Goal: Task Accomplishment & Management: Manage account settings

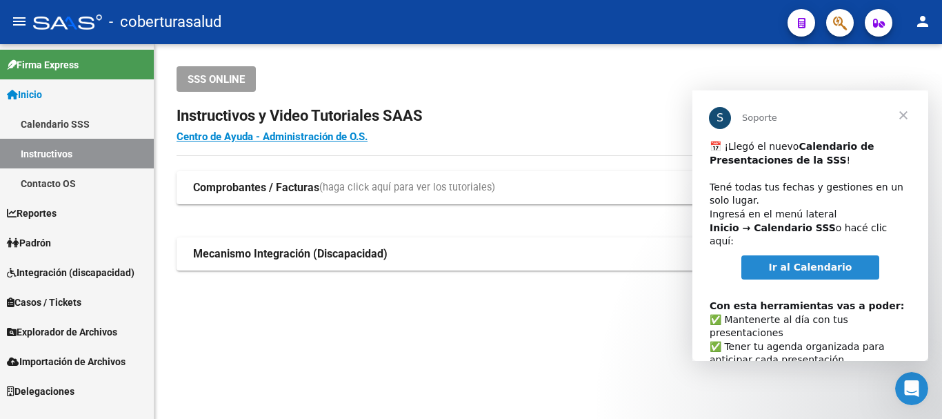
click at [905, 116] on span "Cerrar" at bounding box center [904, 115] width 50 height 50
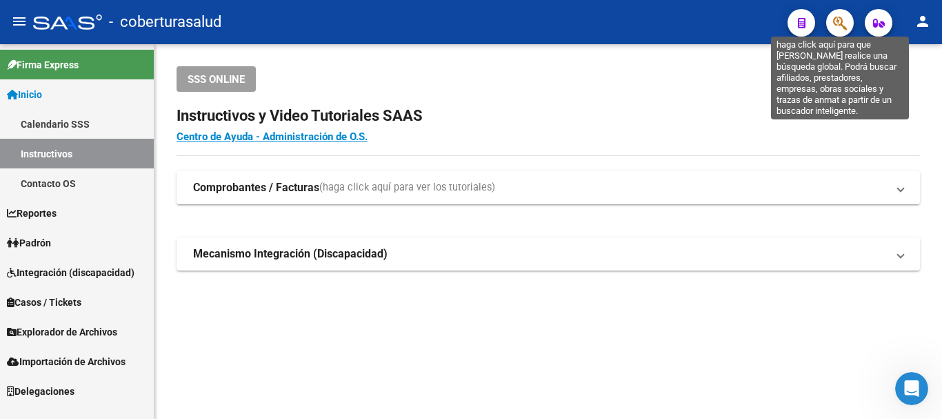
click at [838, 21] on icon "button" at bounding box center [840, 23] width 14 height 16
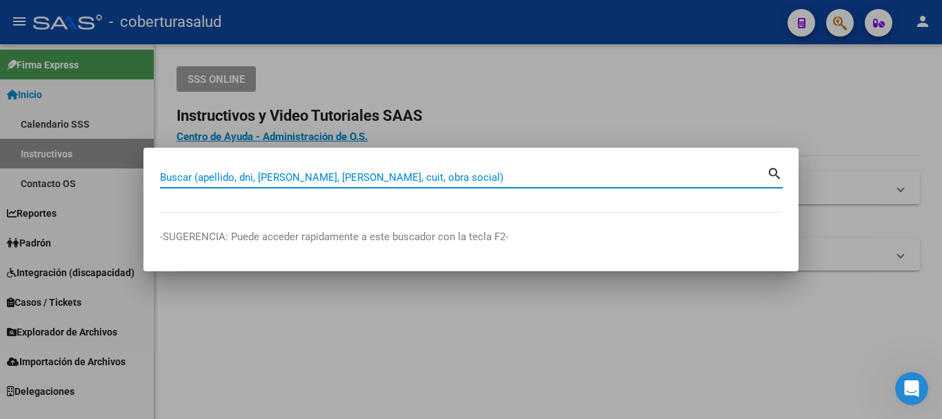
click at [181, 181] on input "Buscar (apellido, dni, [PERSON_NAME], [PERSON_NAME], cuit, obra social)" at bounding box center [463, 177] width 607 height 12
paste input "27452315349"
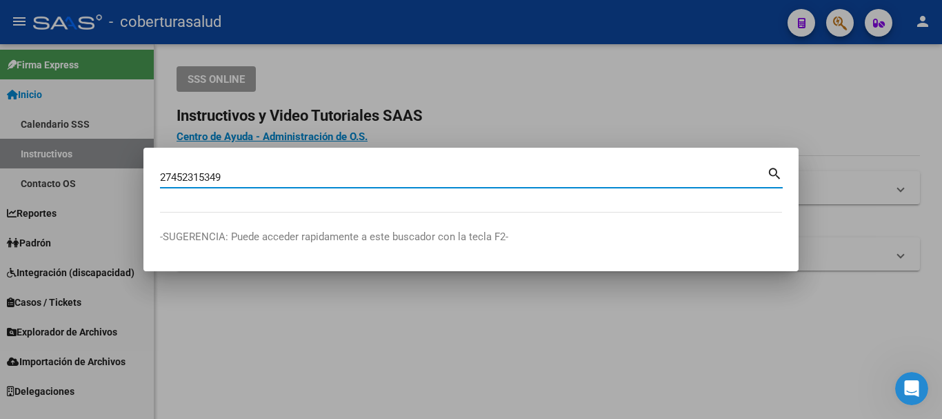
type input "27452315349"
click at [774, 172] on mat-icon "search" at bounding box center [775, 172] width 16 height 17
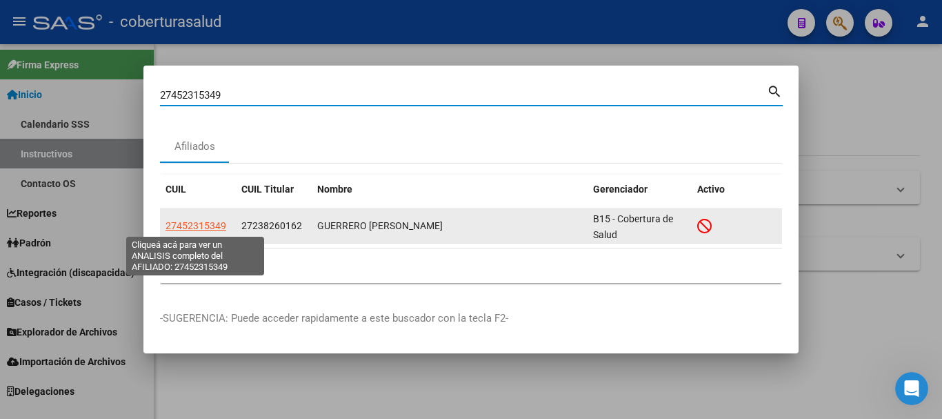
click at [192, 227] on span "27452315349" at bounding box center [196, 225] width 61 height 11
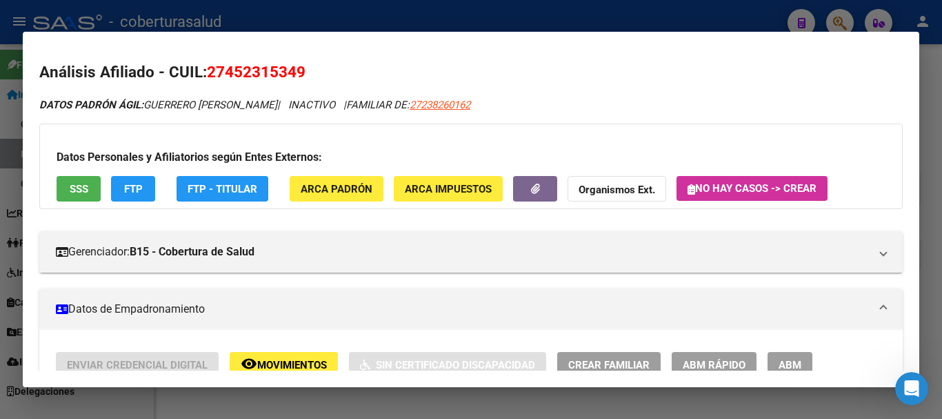
click at [473, 14] on div at bounding box center [471, 209] width 942 height 419
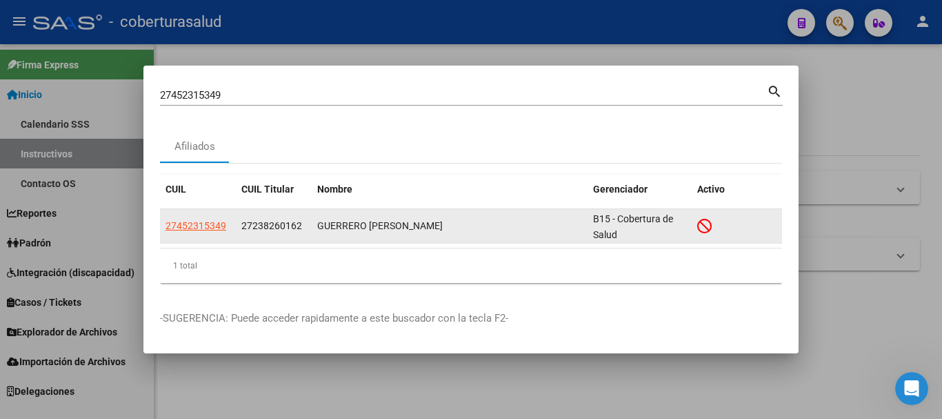
click at [700, 226] on icon at bounding box center [704, 225] width 14 height 15
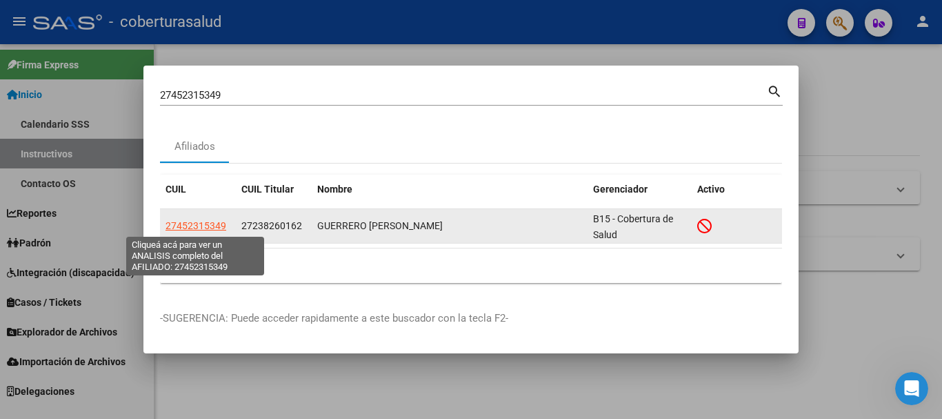
click at [199, 227] on span "27452315349" at bounding box center [196, 225] width 61 height 11
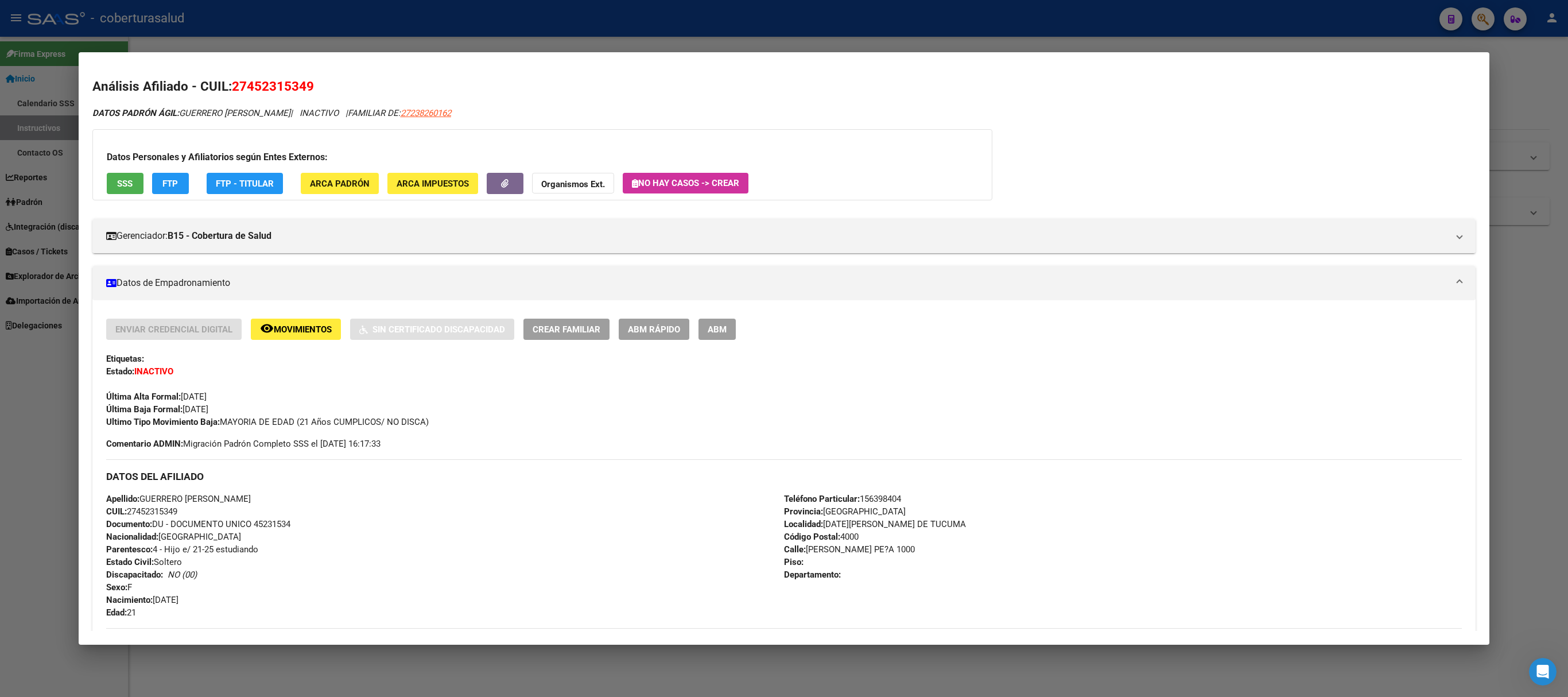
click at [721, 330] on span "ABM" at bounding box center [717, 330] width 19 height 10
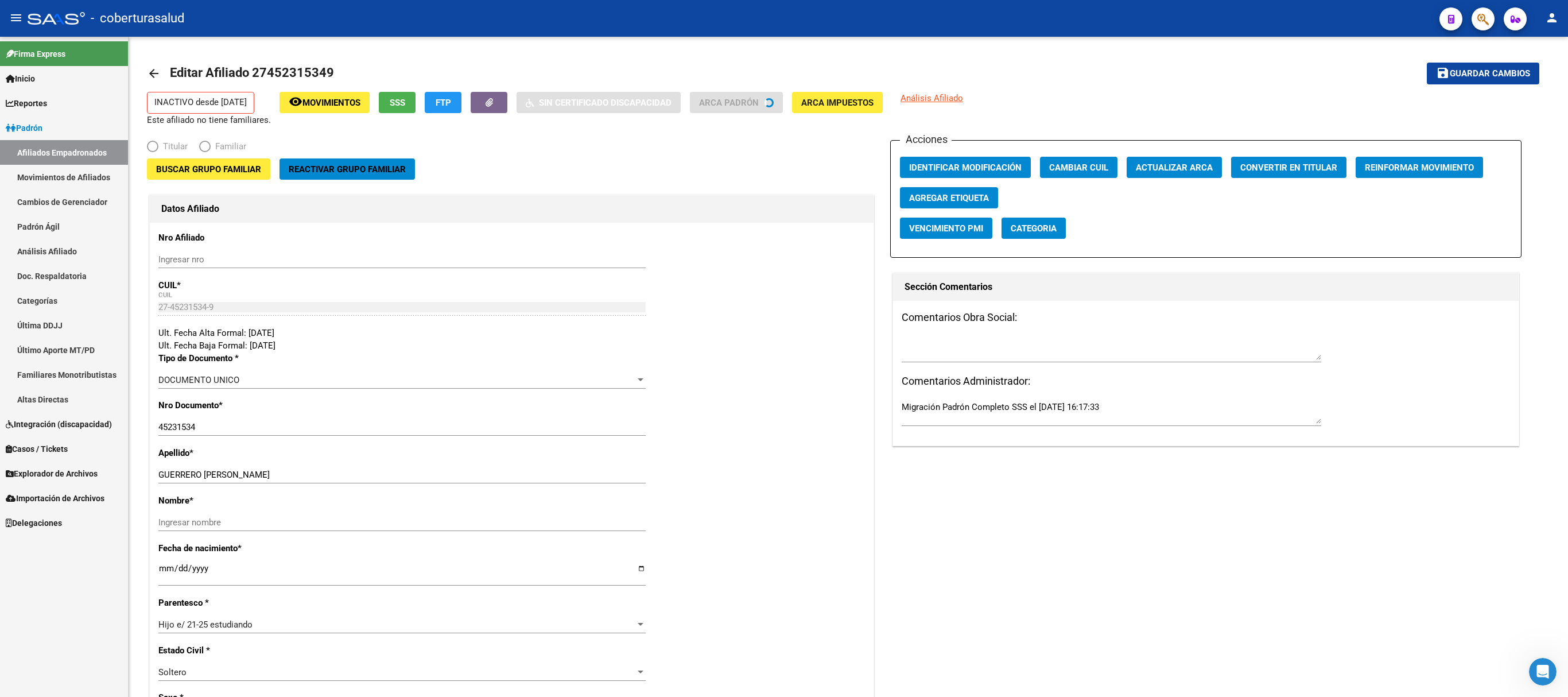
radio input "true"
click at [251, 260] on input "Ingresar nro" at bounding box center [401, 259] width 487 height 10
click at [219, 171] on span "Buscar Grupo Familiar" at bounding box center [209, 169] width 105 height 10
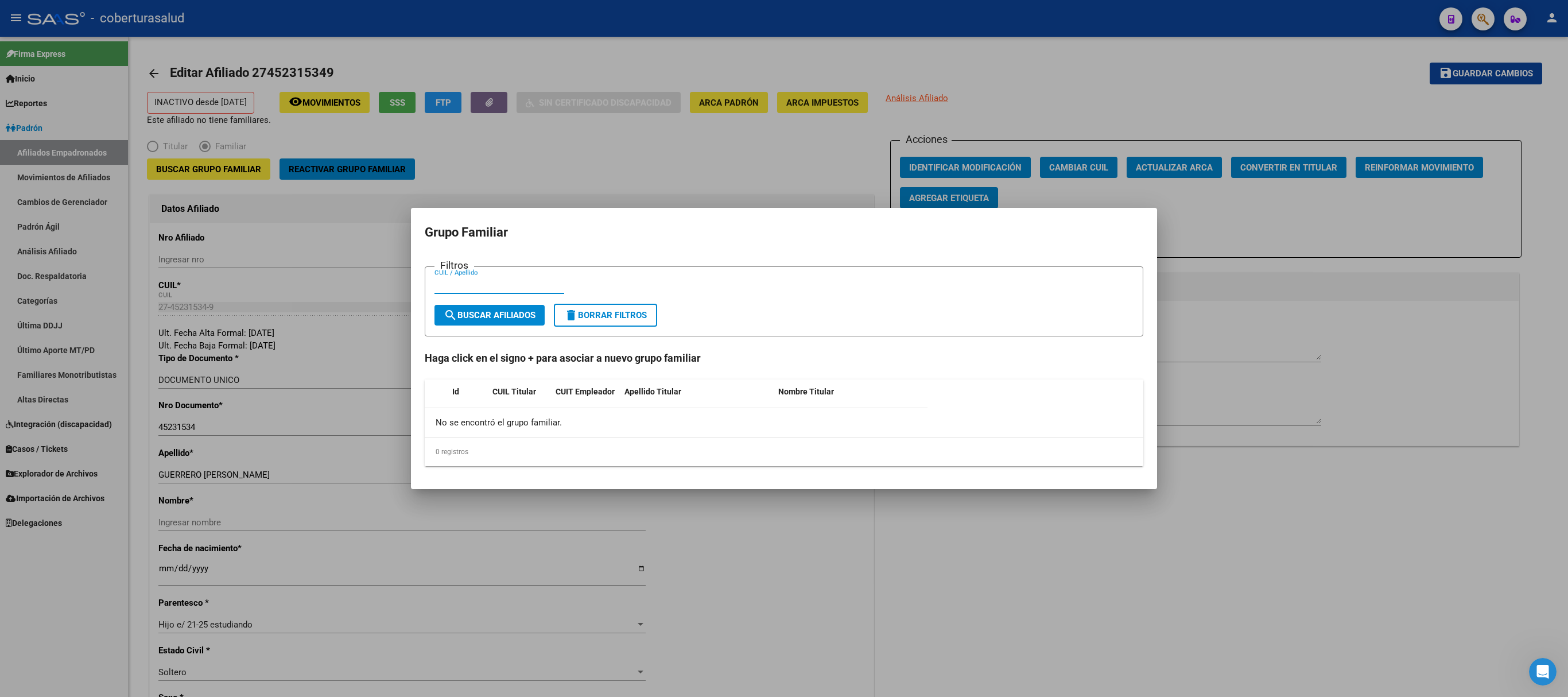
click at [475, 288] on input "CUIL / Apellido" at bounding box center [499, 285] width 130 height 10
paste input "23826016"
type input "23826016"
click at [512, 318] on span "search Buscar Afiliados" at bounding box center [489, 315] width 92 height 10
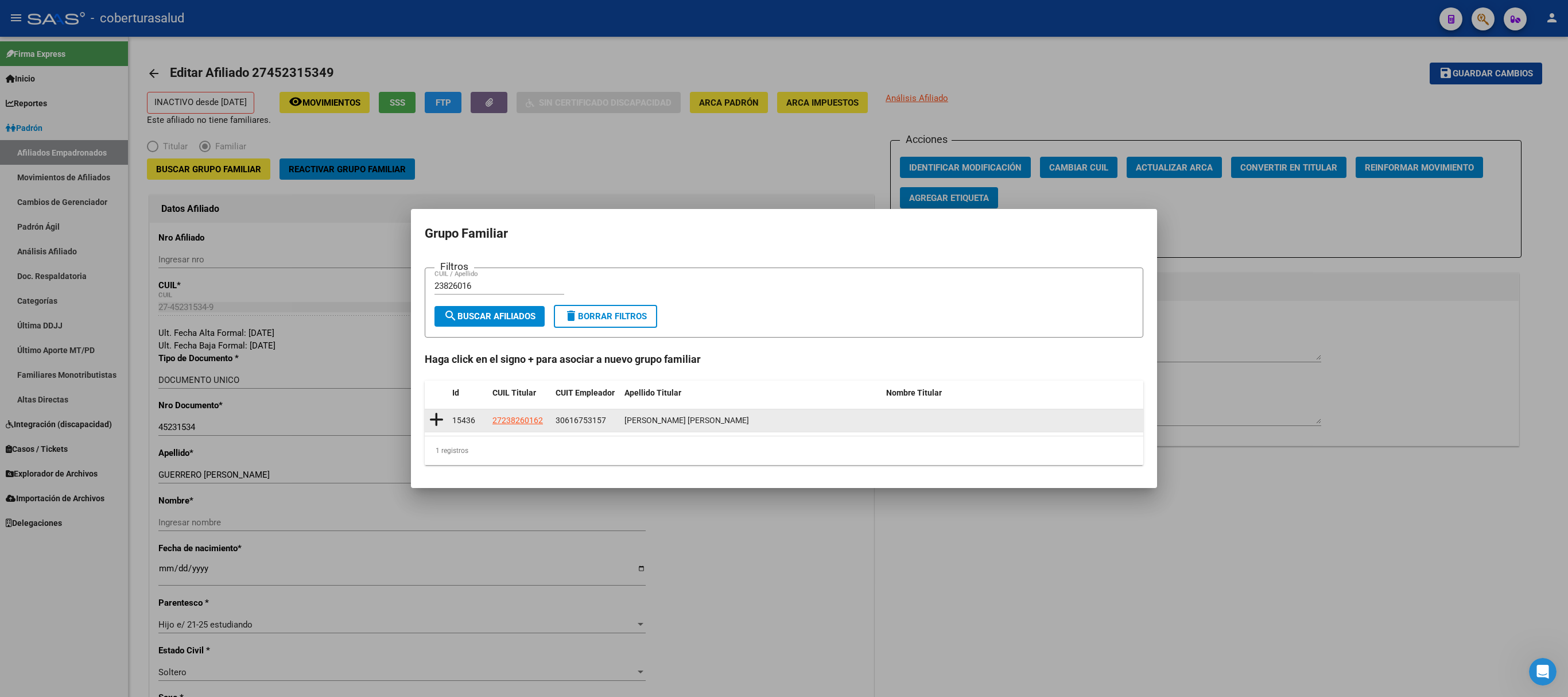
click at [434, 348] on icon at bounding box center [436, 419] width 14 height 16
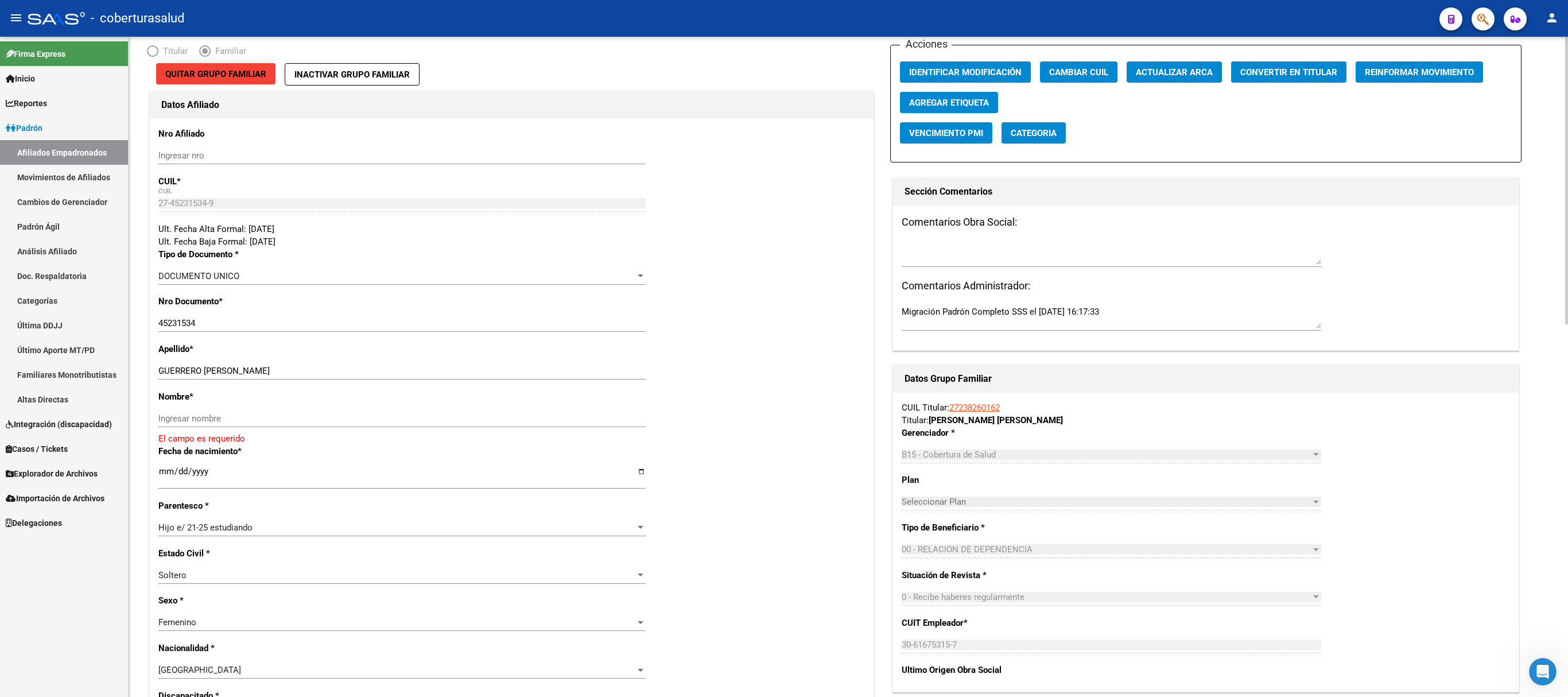
scroll to position [115, 0]
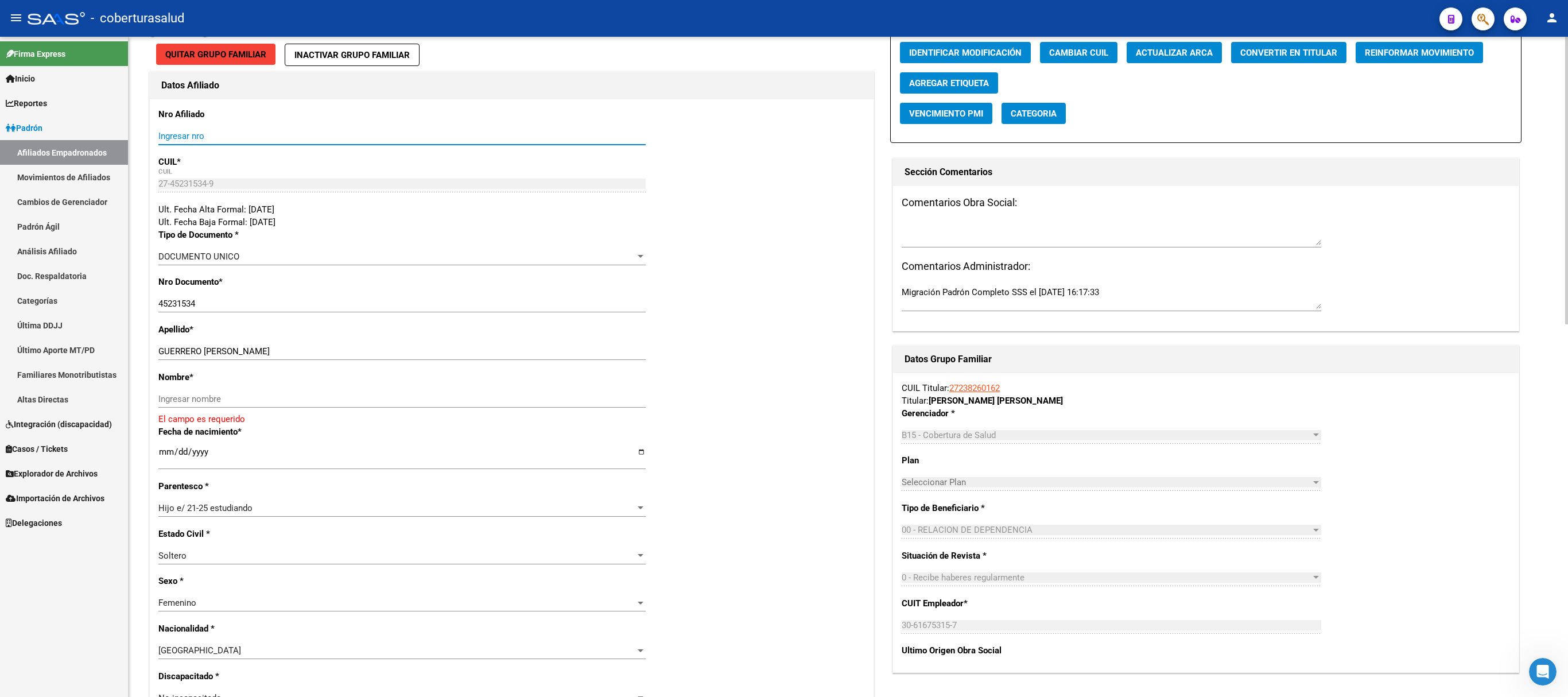
click at [245, 140] on input "Ingresar nro" at bounding box center [401, 136] width 487 height 10
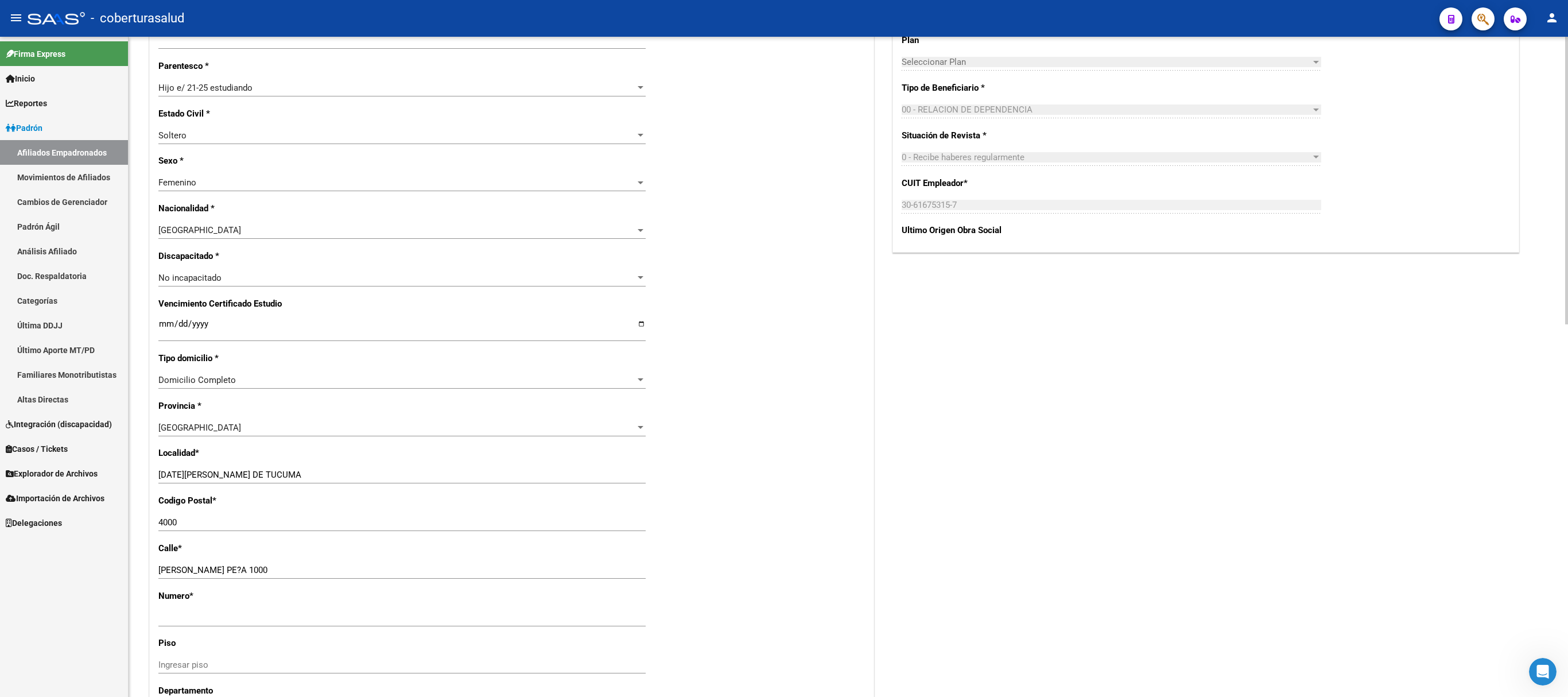
scroll to position [575, 0]
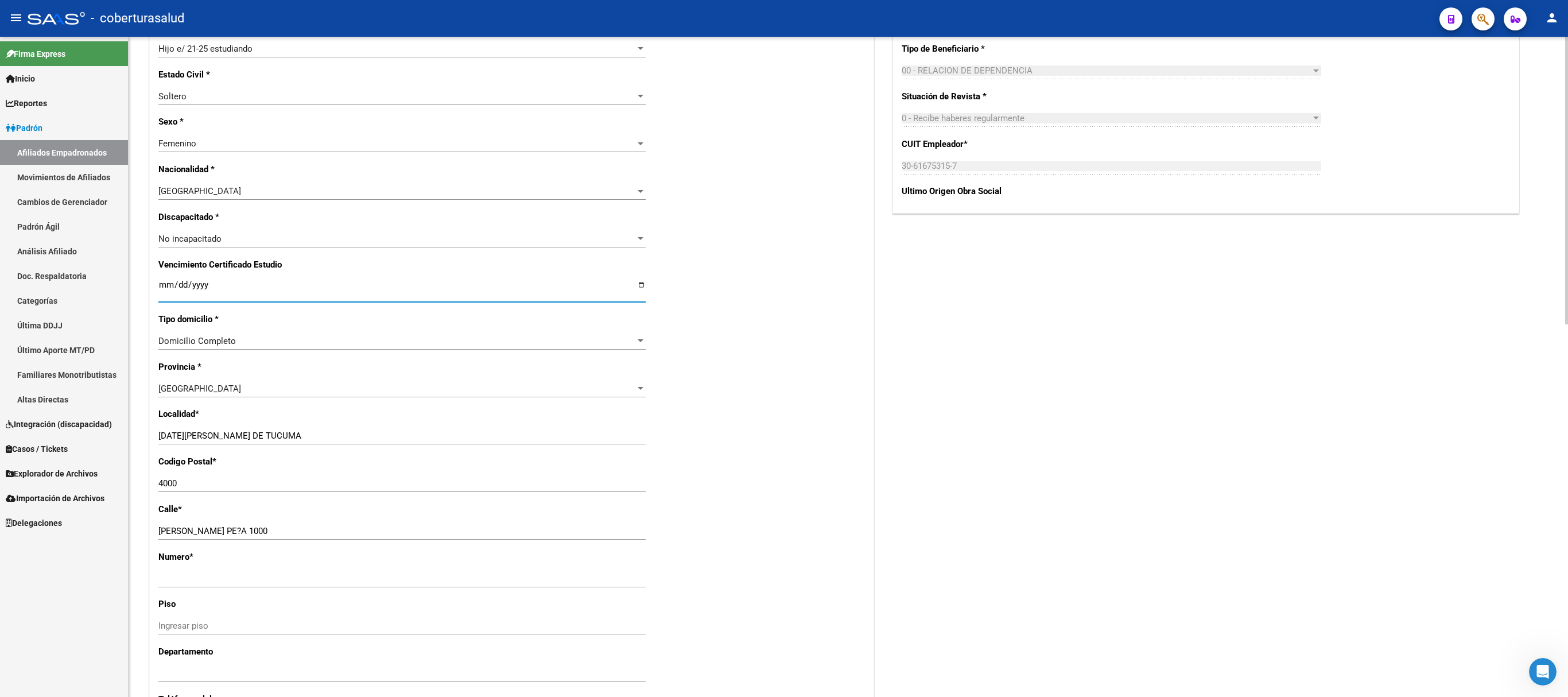
click at [643, 288] on input "Ingresar fecha" at bounding box center [401, 290] width 487 height 18
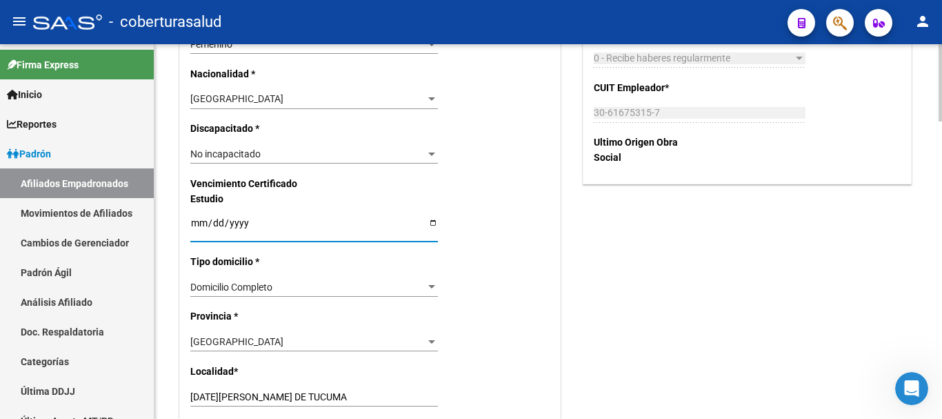
scroll to position [834, 0]
click at [432, 222] on input "Ingresar fecha" at bounding box center [314, 227] width 248 height 21
type input "[DATE]"
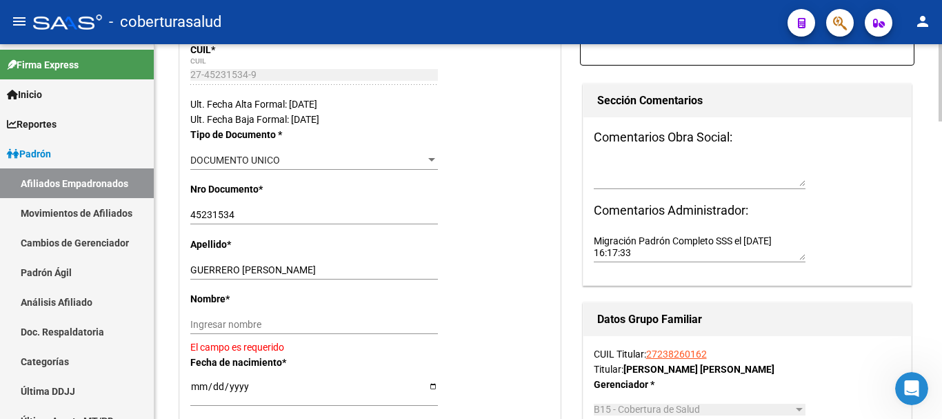
scroll to position [351, 0]
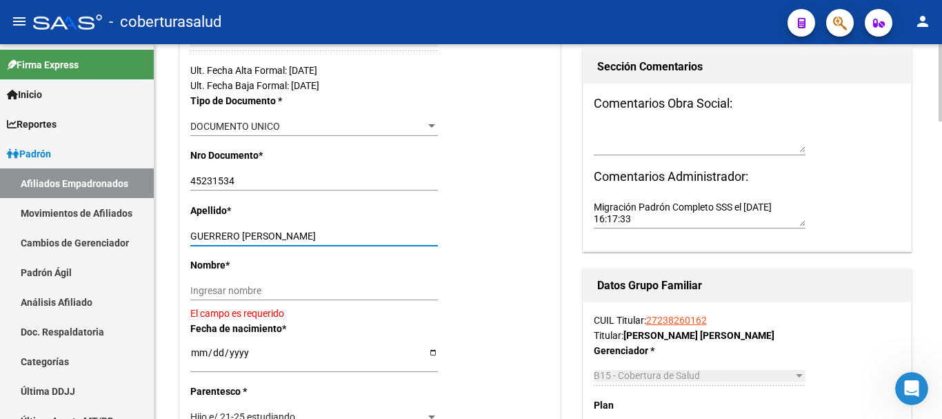
drag, startPoint x: 243, startPoint y: 232, endPoint x: 360, endPoint y: 238, distance: 117.4
click at [360, 238] on input "GUERRERO VALENTINA MAGALI" at bounding box center [314, 236] width 248 height 12
click at [256, 286] on input "Ingresar nombre" at bounding box center [314, 291] width 248 height 12
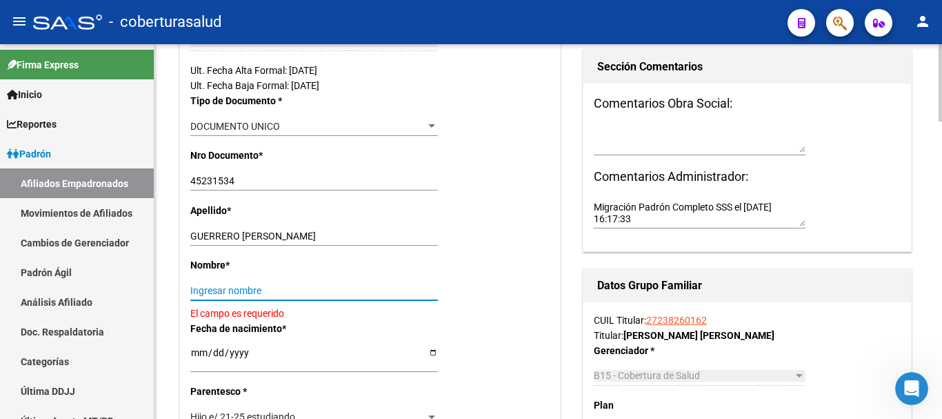
paste input "VALENTINA MAGALI"
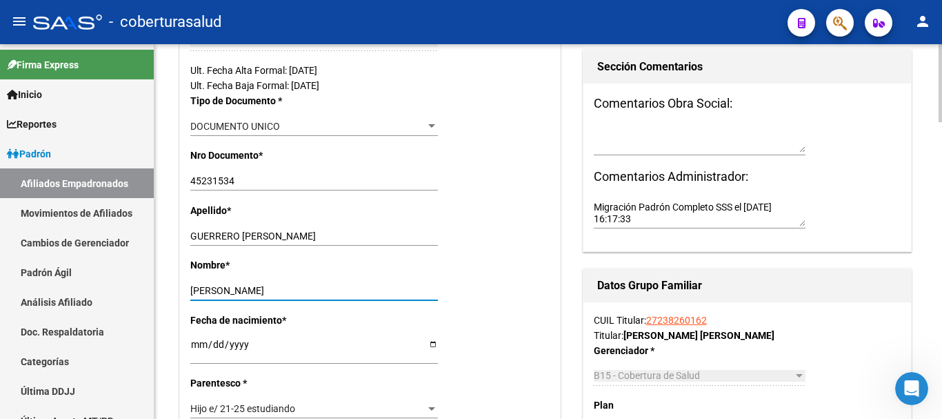
type input "VALENTINA MAGALI"
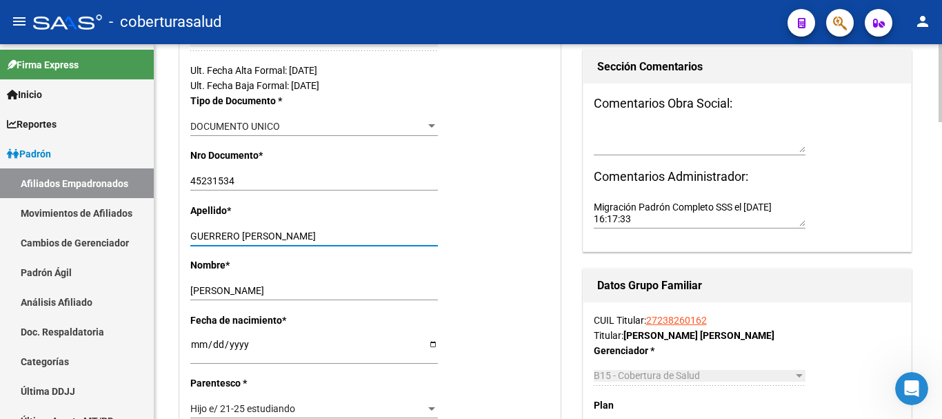
drag, startPoint x: 337, startPoint y: 235, endPoint x: 243, endPoint y: 228, distance: 94.7
click at [243, 228] on div "GUERRERO VALENTINA MAGALI Ingresar apellido" at bounding box center [314, 235] width 248 height 19
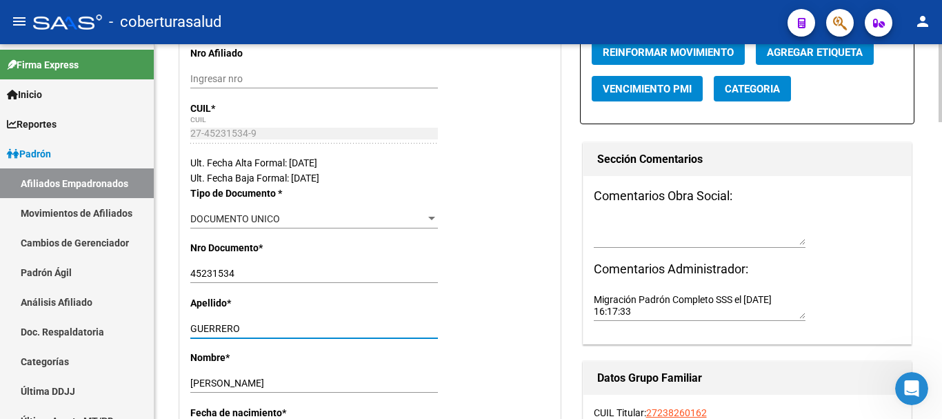
scroll to position [0, 0]
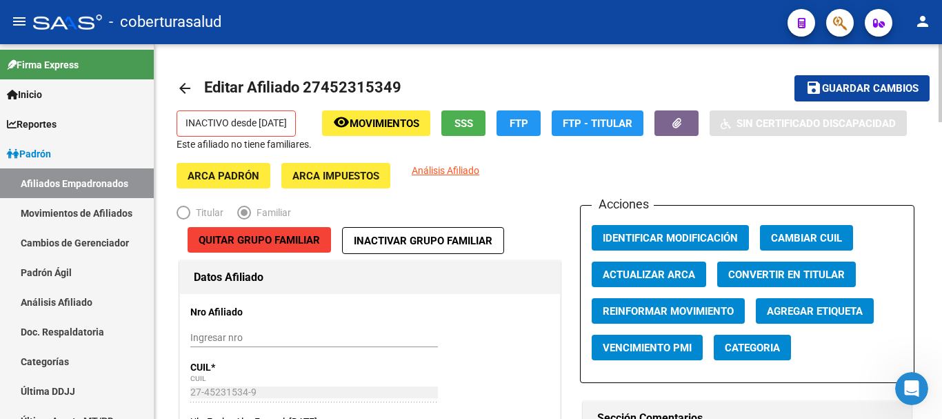
type input "GUERRERO"
click at [865, 83] on span "Guardar cambios" at bounding box center [870, 89] width 97 height 12
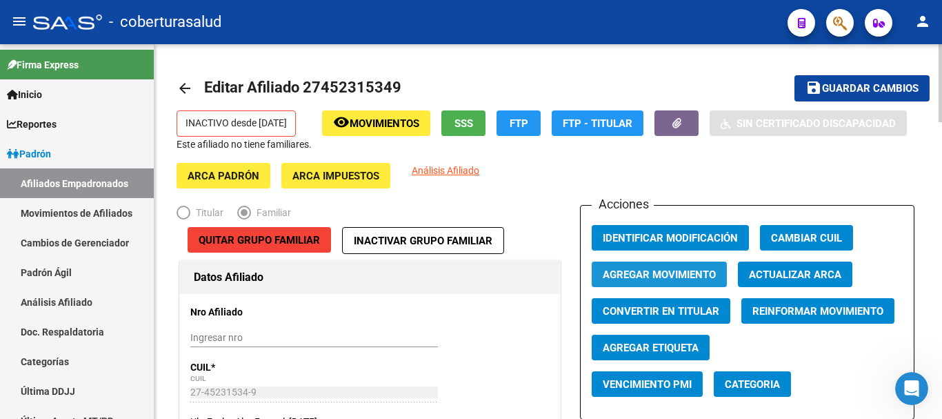
click at [656, 276] on span "Agregar Movimiento" at bounding box center [659, 274] width 113 height 12
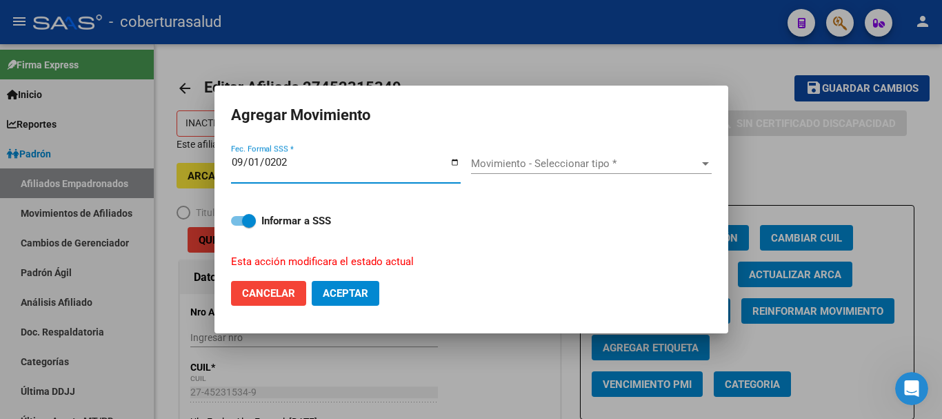
type input "[DATE]"
click at [658, 212] on label "Informar a SSS" at bounding box center [471, 220] width 481 height 17
click at [238, 225] on input "Informar a SSS" at bounding box center [237, 225] width 1 height 1
drag, startPoint x: 263, startPoint y: 220, endPoint x: 254, endPoint y: 221, distance: 9.0
click at [257, 221] on label "Informar a SSS" at bounding box center [471, 220] width 481 height 17
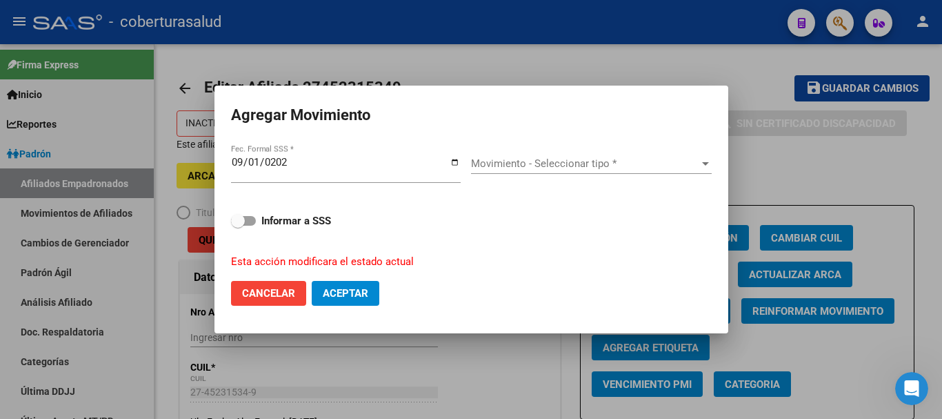
click at [238, 225] on input "Informar a SSS" at bounding box center [237, 225] width 1 height 1
click at [361, 297] on span "Aceptar" at bounding box center [346, 293] width 46 height 12
click at [360, 292] on span "Aceptar" at bounding box center [346, 293] width 46 height 12
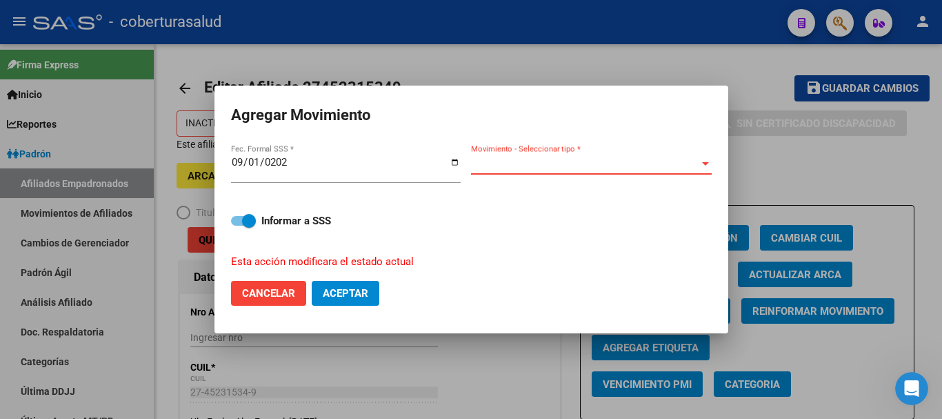
click at [588, 166] on span "Movimiento - Seleccionar tipo *" at bounding box center [585, 163] width 228 height 12
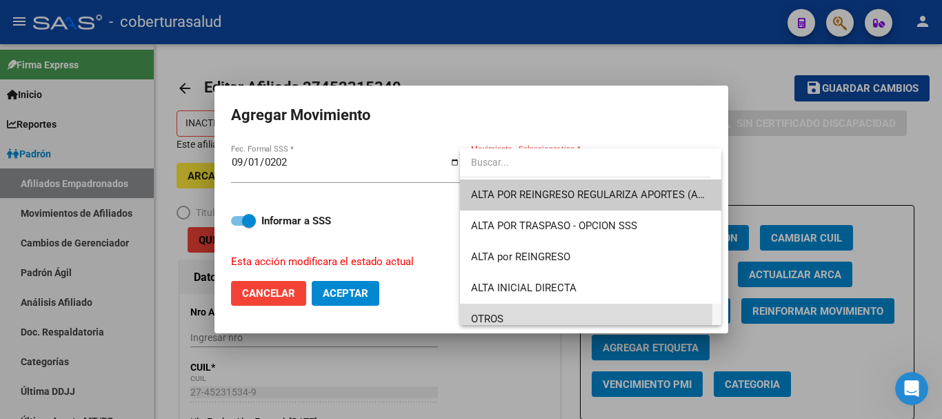
click at [511, 312] on span "OTROS" at bounding box center [590, 318] width 239 height 31
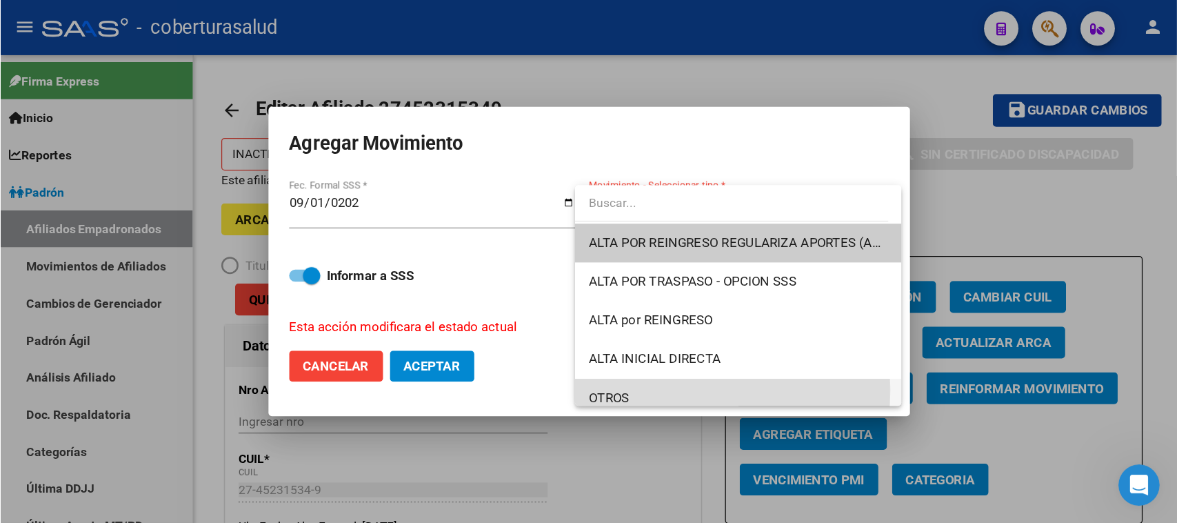
scroll to position [8, 0]
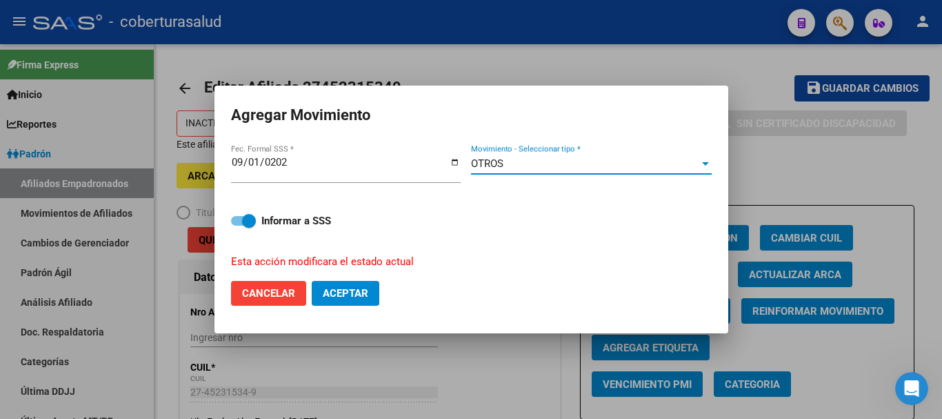
click at [348, 297] on span "Aceptar" at bounding box center [346, 293] width 46 height 12
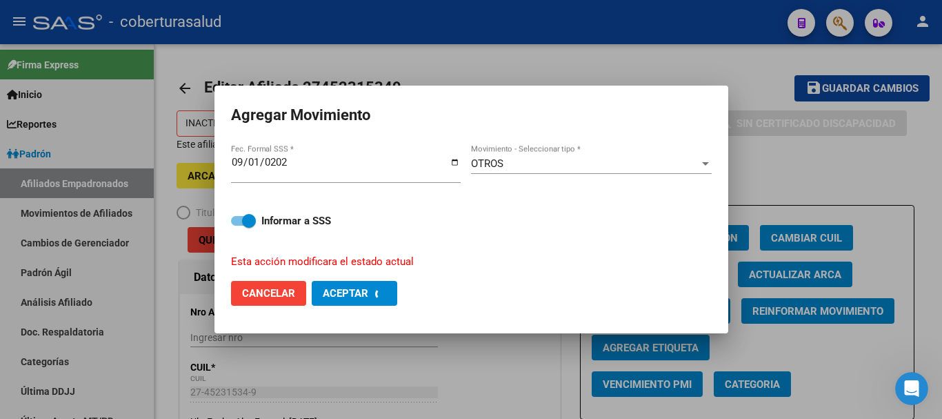
checkbox input "false"
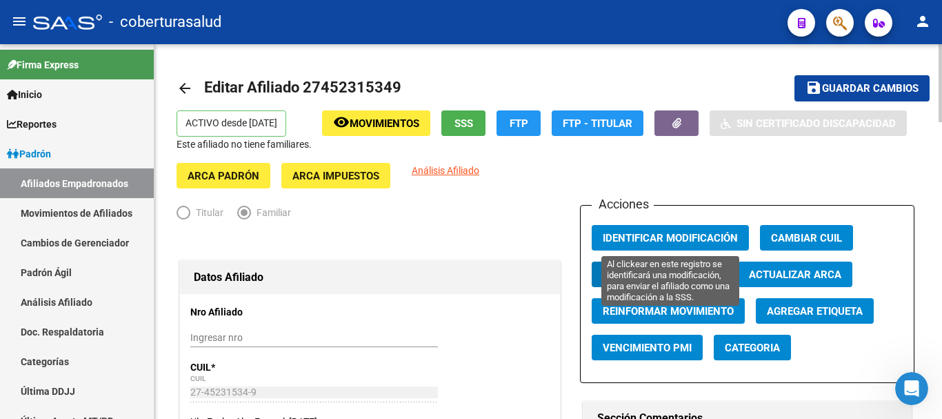
click at [681, 230] on button "Identificar Modificación" at bounding box center [670, 238] width 157 height 26
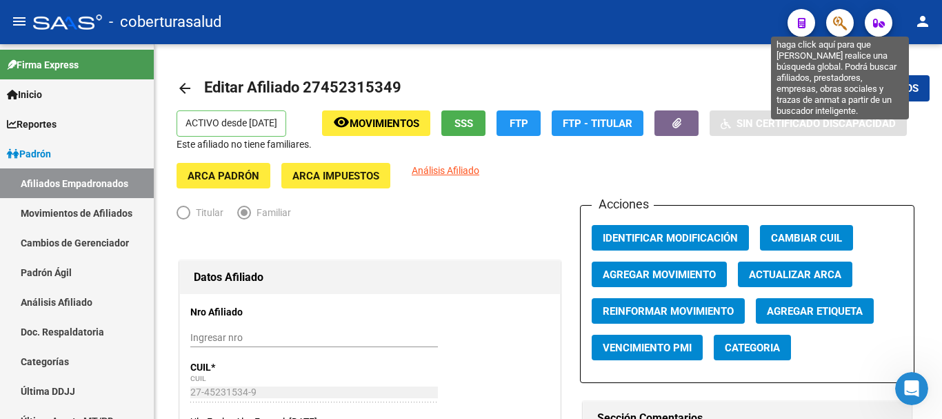
click at [843, 26] on icon "button" at bounding box center [840, 23] width 14 height 16
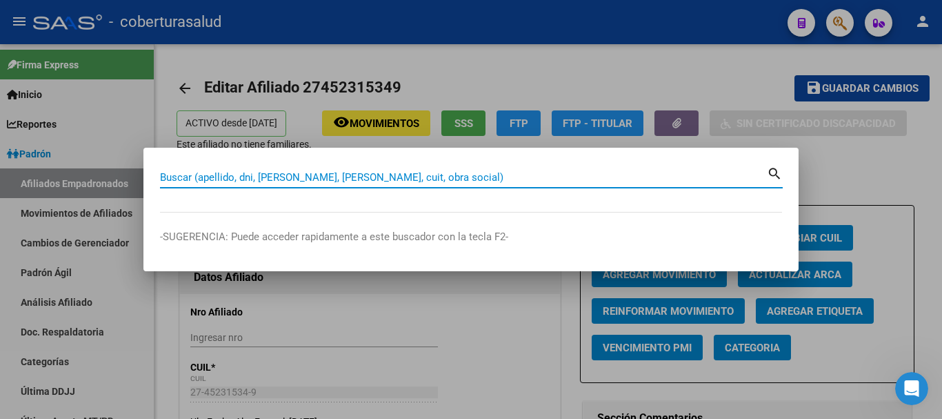
click at [257, 182] on input "Buscar (apellido, dni, [PERSON_NAME], [PERSON_NAME], cuit, obra social)" at bounding box center [463, 177] width 607 height 12
paste input "27452315349"
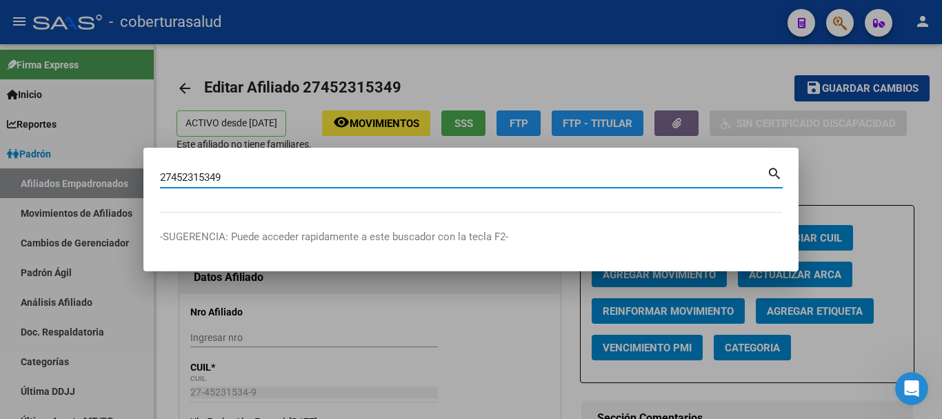
type input "27452315349"
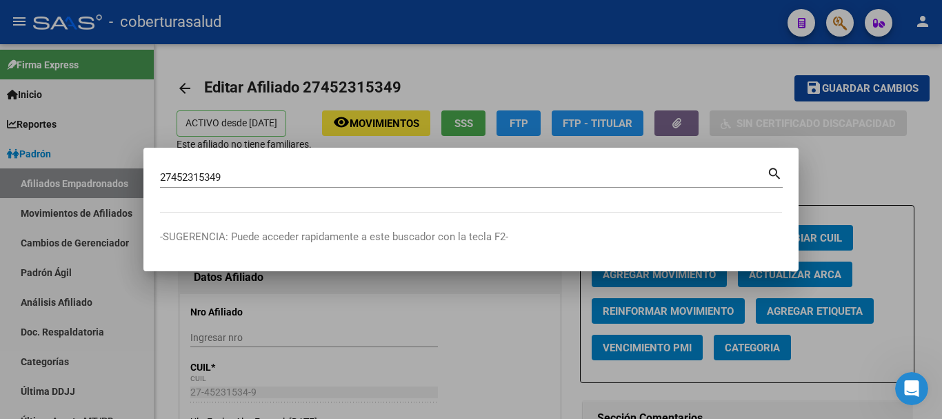
click at [774, 172] on mat-icon "search" at bounding box center [775, 172] width 16 height 17
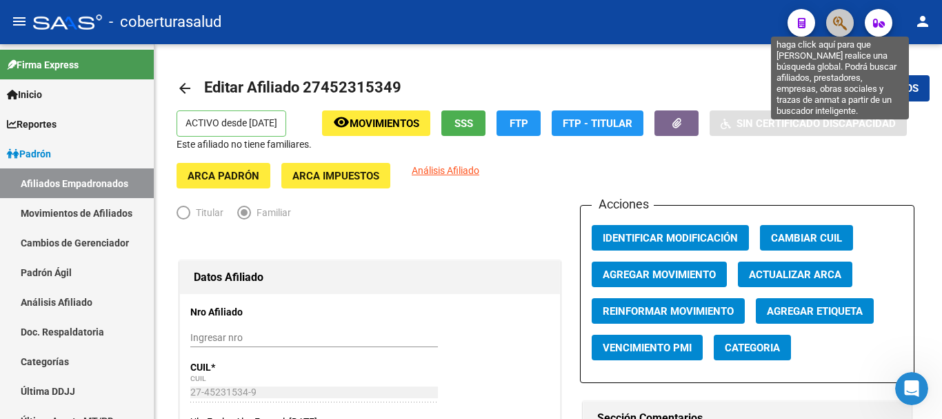
click at [842, 20] on icon "button" at bounding box center [840, 23] width 14 height 16
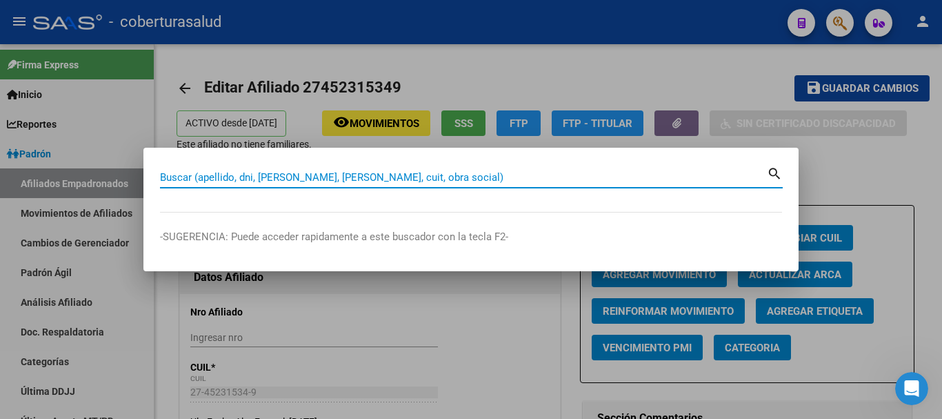
click at [174, 178] on input "Buscar (apellido, dni, [PERSON_NAME], [PERSON_NAME], cuit, obra social)" at bounding box center [463, 177] width 607 height 12
paste input "27452718869"
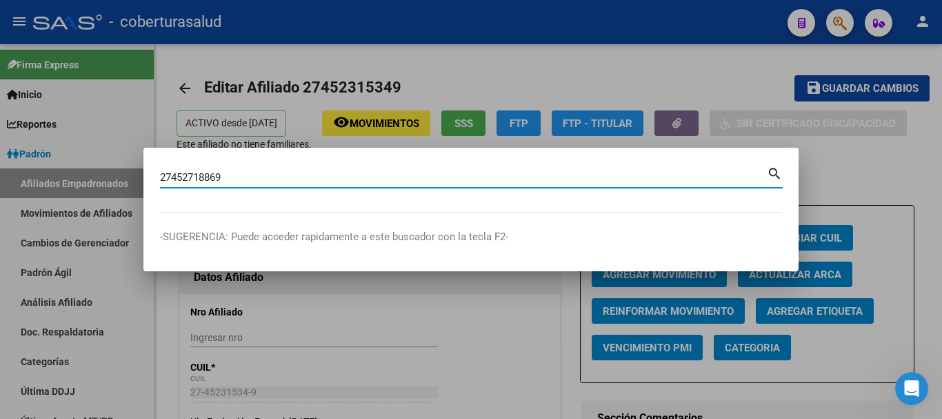
type input "27452718869"
click at [775, 169] on mat-icon "search" at bounding box center [775, 172] width 16 height 17
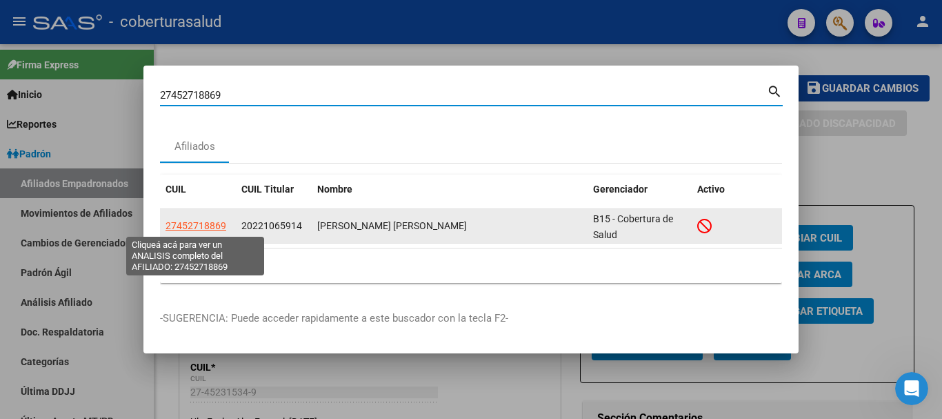
click at [205, 228] on span "27452718869" at bounding box center [196, 225] width 61 height 11
type textarea "27452718869"
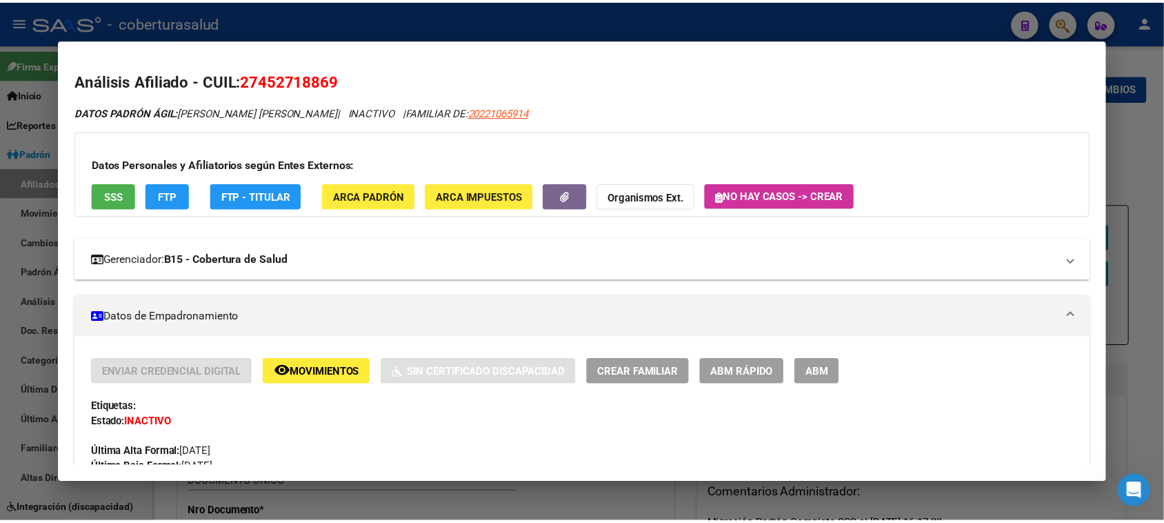
scroll to position [172, 0]
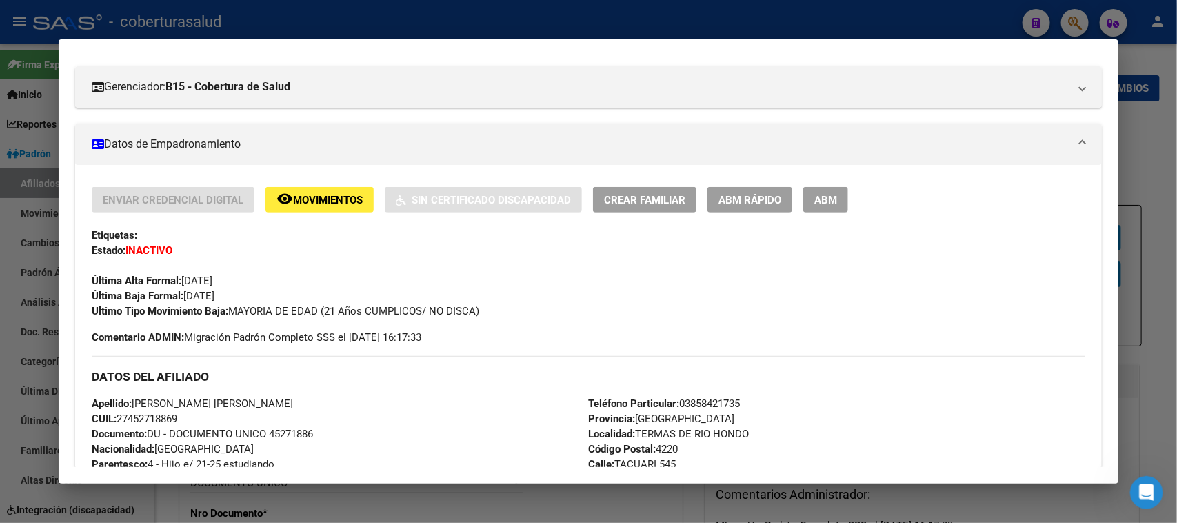
click at [941, 277] on div "Última Alta Formal: 01/04/2025" at bounding box center [588, 273] width 993 height 30
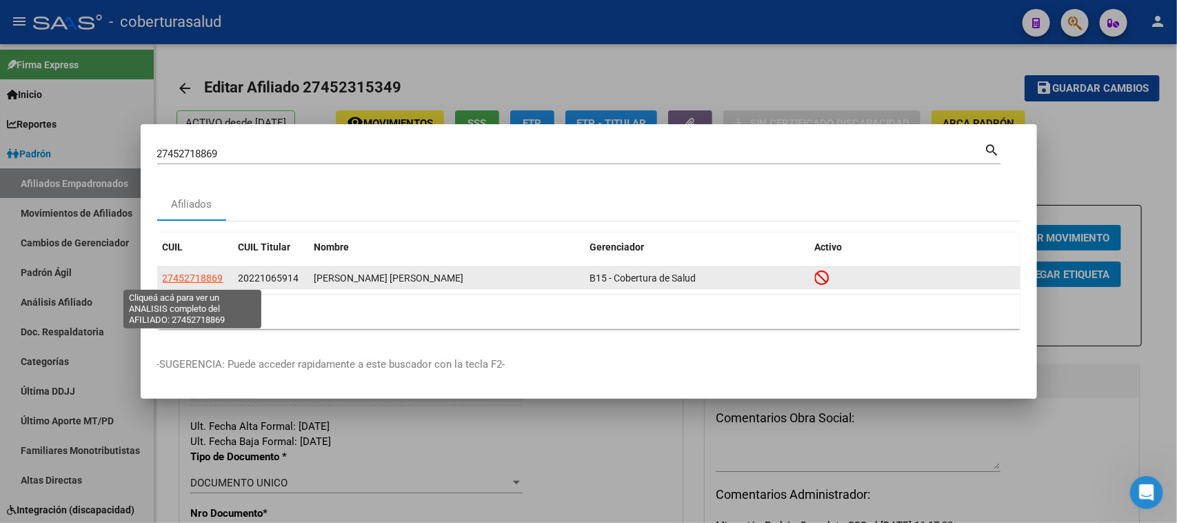
click at [209, 281] on span "27452718869" at bounding box center [193, 277] width 61 height 11
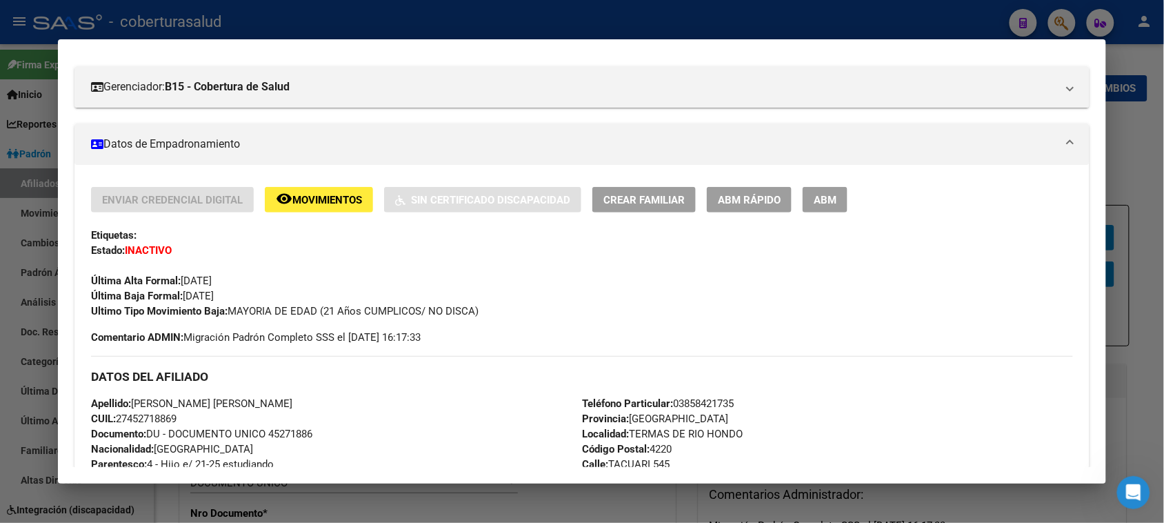
click at [825, 203] on span "ABM" at bounding box center [825, 200] width 23 height 12
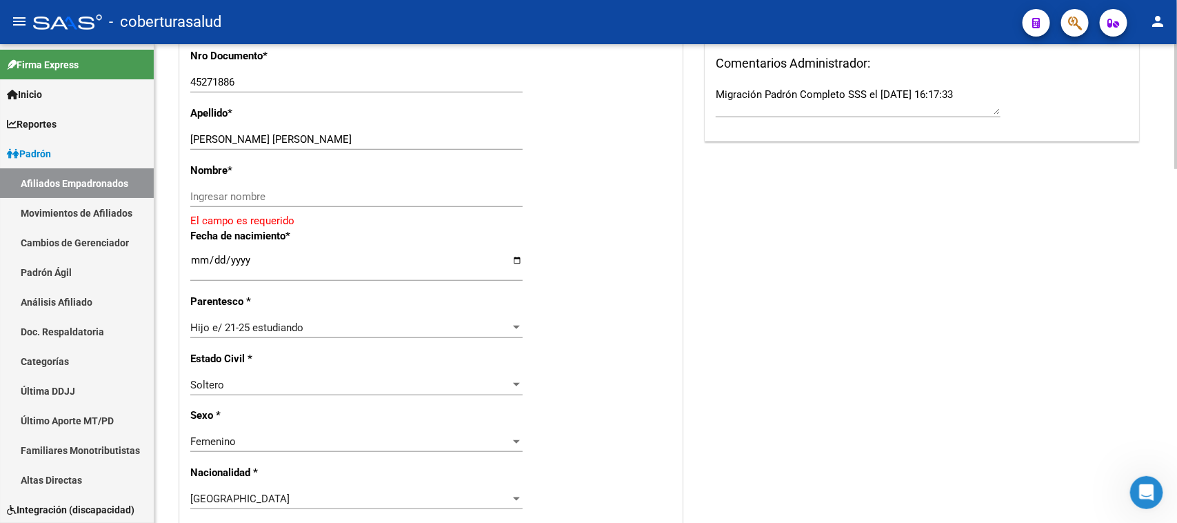
scroll to position [345, 0]
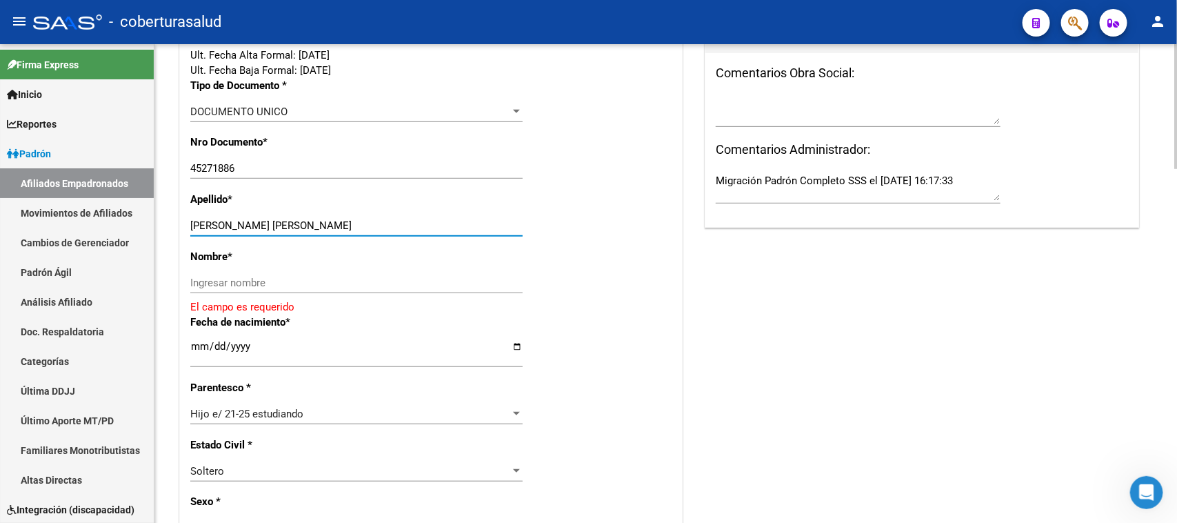
drag, startPoint x: 229, startPoint y: 223, endPoint x: 286, endPoint y: 218, distance: 57.4
click at [348, 217] on div "SUAREZ CARLA ESTER Ingresar apellido" at bounding box center [356, 225] width 332 height 21
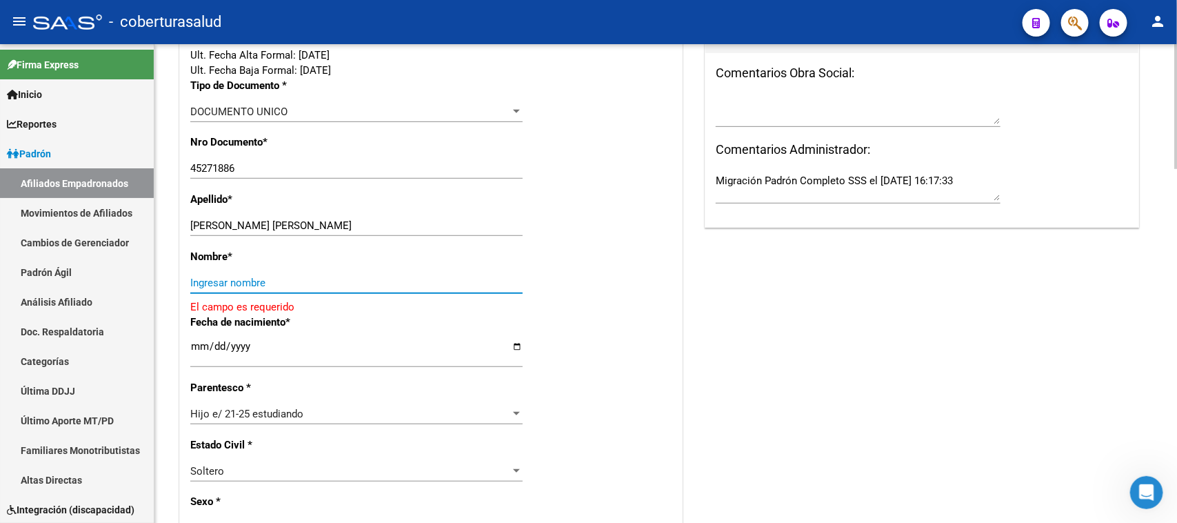
click at [243, 284] on input "Ingresar nombre" at bounding box center [356, 283] width 332 height 12
paste input "CARLA ESTER"
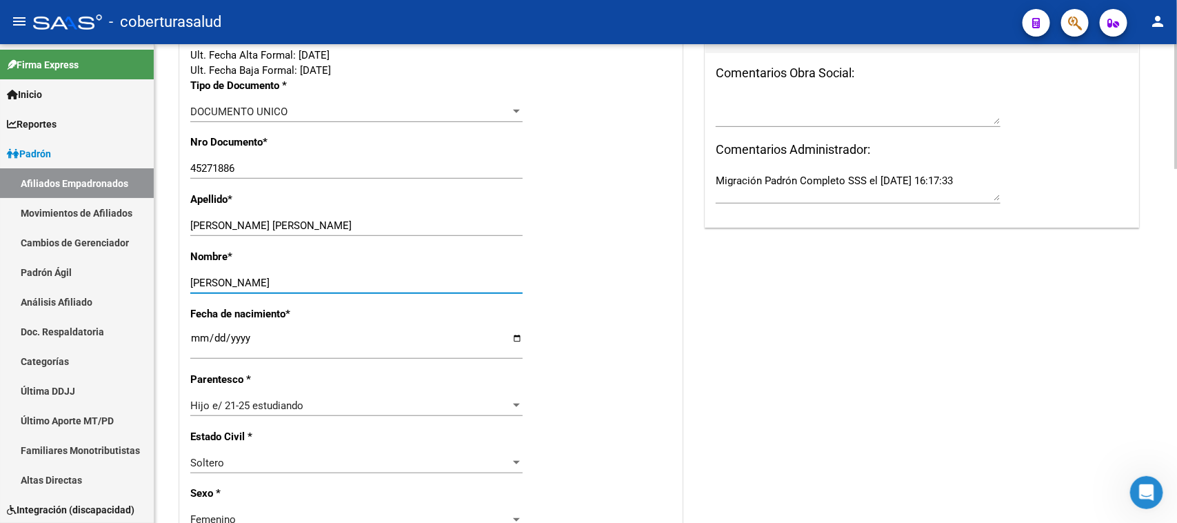
type input "CARLA ESTER"
drag, startPoint x: 328, startPoint y: 229, endPoint x: 232, endPoint y: 224, distance: 96.7
click at [232, 224] on input "SUAREZ CARLA ESTER" at bounding box center [356, 225] width 332 height 12
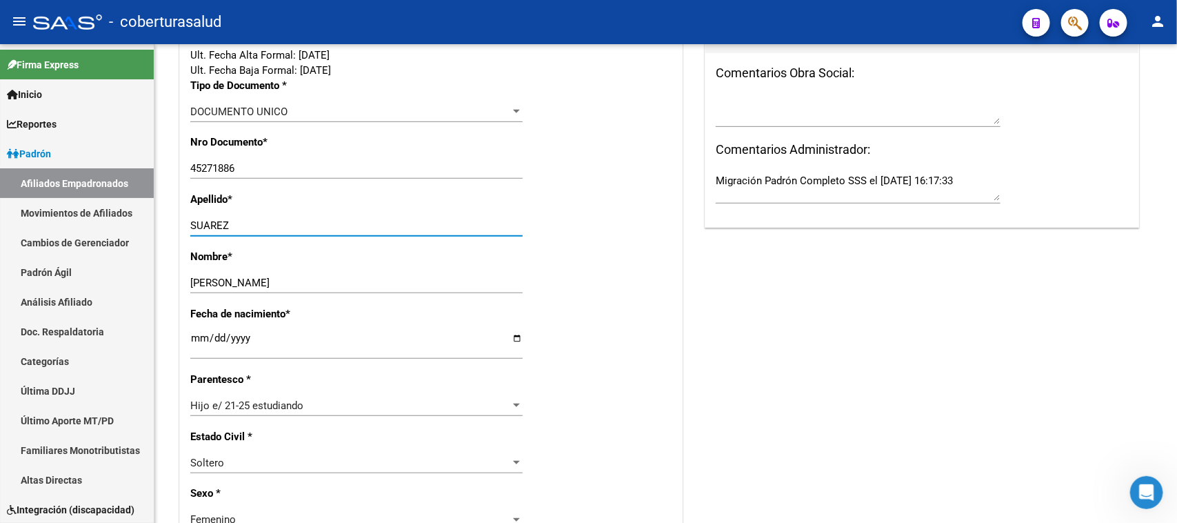
type input "SUAREZ"
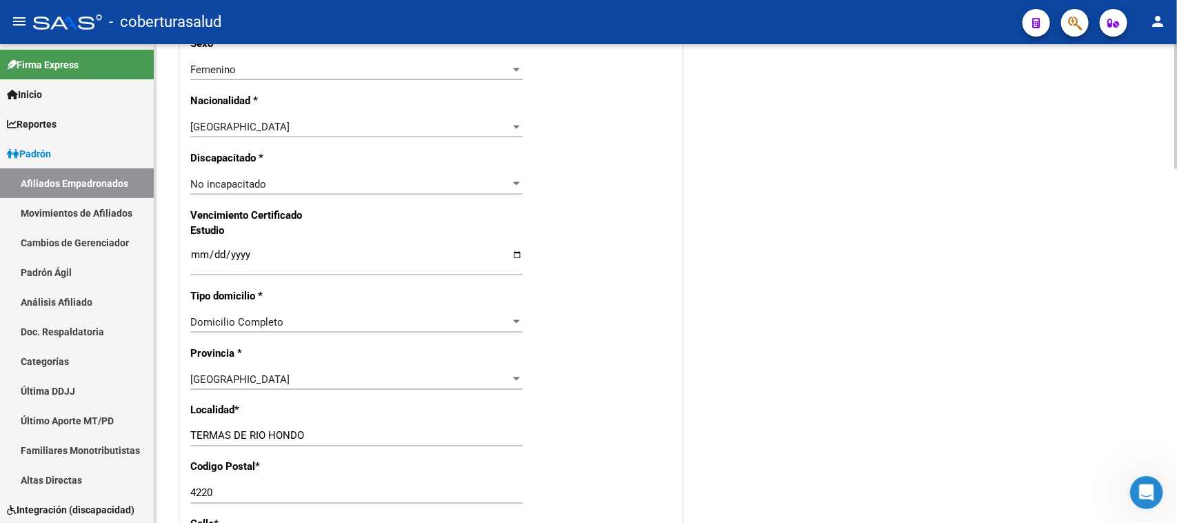
scroll to position [862, 0]
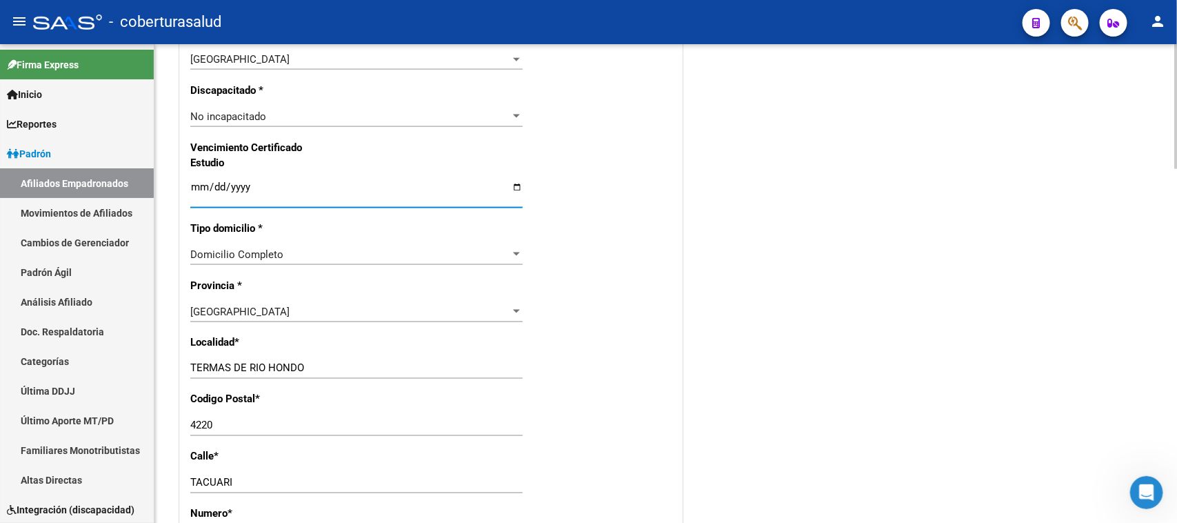
click at [514, 187] on input "Ingresar fecha" at bounding box center [356, 192] width 332 height 22
type input "[DATE]"
click at [793, 312] on div "Acciones Identificar Modificación Cambiar CUIL Actualizar ARCA Convertir en Tit…" at bounding box center [922, 112] width 441 height 1613
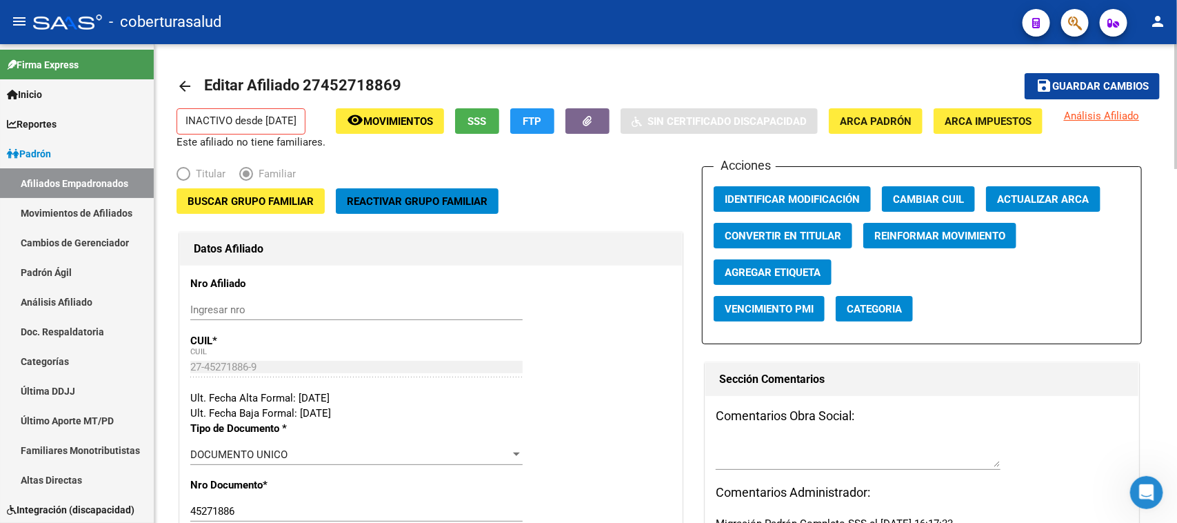
scroll to position [0, 0]
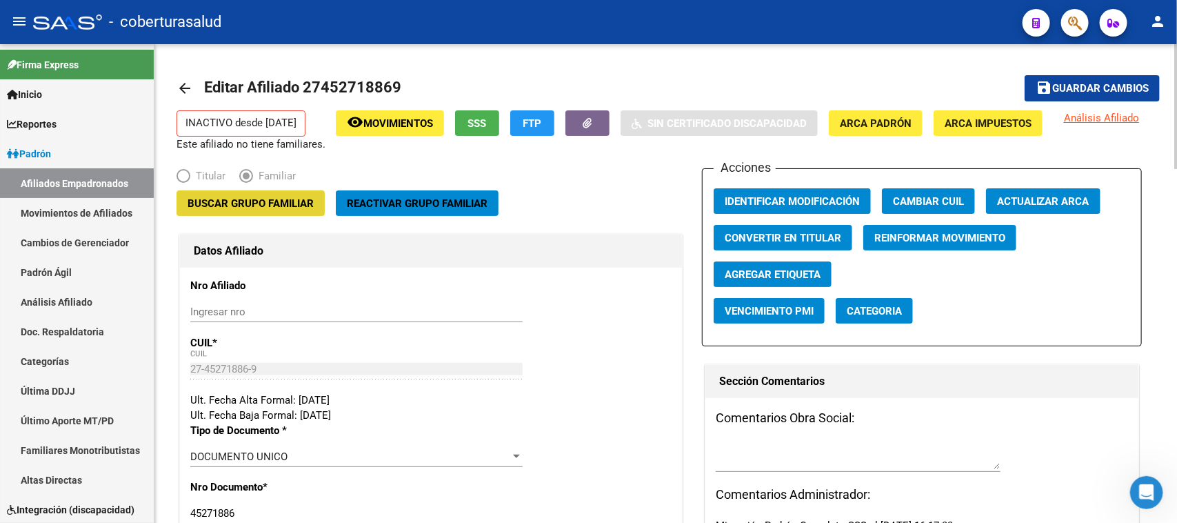
click at [266, 208] on span "Buscar Grupo Familiar" at bounding box center [251, 203] width 126 height 12
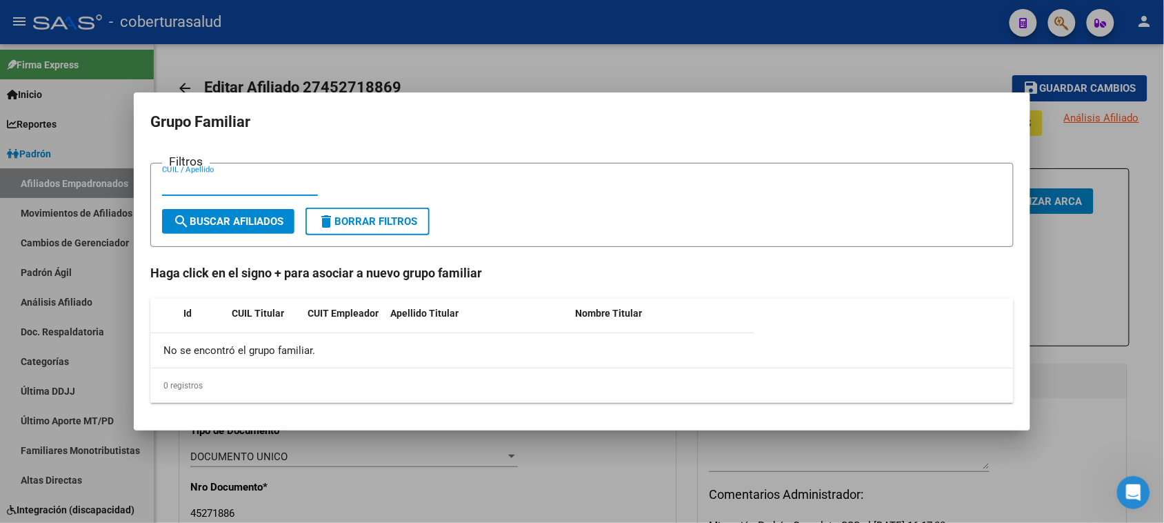
click at [205, 190] on input "CUIL / Apellido" at bounding box center [240, 185] width 156 height 12
paste input "22106591"
type input "22106591"
click at [218, 219] on span "search Buscar Afiliados" at bounding box center [228, 221] width 110 height 12
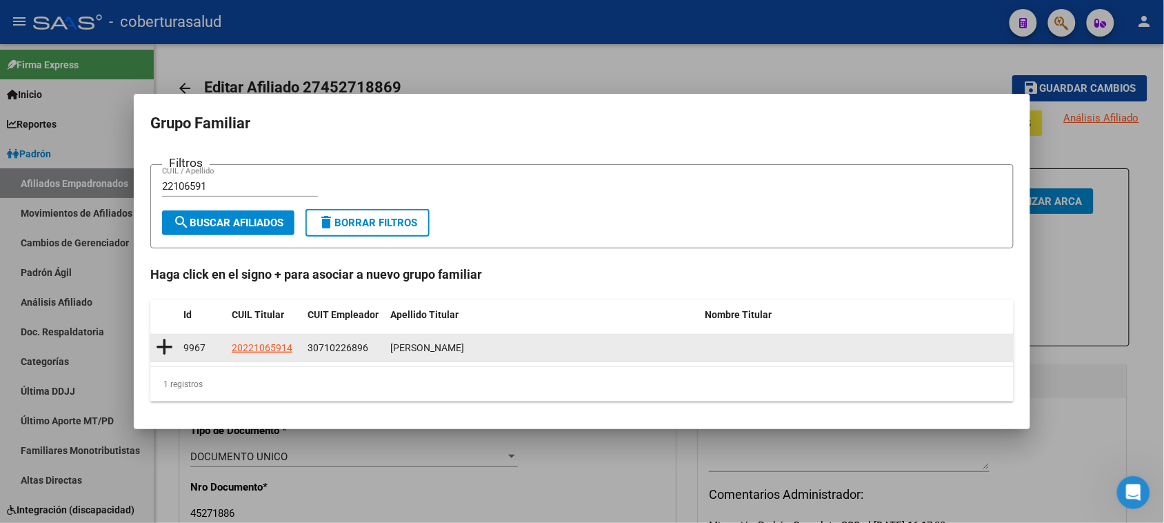
click at [162, 347] on icon at bounding box center [164, 346] width 17 height 19
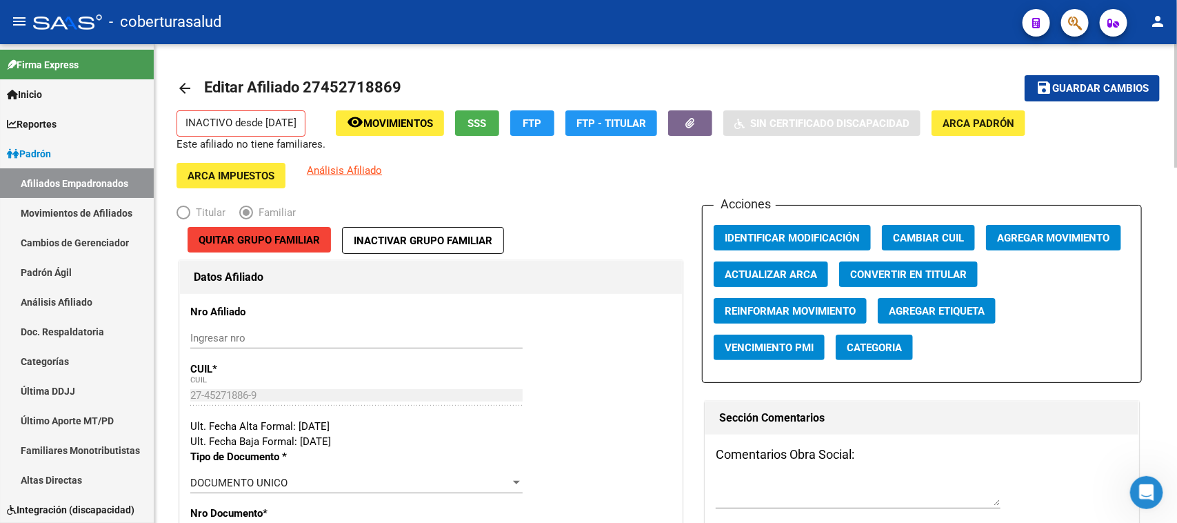
click at [941, 90] on span "Guardar cambios" at bounding box center [1100, 89] width 97 height 12
click at [941, 236] on span "Agregar Movimiento" at bounding box center [1053, 238] width 113 height 12
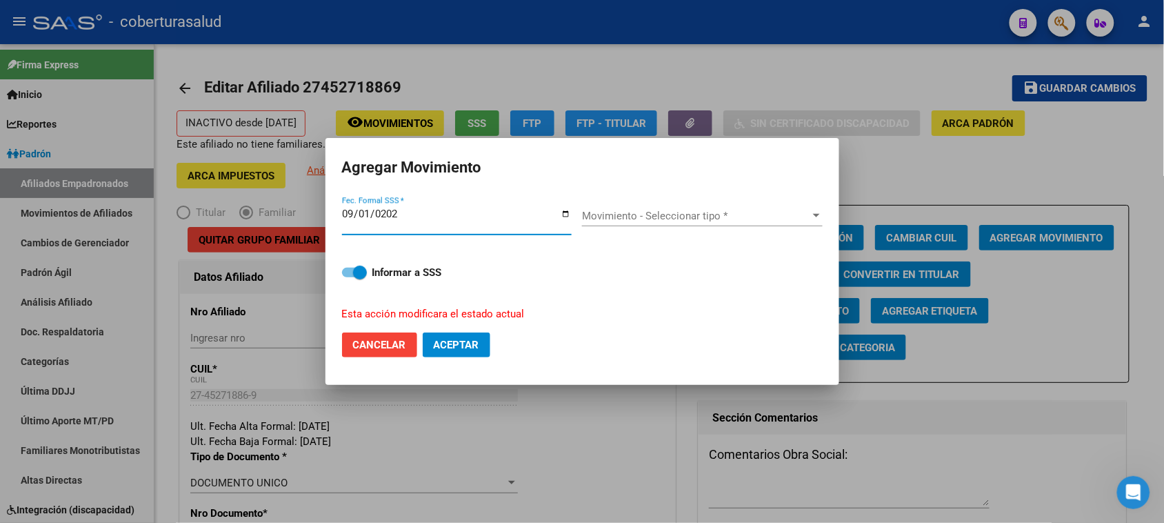
type input "[DATE]"
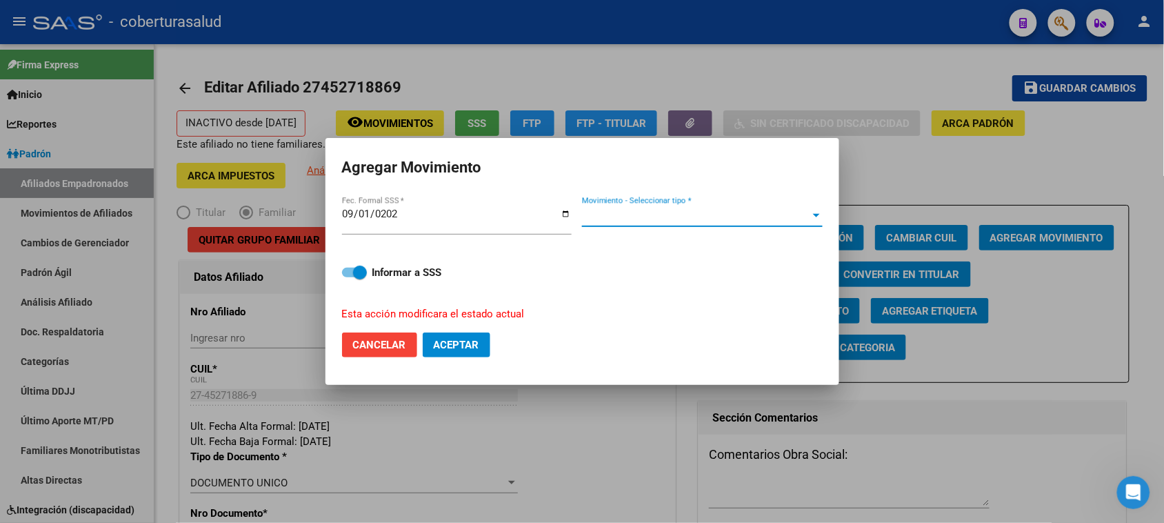
click at [768, 212] on span "Movimiento - Seleccionar tipo *" at bounding box center [696, 216] width 228 height 12
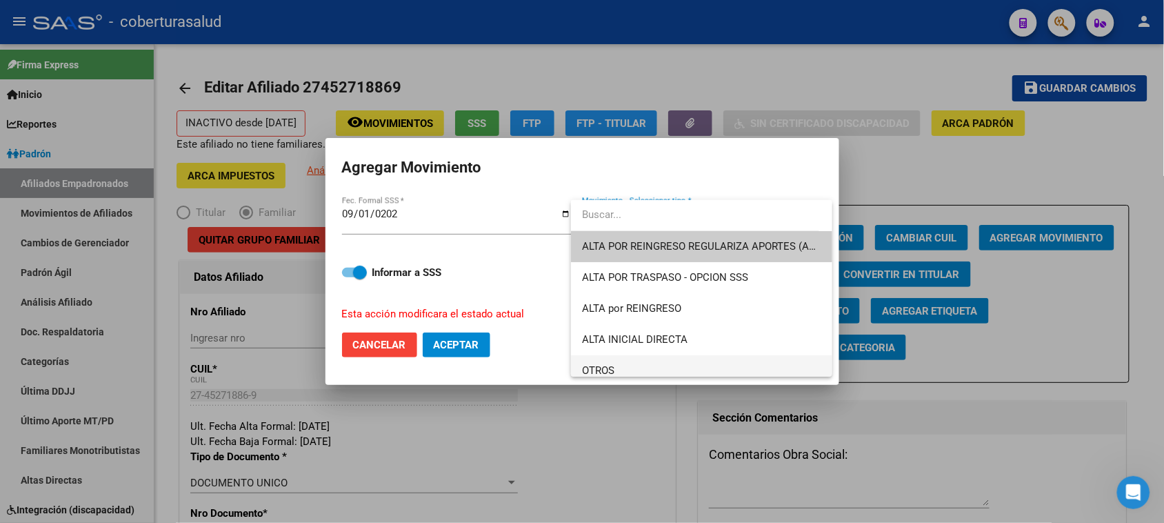
click at [688, 363] on span "OTROS" at bounding box center [701, 370] width 239 height 31
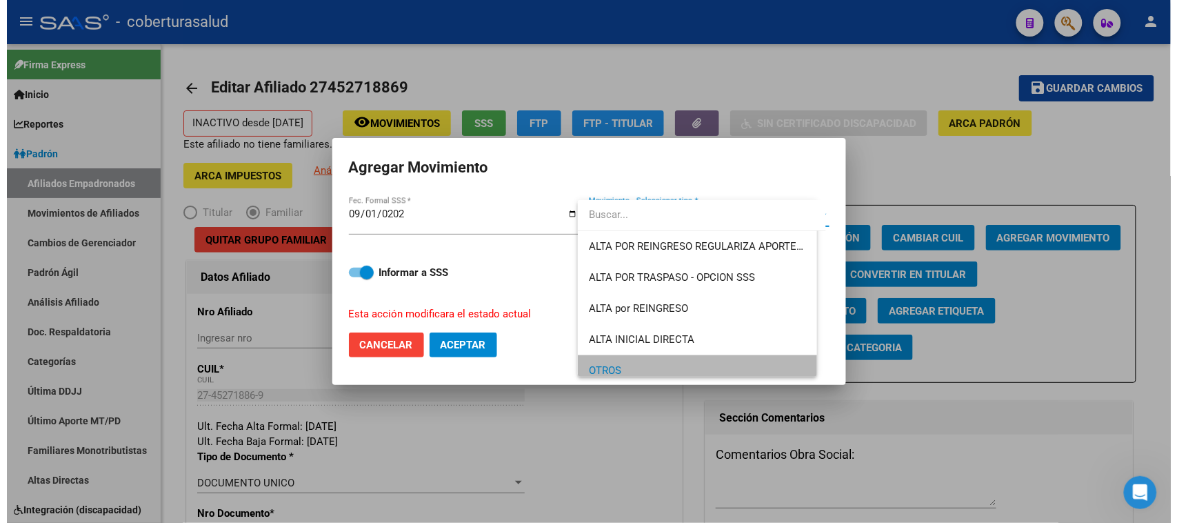
scroll to position [9, 0]
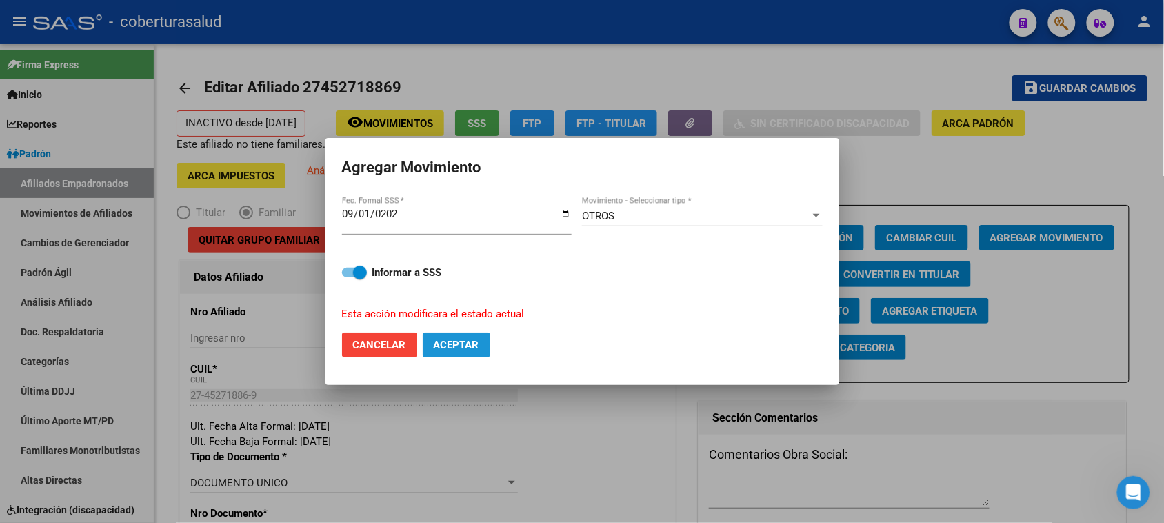
click at [456, 340] on span "Aceptar" at bounding box center [457, 345] width 46 height 12
checkbox input "false"
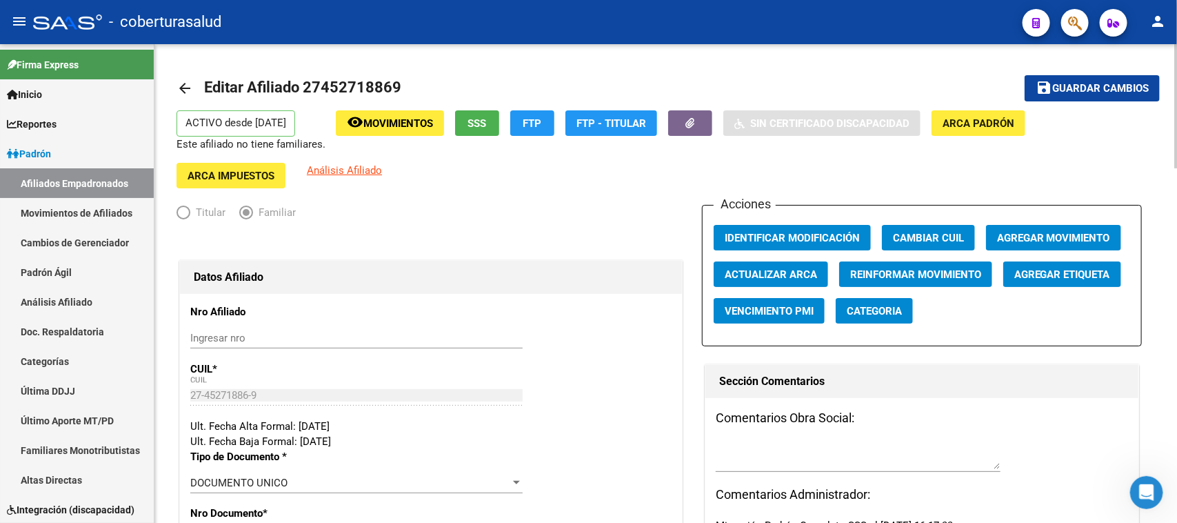
click at [941, 26] on button "button" at bounding box center [1075, 23] width 28 height 28
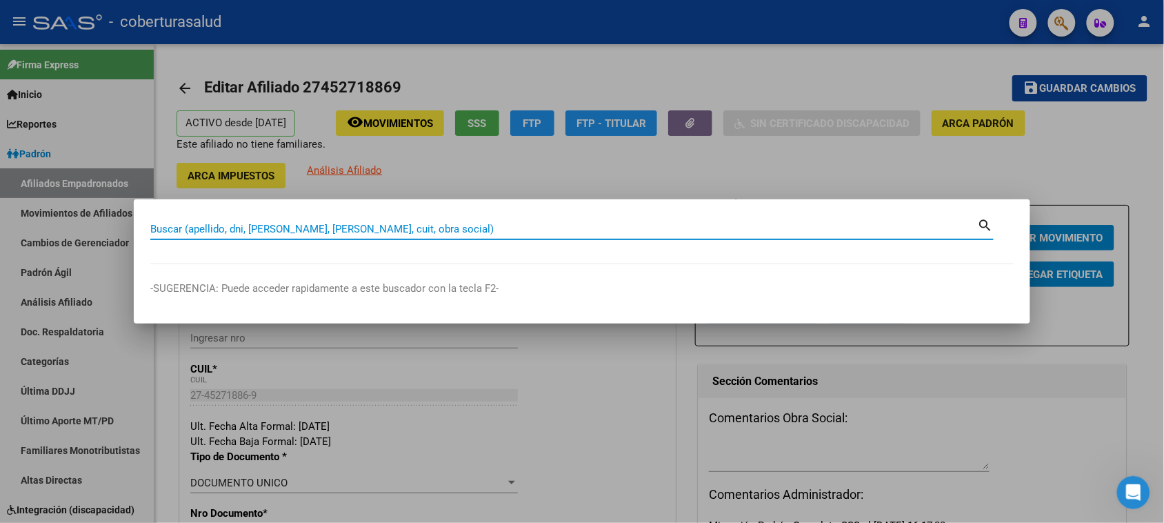
click at [201, 228] on input "Buscar (apellido, dni, [PERSON_NAME], [PERSON_NAME], cuit, obra social)" at bounding box center [564, 229] width 828 height 12
paste input "27452718869"
type input "27452718869"
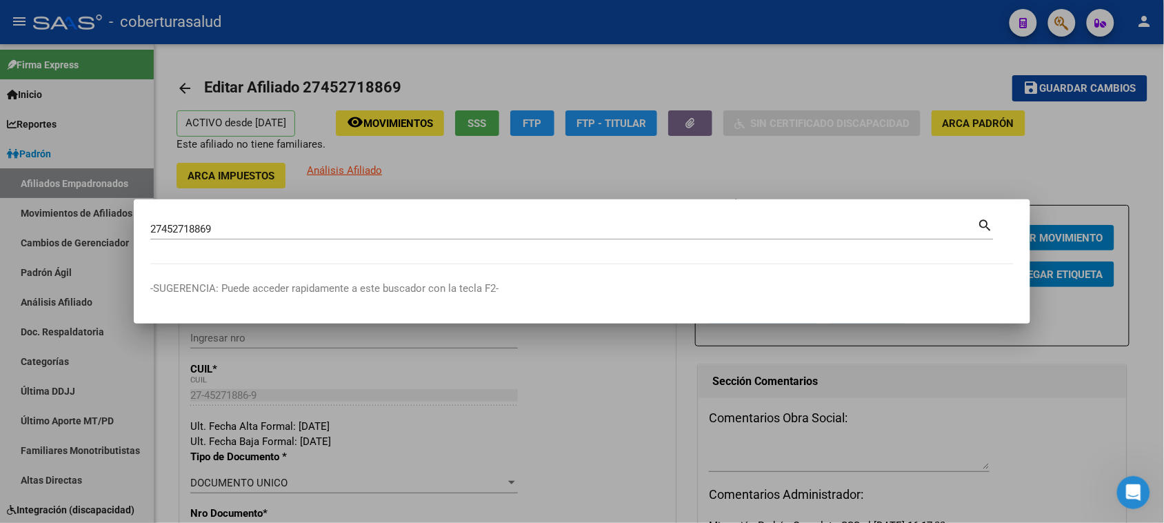
click at [941, 225] on mat-icon "search" at bounding box center [986, 224] width 16 height 17
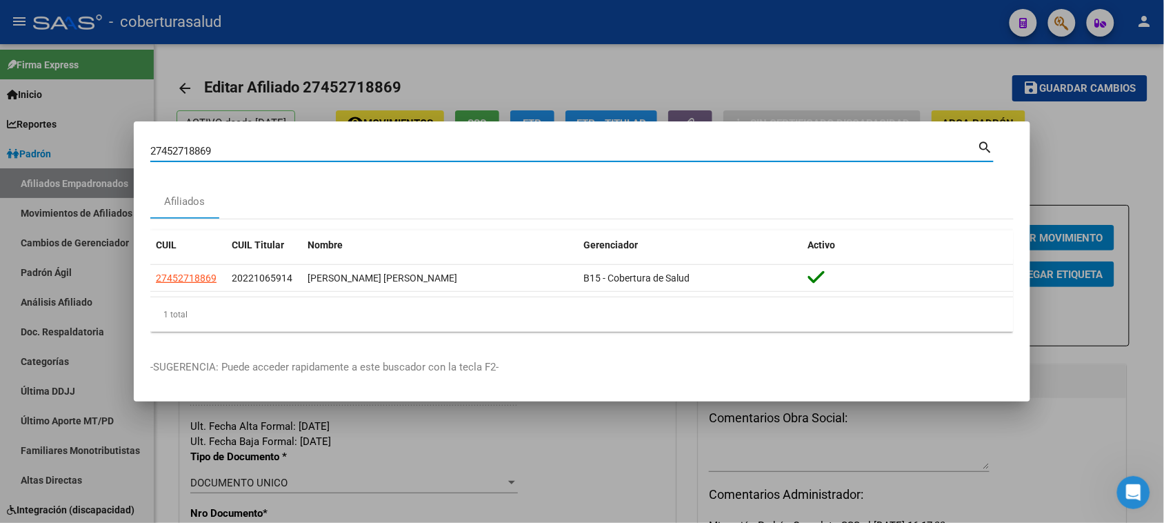
click at [890, 66] on div at bounding box center [582, 261] width 1164 height 523
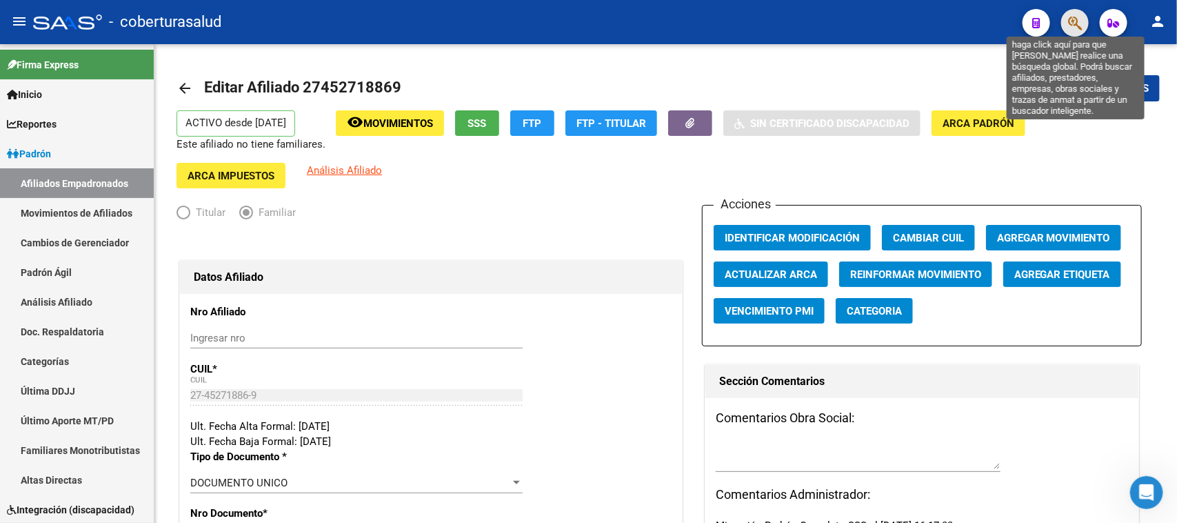
click at [941, 15] on icon "button" at bounding box center [1075, 23] width 14 height 16
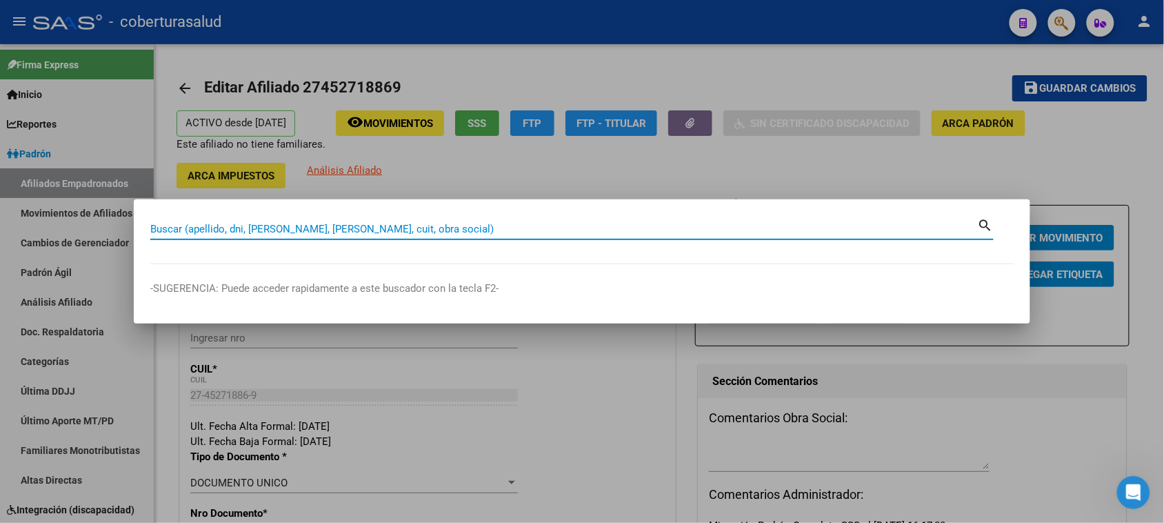
click at [179, 228] on input "Buscar (apellido, dni, [PERSON_NAME], [PERSON_NAME], cuit, obra social)" at bounding box center [564, 229] width 828 height 12
paste input "27452718869"
type input "27452718869"
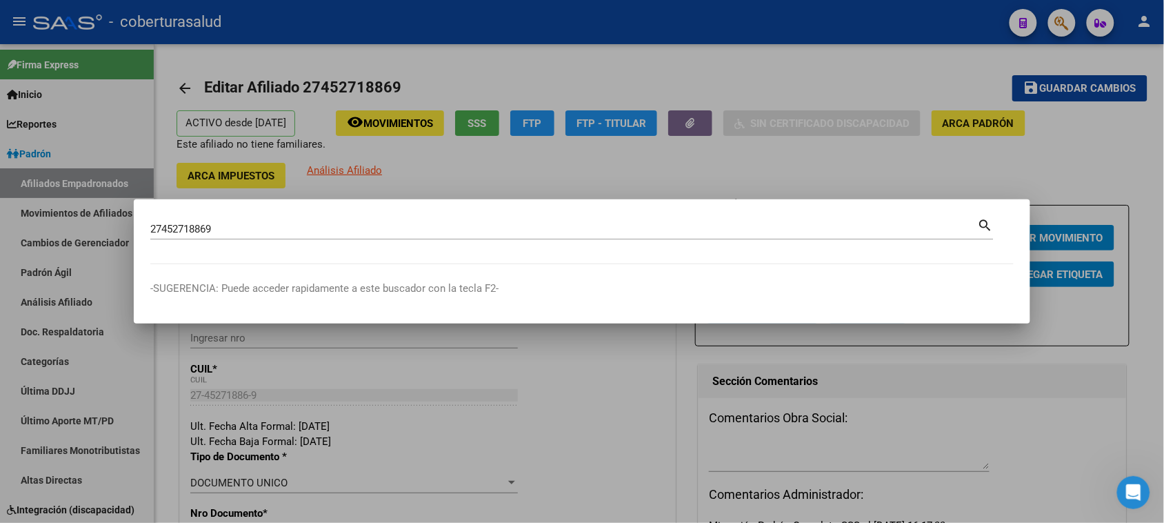
click at [941, 224] on mat-icon "search" at bounding box center [986, 224] width 16 height 17
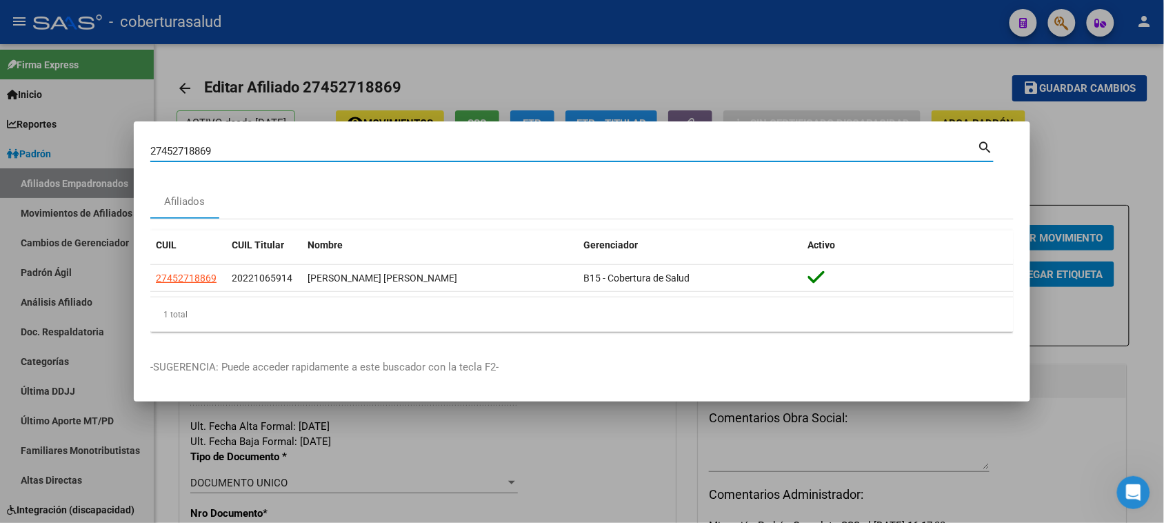
click at [781, 83] on div at bounding box center [582, 261] width 1164 height 523
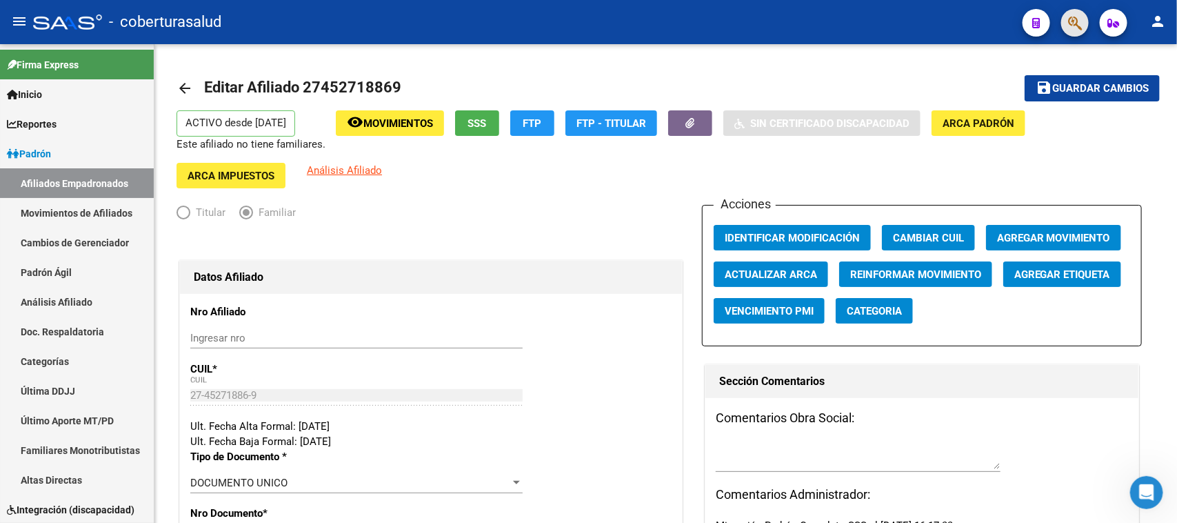
click at [941, 10] on span "button" at bounding box center [1075, 23] width 14 height 28
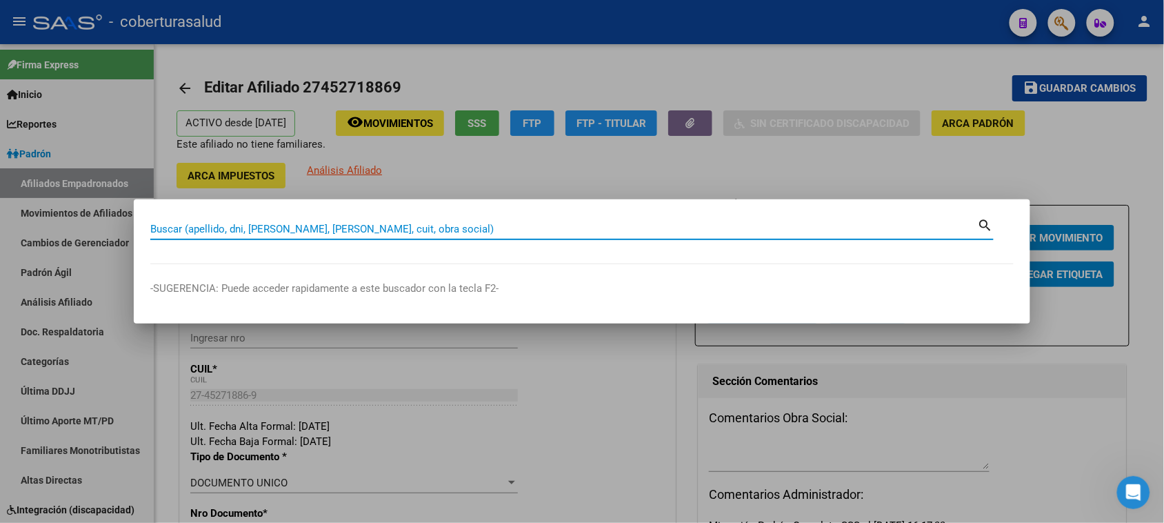
click at [231, 230] on input "Buscar (apellido, dni, [PERSON_NAME], [PERSON_NAME], cuit, obra social)" at bounding box center [564, 229] width 828 height 12
paste input "20452739403"
type input "20452739403"
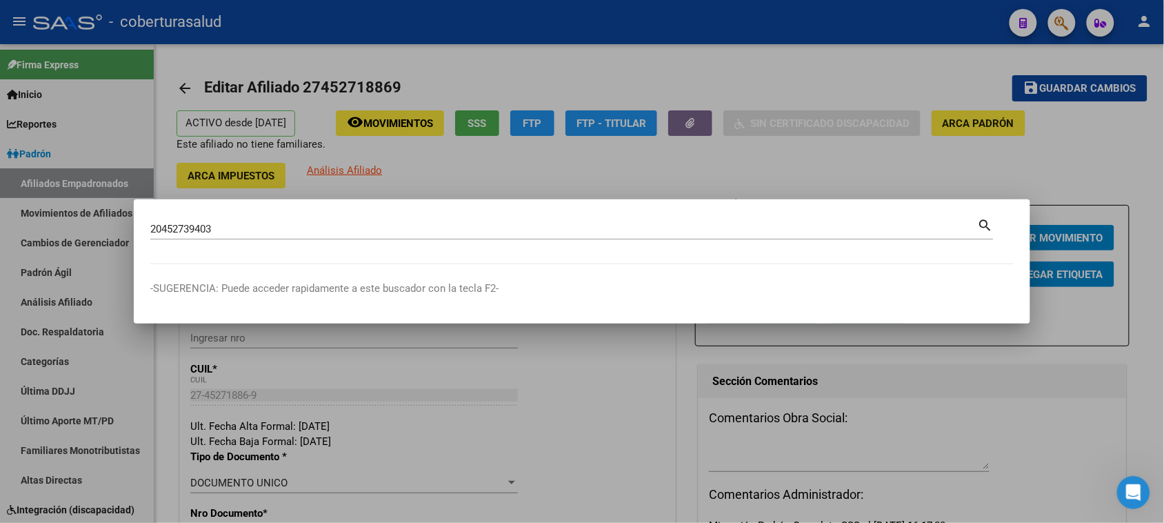
click at [941, 223] on mat-icon "search" at bounding box center [986, 224] width 16 height 17
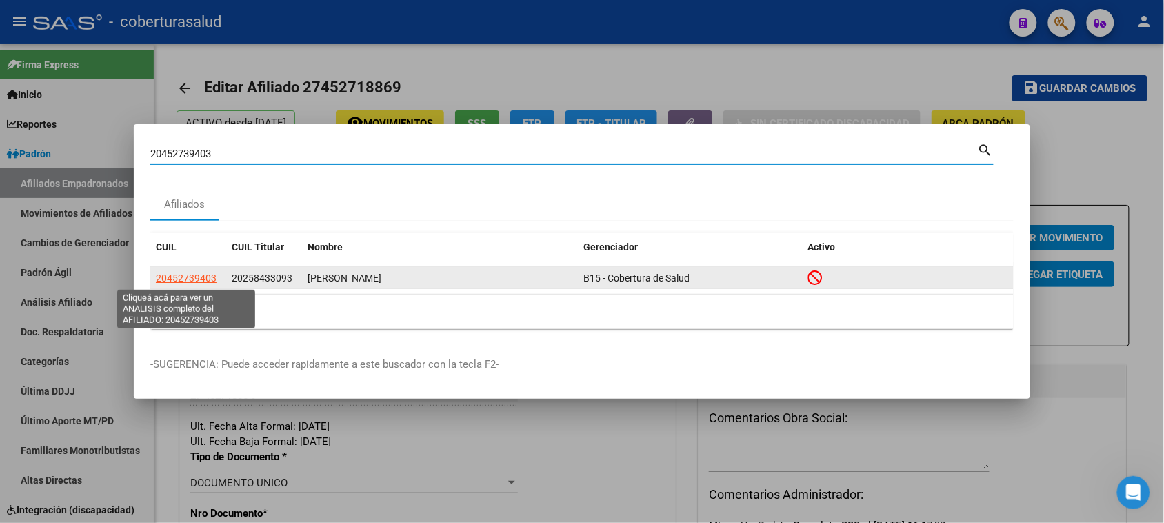
click at [188, 279] on span "20452739403" at bounding box center [186, 277] width 61 height 11
type textarea "20452739403"
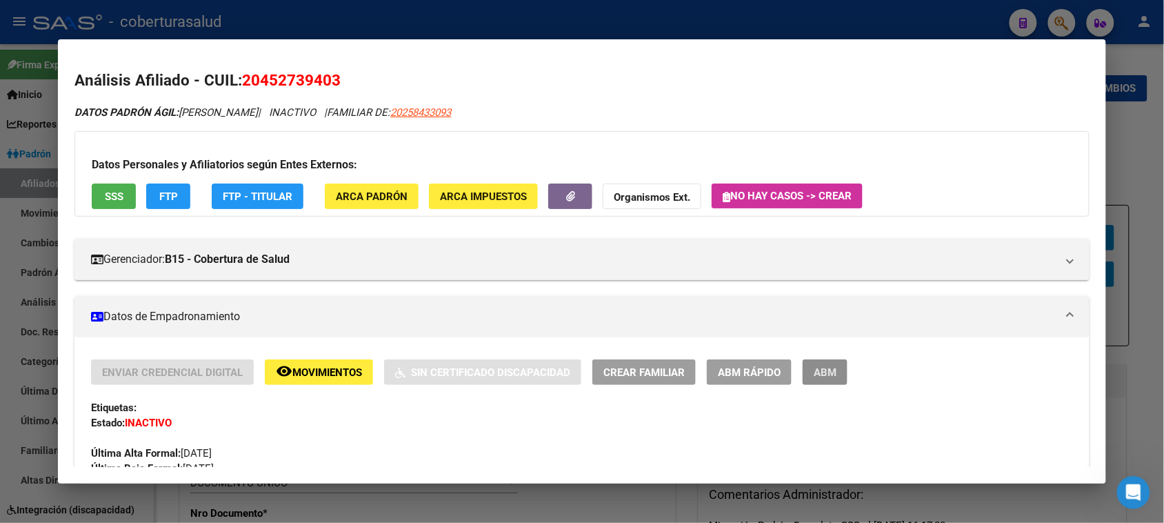
click at [825, 379] on button "ABM" at bounding box center [825, 372] width 45 height 26
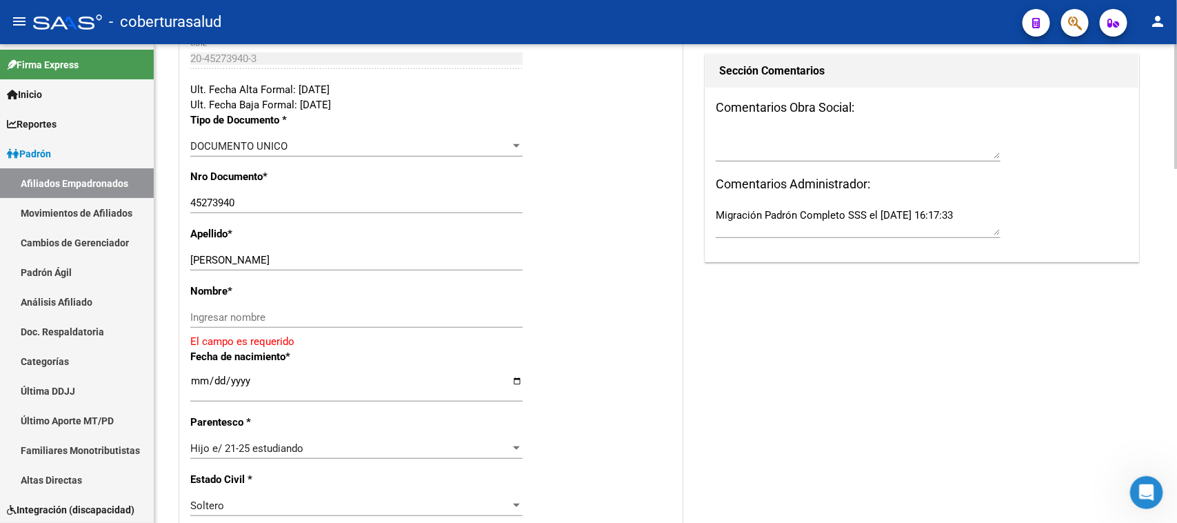
scroll to position [345, 0]
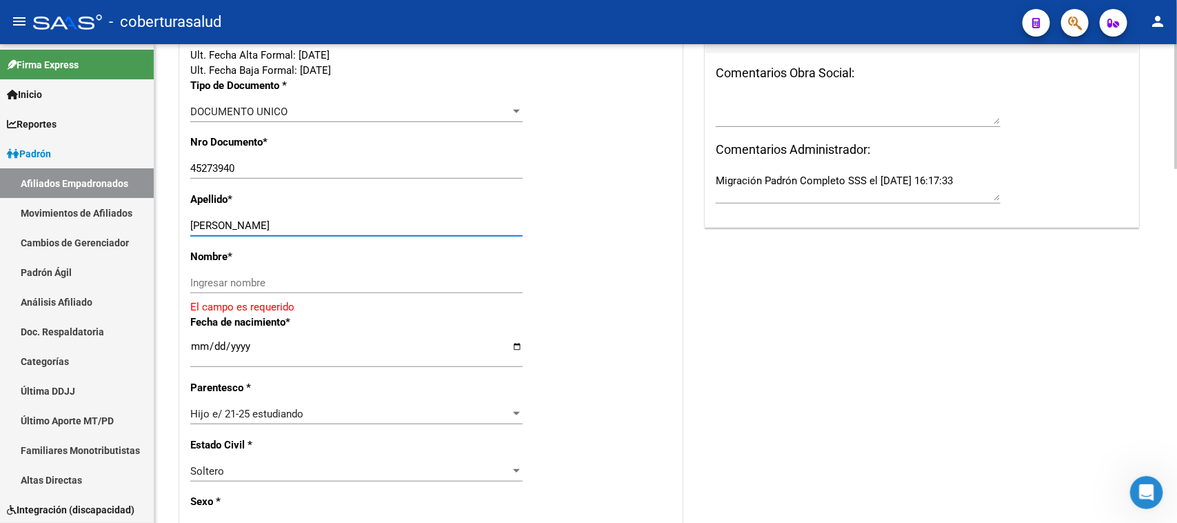
drag, startPoint x: 234, startPoint y: 225, endPoint x: 330, endPoint y: 228, distance: 95.2
click at [330, 228] on input "JIMENEZ MARTIN EXEQUIEL" at bounding box center [356, 225] width 332 height 12
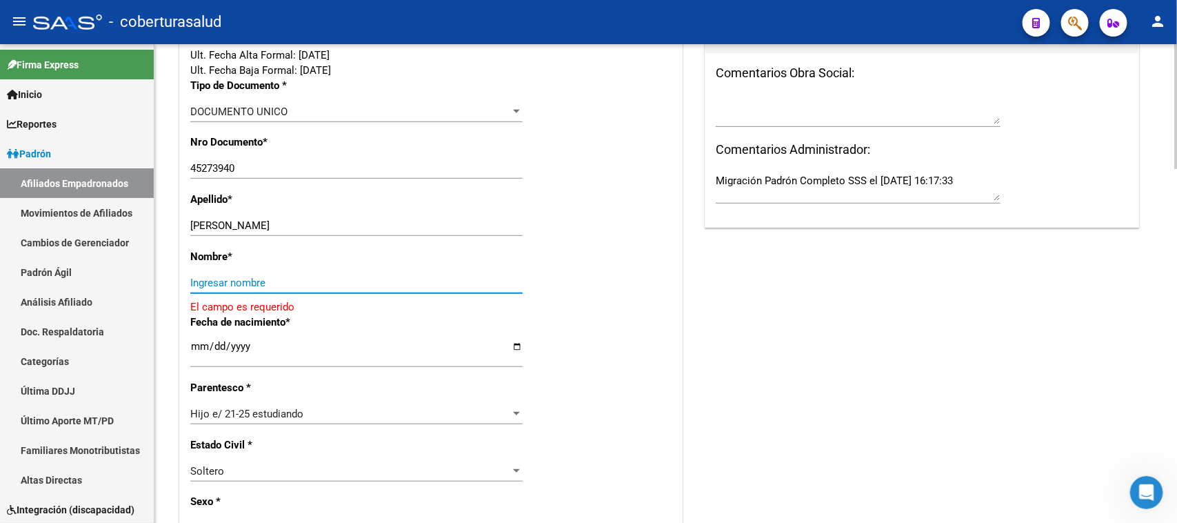
click at [218, 281] on input "Ingresar nombre" at bounding box center [356, 283] width 332 height 12
paste input "MARTIN EXEQUIEL"
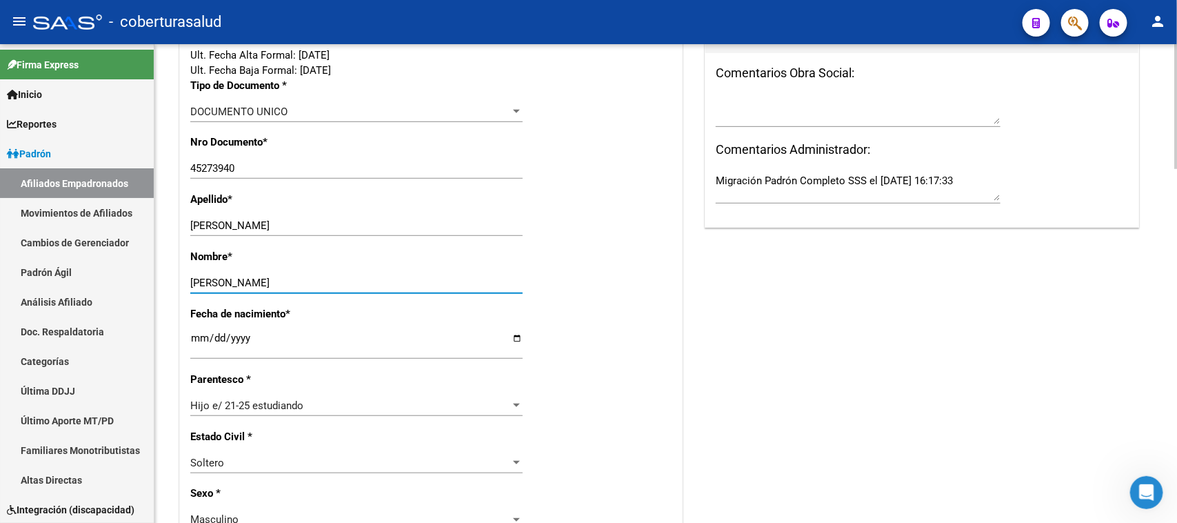
type input "MARTIN EXEQUIEL"
drag, startPoint x: 329, startPoint y: 225, endPoint x: 238, endPoint y: 226, distance: 91.0
click at [238, 226] on input "JIMENEZ MARTIN EXEQUIEL" at bounding box center [356, 225] width 332 height 12
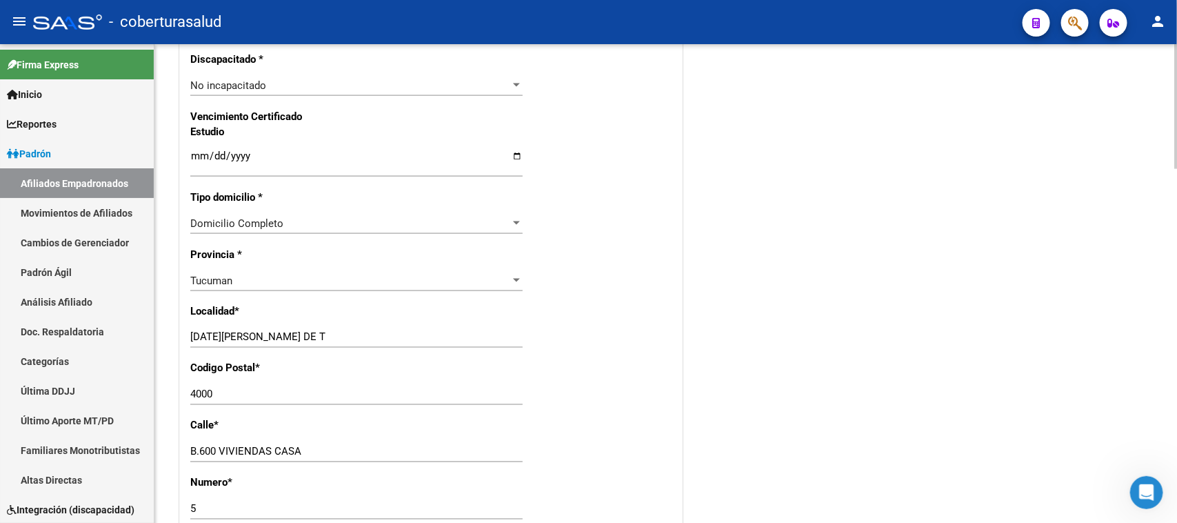
scroll to position [776, 0]
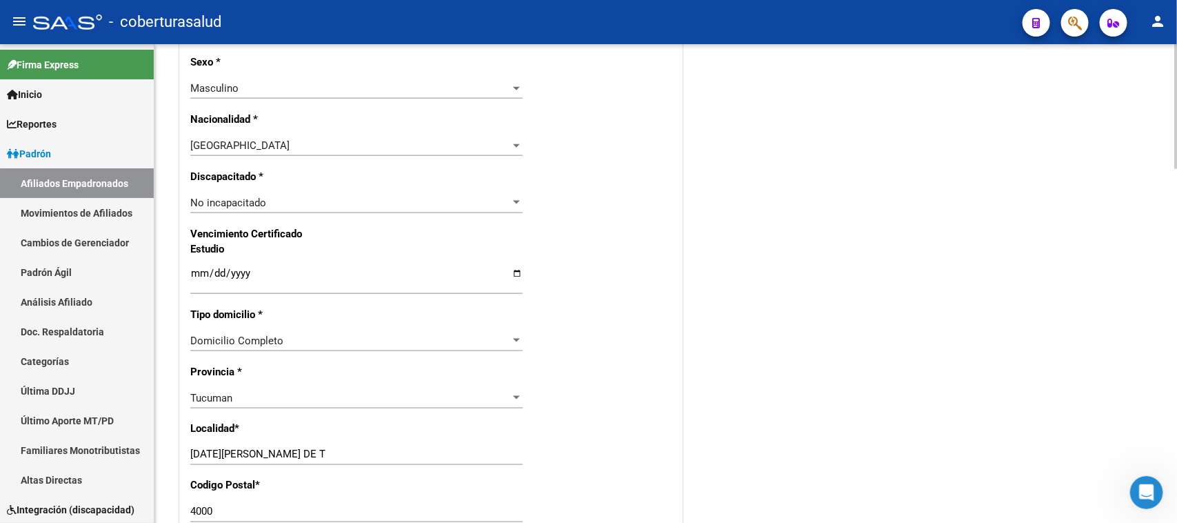
type input "JIMENEZ"
click at [191, 271] on input "Ingresar fecha" at bounding box center [356, 279] width 332 height 22
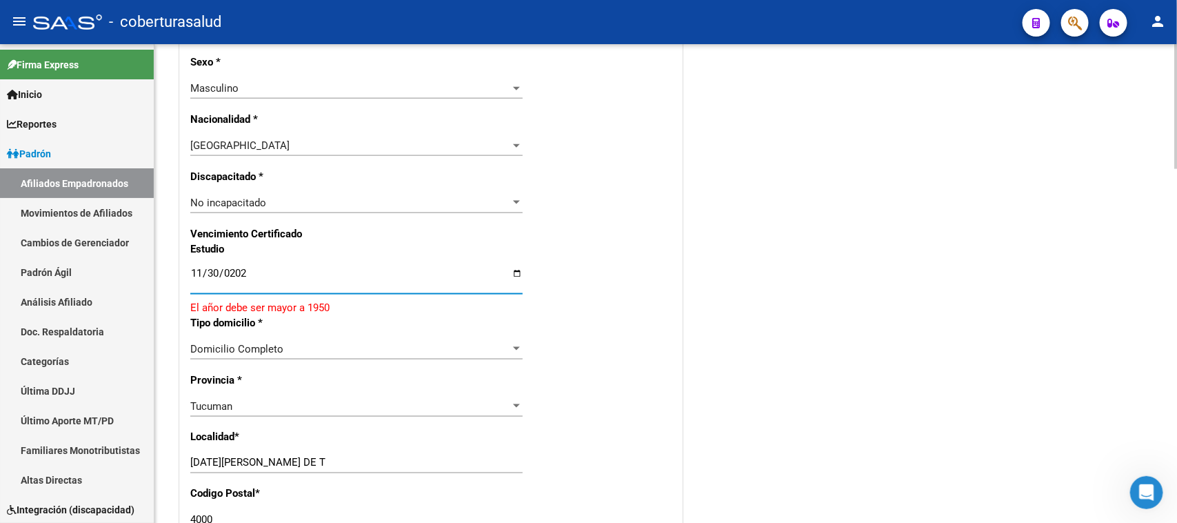
type input "[DATE]"
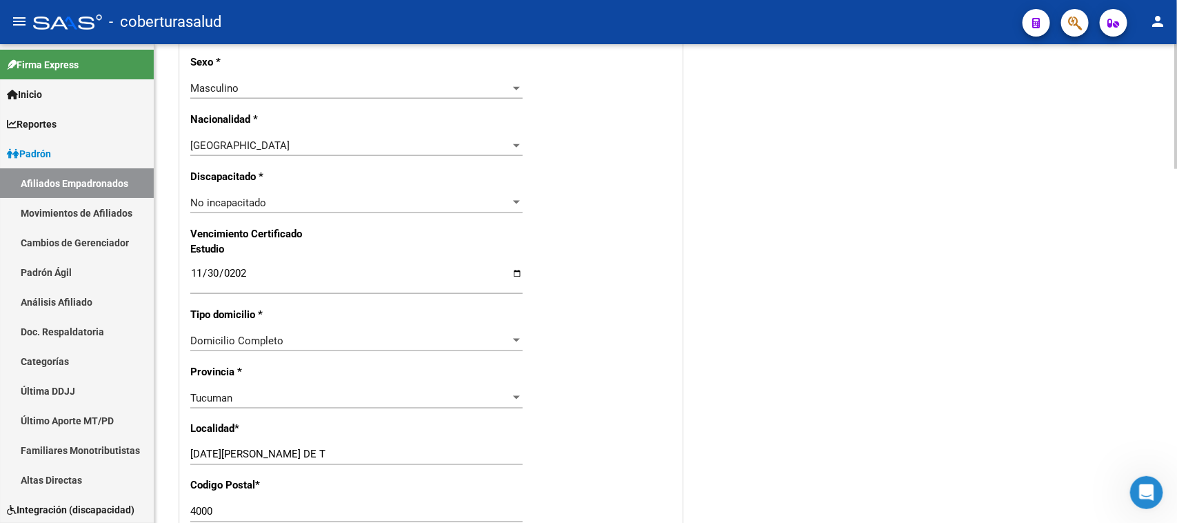
click at [595, 312] on div "Nro Afiliado Ingresar nro CUIL * 20-45273940-3 CUIL ARCA Padrón Ult. Fecha Alta…" at bounding box center [431, 247] width 502 height 1510
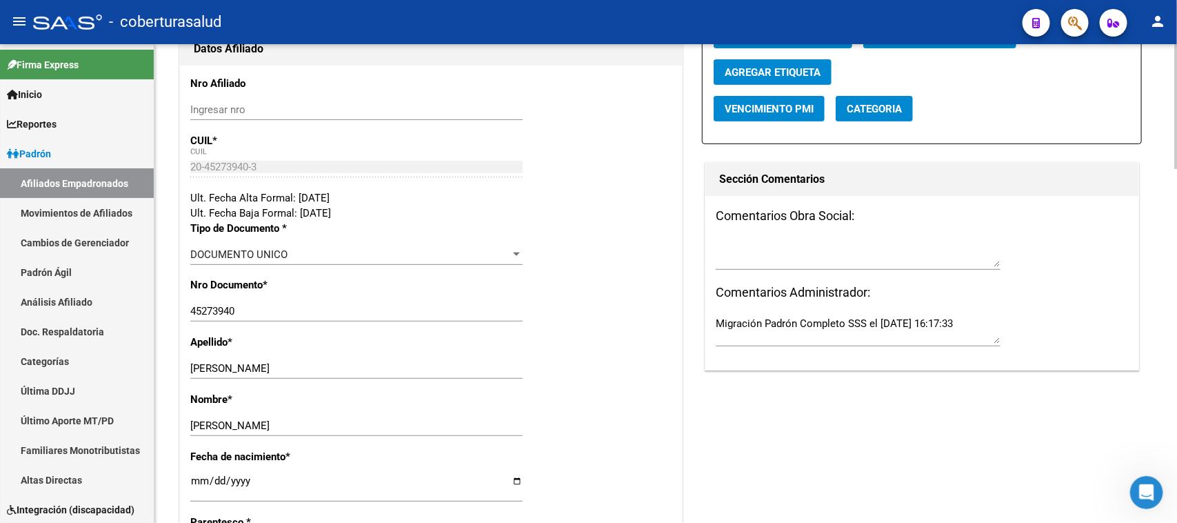
scroll to position [0, 0]
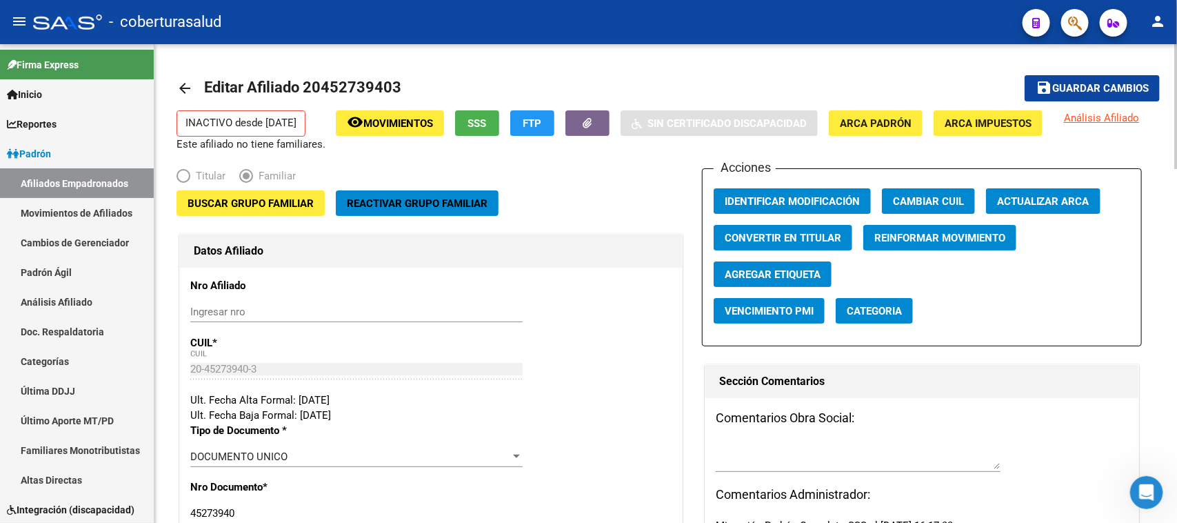
click at [941, 88] on div at bounding box center [1175, 106] width 3 height 125
click at [265, 205] on span "Buscar Grupo Familiar" at bounding box center [251, 203] width 126 height 12
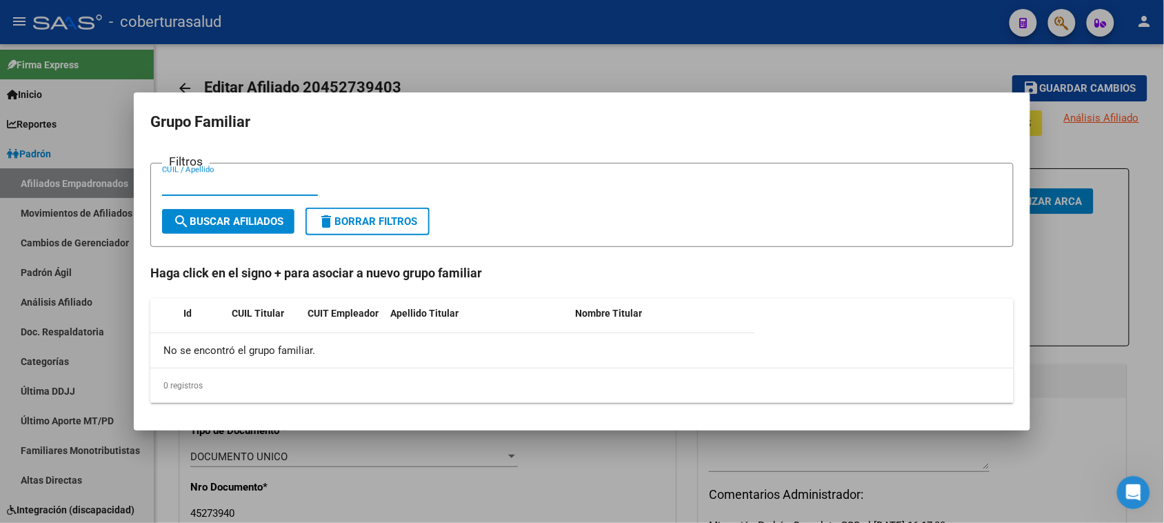
paste input "25843309"
type input "25843309"
click at [236, 230] on button "search Buscar Afiliados" at bounding box center [228, 221] width 132 height 25
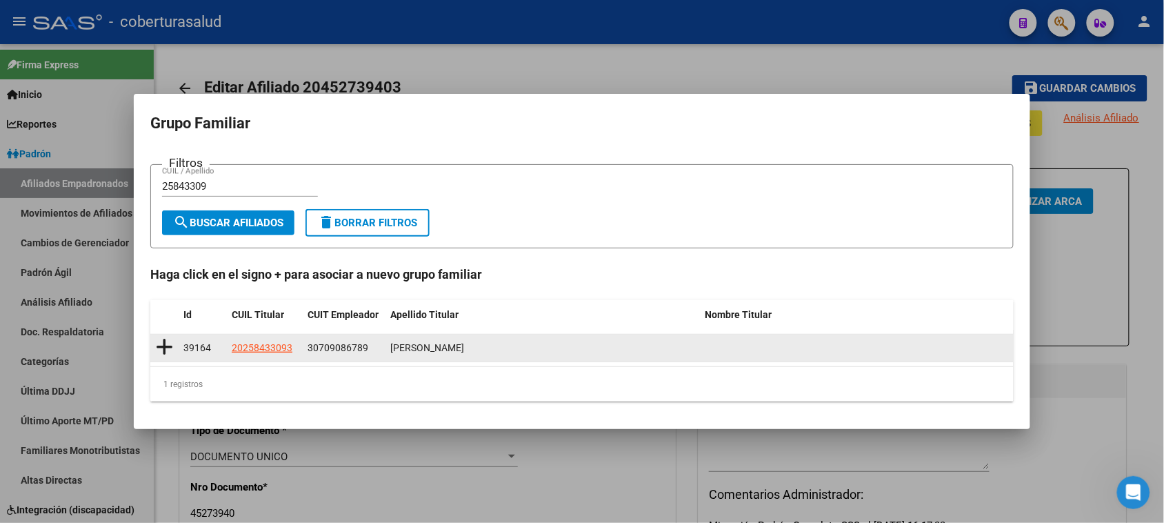
click at [159, 350] on icon at bounding box center [164, 346] width 17 height 19
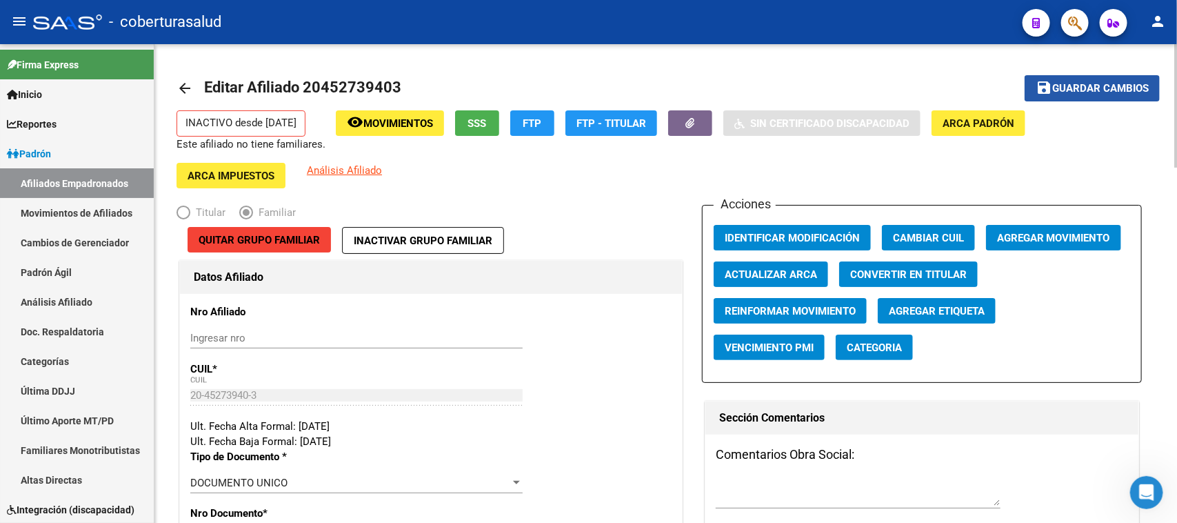
click at [941, 92] on span "Guardar cambios" at bounding box center [1100, 89] width 97 height 12
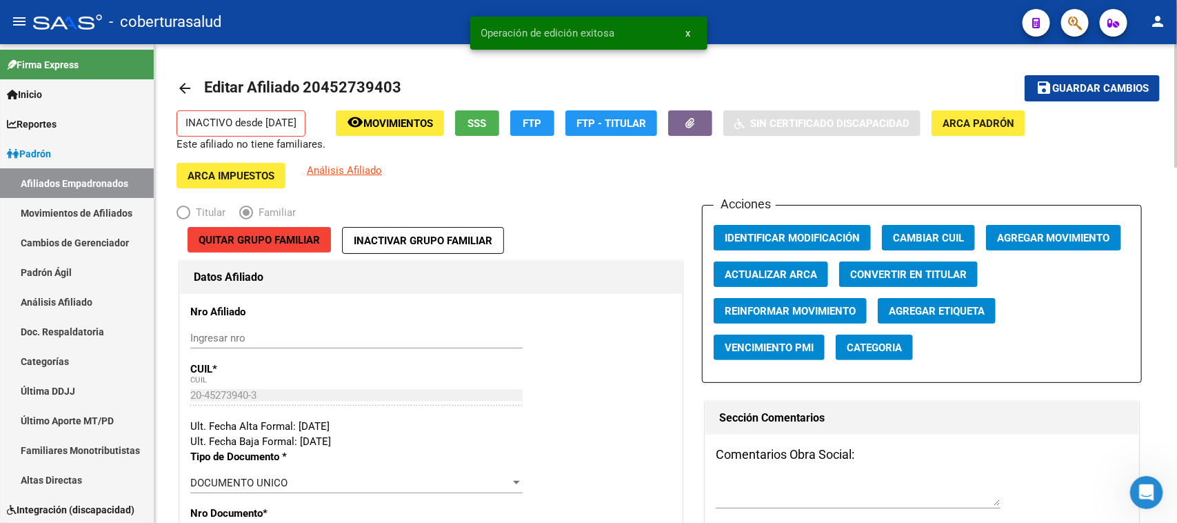
click at [941, 236] on span "Agregar Movimiento" at bounding box center [1053, 238] width 113 height 12
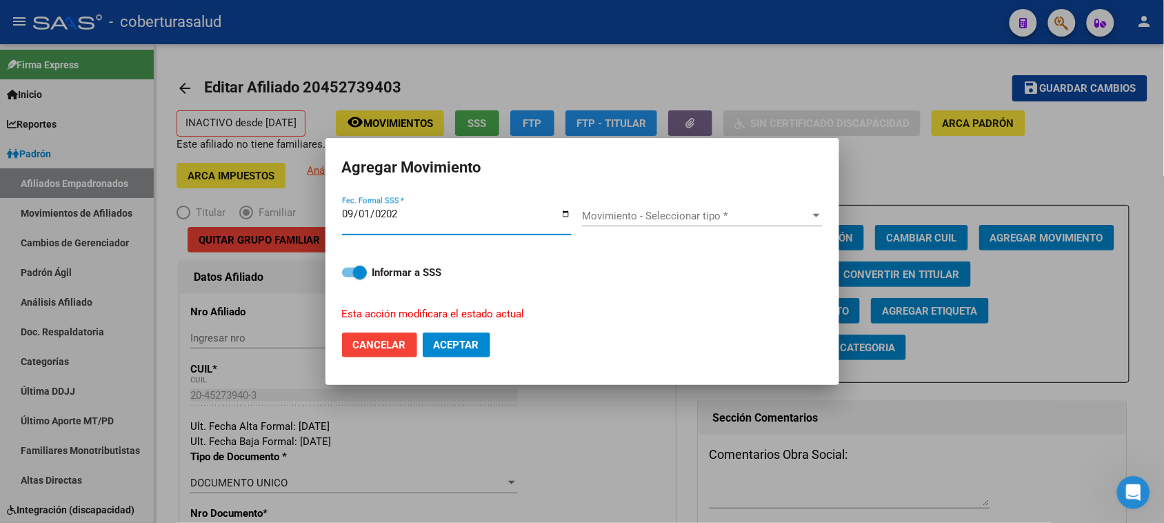
type input "[DATE]"
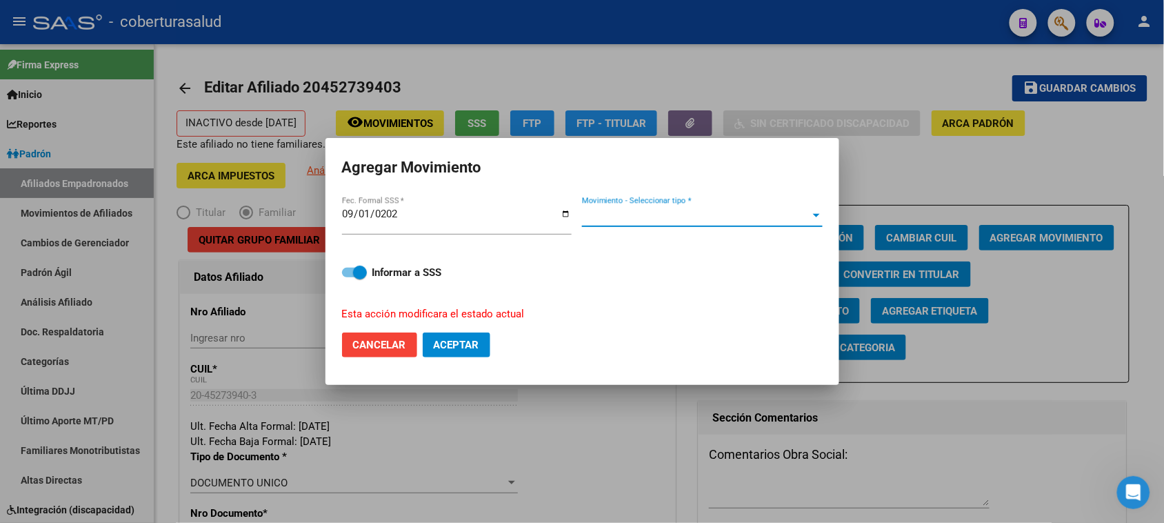
click at [707, 210] on span "Movimiento - Seleccionar tipo *" at bounding box center [696, 216] width 228 height 12
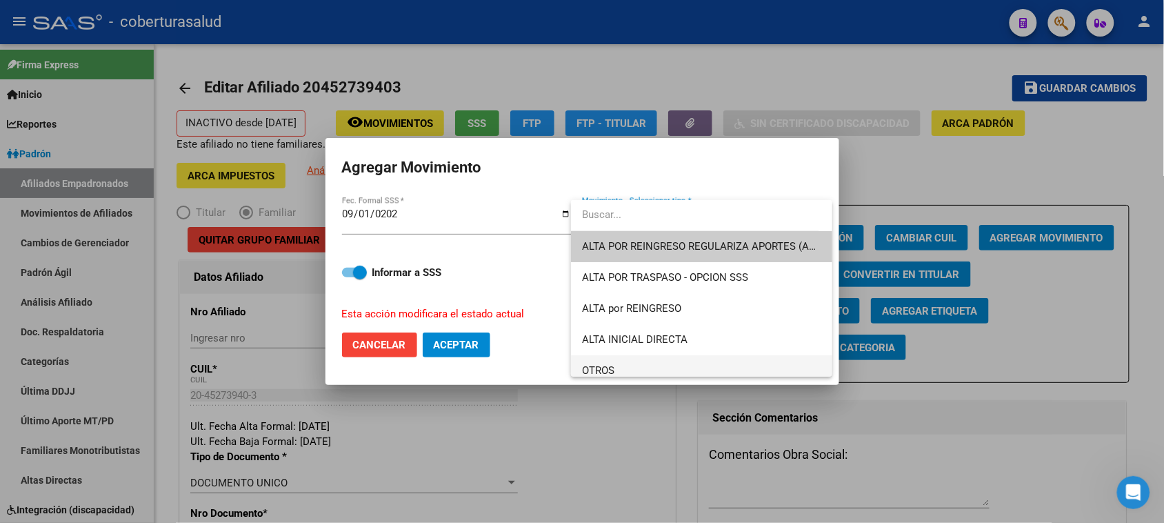
click at [636, 363] on span "OTROS" at bounding box center [701, 370] width 239 height 31
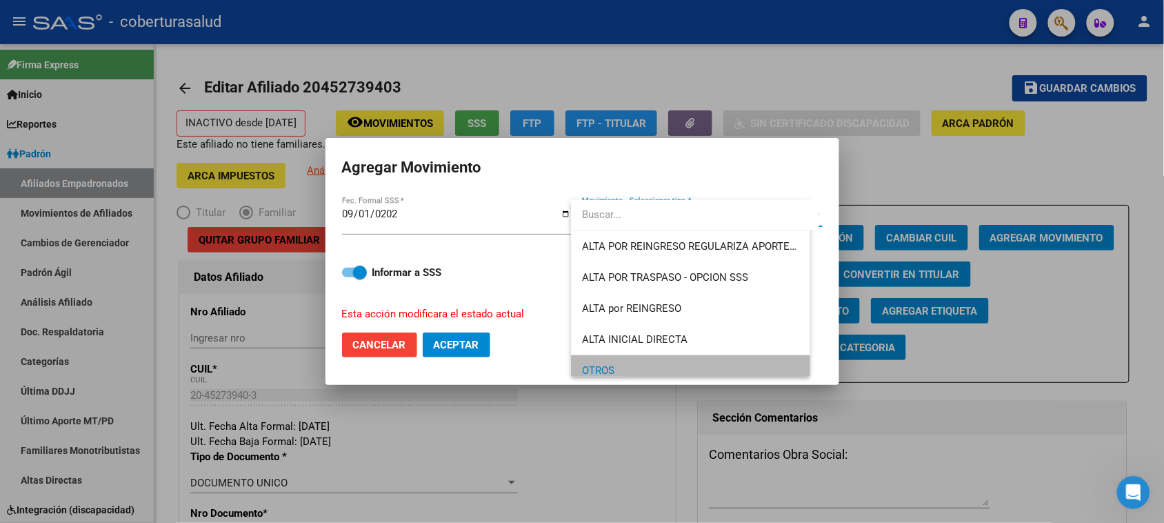
scroll to position [9, 0]
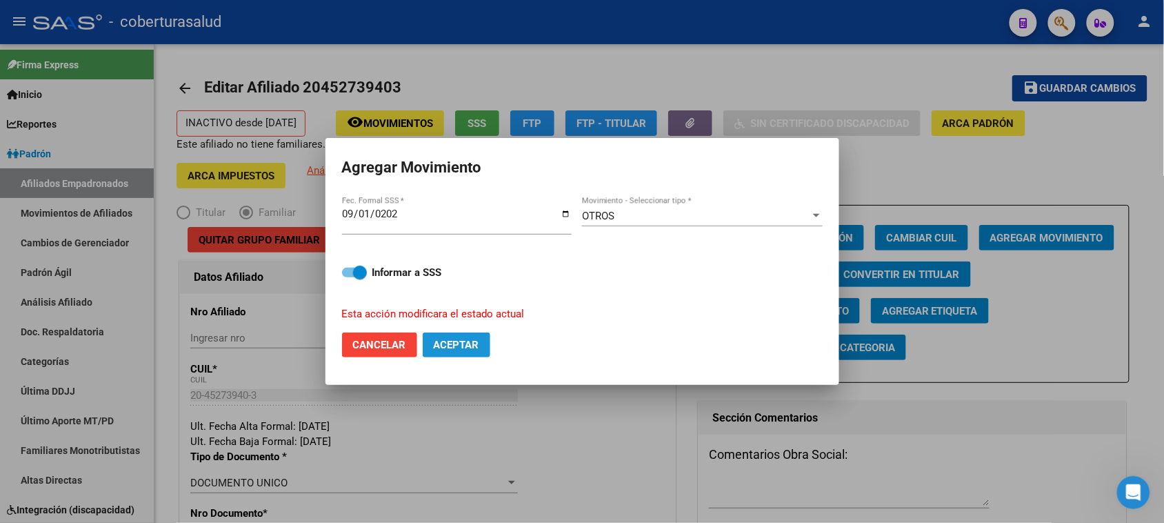
click at [460, 342] on span "Aceptar" at bounding box center [457, 345] width 46 height 12
checkbox input "false"
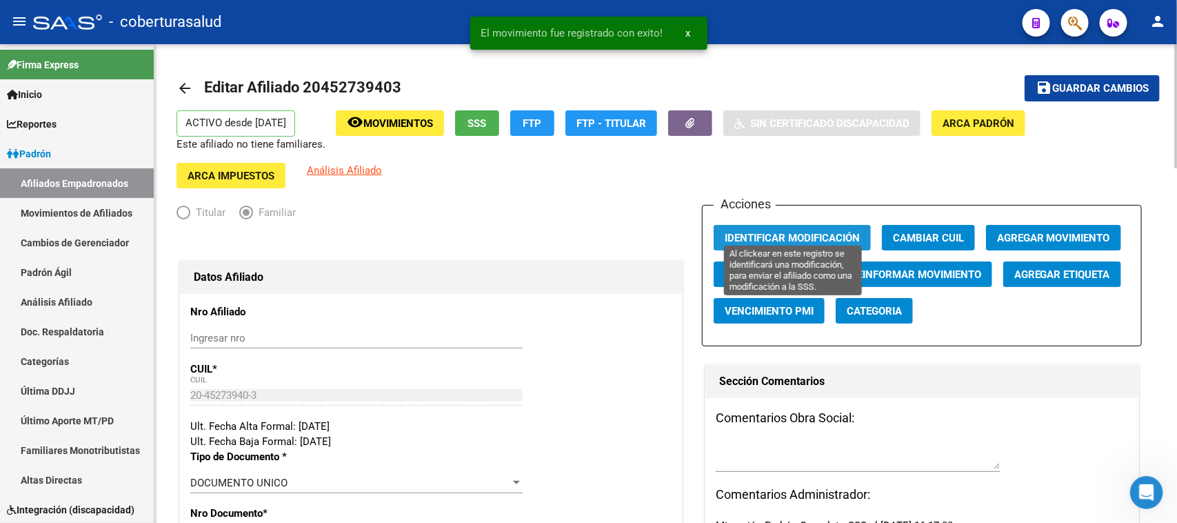
click at [812, 232] on span "Identificar Modificación" at bounding box center [792, 238] width 135 height 12
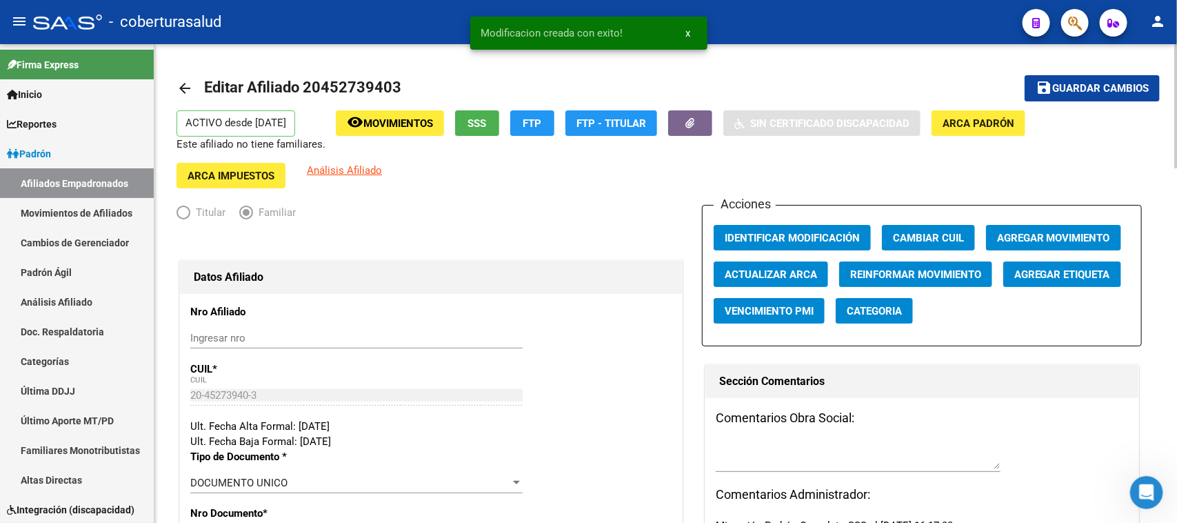
click at [631, 227] on div at bounding box center [431, 242] width 509 height 30
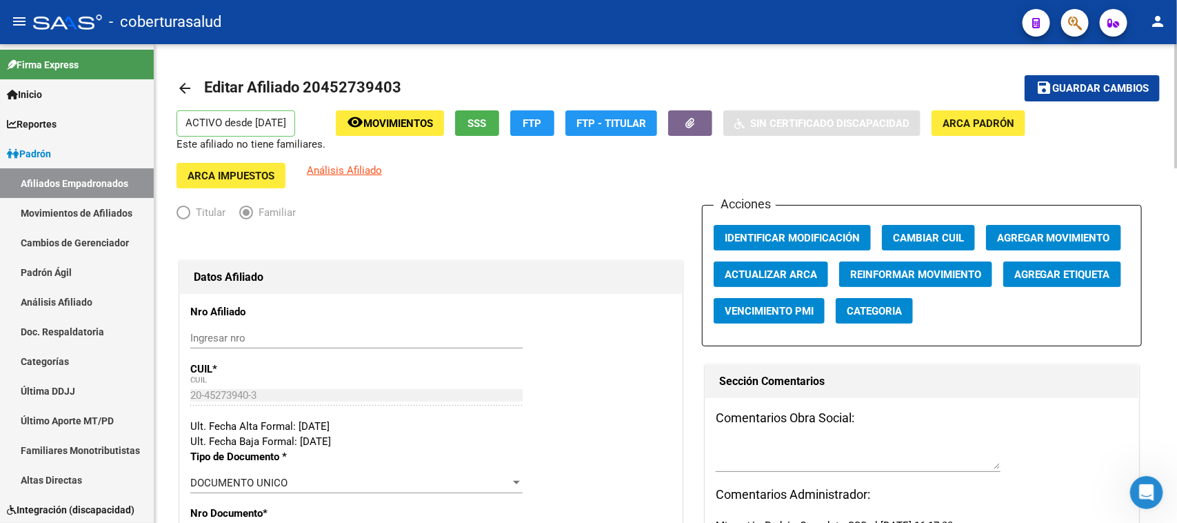
click at [557, 205] on div "Titular Familiar" at bounding box center [431, 216] width 509 height 22
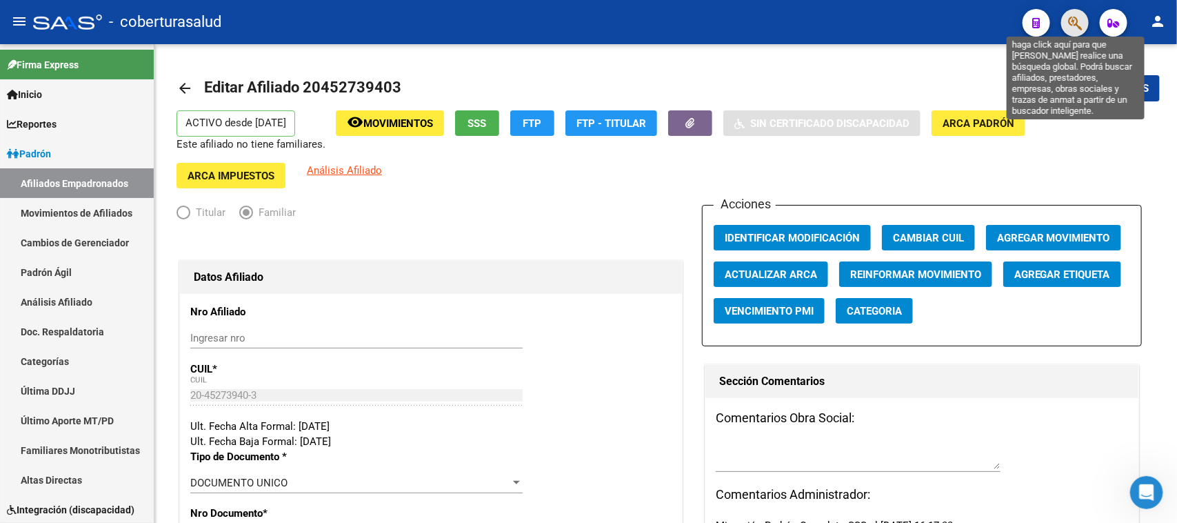
click at [941, 24] on icon "button" at bounding box center [1075, 23] width 14 height 16
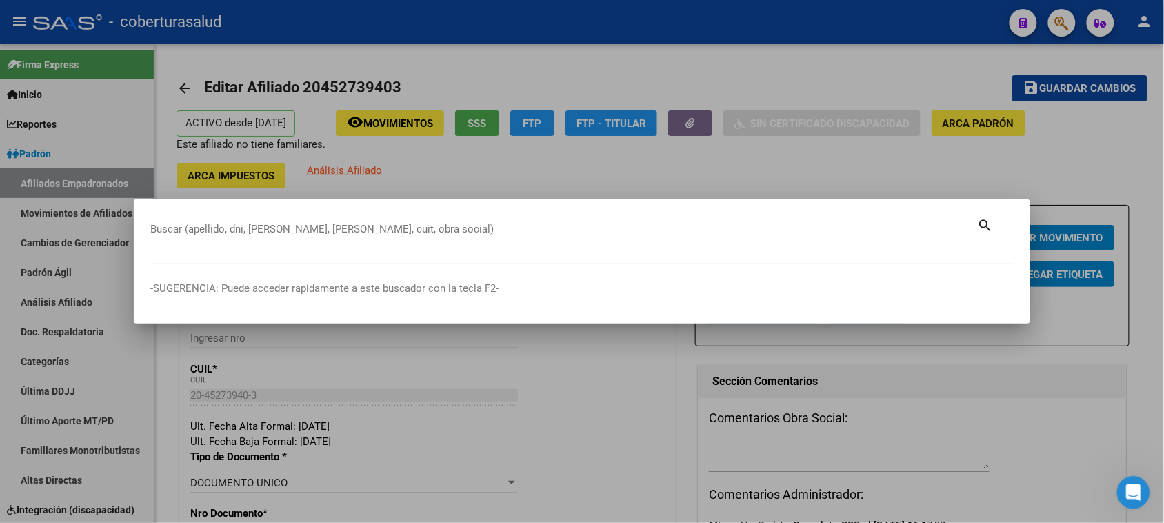
click at [211, 237] on div "Buscar (apellido, dni, [PERSON_NAME], [PERSON_NAME], cuit, obra social)" at bounding box center [564, 229] width 828 height 21
paste input "27452771611"
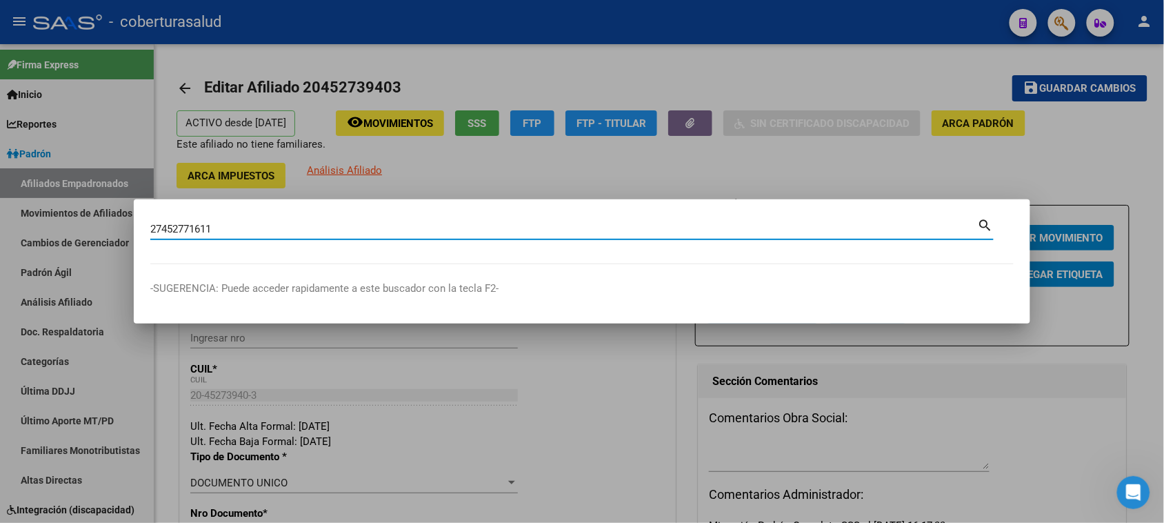
type input "27452771611"
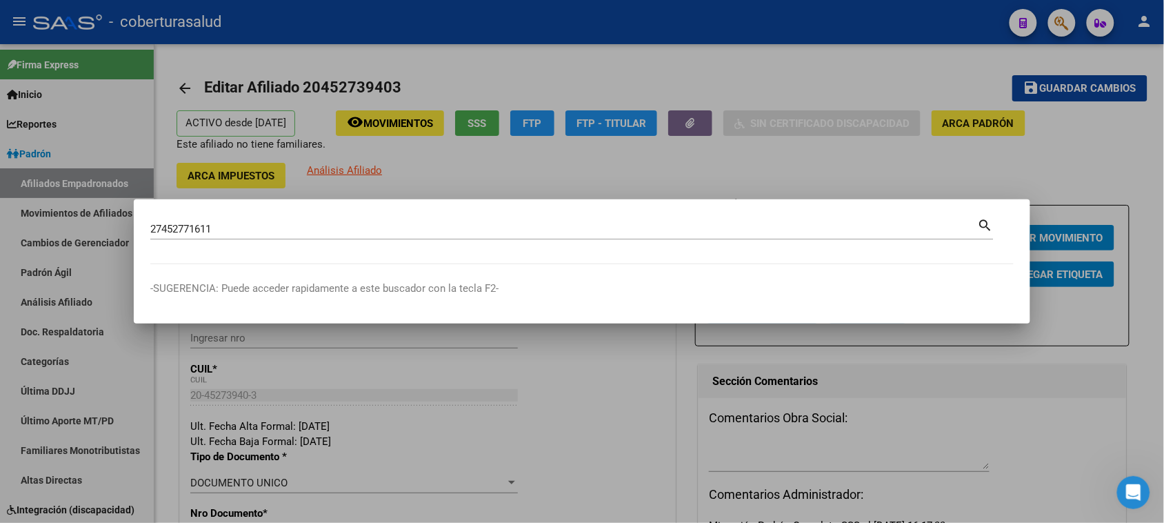
click at [941, 223] on mat-icon "search" at bounding box center [986, 224] width 16 height 17
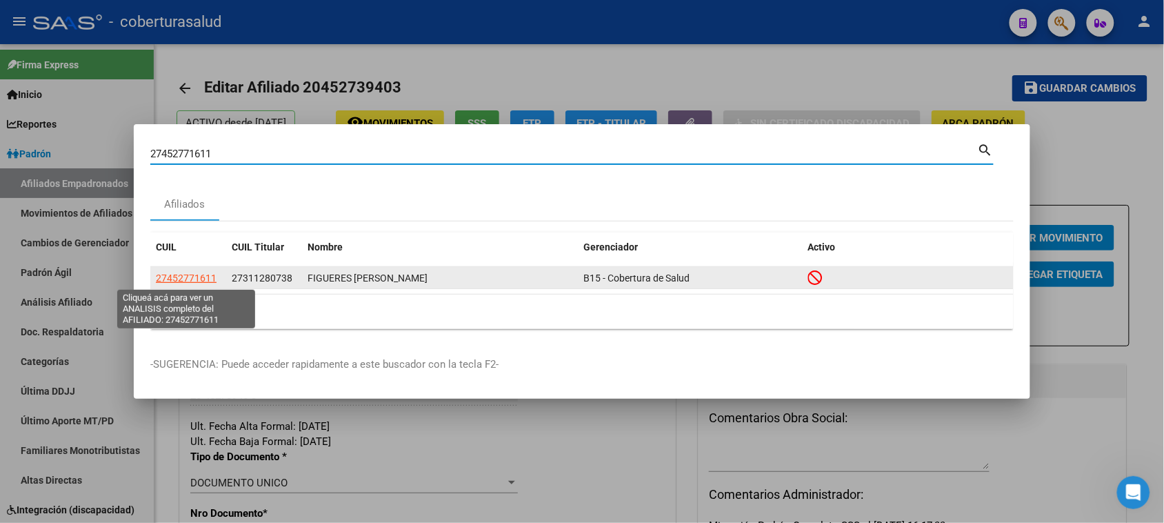
click at [190, 277] on span "27452771611" at bounding box center [186, 277] width 61 height 11
type textarea "27452771611"
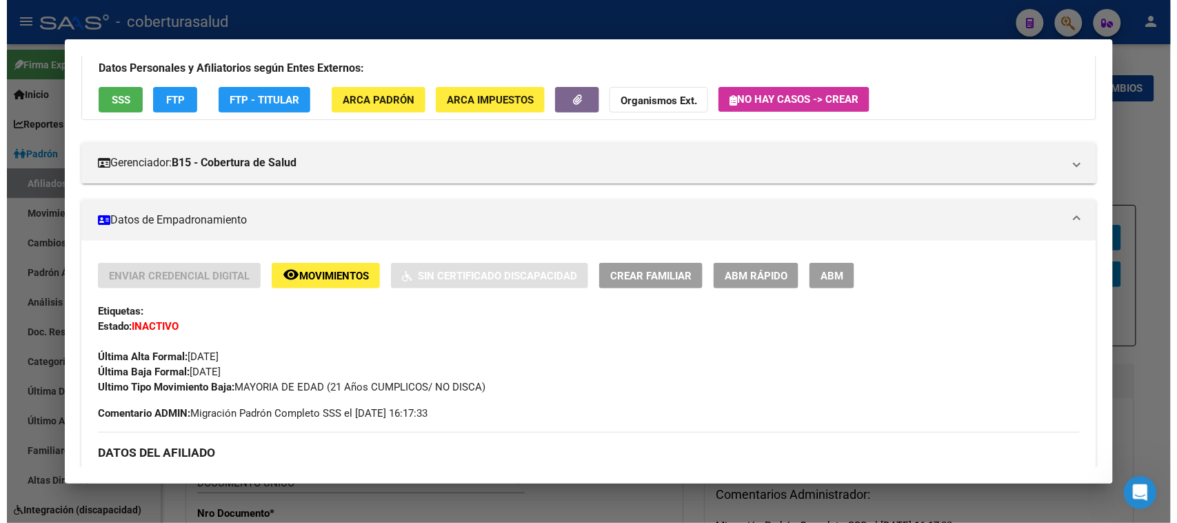
scroll to position [86, 0]
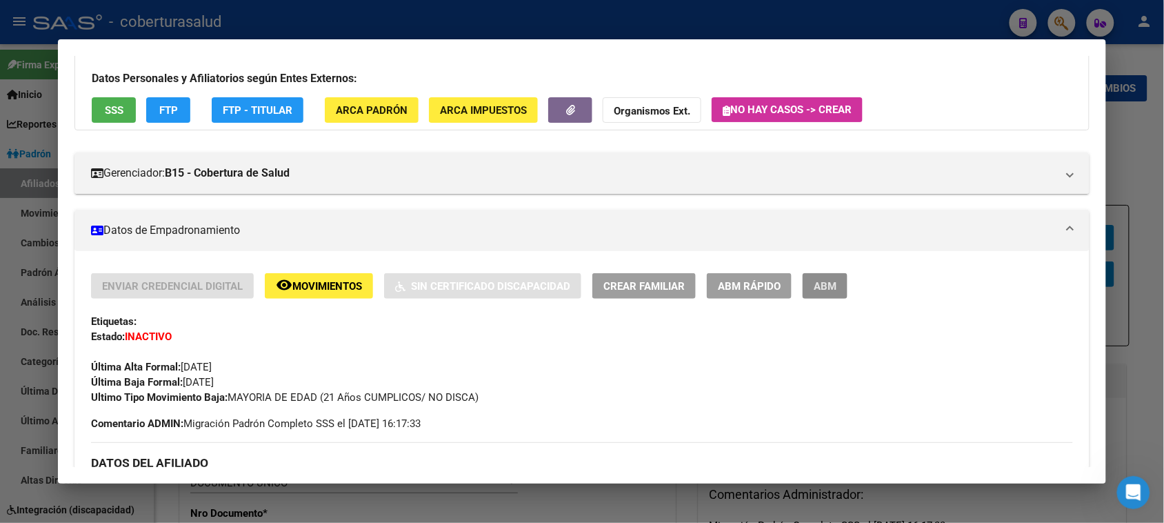
click at [832, 288] on button "ABM" at bounding box center [825, 286] width 45 height 26
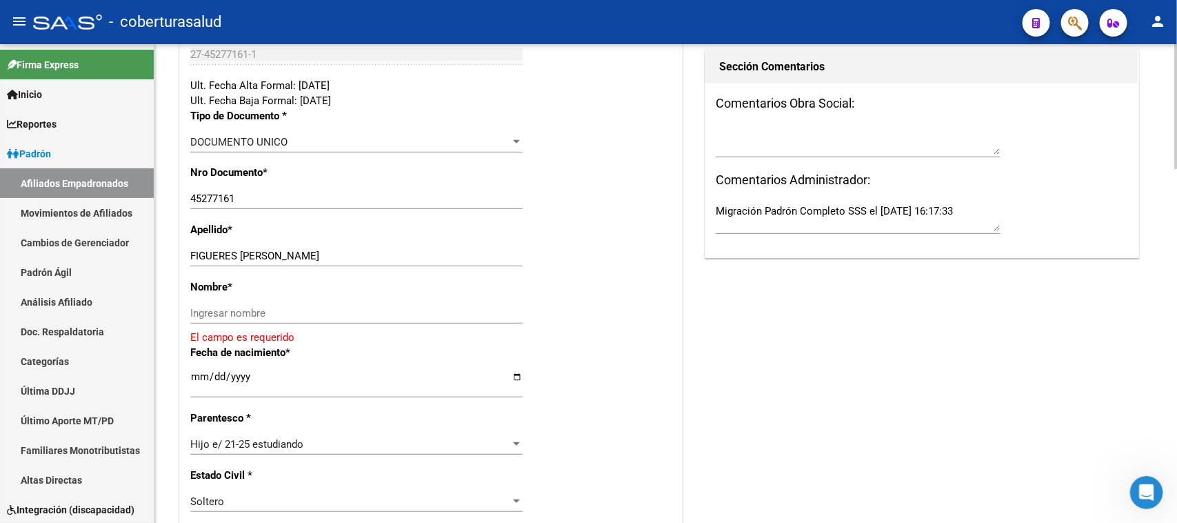
scroll to position [345, 0]
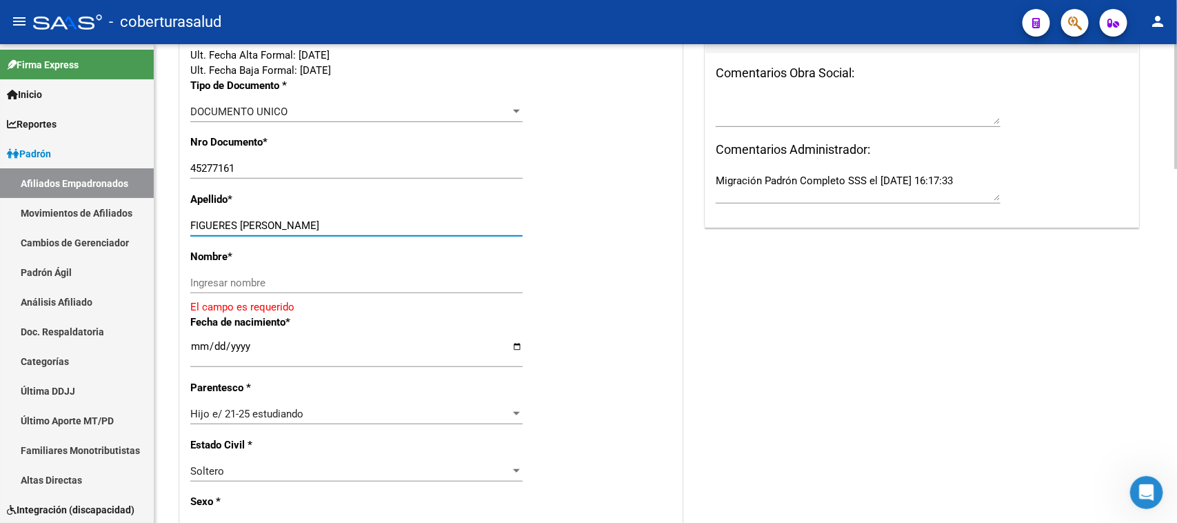
drag, startPoint x: 237, startPoint y: 219, endPoint x: 338, endPoint y: 222, distance: 101.4
click at [338, 222] on input "FIGUERES LUANA DEL VALLE" at bounding box center [356, 225] width 332 height 12
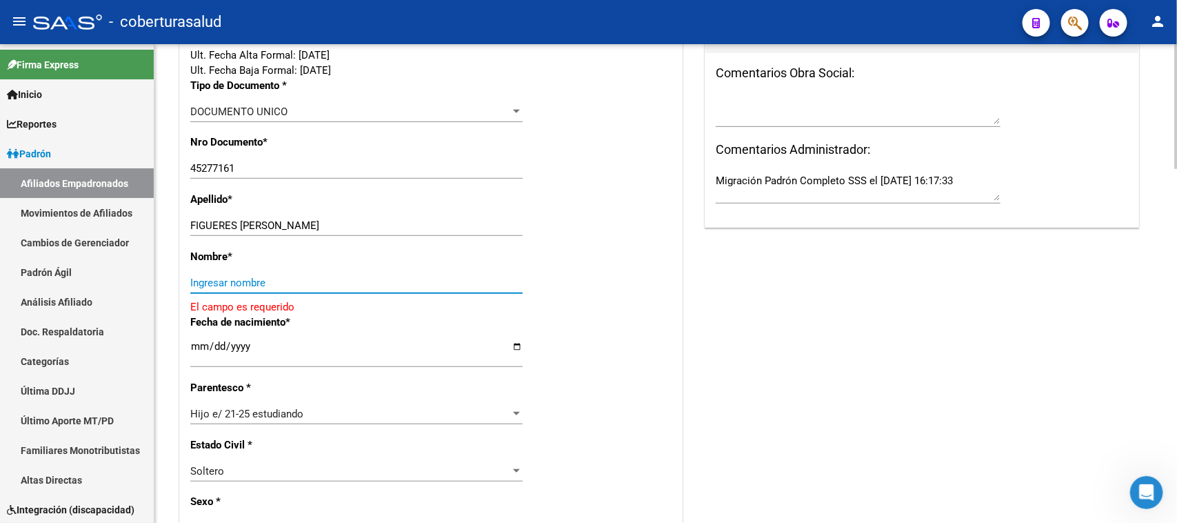
click at [218, 281] on input "Ingresar nombre" at bounding box center [356, 283] width 332 height 12
paste input "LUANA DEL VALLE"
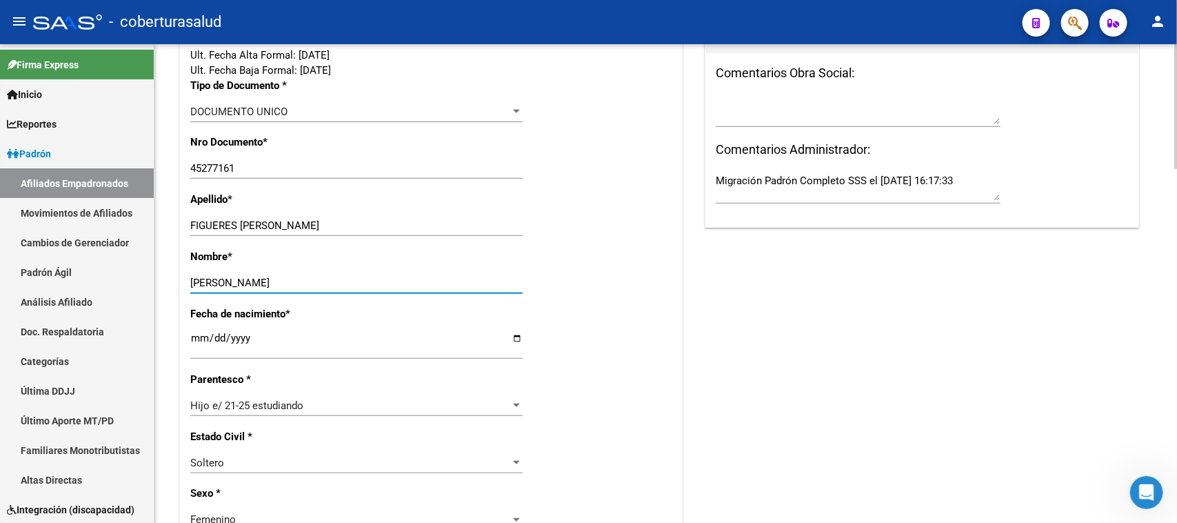
type input "LUANA DEL VALLE"
drag, startPoint x: 237, startPoint y: 223, endPoint x: 359, endPoint y: 224, distance: 122.1
click at [359, 224] on input "FIGUERES LUANA DEL VALLE" at bounding box center [356, 225] width 332 height 12
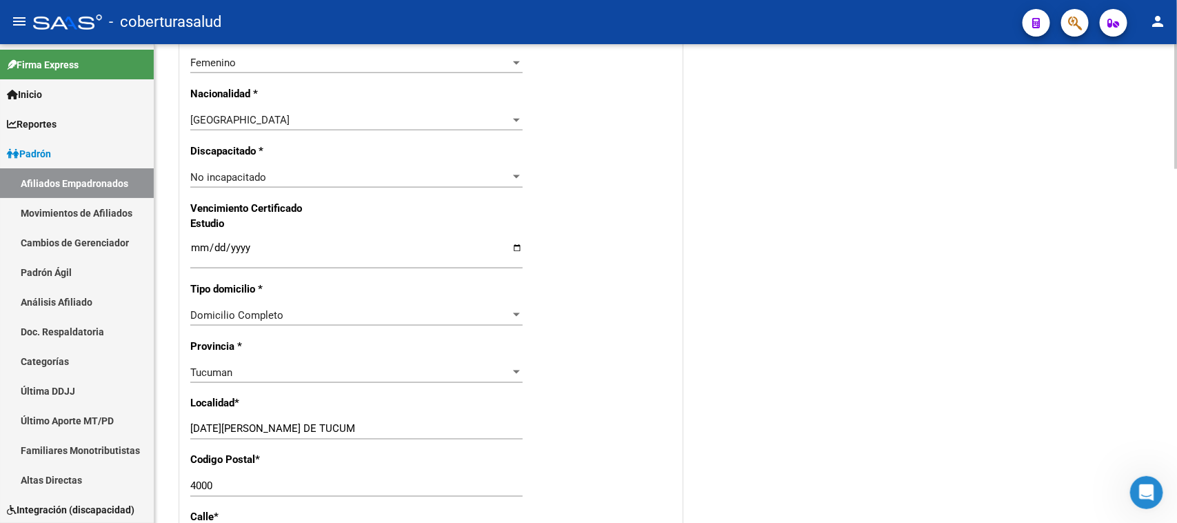
scroll to position [862, 0]
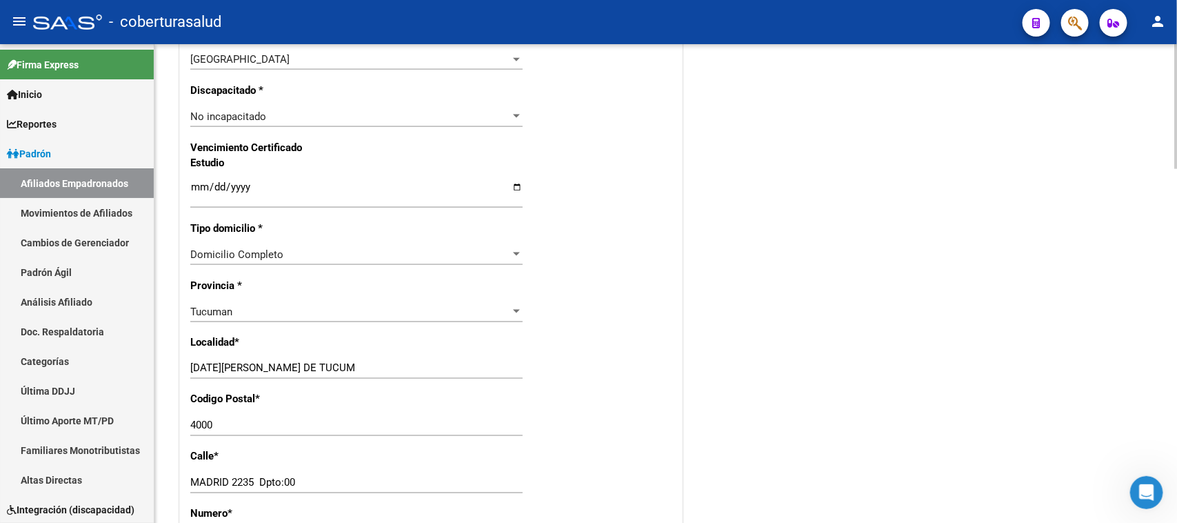
type input "FIGUERES"
click at [212, 184] on input "Ingresar fecha" at bounding box center [356, 192] width 332 height 22
click at [195, 183] on input "Ingresar fecha" at bounding box center [356, 192] width 332 height 22
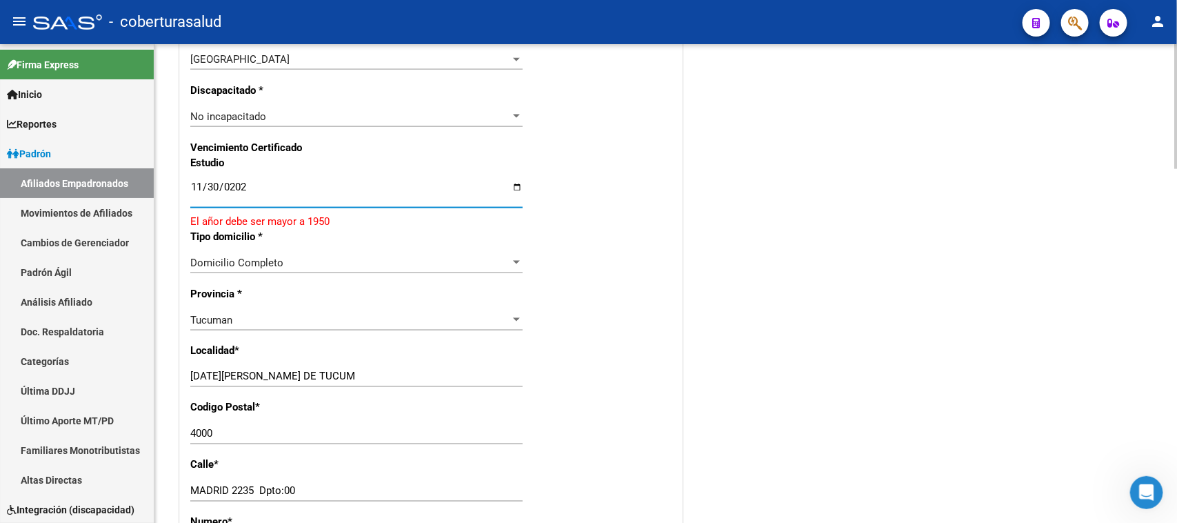
type input "[DATE]"
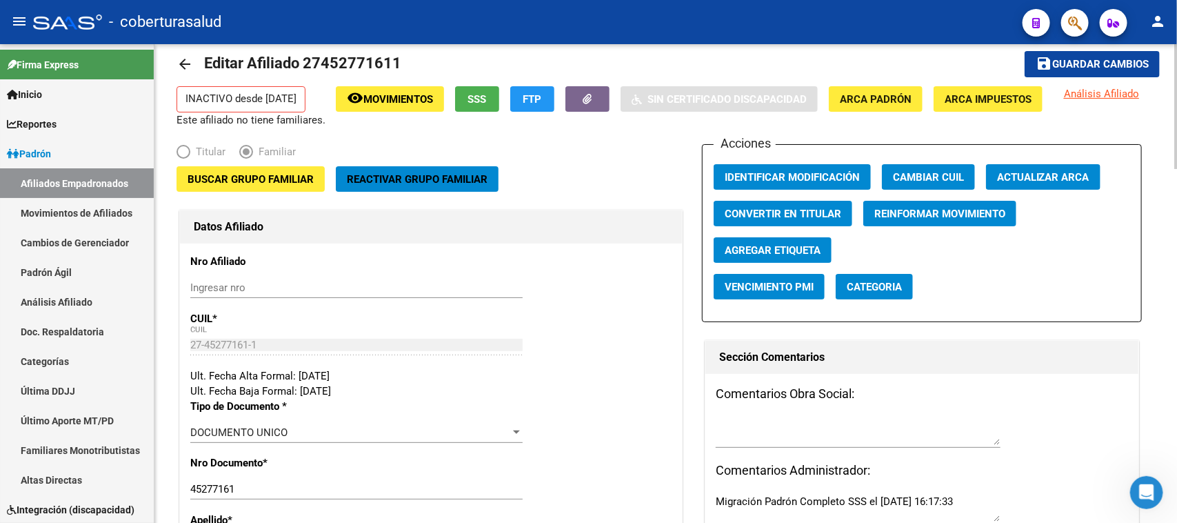
scroll to position [0, 0]
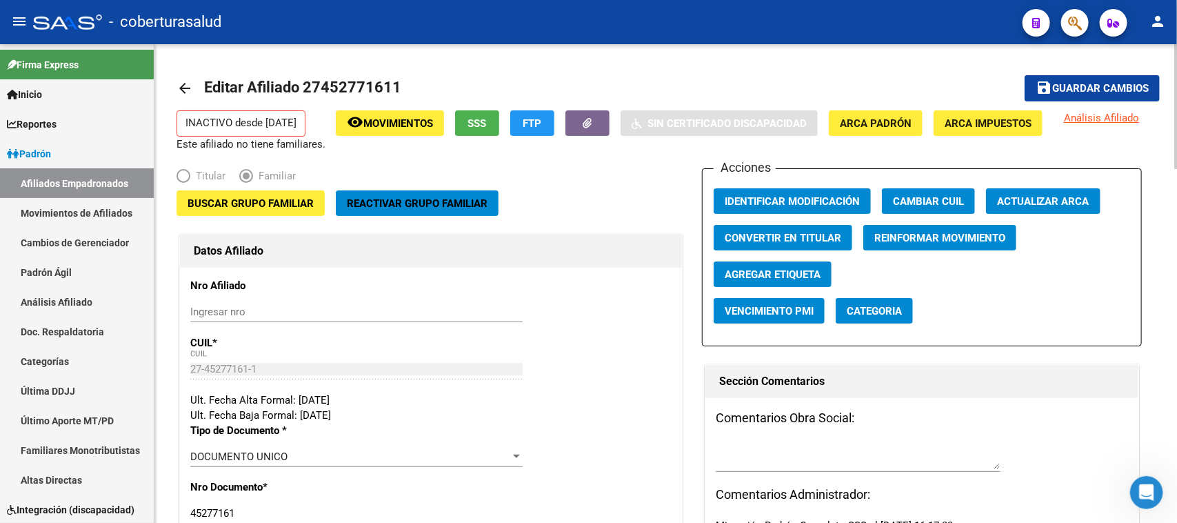
click at [941, 133] on div at bounding box center [1175, 106] width 3 height 125
click at [224, 203] on span "Buscar Grupo Familiar" at bounding box center [251, 203] width 126 height 12
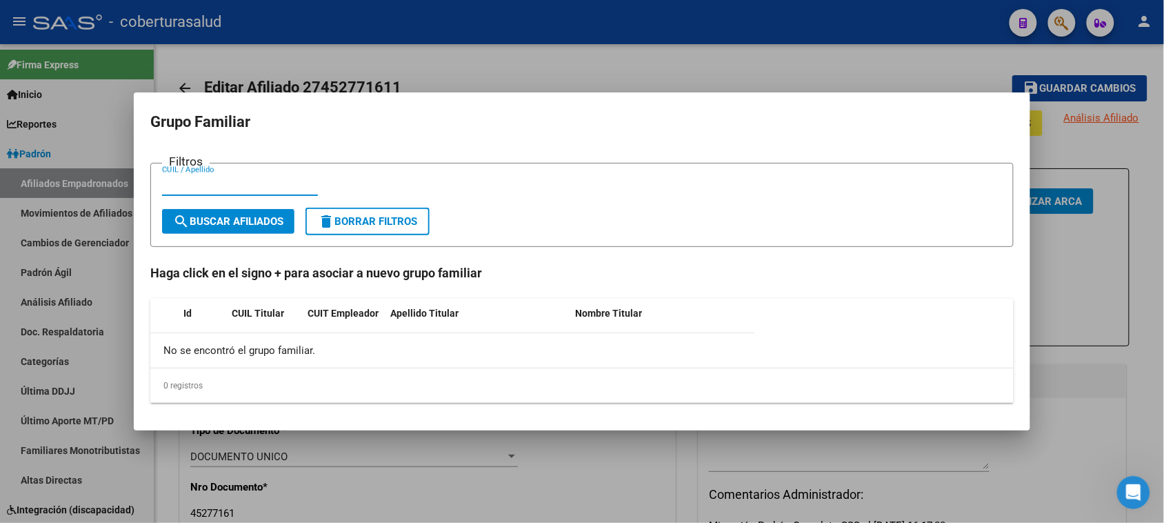
paste input "31128073"
type input "31128073"
click at [225, 222] on span "search Buscar Afiliados" at bounding box center [228, 221] width 110 height 12
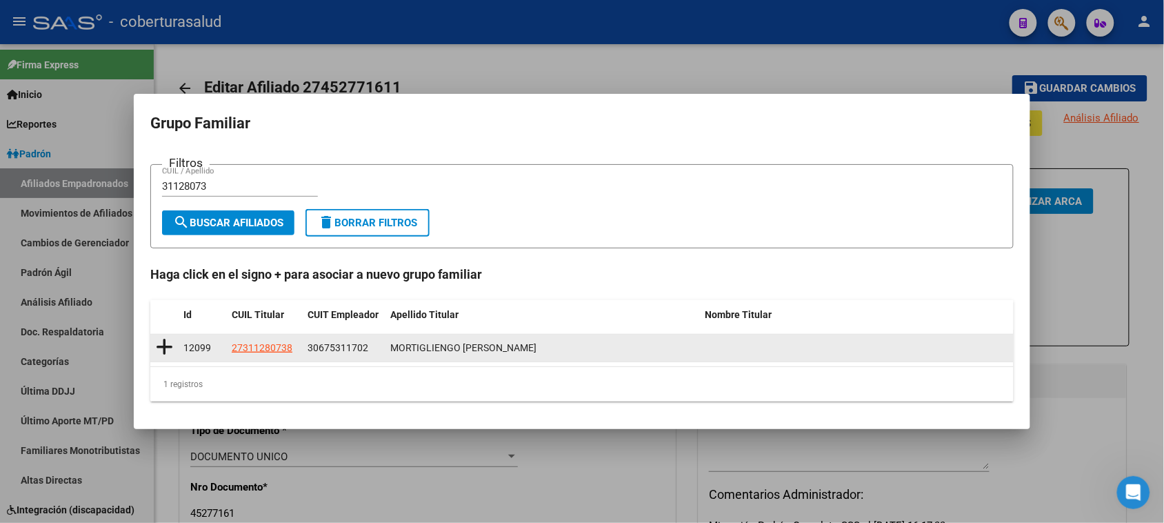
click at [162, 345] on icon at bounding box center [164, 346] width 17 height 19
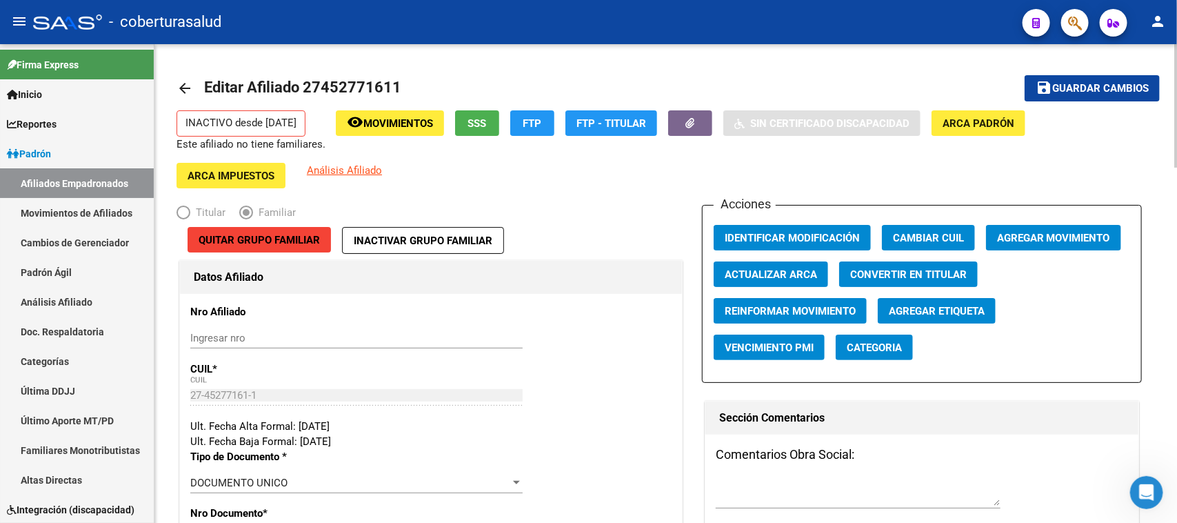
click at [941, 62] on div at bounding box center [1175, 105] width 3 height 123
click at [941, 88] on span "Guardar cambios" at bounding box center [1100, 89] width 97 height 12
click at [941, 245] on button "Agregar Movimiento" at bounding box center [1053, 238] width 135 height 26
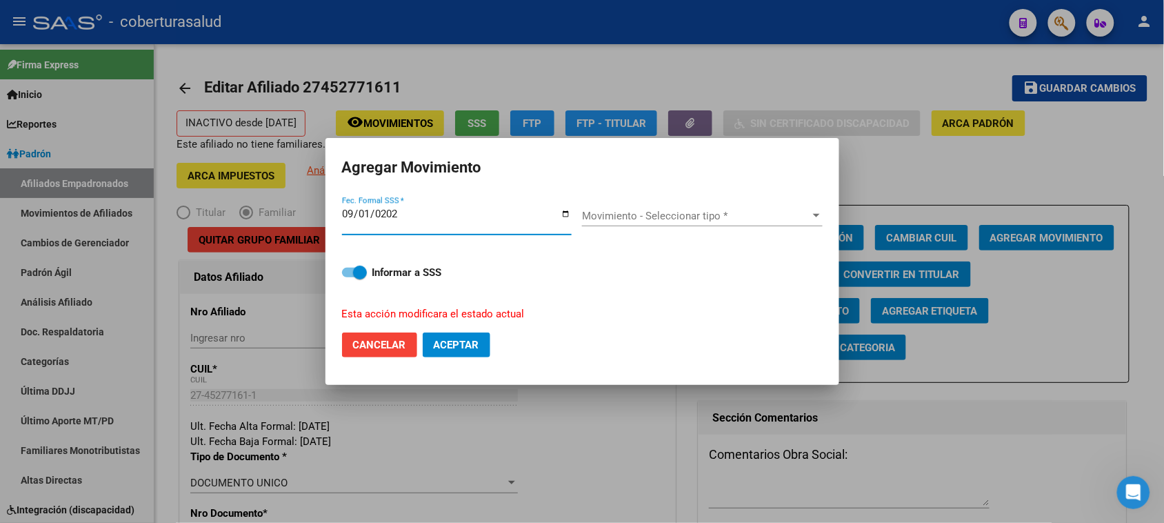
type input "[DATE]"
click at [734, 210] on span "Movimiento - Seleccionar tipo *" at bounding box center [696, 216] width 228 height 12
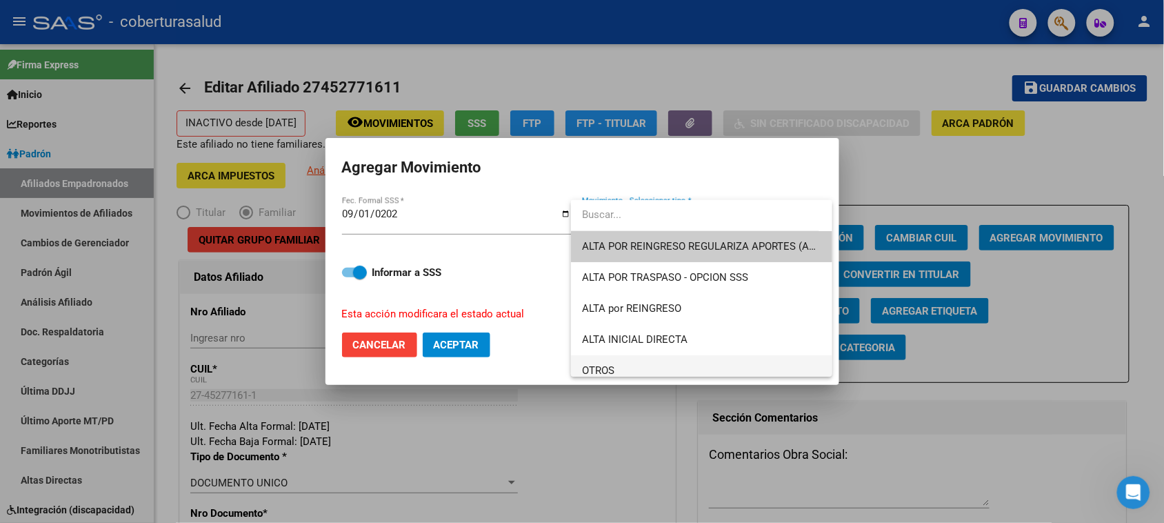
click at [639, 367] on span "OTROS" at bounding box center [701, 370] width 239 height 31
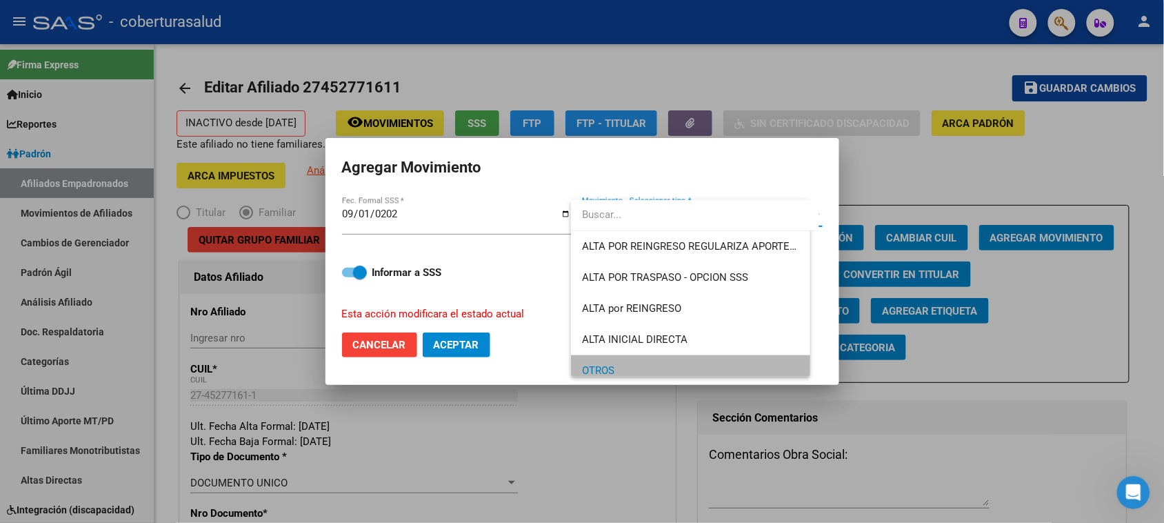
scroll to position [9, 0]
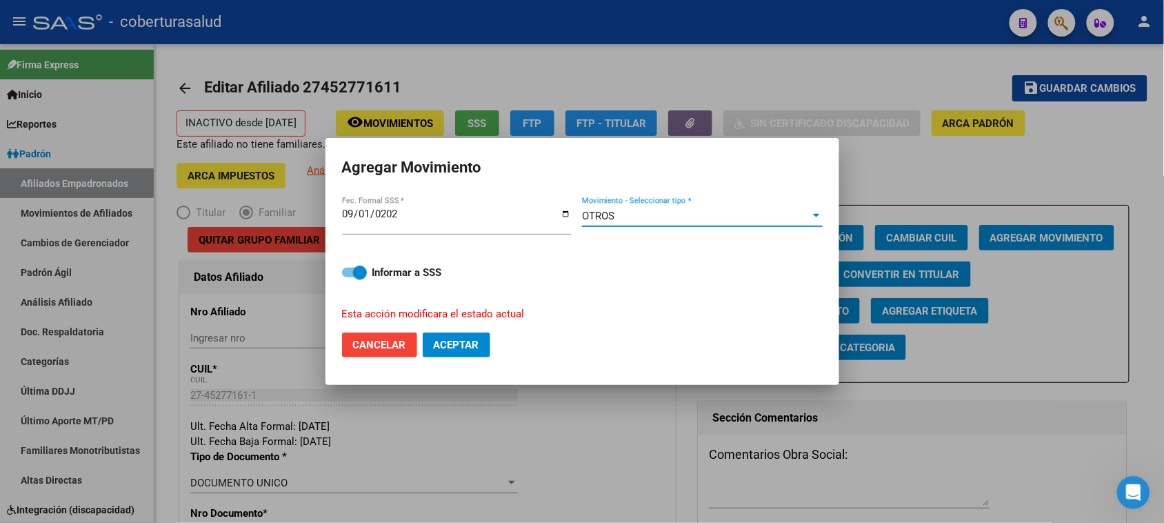
click at [448, 339] on span "Aceptar" at bounding box center [457, 345] width 46 height 12
checkbox input "false"
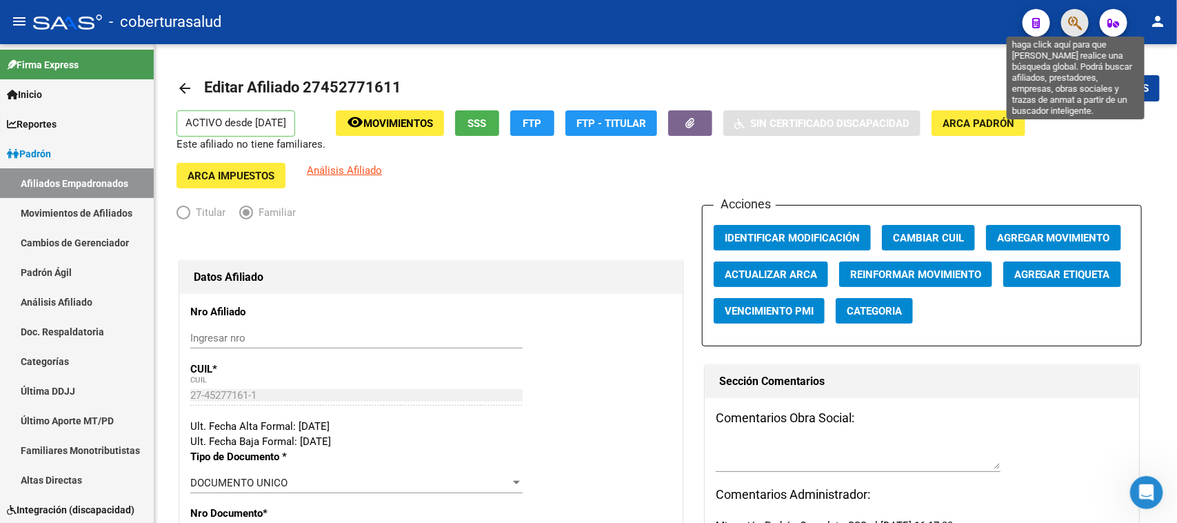
click at [941, 17] on icon "button" at bounding box center [1075, 23] width 14 height 16
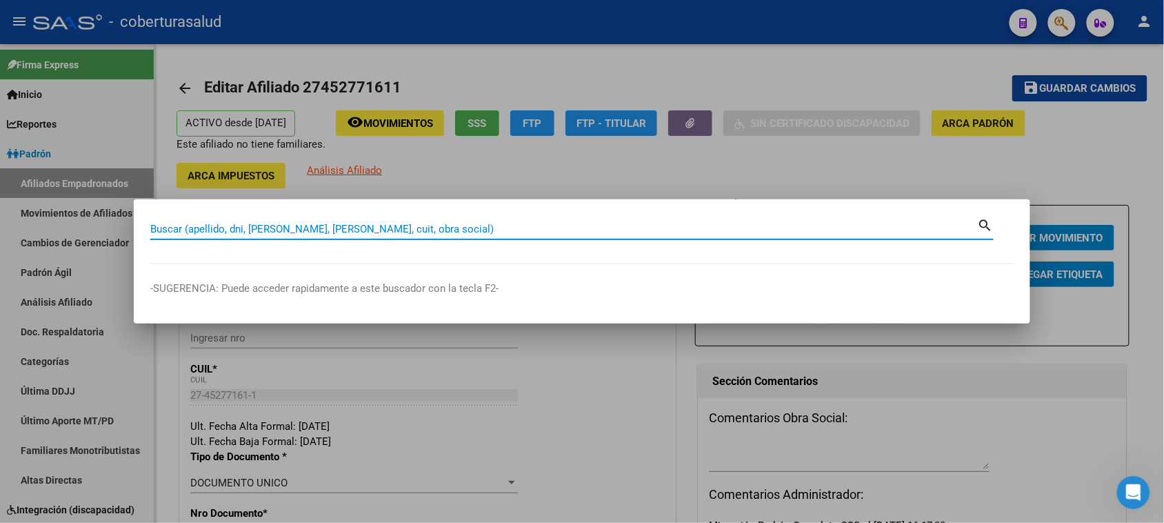
click at [268, 232] on input "Buscar (apellido, dni, [PERSON_NAME], [PERSON_NAME], cuit, obra social)" at bounding box center [564, 229] width 828 height 12
paste input "27452771611"
type input "27452771611"
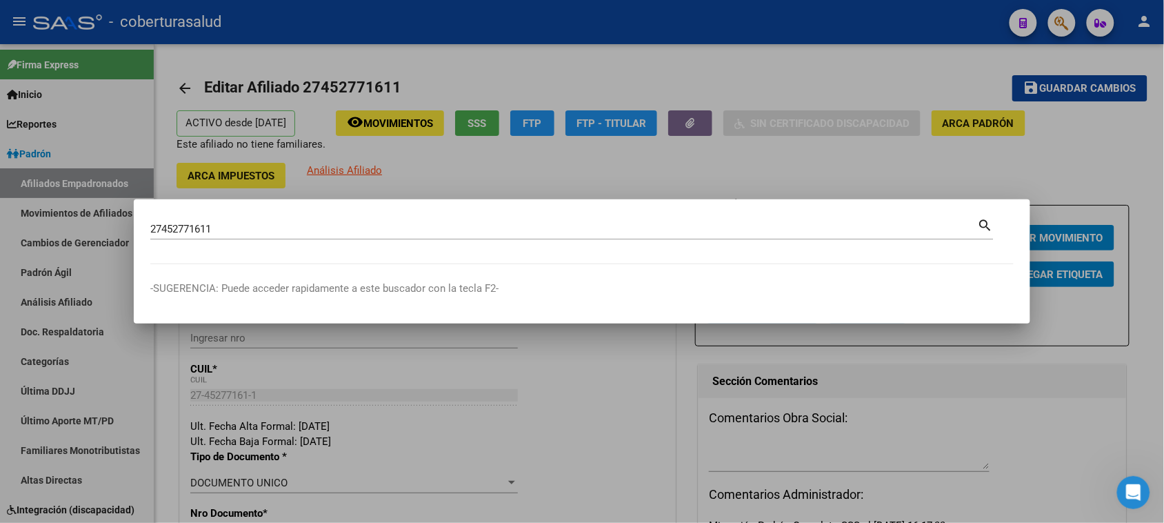
click at [941, 217] on mat-icon "search" at bounding box center [986, 224] width 16 height 17
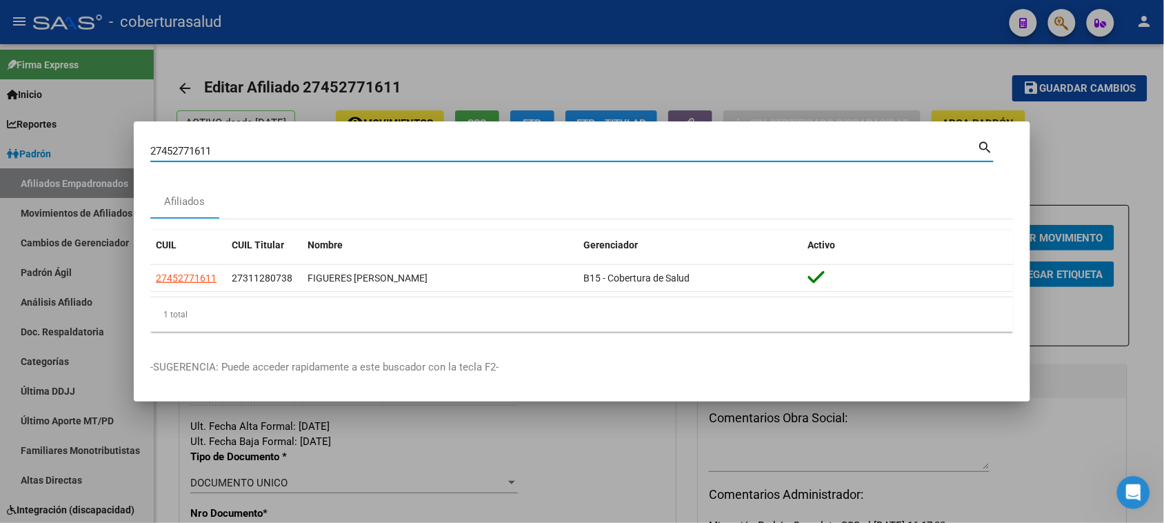
click at [814, 90] on div at bounding box center [582, 261] width 1164 height 523
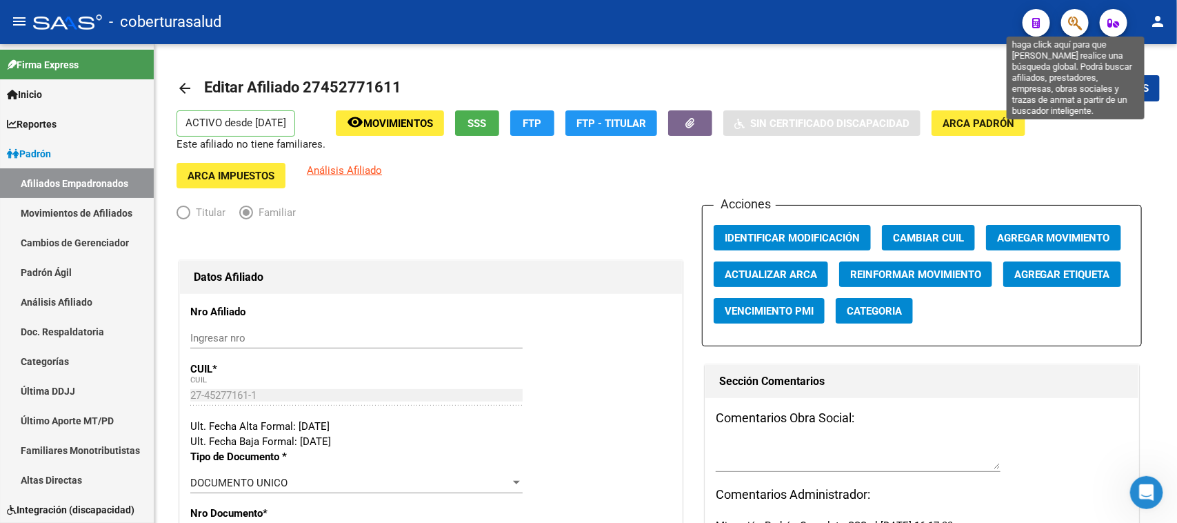
click at [941, 21] on icon "button" at bounding box center [1075, 23] width 14 height 16
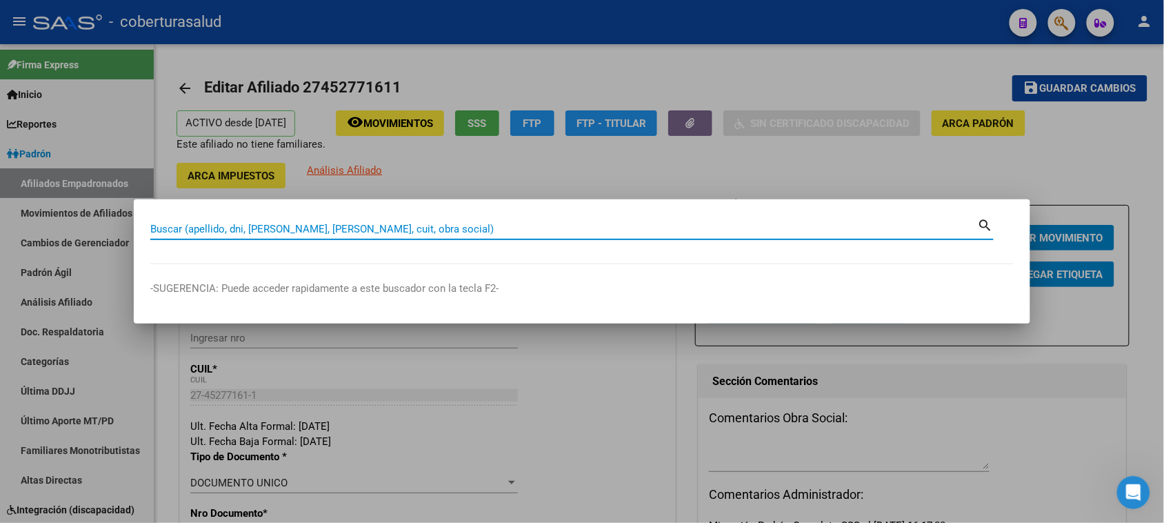
click at [205, 231] on input "Buscar (apellido, dni, [PERSON_NAME], [PERSON_NAME], cuit, obra social)" at bounding box center [564, 229] width 828 height 12
paste input "20452794226"
type input "20452794226"
click at [941, 229] on mat-icon "search" at bounding box center [986, 224] width 16 height 17
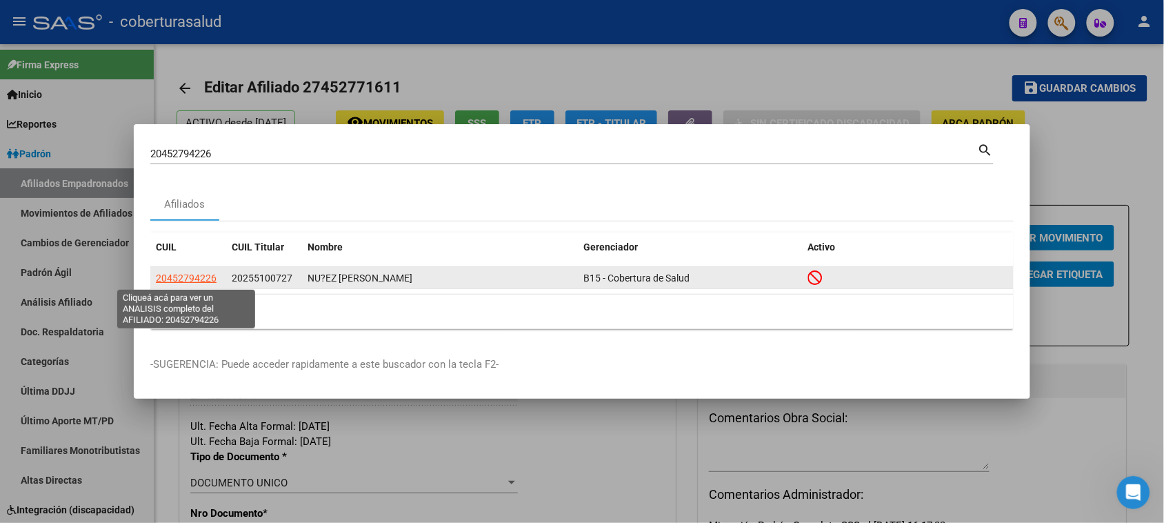
click at [170, 281] on span "20452794226" at bounding box center [186, 277] width 61 height 11
type textarea "20452794226"
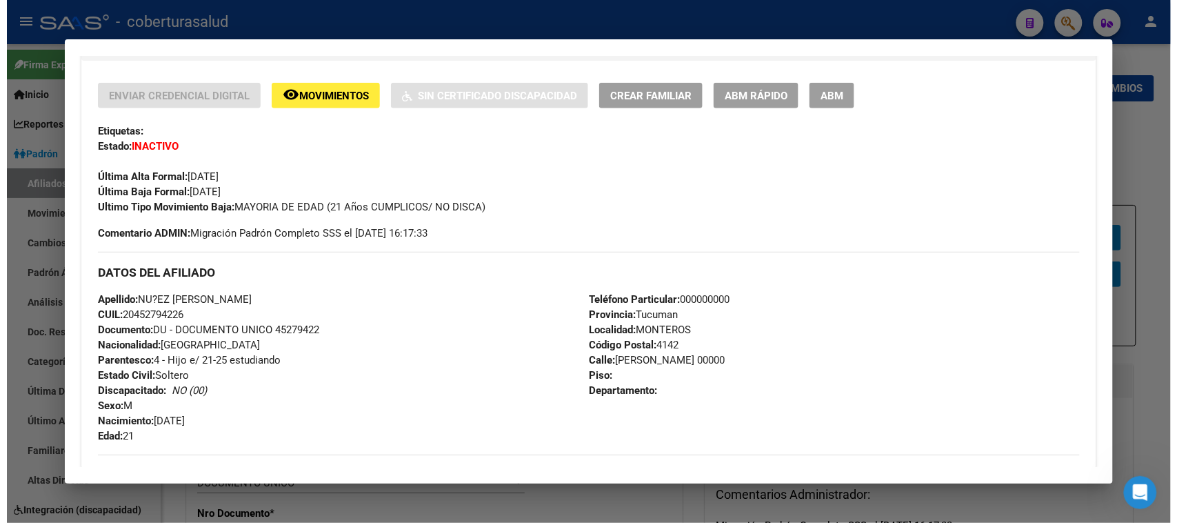
scroll to position [259, 0]
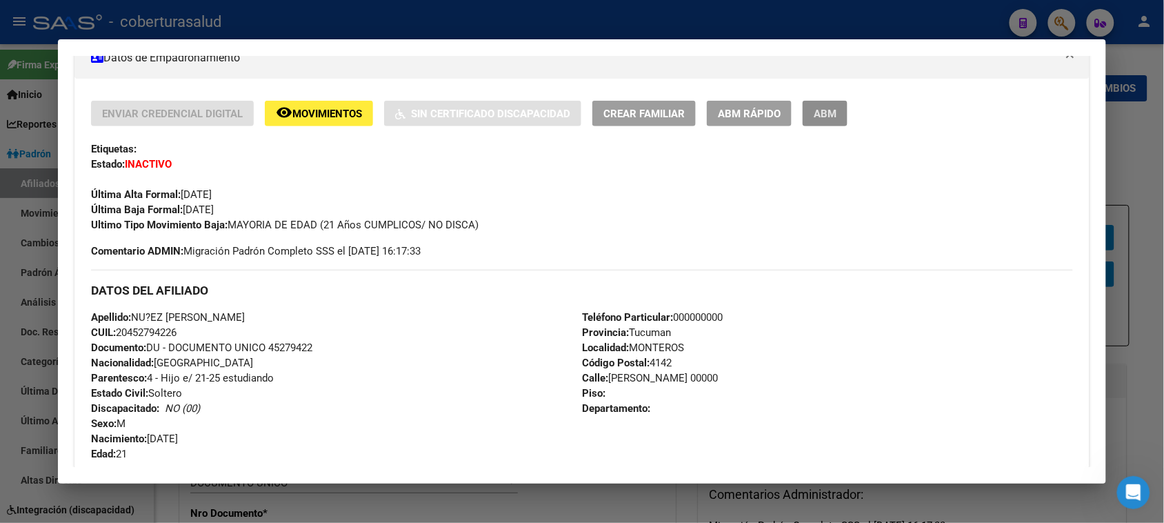
click at [821, 112] on span "ABM" at bounding box center [825, 114] width 23 height 12
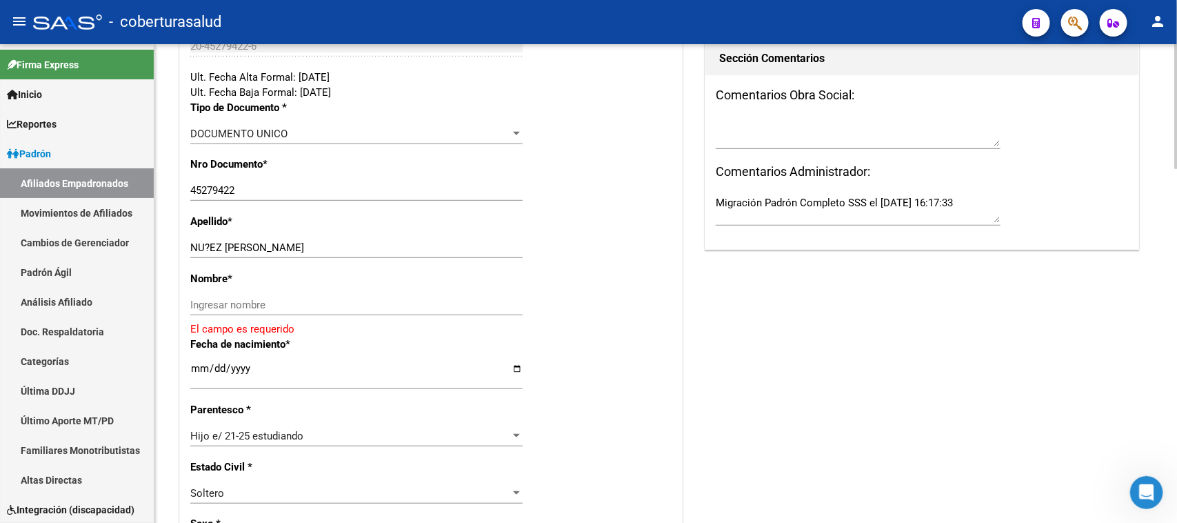
scroll to position [345, 0]
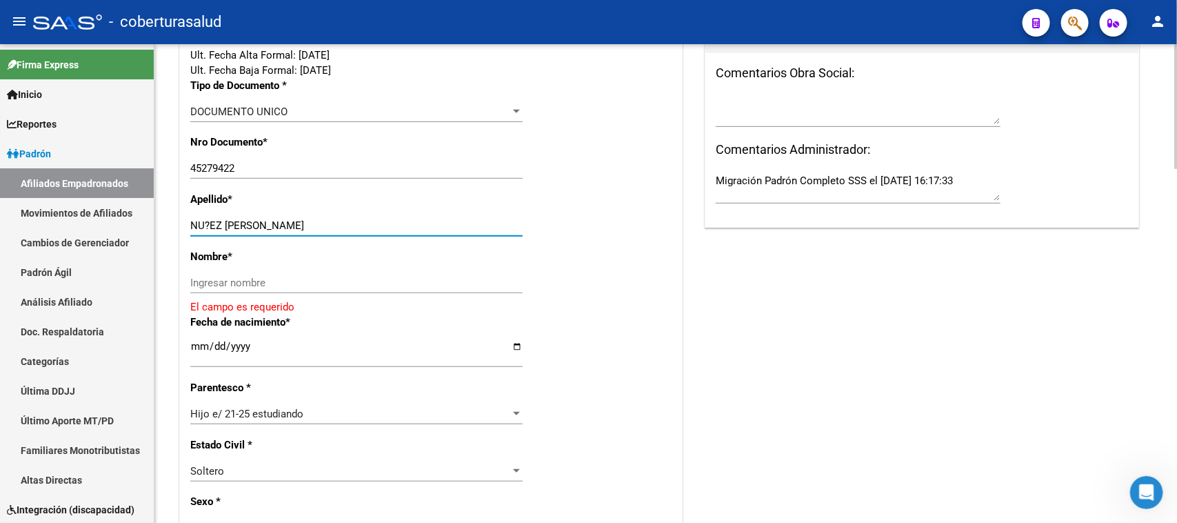
drag, startPoint x: 228, startPoint y: 219, endPoint x: 310, endPoint y: 221, distance: 82.8
click at [310, 221] on input "NU?EZ DIEGO NAHUEL" at bounding box center [356, 225] width 332 height 12
drag, startPoint x: 222, startPoint y: 222, endPoint x: 297, endPoint y: 228, distance: 75.4
click at [305, 225] on input "NU?EZ DIEGO NAHUEL" at bounding box center [356, 225] width 332 height 12
click at [221, 280] on input "Ingresar nombre" at bounding box center [356, 283] width 332 height 12
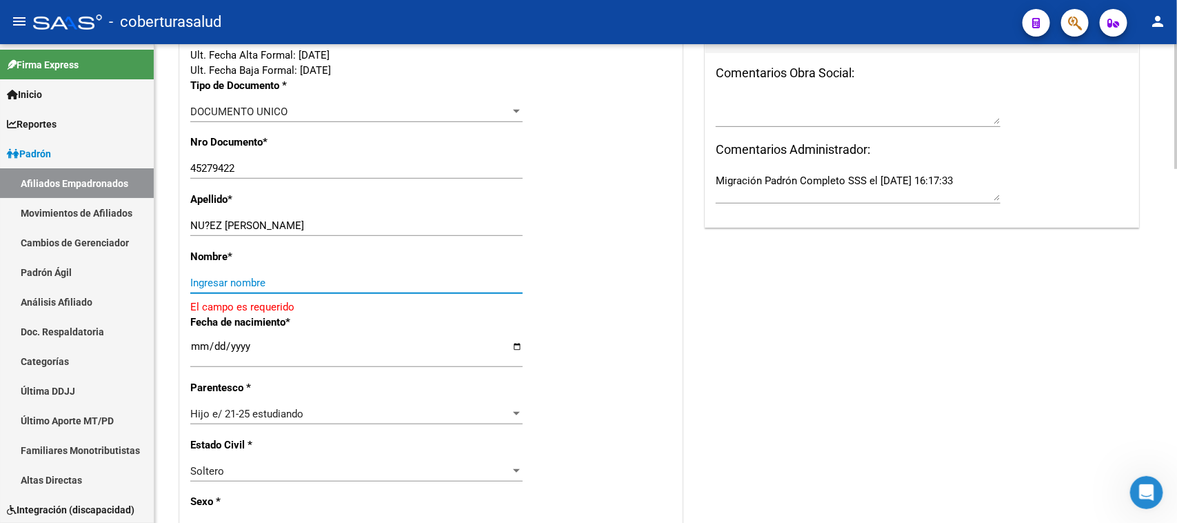
paste input "DIEGO NAHUEL"
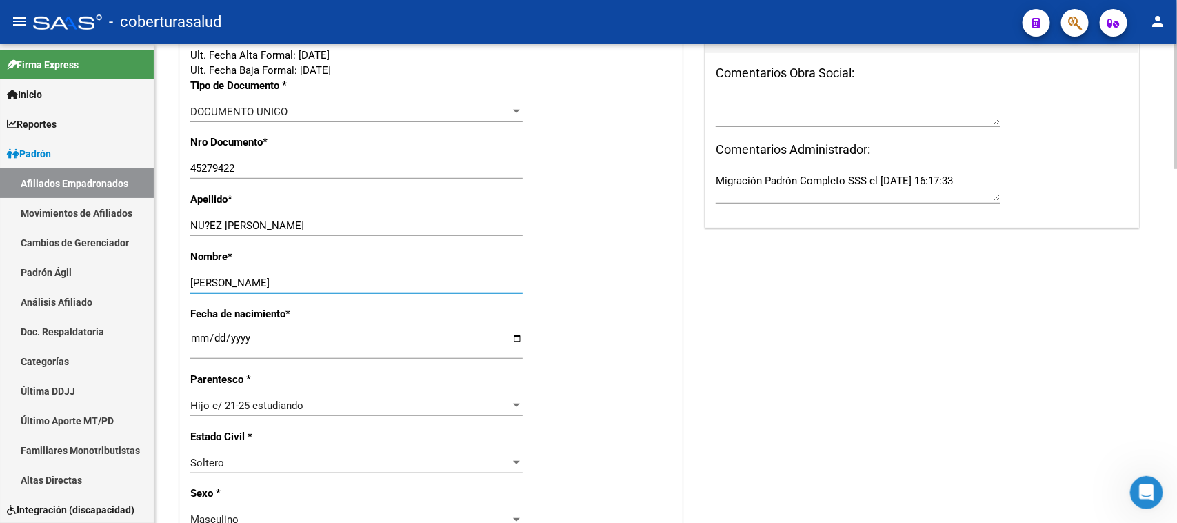
type input "DIEGO NAHUEL"
drag, startPoint x: 319, startPoint y: 225, endPoint x: 223, endPoint y: 225, distance: 96.5
click at [223, 225] on input "NU?EZ DIEGO NAHUEL" at bounding box center [356, 225] width 332 height 12
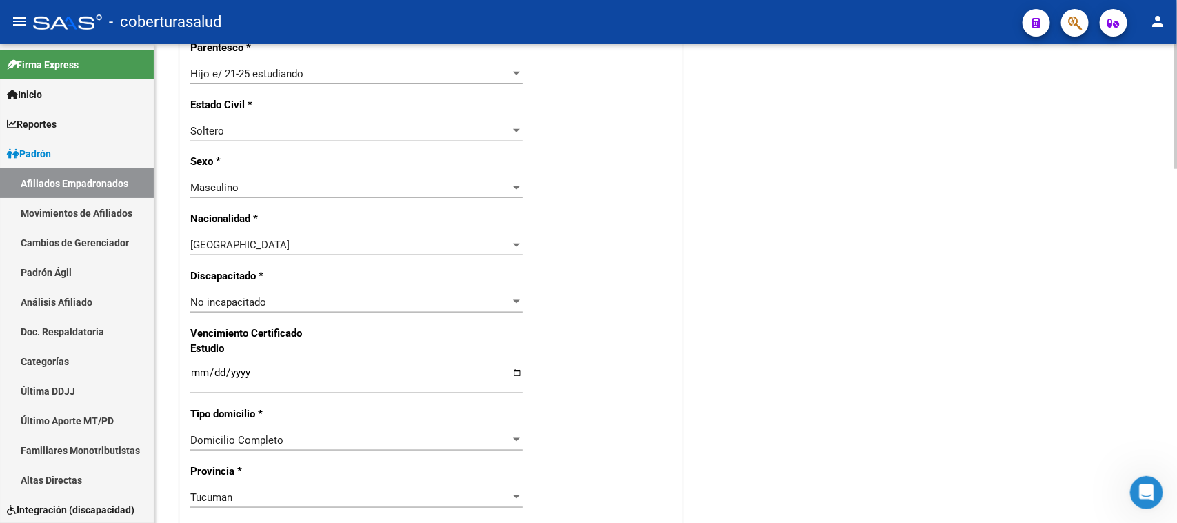
scroll to position [690, 0]
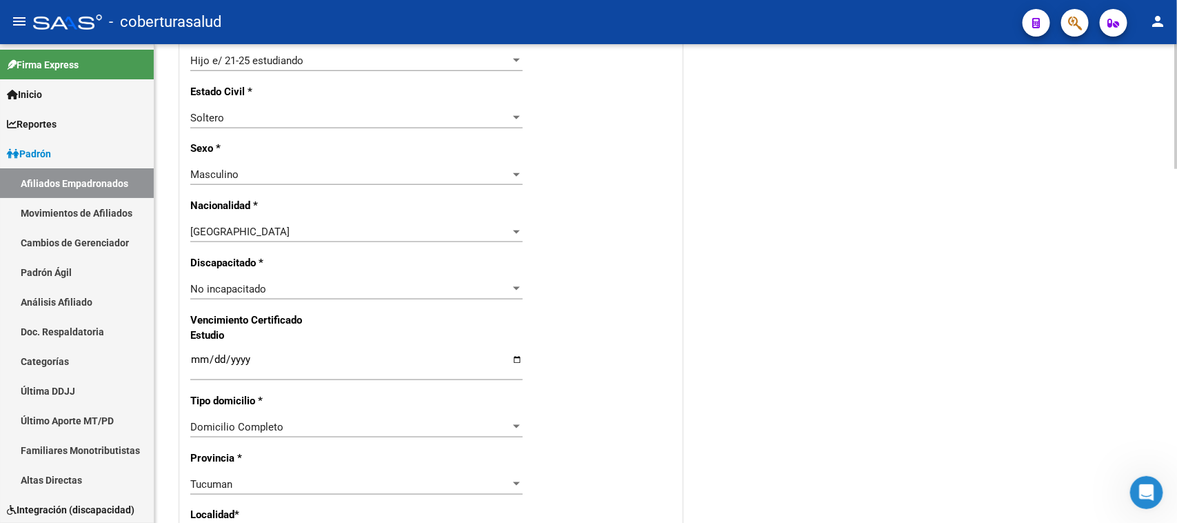
type input "NU?EZ"
click at [194, 357] on input "Ingresar fecha" at bounding box center [356, 365] width 332 height 22
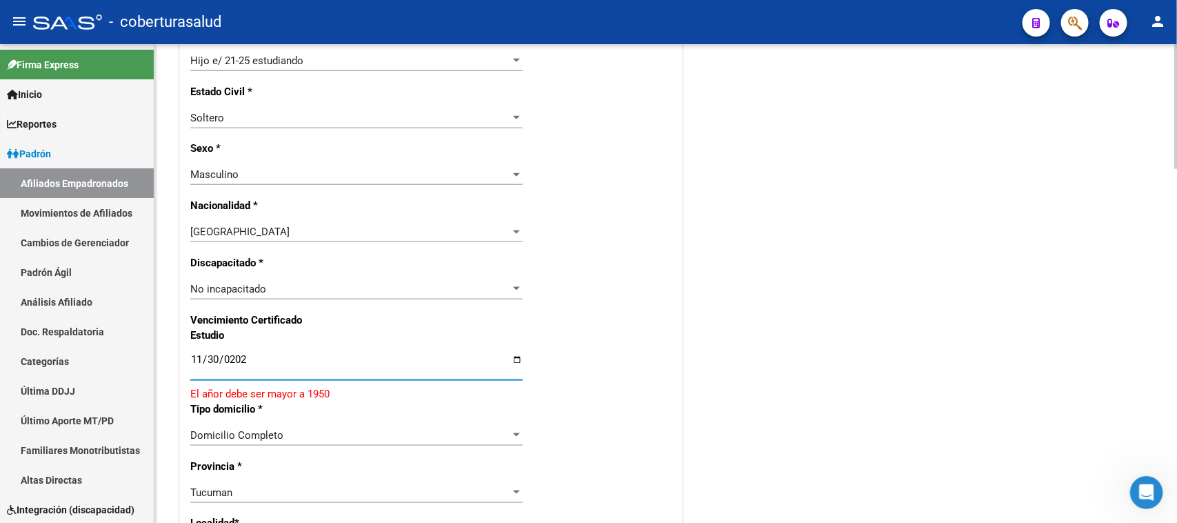
type input "[DATE]"
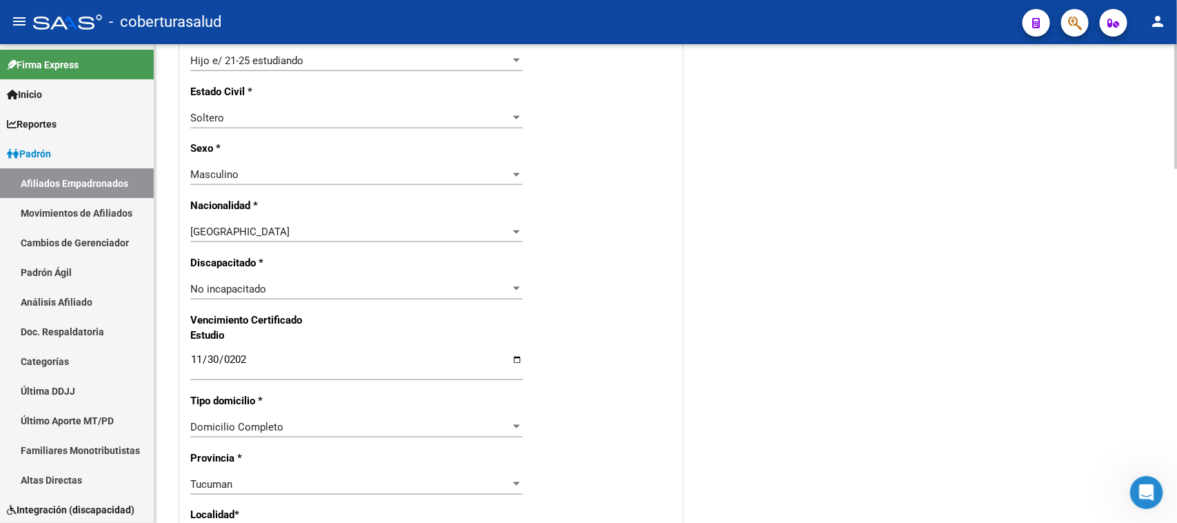
click at [625, 349] on div "Nro Afiliado Ingresar nro CUIL * 20-45279422-6 CUIL ARCA Padrón Ult. Fecha Alta…" at bounding box center [431, 333] width 502 height 1510
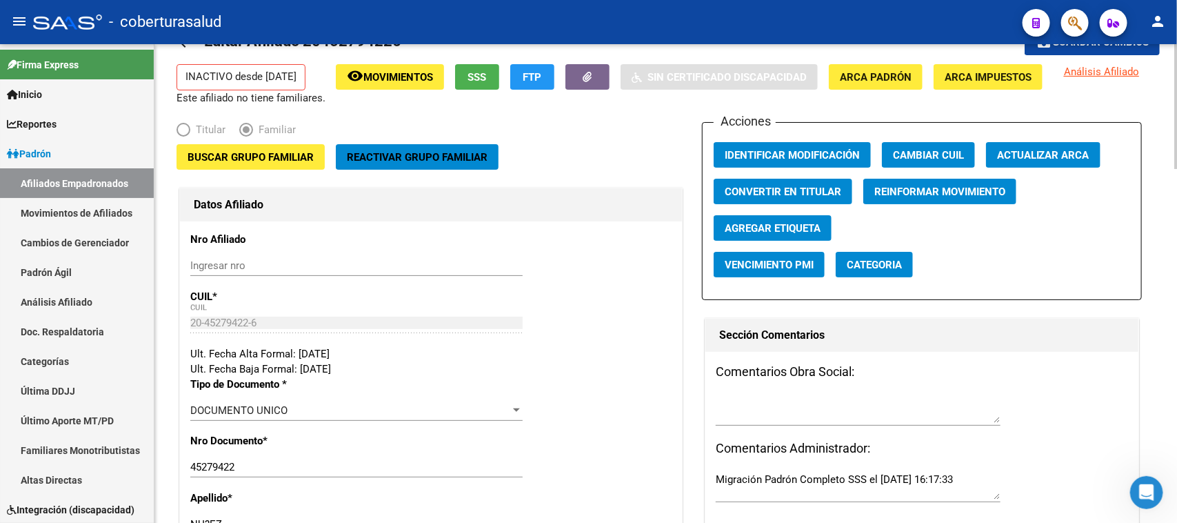
scroll to position [0, 0]
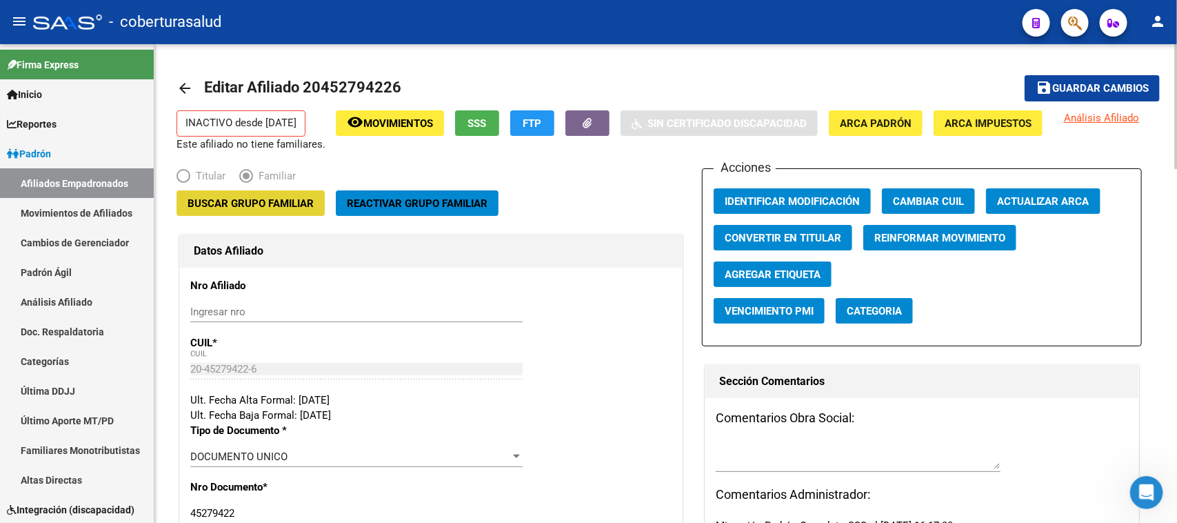
click at [269, 202] on span "Buscar Grupo Familiar" at bounding box center [251, 203] width 126 height 12
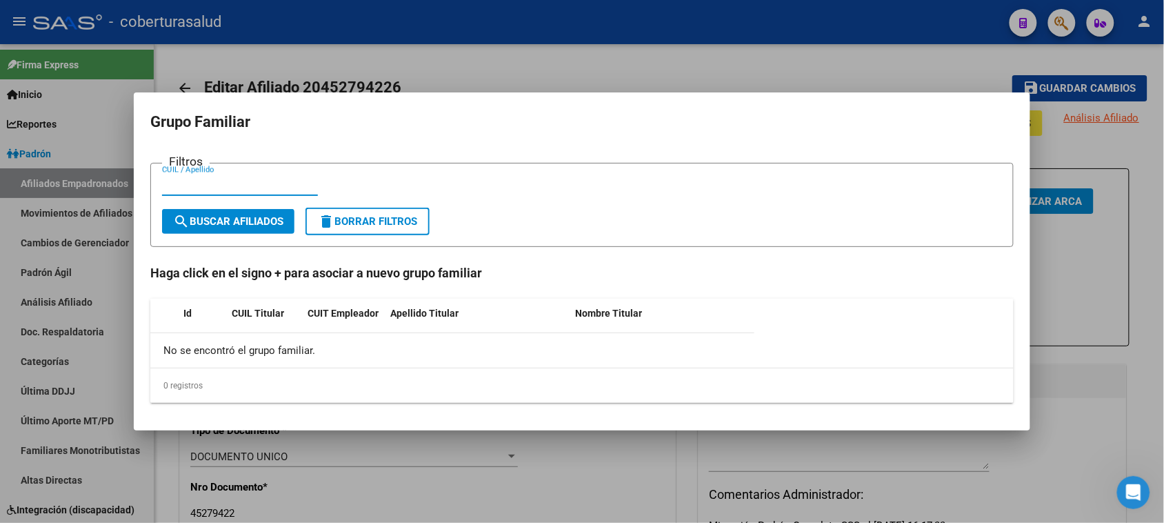
click at [188, 186] on input "CUIL / Apellido" at bounding box center [240, 185] width 156 height 12
paste input "25510072"
type input "25510072"
click at [243, 225] on span "search Buscar Afiliados" at bounding box center [228, 221] width 110 height 12
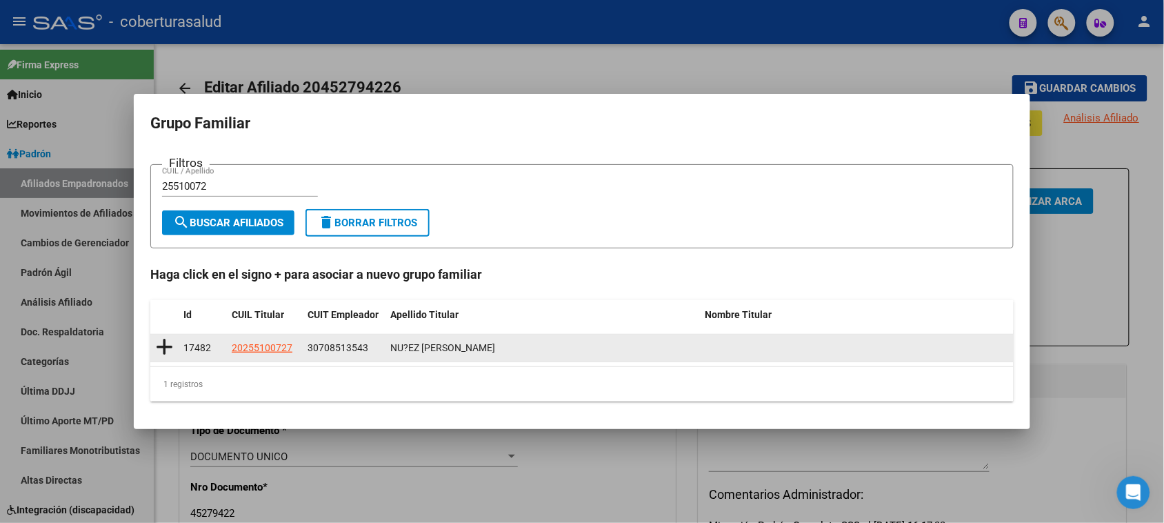
click at [163, 345] on icon at bounding box center [164, 346] width 17 height 19
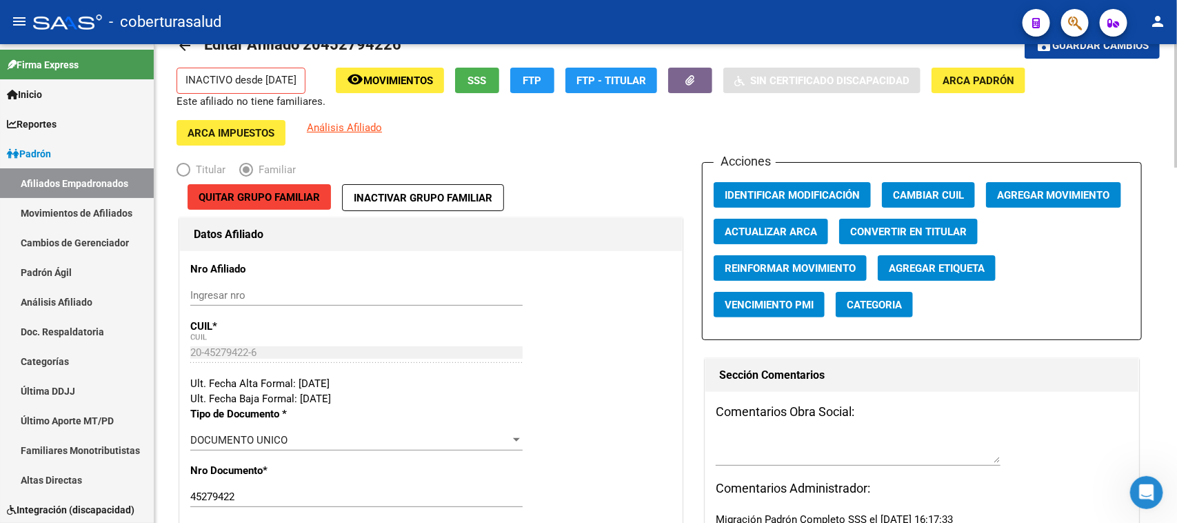
scroll to position [36, 0]
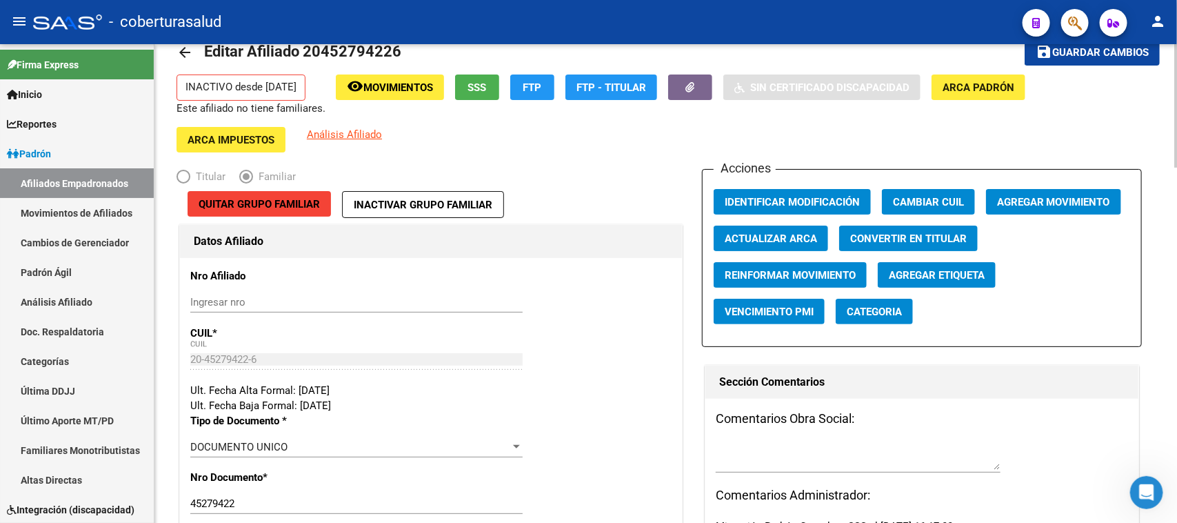
click at [941, 156] on div at bounding box center [1175, 114] width 3 height 123
click at [941, 53] on span "Guardar cambios" at bounding box center [1100, 53] width 97 height 12
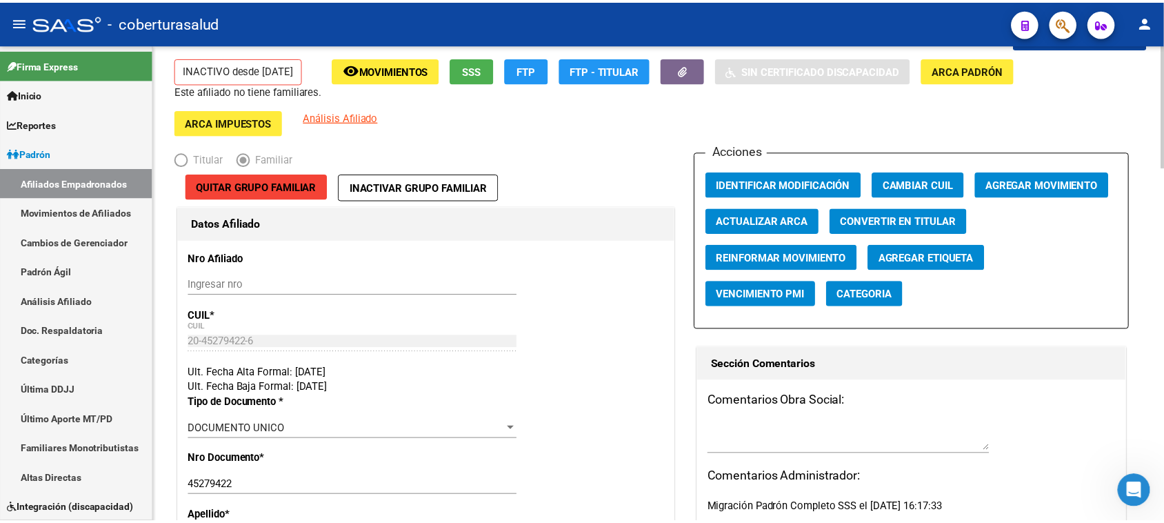
scroll to position [3, 0]
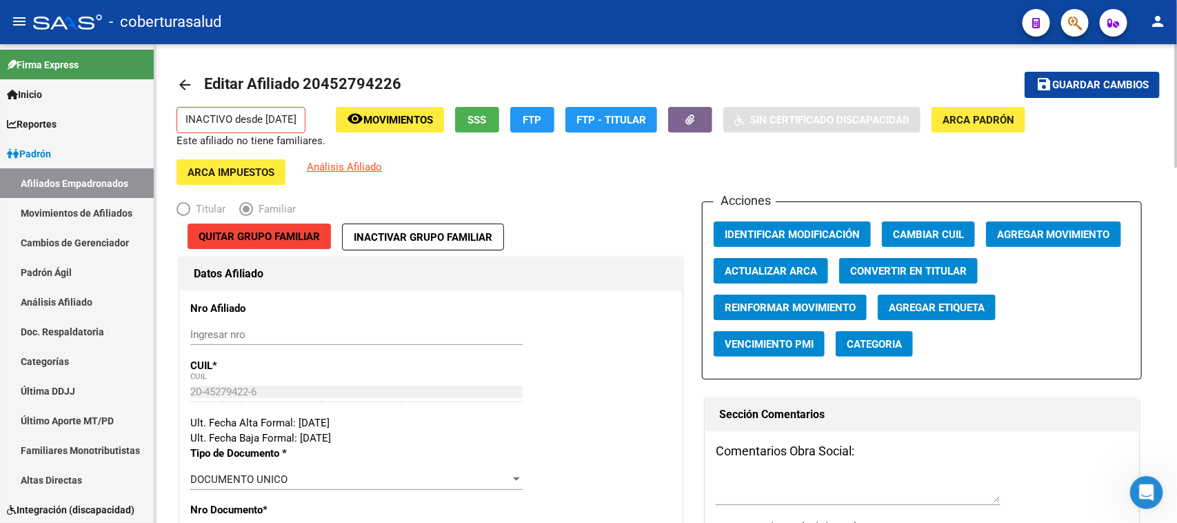
click at [941, 235] on span "Agregar Movimiento" at bounding box center [1053, 234] width 113 height 12
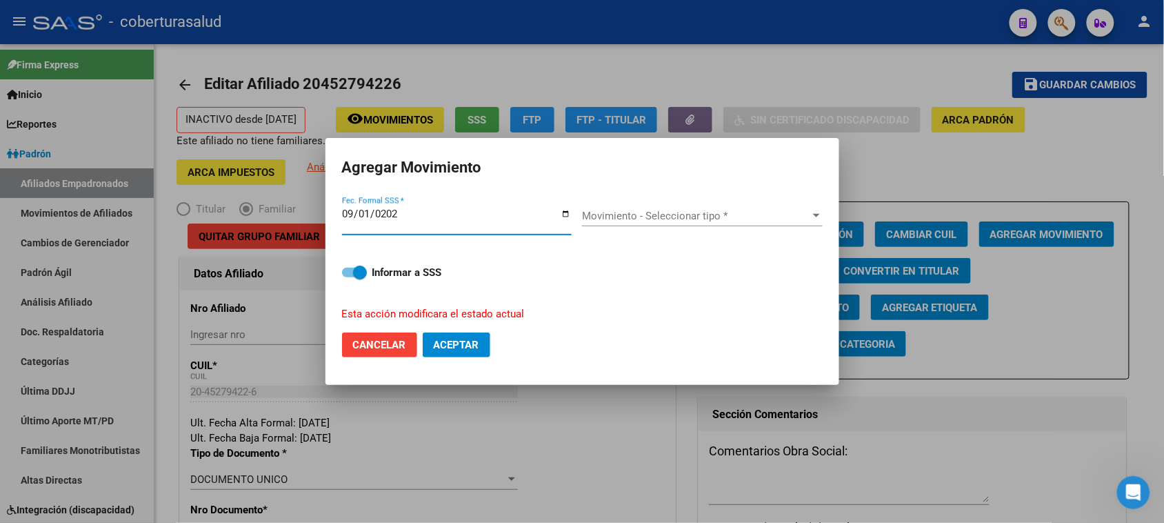
type input "[DATE]"
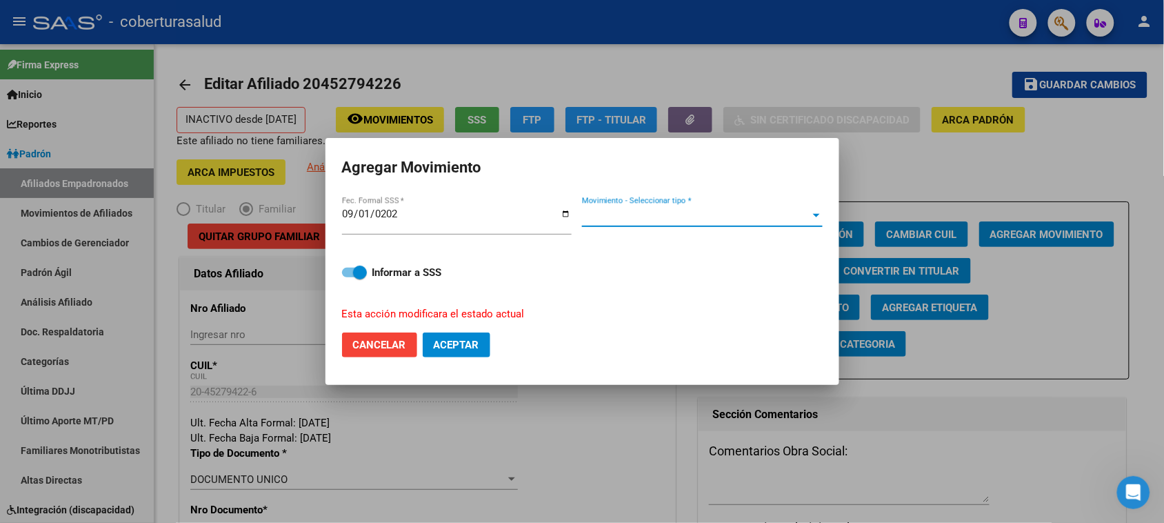
click at [622, 217] on span "Movimiento - Seleccionar tipo *" at bounding box center [696, 216] width 228 height 12
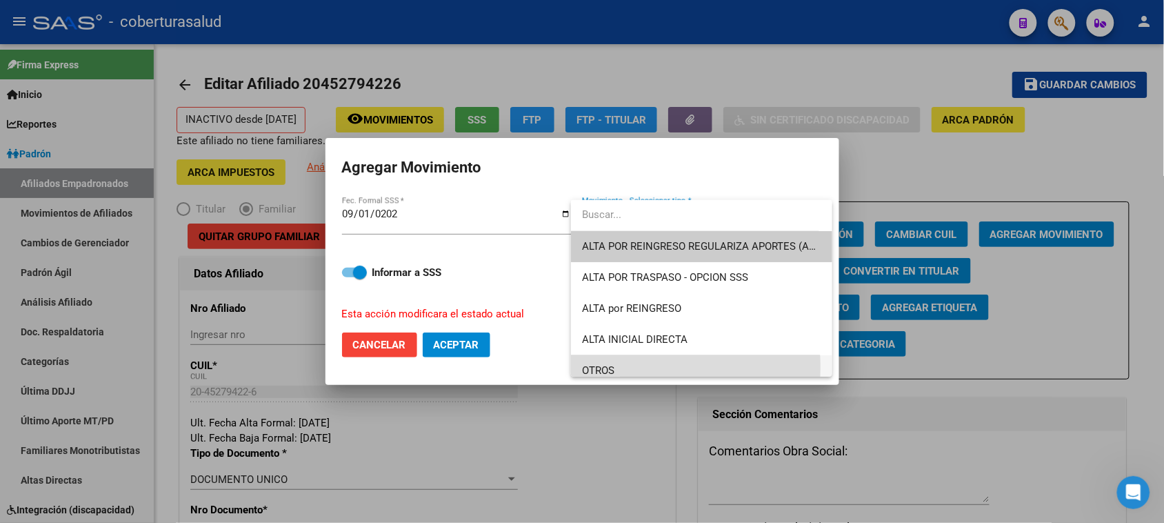
click at [632, 367] on span "OTROS" at bounding box center [701, 370] width 239 height 31
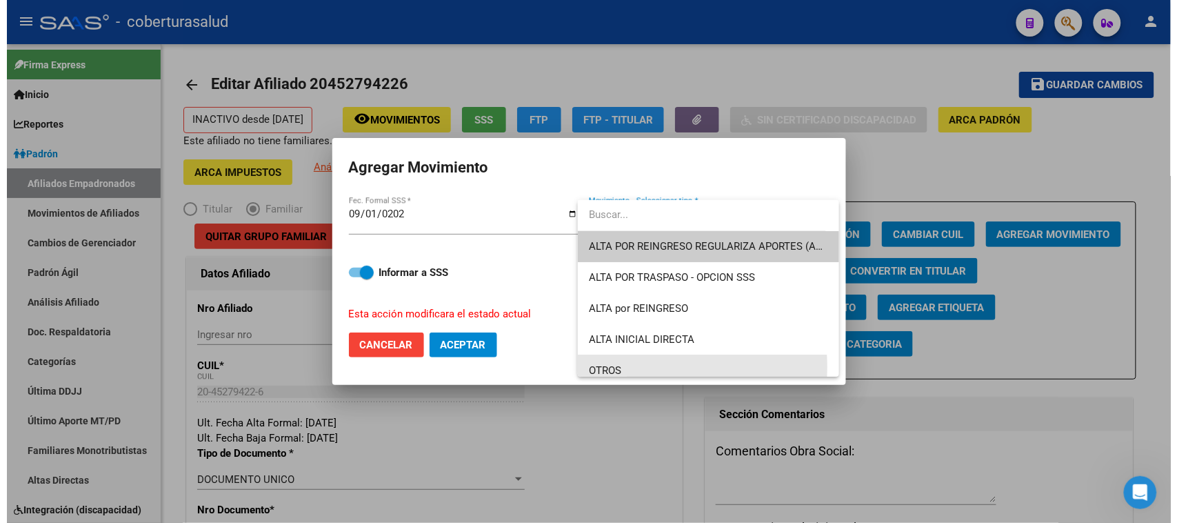
scroll to position [9, 0]
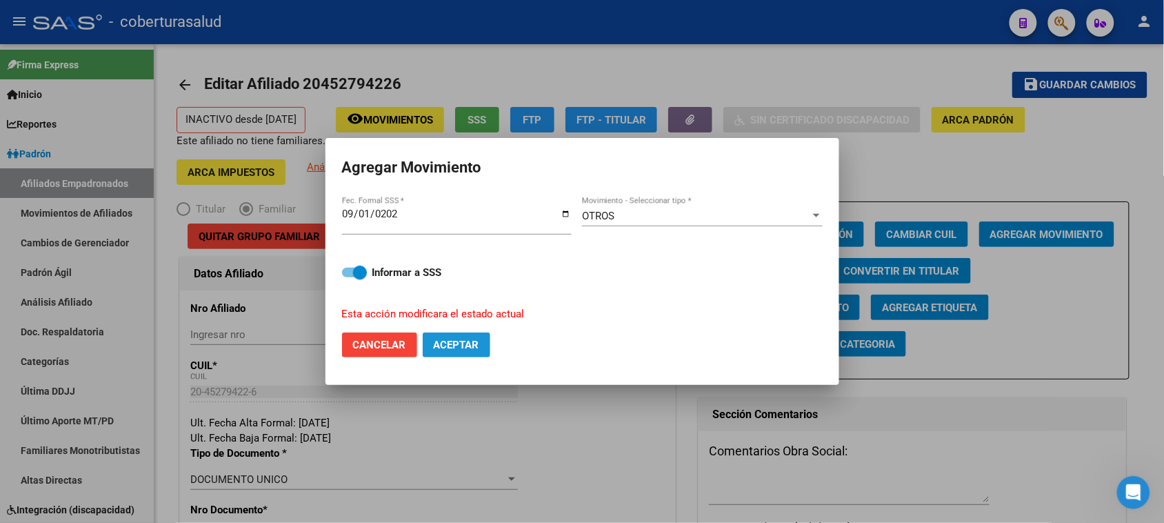
click at [460, 345] on span "Aceptar" at bounding box center [457, 345] width 46 height 12
checkbox input "false"
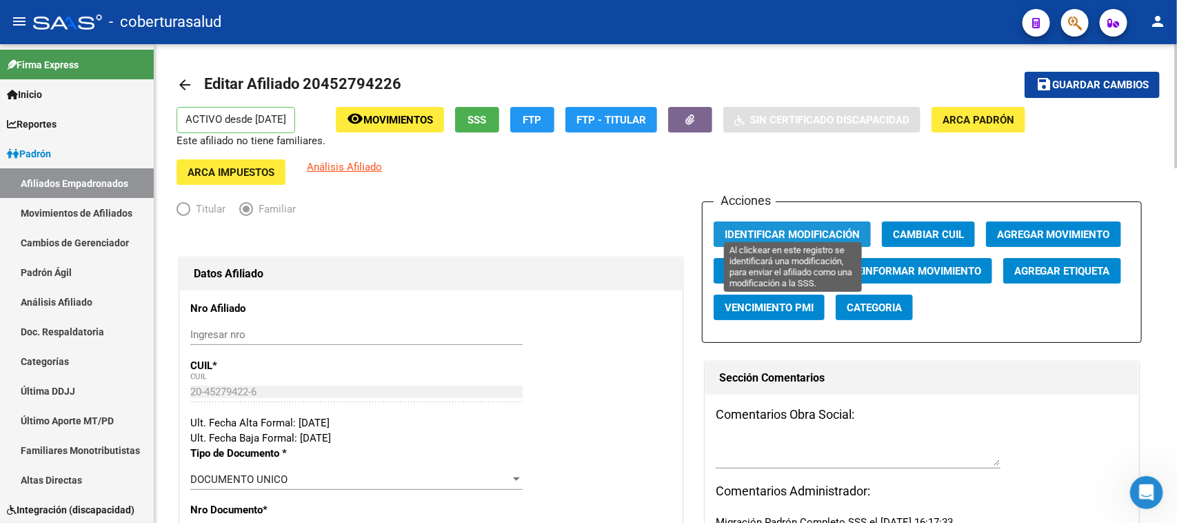
click at [753, 228] on span "Identificar Modificación" at bounding box center [792, 234] width 135 height 12
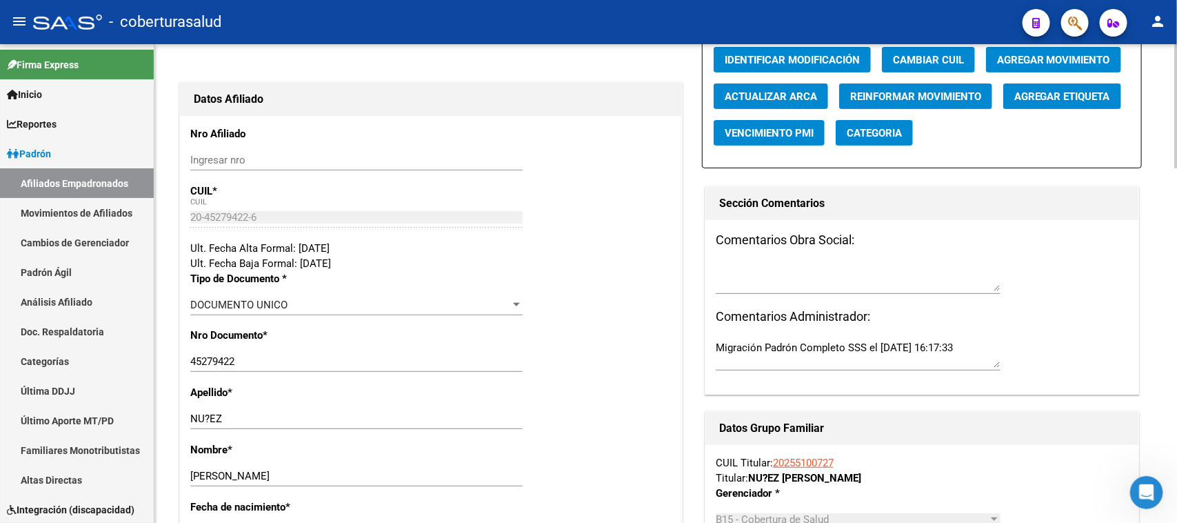
scroll to position [176, 0]
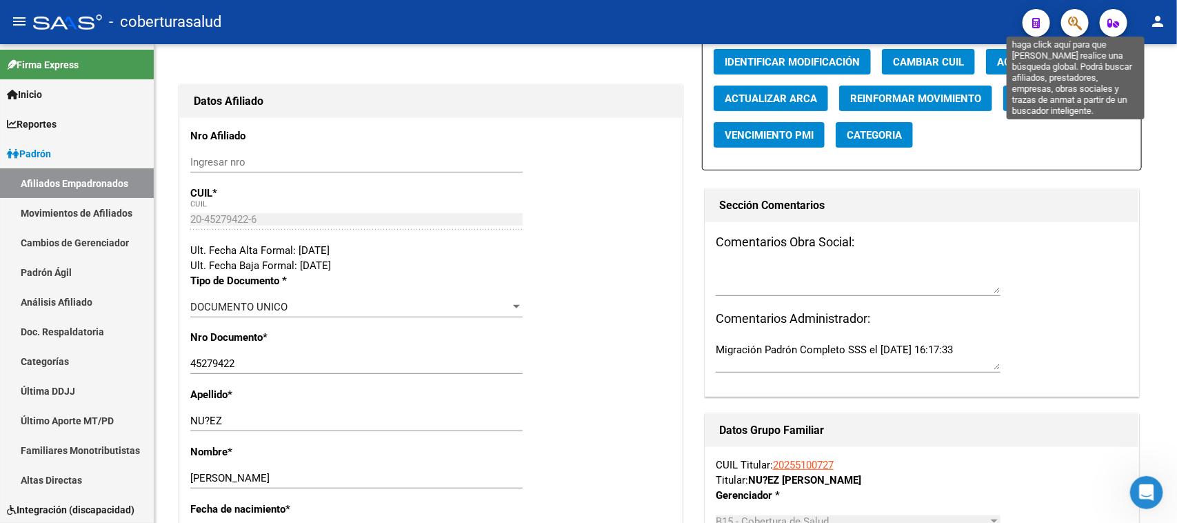
click at [941, 23] on icon "button" at bounding box center [1075, 23] width 14 height 16
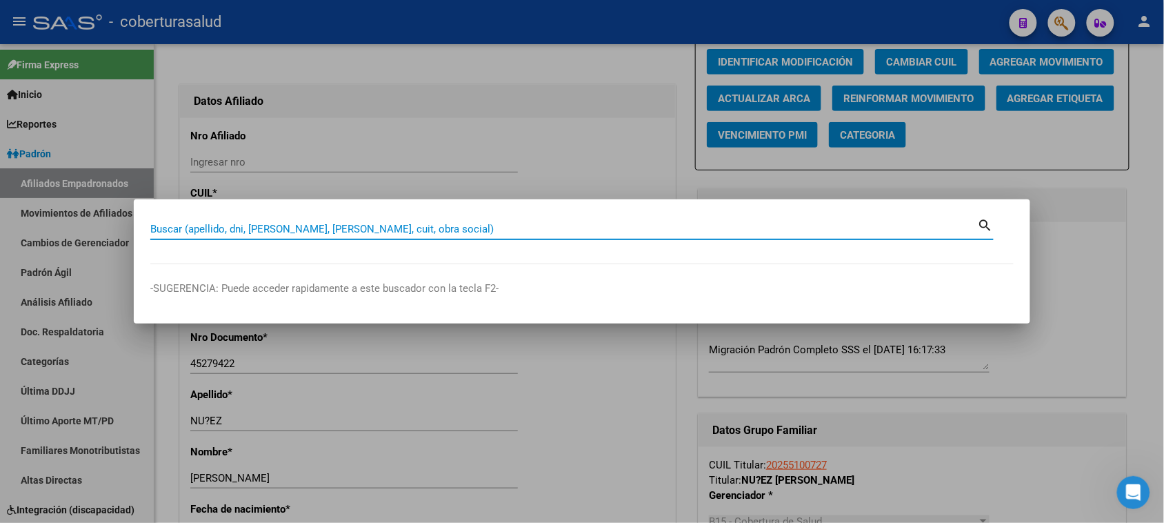
click at [243, 226] on input "Buscar (apellido, dni, [PERSON_NAME], [PERSON_NAME], cuit, obra social)" at bounding box center [564, 229] width 828 height 12
paste input "20452794226"
type input "20452794226"
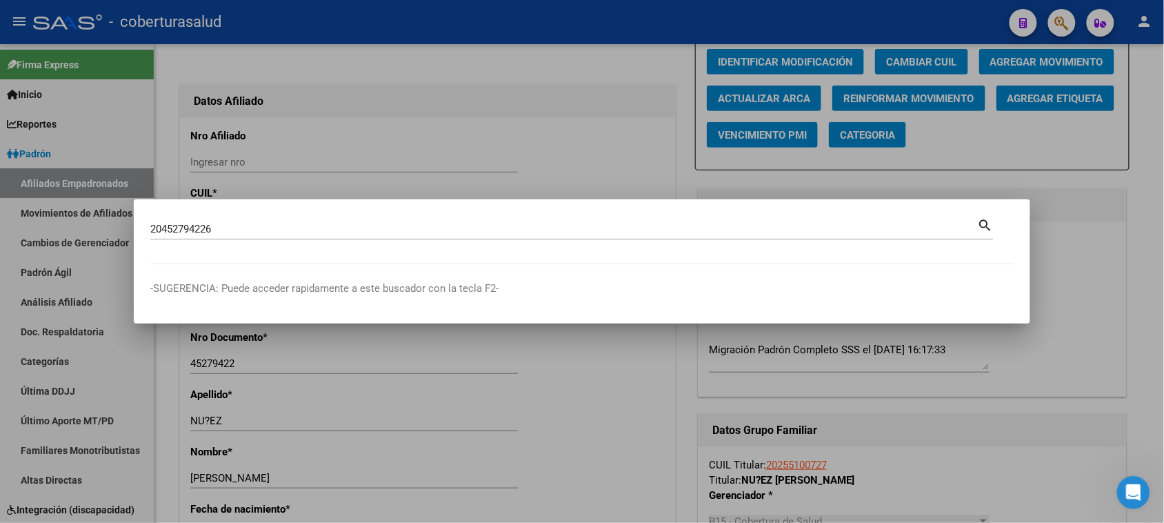
click at [941, 221] on mat-icon "search" at bounding box center [986, 224] width 16 height 17
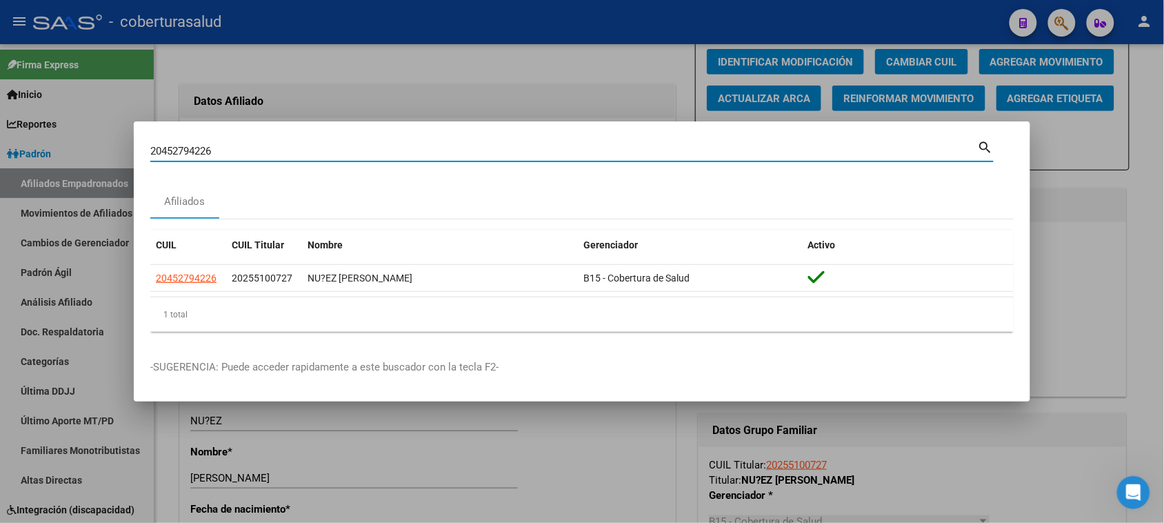
click at [541, 81] on div at bounding box center [582, 261] width 1164 height 523
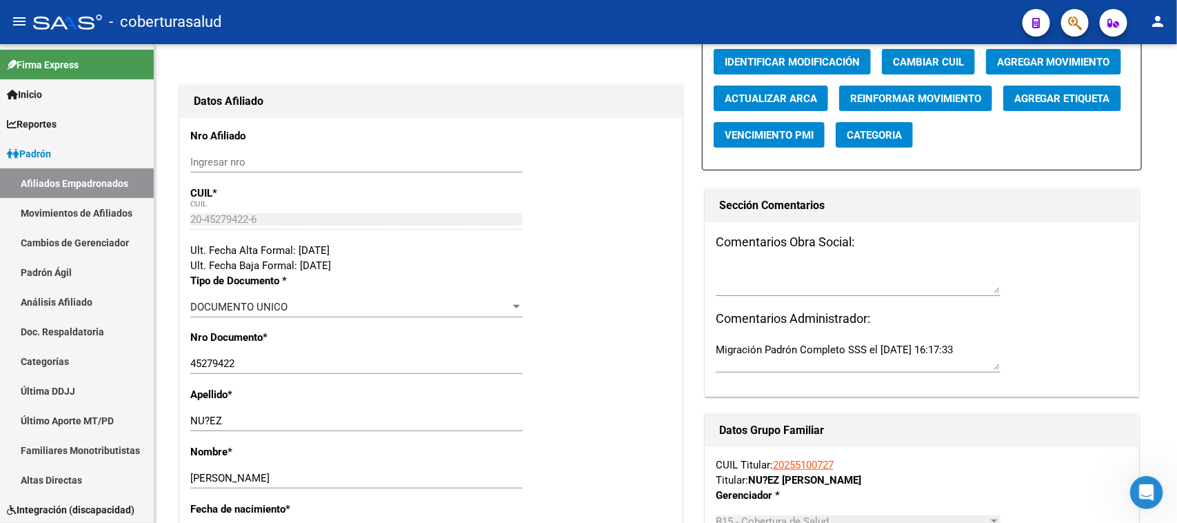
click at [941, 26] on button "button" at bounding box center [1075, 23] width 28 height 28
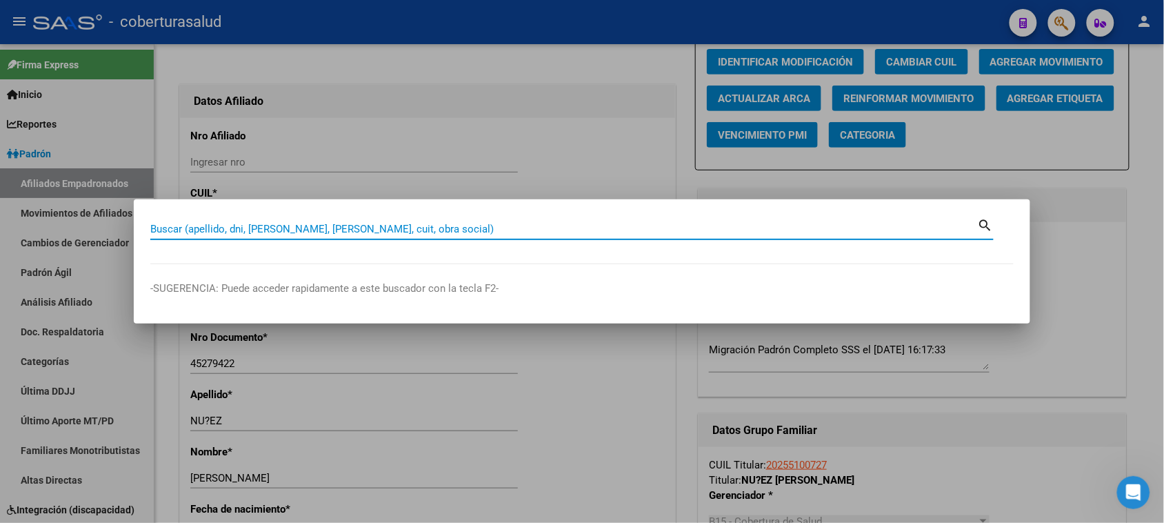
click at [247, 228] on input "Buscar (apellido, dni, [PERSON_NAME], [PERSON_NAME], cuit, obra social)" at bounding box center [564, 229] width 828 height 12
paste input "20453319653"
type input "20453319653"
click at [941, 222] on mat-icon "search" at bounding box center [986, 224] width 16 height 17
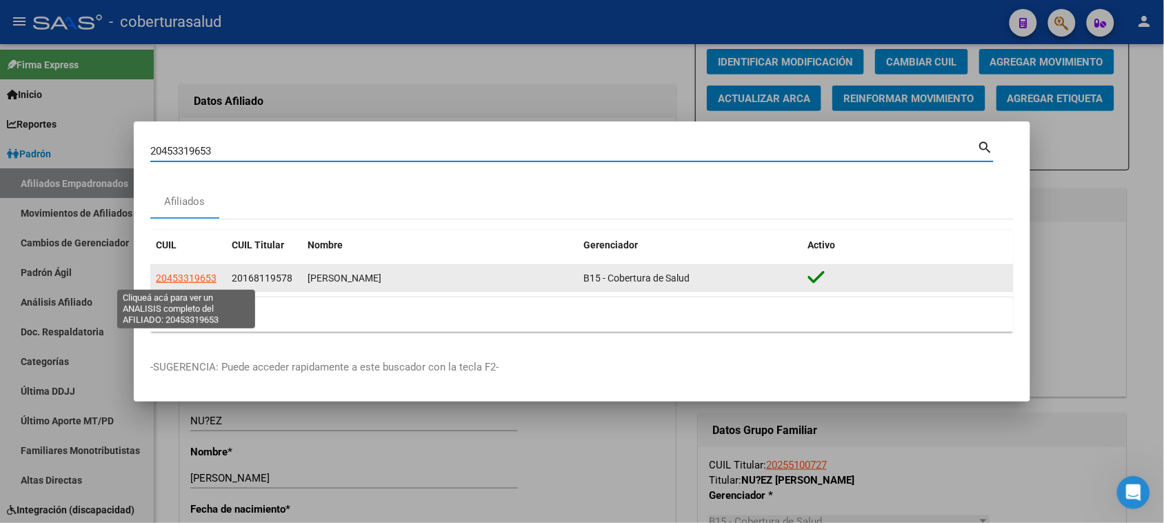
click at [185, 281] on span "20453319653" at bounding box center [186, 277] width 61 height 11
type textarea "20453319653"
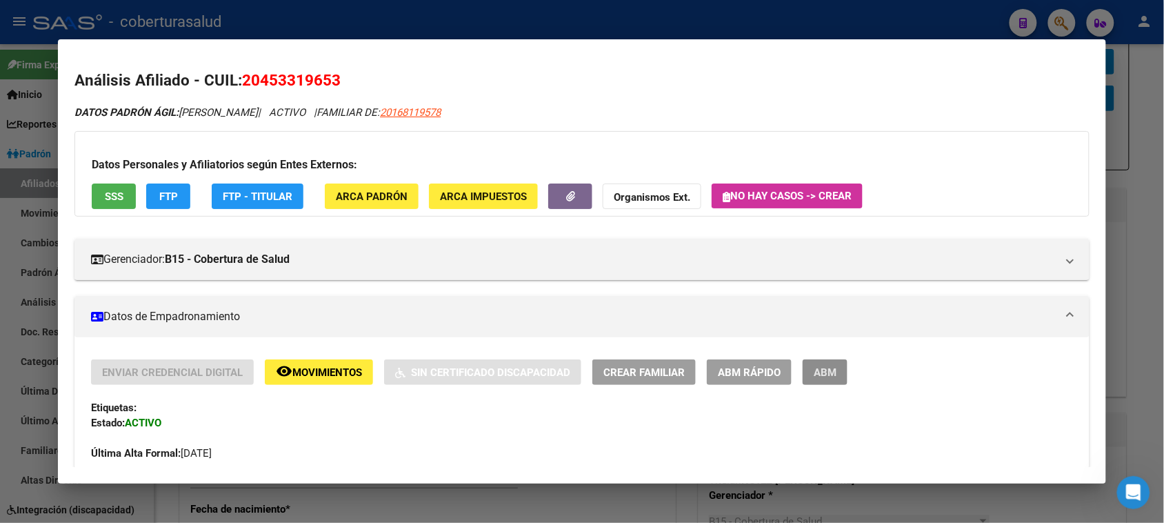
click at [828, 373] on span "ABM" at bounding box center [825, 372] width 23 height 12
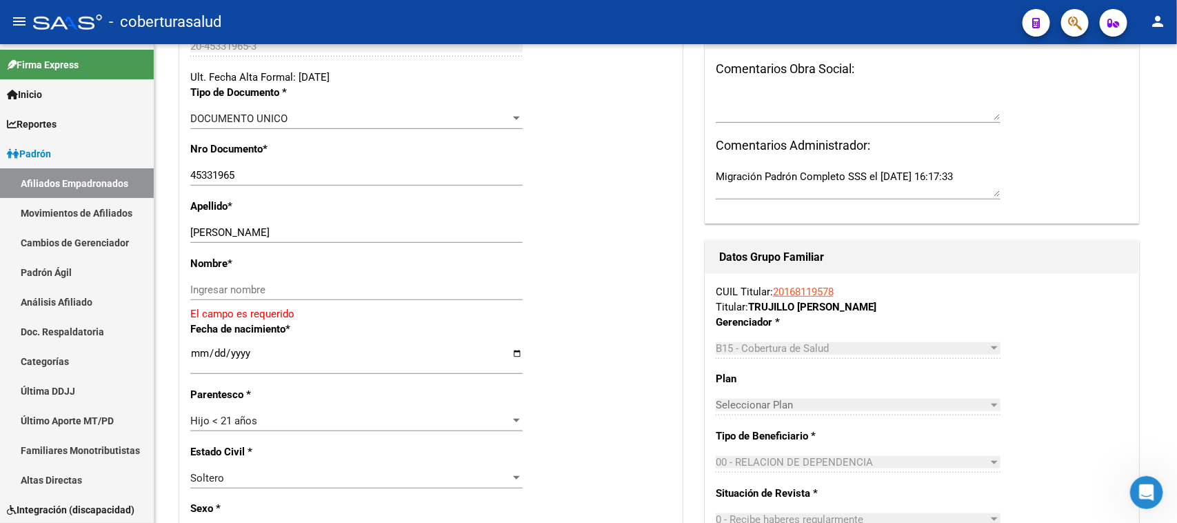
scroll to position [334, 0]
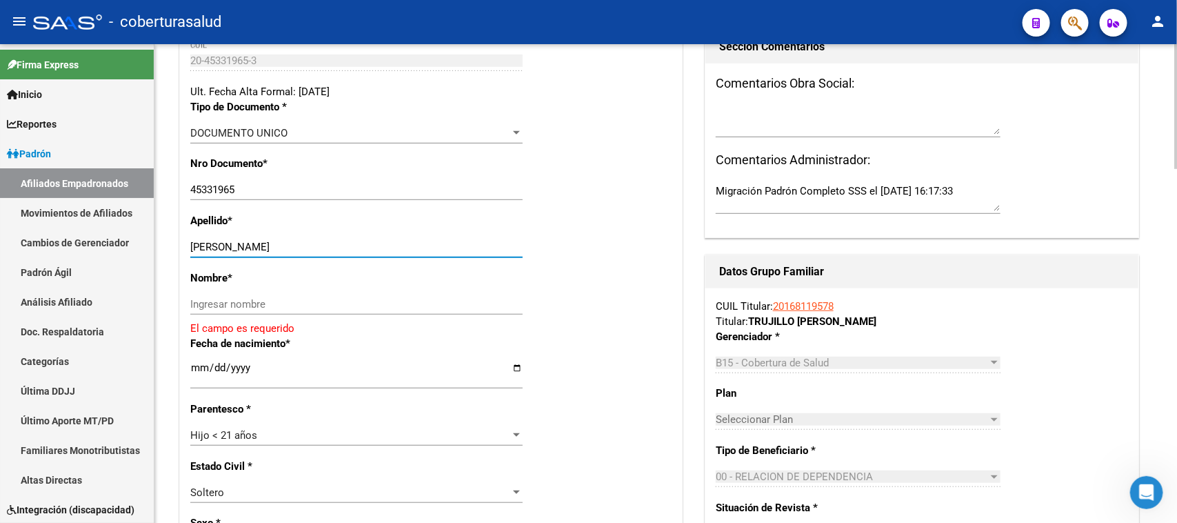
drag, startPoint x: 238, startPoint y: 232, endPoint x: 338, endPoint y: 232, distance: 100.0
click at [338, 241] on input "TRUJILLO FACUNDO NAHUEL" at bounding box center [356, 247] width 332 height 12
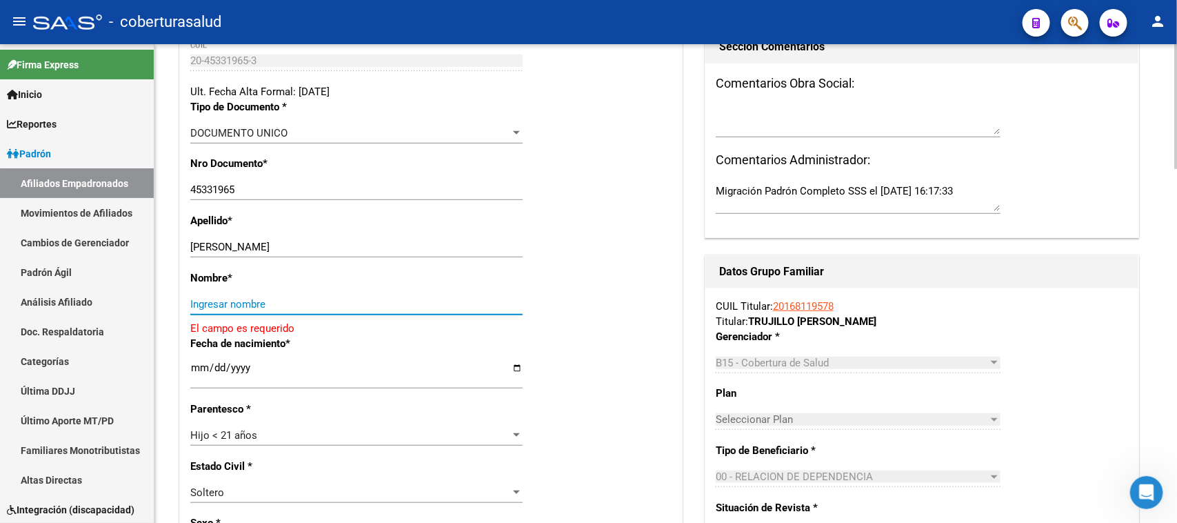
click at [230, 298] on input "Ingresar nombre" at bounding box center [356, 304] width 332 height 12
paste input "FACUNDO NAHUEL"
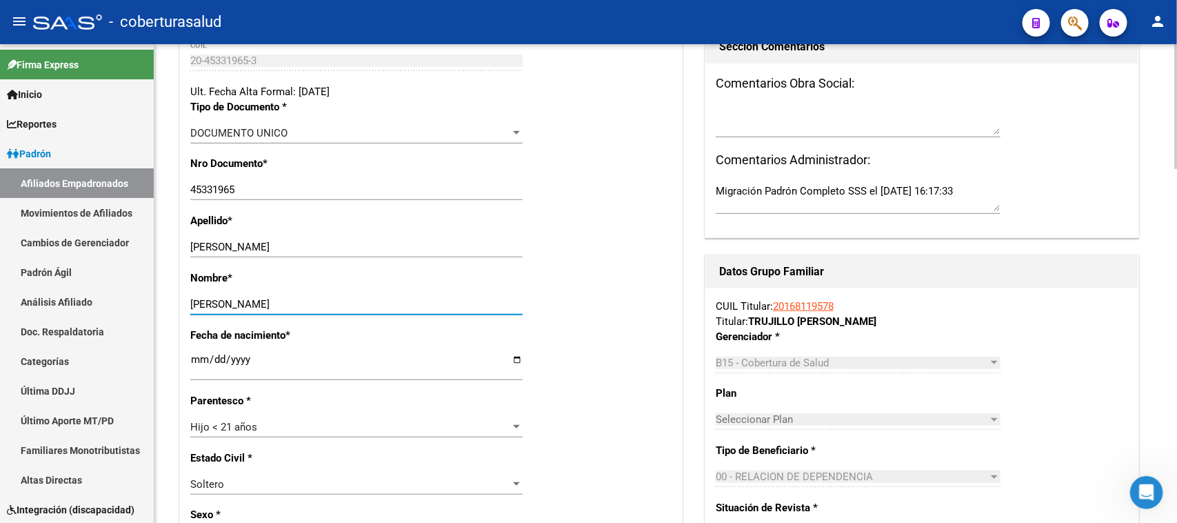
type input "FACUNDO NAHUEL"
drag, startPoint x: 317, startPoint y: 237, endPoint x: 240, endPoint y: 234, distance: 77.3
click at [240, 241] on input "TRUJILLO FACUNDO NAHUEL" at bounding box center [356, 247] width 332 height 12
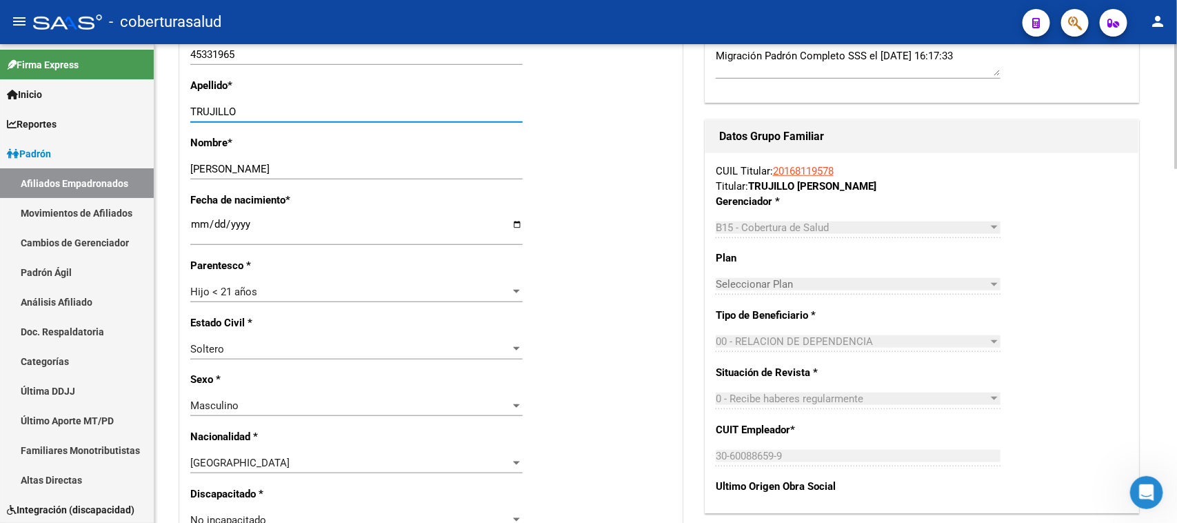
scroll to position [852, 0]
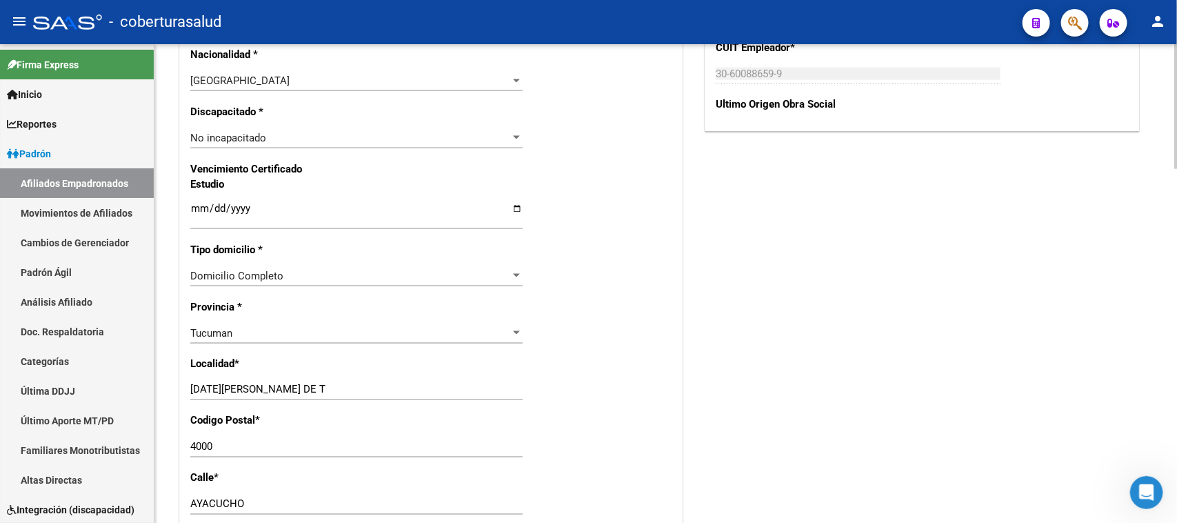
type input "TRUJILLO"
click at [194, 203] on input "Ingresar fecha" at bounding box center [356, 214] width 332 height 22
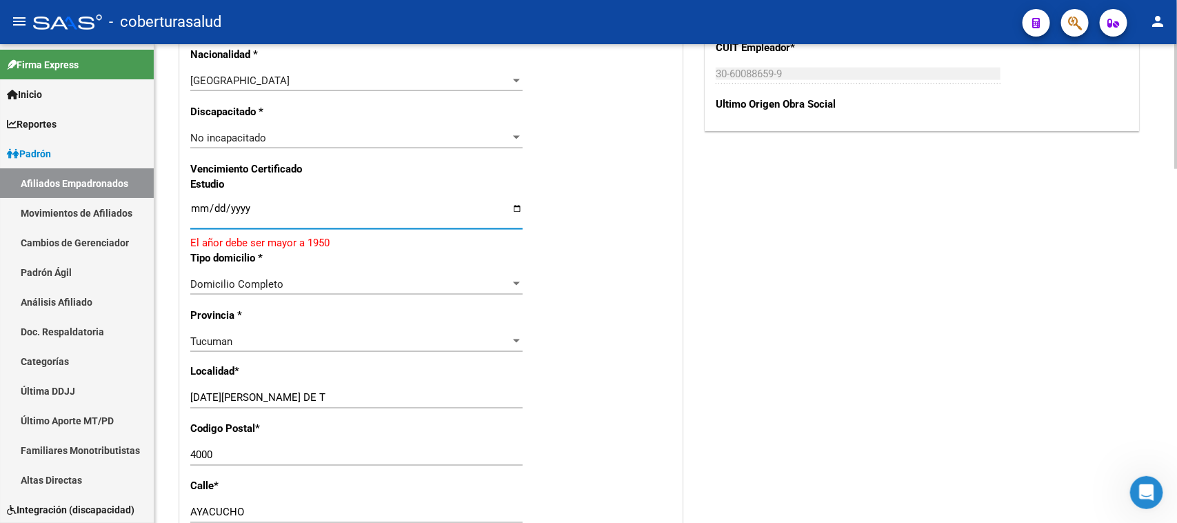
type input "[DATE]"
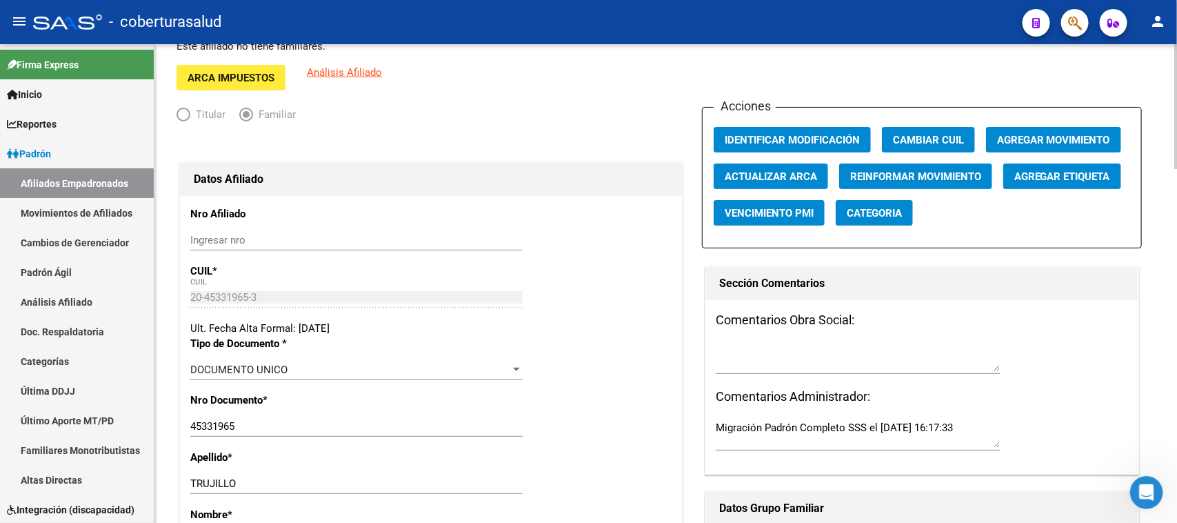
scroll to position [46, 0]
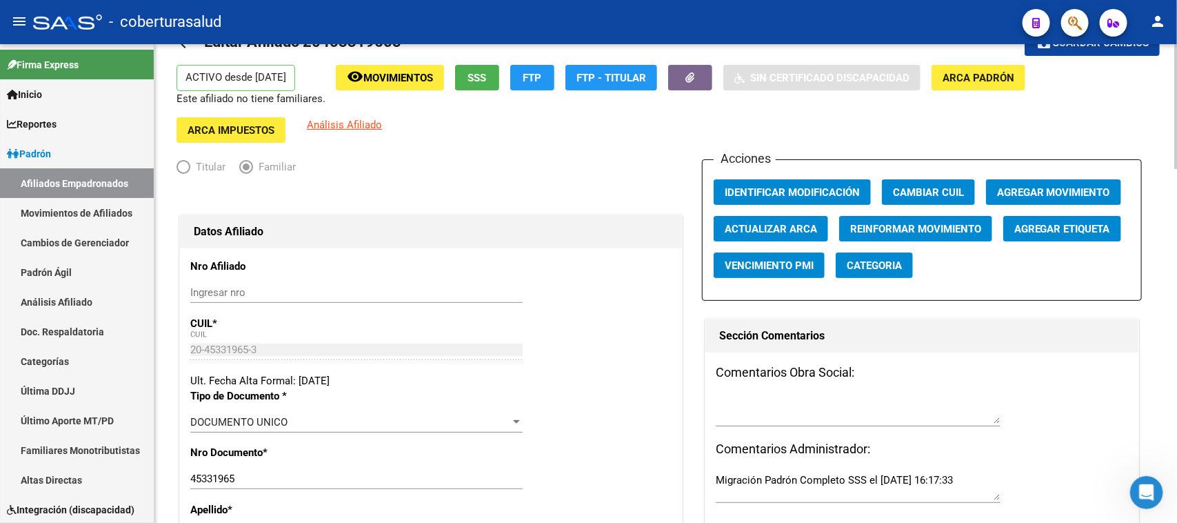
click at [941, 97] on div at bounding box center [1175, 118] width 3 height 125
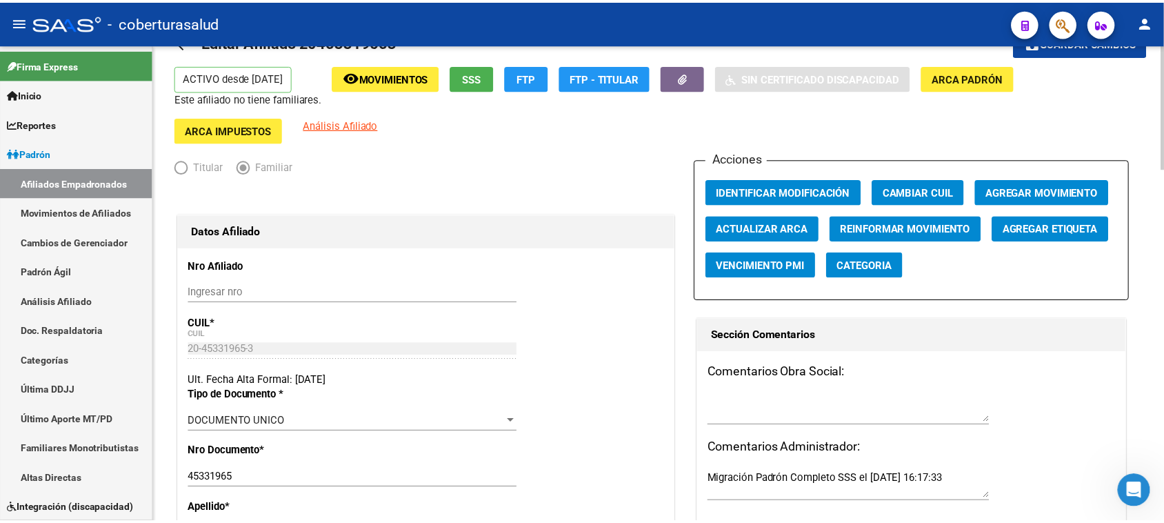
scroll to position [0, 0]
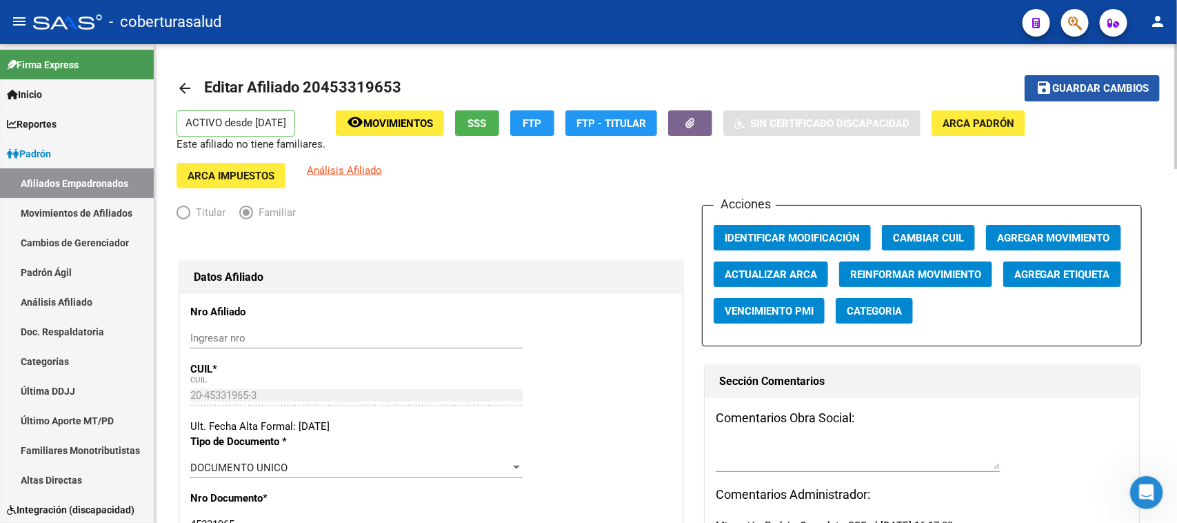
click at [941, 88] on span "Guardar cambios" at bounding box center [1100, 89] width 97 height 12
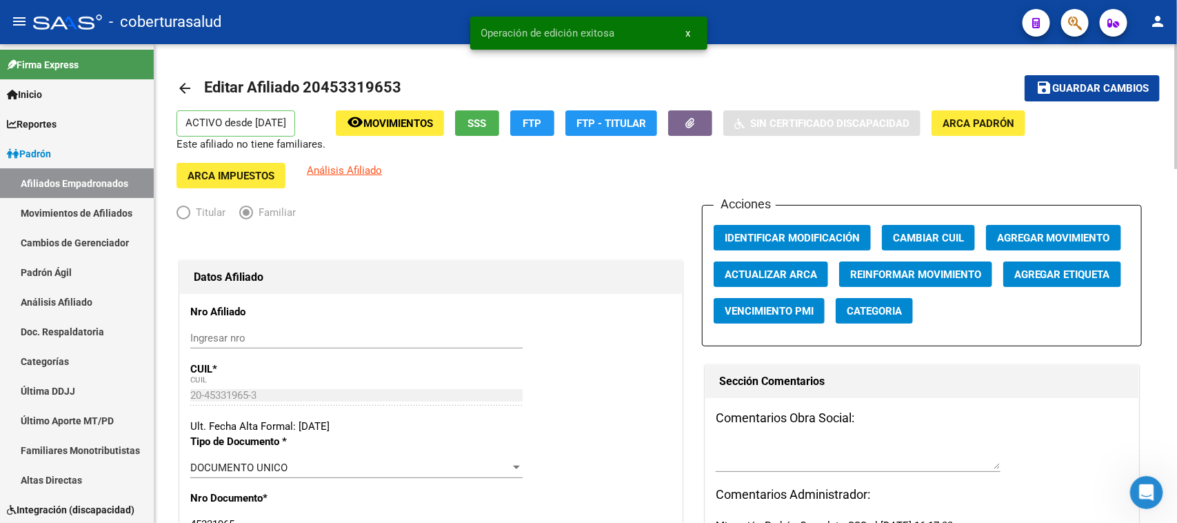
click at [941, 232] on span "Agregar Movimiento" at bounding box center [1053, 238] width 113 height 12
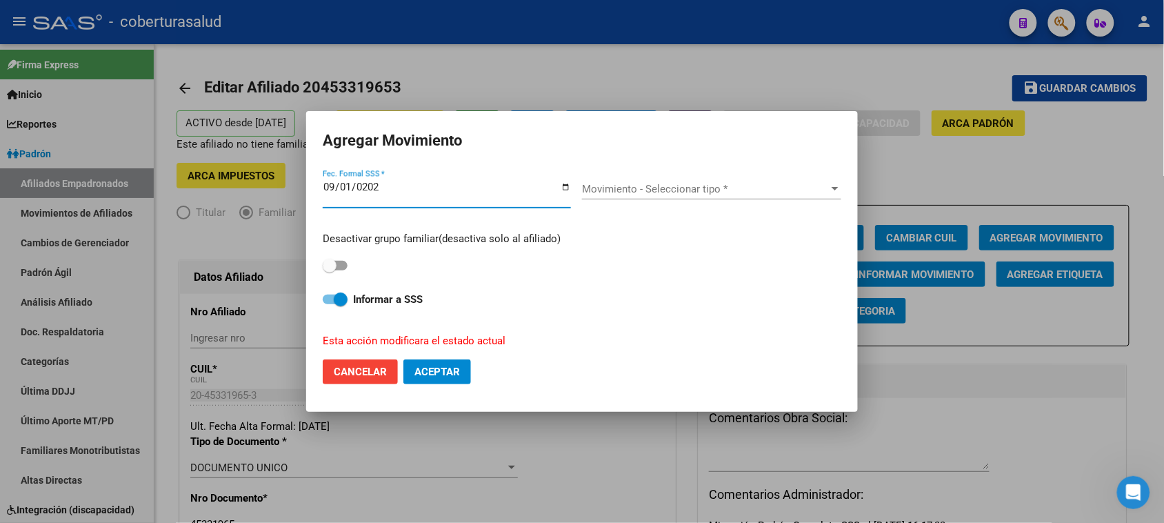
type input "[DATE]"
click at [650, 179] on div "Movimiento - Seleccionar tipo * Movimiento - Seleccionar tipo *" at bounding box center [711, 189] width 259 height 21
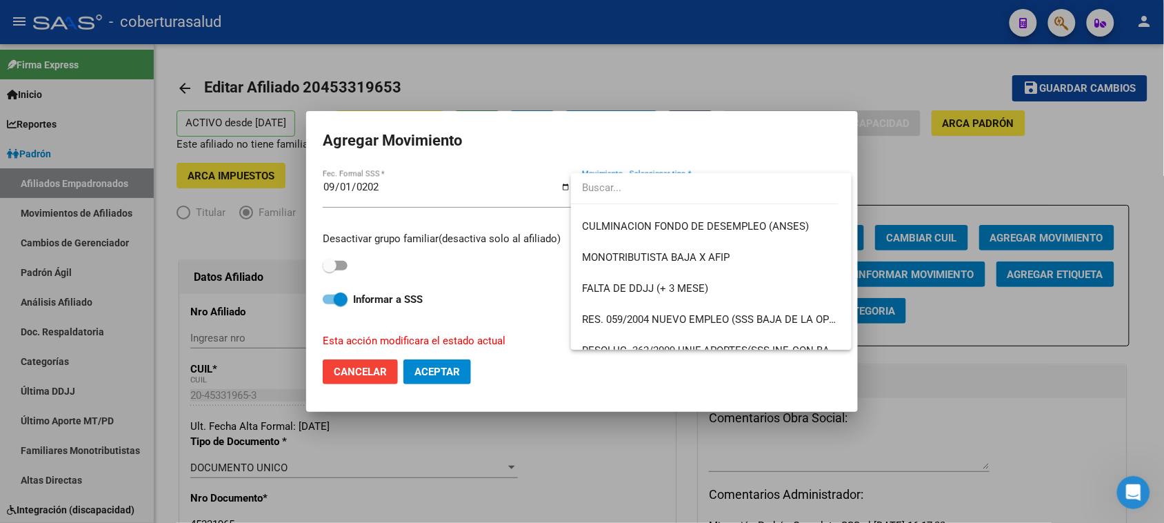
scroll to position [345, 0]
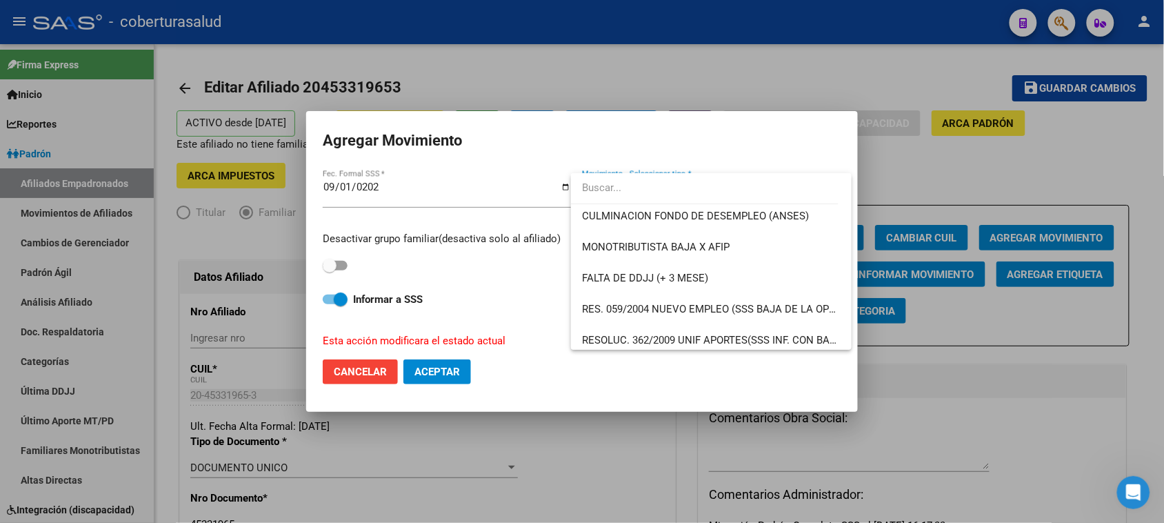
click at [859, 63] on div at bounding box center [582, 261] width 1164 height 523
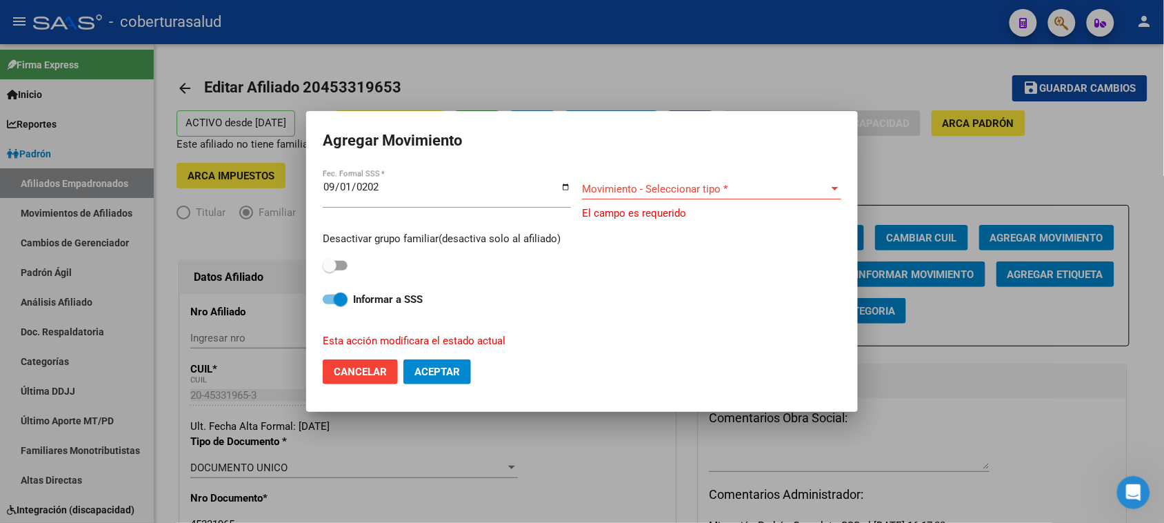
click at [345, 378] on button "Cancelar" at bounding box center [360, 371] width 75 height 25
checkbox input "false"
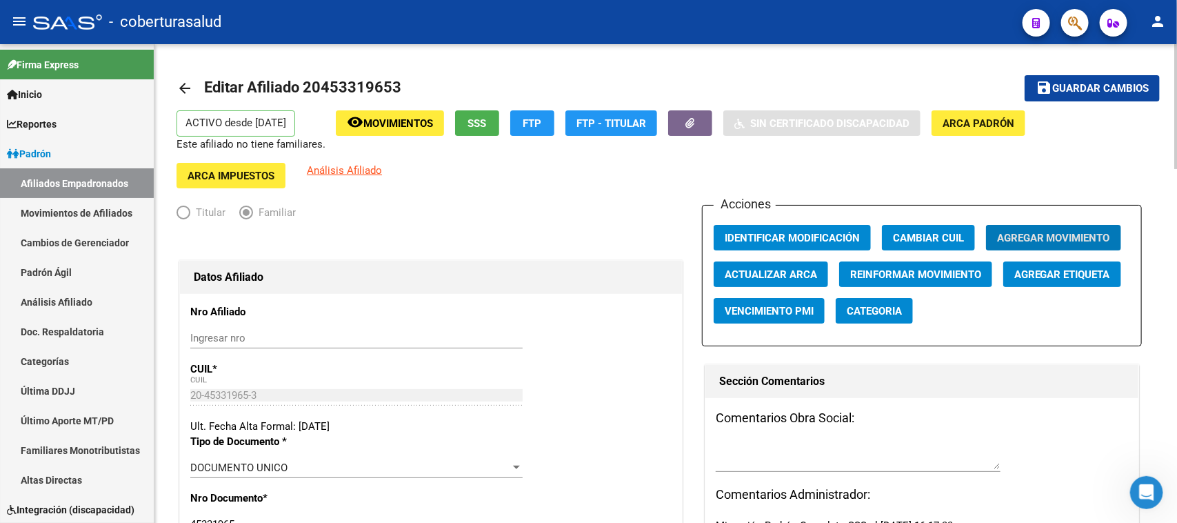
click at [941, 232] on span "Agregar Movimiento" at bounding box center [1053, 238] width 113 height 12
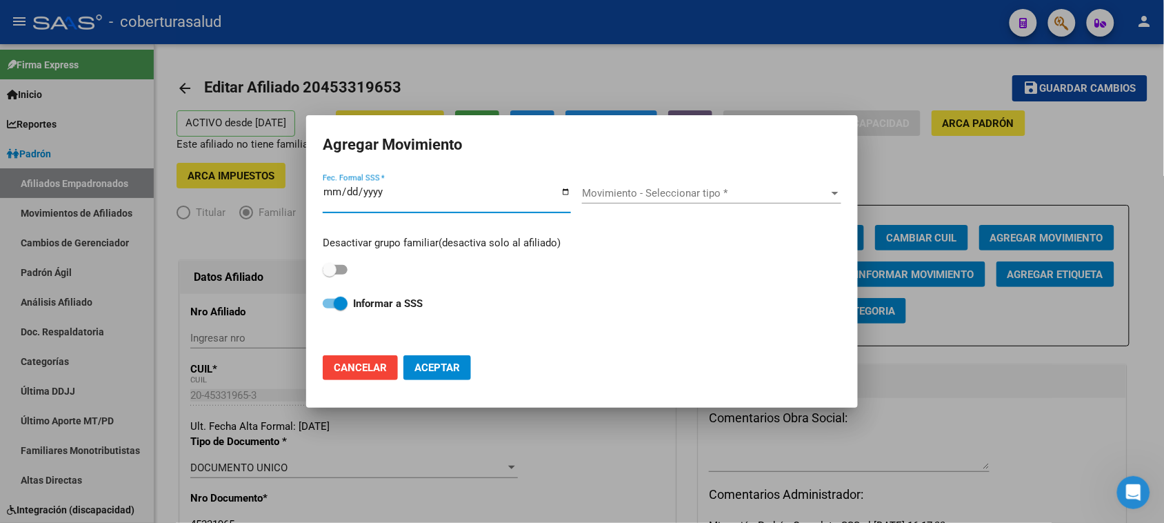
click at [714, 190] on span "Movimiento - Seleccionar tipo *" at bounding box center [705, 193] width 247 height 12
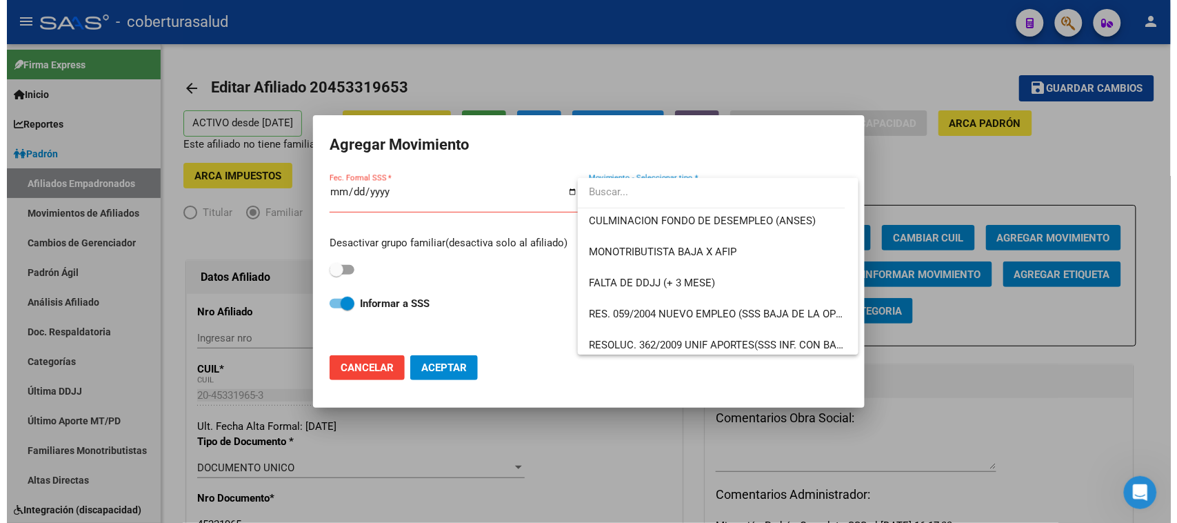
scroll to position [431, 0]
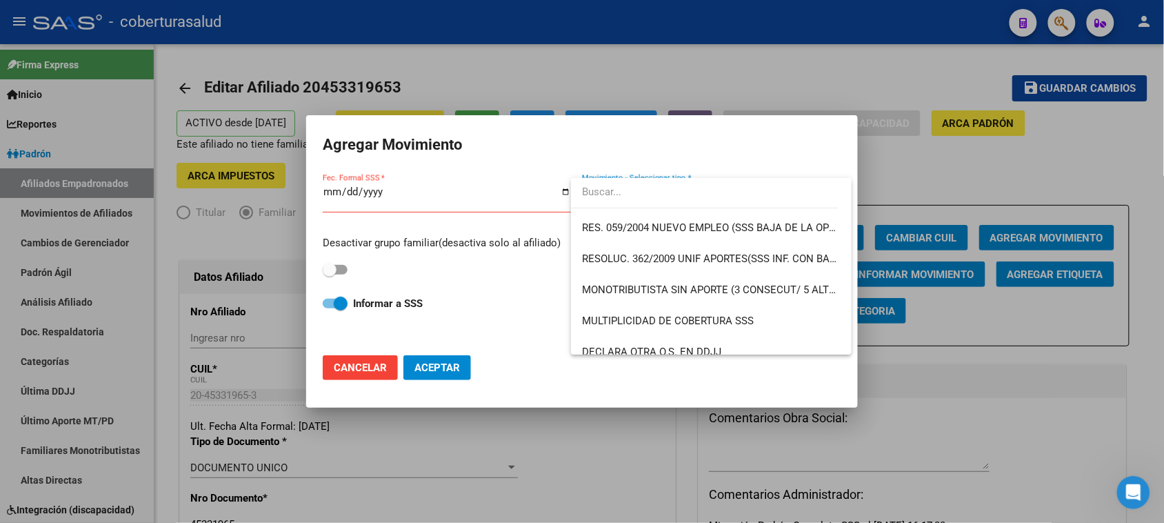
click at [369, 367] on div at bounding box center [582, 261] width 1164 height 523
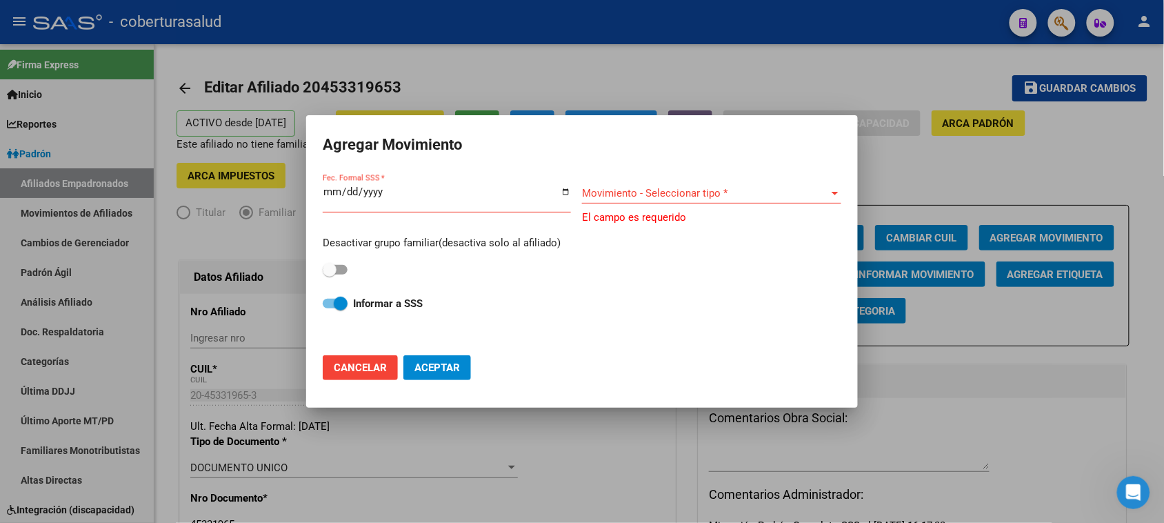
click at [363, 372] on span "Cancelar" at bounding box center [360, 367] width 53 height 12
checkbox input "false"
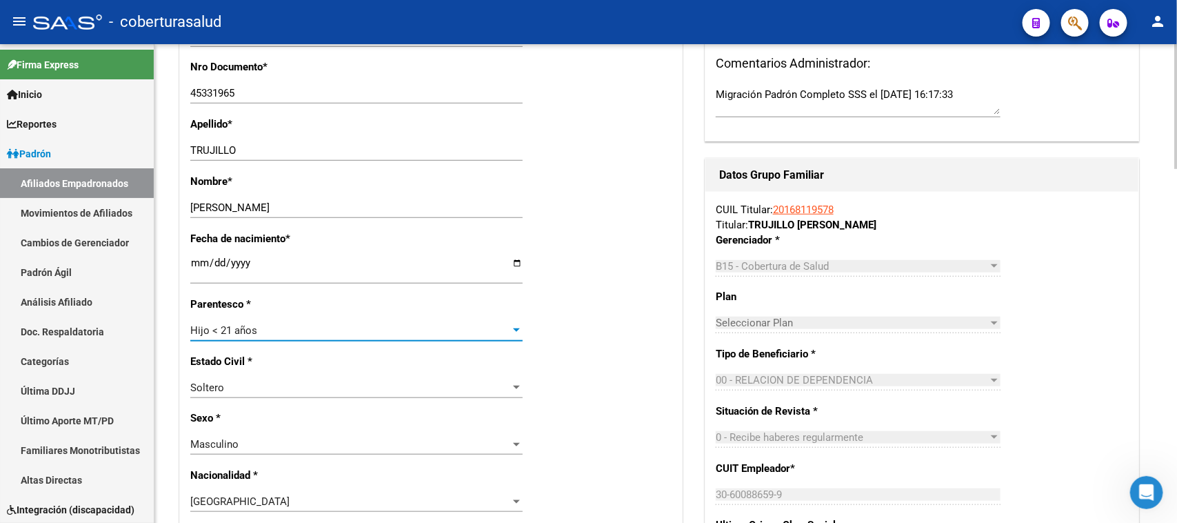
click at [305, 324] on div "Hijo < 21 años" at bounding box center [350, 330] width 320 height 12
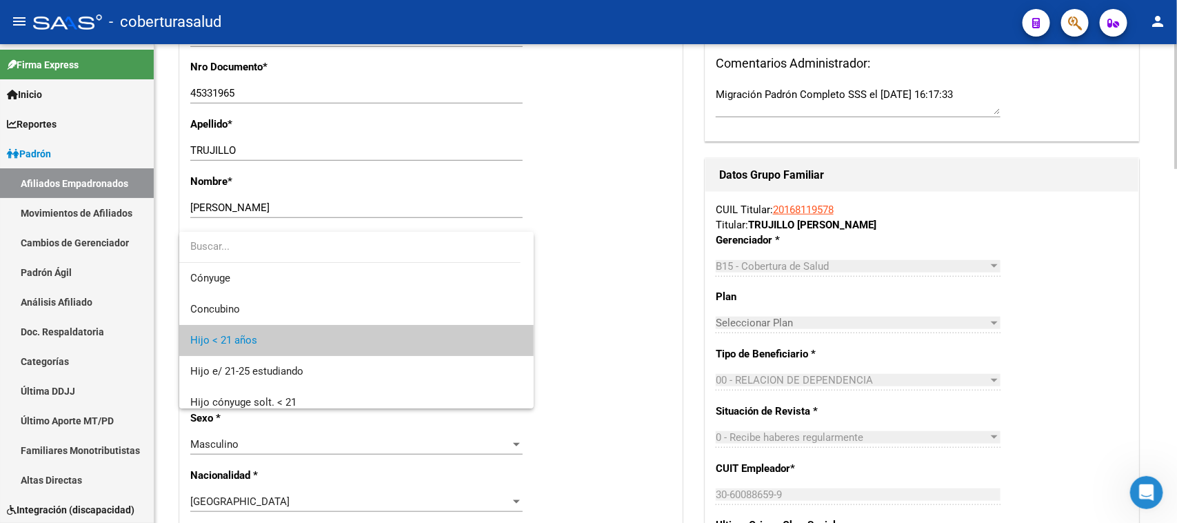
scroll to position [21, 0]
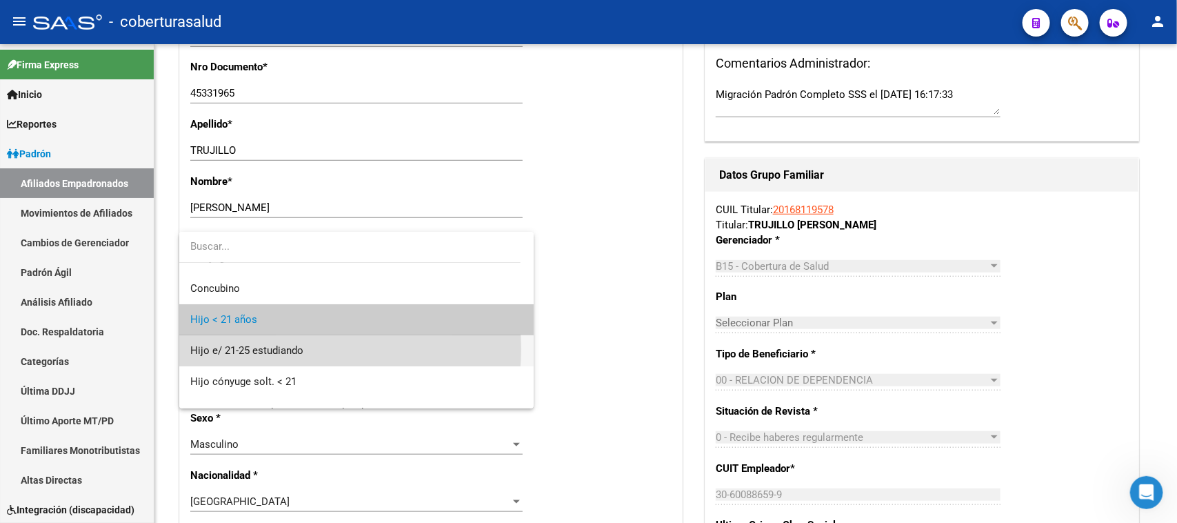
click at [311, 349] on span "Hijo e/ 21-25 estudiando" at bounding box center [356, 350] width 332 height 31
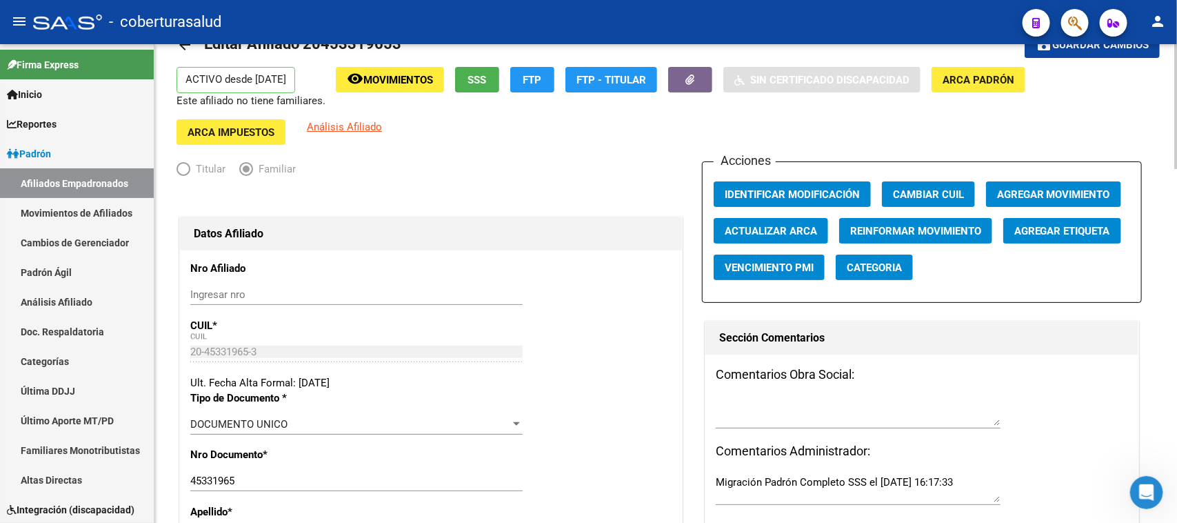
scroll to position [0, 0]
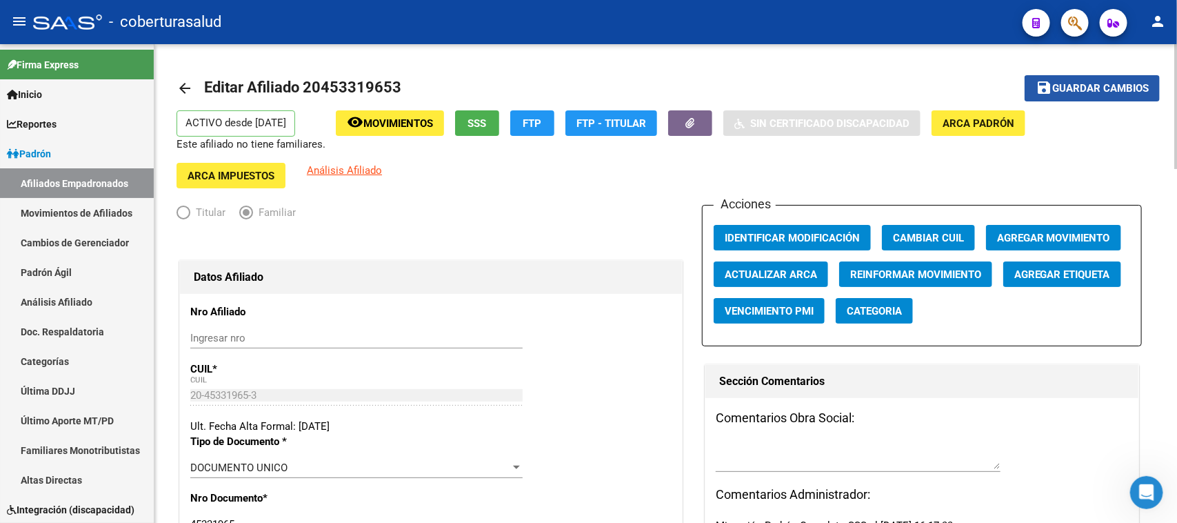
click at [941, 91] on span "Guardar cambios" at bounding box center [1100, 89] width 97 height 12
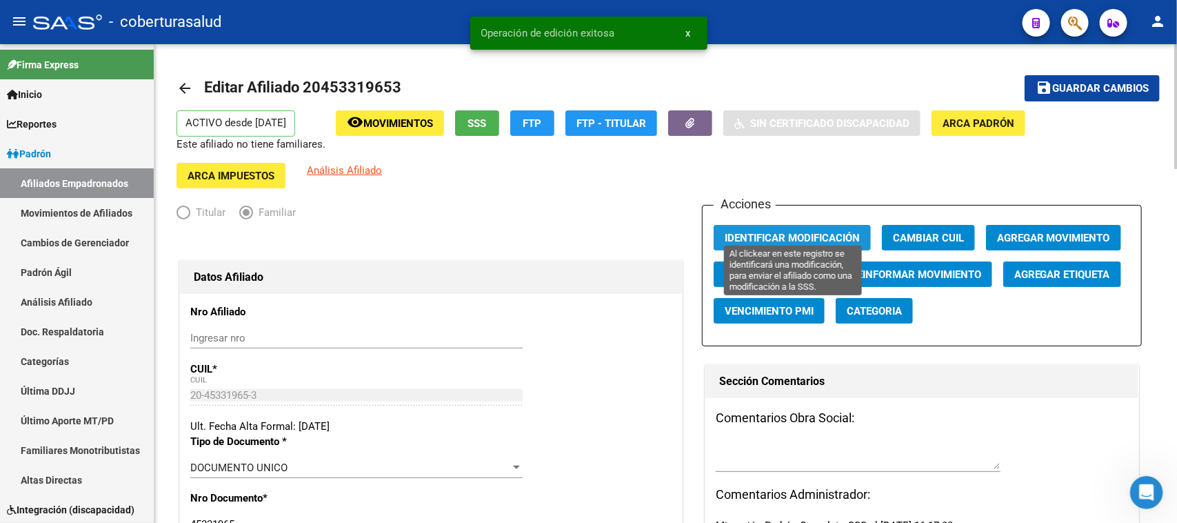
click at [803, 232] on span "Identificar Modificación" at bounding box center [792, 238] width 135 height 12
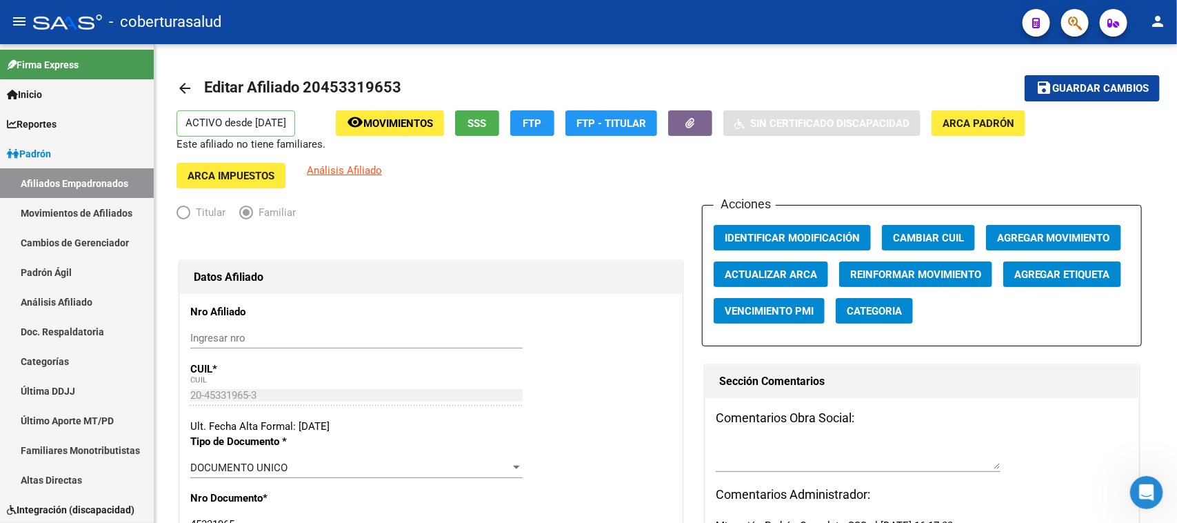
click at [941, 19] on button "button" at bounding box center [1075, 23] width 28 height 28
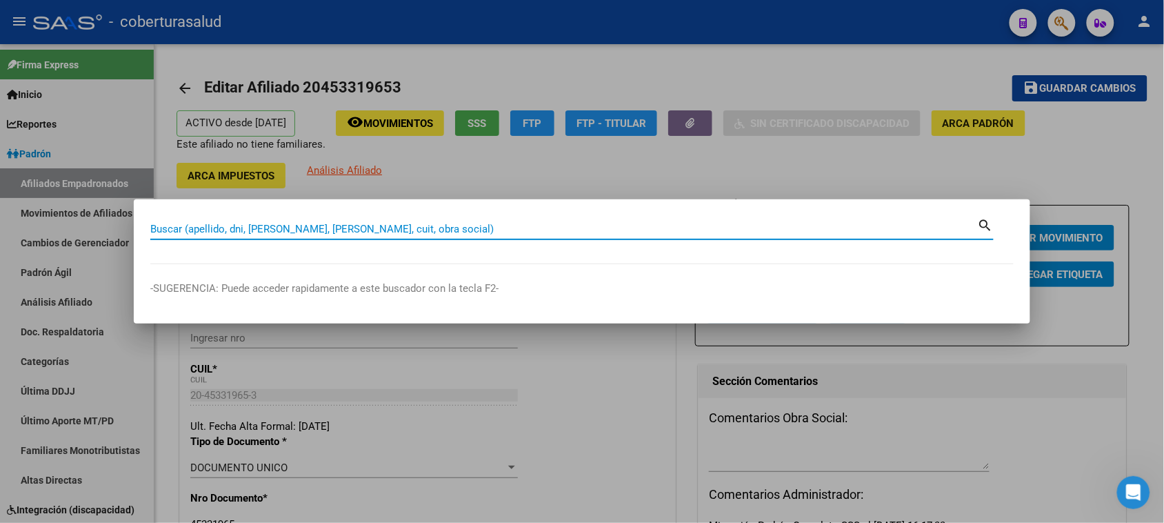
click at [232, 228] on input "Buscar (apellido, dni, [PERSON_NAME], [PERSON_NAME], cuit, obra social)" at bounding box center [564, 229] width 828 height 12
paste input "20453319653"
type input "20453319653"
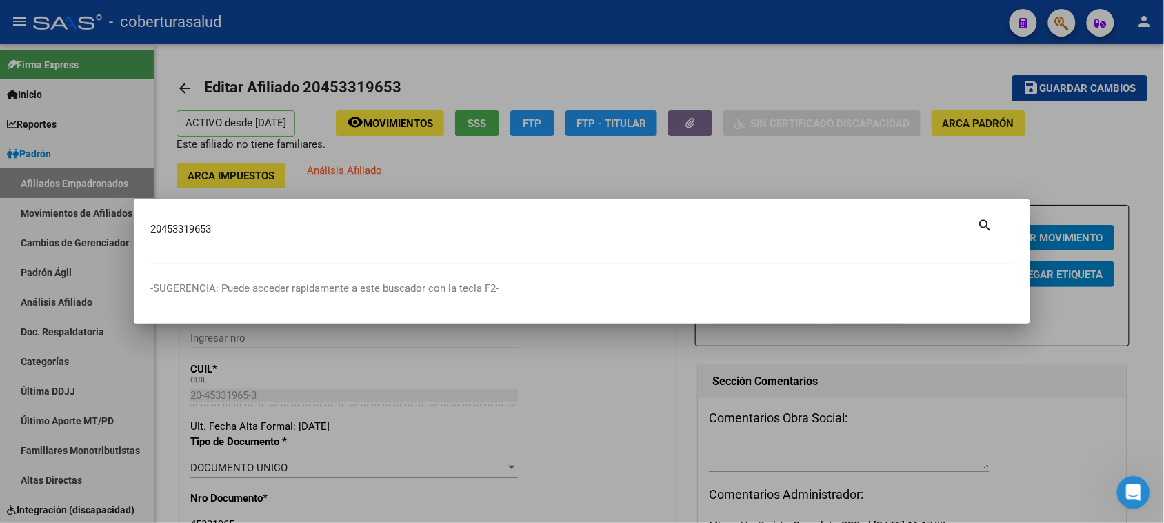
click at [941, 225] on mat-icon "search" at bounding box center [986, 224] width 16 height 17
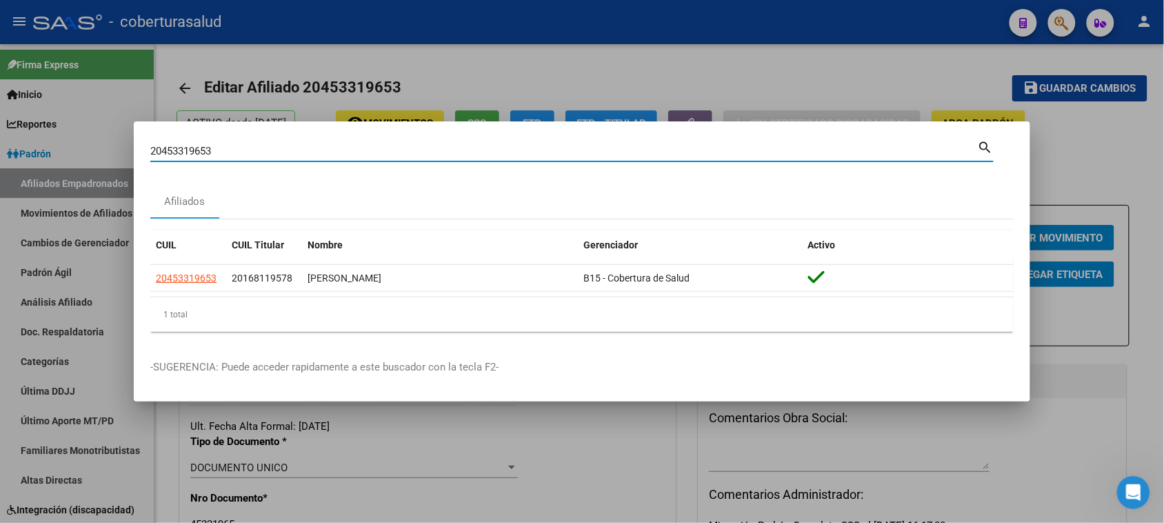
click at [881, 70] on div at bounding box center [582, 261] width 1164 height 523
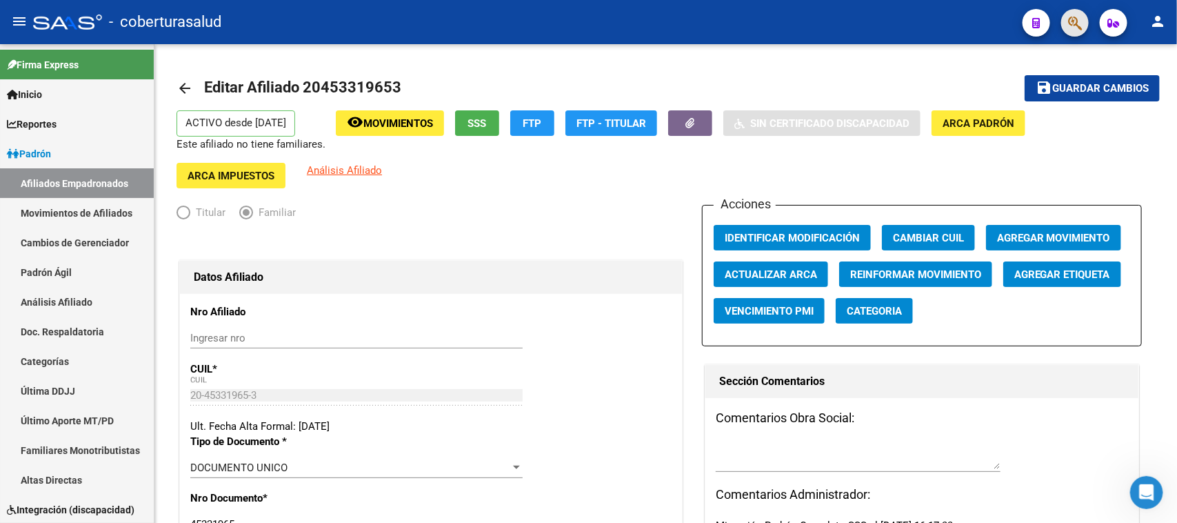
click at [941, 19] on button "button" at bounding box center [1075, 23] width 28 height 28
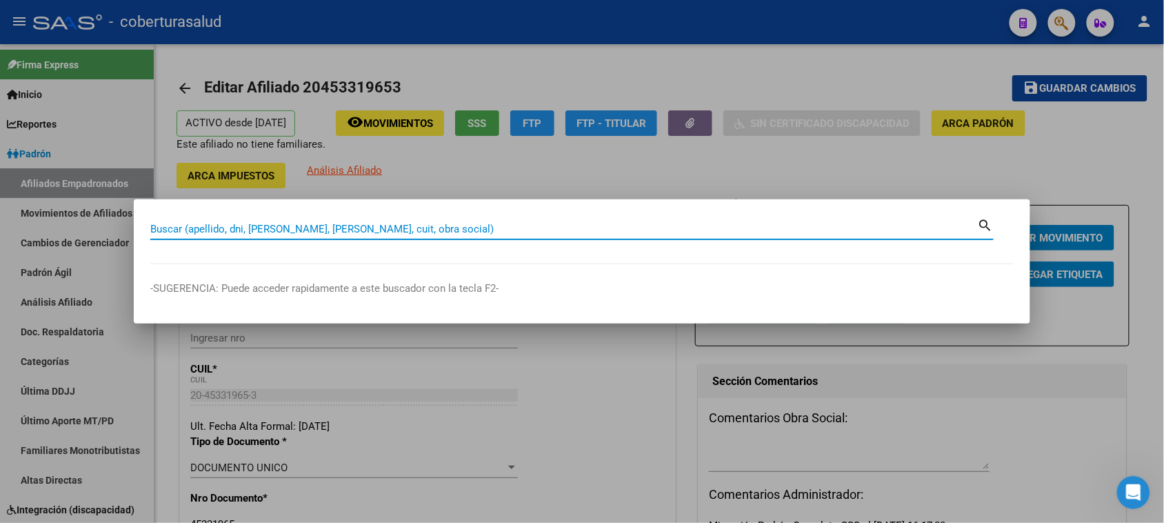
click at [187, 229] on input "Buscar (apellido, dni, [PERSON_NAME], [PERSON_NAME], cuit, obra social)" at bounding box center [564, 229] width 828 height 12
paste input "20453343503"
type input "20453343503"
click at [941, 221] on mat-icon "search" at bounding box center [986, 224] width 16 height 17
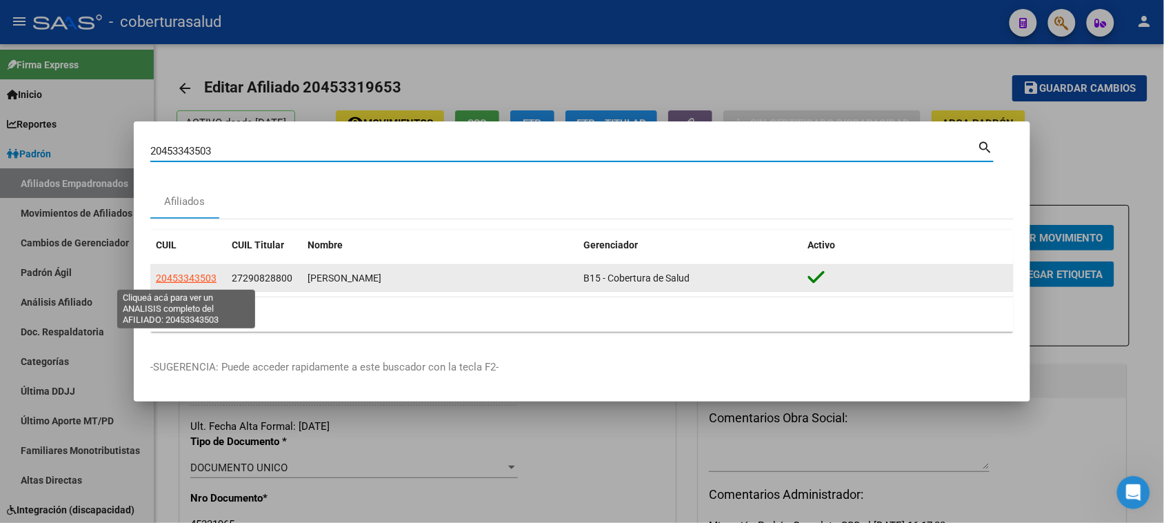
click at [180, 277] on span "20453343503" at bounding box center [186, 277] width 61 height 11
type textarea "20453343503"
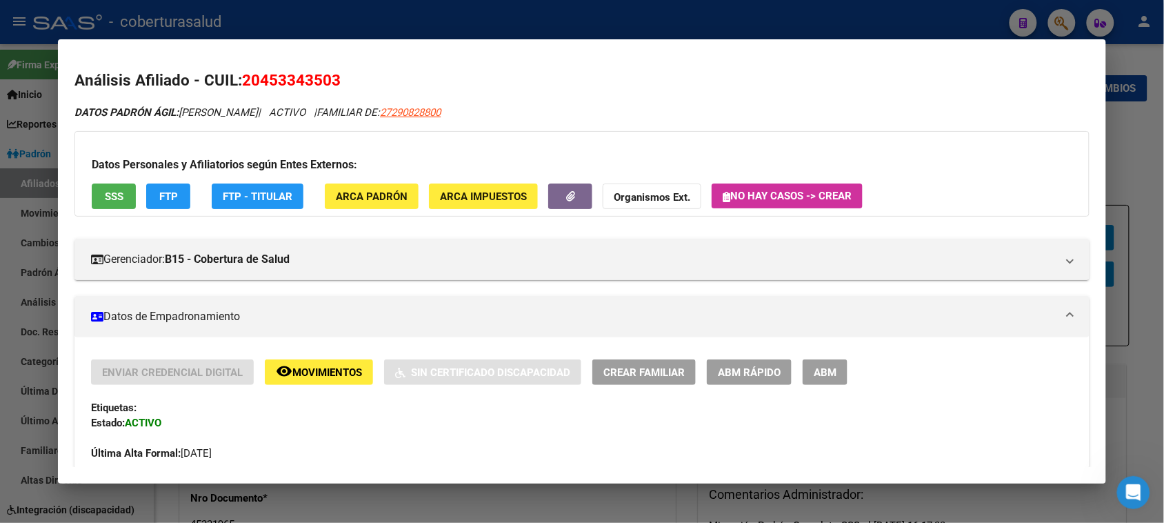
click at [825, 378] on button "ABM" at bounding box center [825, 372] width 45 height 26
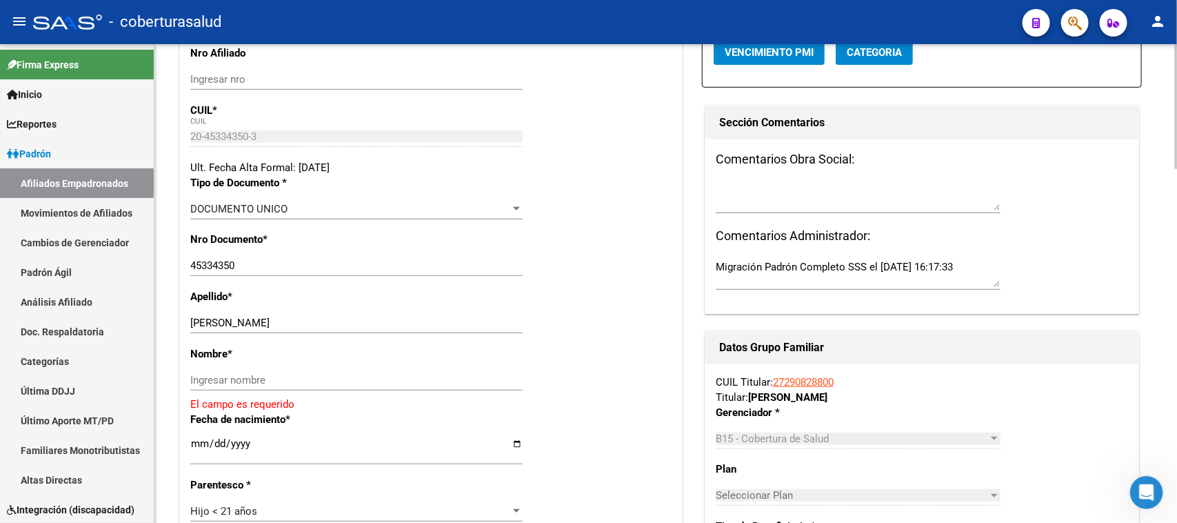
scroll to position [345, 0]
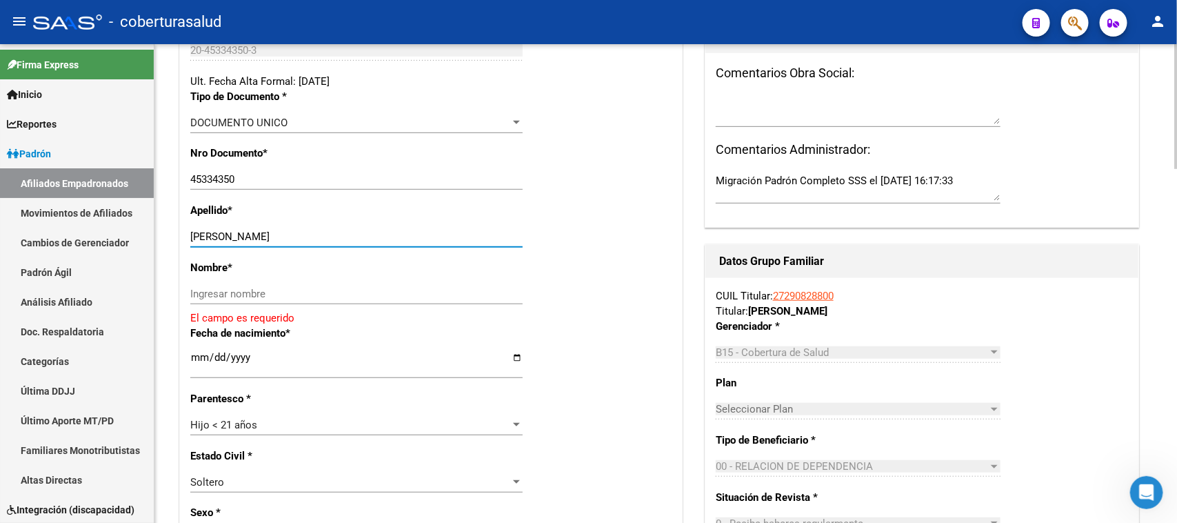
drag, startPoint x: 243, startPoint y: 223, endPoint x: 331, endPoint y: 219, distance: 88.4
click at [331, 226] on div "CARRANZA LUCAS FABRIZIO Ingresar apellido" at bounding box center [356, 236] width 332 height 21
click at [250, 288] on input "Ingresar nombre" at bounding box center [356, 294] width 332 height 12
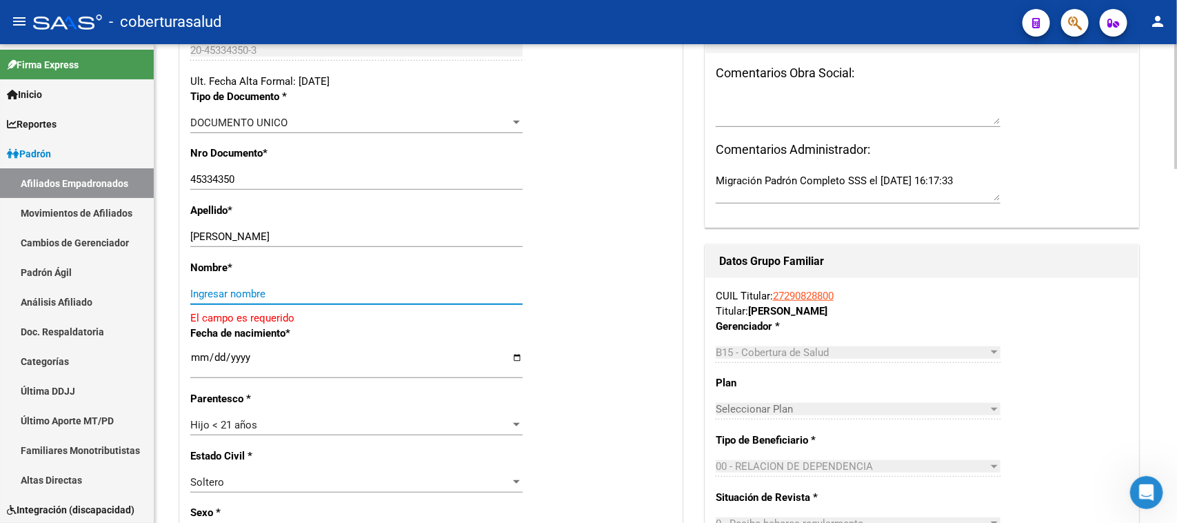
paste input "LUCAS FABRIZIO"
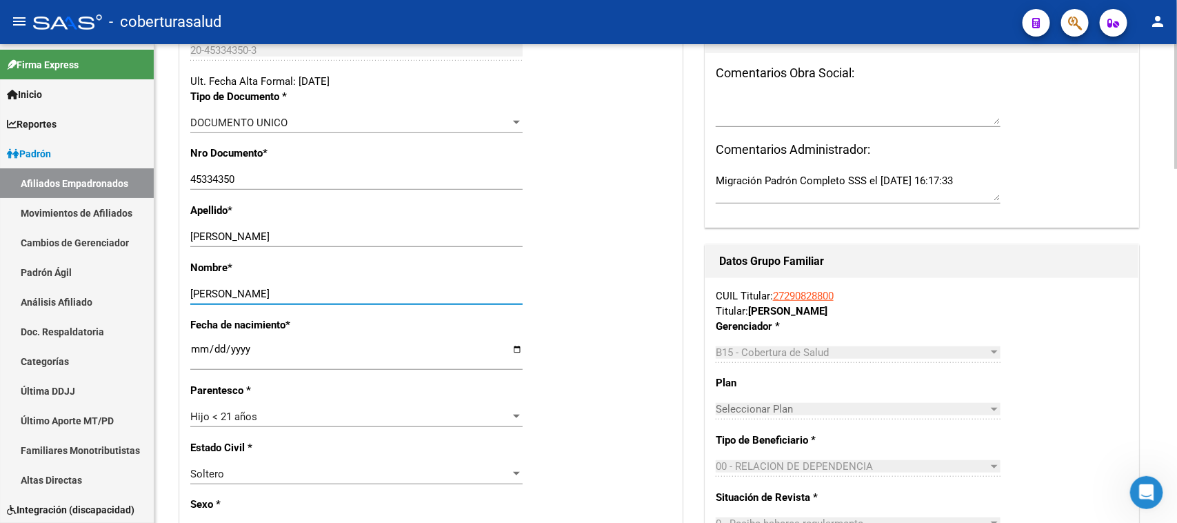
type input "LUCAS FABRIZIO"
drag, startPoint x: 352, startPoint y: 216, endPoint x: 256, endPoint y: 226, distance: 97.1
click at [256, 226] on div "CARRANZA LUCAS FABRIZIO Ingresar apellido" at bounding box center [356, 236] width 332 height 21
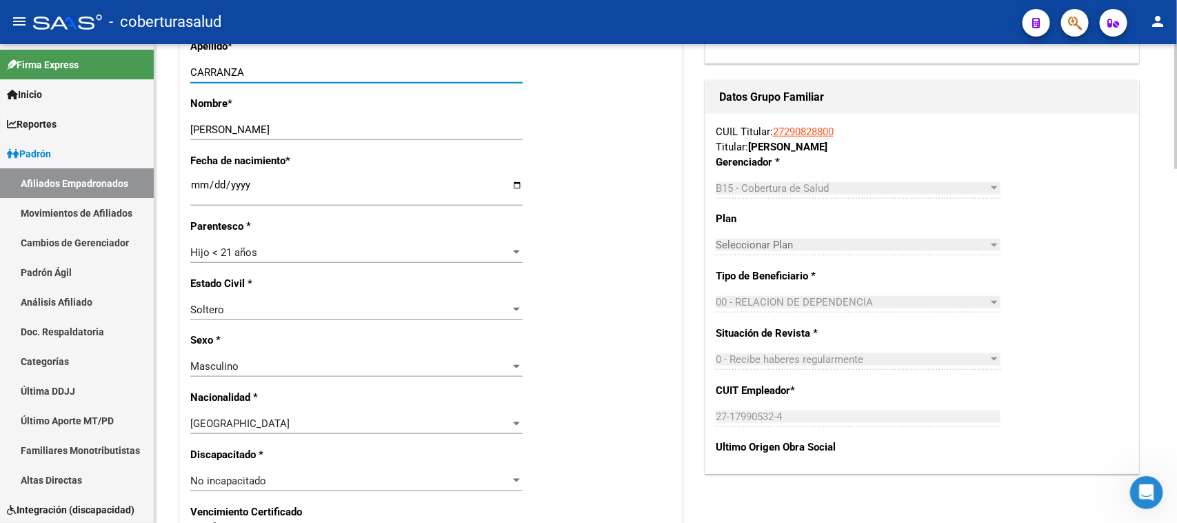
scroll to position [517, 0]
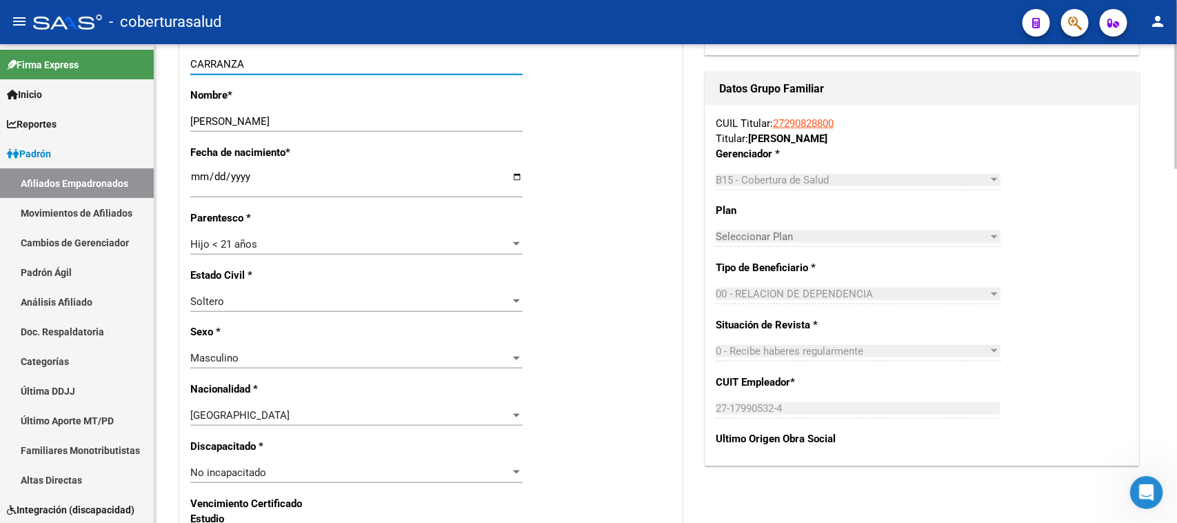
type input "CARRANZA"
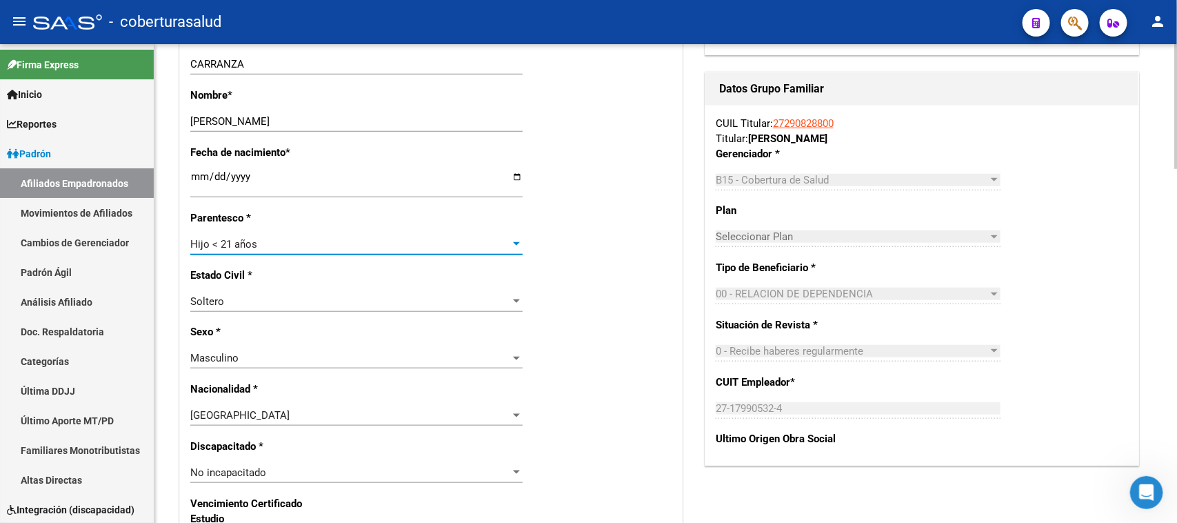
click at [263, 238] on div "Hijo < 21 años" at bounding box center [350, 244] width 320 height 12
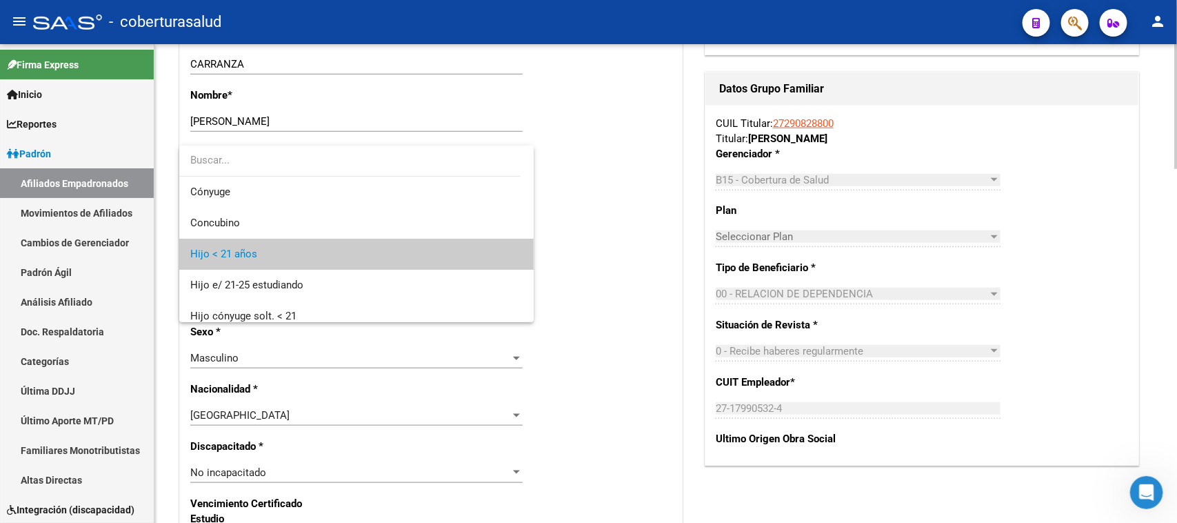
scroll to position [21, 0]
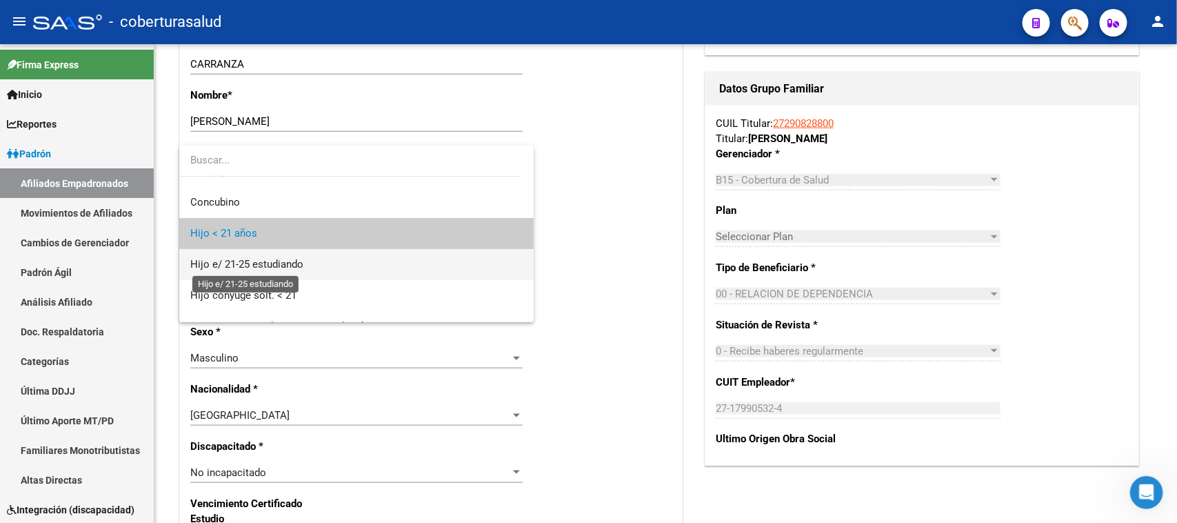
click at [266, 269] on span "Hijo e/ 21-25 estudiando" at bounding box center [246, 264] width 113 height 12
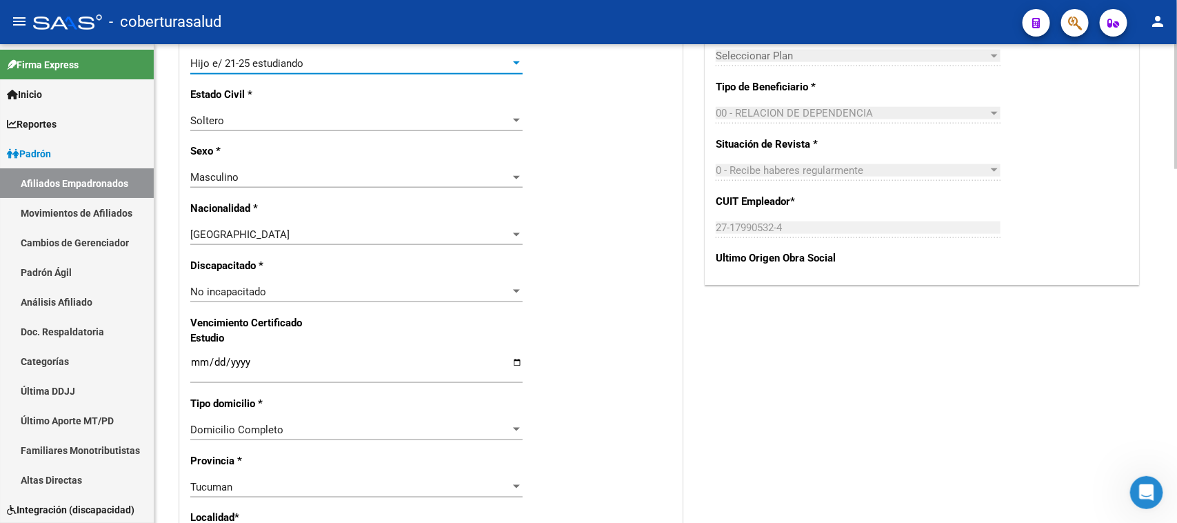
scroll to position [690, 0]
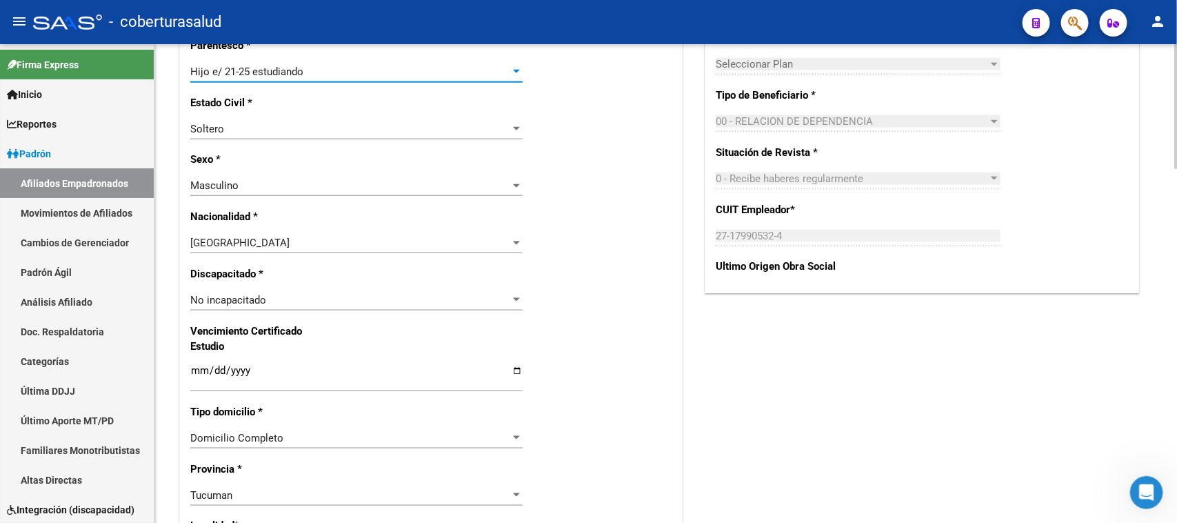
click at [194, 365] on input "Ingresar fecha" at bounding box center [356, 376] width 332 height 22
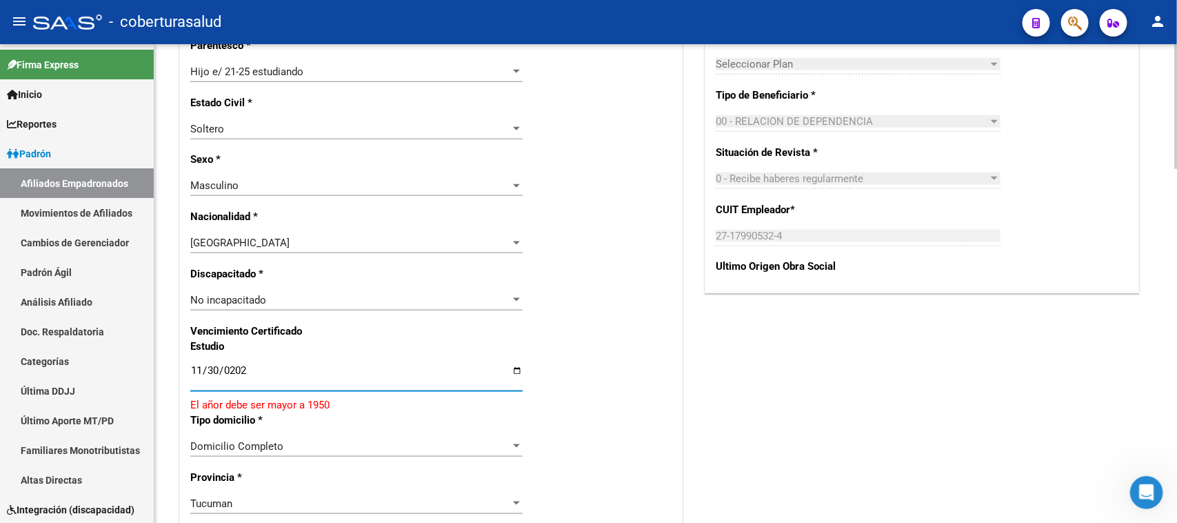
type input "[DATE]"
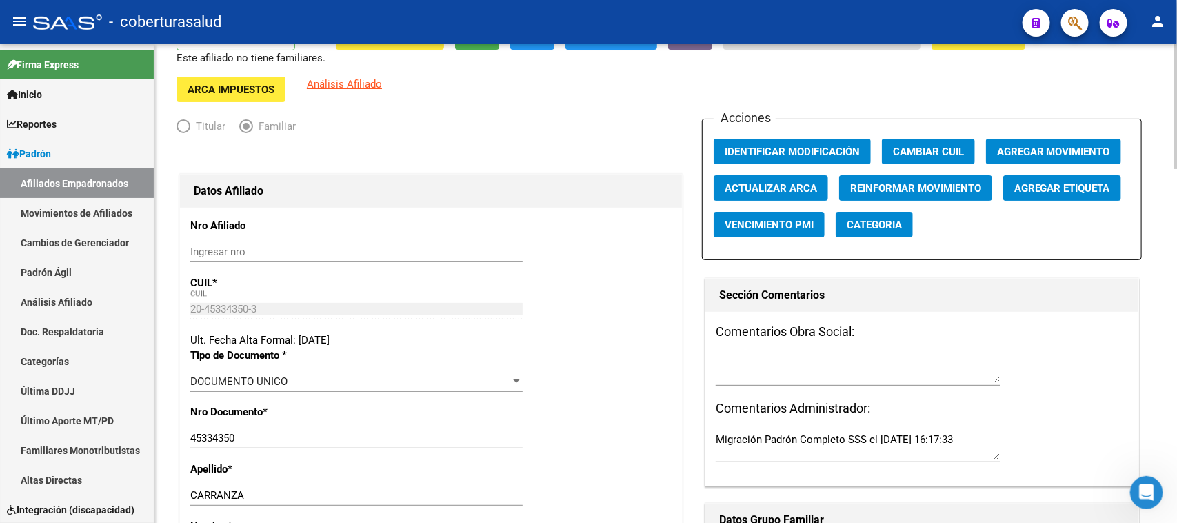
scroll to position [0, 0]
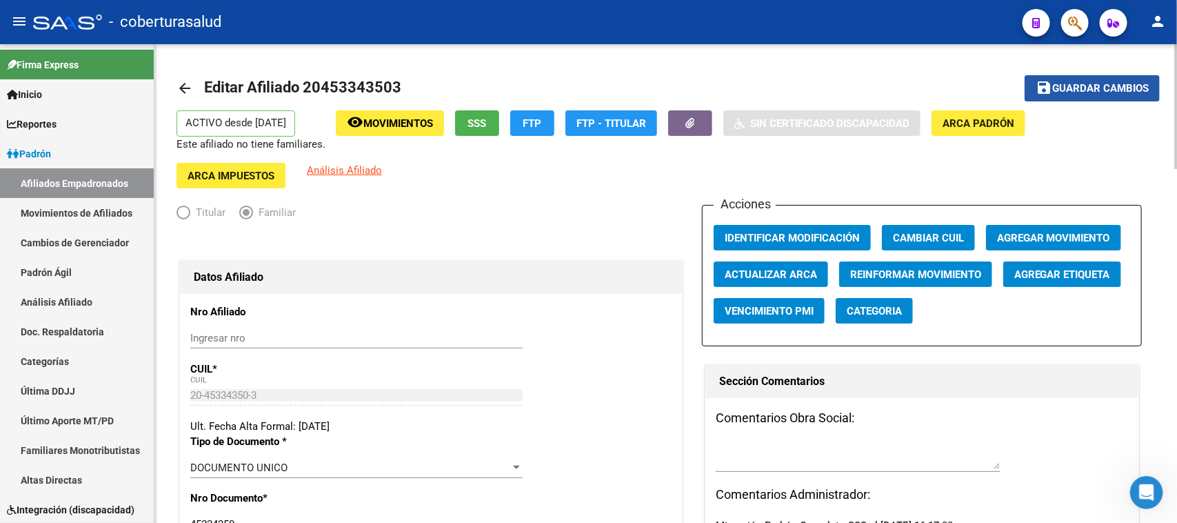
click at [941, 85] on span "Guardar cambios" at bounding box center [1100, 89] width 97 height 12
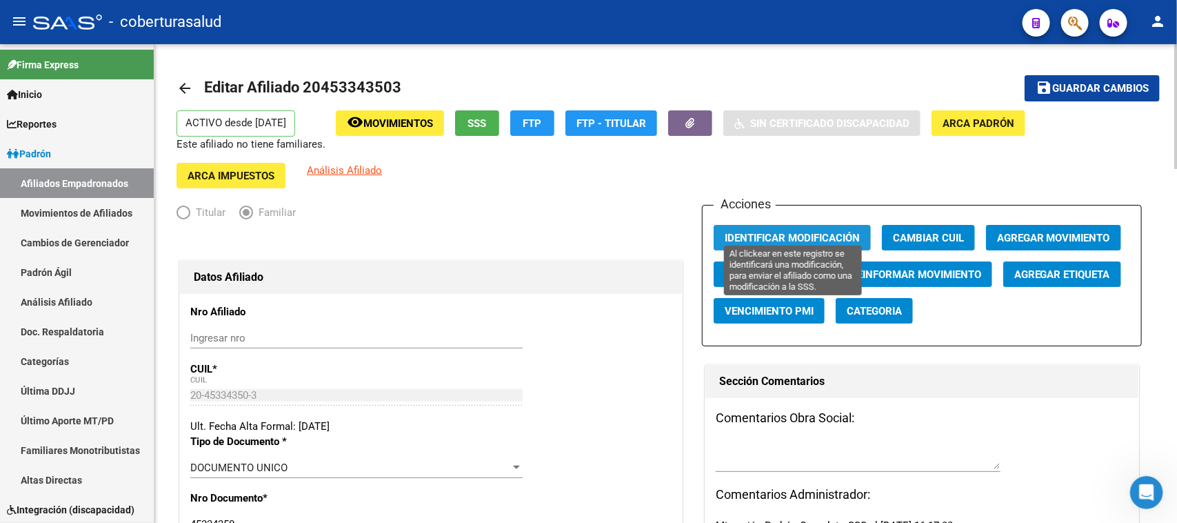
click at [829, 232] on span "Identificar Modificación" at bounding box center [792, 238] width 135 height 12
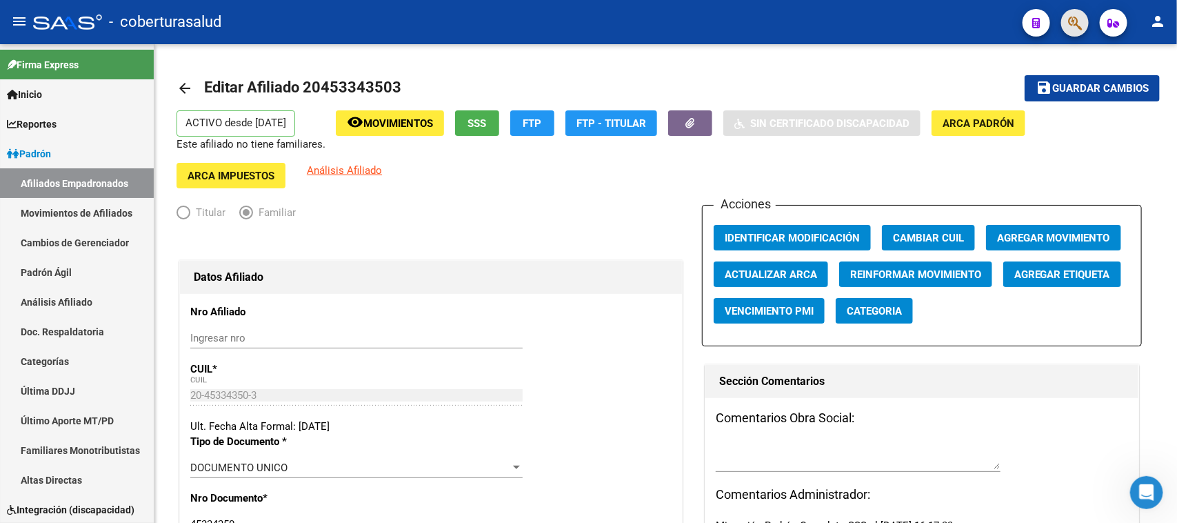
click at [941, 24] on button "button" at bounding box center [1075, 23] width 28 height 28
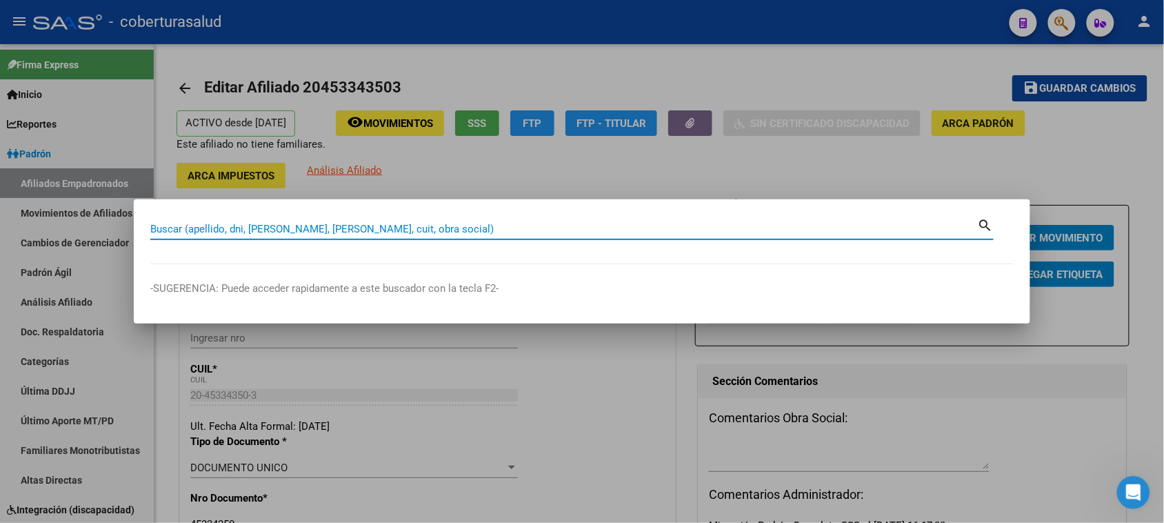
click at [173, 224] on input "Buscar (apellido, dni, [PERSON_NAME], [PERSON_NAME], cuit, obra social)" at bounding box center [564, 229] width 828 height 12
paste input "20453629504"
type input "20453629504"
click at [941, 224] on mat-icon "search" at bounding box center [986, 224] width 16 height 17
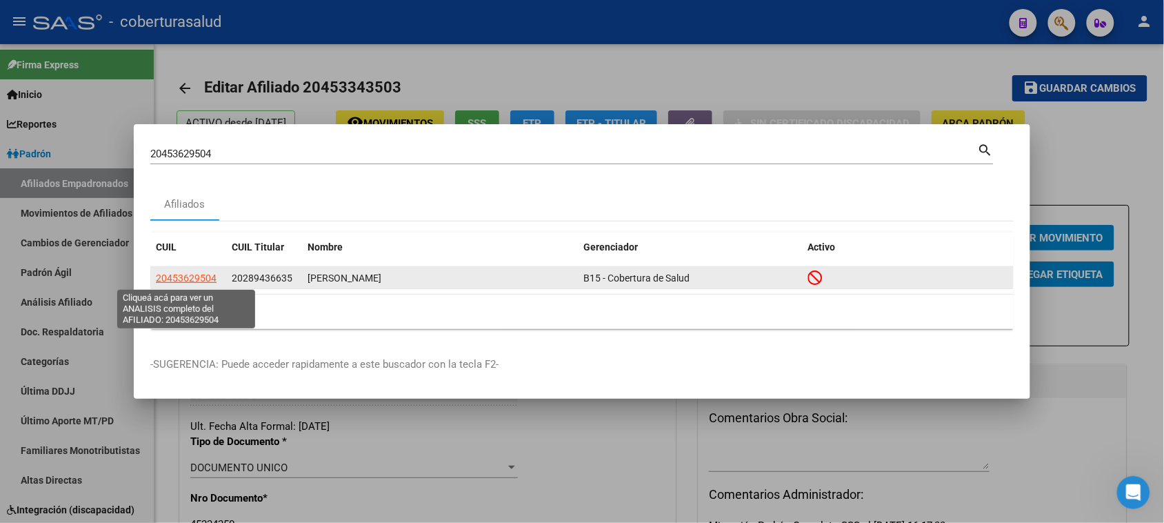
click at [179, 281] on span "20453629504" at bounding box center [186, 277] width 61 height 11
type textarea "20453629504"
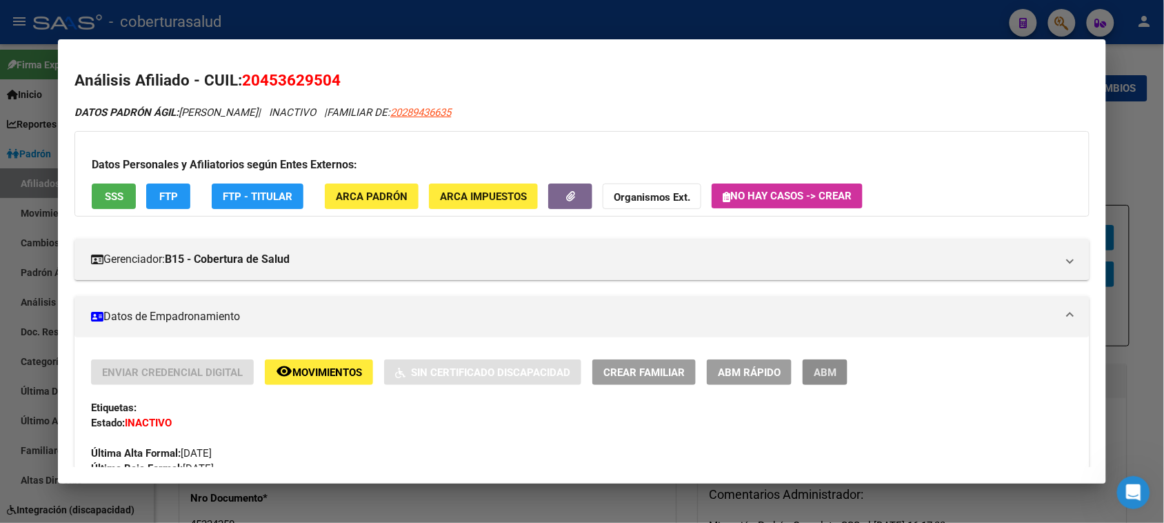
click at [821, 363] on button "ABM" at bounding box center [825, 372] width 45 height 26
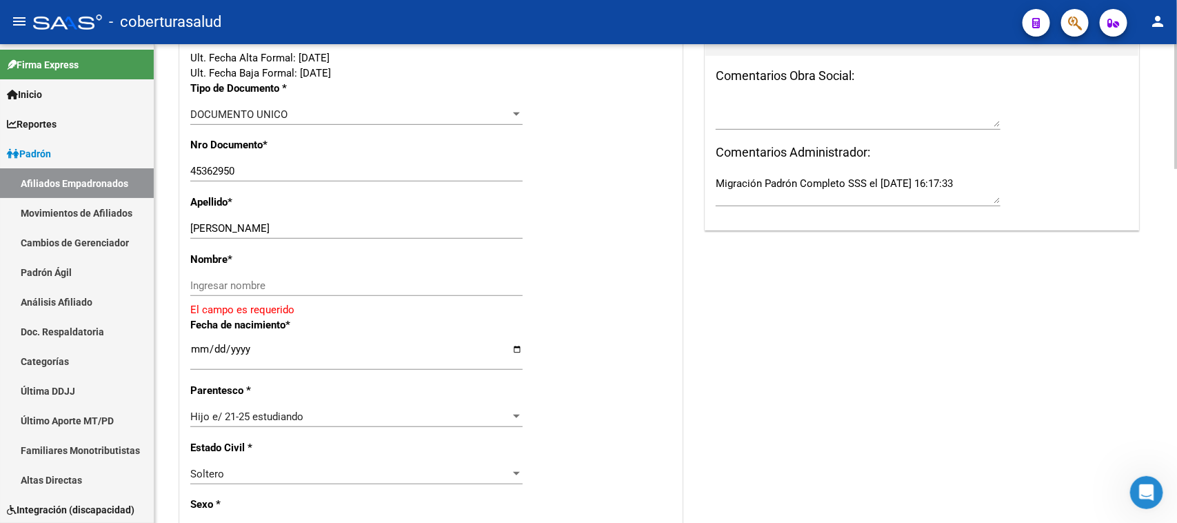
scroll to position [345, 0]
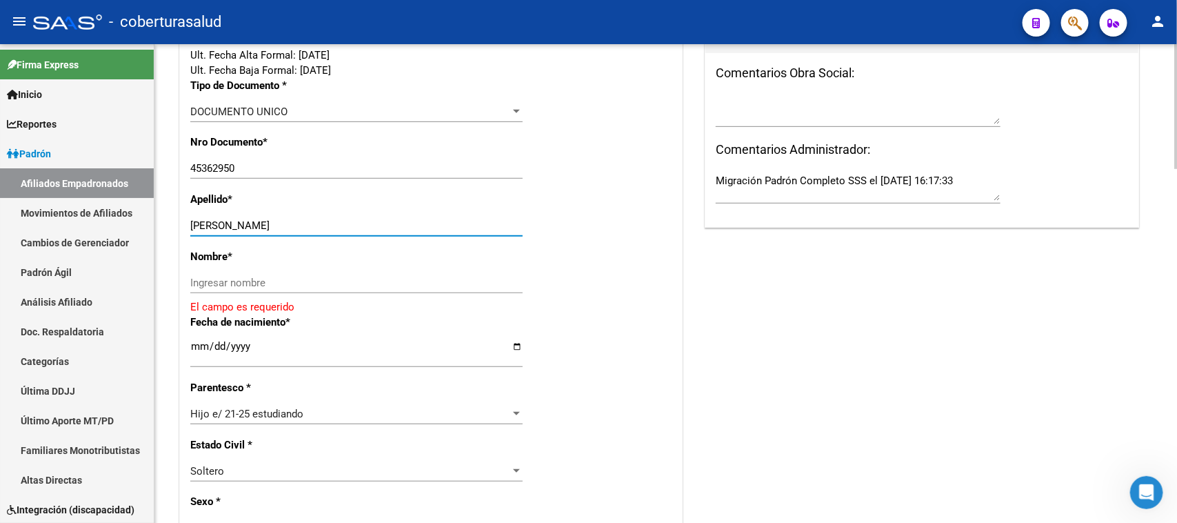
drag, startPoint x: 231, startPoint y: 223, endPoint x: 328, endPoint y: 225, distance: 96.6
click at [328, 225] on input "TOLABA ESAU ARMANDO" at bounding box center [356, 225] width 332 height 12
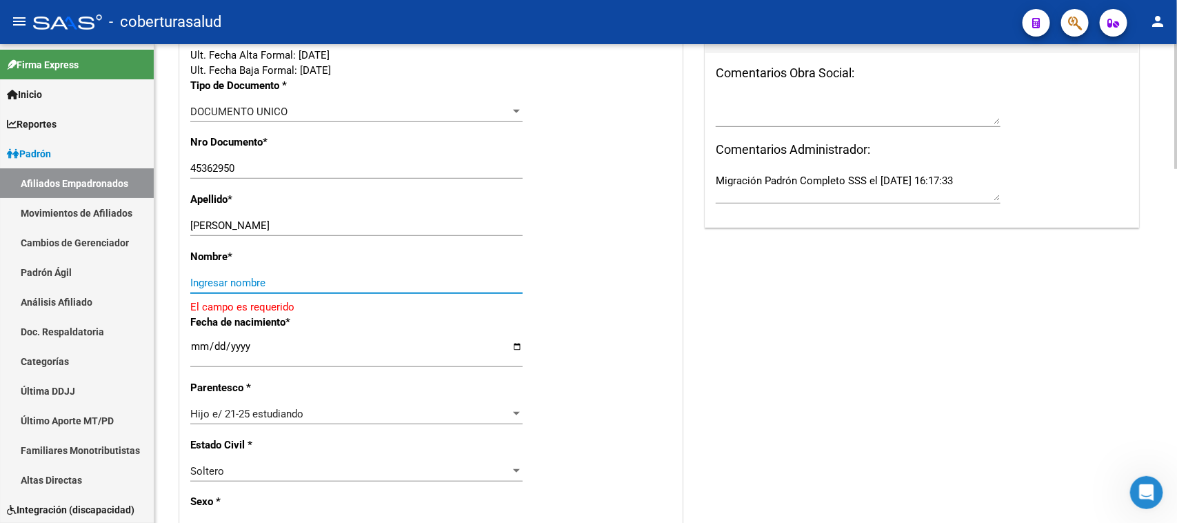
click at [230, 279] on input "Ingresar nombre" at bounding box center [356, 283] width 332 height 12
paste input "ESAU ARMANDO"
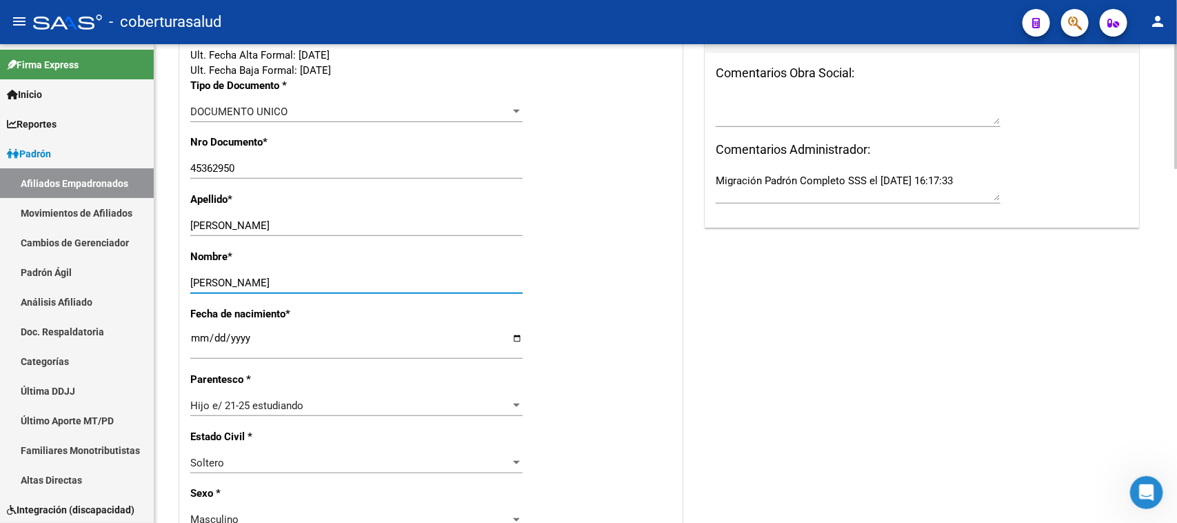
type input "ESAU ARMANDO"
drag, startPoint x: 325, startPoint y: 225, endPoint x: 232, endPoint y: 223, distance: 93.8
click at [232, 223] on input "TOLABA ESAU ARMANDO" at bounding box center [356, 225] width 332 height 12
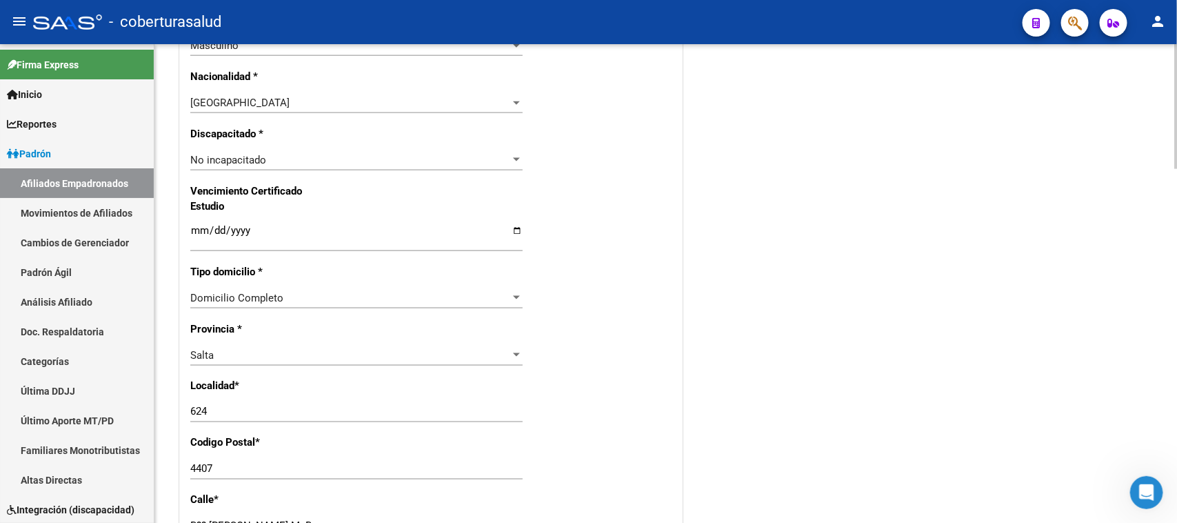
scroll to position [776, 0]
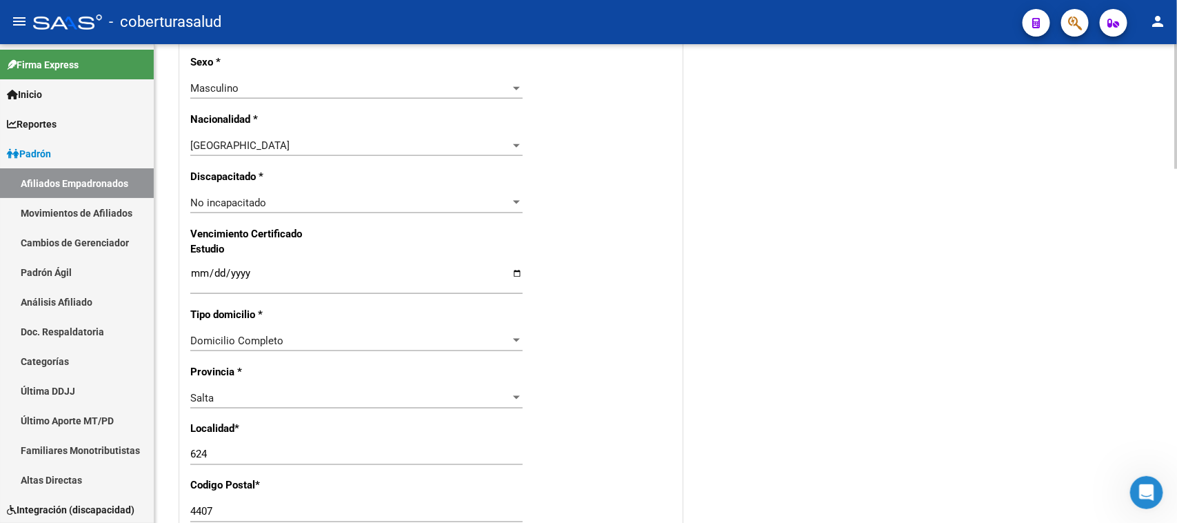
type input "TOLABA"
click at [194, 274] on input "Ingresar fecha" at bounding box center [356, 279] width 332 height 22
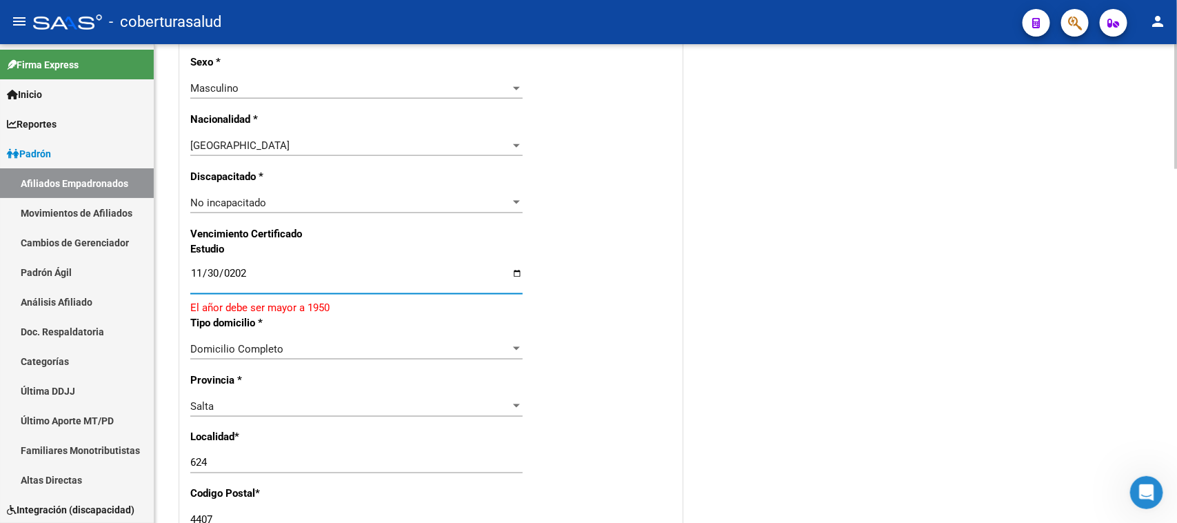
type input "[DATE]"
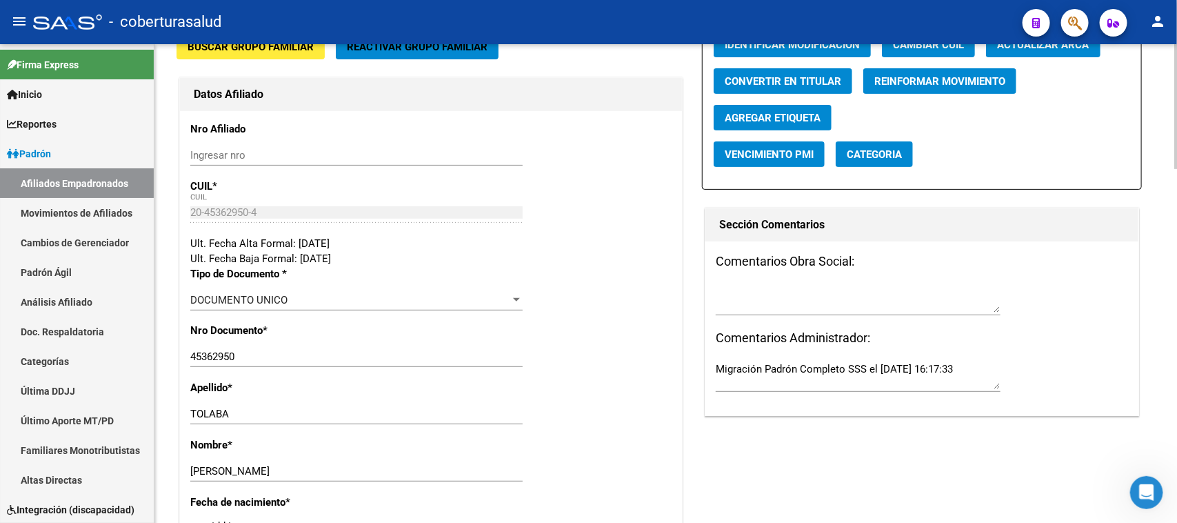
scroll to position [0, 0]
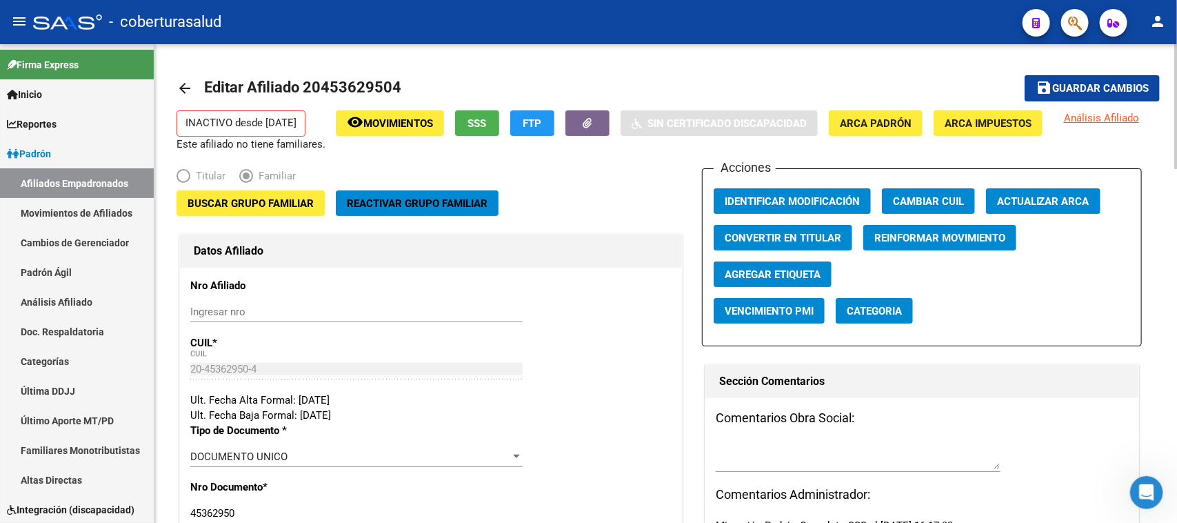
click at [941, 86] on div at bounding box center [1175, 106] width 3 height 125
click at [247, 205] on span "Buscar Grupo Familiar" at bounding box center [251, 203] width 126 height 12
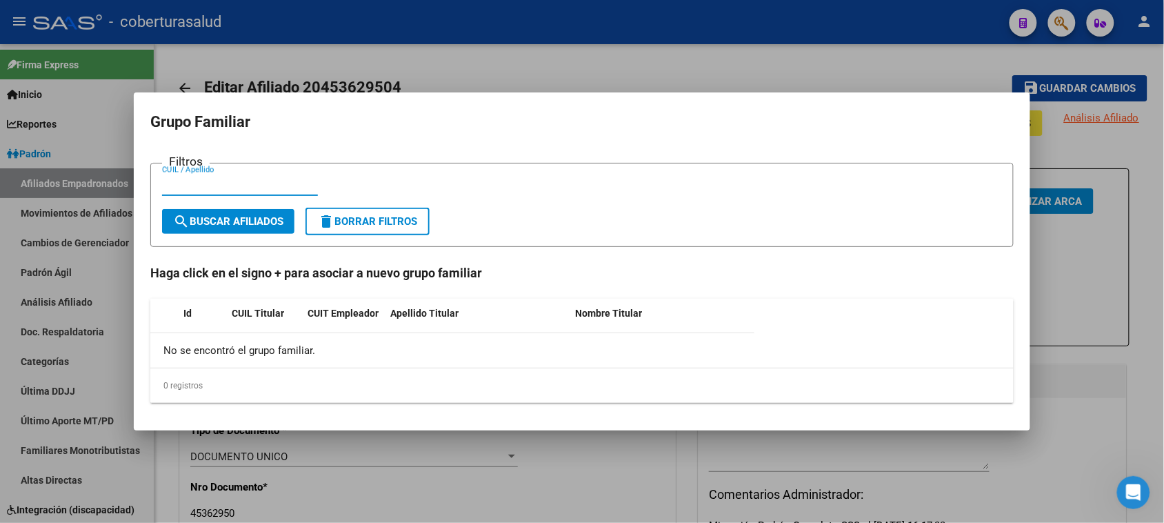
click at [176, 188] on input "CUIL / Apellido" at bounding box center [240, 185] width 156 height 12
paste input "28943663"
type input "28943663"
click at [264, 217] on span "search Buscar Afiliados" at bounding box center [228, 221] width 110 height 12
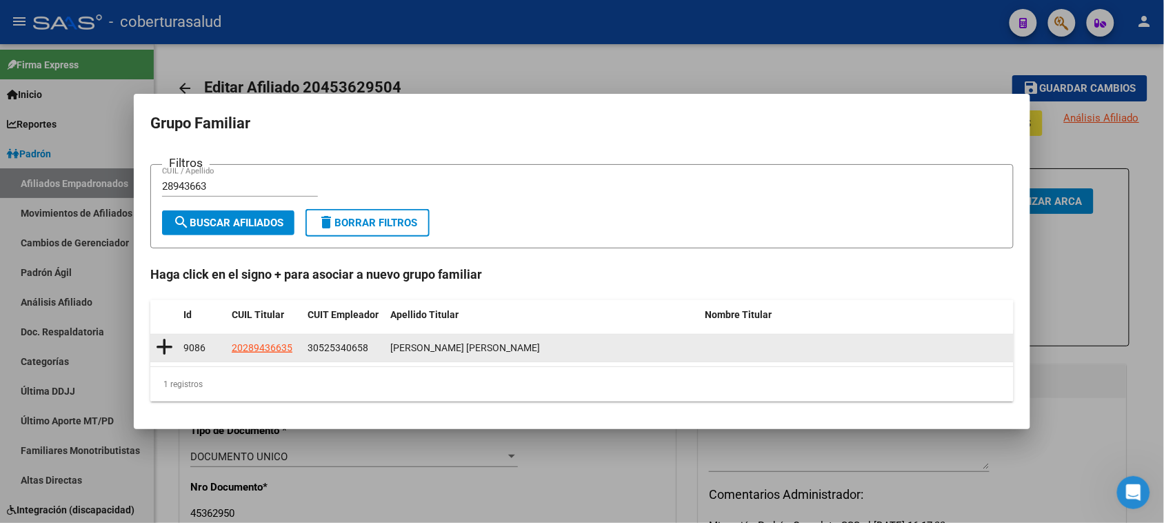
click at [162, 345] on icon at bounding box center [164, 346] width 17 height 19
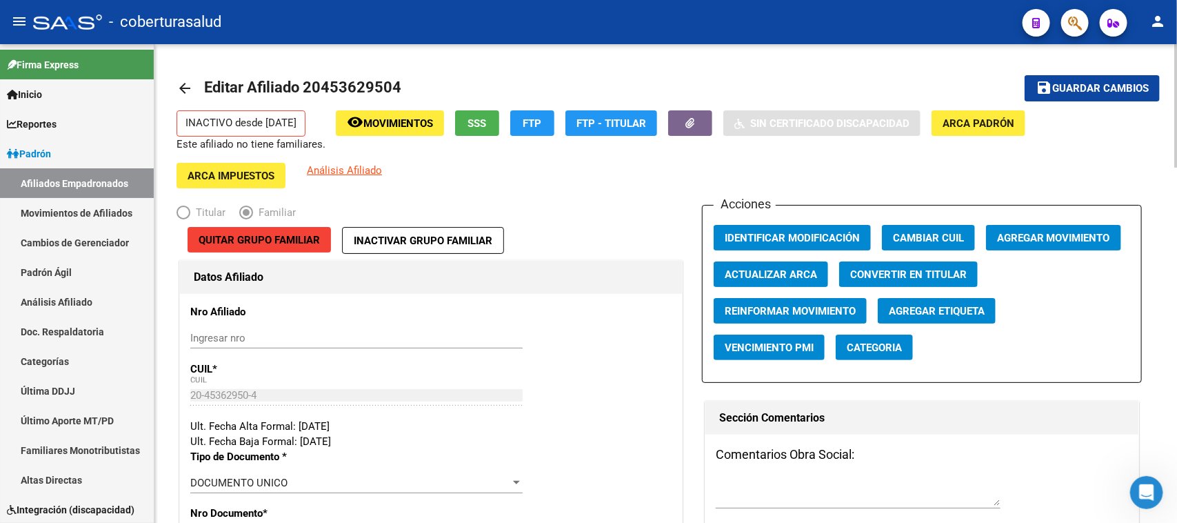
click at [941, 107] on div at bounding box center [1175, 105] width 3 height 123
click at [941, 40] on div "menu - coberturasalud person Firma Express Inicio Calendario SSS Instructivos C…" at bounding box center [588, 261] width 1177 height 523
click at [941, 90] on span "Guardar cambios" at bounding box center [1100, 89] width 97 height 12
click at [941, 237] on span "Agregar Movimiento" at bounding box center [1053, 238] width 113 height 12
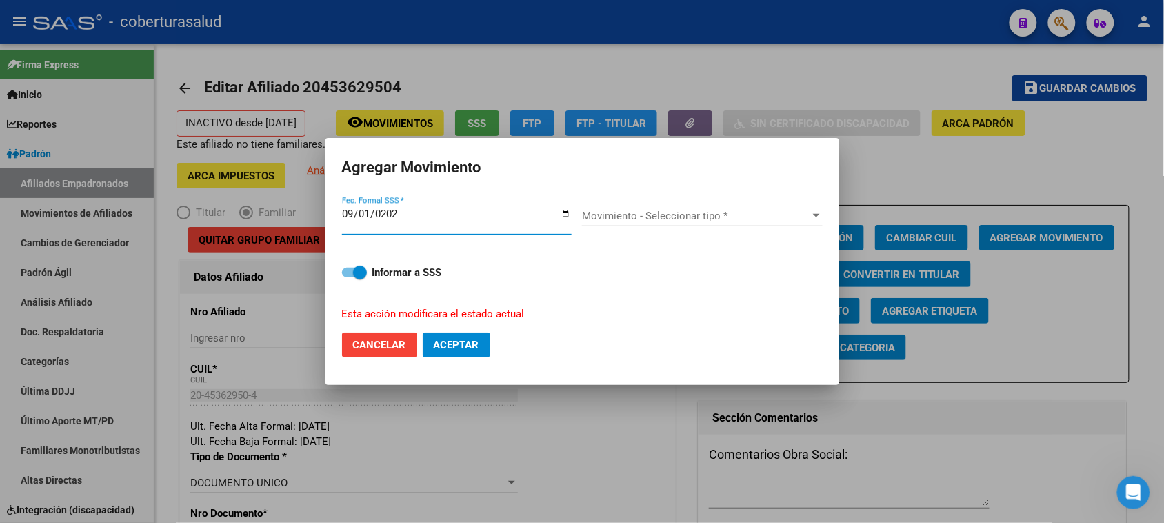
type input "[DATE]"
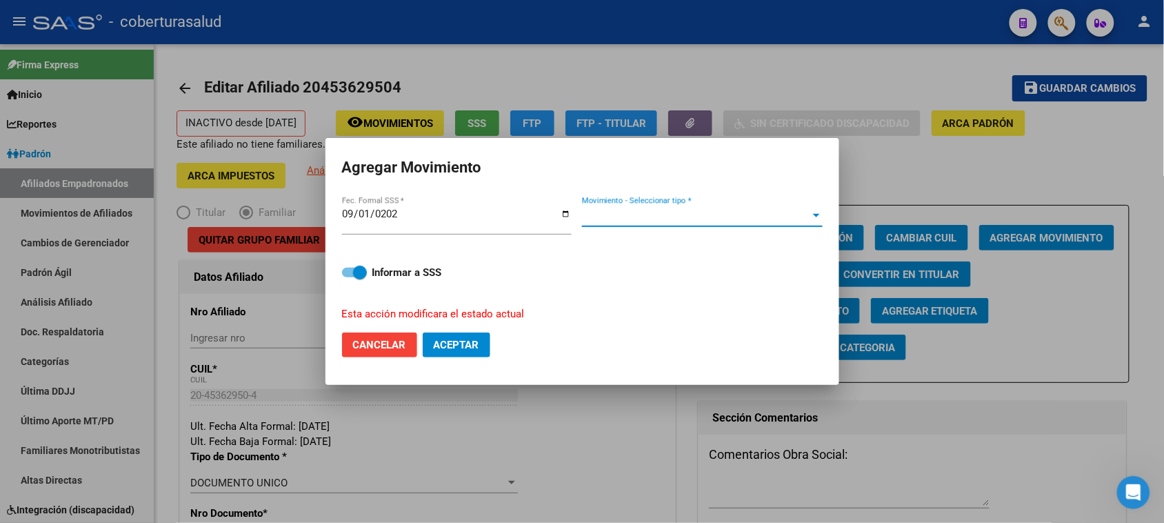
click at [743, 210] on span "Movimiento - Seleccionar tipo *" at bounding box center [696, 216] width 228 height 12
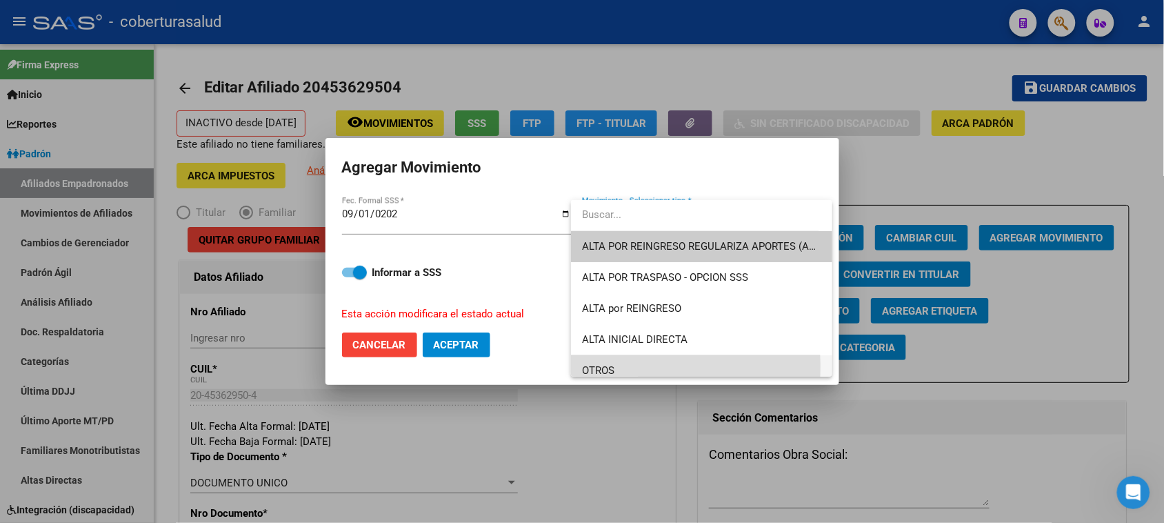
click at [641, 366] on span "OTROS" at bounding box center [701, 370] width 239 height 31
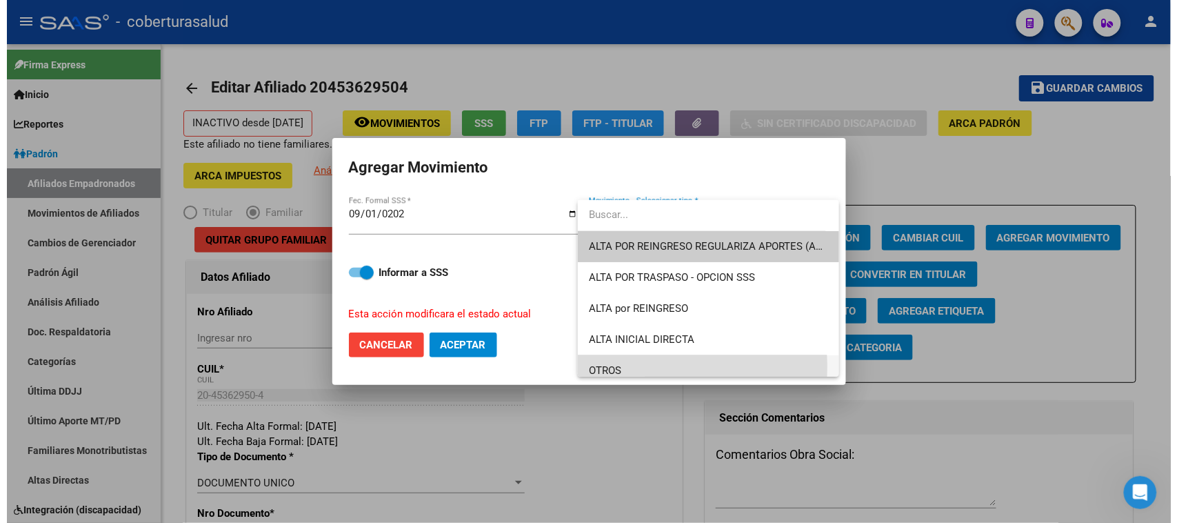
scroll to position [9, 0]
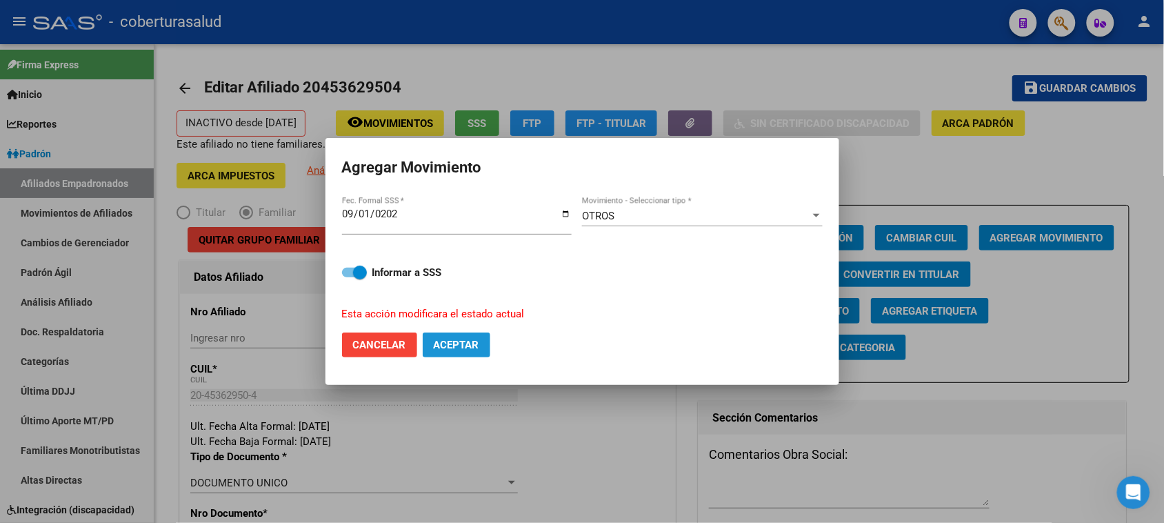
click at [465, 343] on span "Aceptar" at bounding box center [457, 345] width 46 height 12
checkbox input "false"
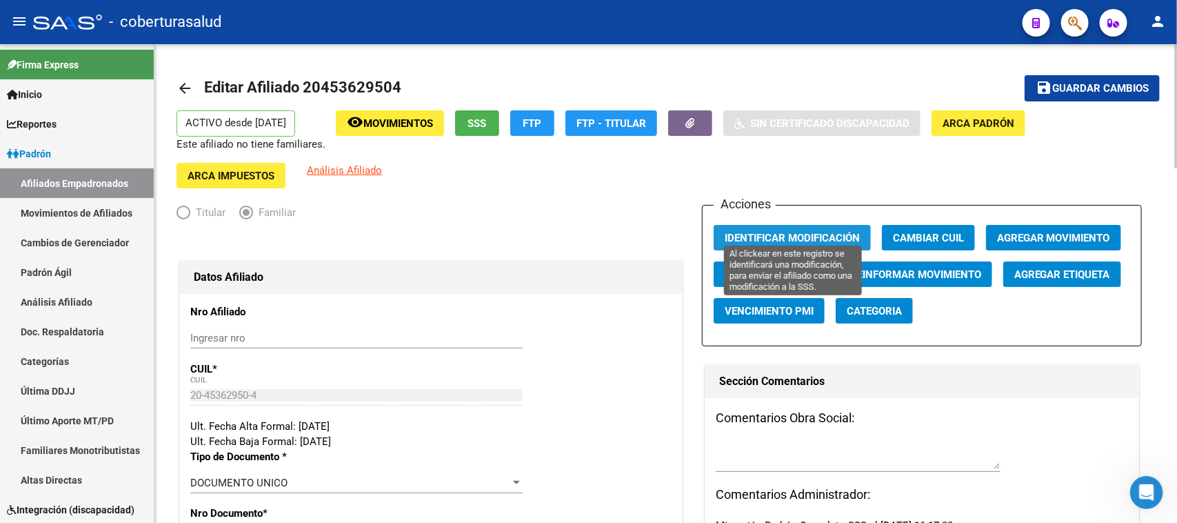
click at [800, 232] on span "Identificar Modificación" at bounding box center [792, 238] width 135 height 12
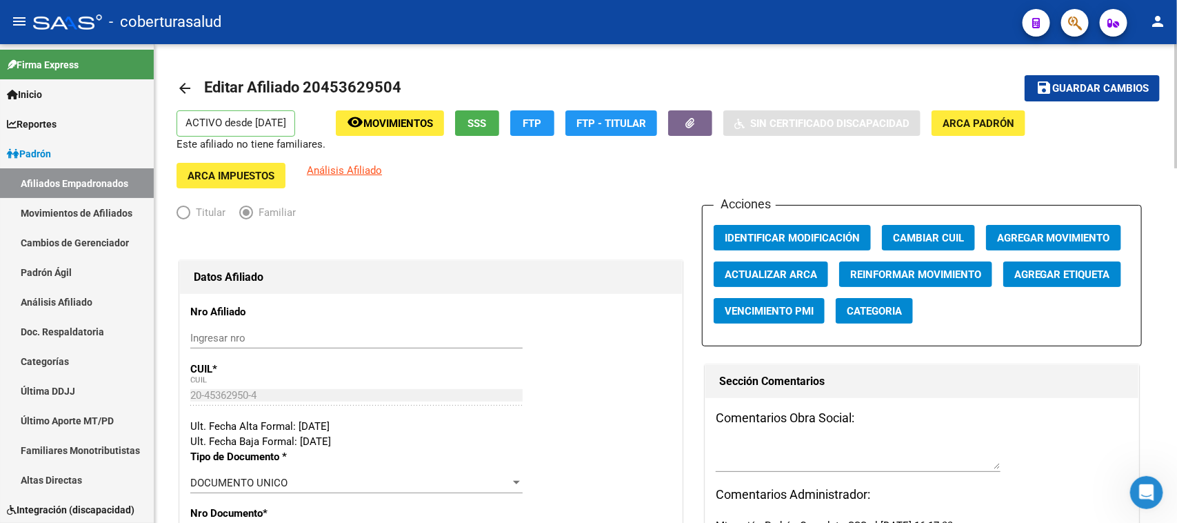
click at [907, 90] on mat-toolbar-row "arrow_back Editar Afiliado 20453629504" at bounding box center [558, 88] width 763 height 44
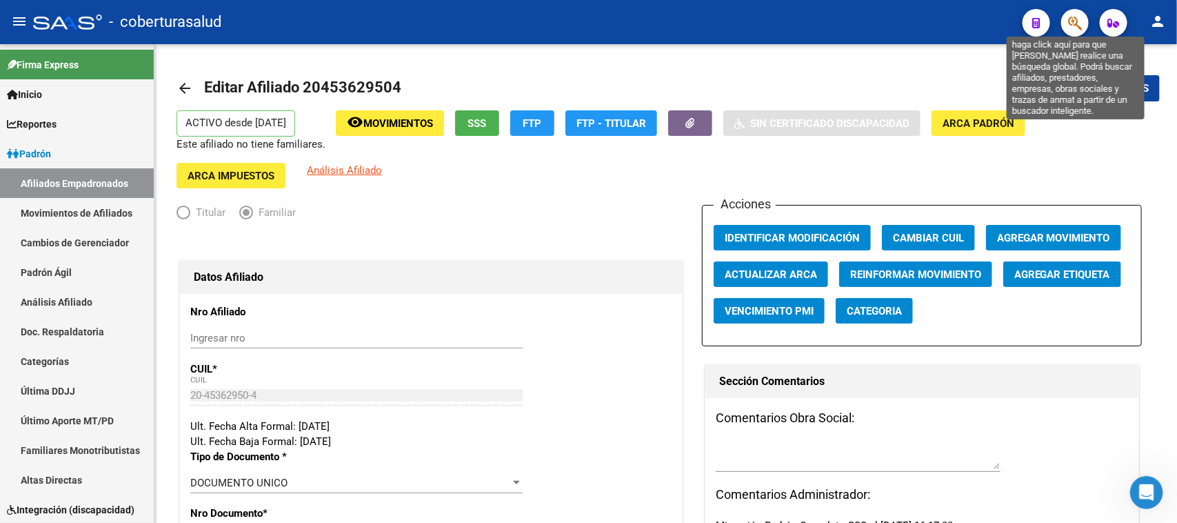
click at [941, 25] on icon "button" at bounding box center [1075, 23] width 14 height 16
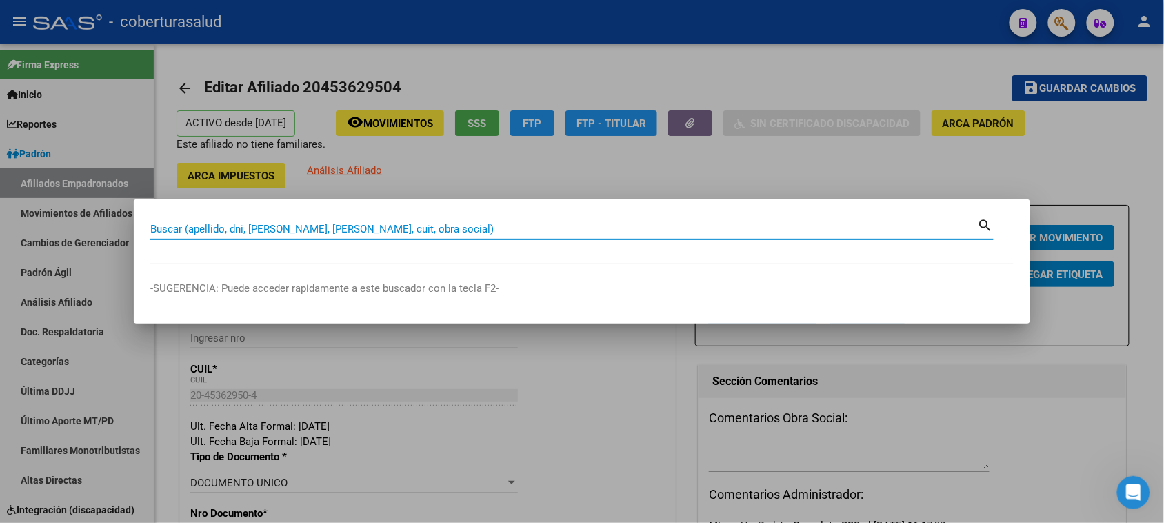
click at [186, 226] on input "Buscar (apellido, dni, [PERSON_NAME], [PERSON_NAME], cuit, obra social)" at bounding box center [564, 229] width 828 height 12
paste input "27454374008"
type input "27454374008"
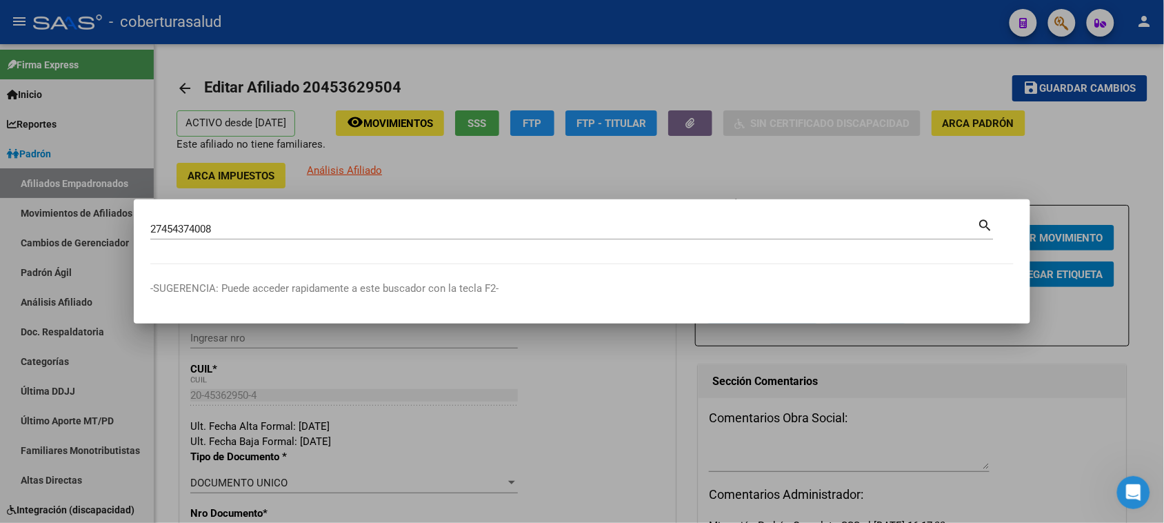
click at [941, 225] on mat-icon "search" at bounding box center [986, 224] width 16 height 17
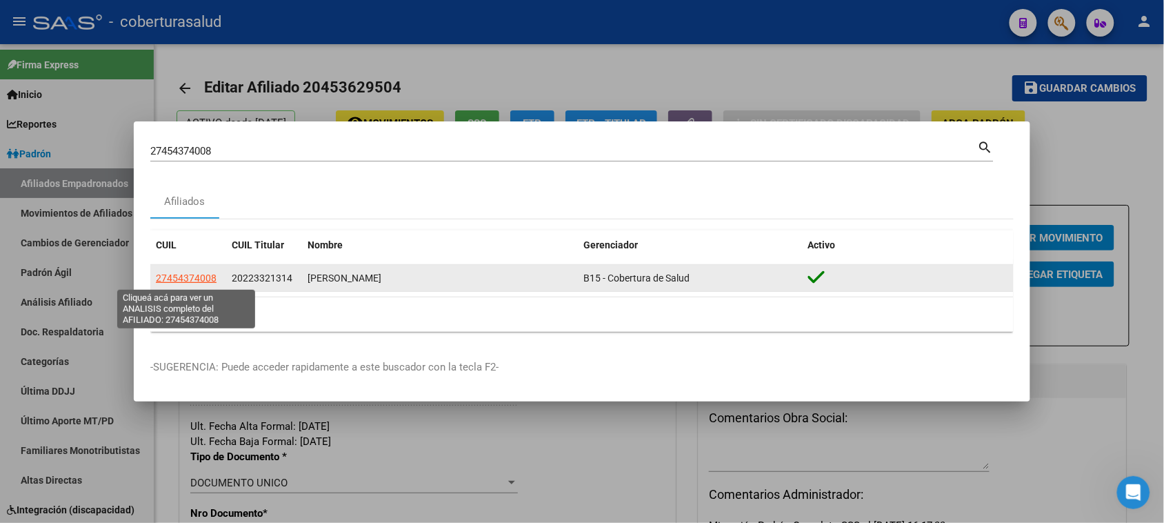
click at [188, 279] on span "27454374008" at bounding box center [186, 277] width 61 height 11
type textarea "27454374008"
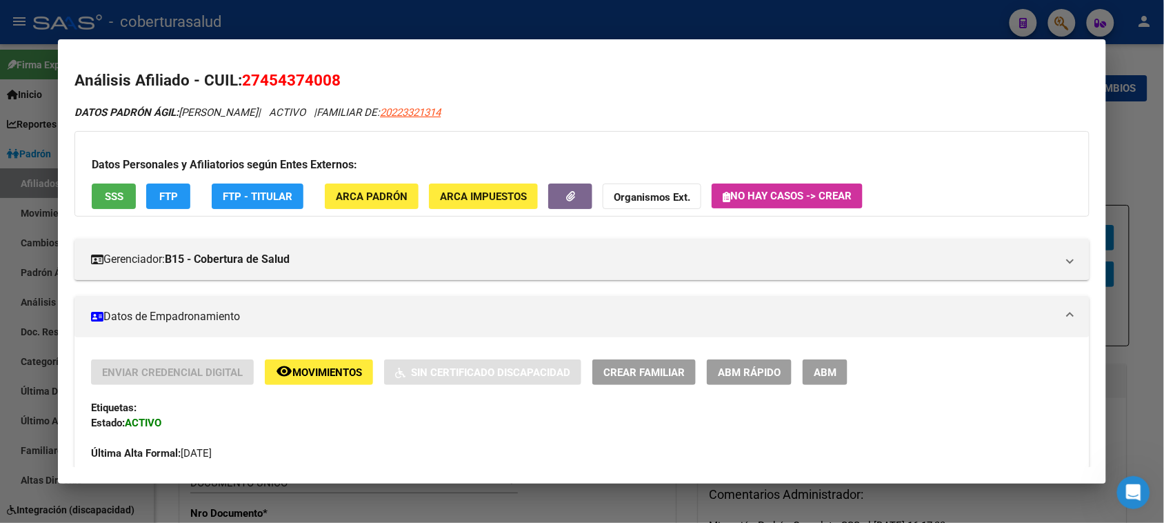
click at [822, 372] on span "ABM" at bounding box center [825, 372] width 23 height 12
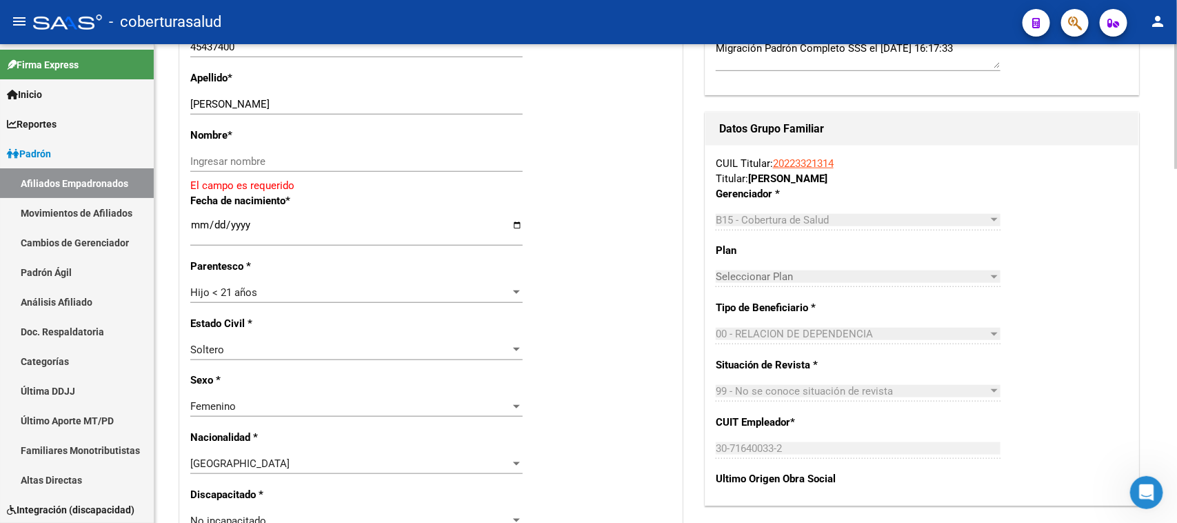
scroll to position [431, 0]
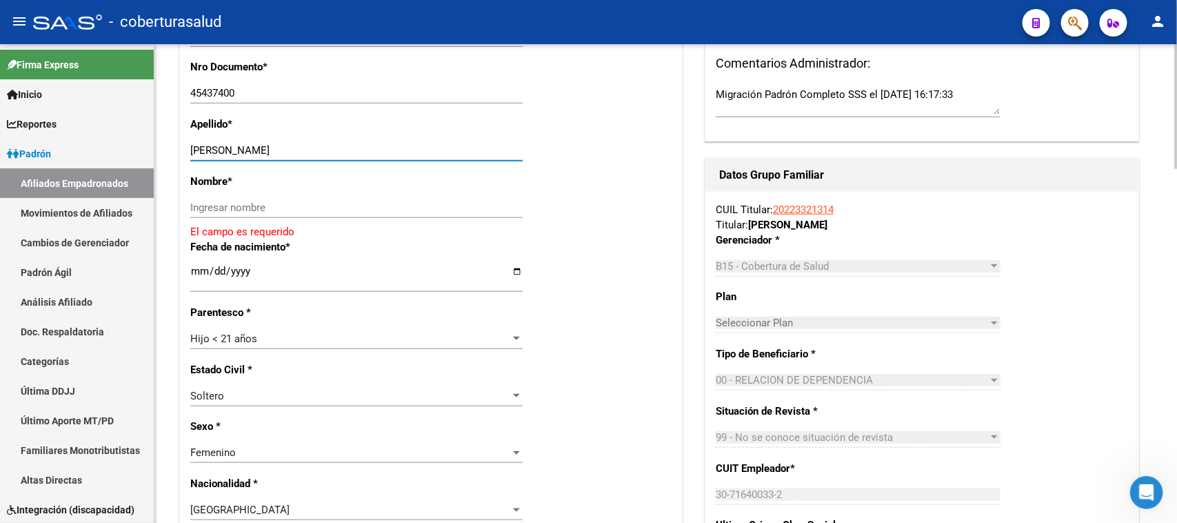
drag, startPoint x: 245, startPoint y: 139, endPoint x: 290, endPoint y: 136, distance: 44.9
click at [339, 144] on input "MUSUMECI VALENTINA" at bounding box center [356, 150] width 332 height 12
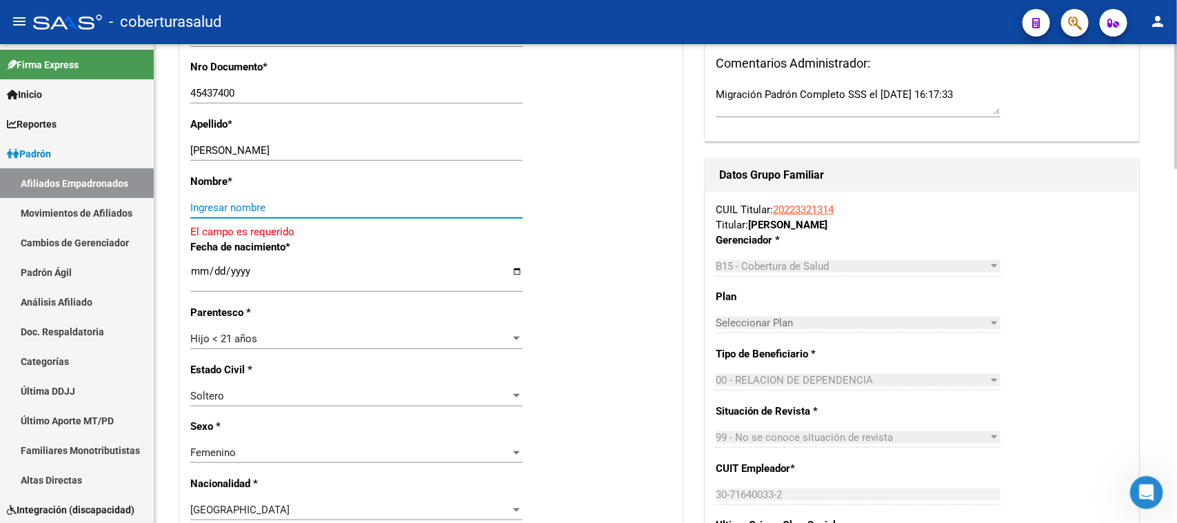
click at [221, 201] on input "Ingresar nombre" at bounding box center [356, 207] width 332 height 12
paste input "VALENTINA"
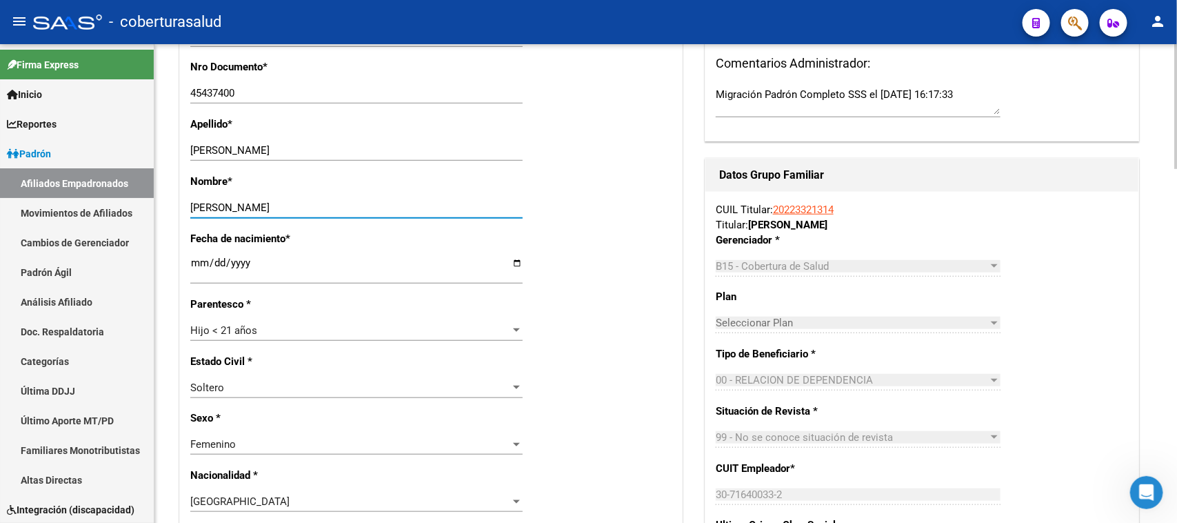
type input "VALENTINA"
drag, startPoint x: 329, startPoint y: 129, endPoint x: 270, endPoint y: 141, distance: 59.9
click at [270, 141] on div "MUSUMECI VALENTINA Ingresar apellido" at bounding box center [356, 150] width 332 height 21
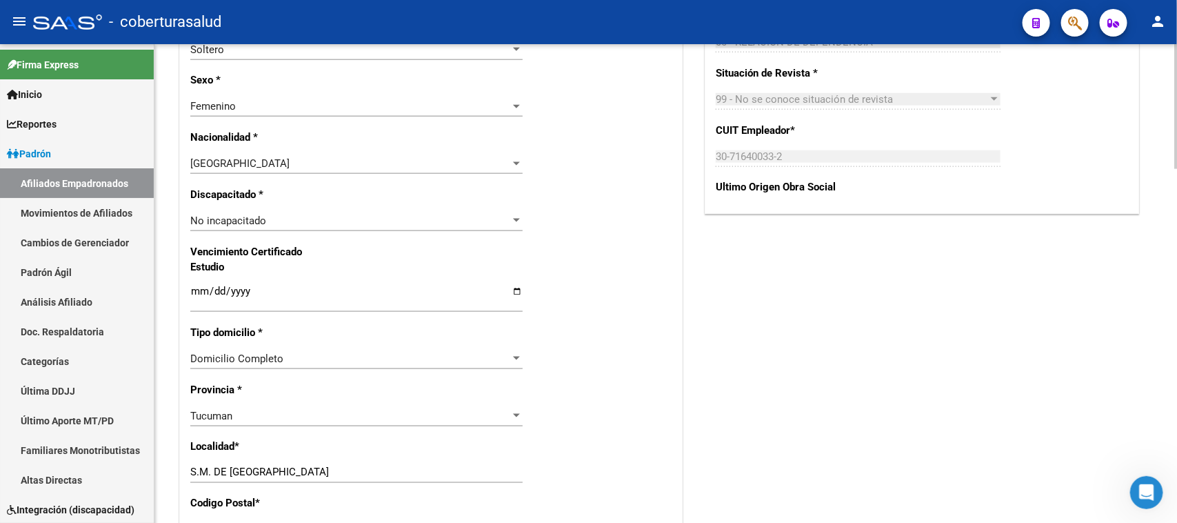
scroll to position [776, 0]
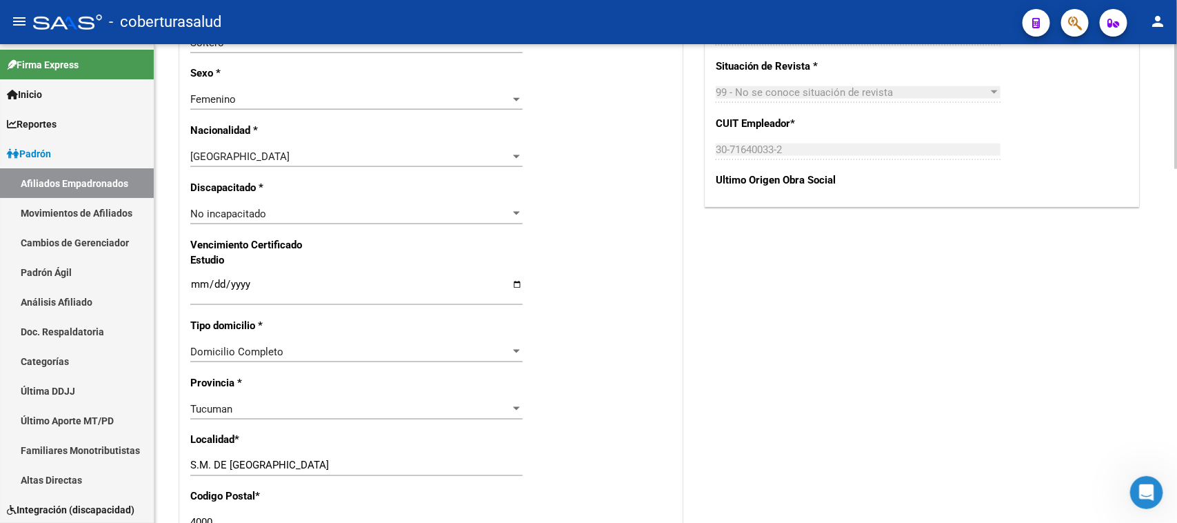
type input "MUSUMECI"
click at [195, 279] on input "Ingresar fecha" at bounding box center [356, 290] width 332 height 22
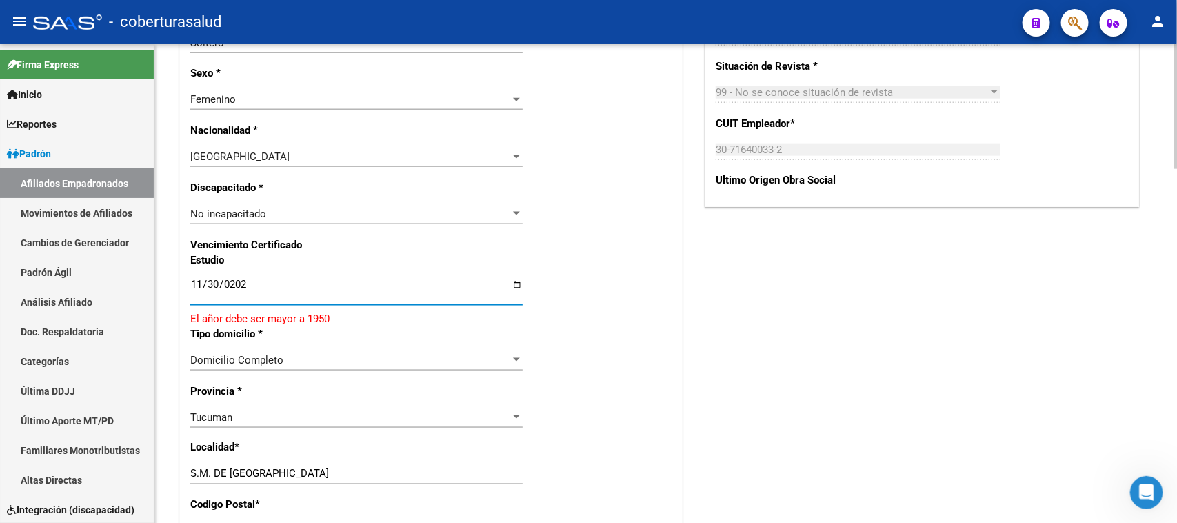
type input "[DATE]"
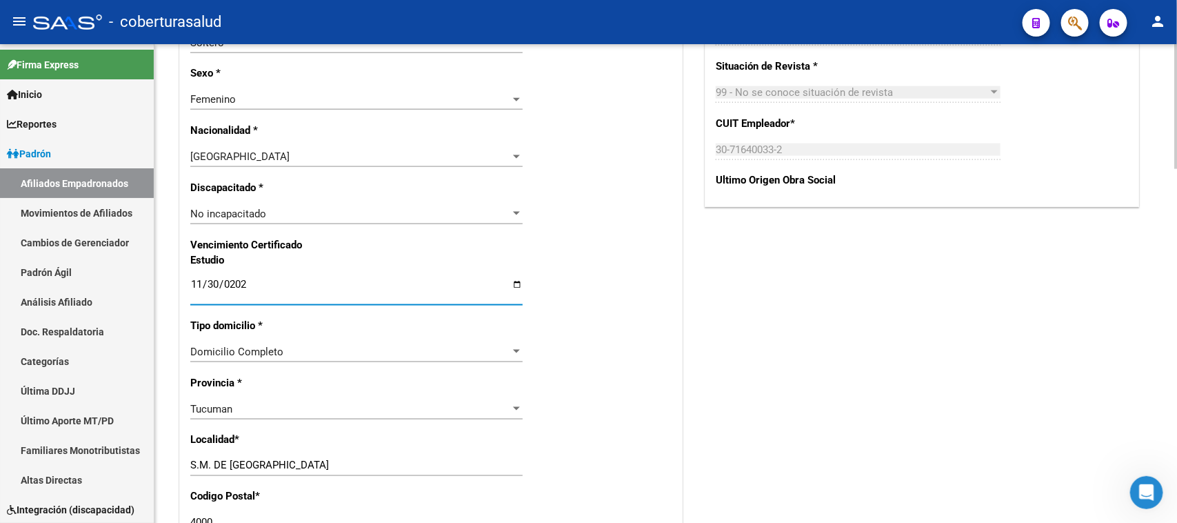
click at [650, 335] on div "Nro Afiliado Ingresar nro CUIL * 27-45437400-8 CUIL ARCA Padrón Ult. Fecha Alta…" at bounding box center [431, 265] width 502 height 1495
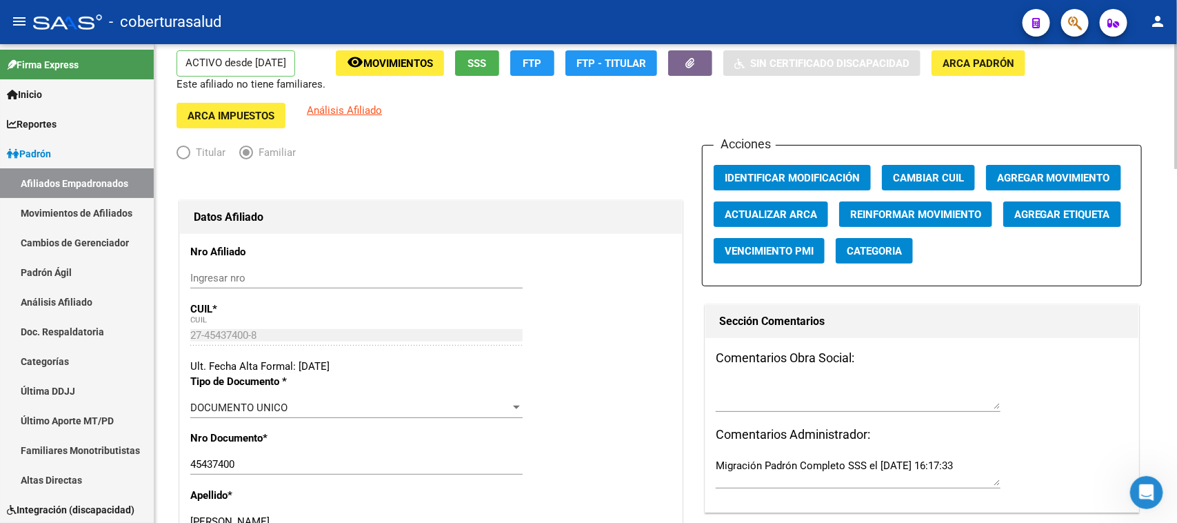
scroll to position [0, 0]
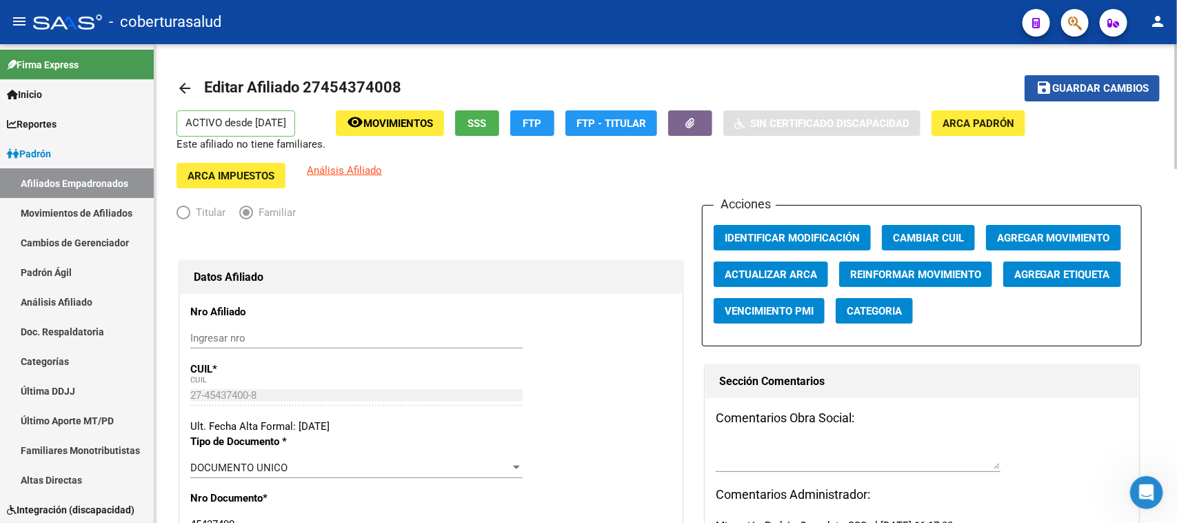
click at [941, 90] on span "Guardar cambios" at bounding box center [1100, 89] width 97 height 12
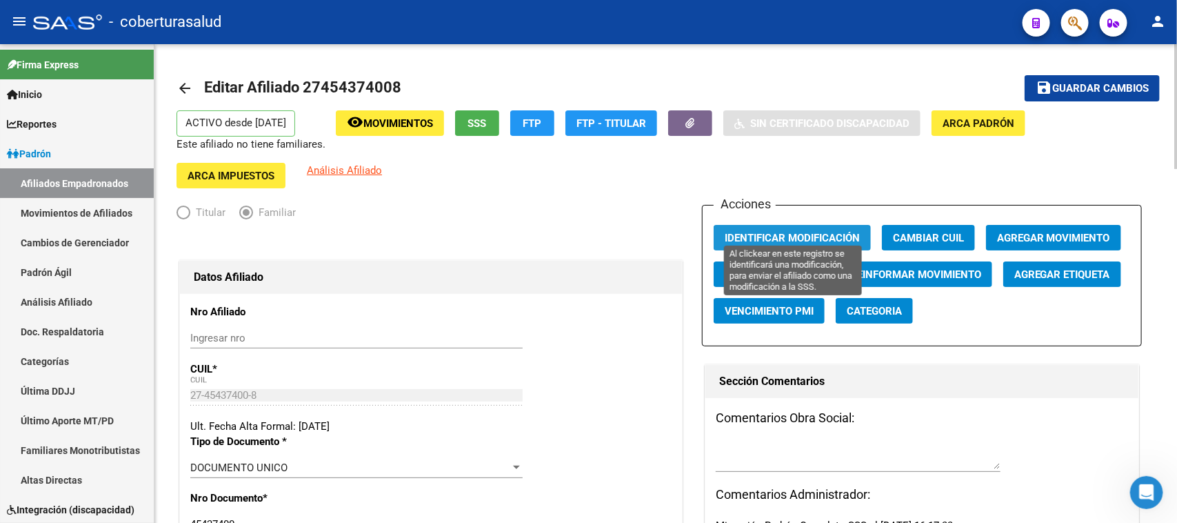
click at [778, 232] on span "Identificar Modificación" at bounding box center [792, 238] width 135 height 12
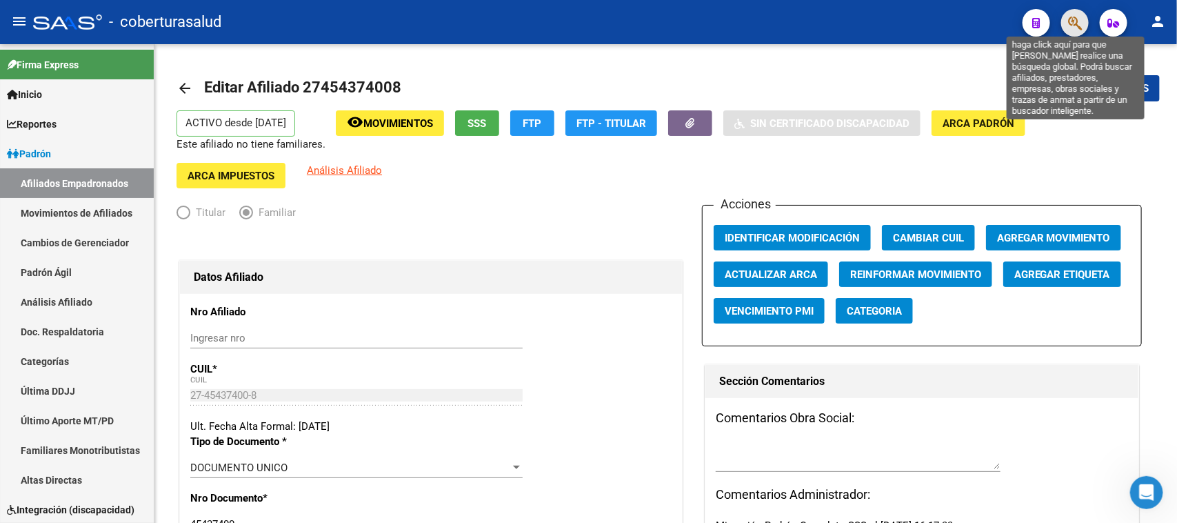
click at [941, 21] on icon "button" at bounding box center [1075, 23] width 14 height 16
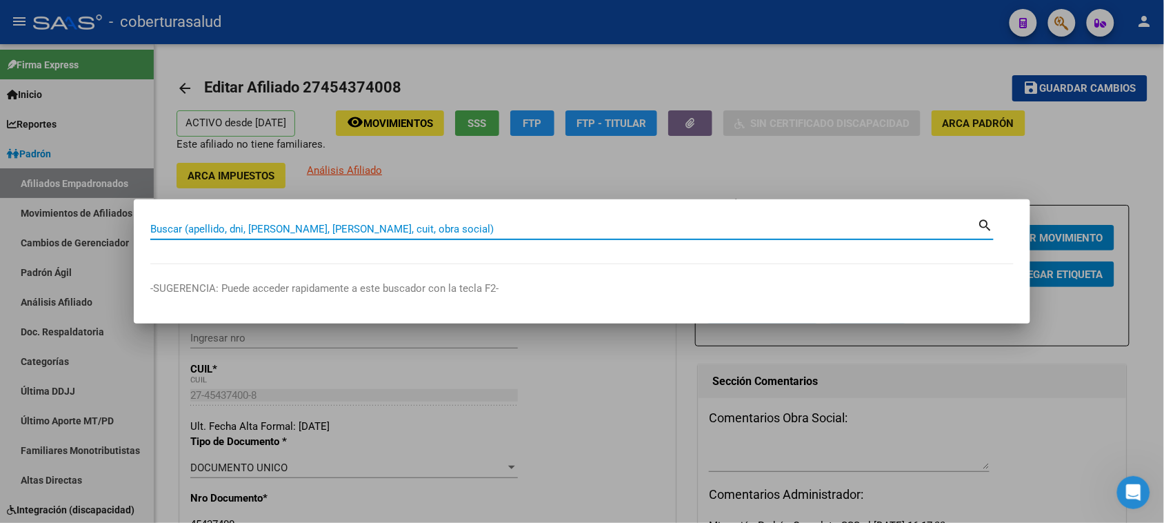
click at [203, 229] on input "Buscar (apellido, dni, [PERSON_NAME], [PERSON_NAME], cuit, obra social)" at bounding box center [564, 229] width 828 height 12
paste input "27455869000"
type input "27455869000"
click at [941, 228] on mat-icon "search" at bounding box center [986, 224] width 16 height 17
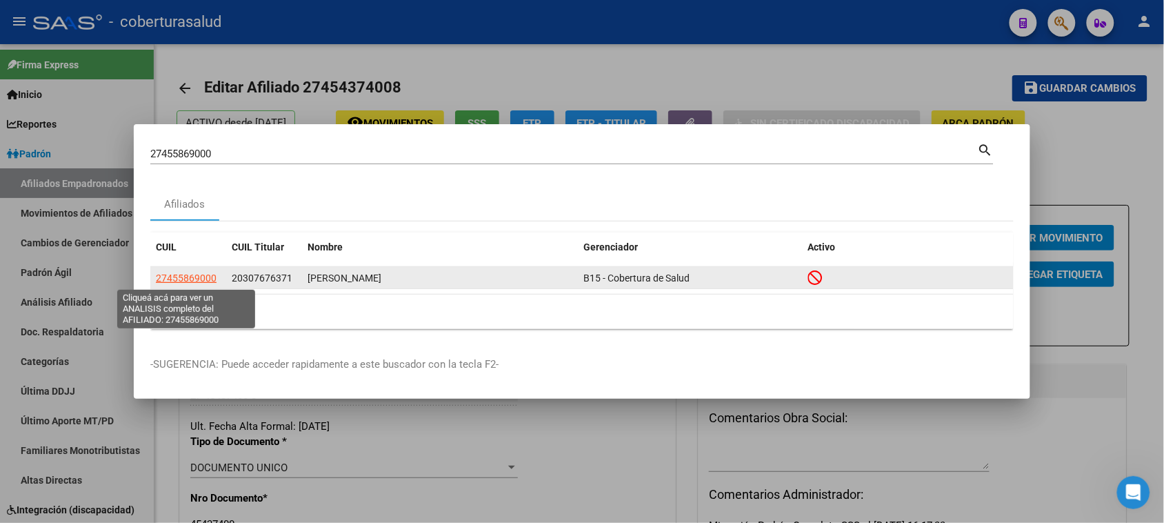
click at [179, 281] on span "27455869000" at bounding box center [186, 277] width 61 height 11
type textarea "27455869000"
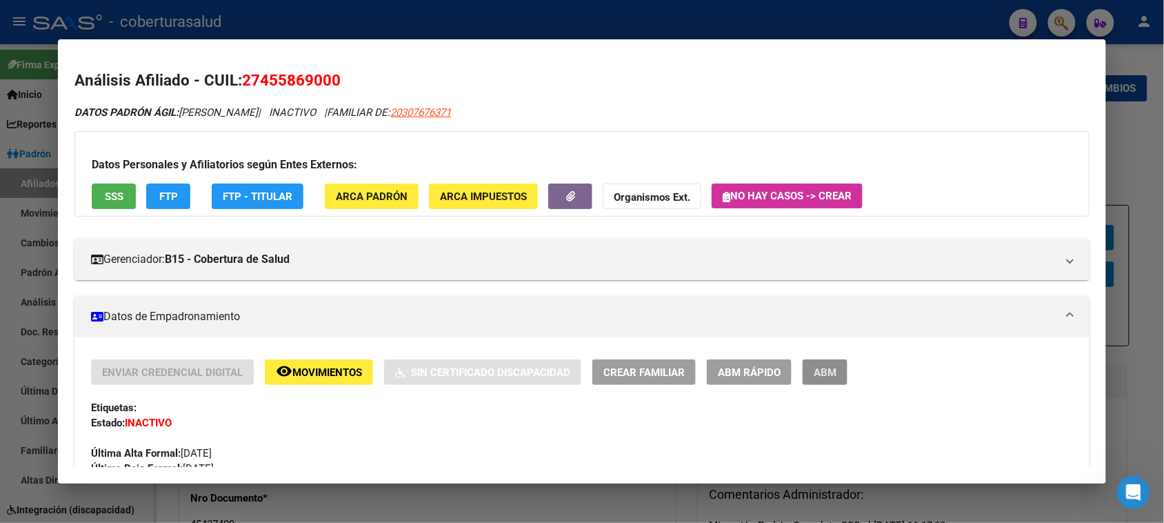
click at [822, 380] on button "ABM" at bounding box center [825, 372] width 45 height 26
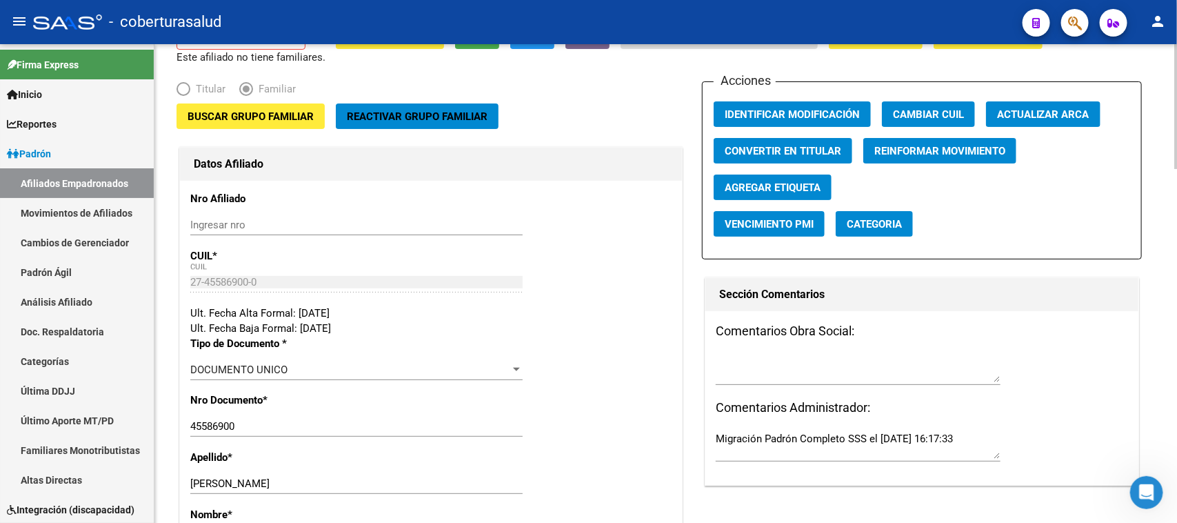
scroll to position [86, 0]
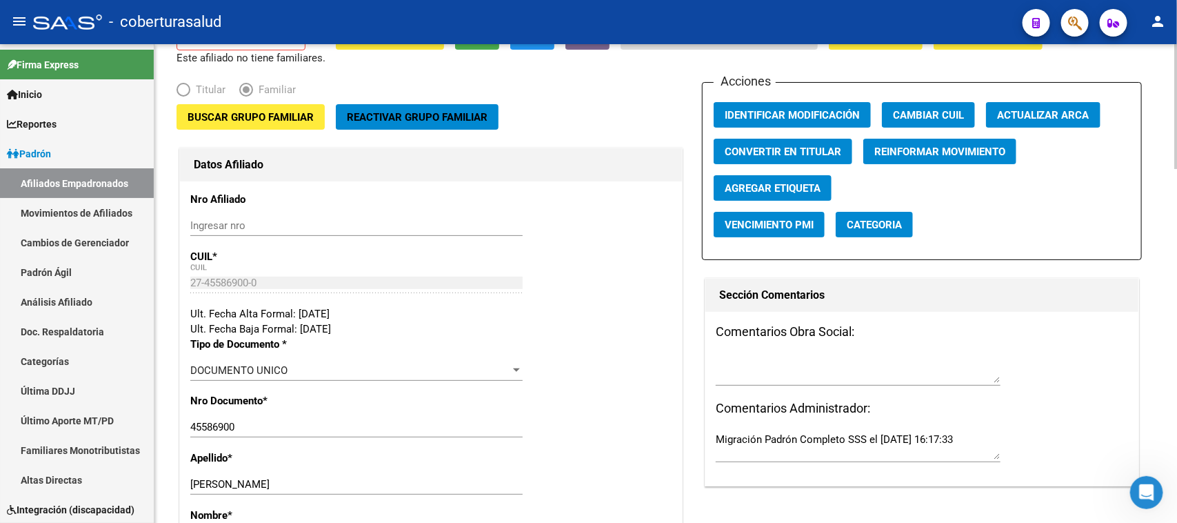
click at [242, 114] on span "Buscar Grupo Familiar" at bounding box center [251, 117] width 126 height 12
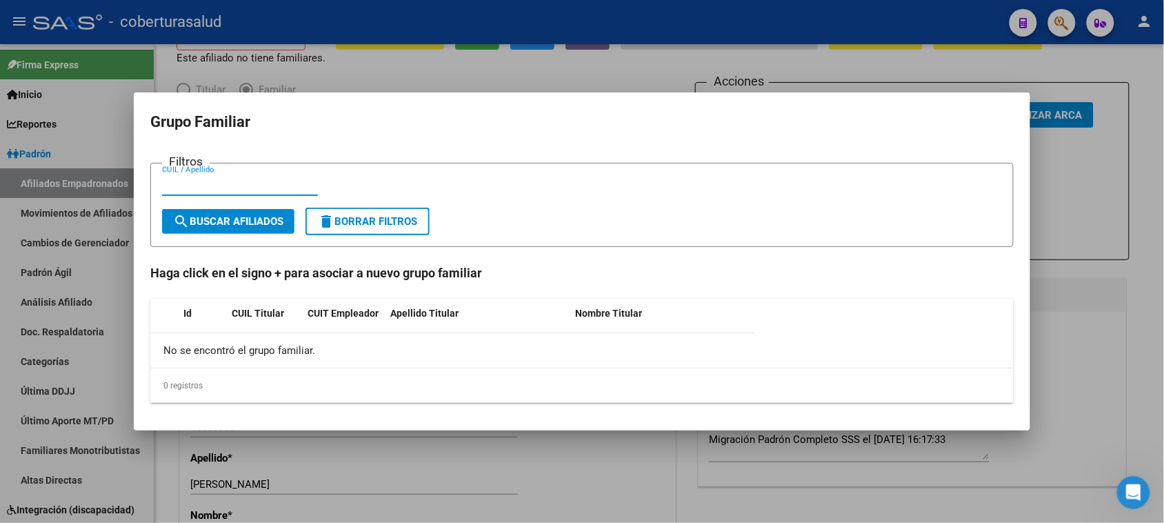
click at [197, 190] on input "CUIL / Apellido" at bounding box center [240, 185] width 156 height 12
paste input "30767637"
type input "30767637"
click at [247, 215] on span "search Buscar Afiliados" at bounding box center [228, 221] width 110 height 12
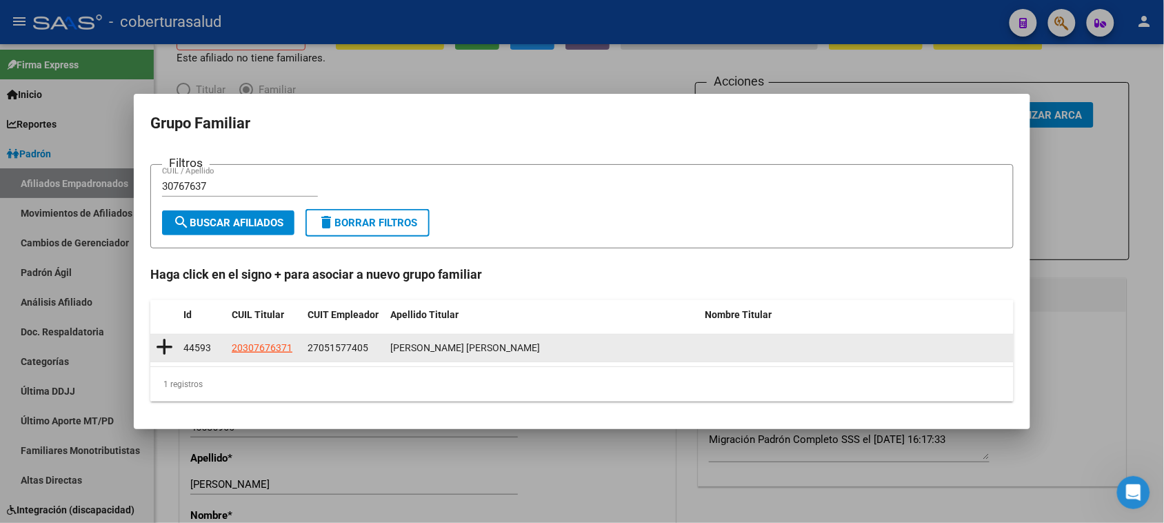
click at [162, 345] on icon at bounding box center [164, 346] width 17 height 19
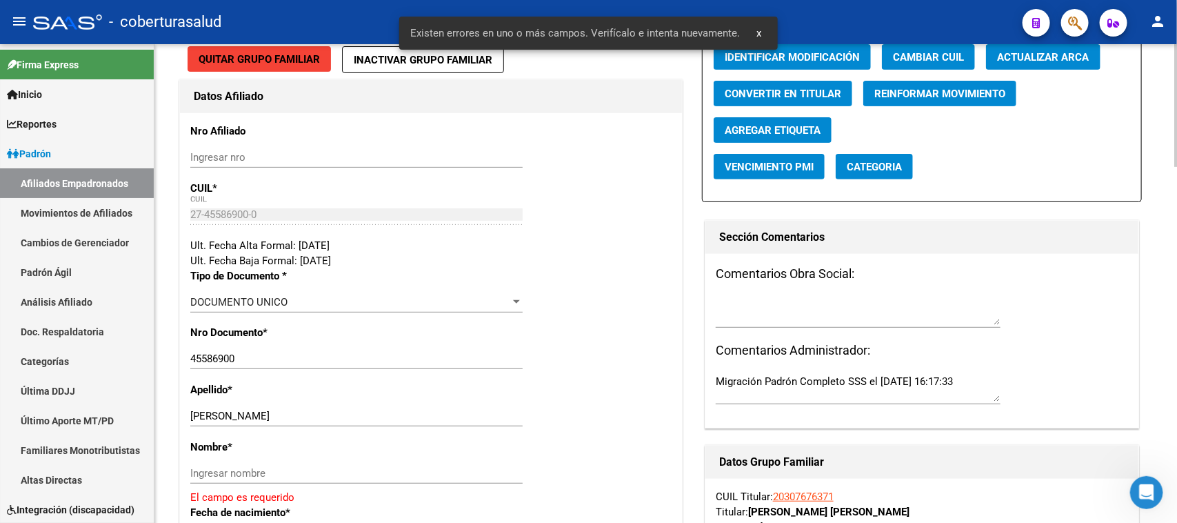
scroll to position [345, 0]
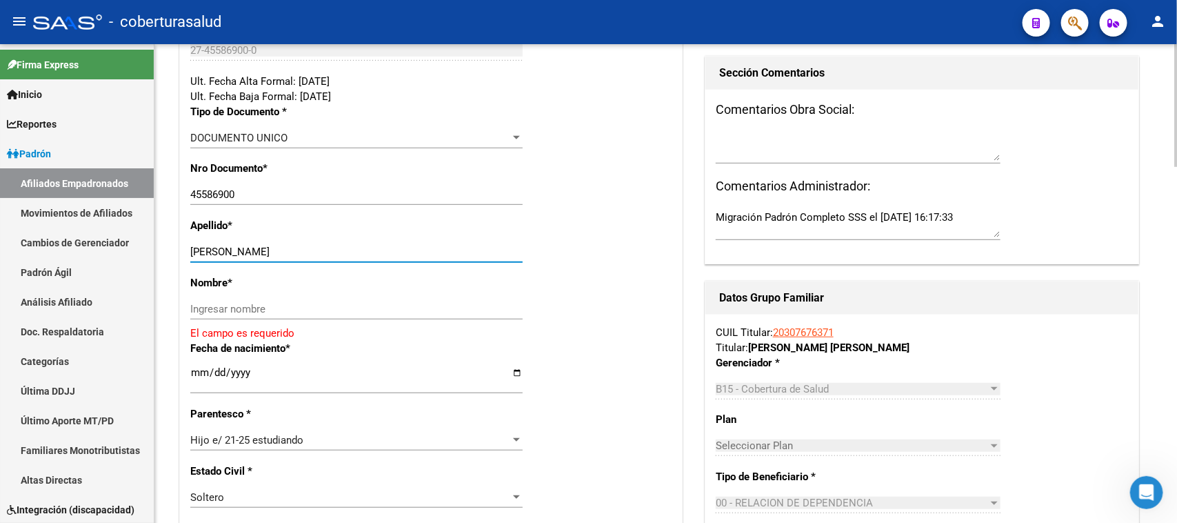
drag, startPoint x: 223, startPoint y: 248, endPoint x: 312, endPoint y: 248, distance: 89.0
click at [312, 248] on input "LOPEZ MARTIN AITANA" at bounding box center [356, 251] width 332 height 12
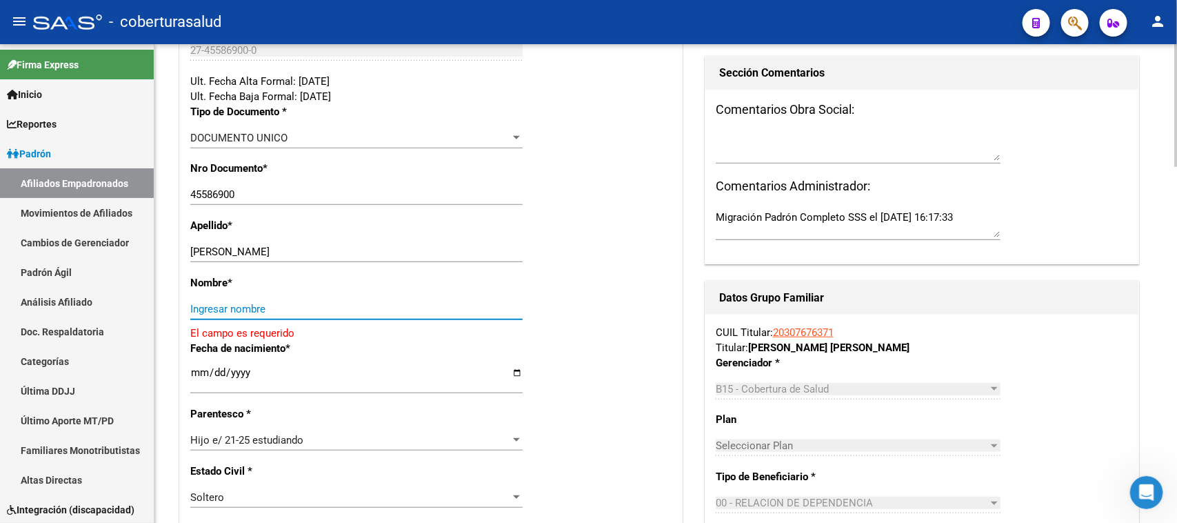
click at [233, 310] on input "Ingresar nombre" at bounding box center [356, 309] width 332 height 12
paste input "MARTIN AITANA"
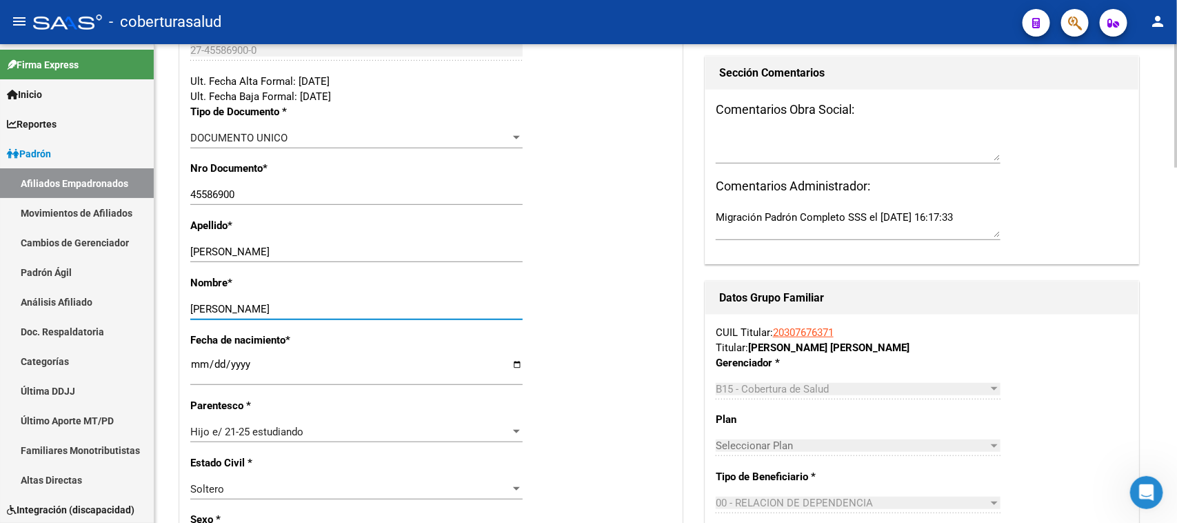
type input "MARTIN AITANA"
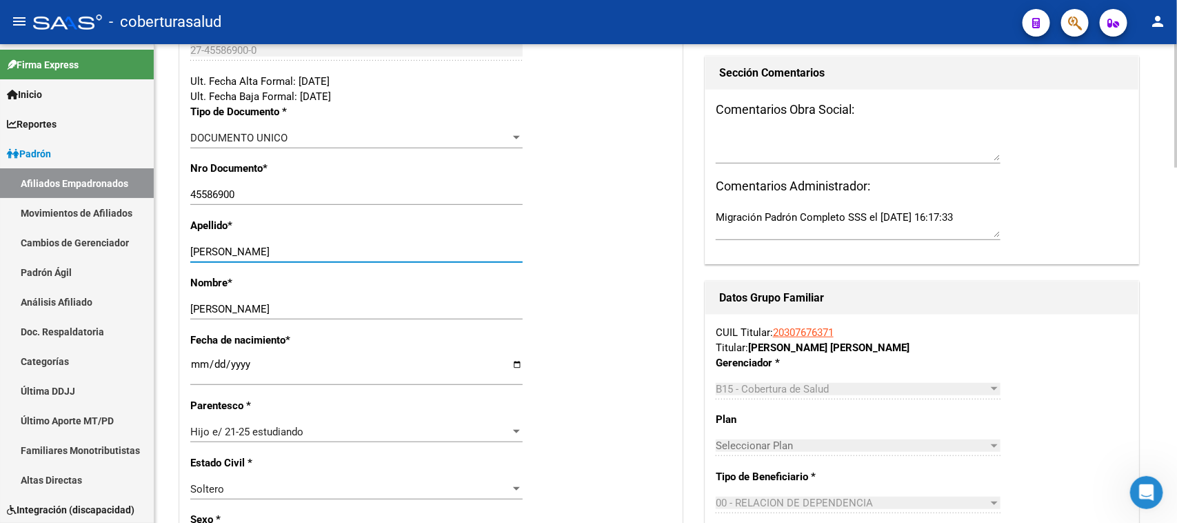
drag, startPoint x: 323, startPoint y: 250, endPoint x: 225, endPoint y: 253, distance: 97.3
click at [225, 253] on input "LOPEZ MARTIN AITANA" at bounding box center [356, 251] width 332 height 12
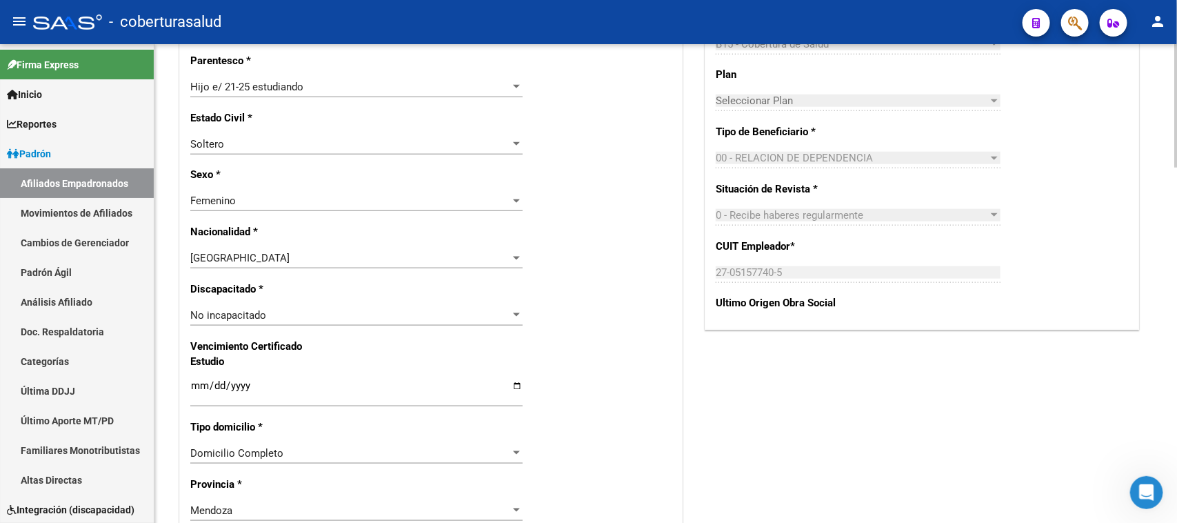
scroll to position [776, 0]
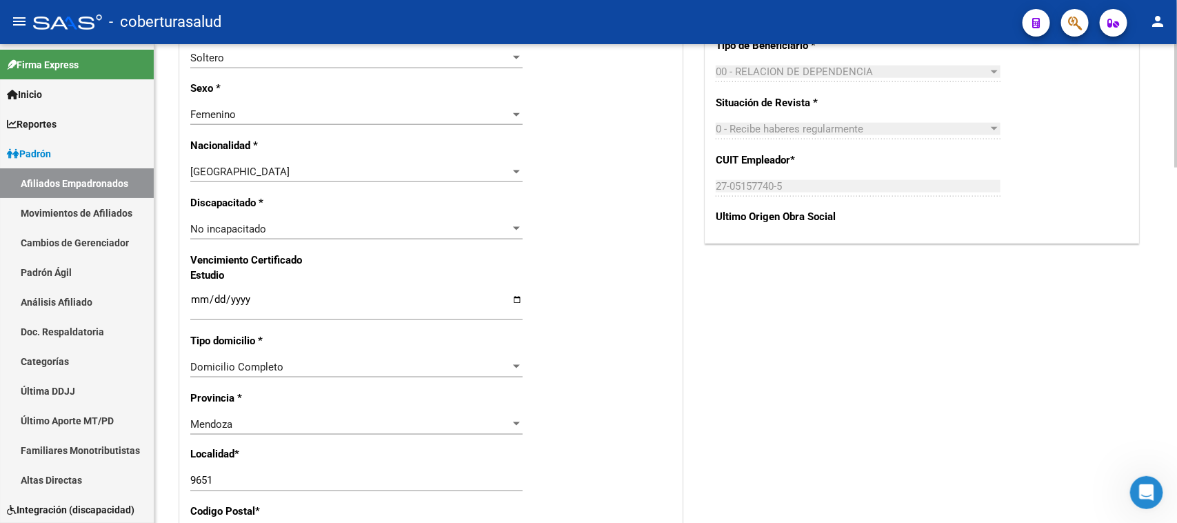
type input "LOPEZ"
click at [194, 300] on input "Ingresar fecha" at bounding box center [356, 305] width 332 height 22
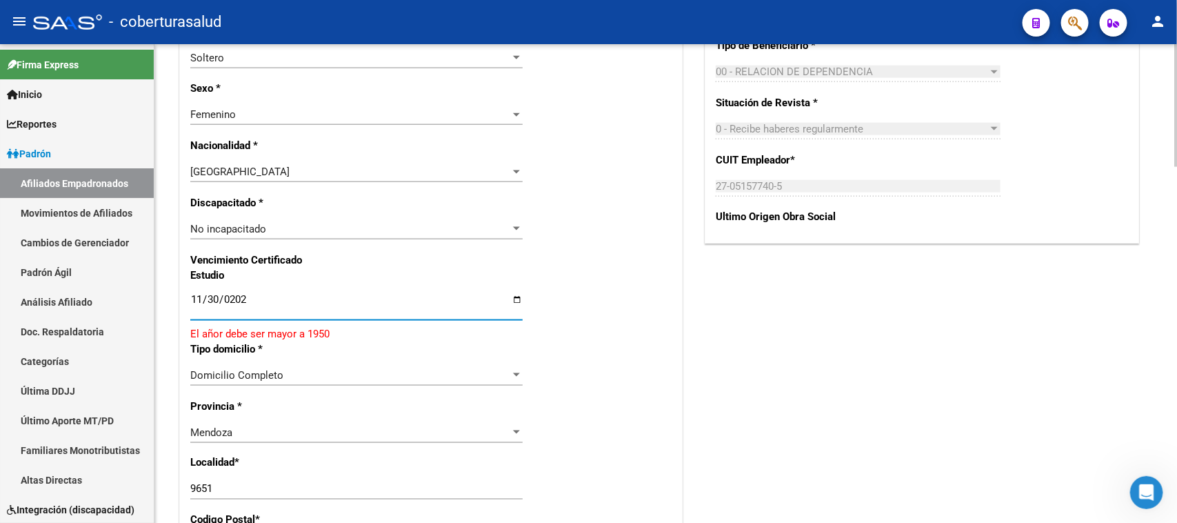
type input "[DATE]"
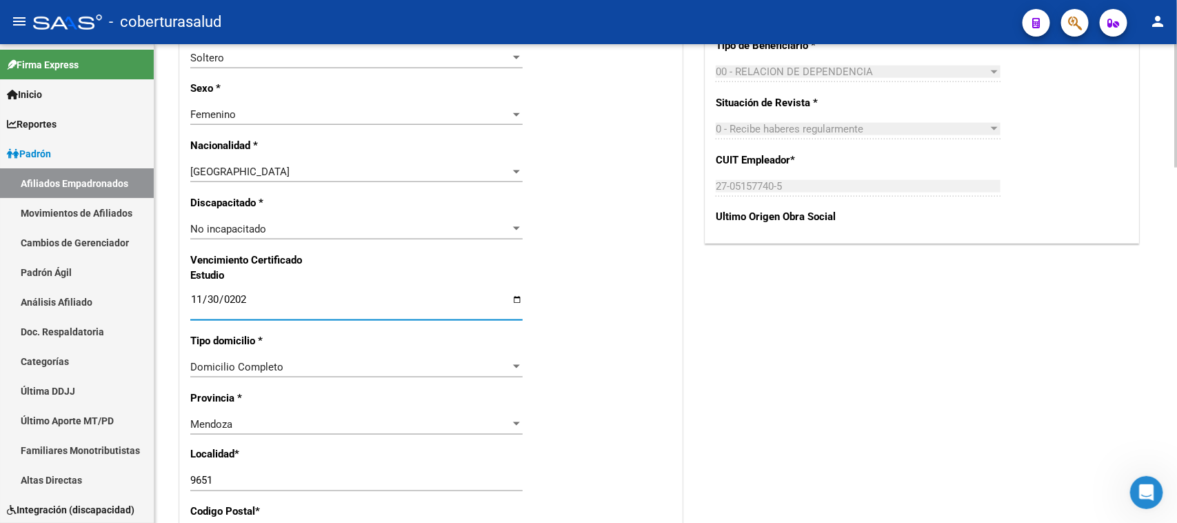
click at [826, 374] on div "Acciones Identificar Modificación Cambiar CUIL Actualizar ARCA Convertir en Tit…" at bounding box center [922, 230] width 441 height 1603
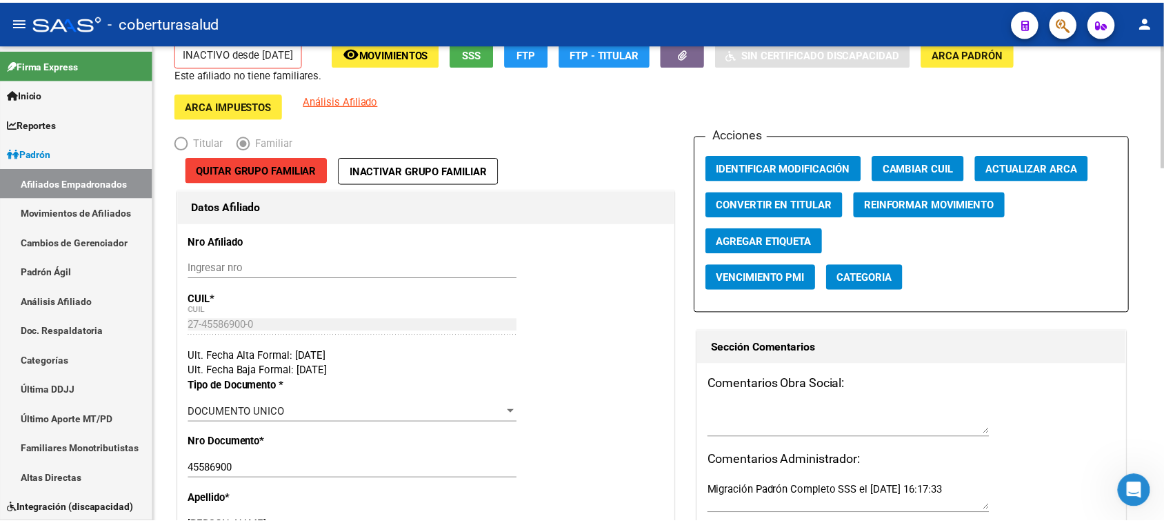
scroll to position [0, 0]
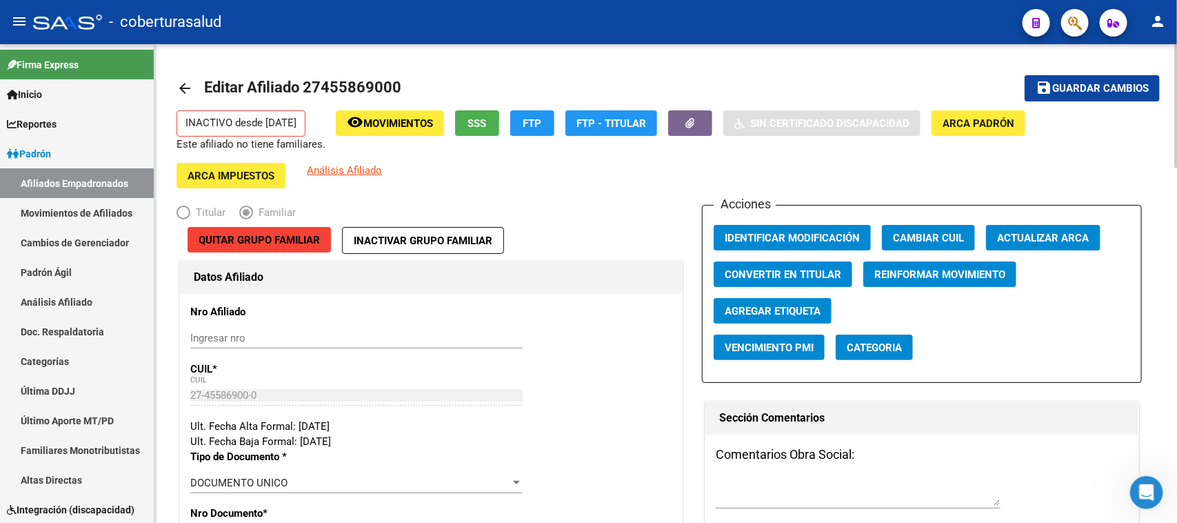
click at [941, 80] on div at bounding box center [1175, 105] width 3 height 123
click at [941, 86] on span "Guardar cambios" at bounding box center [1100, 89] width 97 height 12
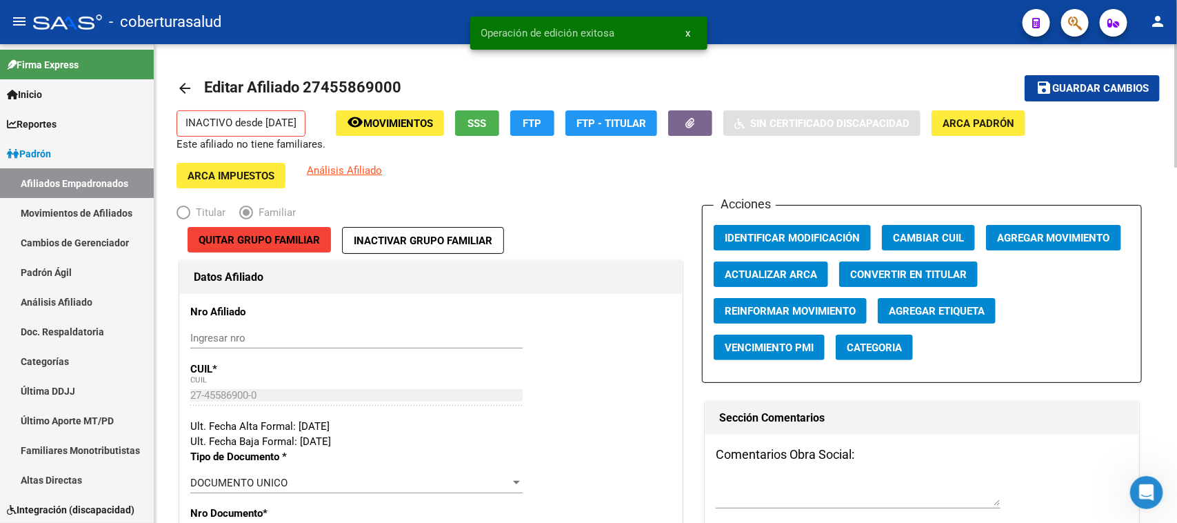
click at [941, 241] on span "Agregar Movimiento" at bounding box center [1053, 238] width 113 height 12
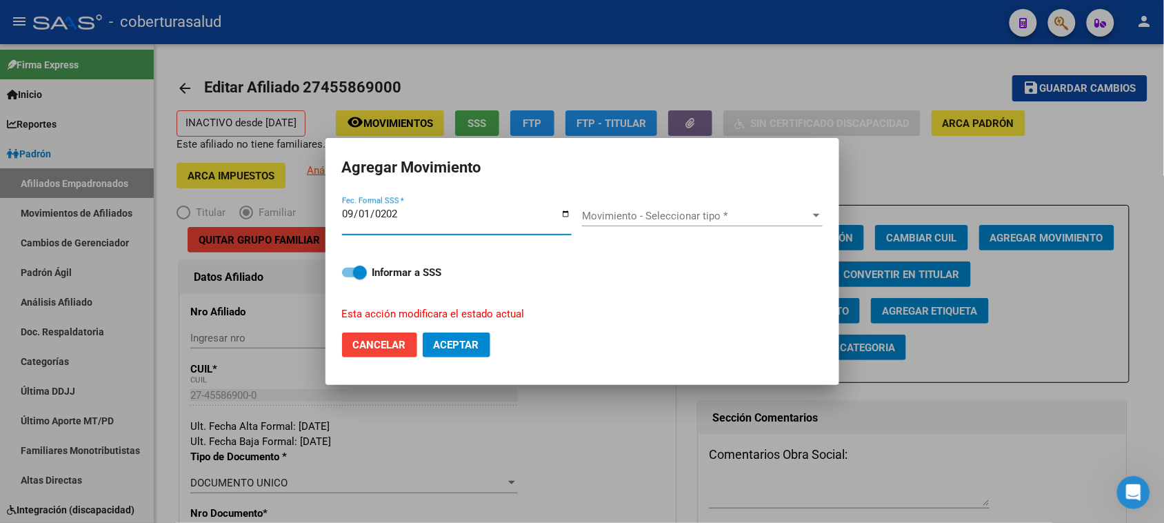
type input "[DATE]"
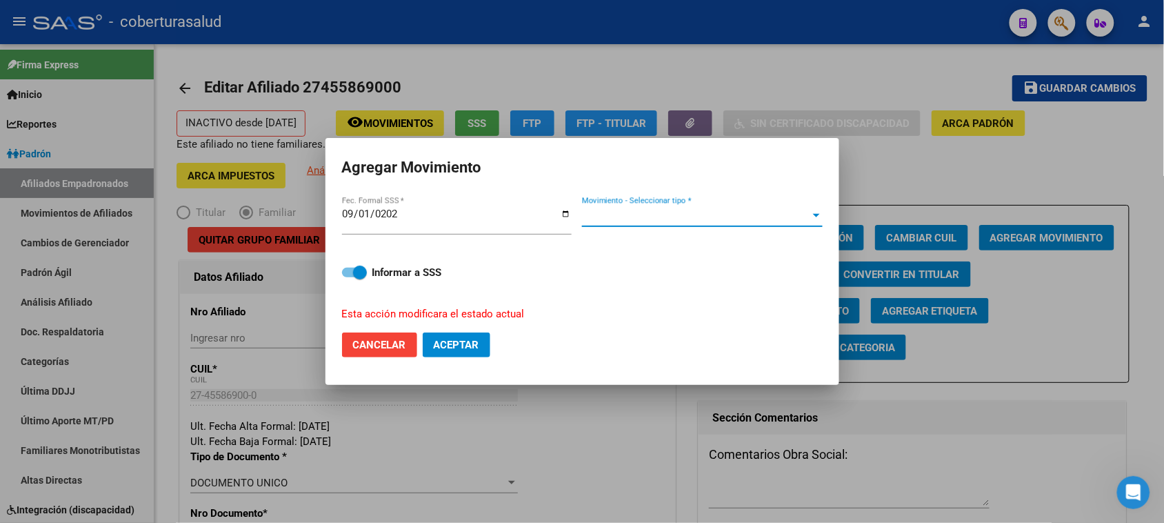
click at [699, 216] on span "Movimiento - Seleccionar tipo *" at bounding box center [696, 216] width 228 height 12
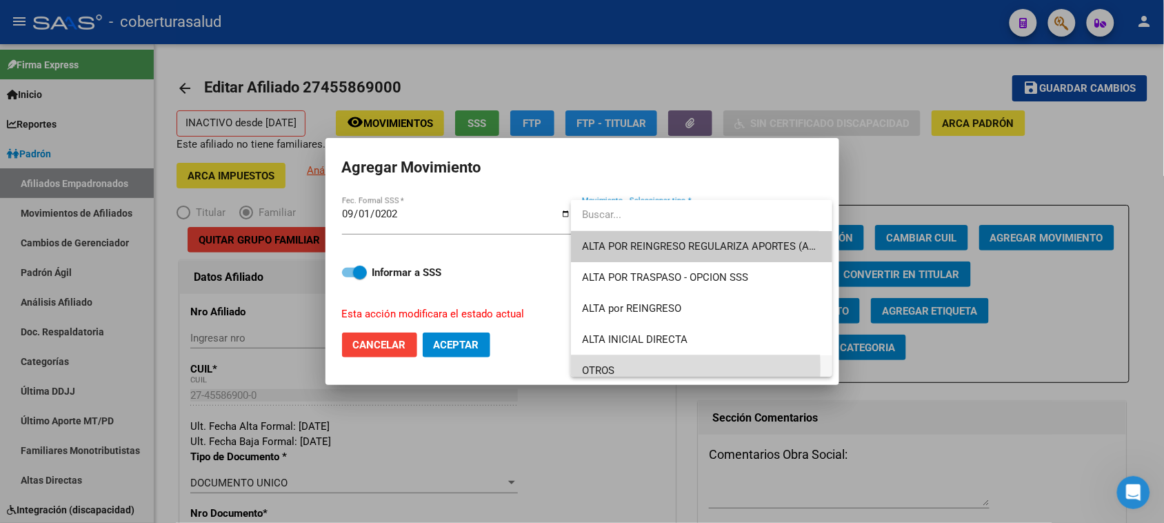
click at [621, 368] on span "OTROS" at bounding box center [701, 370] width 239 height 31
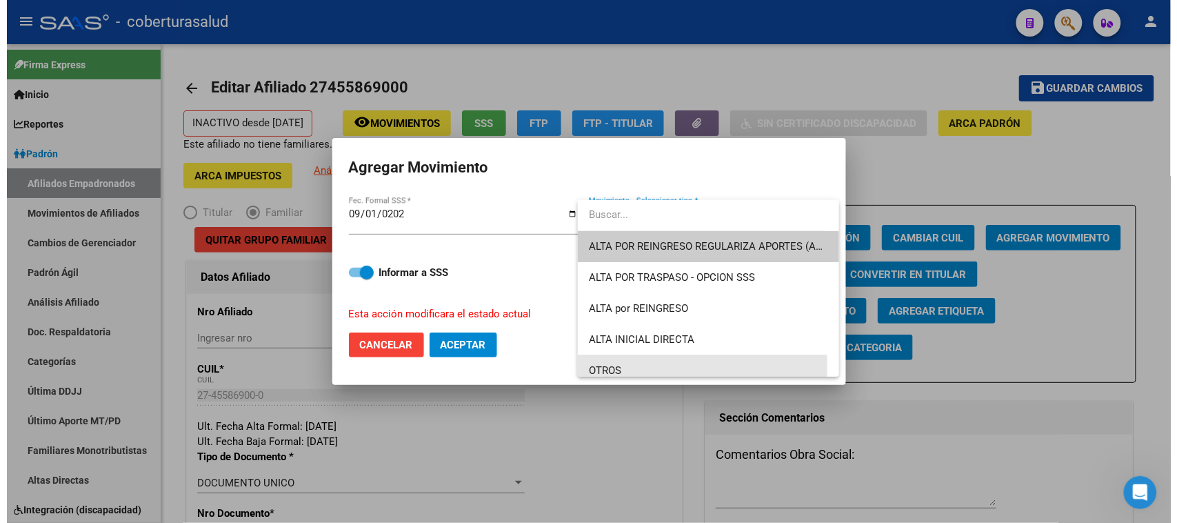
scroll to position [9, 0]
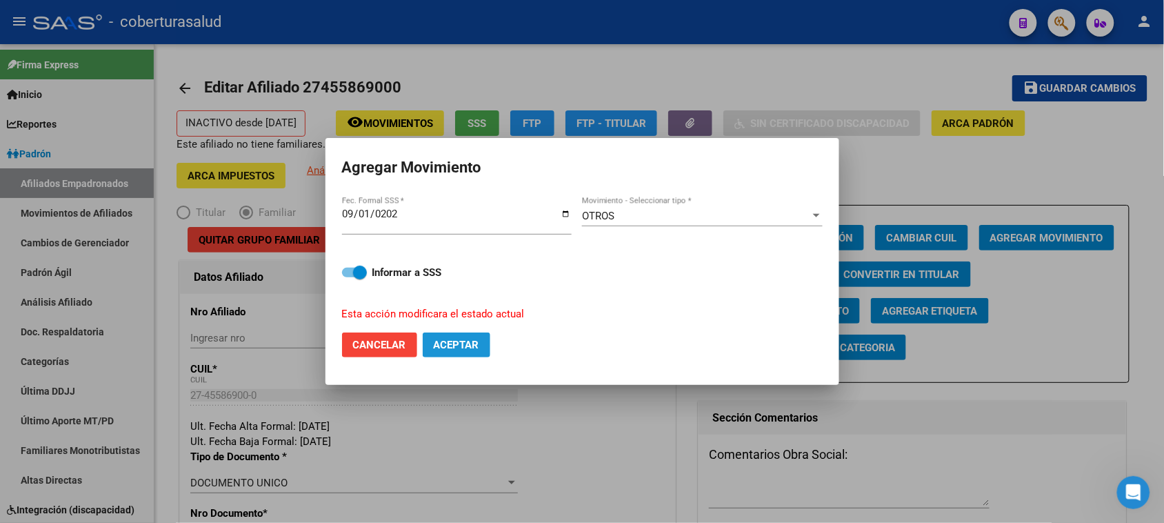
click at [452, 350] on button "Aceptar" at bounding box center [457, 344] width 68 height 25
checkbox input "false"
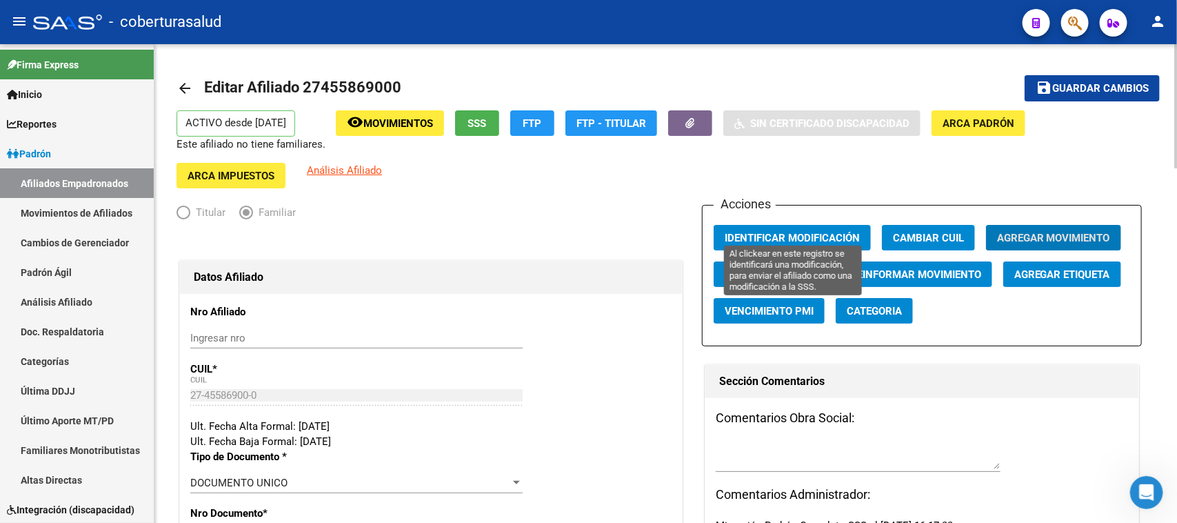
click at [832, 232] on span "Identificar Modificación" at bounding box center [792, 238] width 135 height 12
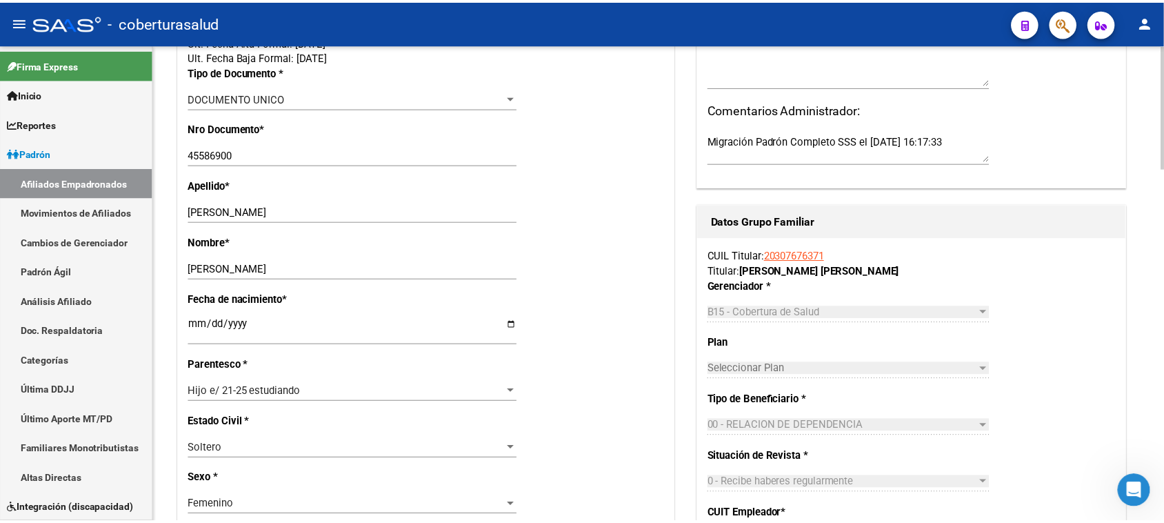
scroll to position [431, 0]
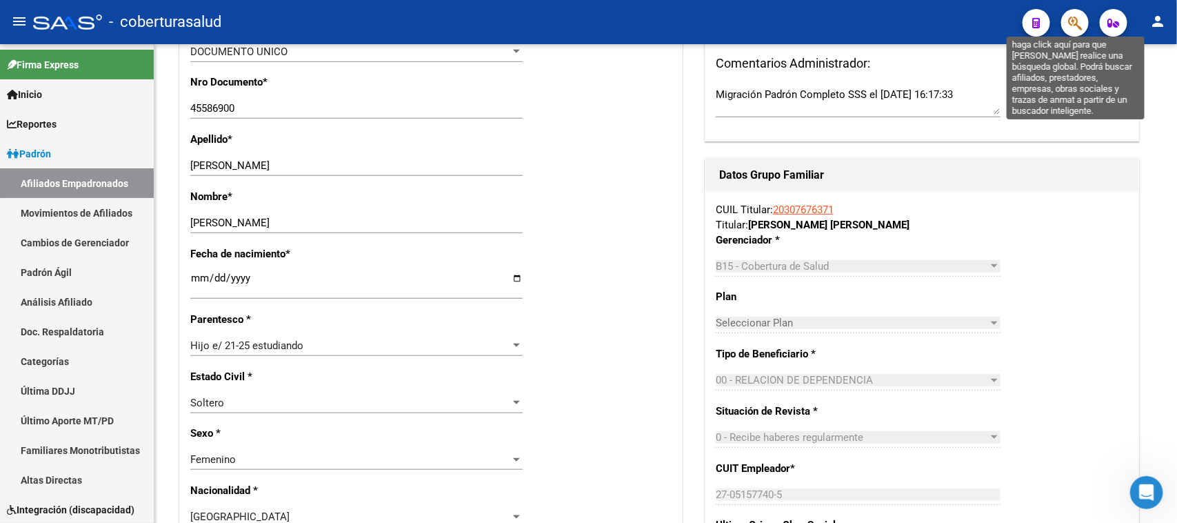
click at [941, 19] on icon "button" at bounding box center [1075, 23] width 14 height 16
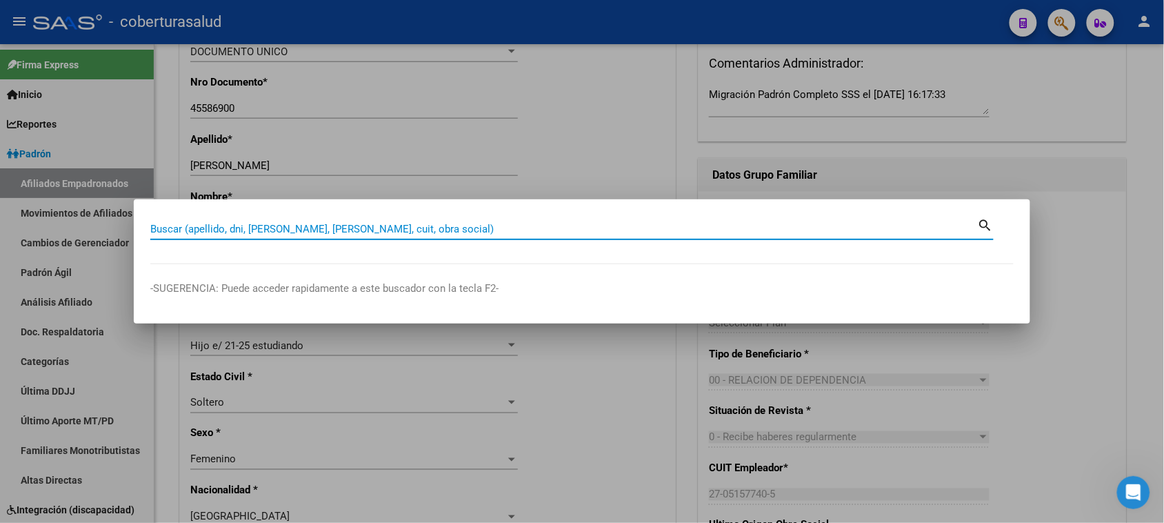
click at [183, 234] on input "Buscar (apellido, dni, [PERSON_NAME], [PERSON_NAME], cuit, obra social)" at bounding box center [564, 229] width 828 height 12
paste input "20455879745"
type input "20455879745"
click at [941, 223] on mat-icon "search" at bounding box center [986, 224] width 16 height 17
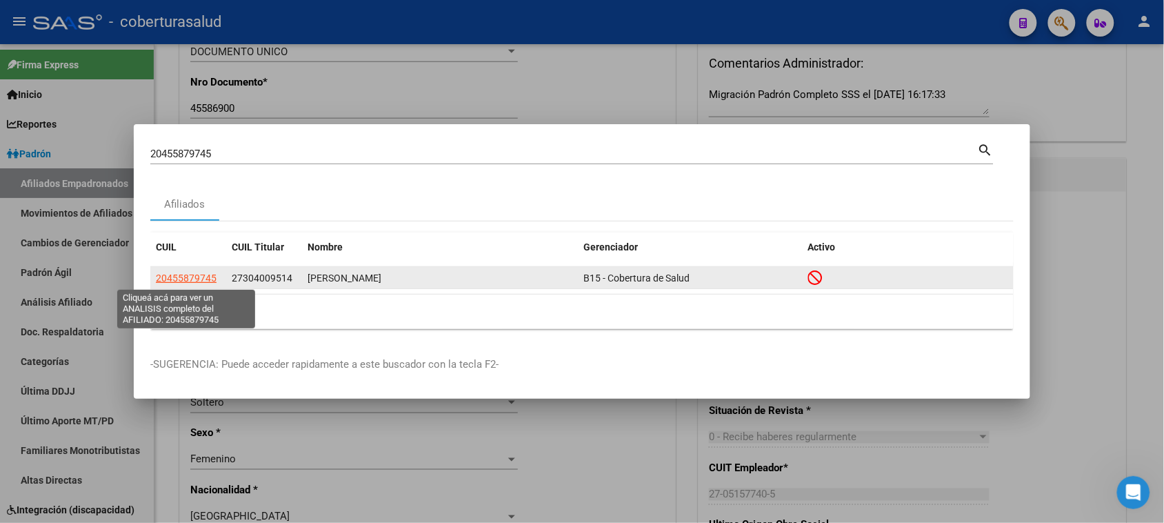
click at [190, 277] on span "20455879745" at bounding box center [186, 277] width 61 height 11
type textarea "20455879745"
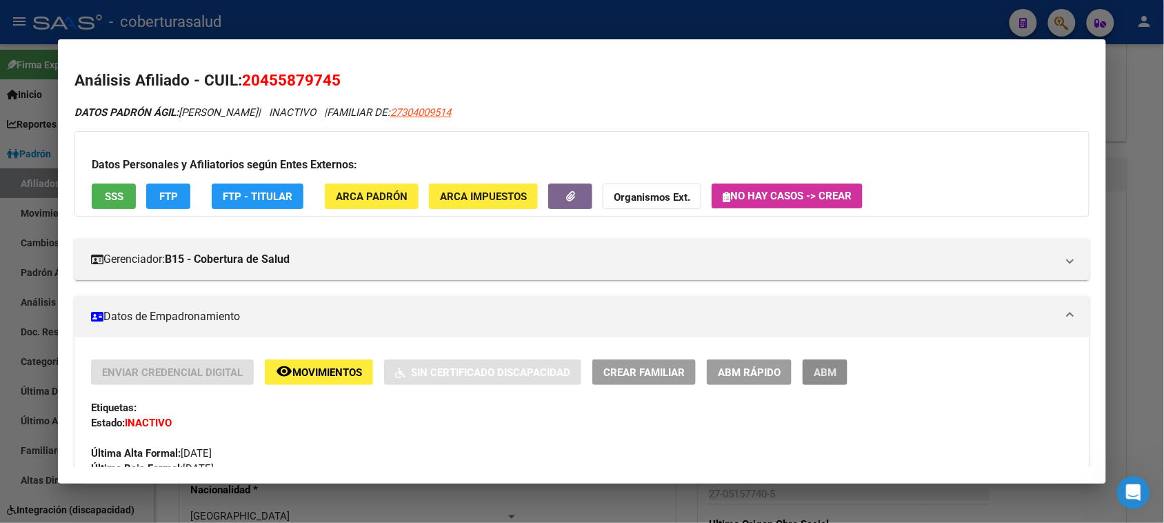
click at [814, 374] on span "ABM" at bounding box center [825, 372] width 23 height 12
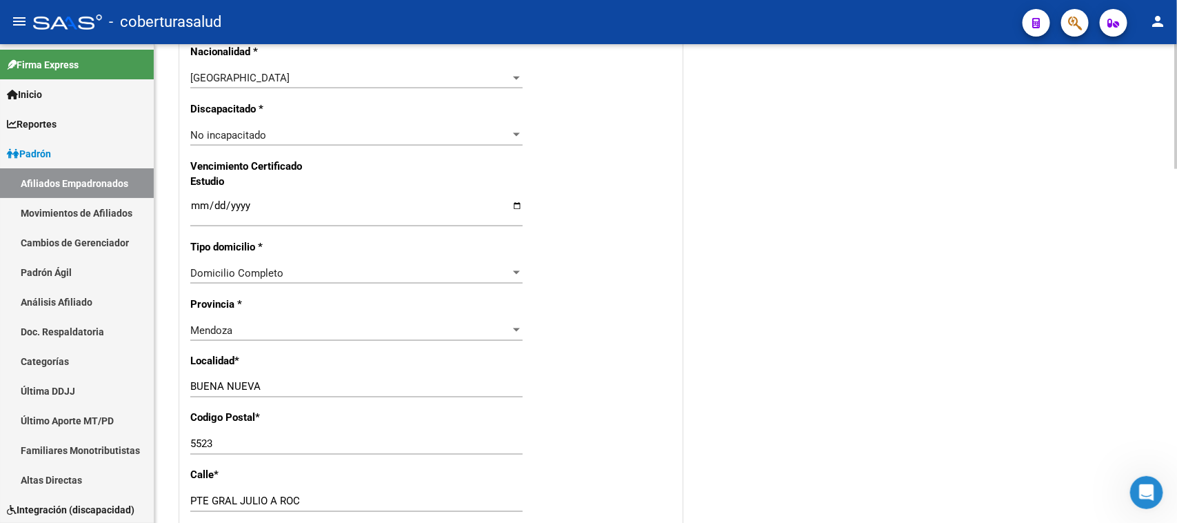
scroll to position [862, 0]
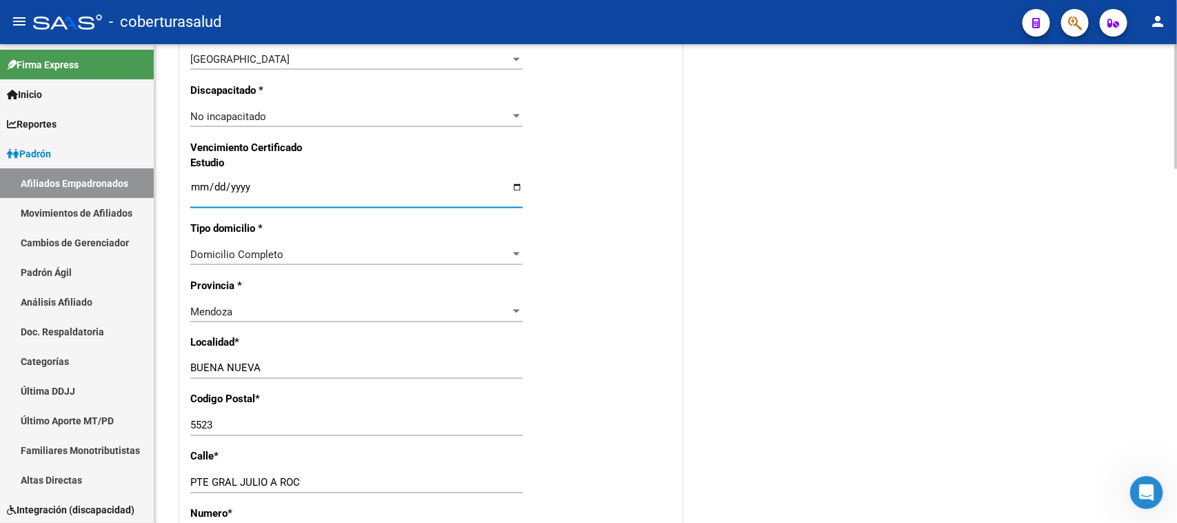
click at [195, 181] on input "Ingresar fecha" at bounding box center [356, 192] width 332 height 22
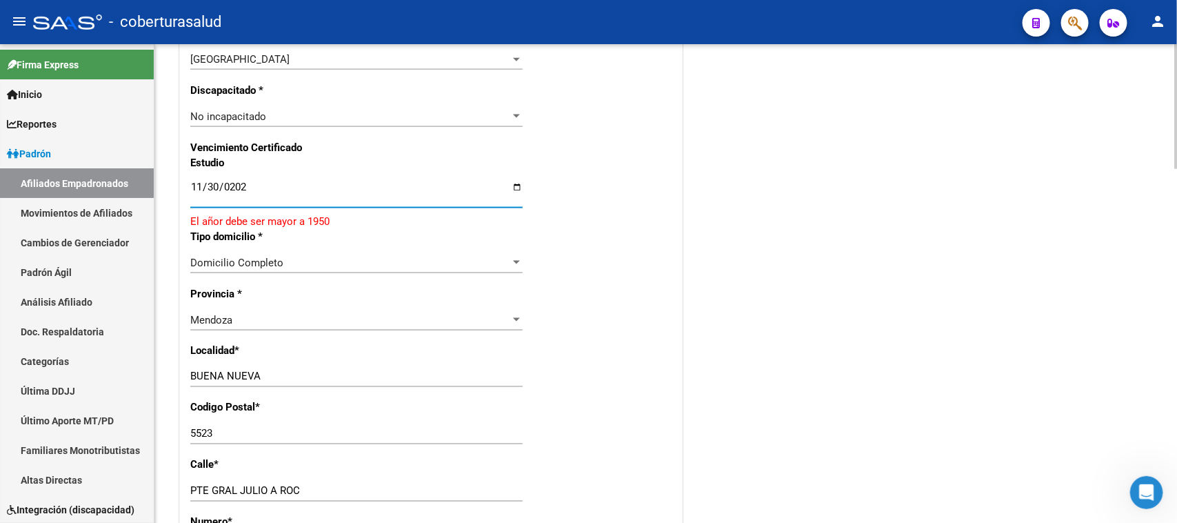
type input "[DATE]"
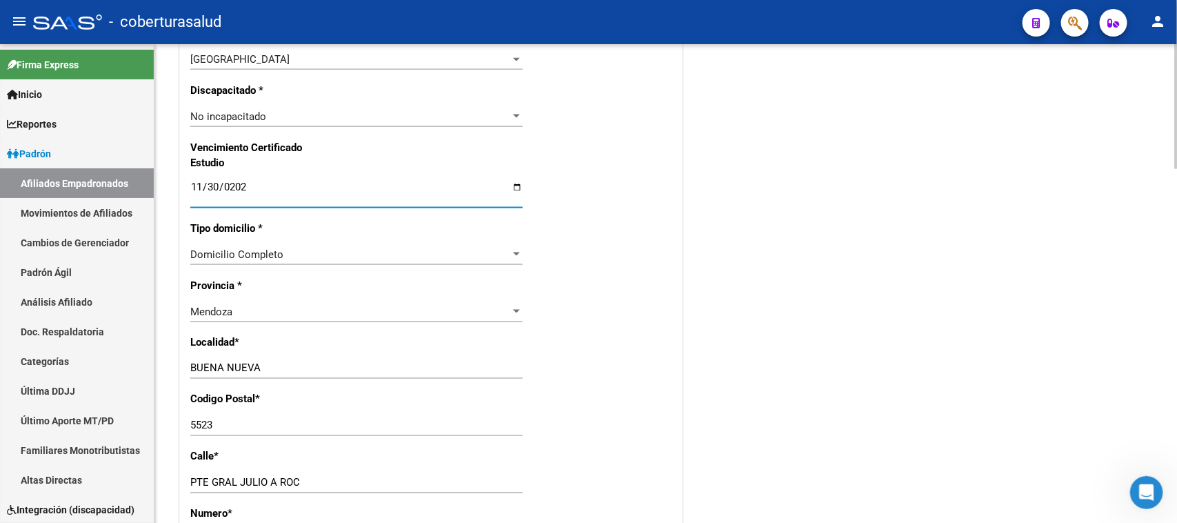
click at [802, 372] on div "Acciones Identificar Modificación Cambiar CUIL Actualizar ARCA Convertir en Tit…" at bounding box center [922, 112] width 441 height 1613
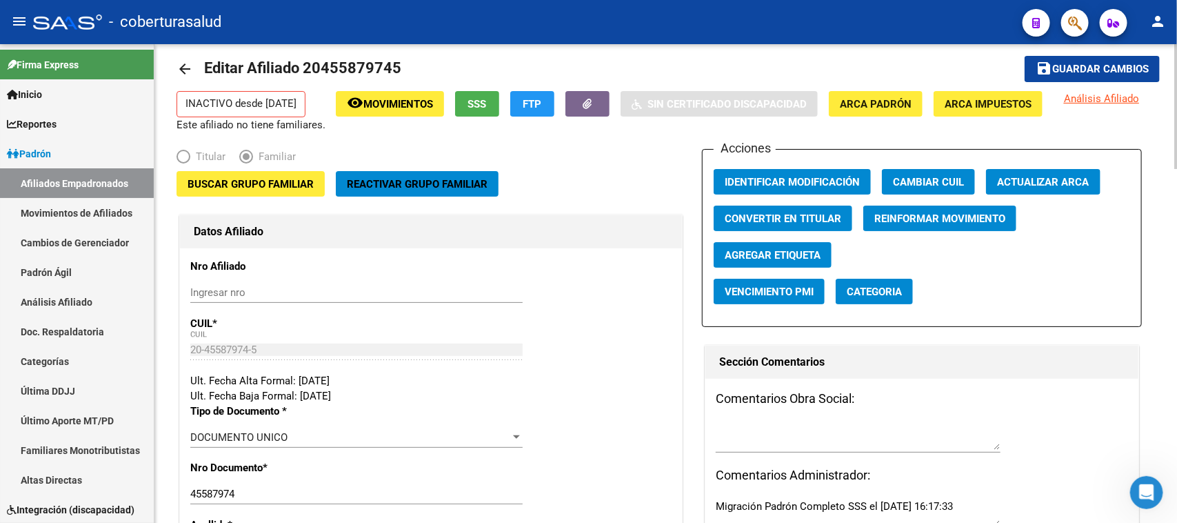
scroll to position [0, 0]
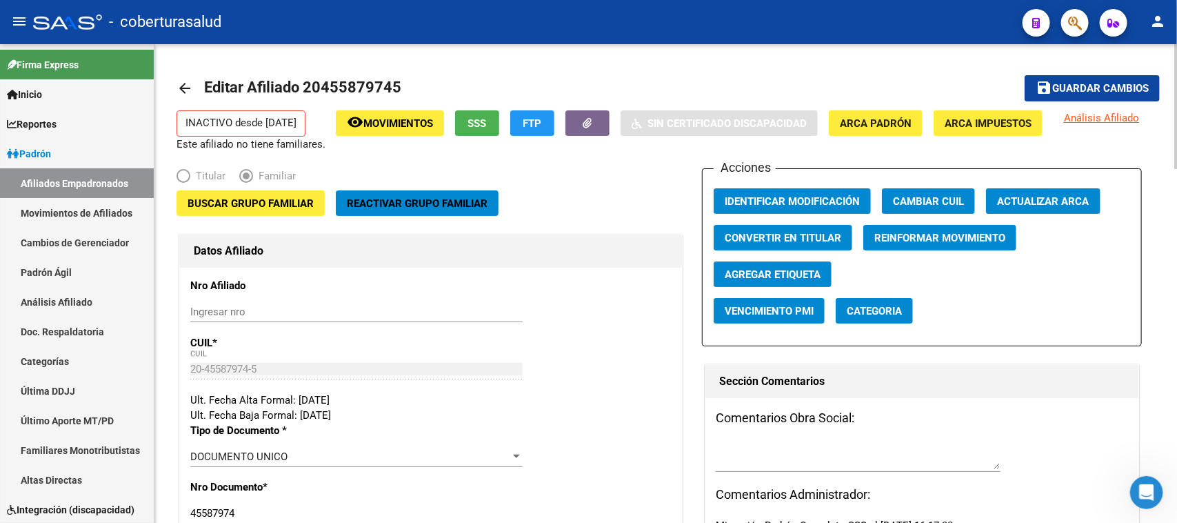
click at [267, 205] on span "Buscar Grupo Familiar" at bounding box center [251, 203] width 126 height 12
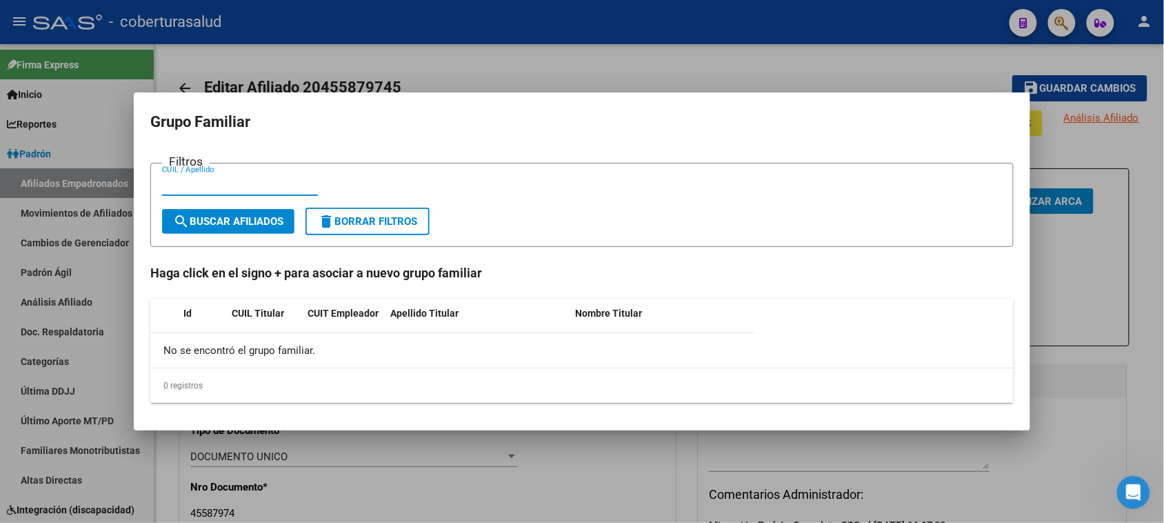
click at [629, 66] on div at bounding box center [582, 261] width 1164 height 523
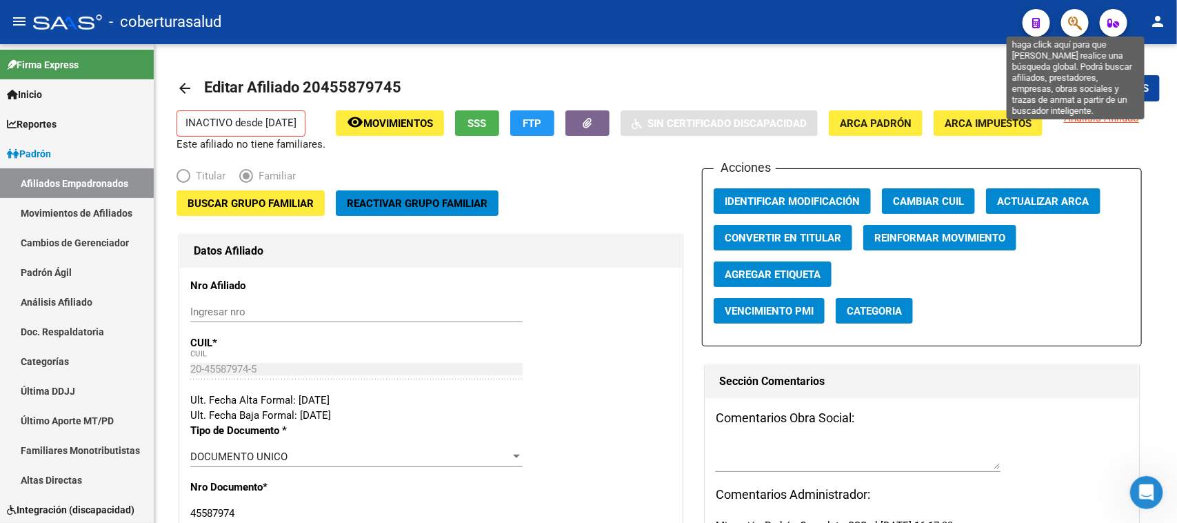
click at [941, 21] on icon "button" at bounding box center [1075, 23] width 14 height 16
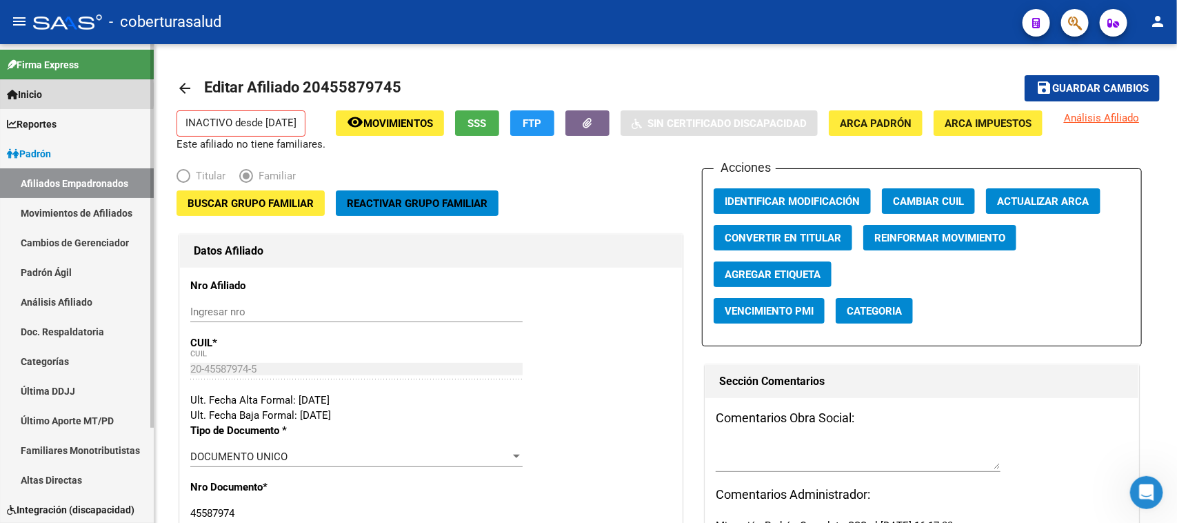
click at [42, 94] on span "Inicio" at bounding box center [24, 94] width 35 height 15
click at [50, 63] on span "Firma Express" at bounding box center [43, 64] width 72 height 15
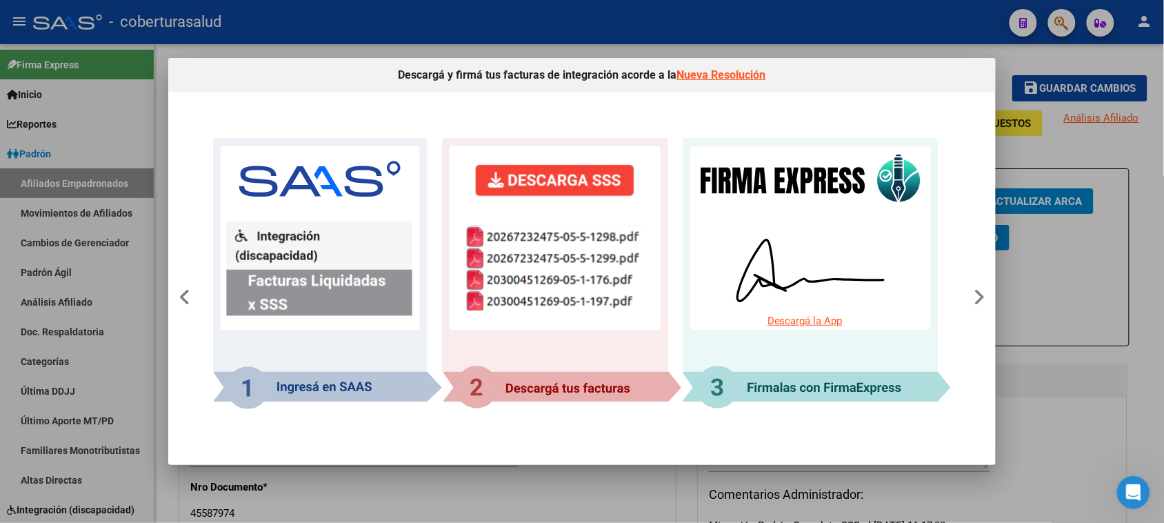
click at [941, 43] on div at bounding box center [582, 261] width 1164 height 523
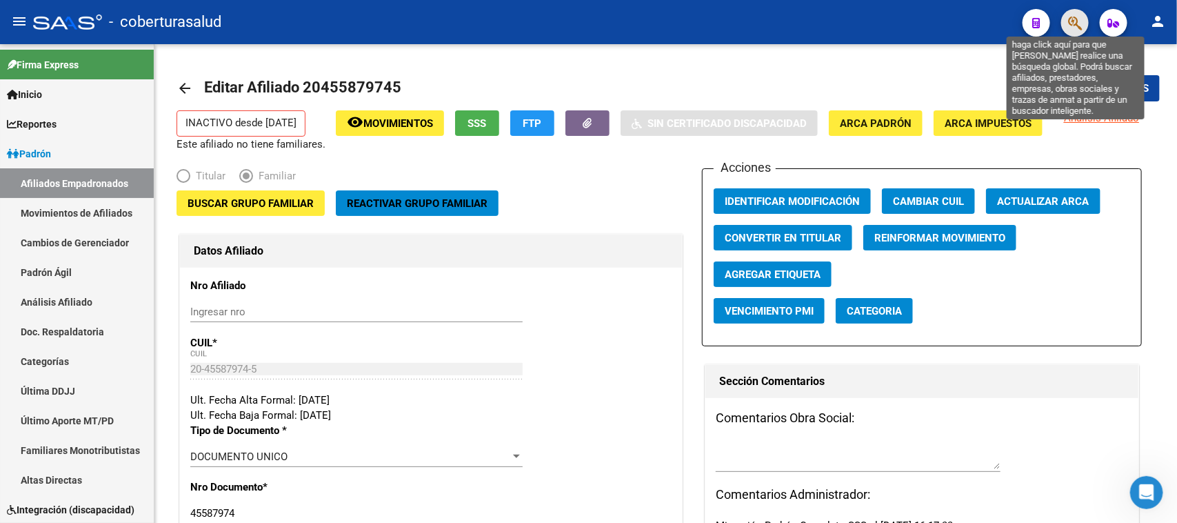
click at [941, 22] on icon "button" at bounding box center [1075, 23] width 14 height 16
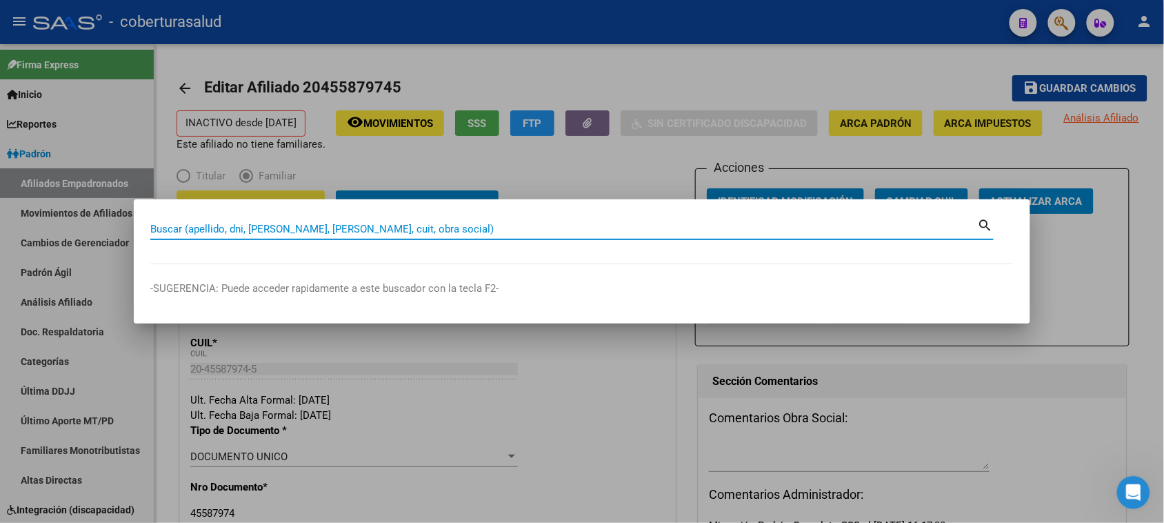
click at [208, 229] on input "Buscar (apellido, dni, [PERSON_NAME], [PERSON_NAME], cuit, obra social)" at bounding box center [564, 229] width 828 height 12
paste input "20455879745"
type input "20455879745"
click at [941, 223] on mat-icon "search" at bounding box center [986, 224] width 16 height 17
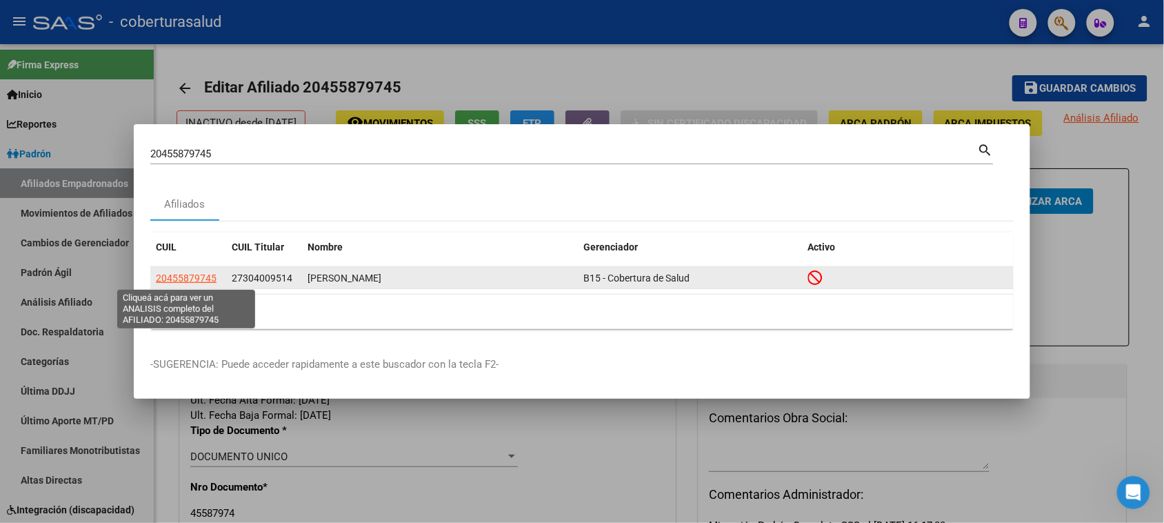
click at [168, 277] on span "20455879745" at bounding box center [186, 277] width 61 height 11
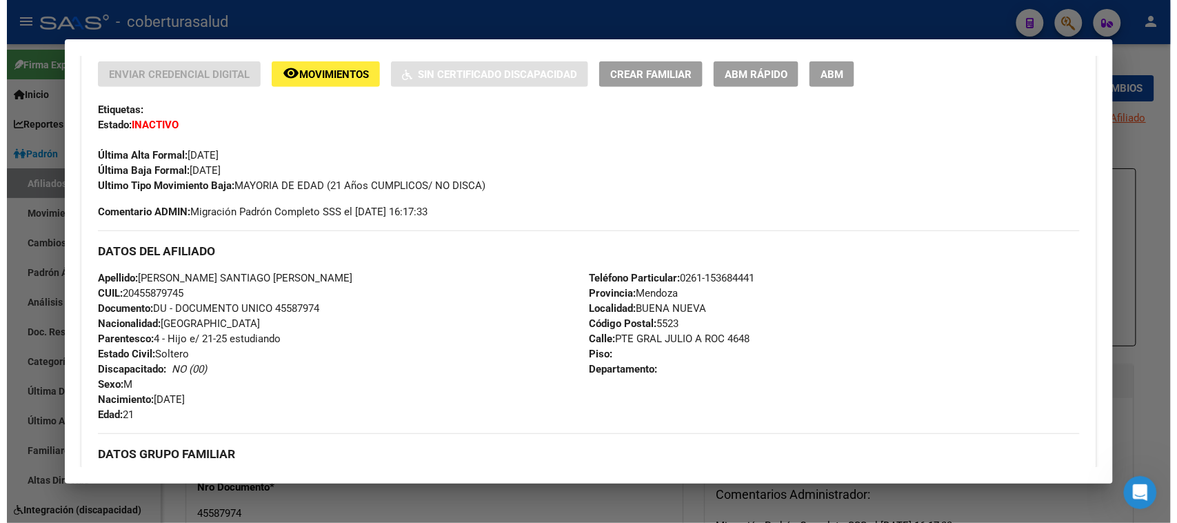
scroll to position [259, 0]
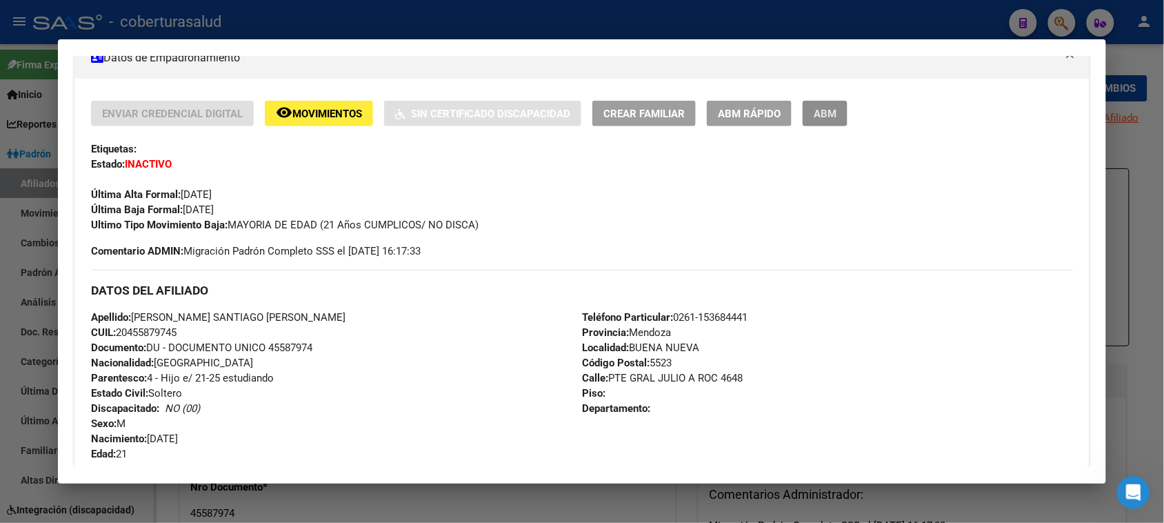
click at [832, 114] on button "ABM" at bounding box center [825, 114] width 45 height 26
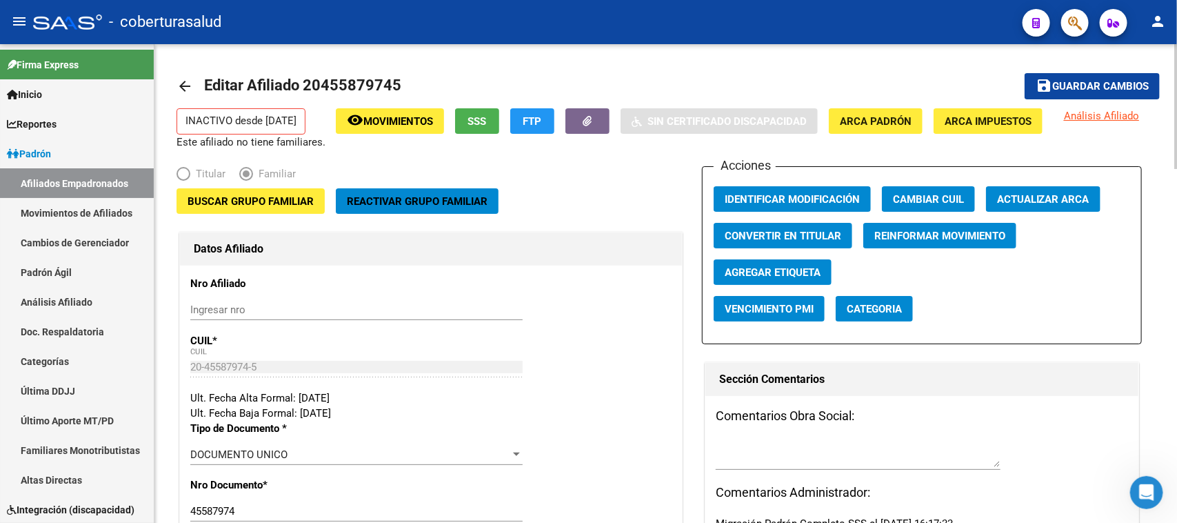
scroll to position [0, 0]
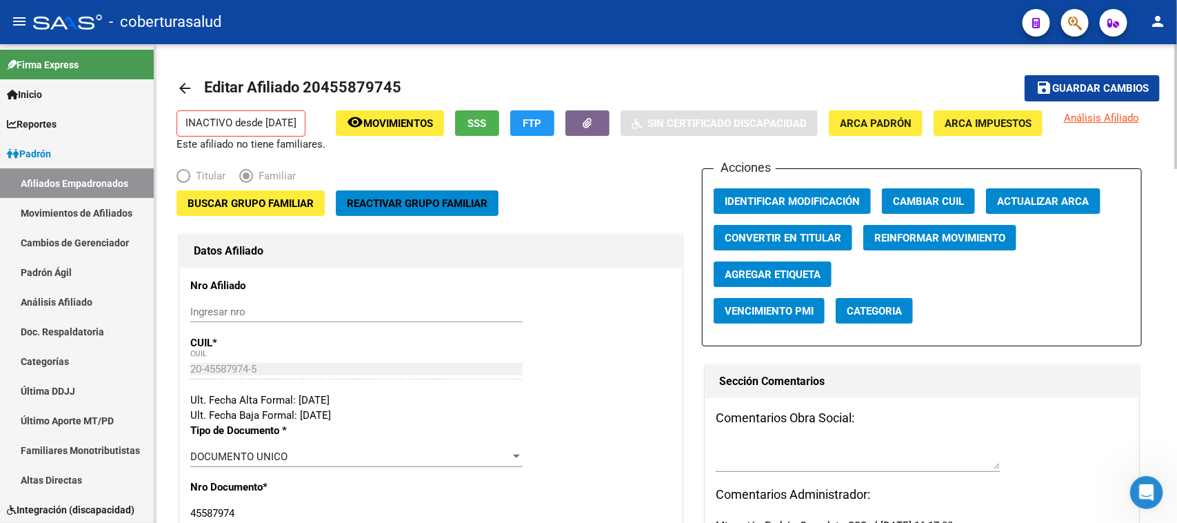
click at [465, 263] on div "Datos Afiliado" at bounding box center [431, 250] width 502 height 33
click at [268, 200] on span "Buscar Grupo Familiar" at bounding box center [251, 203] width 126 height 12
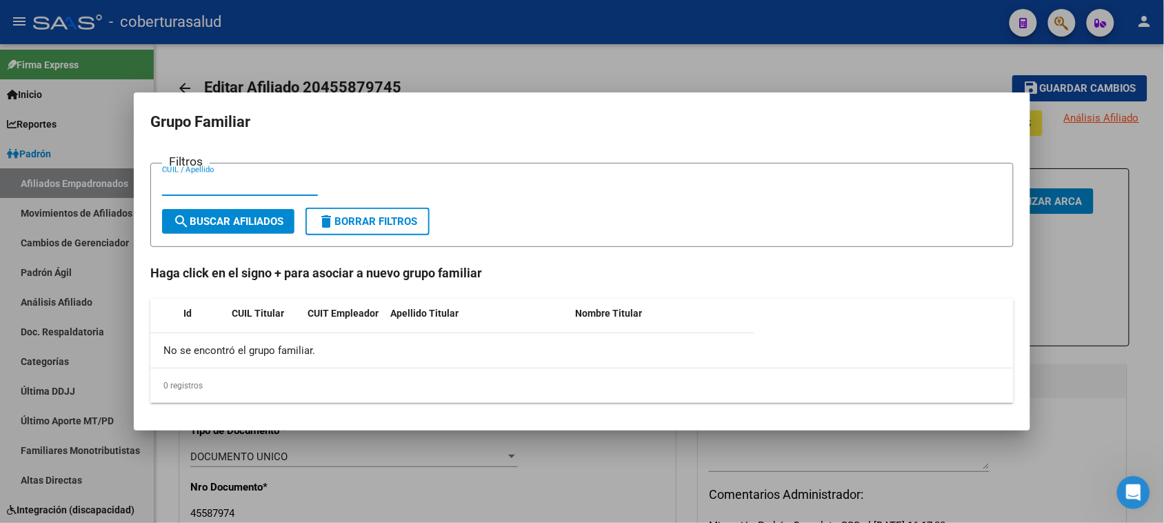
click at [181, 186] on input "CUIL / Apellido" at bounding box center [240, 185] width 156 height 12
paste input "30400951"
type input "30400951"
click at [224, 222] on span "search Buscar Afiliados" at bounding box center [228, 221] width 110 height 12
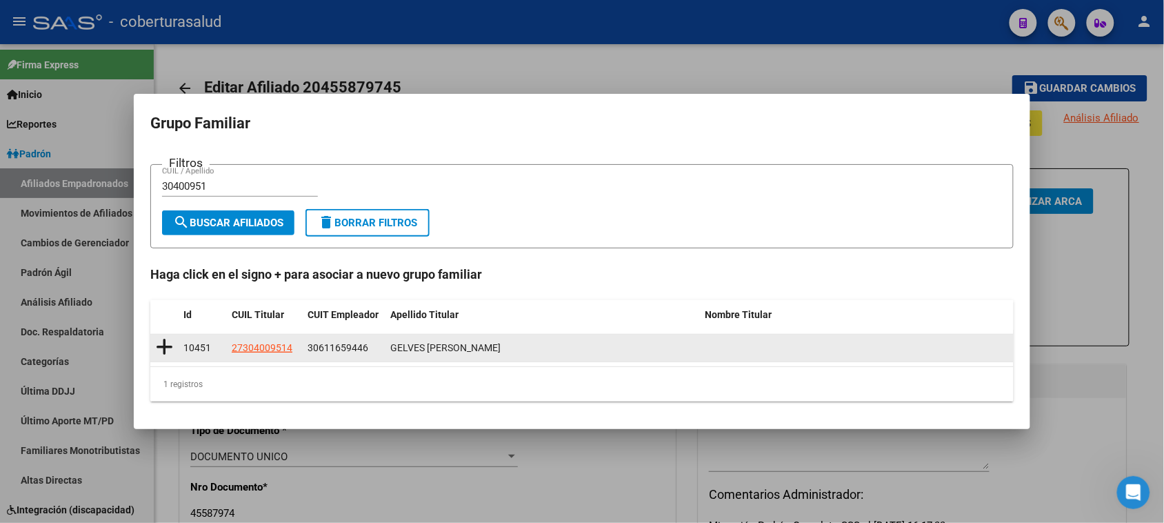
click at [166, 349] on icon at bounding box center [164, 346] width 17 height 19
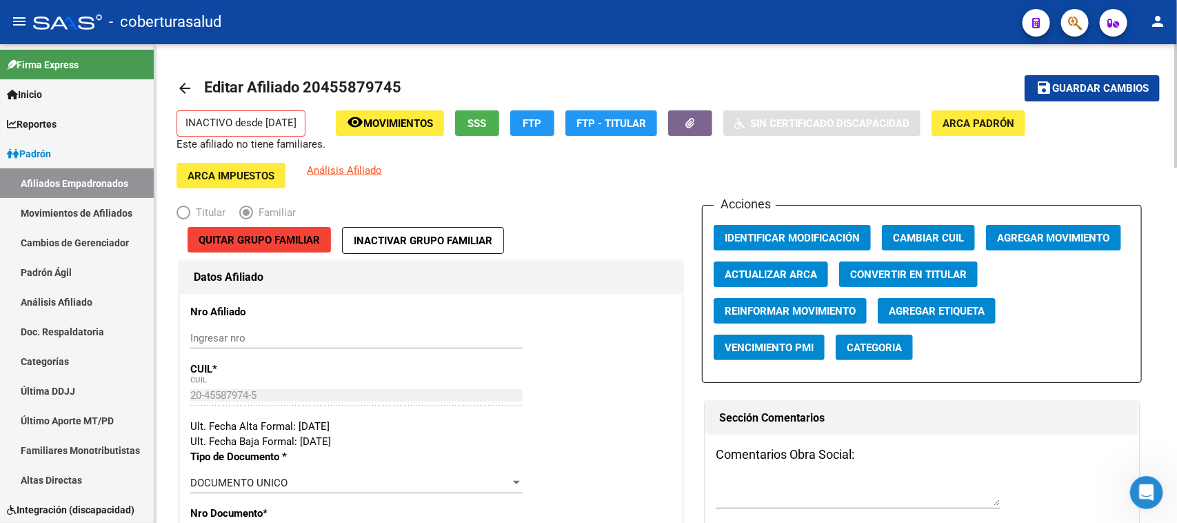
click at [941, 57] on div at bounding box center [1175, 105] width 3 height 123
click at [941, 232] on span "Agregar Movimiento" at bounding box center [1053, 238] width 113 height 12
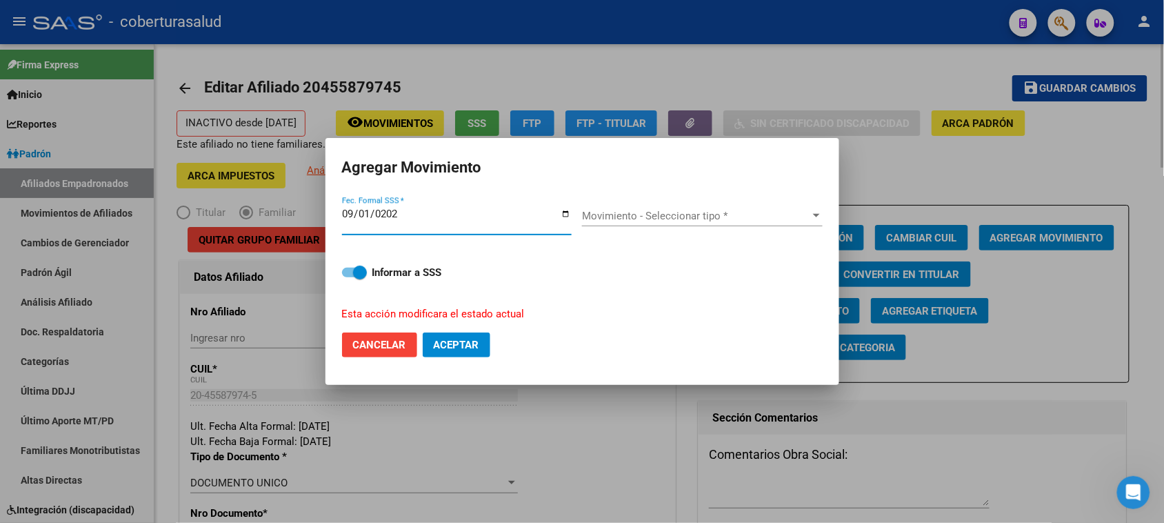
type input "[DATE]"
click at [684, 212] on span "Movimiento - Seleccionar tipo *" at bounding box center [696, 216] width 228 height 12
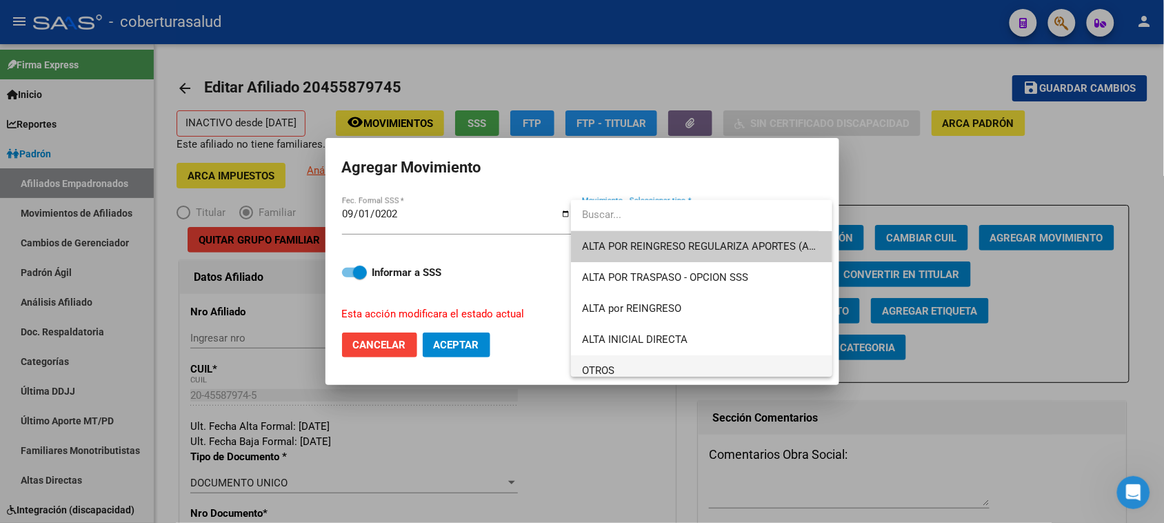
click at [619, 372] on span "OTROS" at bounding box center [701, 370] width 239 height 31
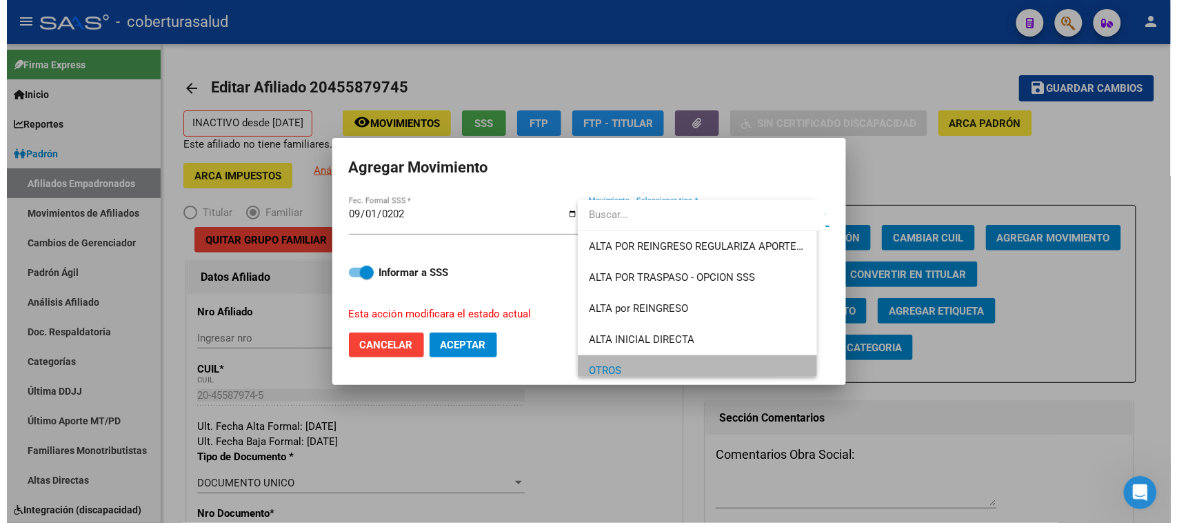
scroll to position [9, 0]
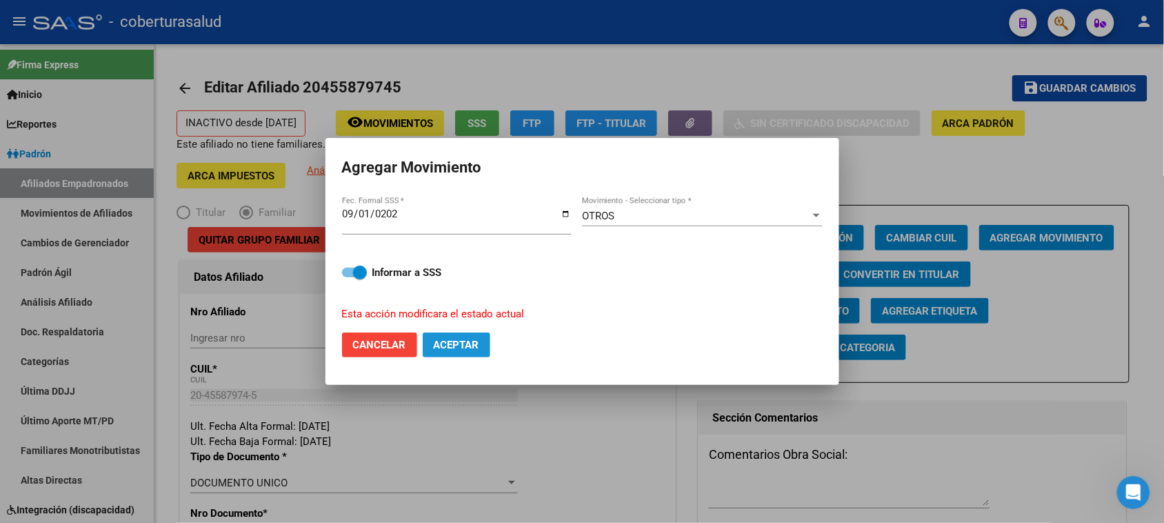
click at [456, 339] on span "Aceptar" at bounding box center [457, 345] width 46 height 12
checkbox input "false"
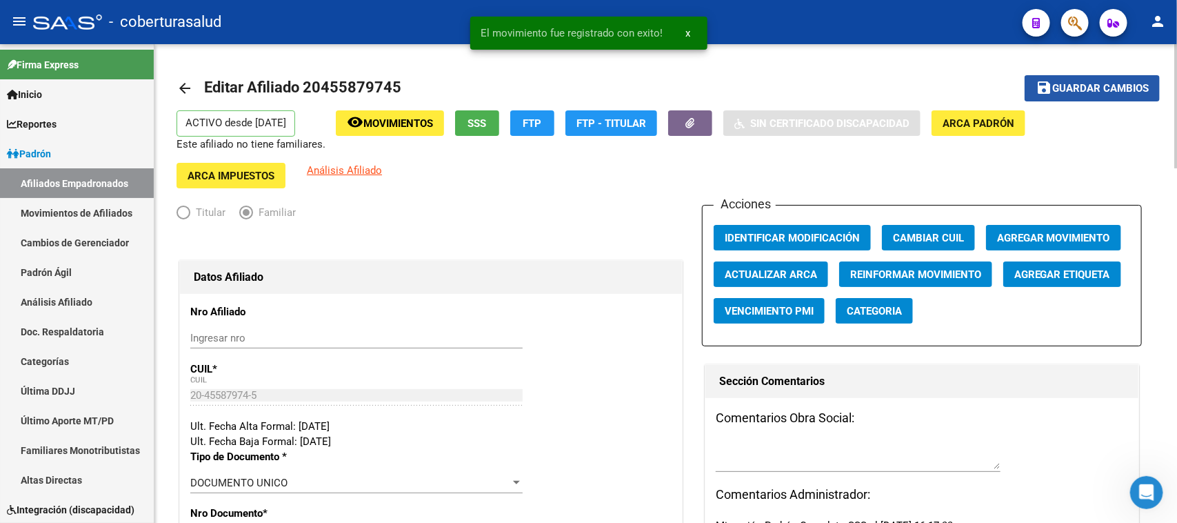
click at [941, 83] on span "Guardar cambios" at bounding box center [1100, 89] width 97 height 12
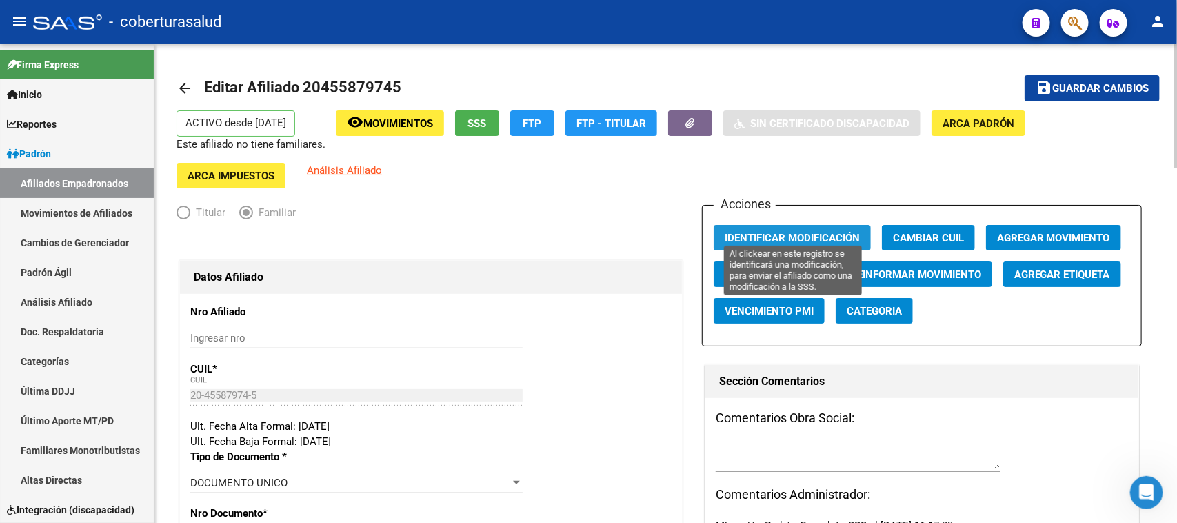
click at [807, 232] on span "Identificar Modificación" at bounding box center [792, 238] width 135 height 12
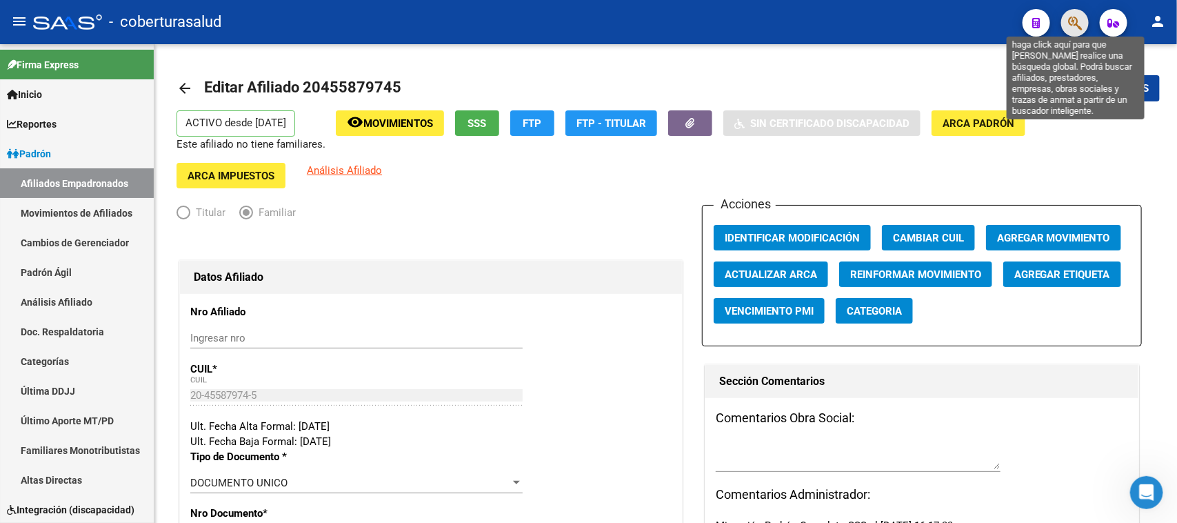
click at [941, 25] on icon "button" at bounding box center [1075, 23] width 14 height 16
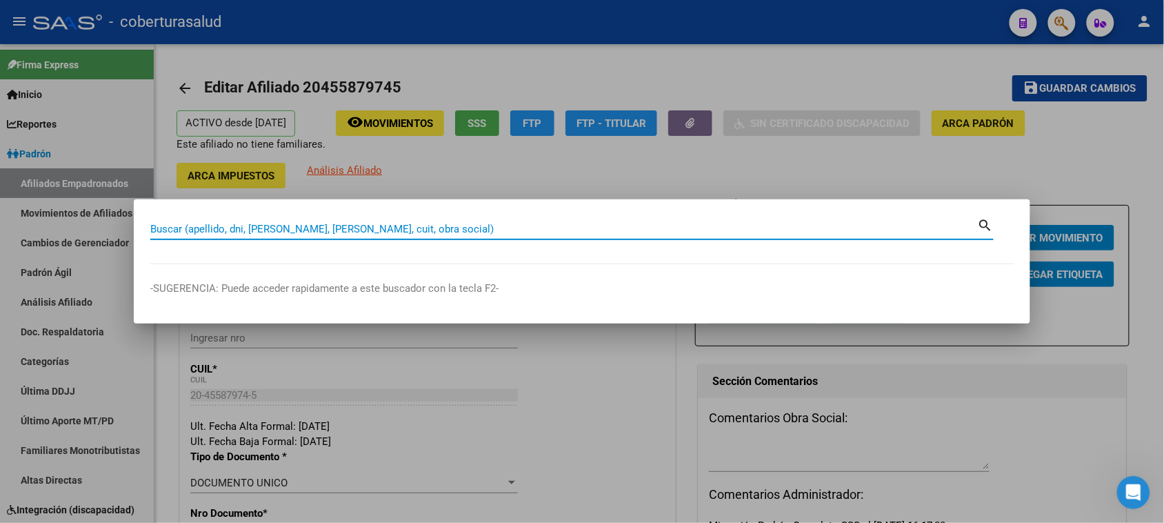
click at [170, 231] on input "Buscar (apellido, dni, [PERSON_NAME], [PERSON_NAME], cuit, obra social)" at bounding box center [564, 229] width 828 height 12
paste input "20455879745"
type input "20455879745"
click at [941, 222] on mat-icon "search" at bounding box center [986, 224] width 16 height 17
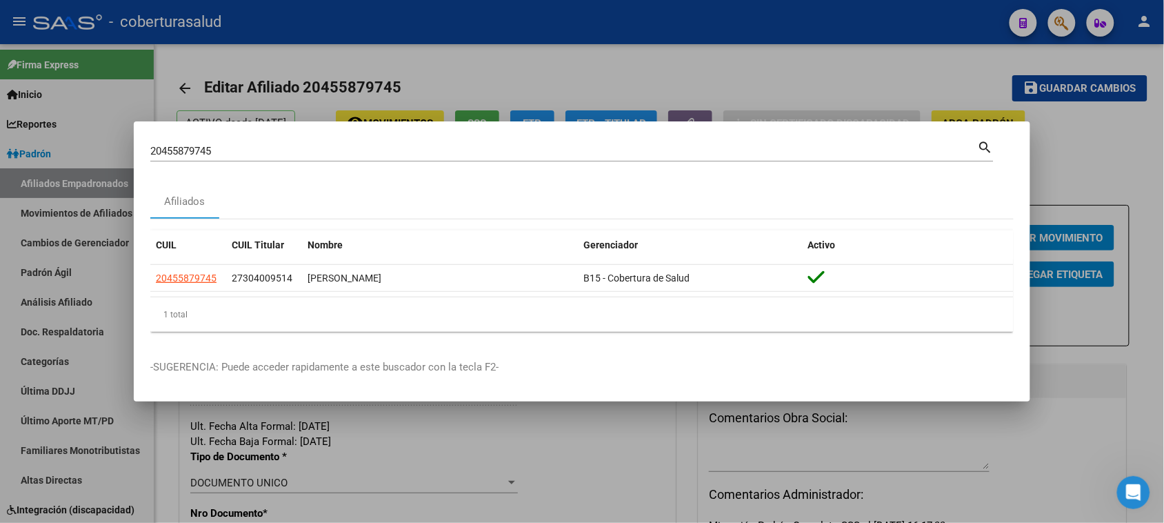
click at [830, 64] on div at bounding box center [582, 261] width 1164 height 523
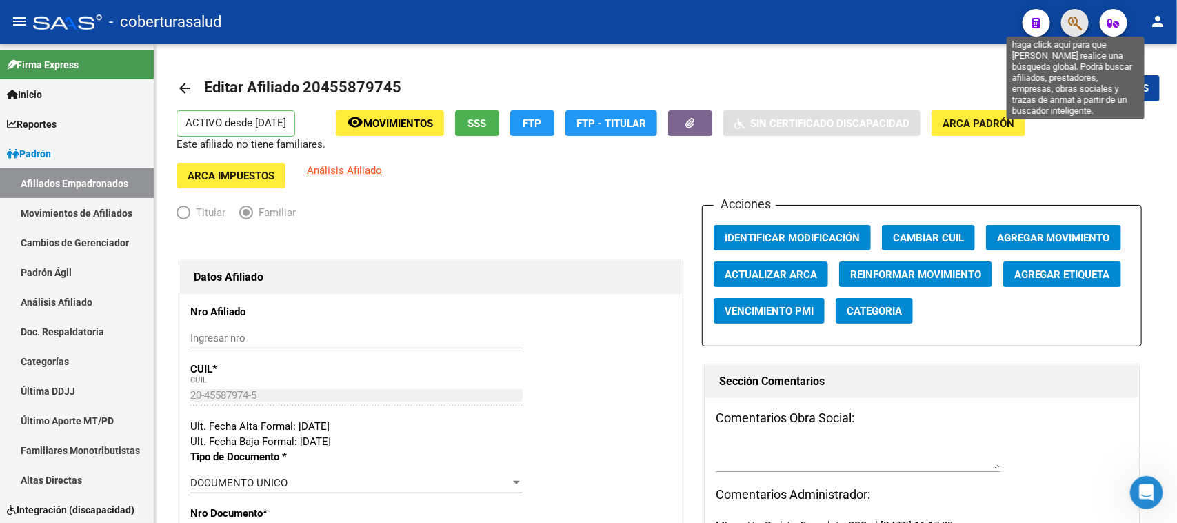
click at [941, 22] on icon "button" at bounding box center [1075, 23] width 14 height 16
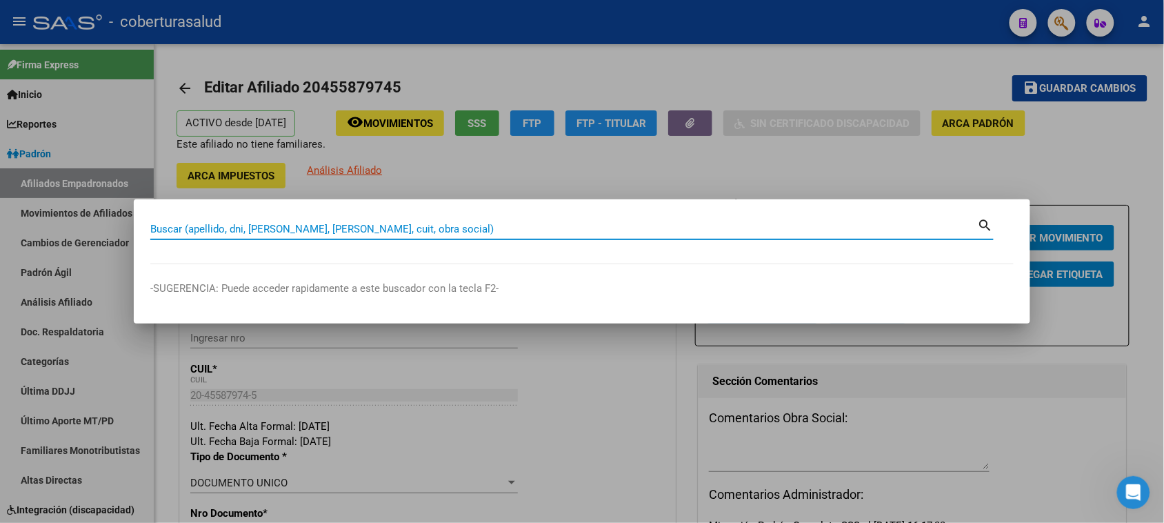
click at [209, 225] on input "Buscar (apellido, dni, [PERSON_NAME], [PERSON_NAME], cuit, obra social)" at bounding box center [564, 229] width 828 height 12
paste input "23455979129"
type input "23455979129"
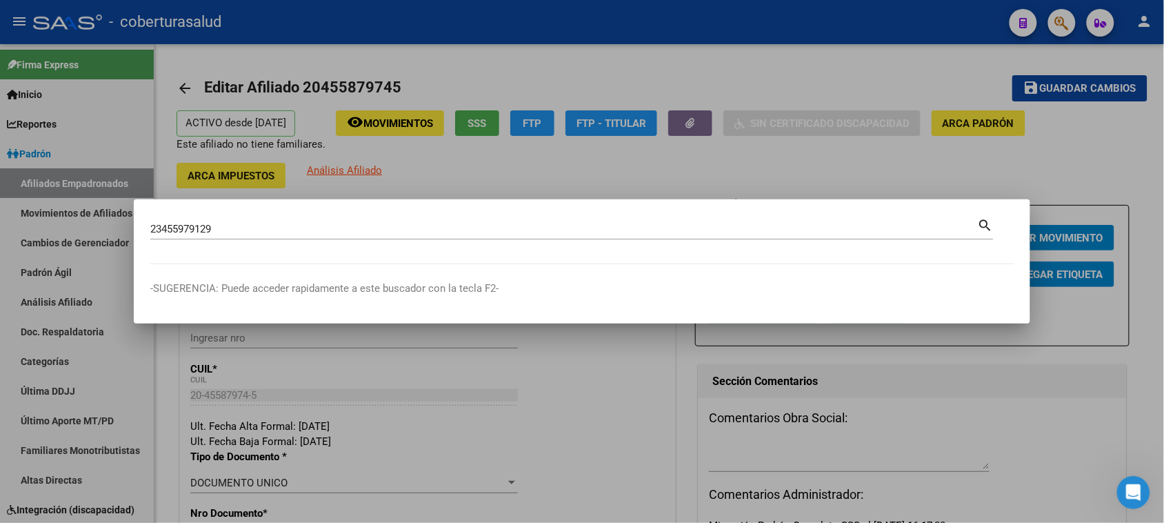
click at [941, 225] on mat-icon "search" at bounding box center [986, 224] width 16 height 17
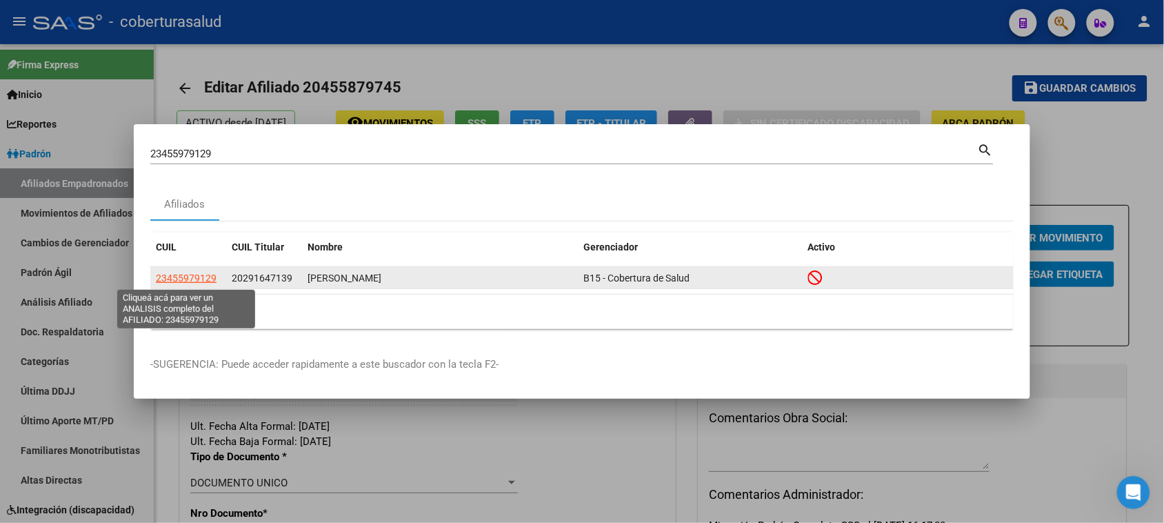
click at [181, 277] on span "23455979129" at bounding box center [186, 277] width 61 height 11
type textarea "23455979129"
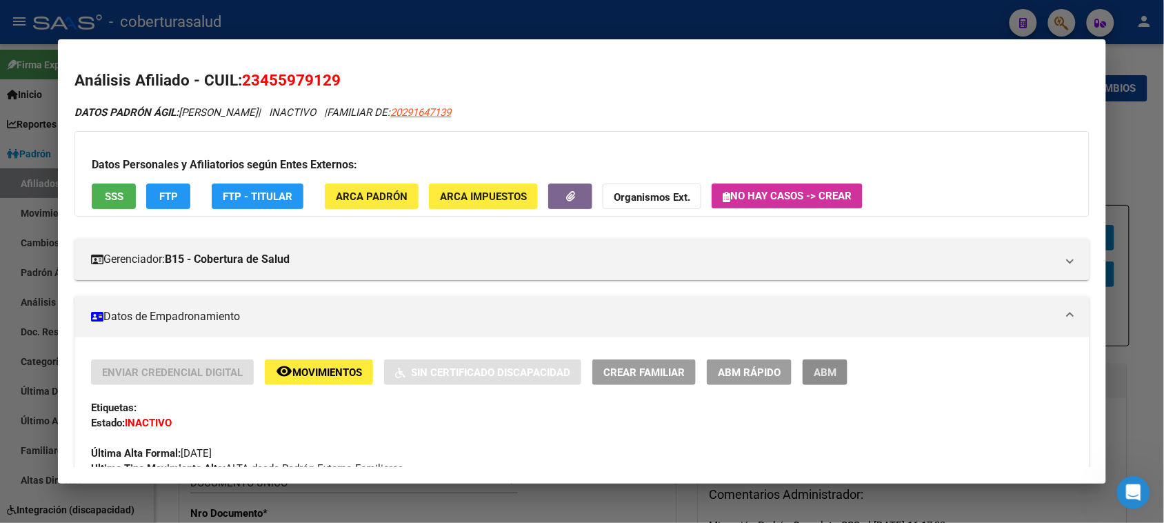
click at [814, 374] on span "ABM" at bounding box center [825, 372] width 23 height 12
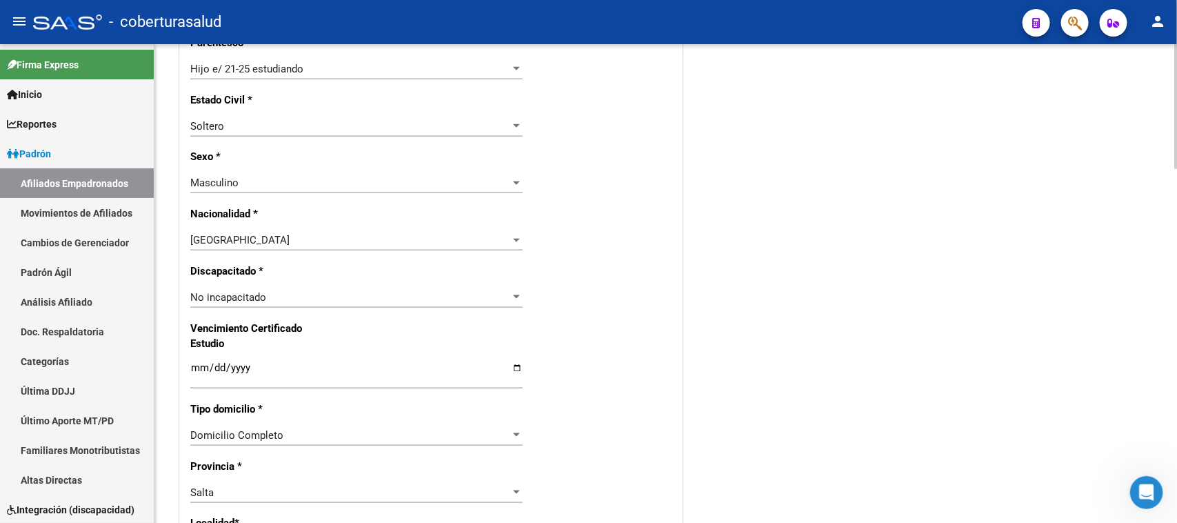
scroll to position [690, 0]
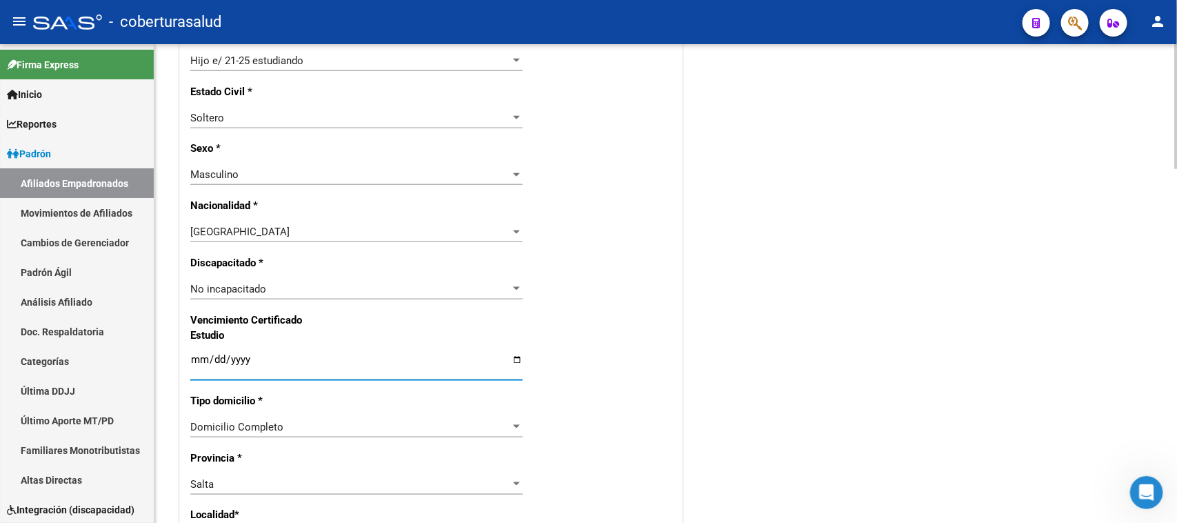
click at [193, 356] on input "Ingresar fecha" at bounding box center [356, 365] width 332 height 22
type input "[DATE]"
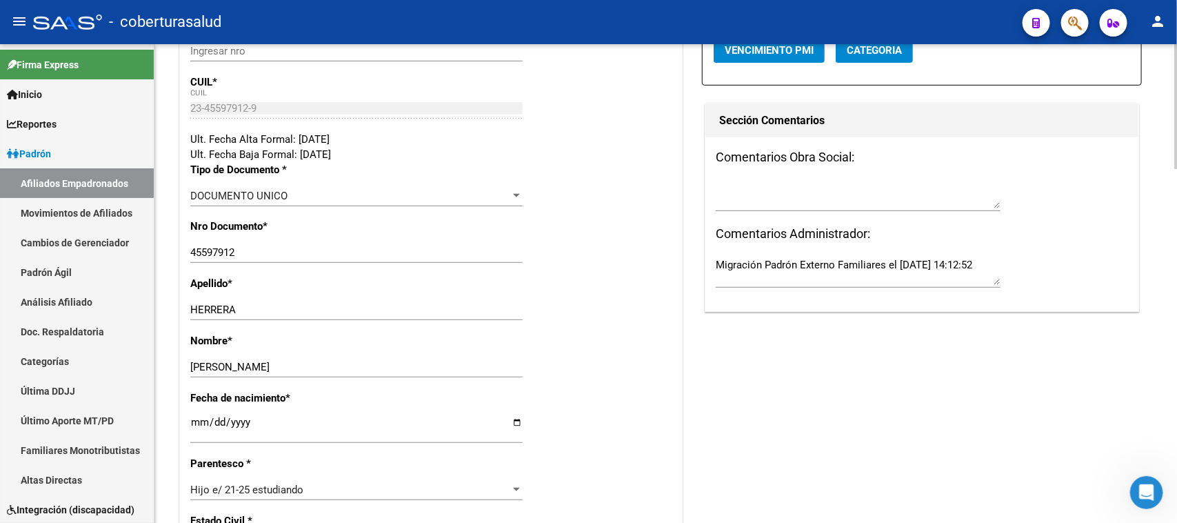
scroll to position [259, 0]
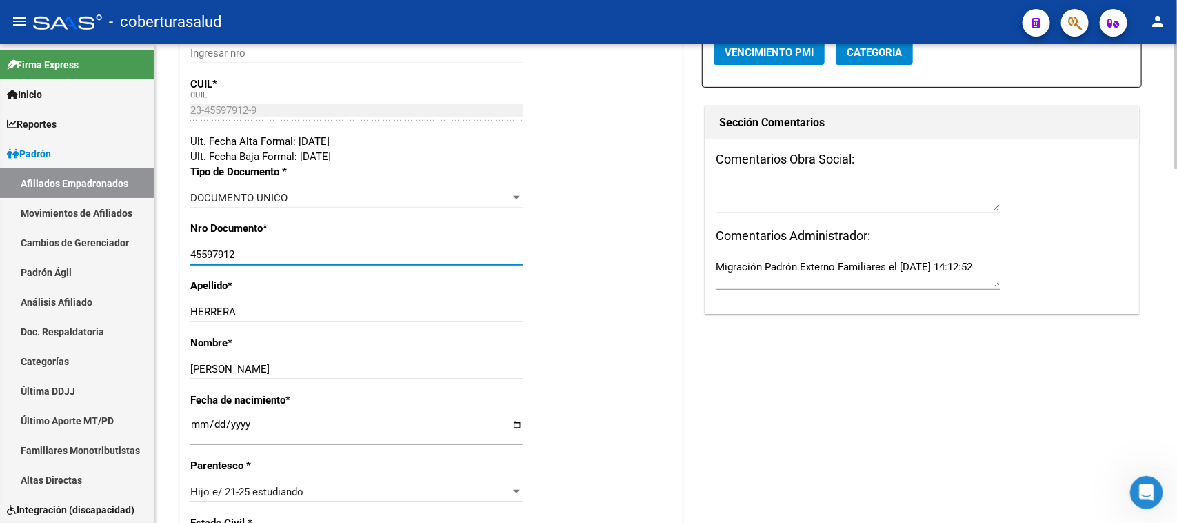
drag, startPoint x: 190, startPoint y: 255, endPoint x: 267, endPoint y: 254, distance: 77.2
click at [268, 254] on input "45597912" at bounding box center [356, 254] width 332 height 12
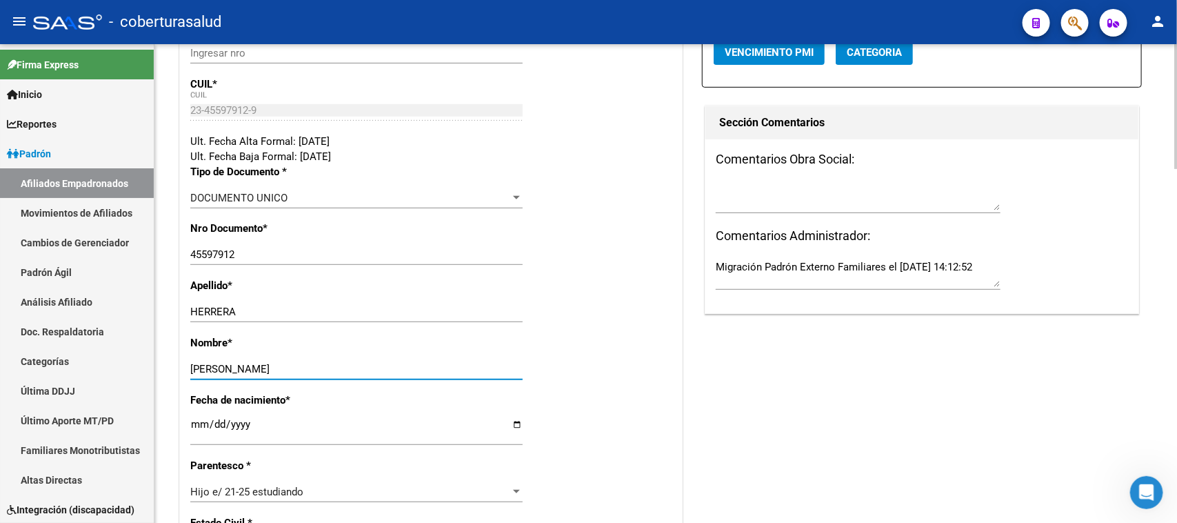
drag, startPoint x: 191, startPoint y: 371, endPoint x: 241, endPoint y: 361, distance: 51.4
click at [241, 361] on div "GONZALEZ LUCAS SANTIAGO Ingresar nombre" at bounding box center [356, 369] width 332 height 21
click at [272, 308] on input "HERRERA" at bounding box center [356, 311] width 332 height 12
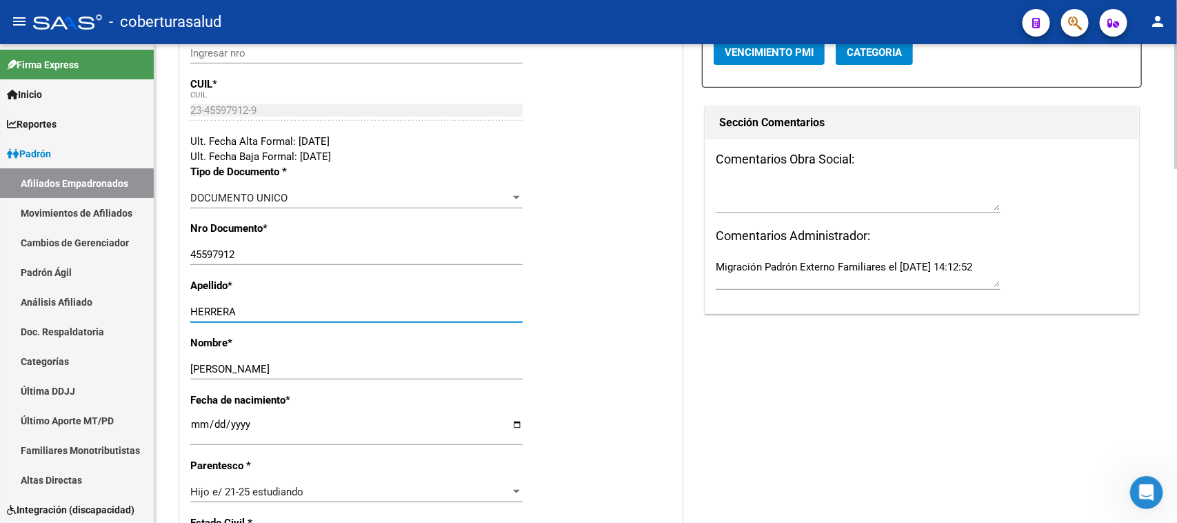
paste input "GONZALEZ"
type input "HERRERA GONZALEZ"
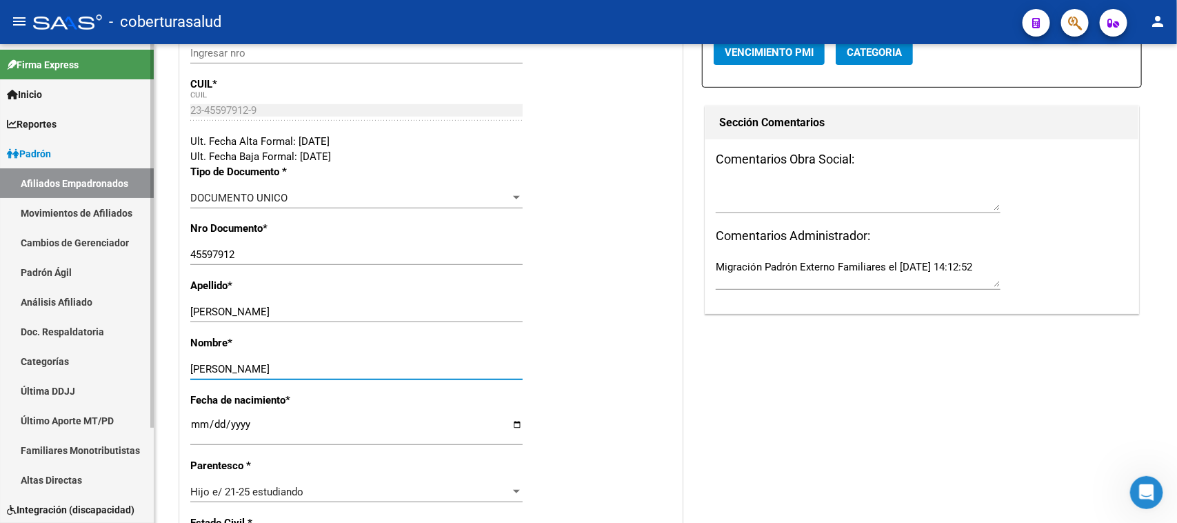
drag, startPoint x: 245, startPoint y: 367, endPoint x: 112, endPoint y: 367, distance: 133.1
click at [112, 367] on mat-sidenav-container "Firma Express Inicio Calendario SSS Instructivos Contacto OS Reportes Padrón Tr…" at bounding box center [588, 283] width 1177 height 479
type input "LUCAS SANTIAGO"
click at [585, 355] on div "Nombre * LUCAS SANTIAGO Ingresar nombre" at bounding box center [430, 363] width 481 height 57
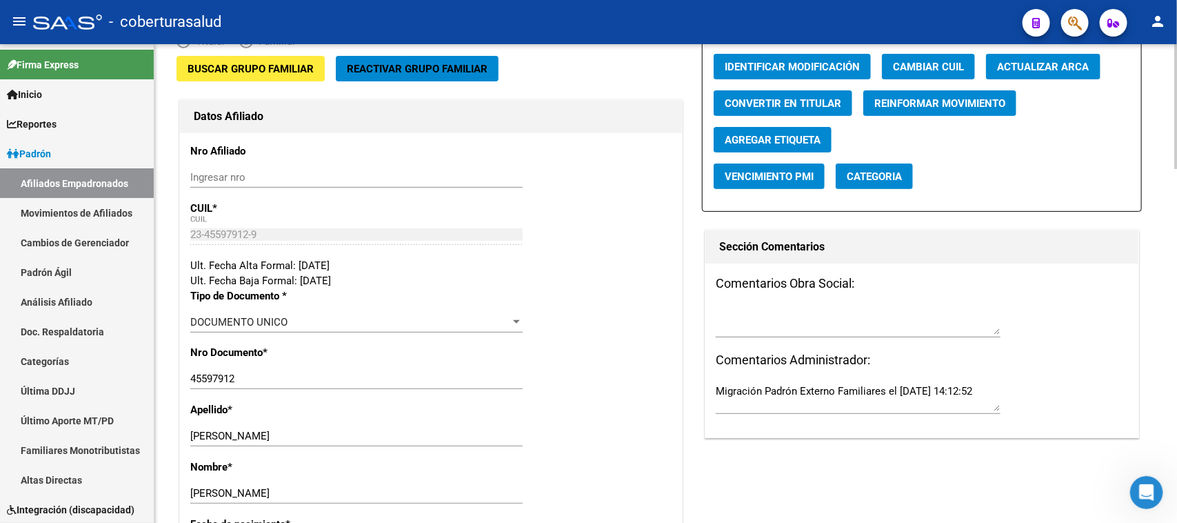
scroll to position [0, 0]
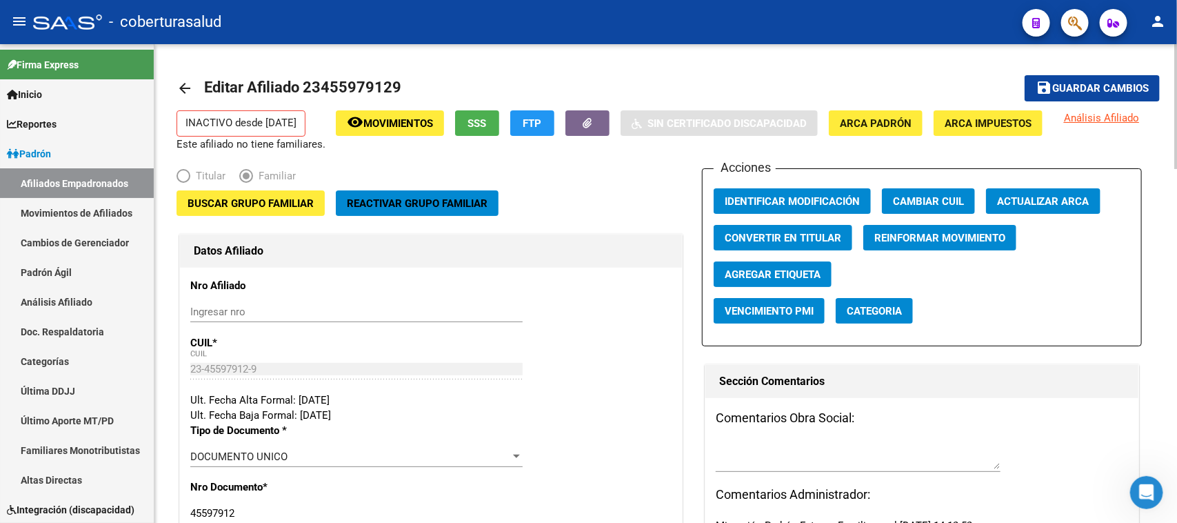
click at [941, 67] on div at bounding box center [1175, 106] width 3 height 125
click at [221, 201] on span "Buscar Grupo Familiar" at bounding box center [251, 203] width 126 height 12
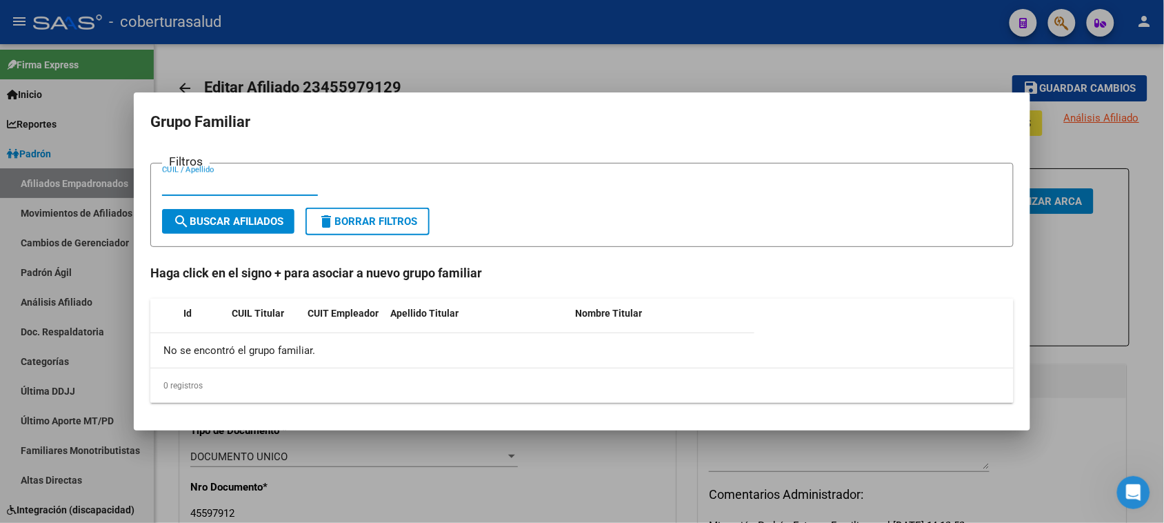
click at [183, 184] on input "CUIL / Apellido" at bounding box center [240, 185] width 156 height 12
paste input "29164713"
type input "29164713"
click at [219, 218] on span "search Buscar Afiliados" at bounding box center [228, 221] width 110 height 12
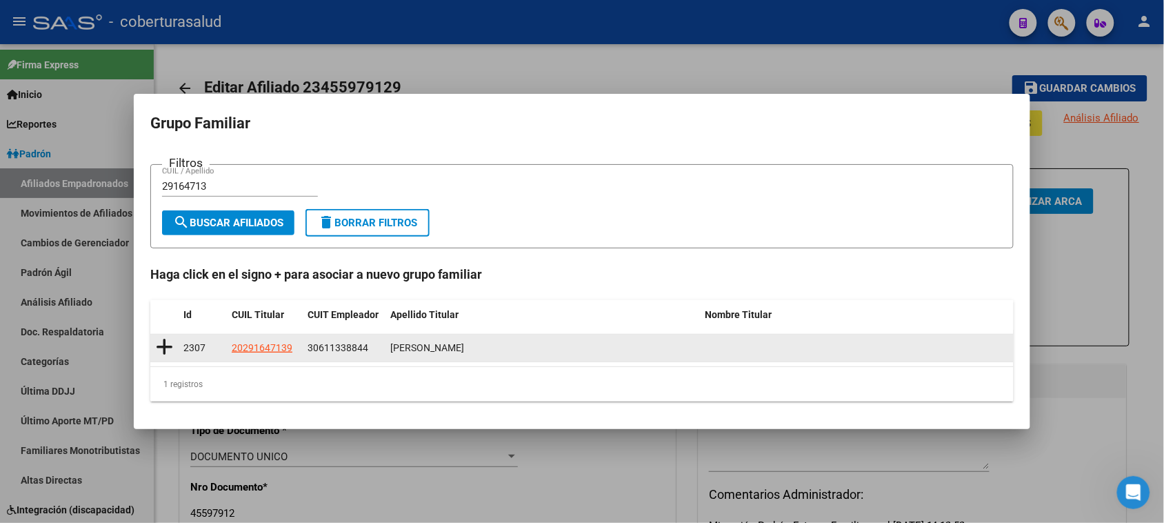
click at [162, 341] on icon at bounding box center [164, 346] width 17 height 19
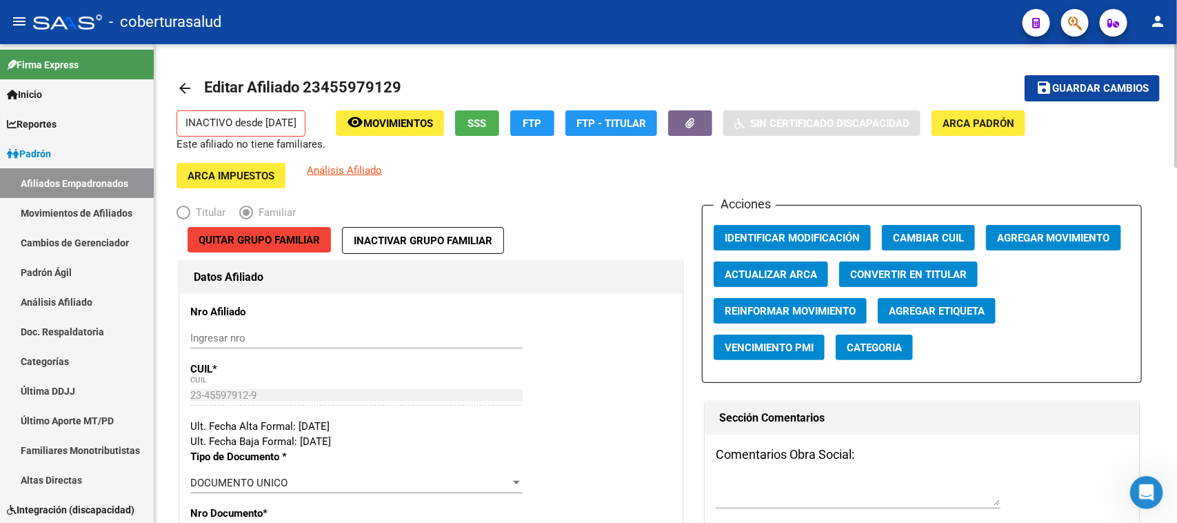
click at [941, 49] on div at bounding box center [1175, 105] width 3 height 123
click at [941, 88] on span "Guardar cambios" at bounding box center [1100, 89] width 97 height 12
click at [941, 237] on span "Agregar Movimiento" at bounding box center [1053, 238] width 113 height 12
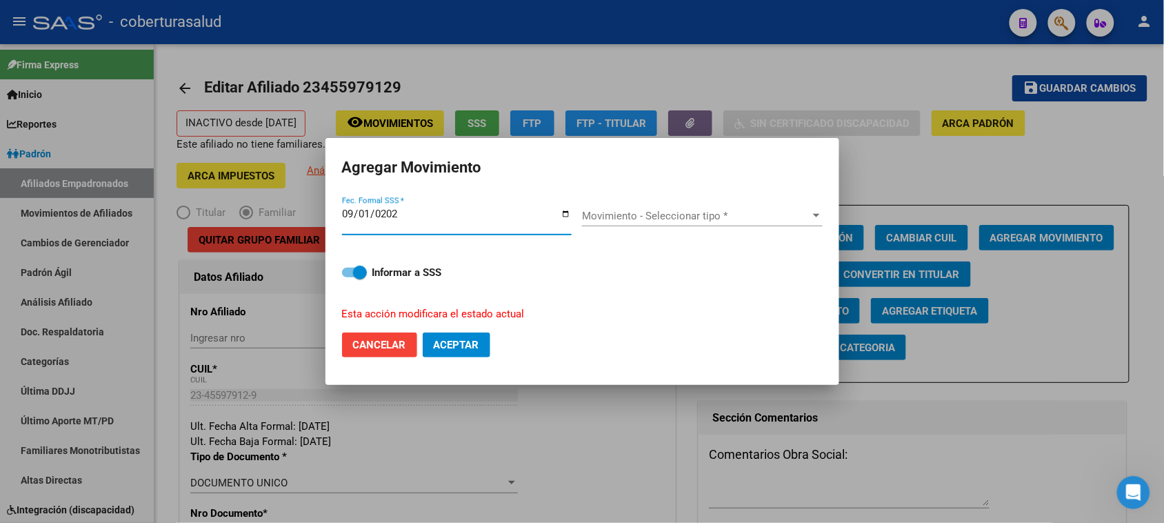
type input "[DATE]"
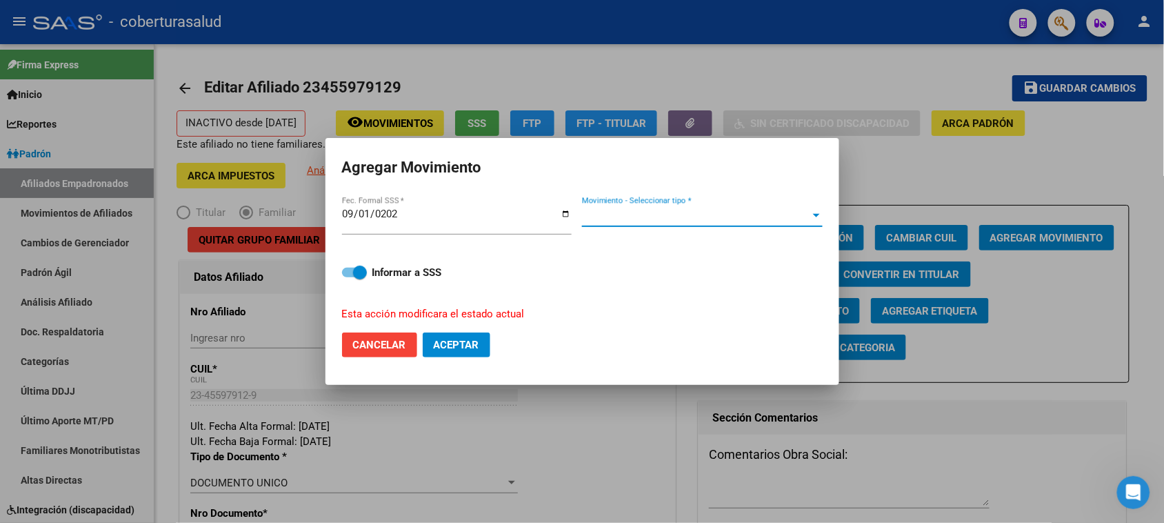
click at [778, 215] on span "Movimiento - Seleccionar tipo *" at bounding box center [696, 216] width 228 height 12
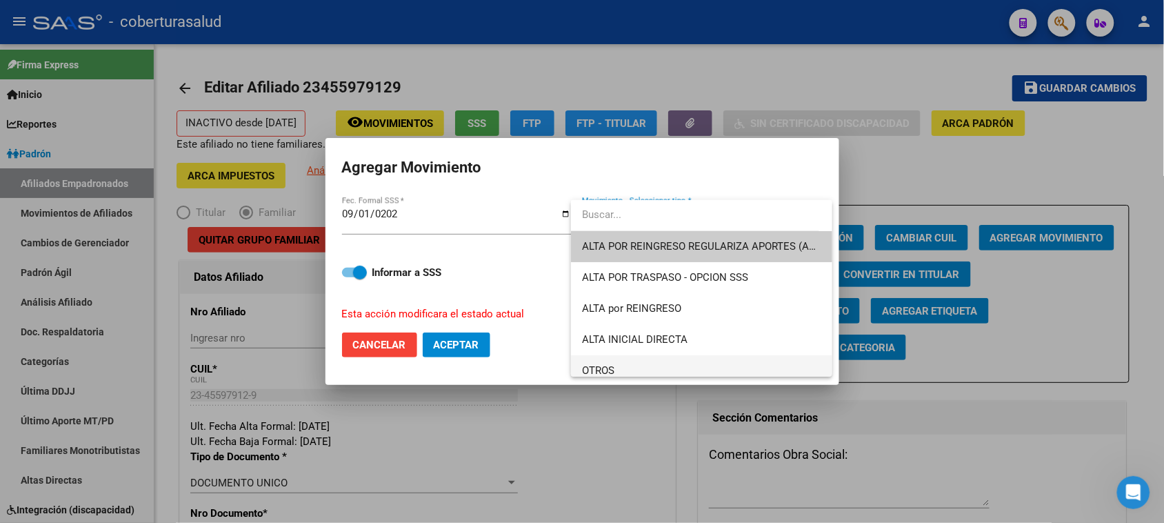
click at [632, 369] on span "OTROS" at bounding box center [701, 370] width 239 height 31
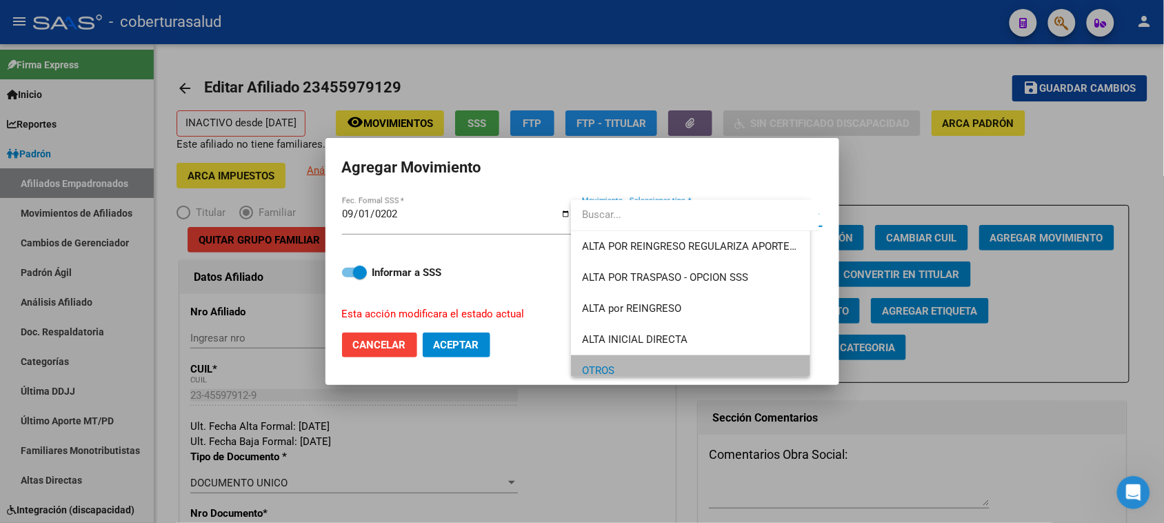
scroll to position [9, 0]
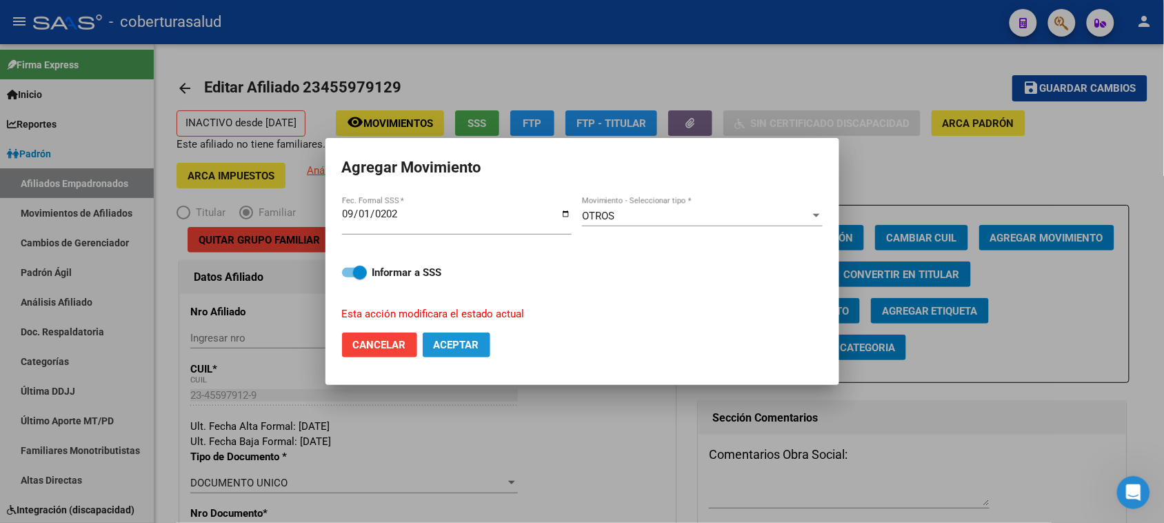
click at [463, 345] on span "Aceptar" at bounding box center [457, 345] width 46 height 12
checkbox input "false"
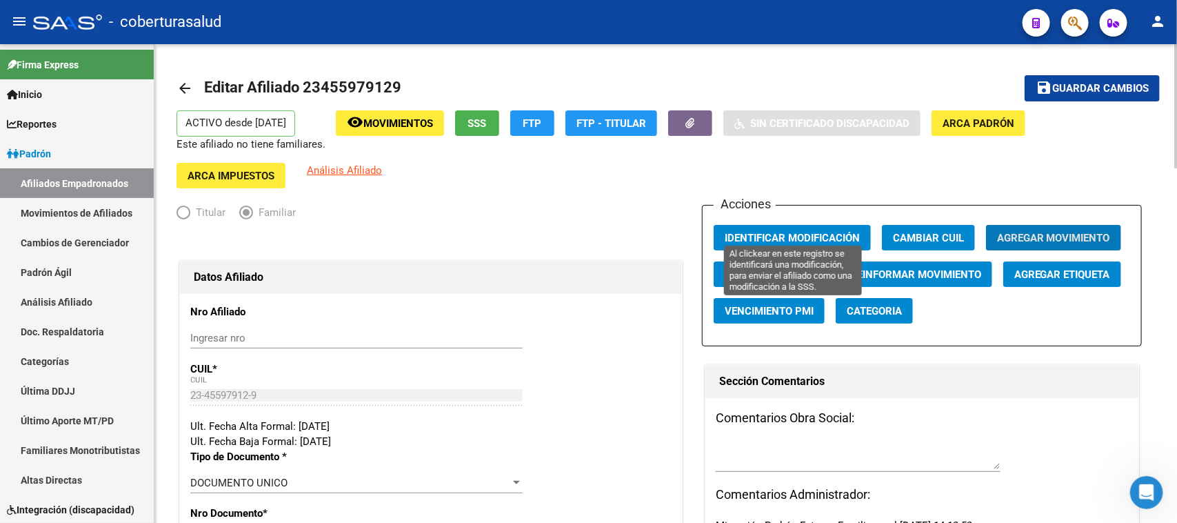
click at [788, 232] on span "Identificar Modificación" at bounding box center [792, 238] width 135 height 12
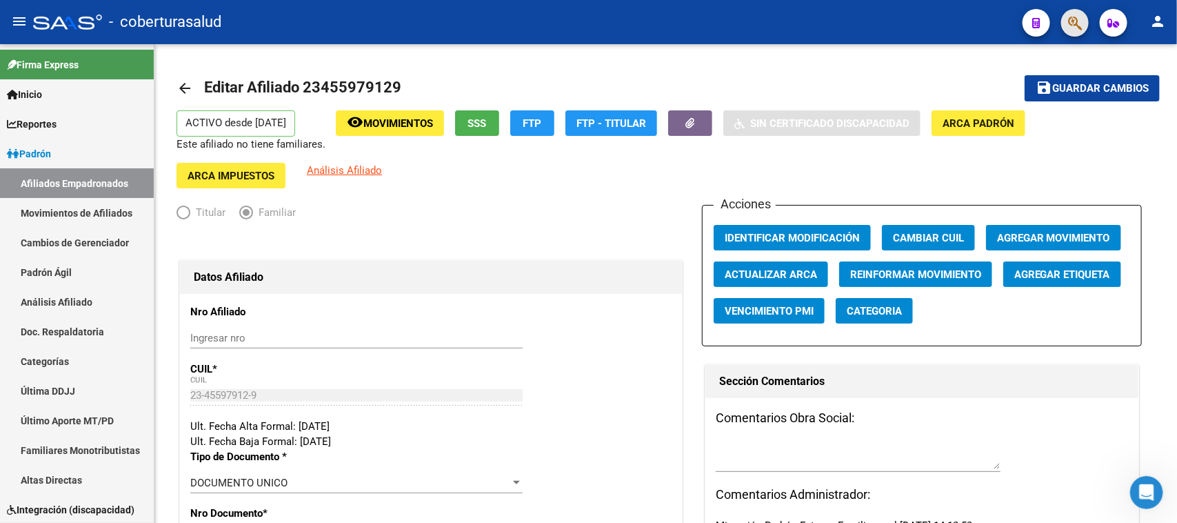
click at [941, 12] on span "button" at bounding box center [1075, 23] width 14 height 28
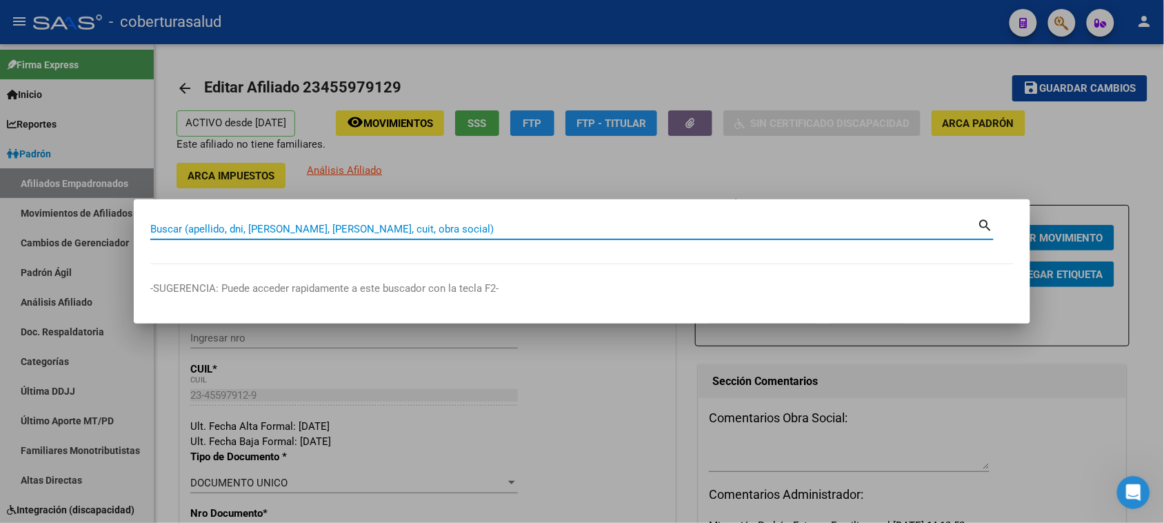
click at [194, 224] on input "Buscar (apellido, dni, [PERSON_NAME], [PERSON_NAME], cuit, obra social)" at bounding box center [564, 229] width 828 height 12
paste input "23455979129"
type input "23455979129"
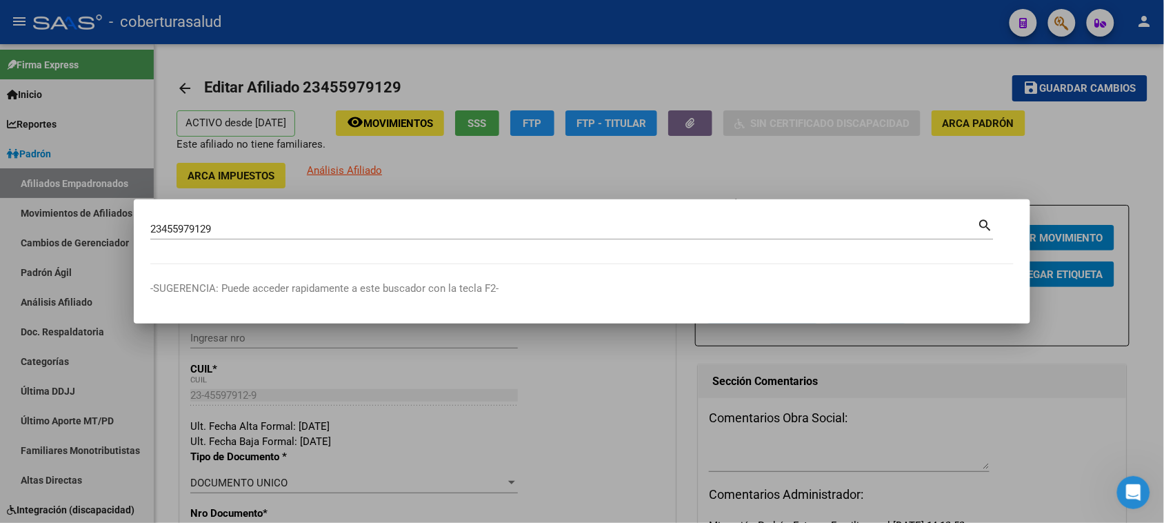
click at [941, 222] on mat-icon "search" at bounding box center [986, 224] width 16 height 17
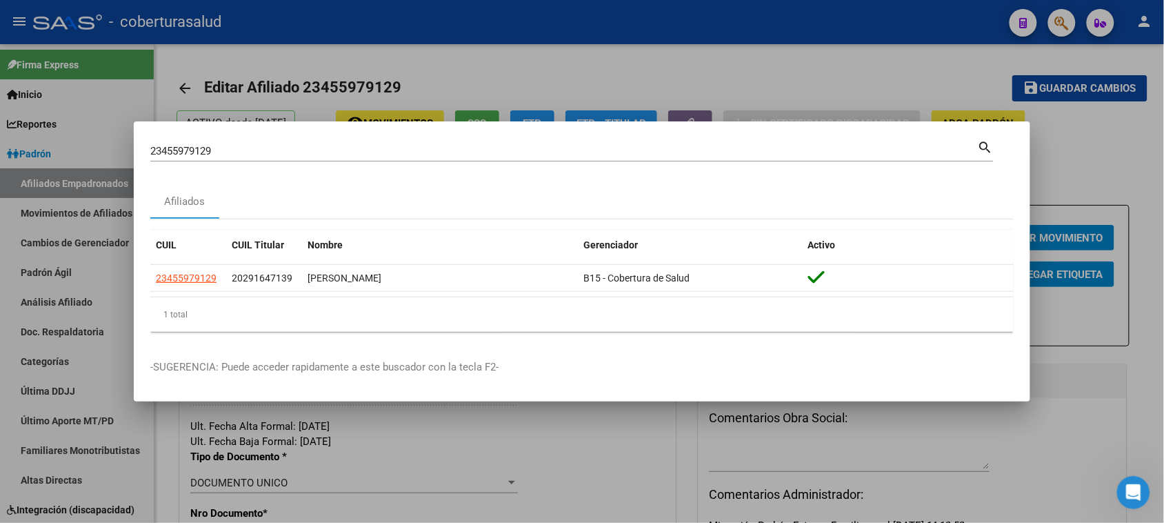
click at [869, 64] on div at bounding box center [582, 261] width 1164 height 523
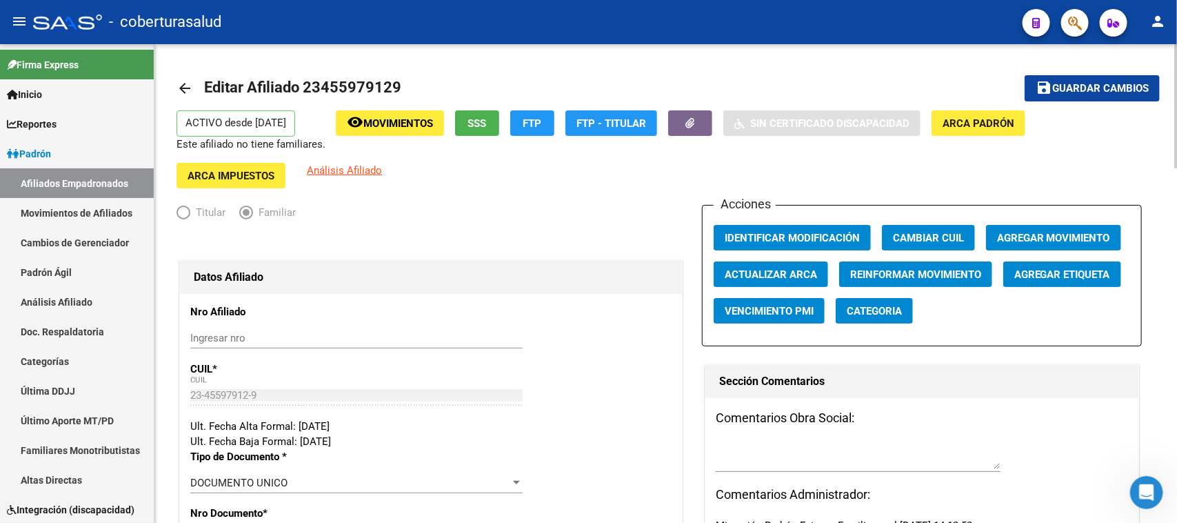
click at [508, 205] on div "Titular Familiar" at bounding box center [431, 216] width 509 height 22
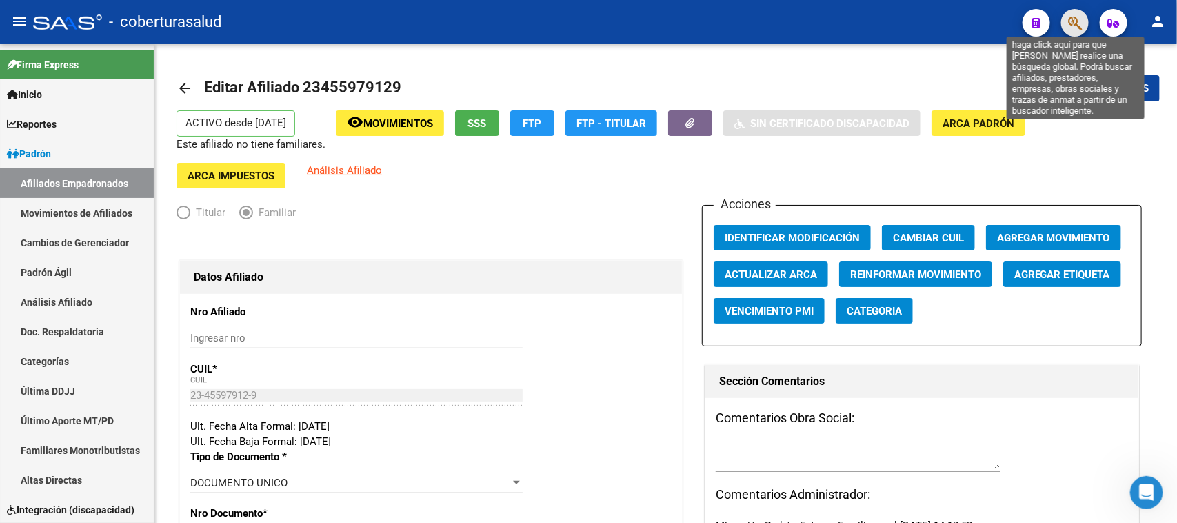
click at [941, 18] on icon "button" at bounding box center [1075, 23] width 14 height 16
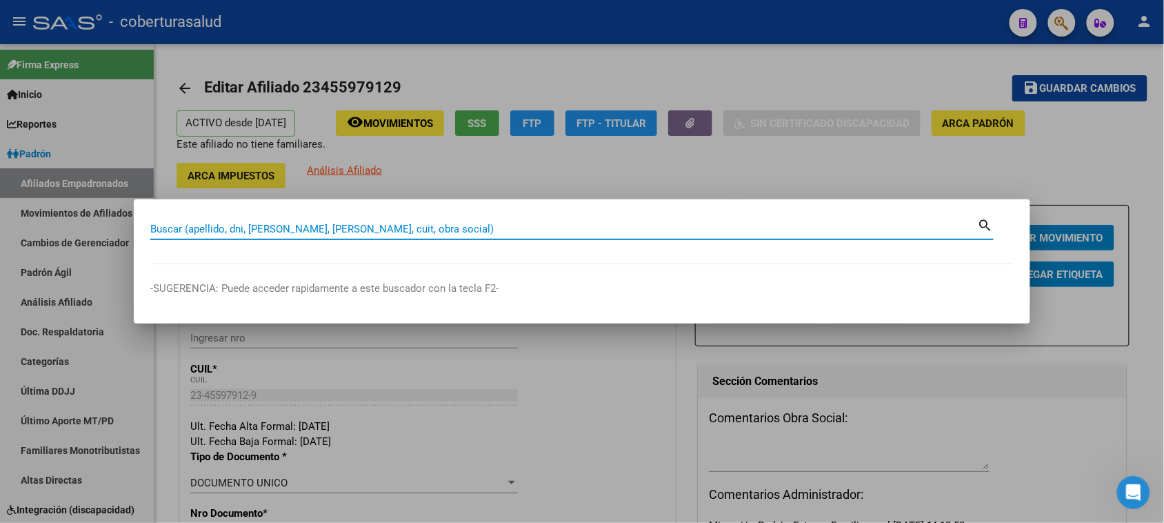
click at [190, 228] on input "Buscar (apellido, dni, [PERSON_NAME], [PERSON_NAME], cuit, obra social)" at bounding box center [564, 229] width 828 height 12
paste input "23455979129"
type input "23455979129"
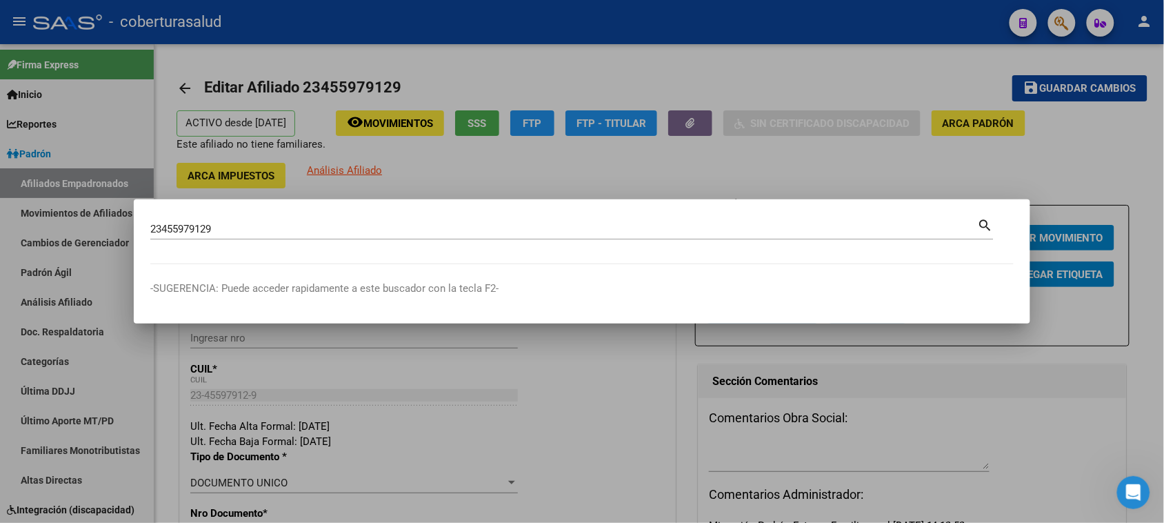
click at [941, 225] on mat-icon "search" at bounding box center [986, 224] width 16 height 17
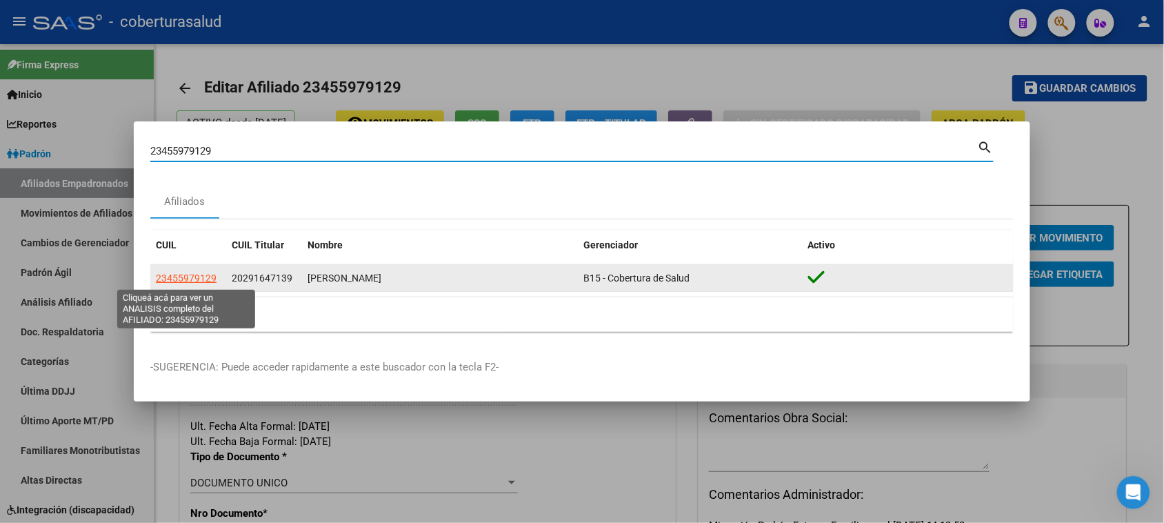
click at [198, 278] on span "23455979129" at bounding box center [186, 277] width 61 height 11
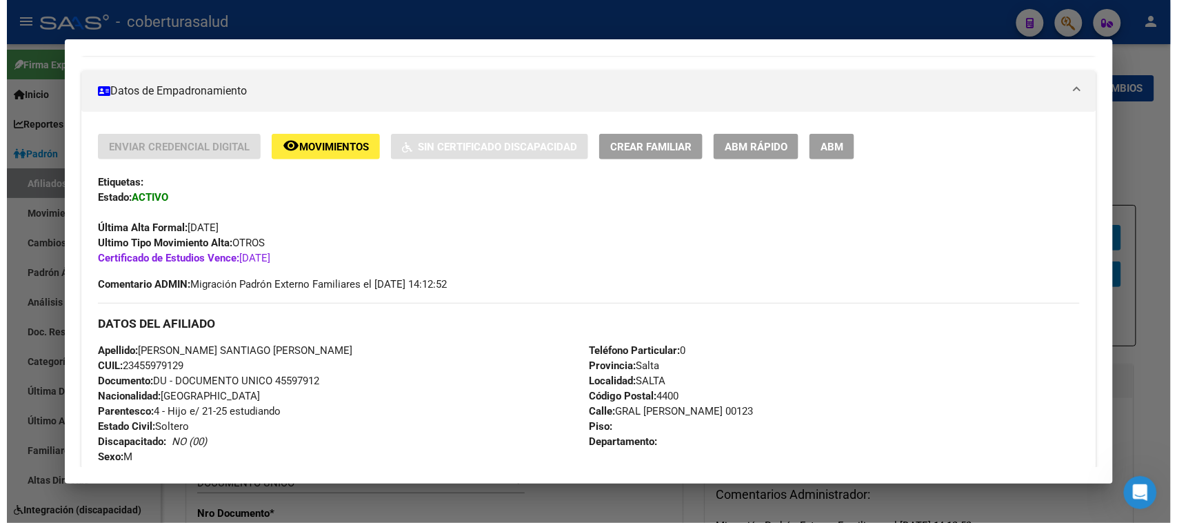
scroll to position [172, 0]
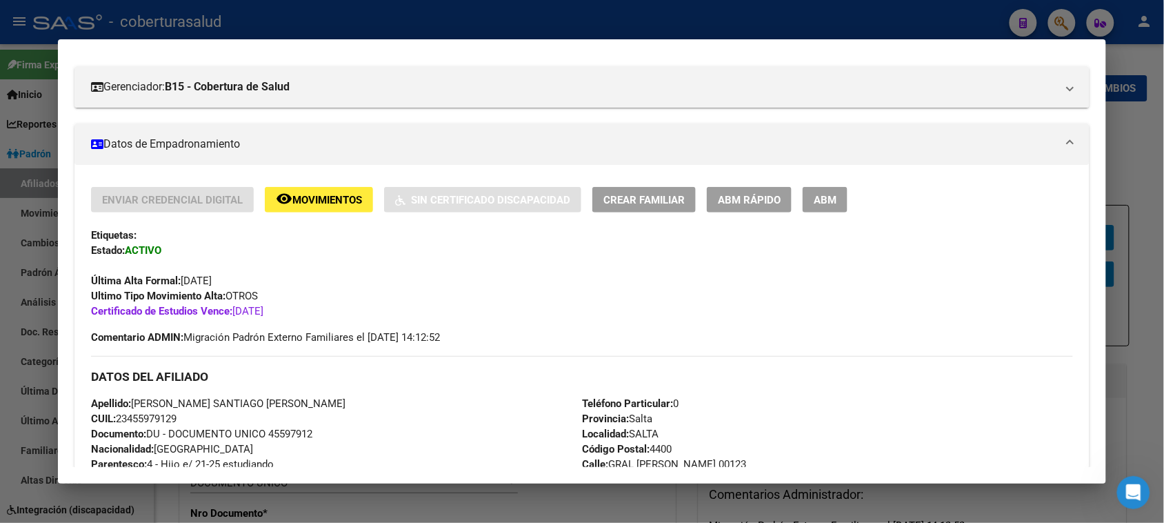
click at [824, 202] on span "ABM" at bounding box center [825, 200] width 23 height 12
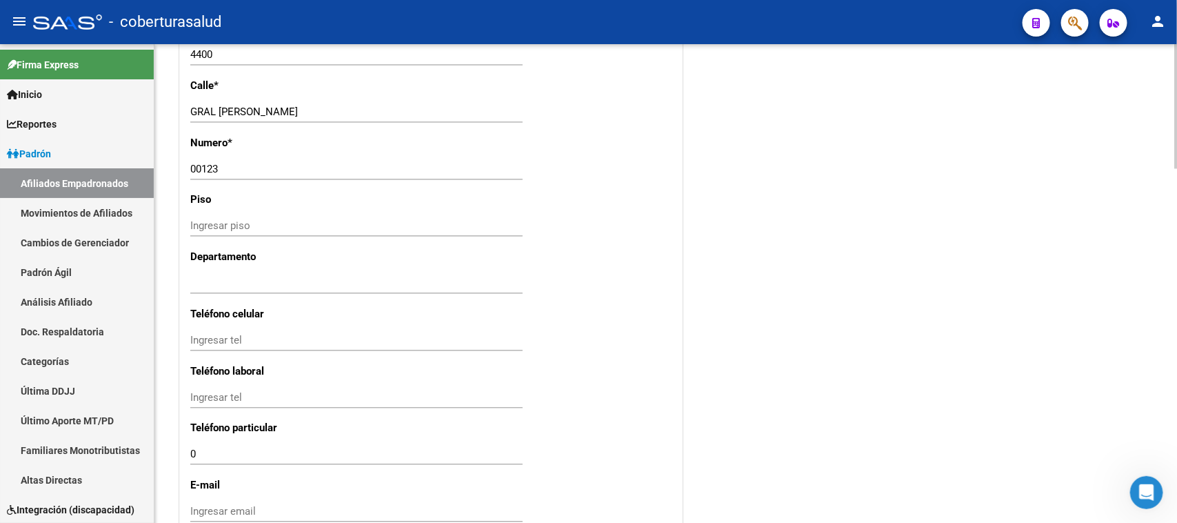
scroll to position [1293, 0]
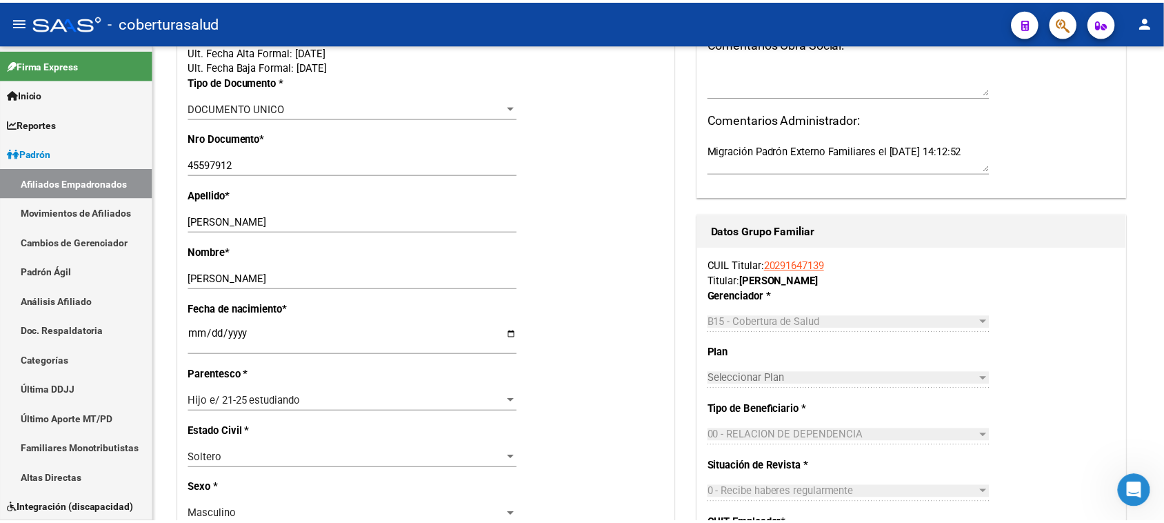
scroll to position [345, 0]
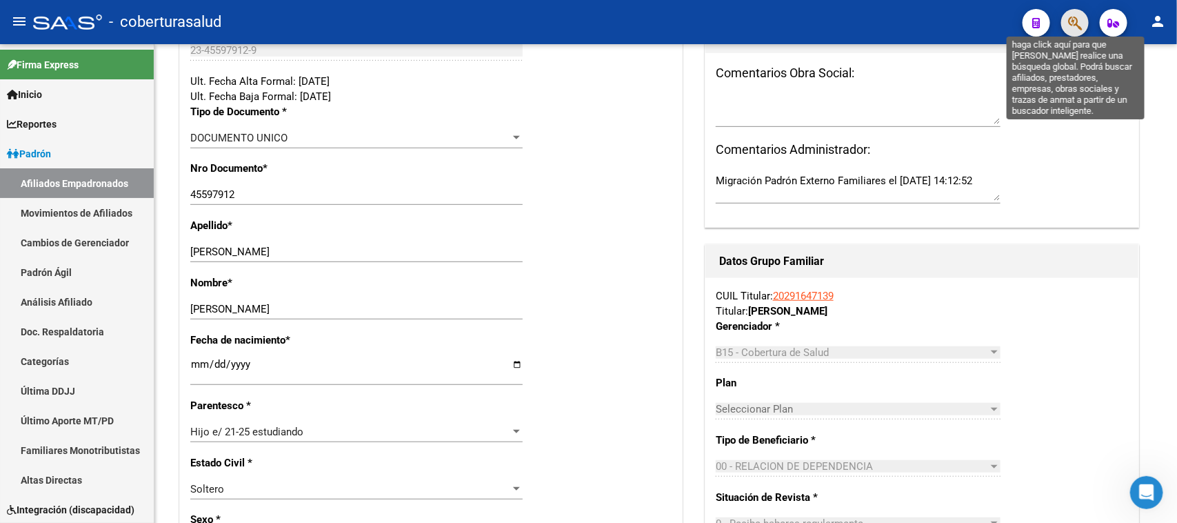
click at [941, 26] on icon "button" at bounding box center [1075, 23] width 14 height 16
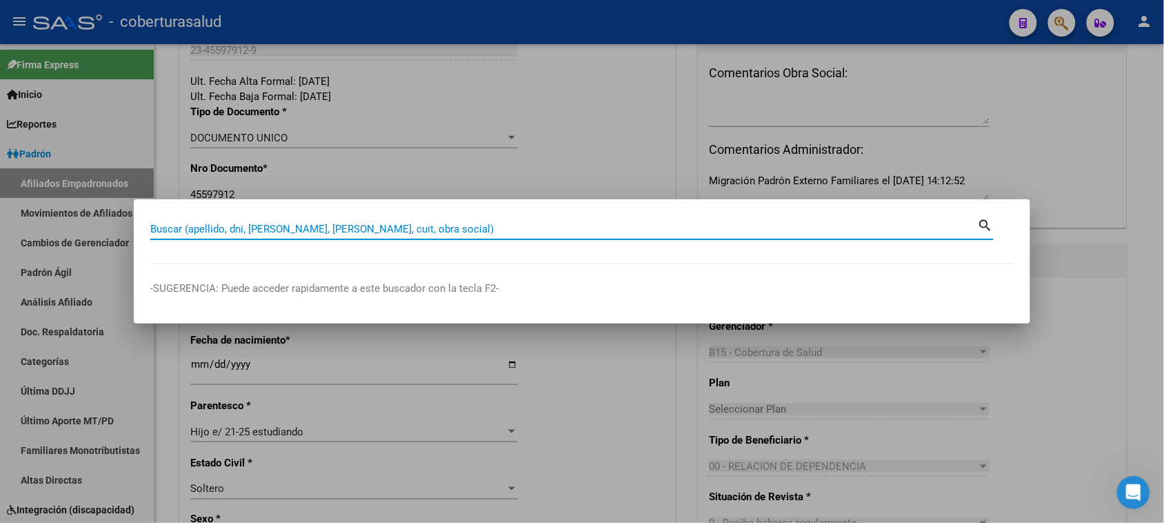
click at [180, 233] on input "Buscar (apellido, dni, [PERSON_NAME], [PERSON_NAME], cuit, obra social)" at bounding box center [564, 229] width 828 height 12
paste input "27456002701"
type input "27456002701"
click at [941, 219] on mat-icon "search" at bounding box center [986, 224] width 16 height 17
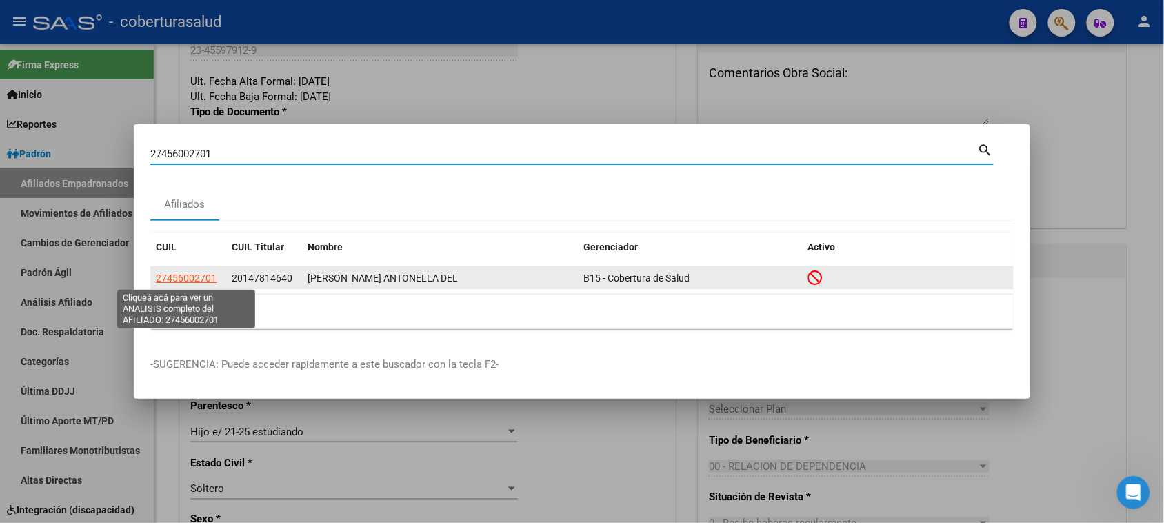
click at [198, 280] on span "27456002701" at bounding box center [186, 277] width 61 height 11
type textarea "27456002701"
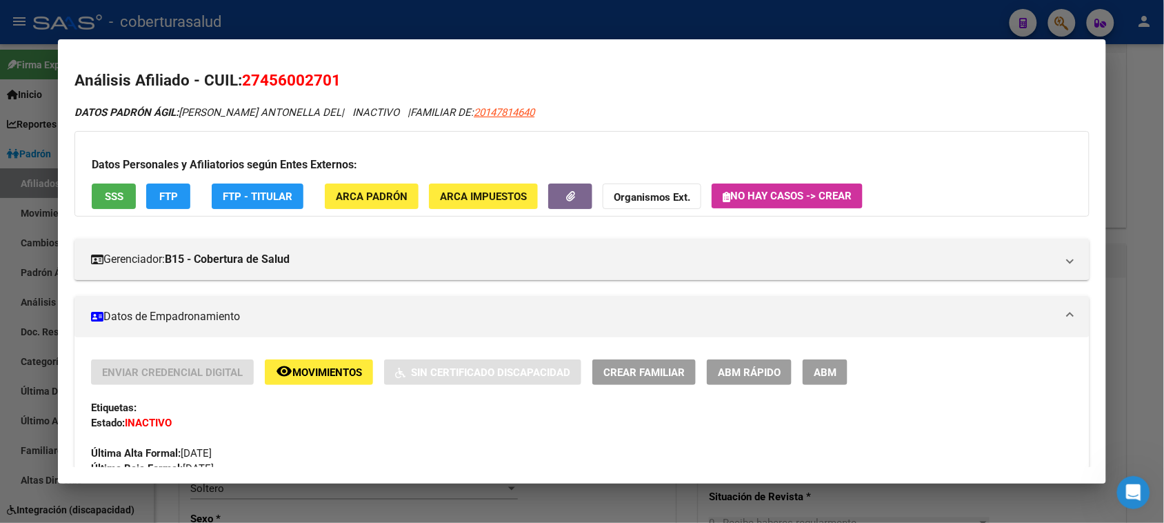
click at [818, 368] on span "ABM" at bounding box center [825, 372] width 23 height 12
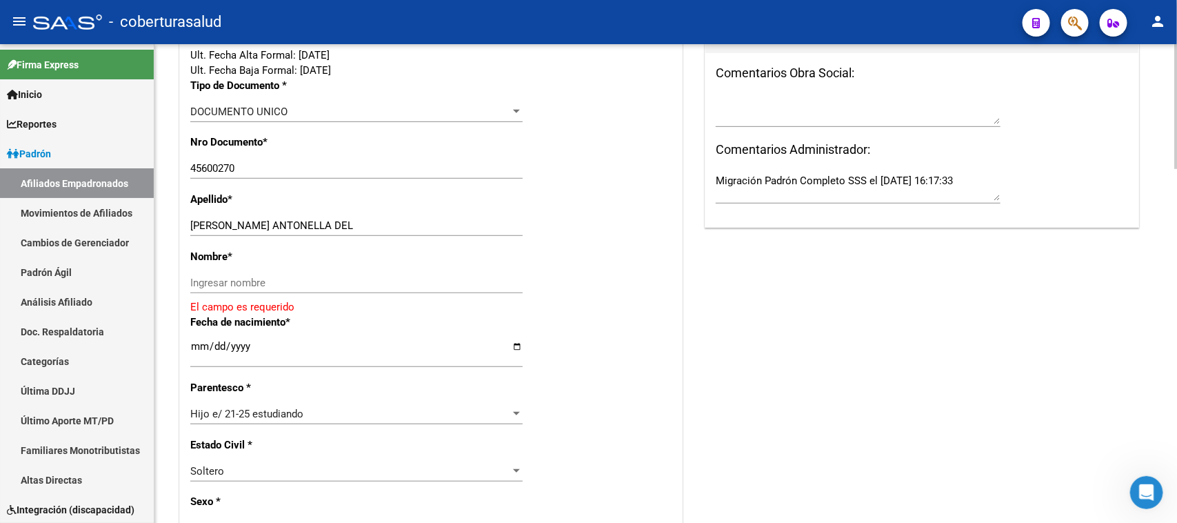
scroll to position [431, 0]
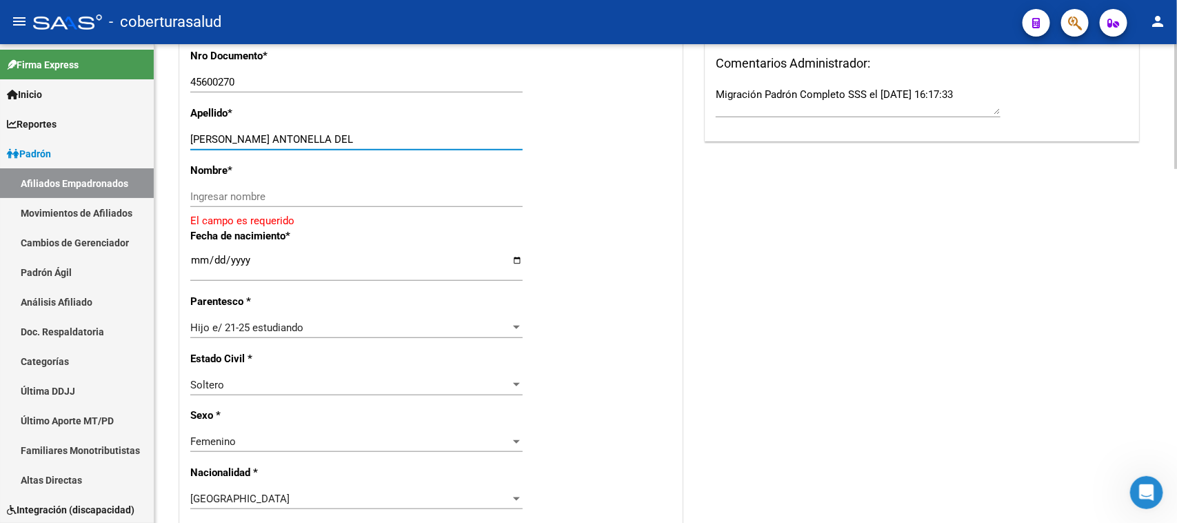
drag, startPoint x: 249, startPoint y: 136, endPoint x: 370, endPoint y: 134, distance: 121.4
click at [370, 134] on input "RODRIGUEZ DAIANA ANTONELLA DEL" at bounding box center [356, 139] width 332 height 12
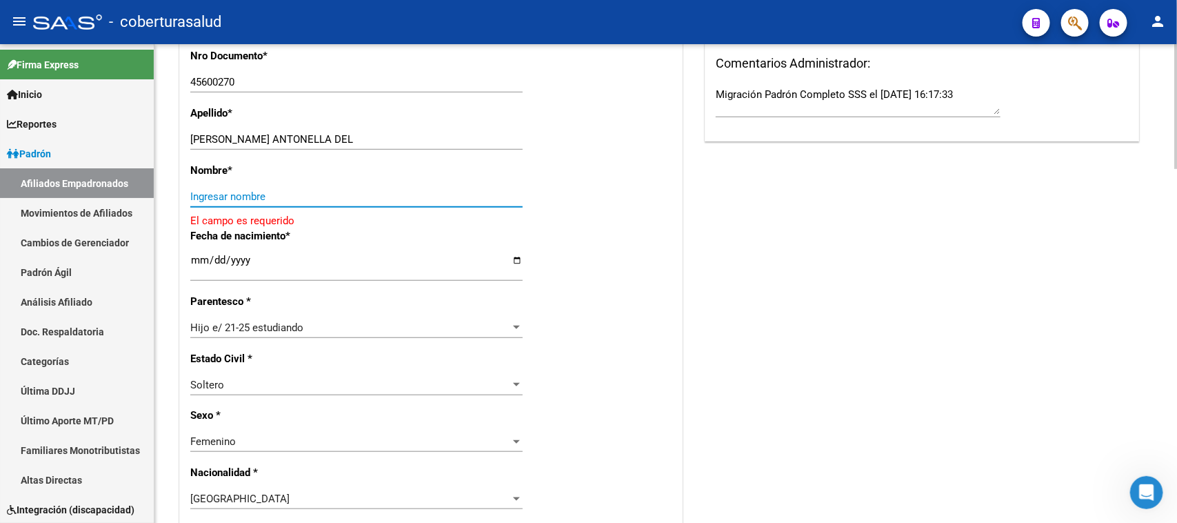
click at [235, 193] on input "Ingresar nombre" at bounding box center [356, 196] width 332 height 12
paste input "DAIANA ANTONELLA DEL"
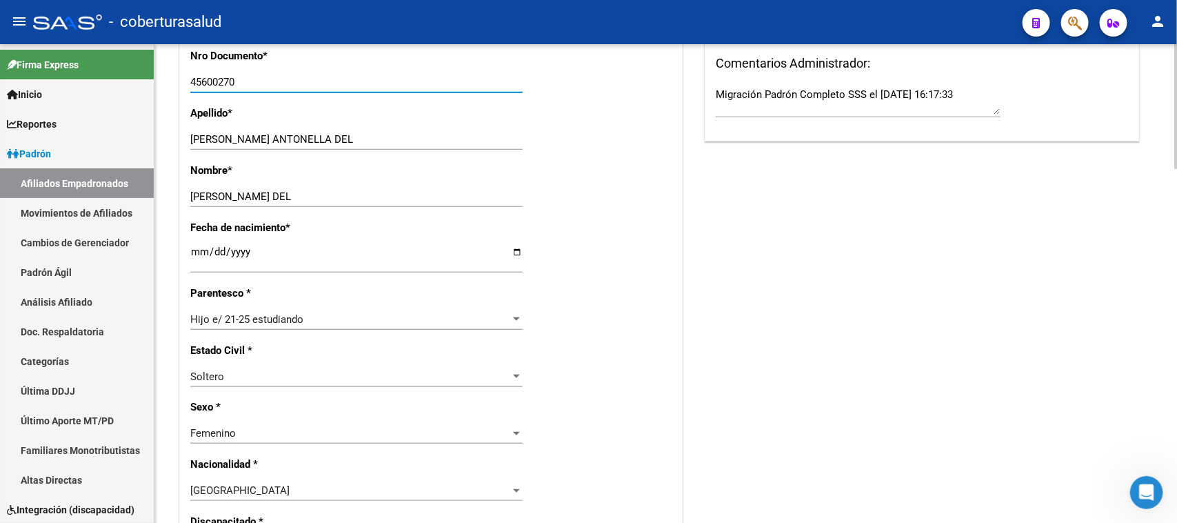
drag, startPoint x: 191, startPoint y: 83, endPoint x: 243, endPoint y: 81, distance: 51.8
click at [243, 81] on input "45600270" at bounding box center [356, 82] width 332 height 12
drag, startPoint x: 216, startPoint y: 74, endPoint x: 642, endPoint y: 99, distance: 426.8
click at [642, 99] on div "Nro Documento * 45600270 Ingresar nro" at bounding box center [430, 76] width 481 height 57
drag, startPoint x: 190, startPoint y: 79, endPoint x: 252, endPoint y: 79, distance: 62.1
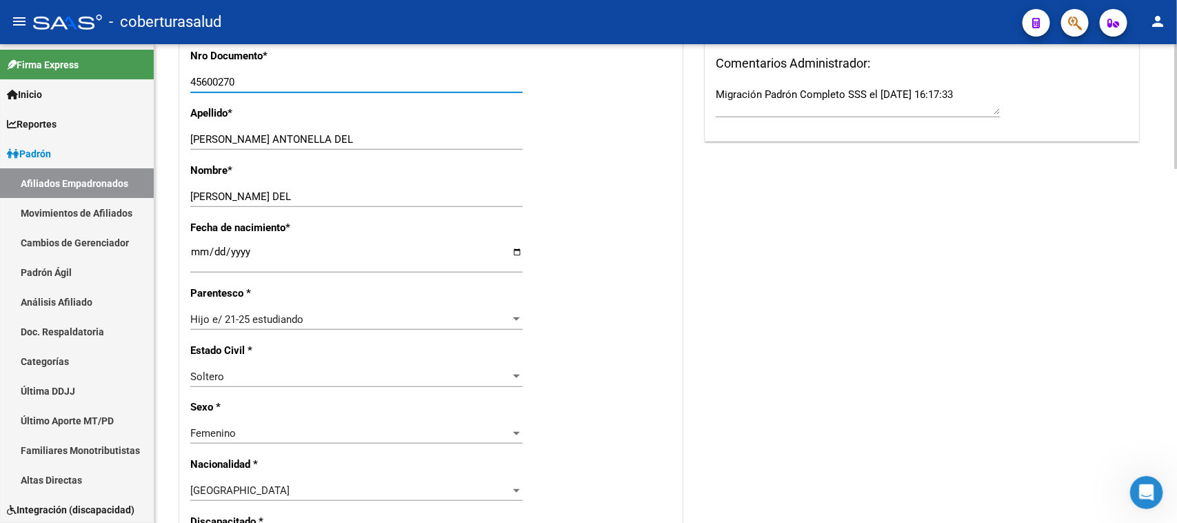
click at [252, 79] on input "45600270" at bounding box center [356, 82] width 332 height 12
click at [334, 184] on div "Nombre * DAIANA ANTONELLA DEL Ingresar nombre" at bounding box center [430, 191] width 481 height 57
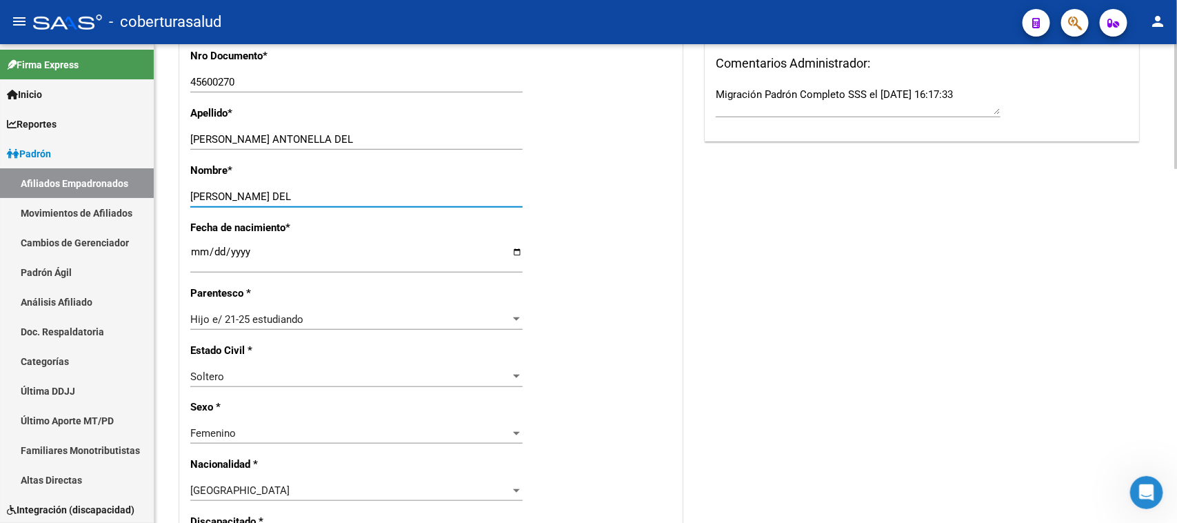
click at [334, 190] on input "DAIANA ANTONELLA DEL" at bounding box center [356, 196] width 332 height 12
type input "DAIANA ANTONELLA DEL MILAGRO"
click at [395, 136] on input "RODRIGUEZ DAIANA ANTONELLA DEL" at bounding box center [356, 139] width 332 height 12
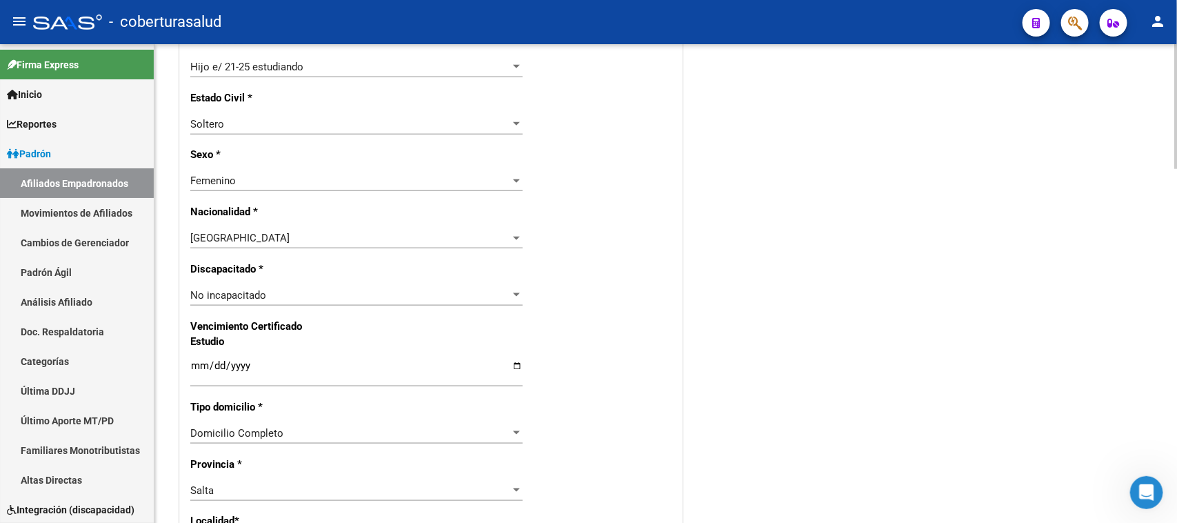
scroll to position [690, 0]
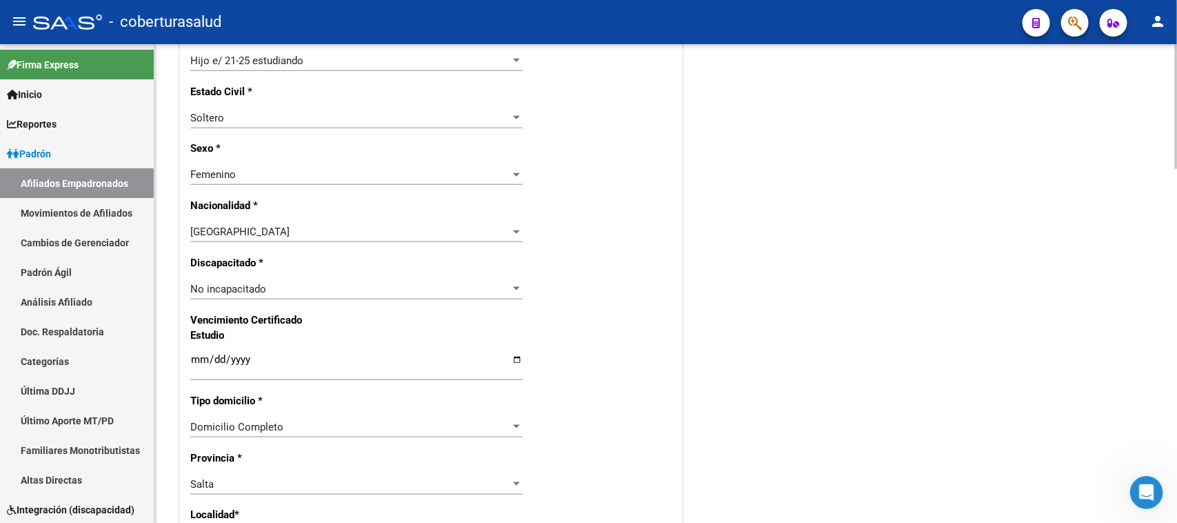
type input "RODRIGUEZ"
click at [195, 359] on input "Ingresar fecha" at bounding box center [356, 365] width 332 height 22
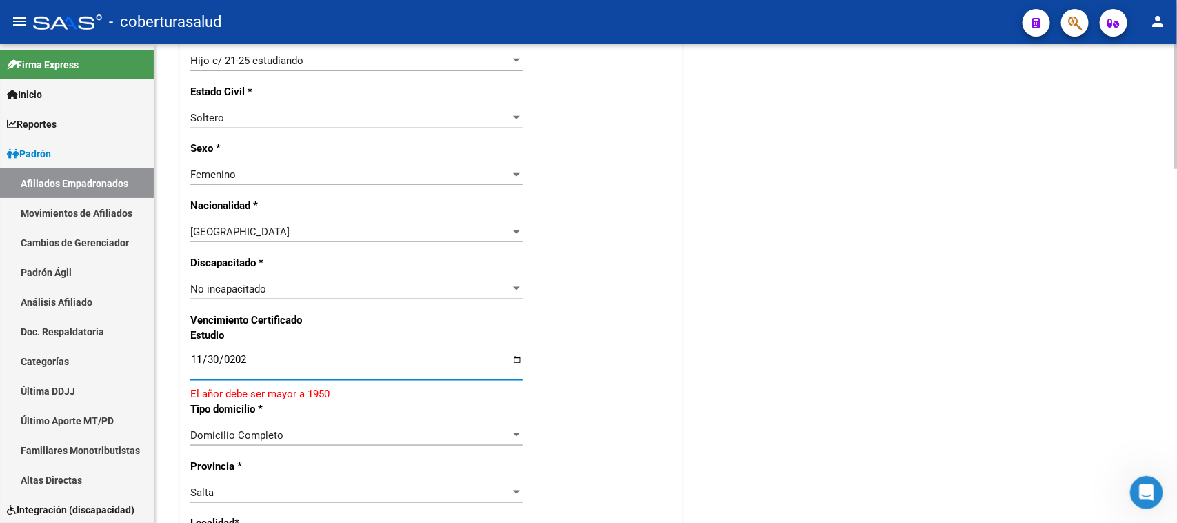
type input "[DATE]"
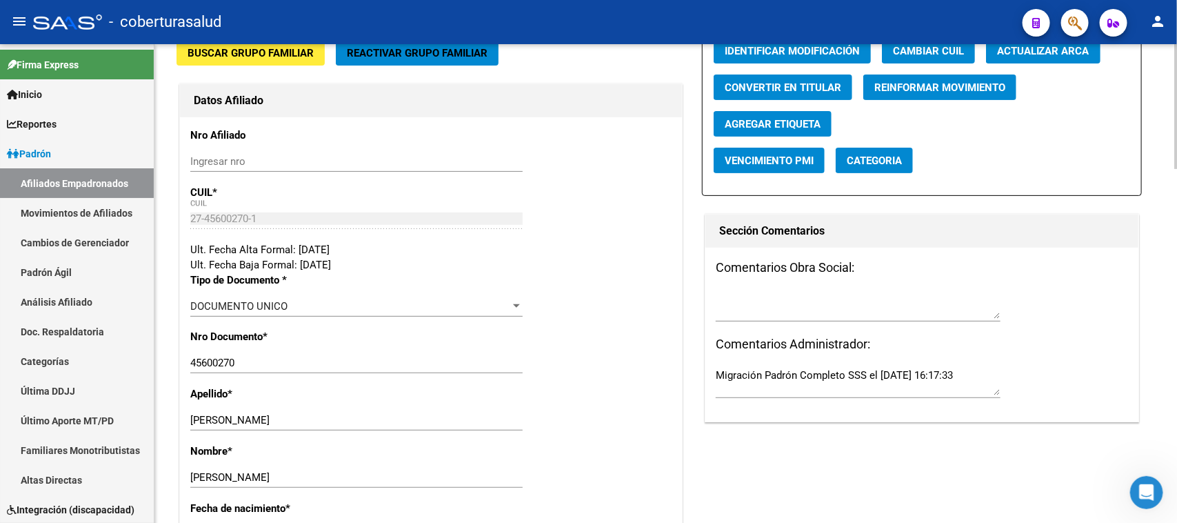
scroll to position [0, 0]
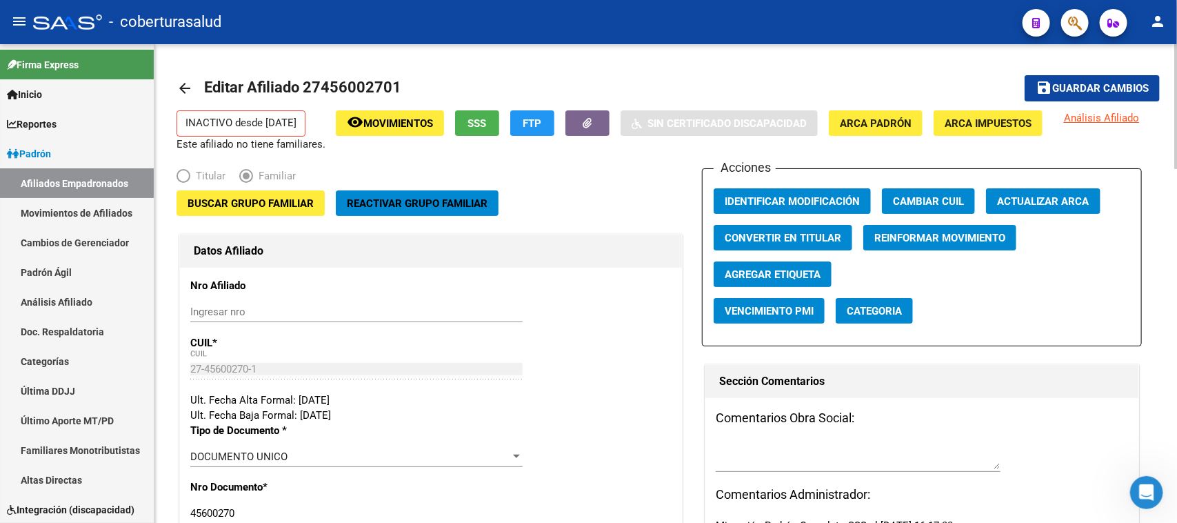
click at [941, 63] on div at bounding box center [1175, 106] width 3 height 125
click at [252, 199] on span "Buscar Grupo Familiar" at bounding box center [251, 203] width 126 height 12
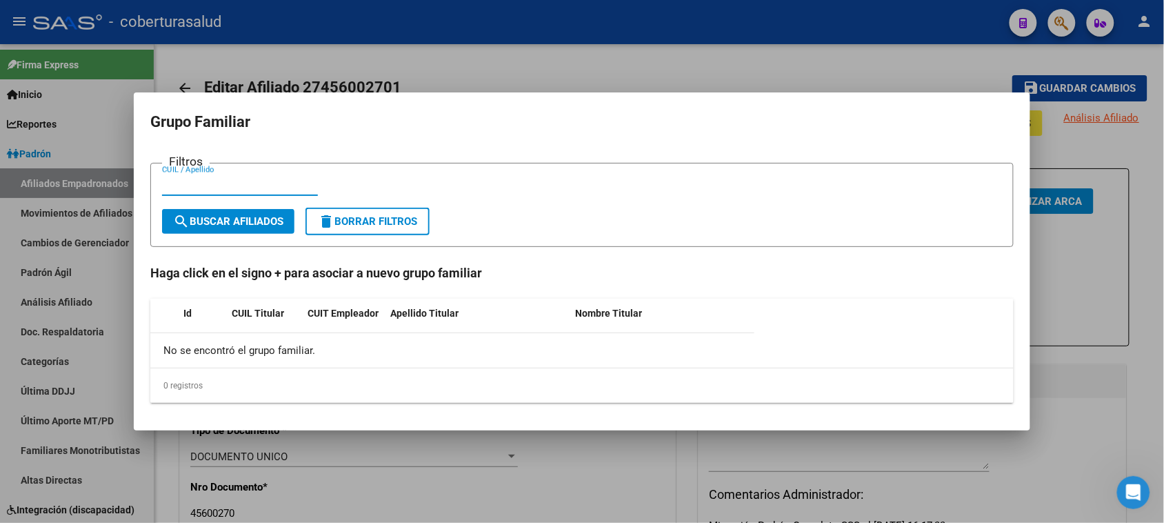
click at [194, 183] on input "CUIL / Apellido" at bounding box center [240, 185] width 156 height 12
paste input "14781464"
type input "14781464"
click at [214, 224] on span "search Buscar Afiliados" at bounding box center [228, 221] width 110 height 12
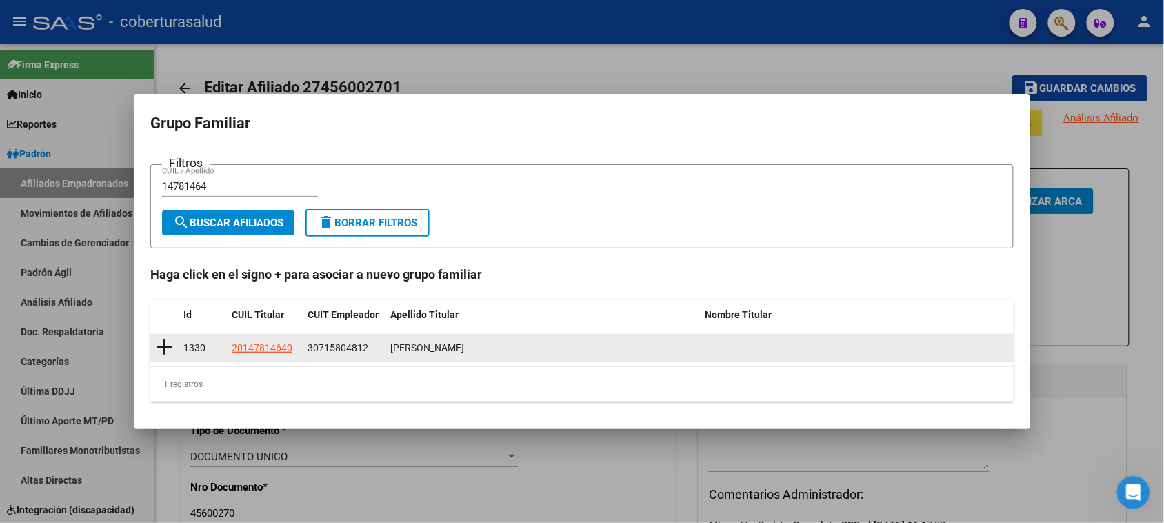
click at [163, 343] on icon at bounding box center [164, 346] width 17 height 19
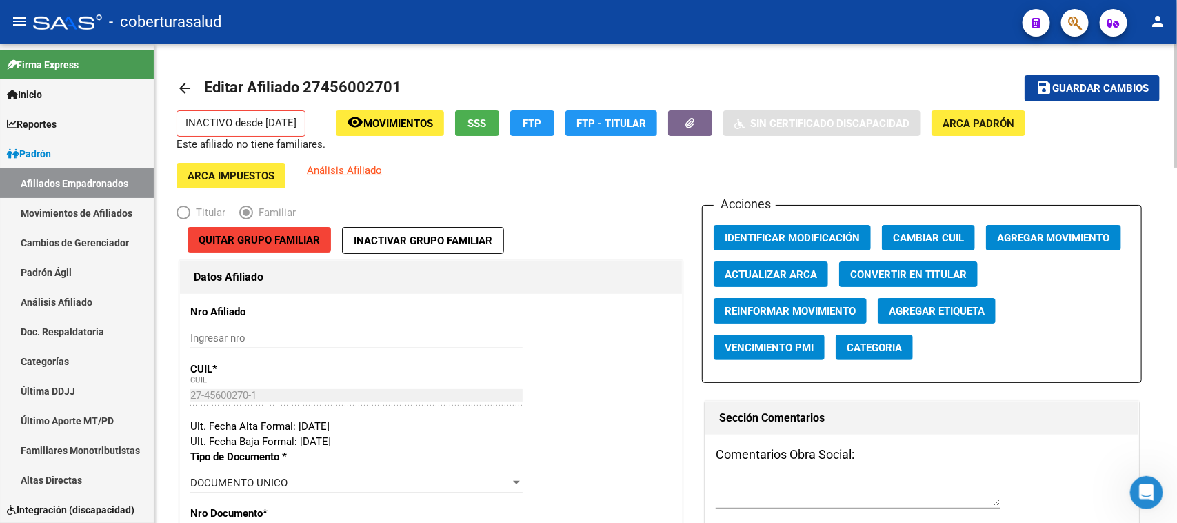
click at [941, 86] on span "Guardar cambios" at bounding box center [1100, 89] width 97 height 12
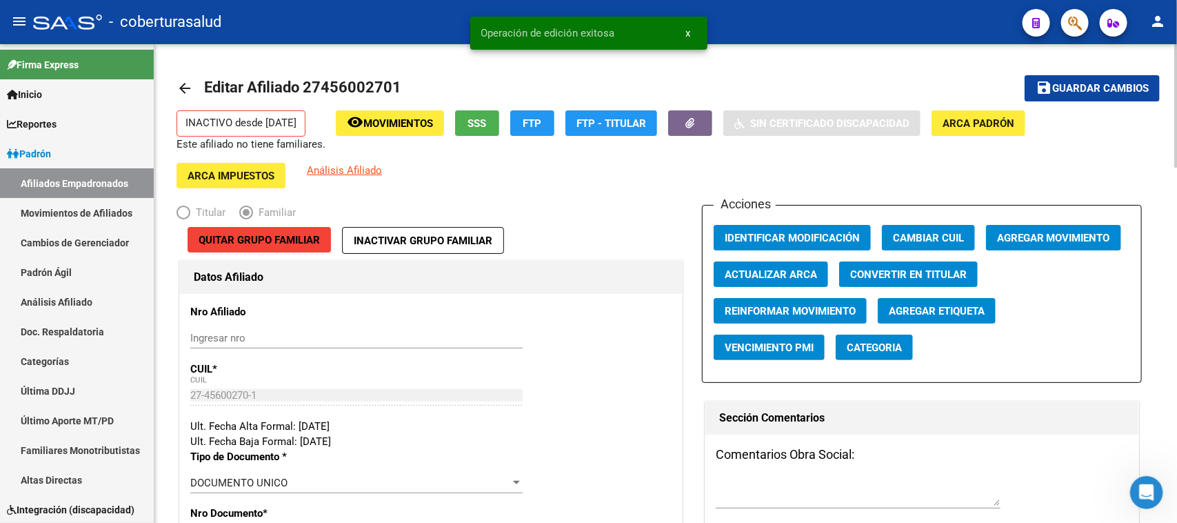
click at [941, 170] on div "INACTIVO desde 05/08/2025 Este afiliado no tiene familiares. remove_red_eye Mov…" at bounding box center [666, 149] width 979 height 78
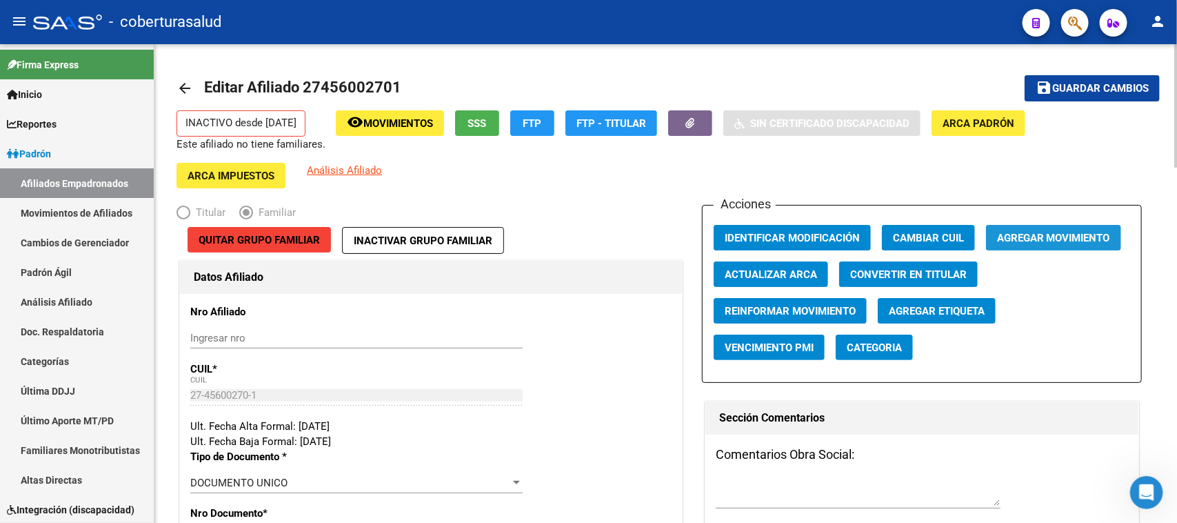
click at [941, 243] on button "Agregar Movimiento" at bounding box center [1053, 238] width 135 height 26
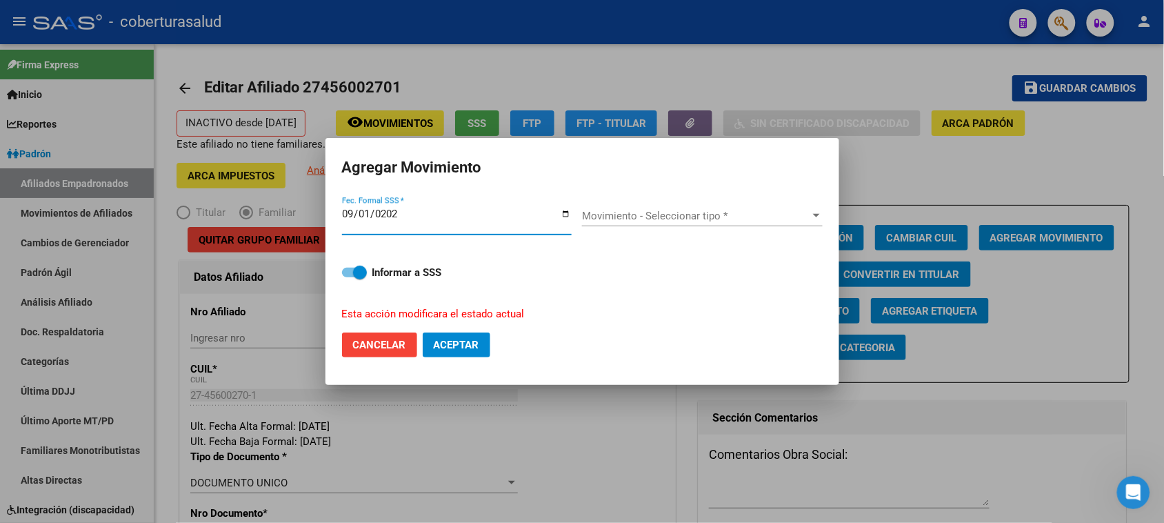
type input "[DATE]"
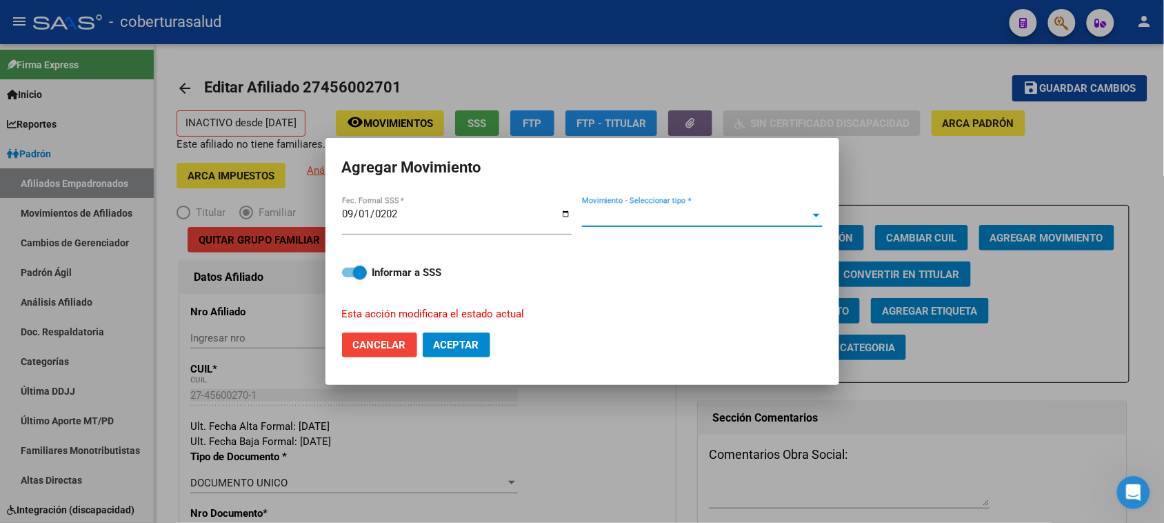
click at [626, 212] on span "Movimiento - Seleccionar tipo *" at bounding box center [696, 216] width 228 height 12
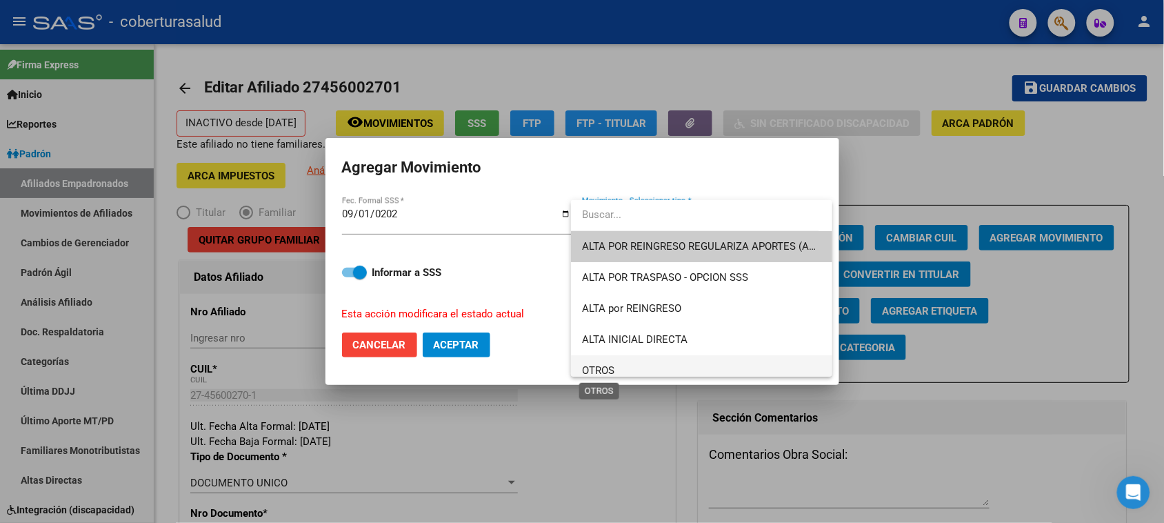
click at [614, 367] on span "OTROS" at bounding box center [598, 370] width 32 height 12
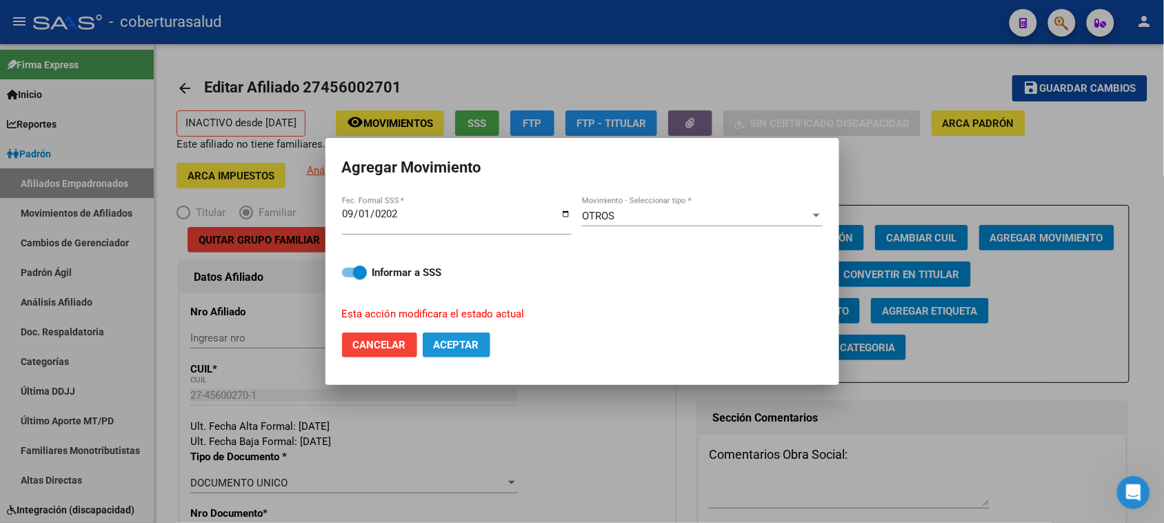
click at [453, 342] on span "Aceptar" at bounding box center [457, 345] width 46 height 12
checkbox input "false"
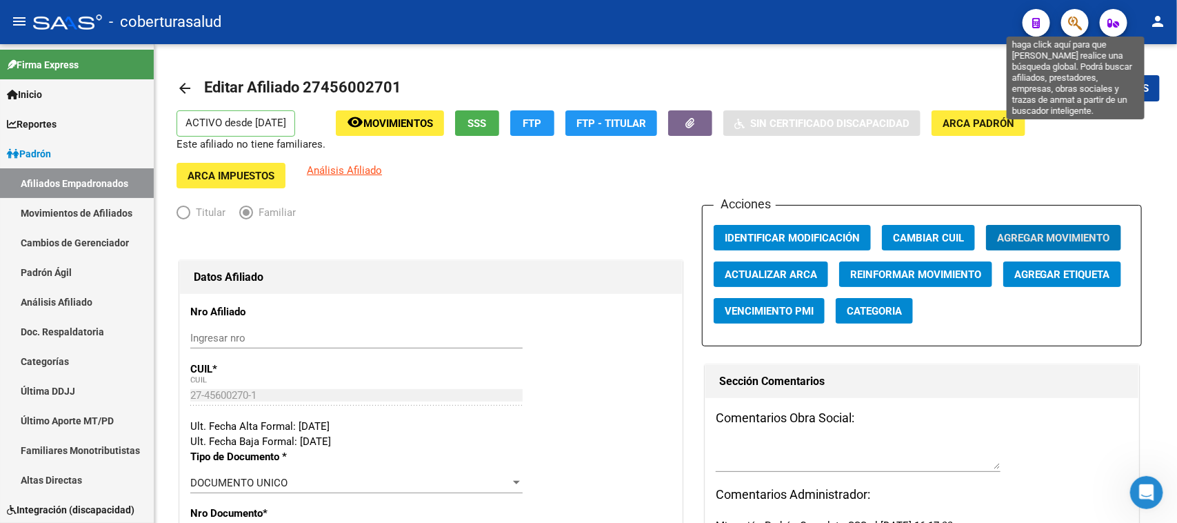
click at [941, 24] on icon "button" at bounding box center [1075, 23] width 14 height 16
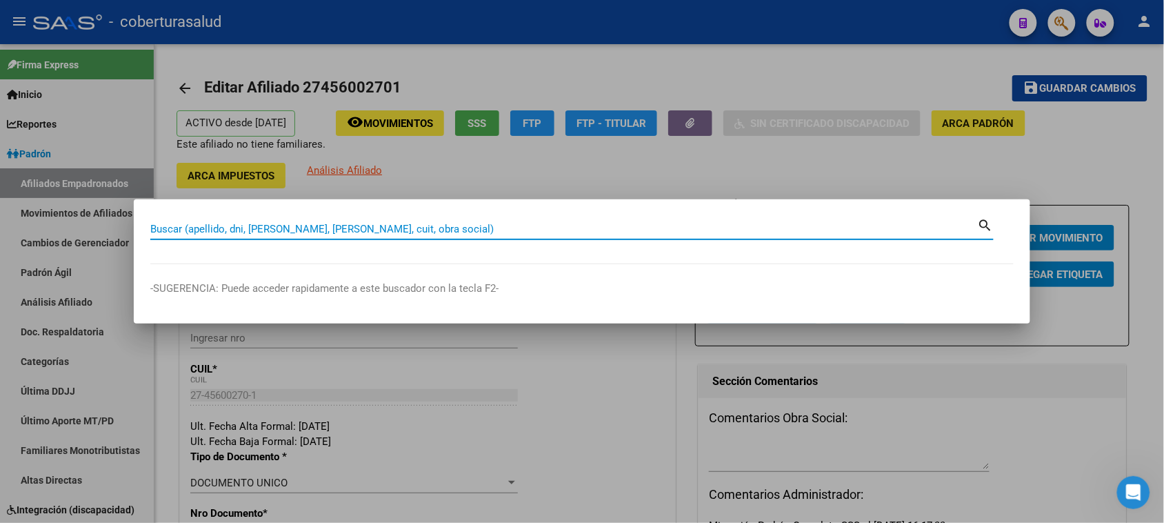
click at [203, 229] on input "Buscar (apellido, dni, [PERSON_NAME], [PERSON_NAME], cuit, obra social)" at bounding box center [564, 229] width 828 height 12
paste input "27457040666"
type input "27457040666"
click at [941, 224] on mat-icon "search" at bounding box center [986, 224] width 16 height 17
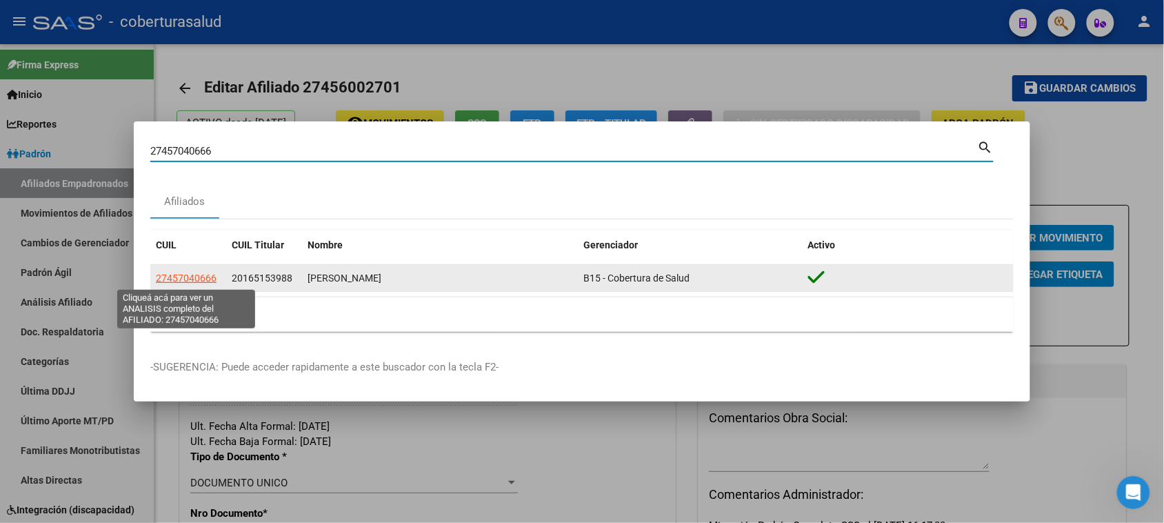
click at [187, 280] on span "27457040666" at bounding box center [186, 277] width 61 height 11
type textarea "27457040666"
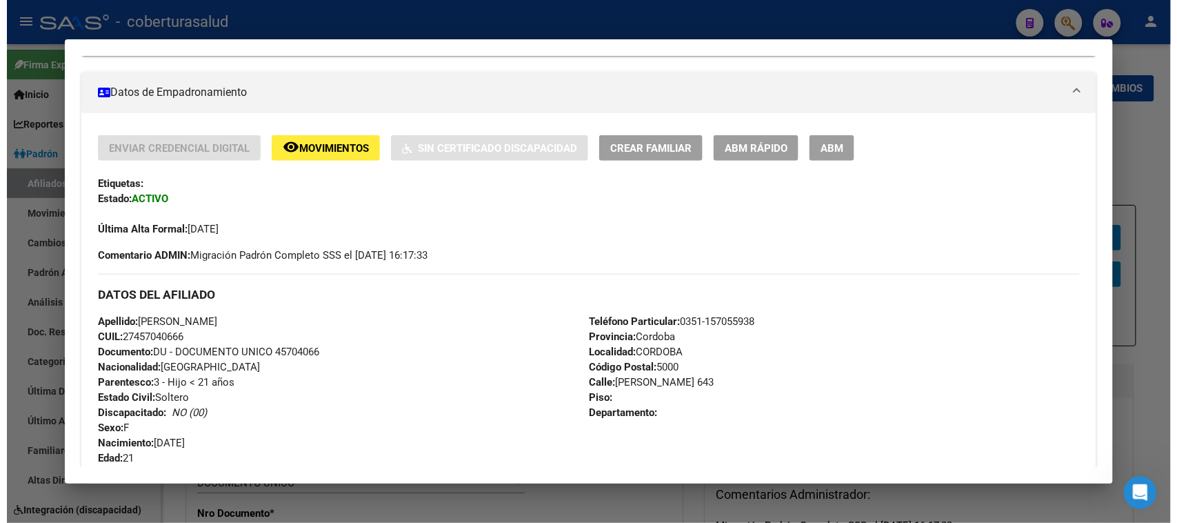
scroll to position [259, 0]
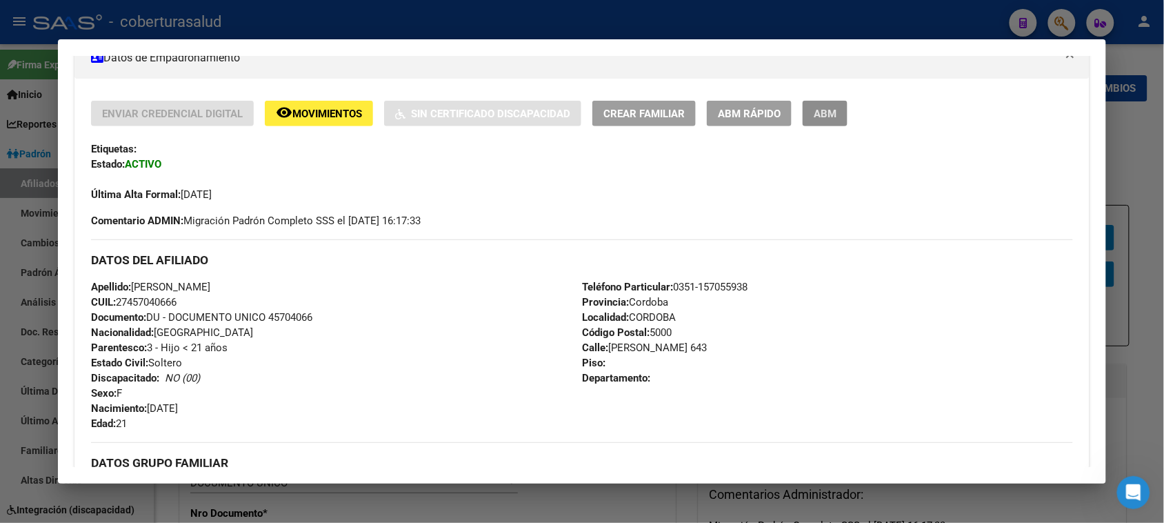
click at [828, 119] on span "ABM" at bounding box center [825, 114] width 23 height 12
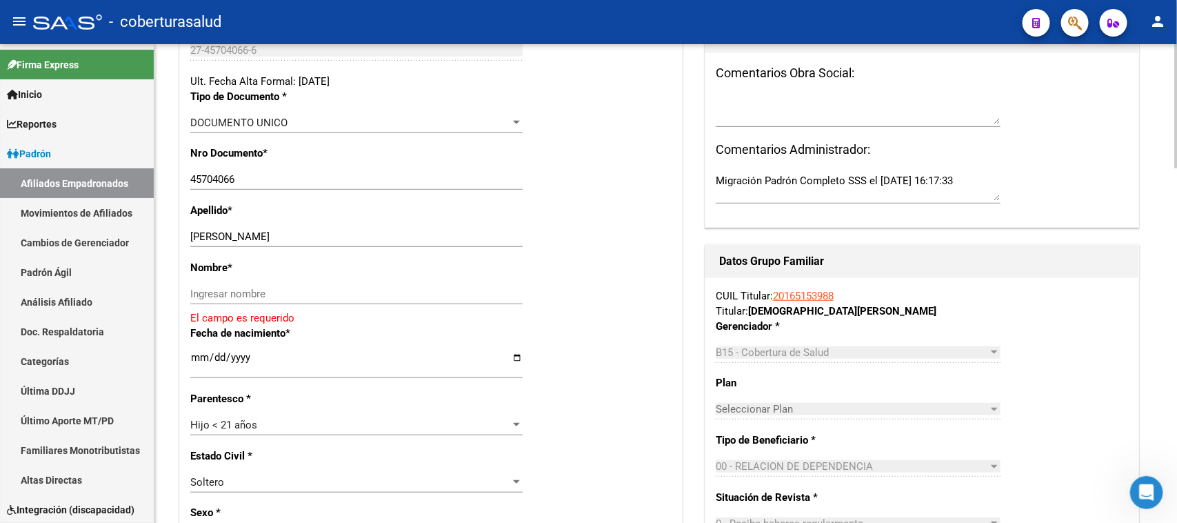
scroll to position [334, 0]
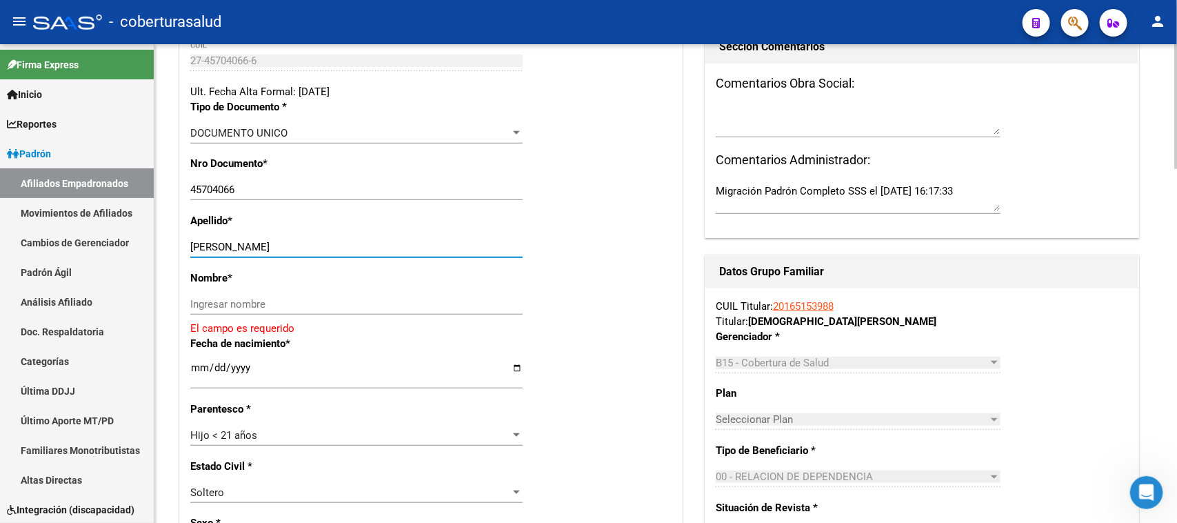
drag, startPoint x: 241, startPoint y: 237, endPoint x: 326, endPoint y: 228, distance: 85.3
click at [326, 237] on div "ORTOLANI CAMILA Ingresar apellido" at bounding box center [356, 247] width 332 height 21
drag, startPoint x: 263, startPoint y: 228, endPoint x: 247, endPoint y: 231, distance: 16.9
click at [247, 241] on input "ORTOLANI CAMILA" at bounding box center [356, 247] width 332 height 12
drag, startPoint x: 242, startPoint y: 235, endPoint x: 301, endPoint y: 235, distance: 58.6
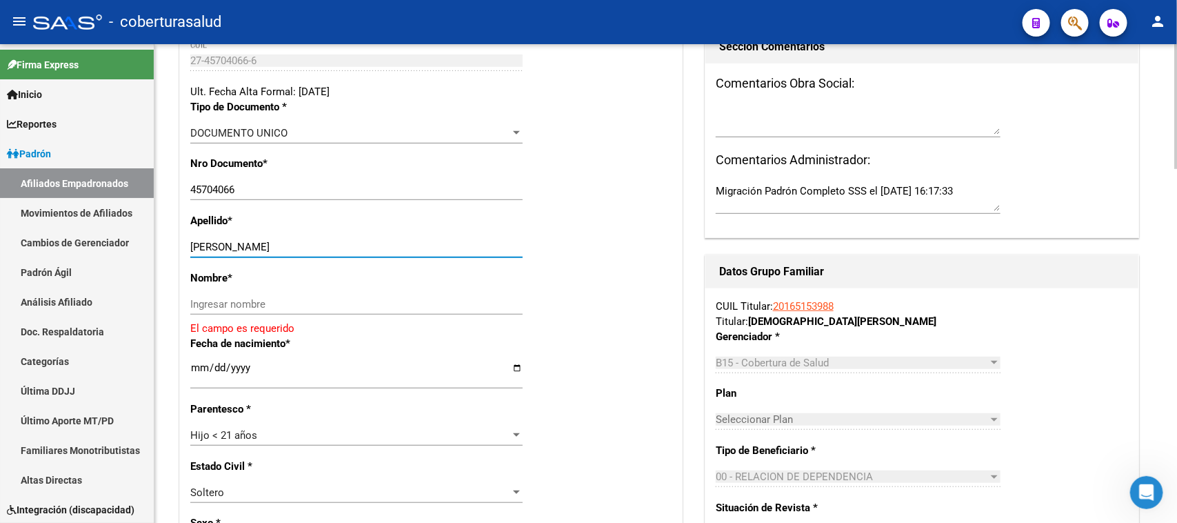
click at [301, 241] on input "ORTOLANI CAMILA" at bounding box center [356, 247] width 332 height 12
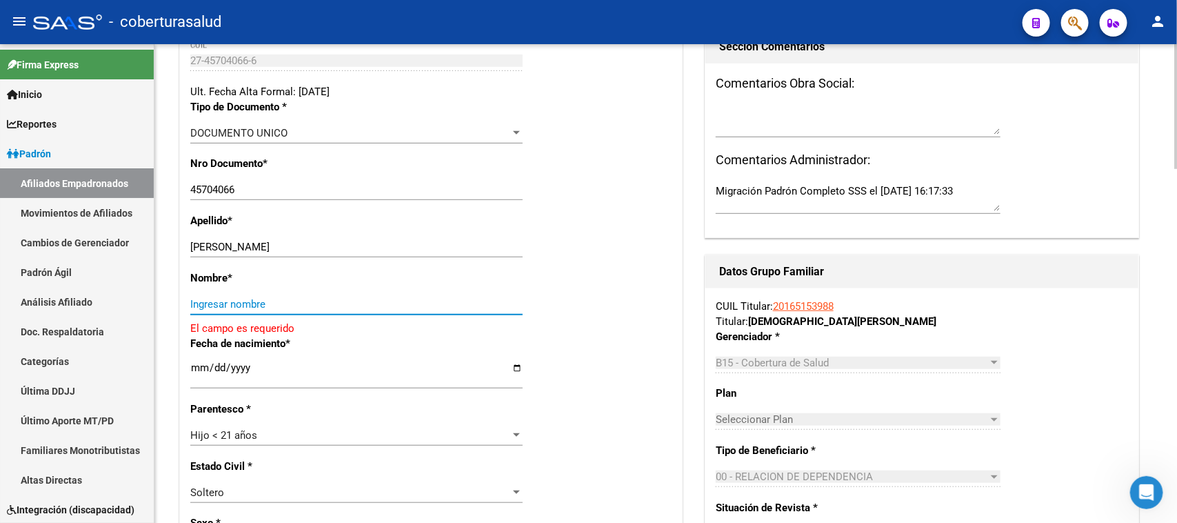
click at [239, 298] on input "Ingresar nombre" at bounding box center [356, 304] width 332 height 12
paste input "CAMILA"
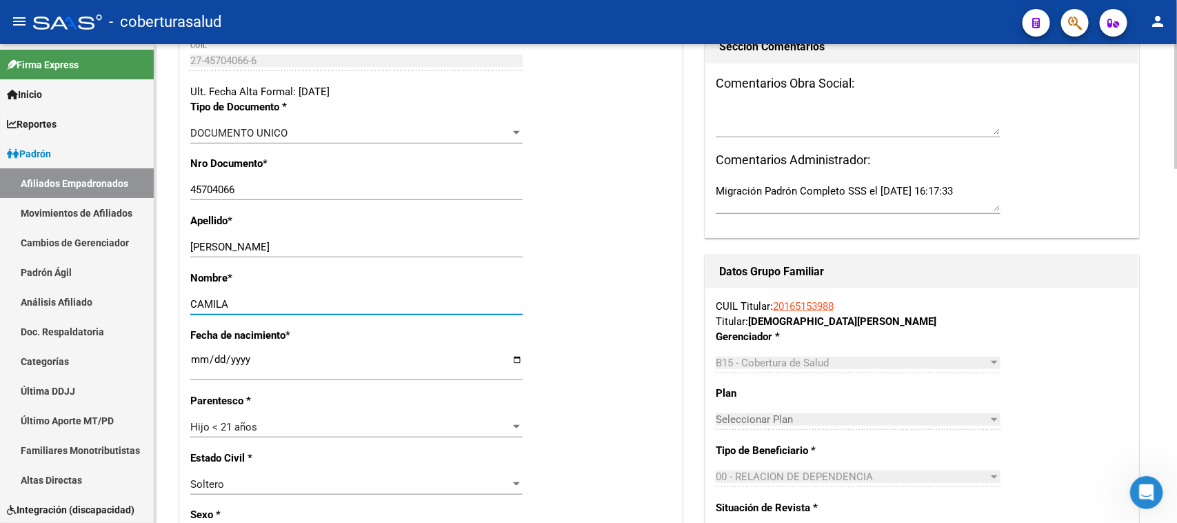
type input "CAMILA"
drag, startPoint x: 288, startPoint y: 245, endPoint x: 243, endPoint y: 245, distance: 44.8
click at [243, 245] on div "ORTOLANI CAMILA Ingresar apellido" at bounding box center [356, 247] width 332 height 21
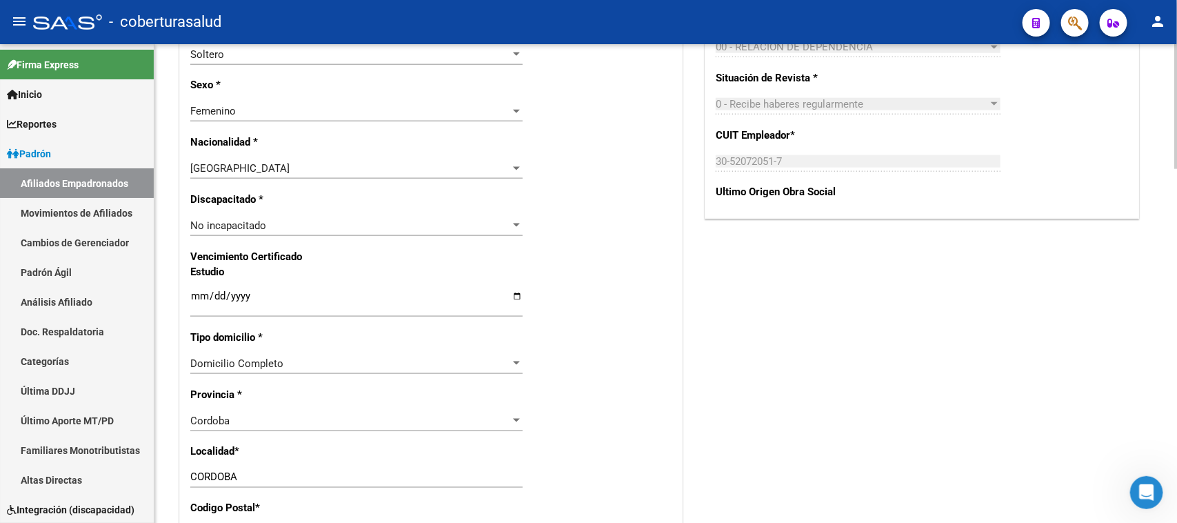
scroll to position [765, 0]
type input "ORTOLANI"
click at [193, 289] on input "Ingresar fecha" at bounding box center [356, 300] width 332 height 22
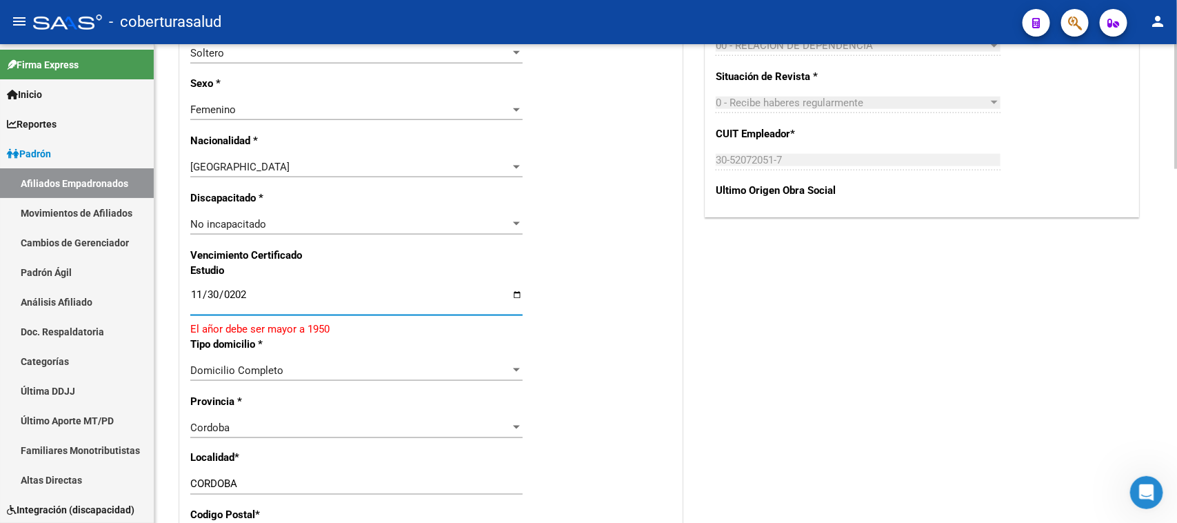
type input "[DATE]"
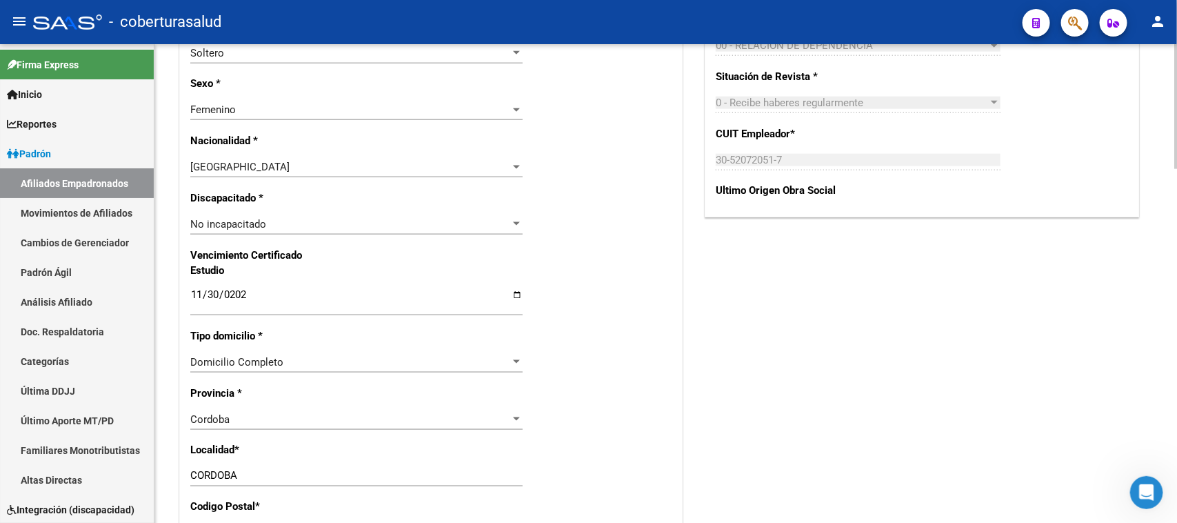
click at [571, 312] on div "Nro Afiliado Ingresar nro CUIL * 27-45704066-6 CUIL ARCA Padrón Ult. Fecha Alta…" at bounding box center [431, 275] width 502 height 1495
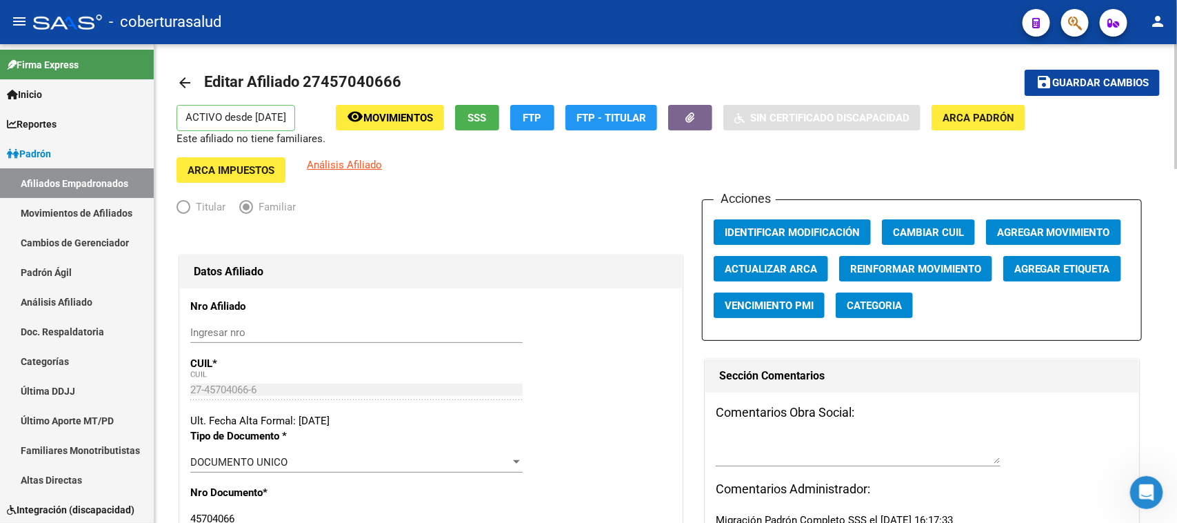
scroll to position [0, 0]
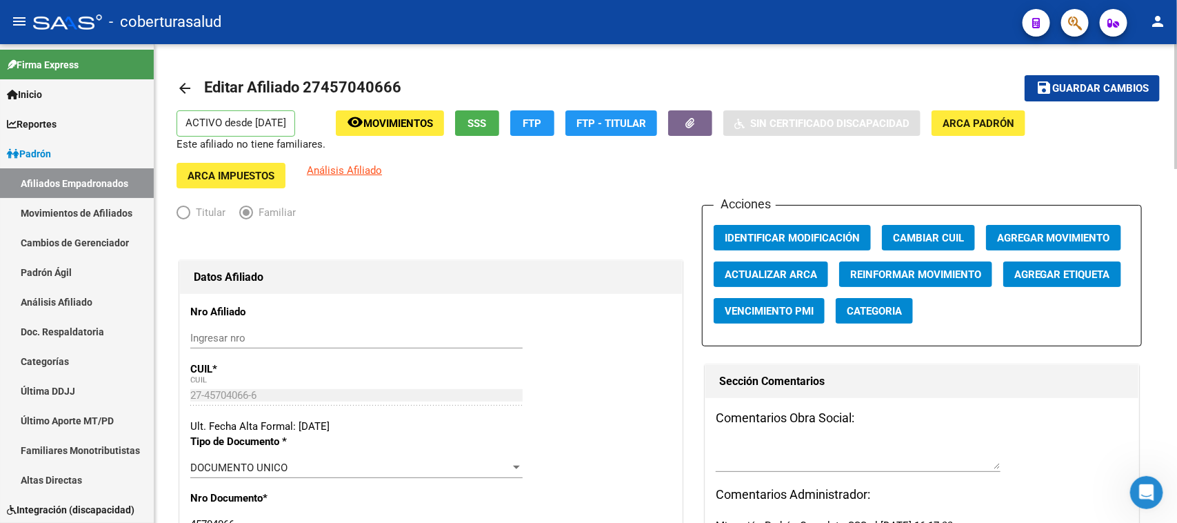
click at [941, 86] on span "Guardar cambios" at bounding box center [1100, 89] width 97 height 12
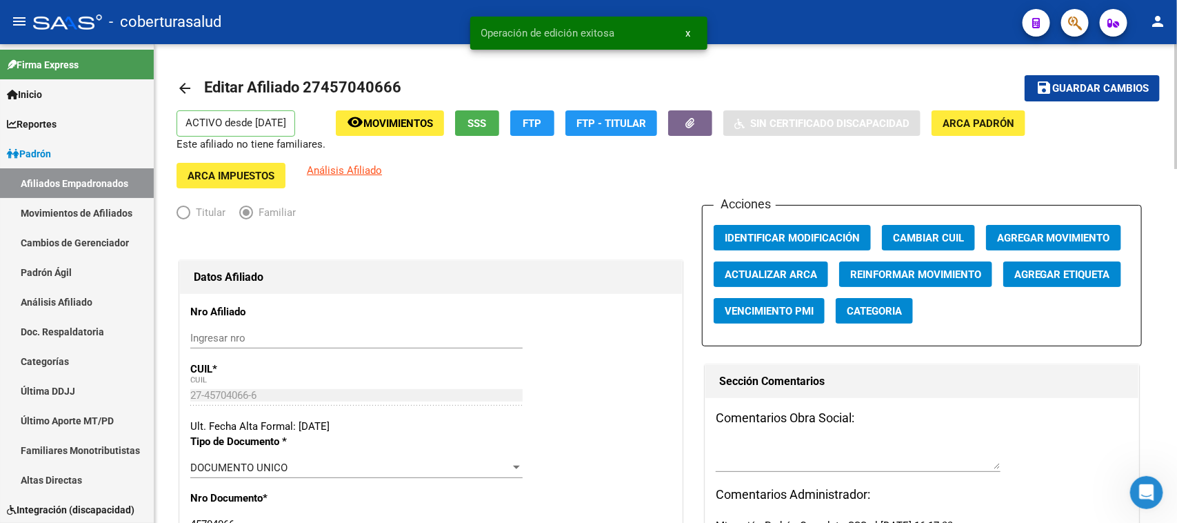
click at [623, 271] on h1 "Datos Afiliado" at bounding box center [431, 277] width 474 height 22
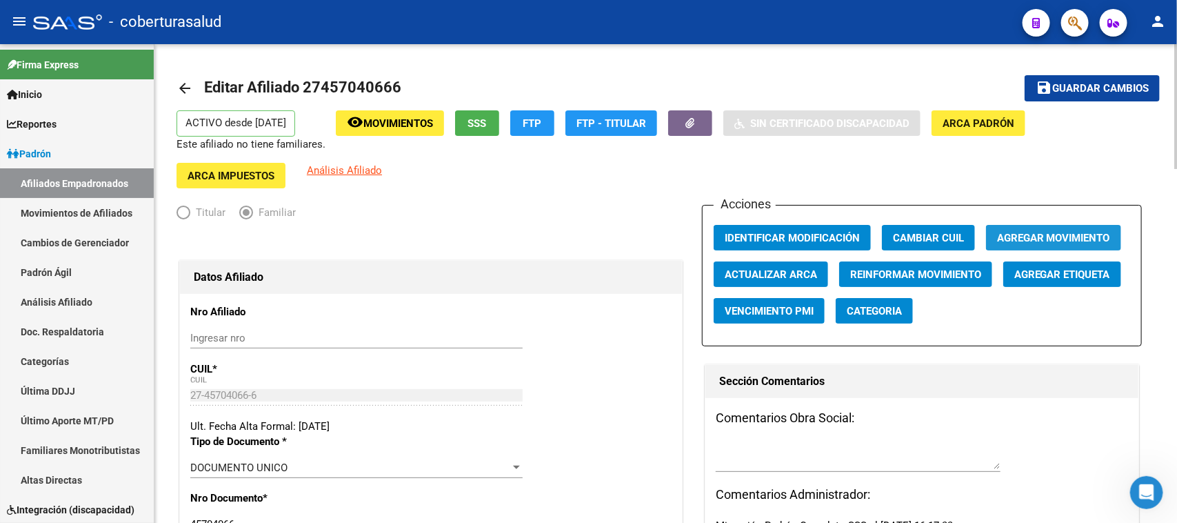
click at [941, 232] on span "Agregar Movimiento" at bounding box center [1053, 238] width 113 height 12
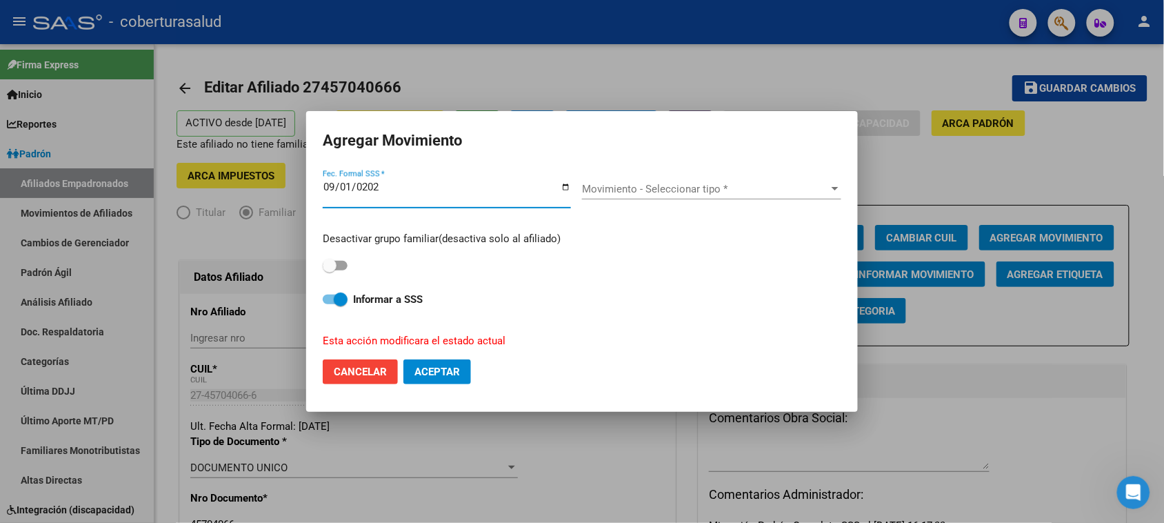
type input "[DATE]"
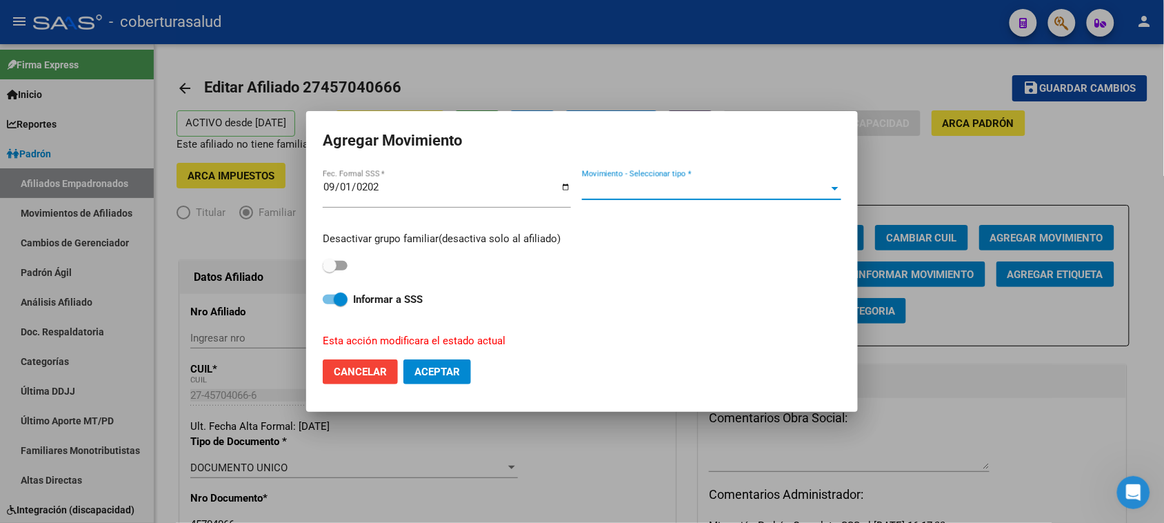
click at [665, 188] on span "Movimiento - Seleccionar tipo *" at bounding box center [705, 189] width 247 height 12
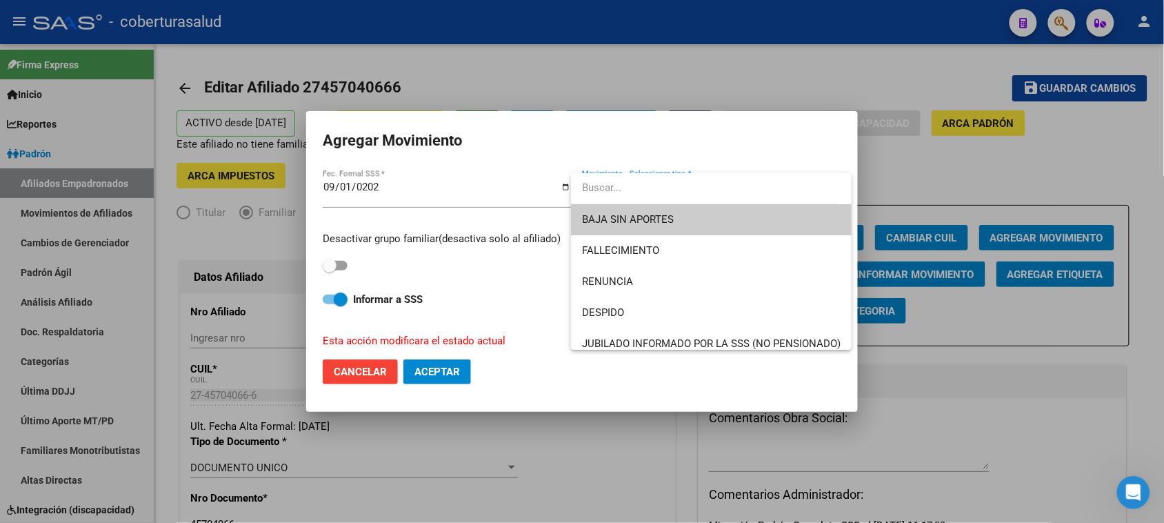
click at [494, 272] on div at bounding box center [582, 261] width 1164 height 523
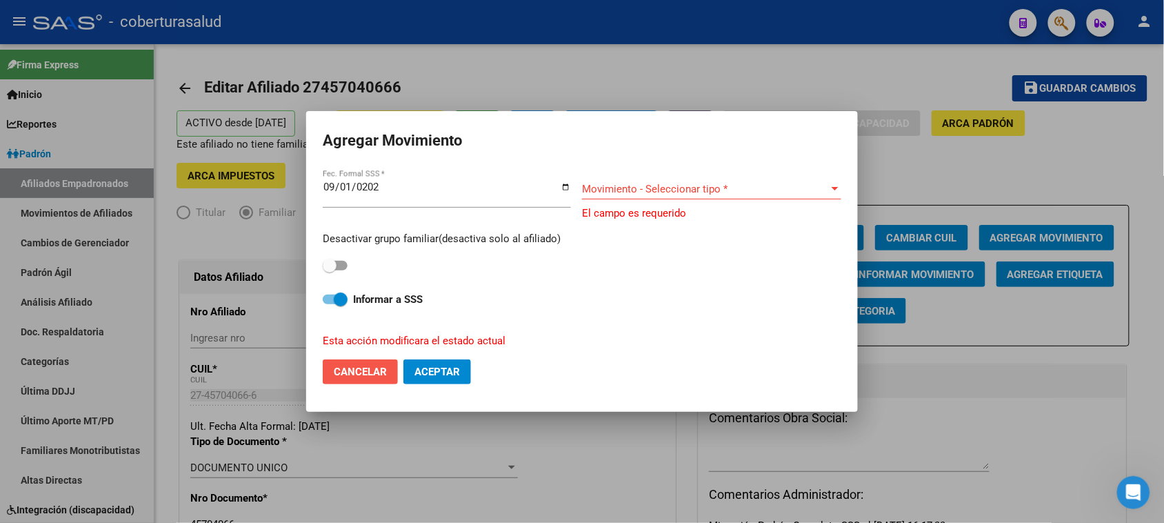
click at [360, 374] on span "Cancelar" at bounding box center [360, 371] width 53 height 12
checkbox input "false"
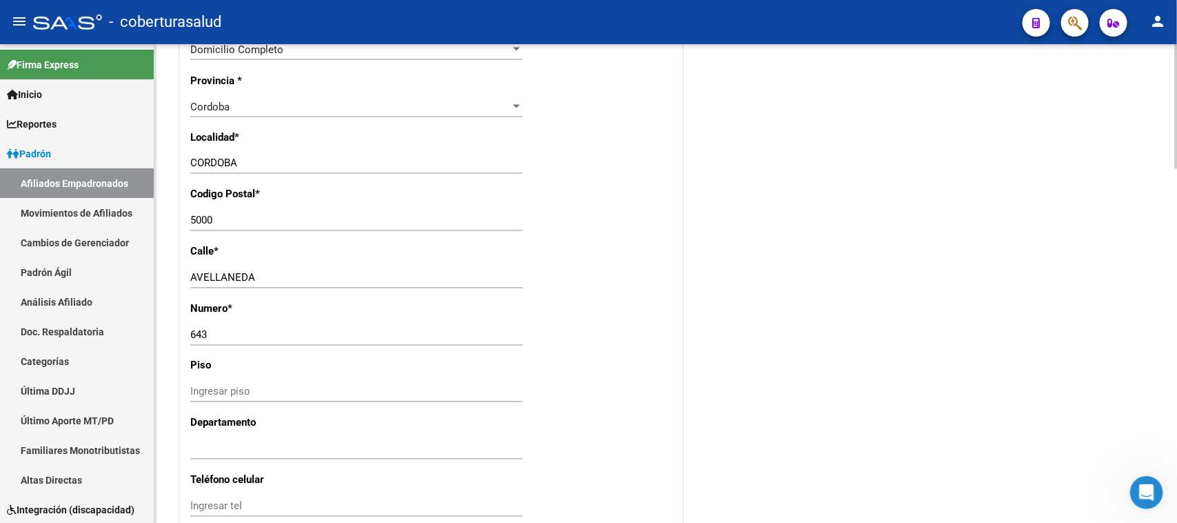
scroll to position [1121, 0]
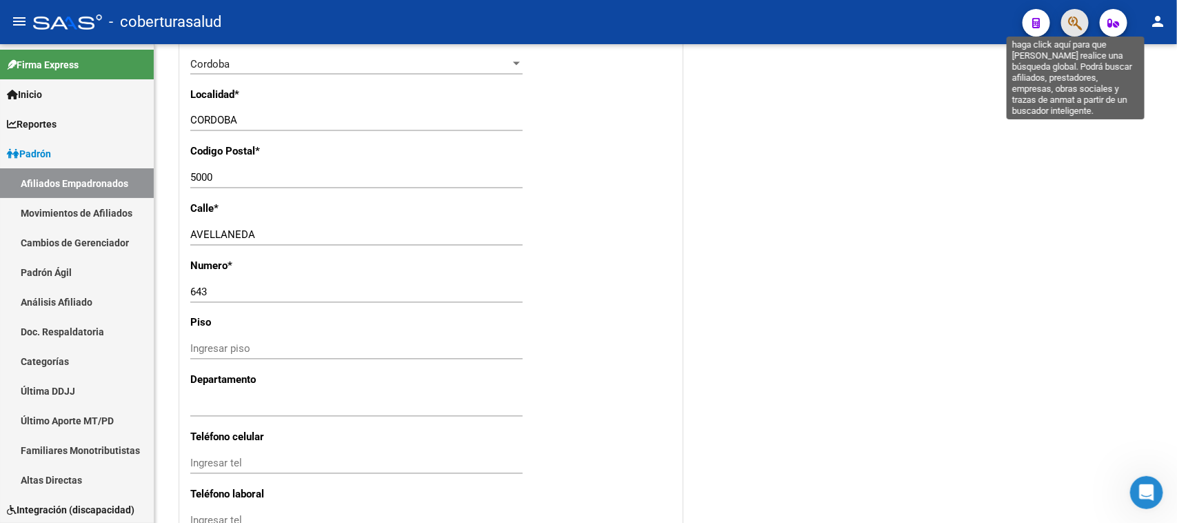
click at [941, 24] on icon "button" at bounding box center [1075, 23] width 14 height 16
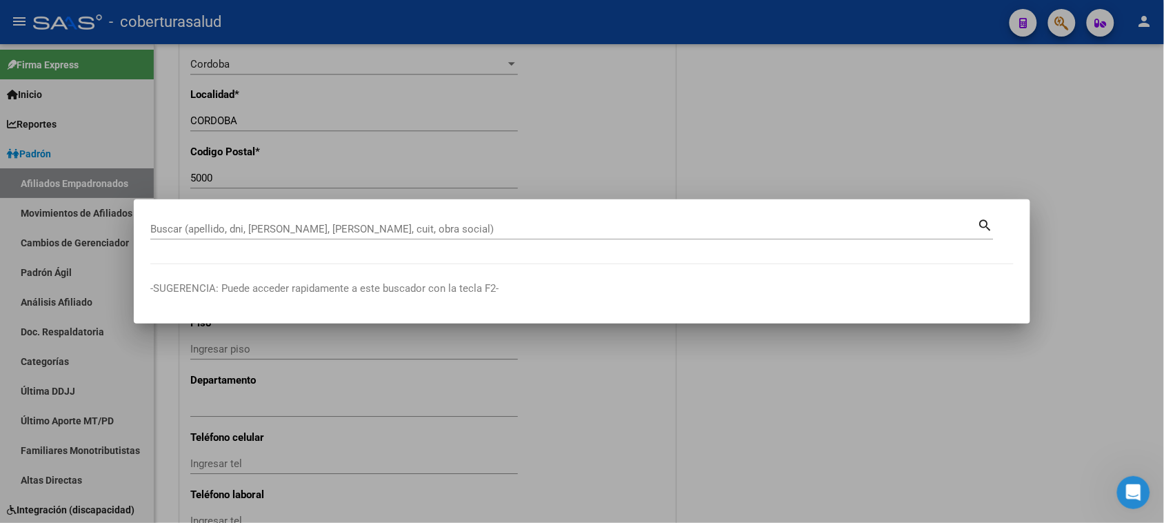
click at [770, 155] on div at bounding box center [582, 261] width 1164 height 523
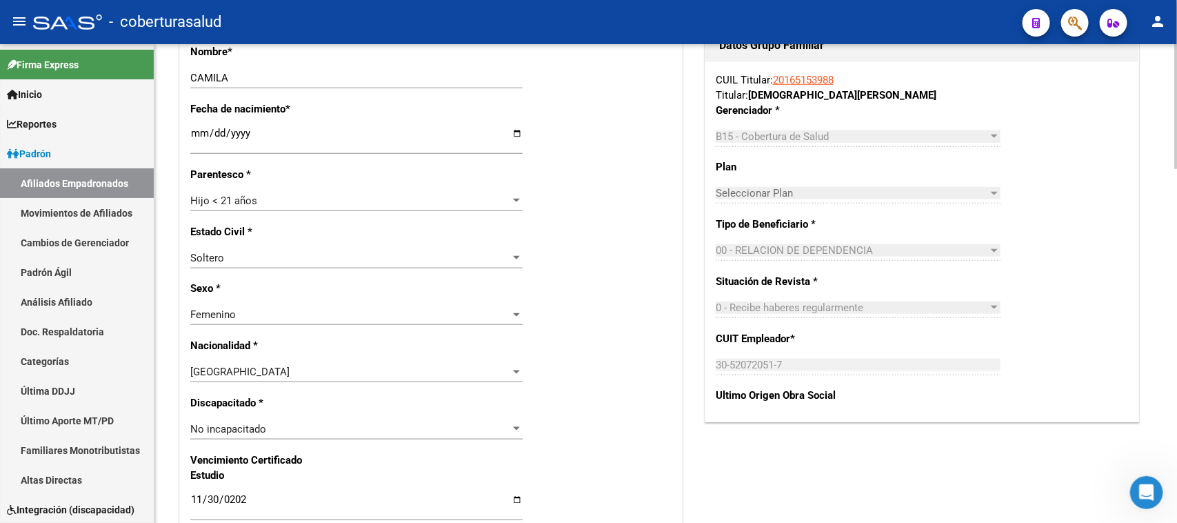
scroll to position [431, 0]
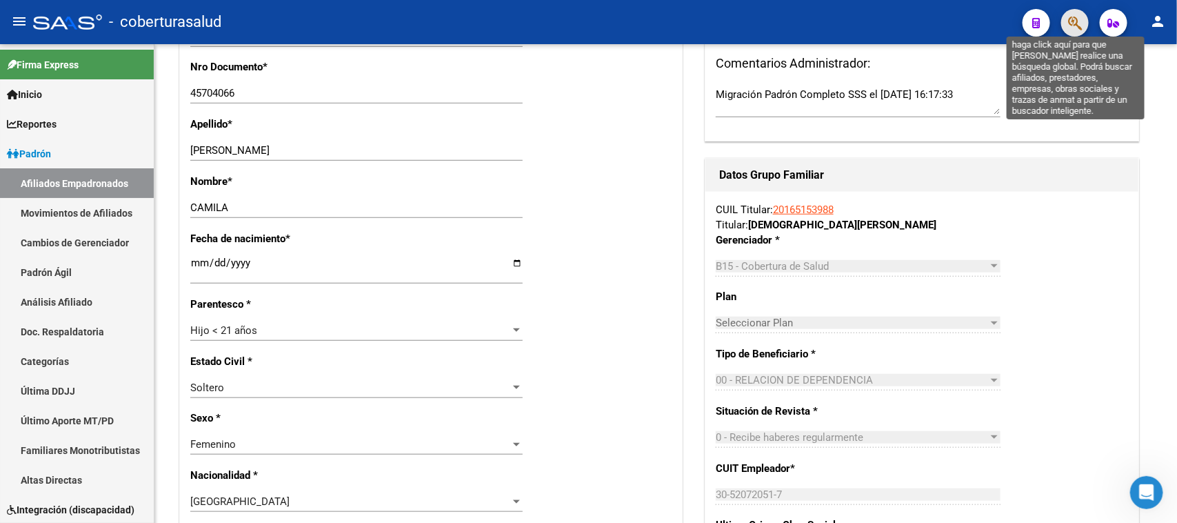
click at [941, 21] on icon "button" at bounding box center [1075, 23] width 14 height 16
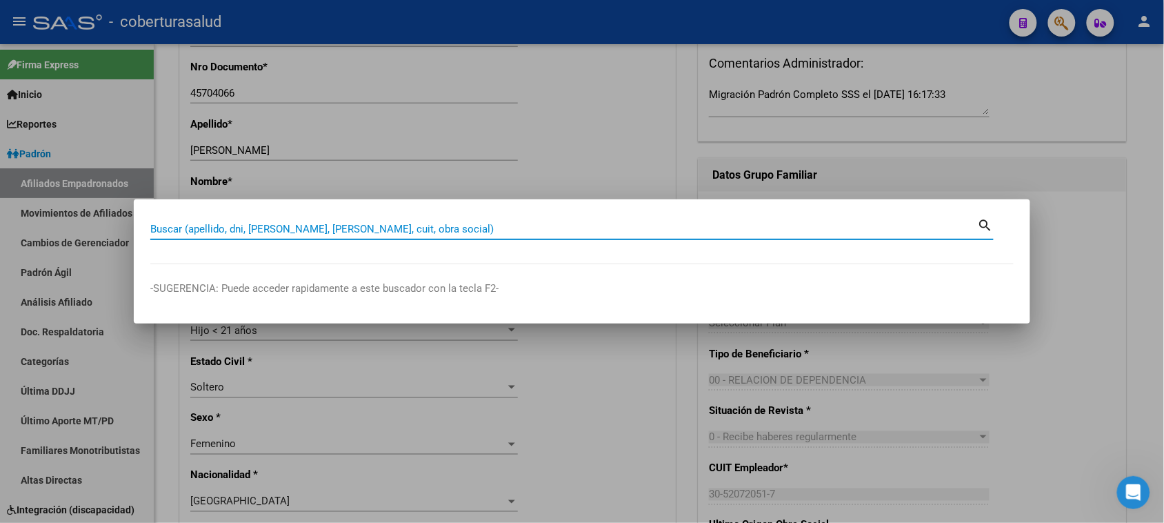
click at [225, 232] on input "Buscar (apellido, dni, [PERSON_NAME], [PERSON_NAME], cuit, obra social)" at bounding box center [564, 229] width 828 height 12
paste input "27457040666"
type input "27457040666"
click at [941, 221] on mat-icon "search" at bounding box center [986, 224] width 16 height 17
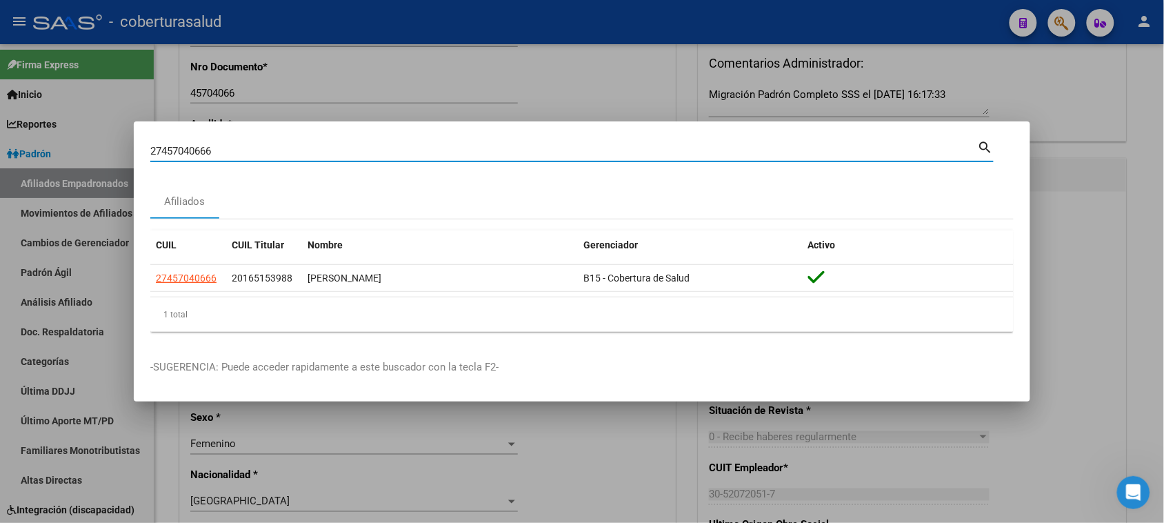
click at [941, 186] on div at bounding box center [582, 261] width 1164 height 523
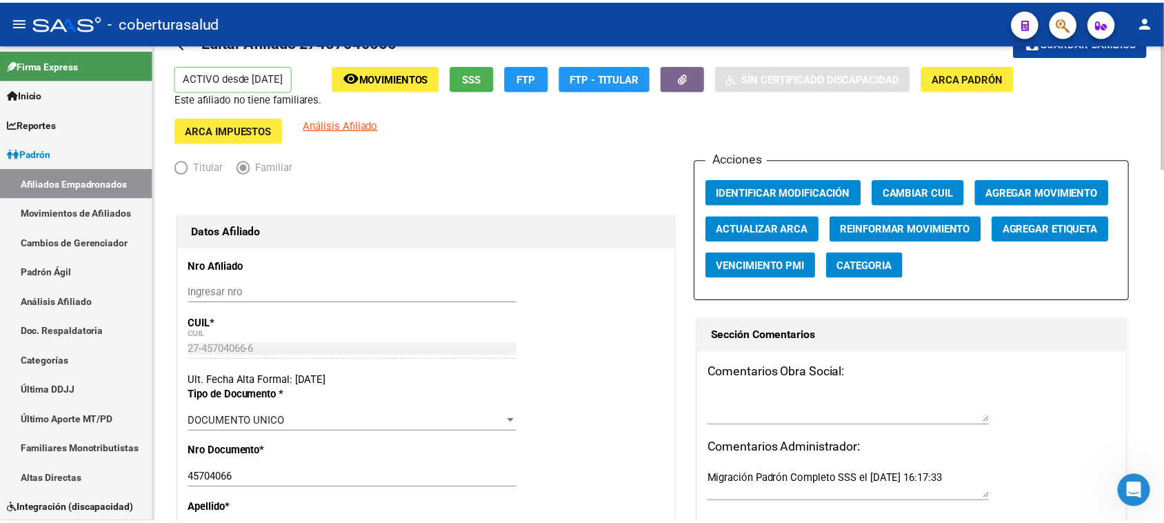
scroll to position [0, 0]
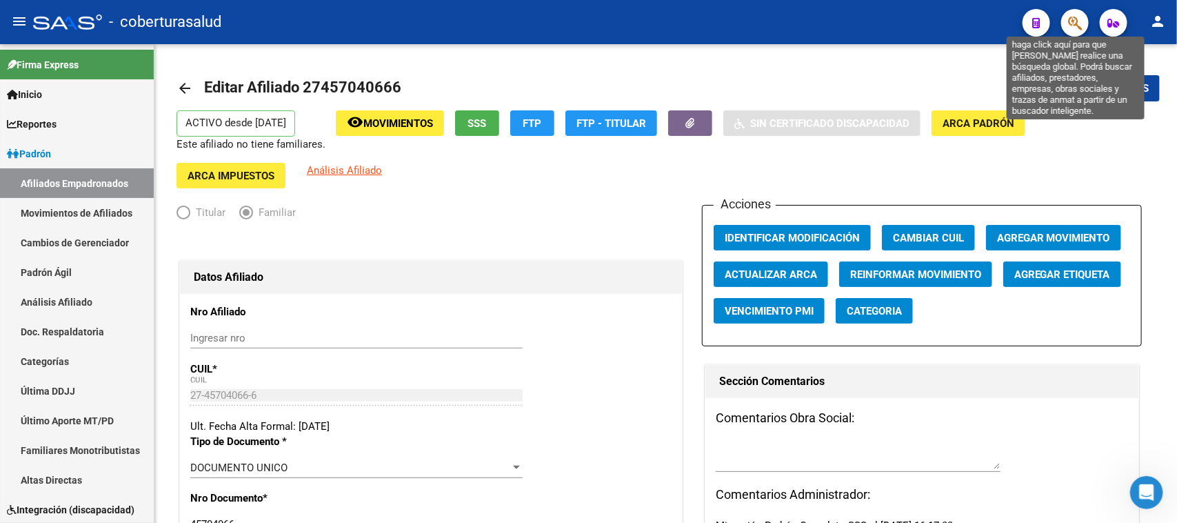
click at [941, 21] on icon "button" at bounding box center [1075, 23] width 14 height 16
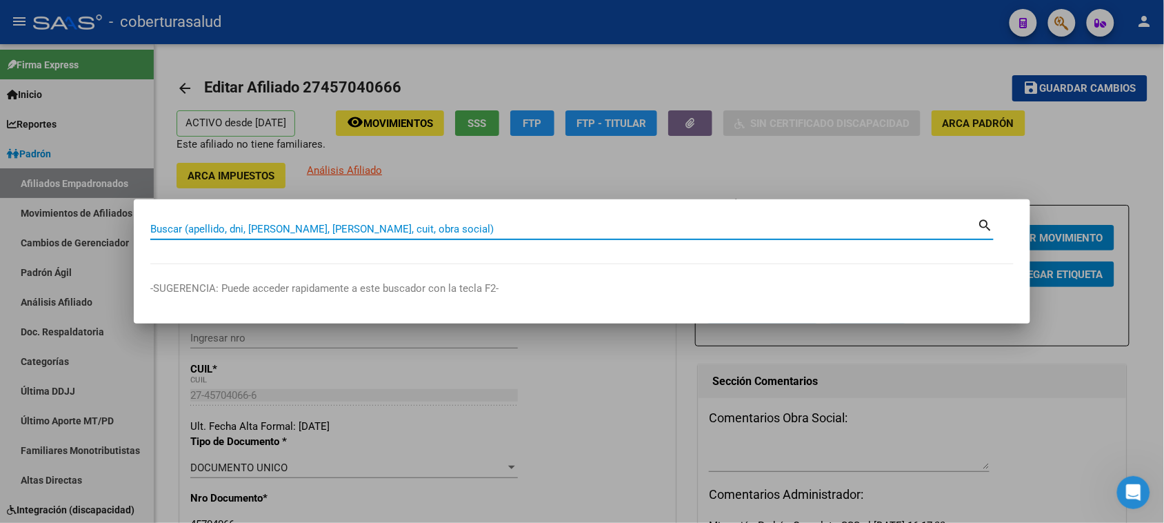
click at [233, 232] on input "Buscar (apellido, dni, [PERSON_NAME], [PERSON_NAME], cuit, obra social)" at bounding box center [564, 229] width 828 height 12
paste input "27457040666"
type input "27457040666"
click at [941, 224] on mat-icon "search" at bounding box center [986, 224] width 16 height 17
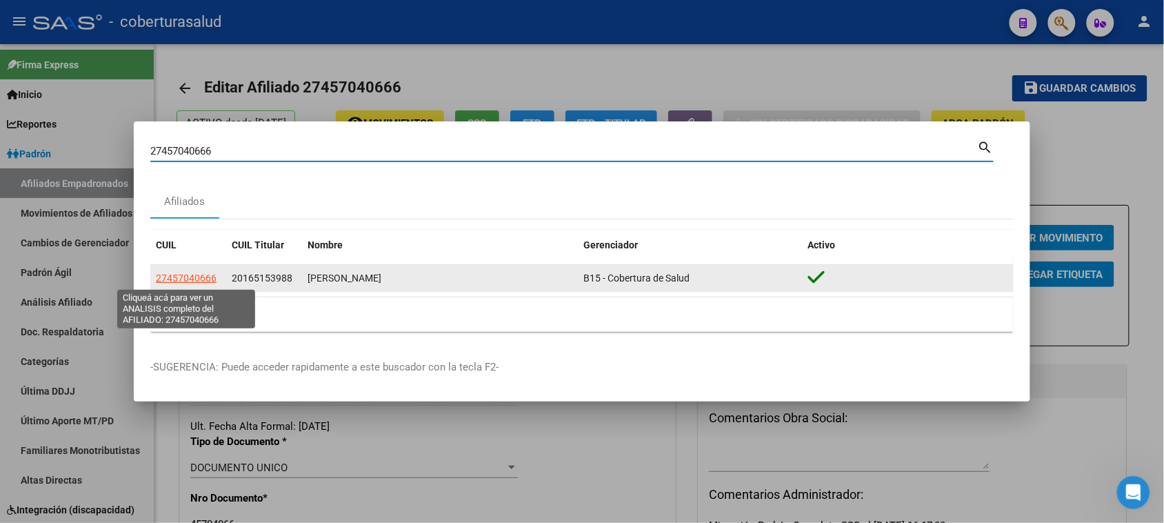
click at [184, 281] on span "27457040666" at bounding box center [186, 277] width 61 height 11
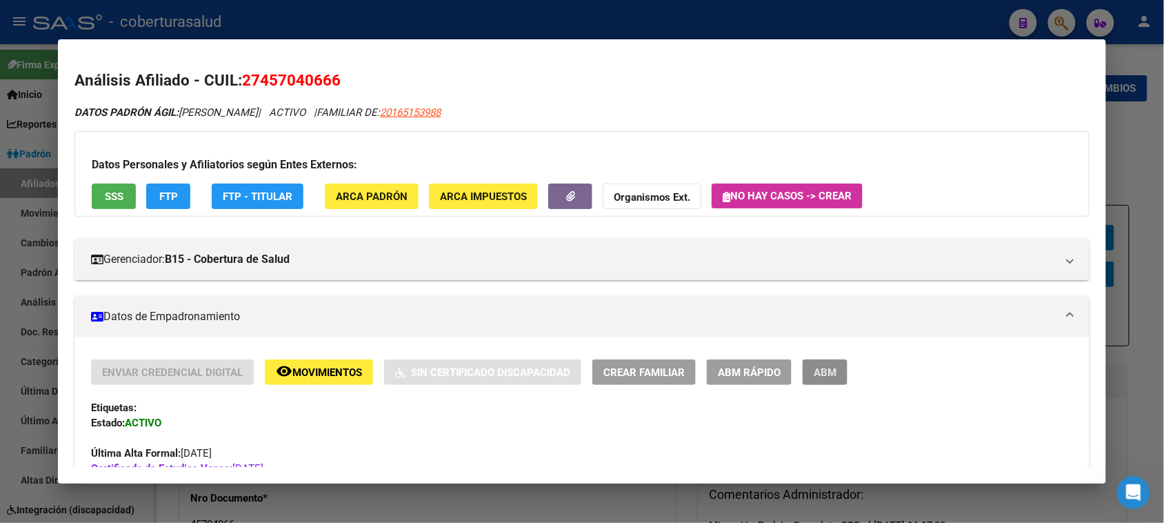
click at [836, 370] on button "ABM" at bounding box center [825, 372] width 45 height 26
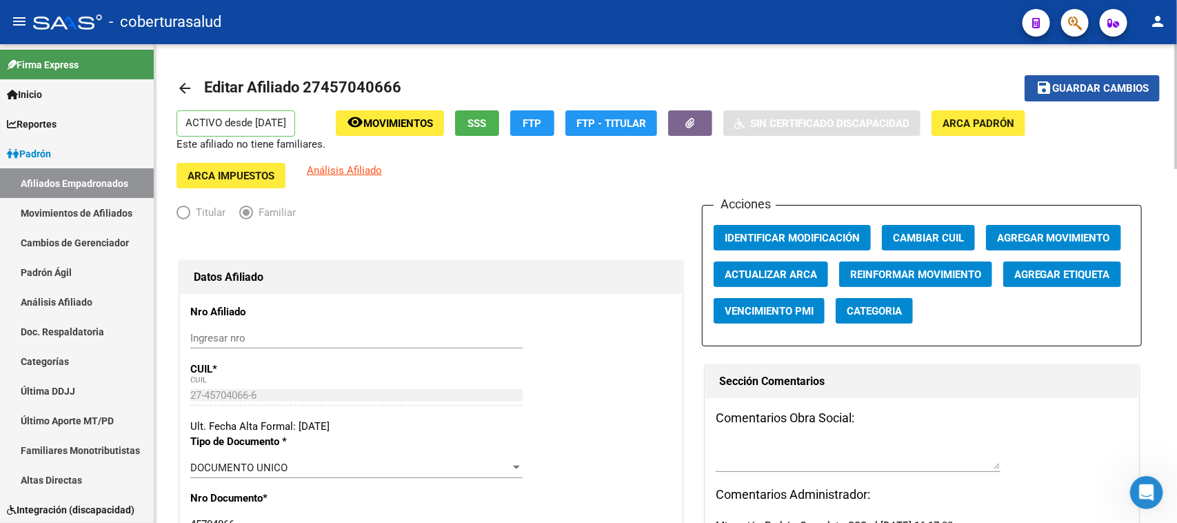
click at [941, 84] on span "Guardar cambios" at bounding box center [1100, 89] width 97 height 12
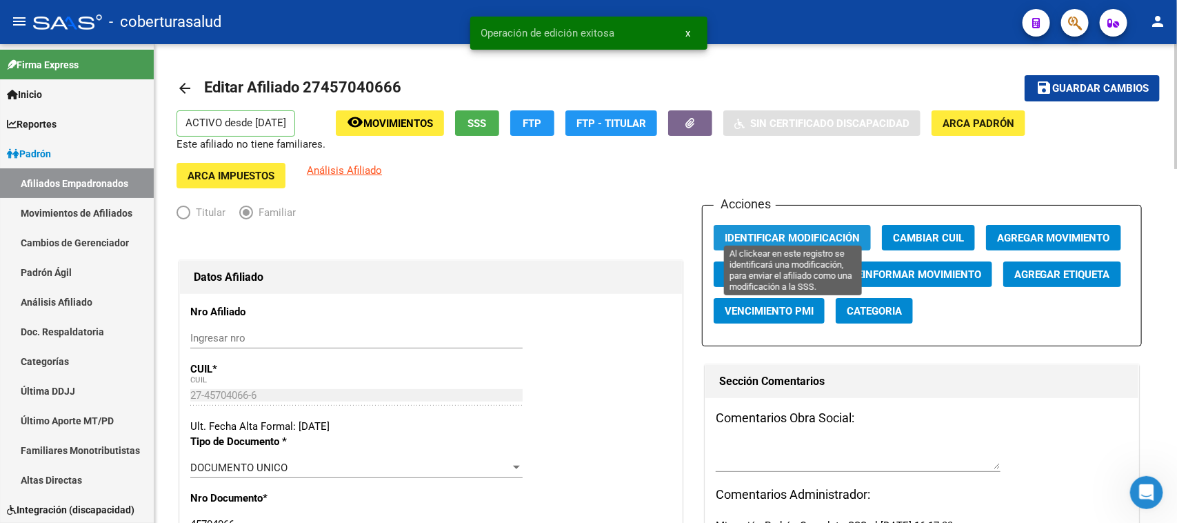
click at [749, 232] on span "Identificar Modificación" at bounding box center [792, 238] width 135 height 12
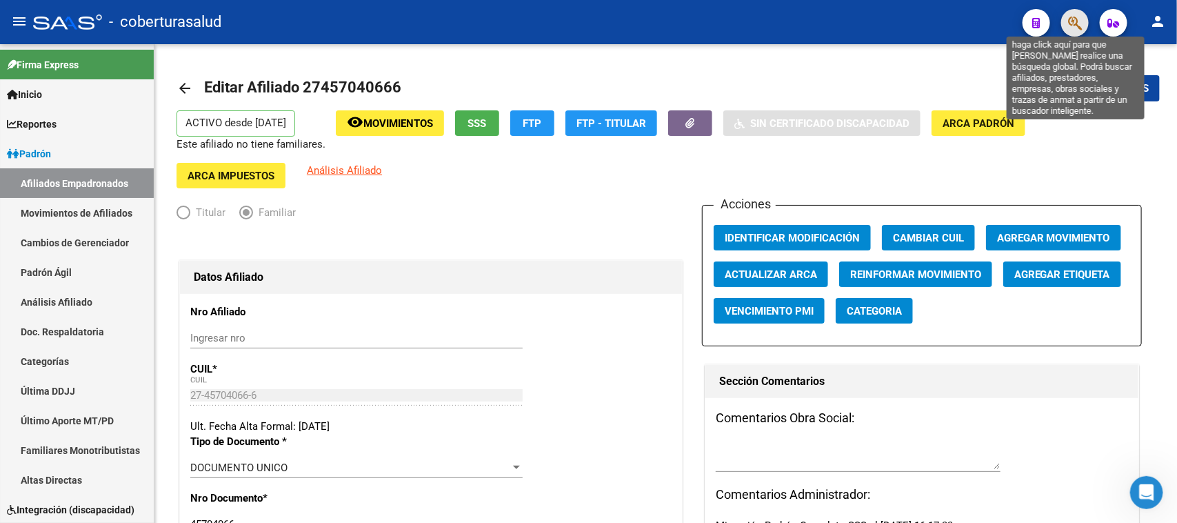
click at [941, 23] on icon "button" at bounding box center [1075, 23] width 14 height 16
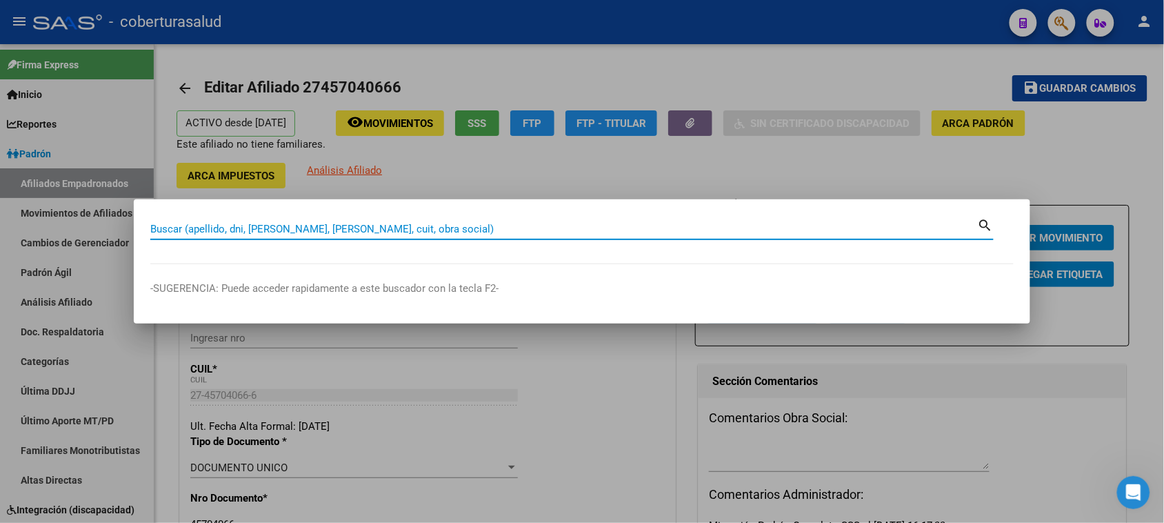
click at [222, 234] on input "Buscar (apellido, dni, [PERSON_NAME], [PERSON_NAME], cuit, obra social)" at bounding box center [564, 229] width 828 height 12
paste input "27457040674"
type input "27457040674"
click at [941, 221] on mat-icon "search" at bounding box center [986, 224] width 16 height 17
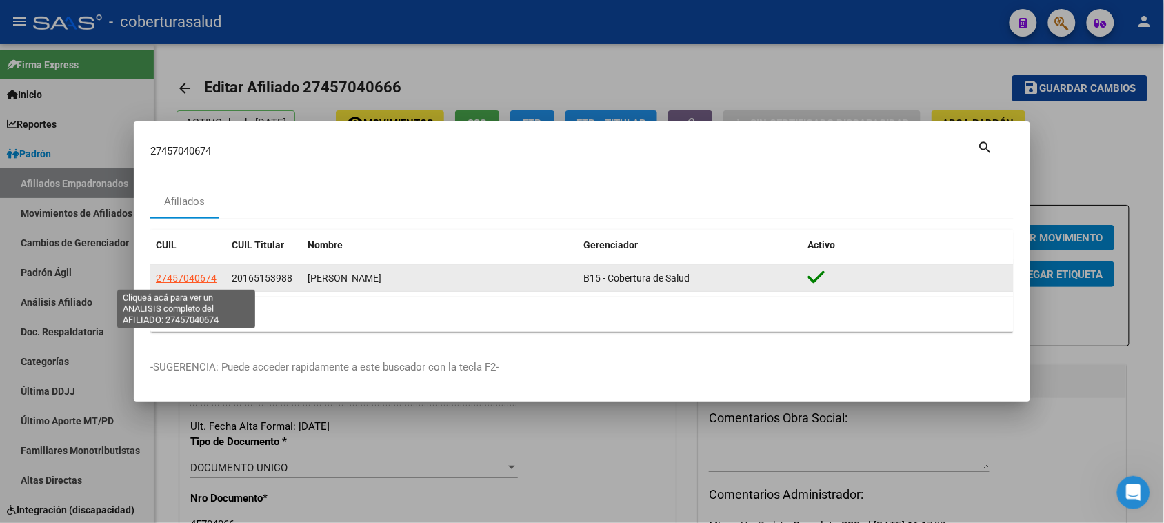
click at [180, 283] on span "27457040674" at bounding box center [186, 277] width 61 height 11
type textarea "27457040674"
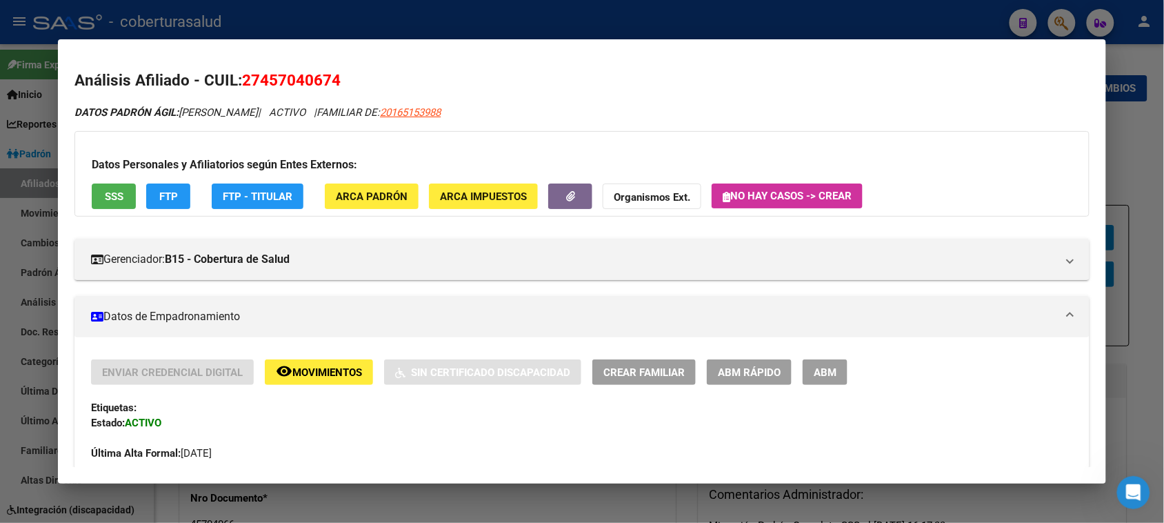
click at [829, 374] on span "ABM" at bounding box center [825, 372] width 23 height 12
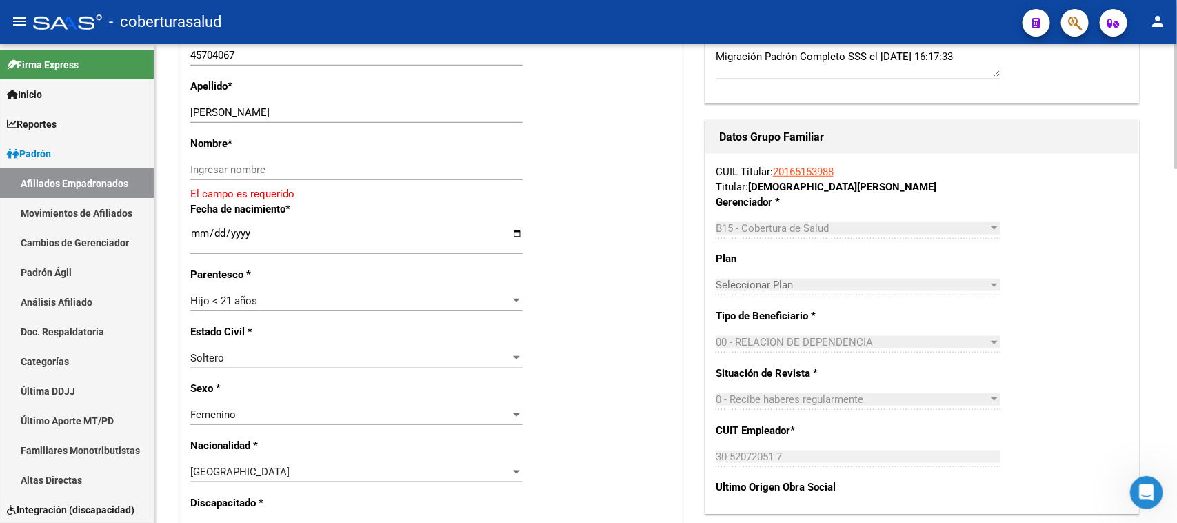
scroll to position [507, 0]
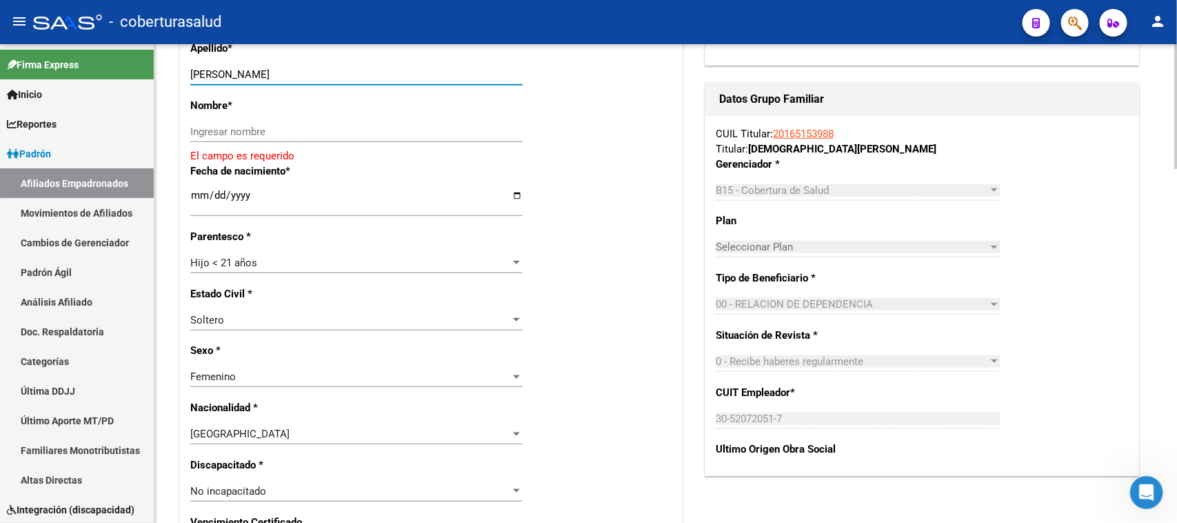
drag, startPoint x: 267, startPoint y: 66, endPoint x: 300, endPoint y: 66, distance: 33.1
click at [300, 68] on input "ORTOLANI MIKAELA" at bounding box center [356, 74] width 332 height 12
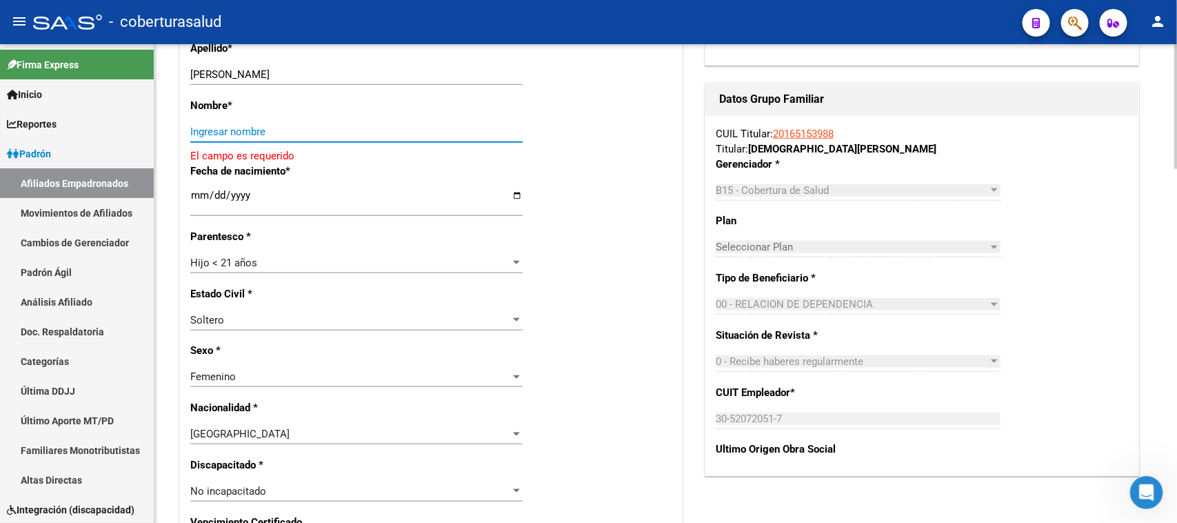
click at [215, 126] on input "Ingresar nombre" at bounding box center [356, 132] width 332 height 12
paste input "MIKAELA"
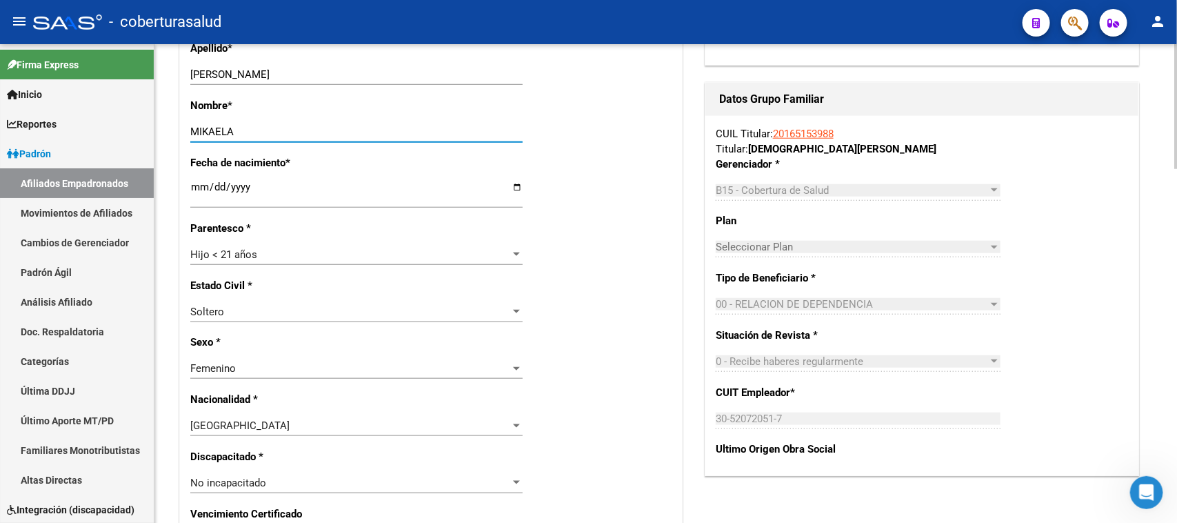
type input "MIKAELA"
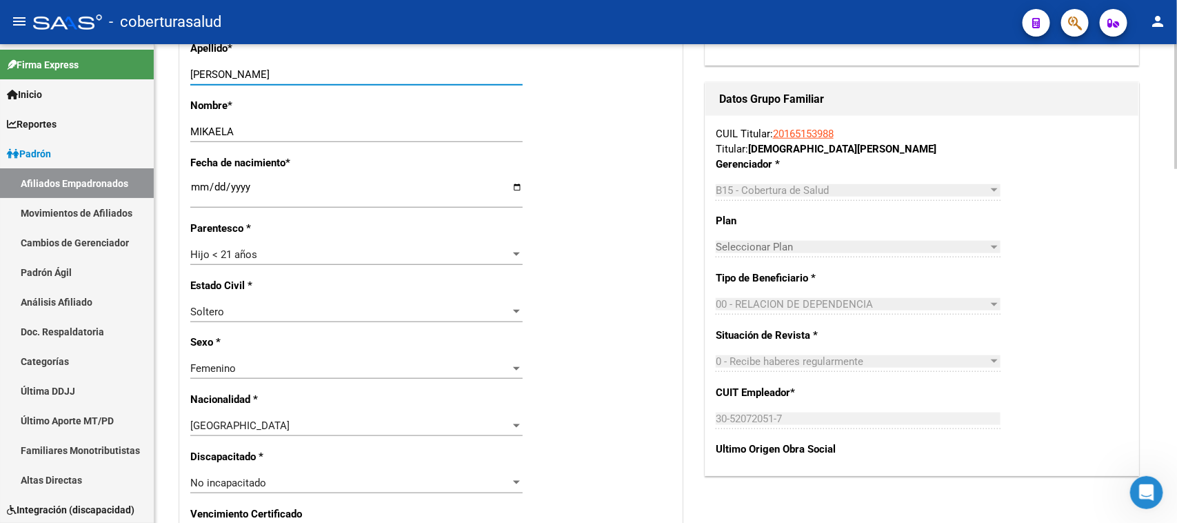
click at [301, 68] on input "ORTOLANI MIKAELA" at bounding box center [356, 74] width 332 height 12
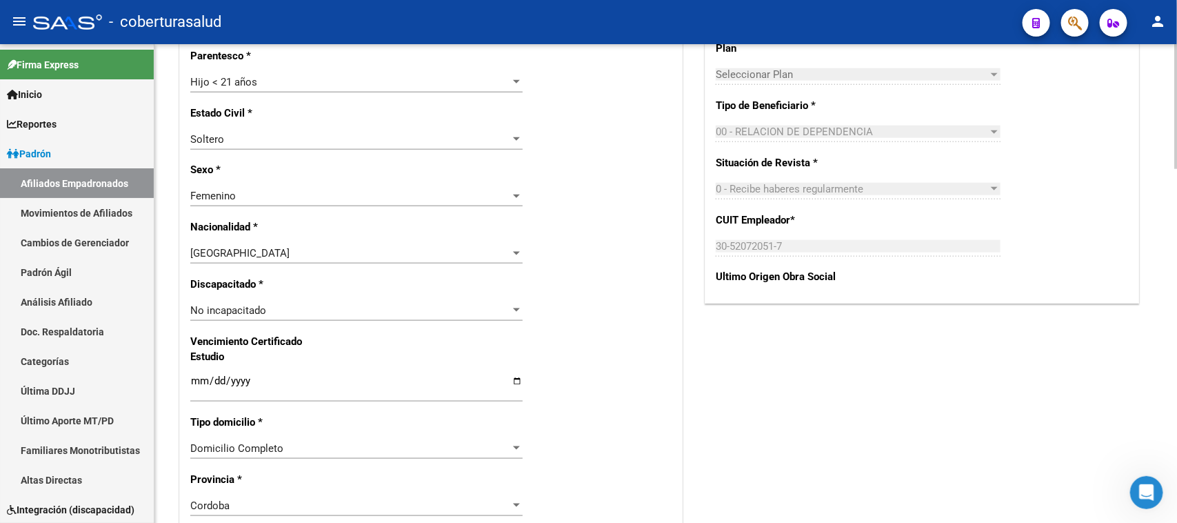
scroll to position [765, 0]
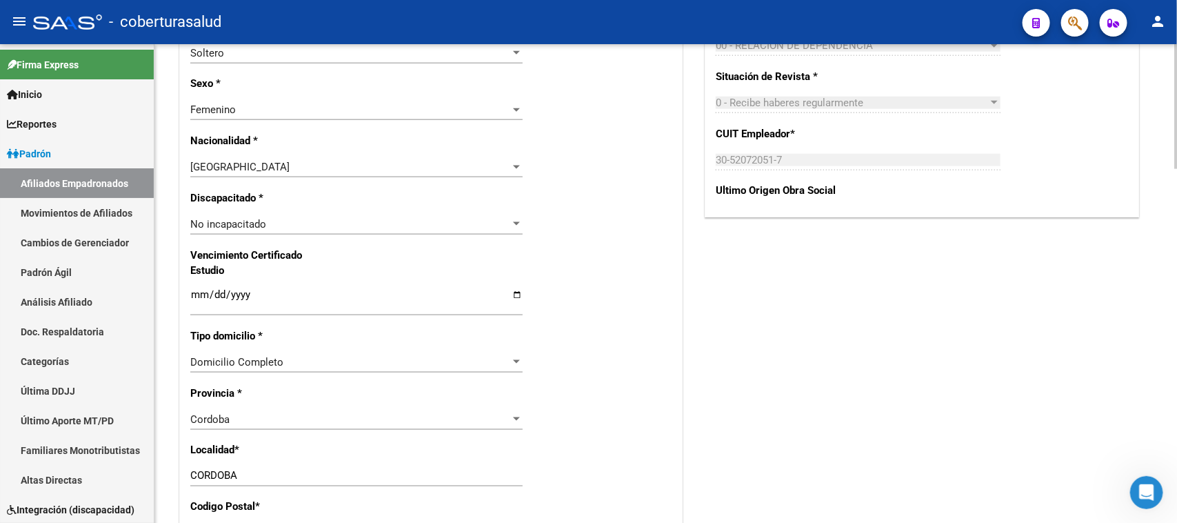
type input "ORTOLANI"
click at [199, 289] on input "Ingresar fecha" at bounding box center [356, 300] width 332 height 22
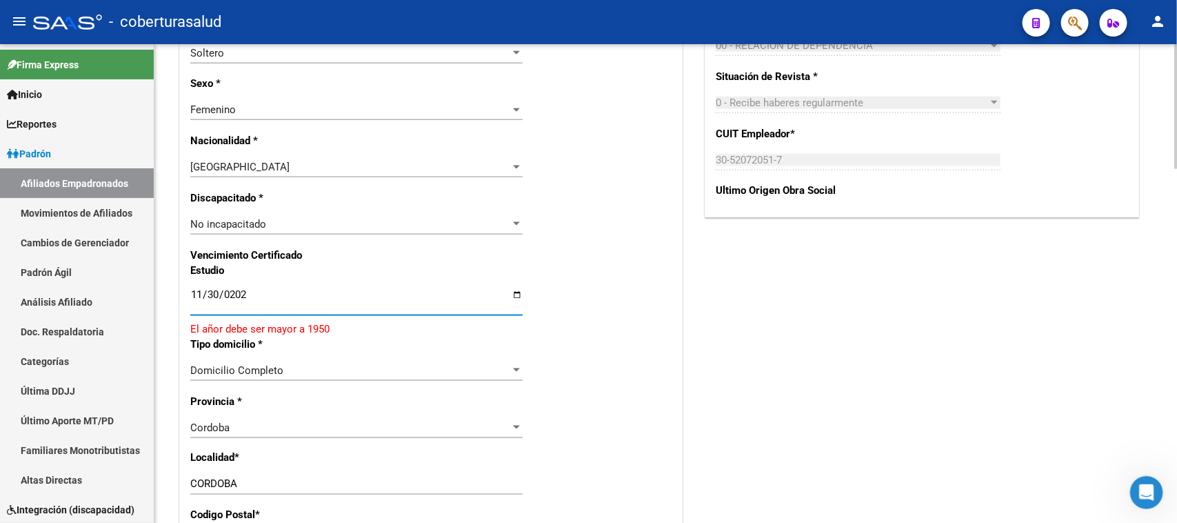
type input "[DATE]"
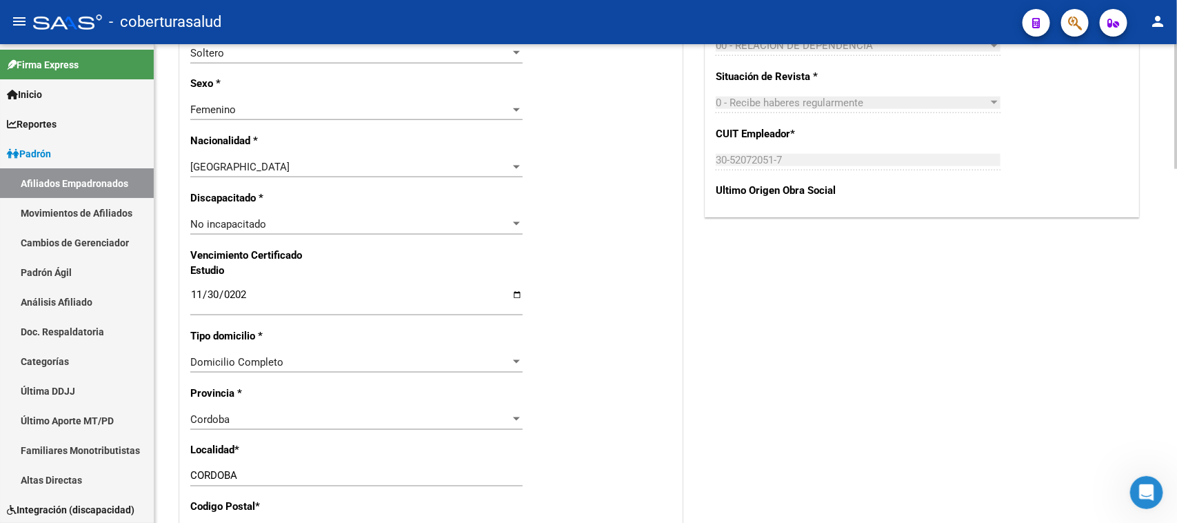
click at [612, 290] on div "Nro Afiliado Ingresar nro CUIL * 27-45704067-4 CUIL ARCA Padrón Ult. Fecha Alta…" at bounding box center [431, 275] width 502 height 1495
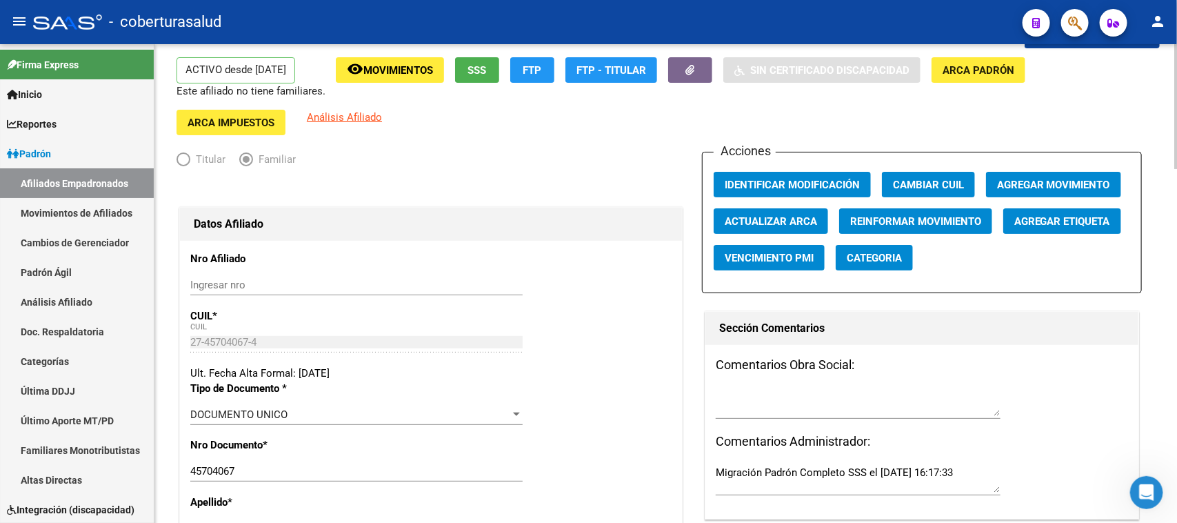
scroll to position [0, 0]
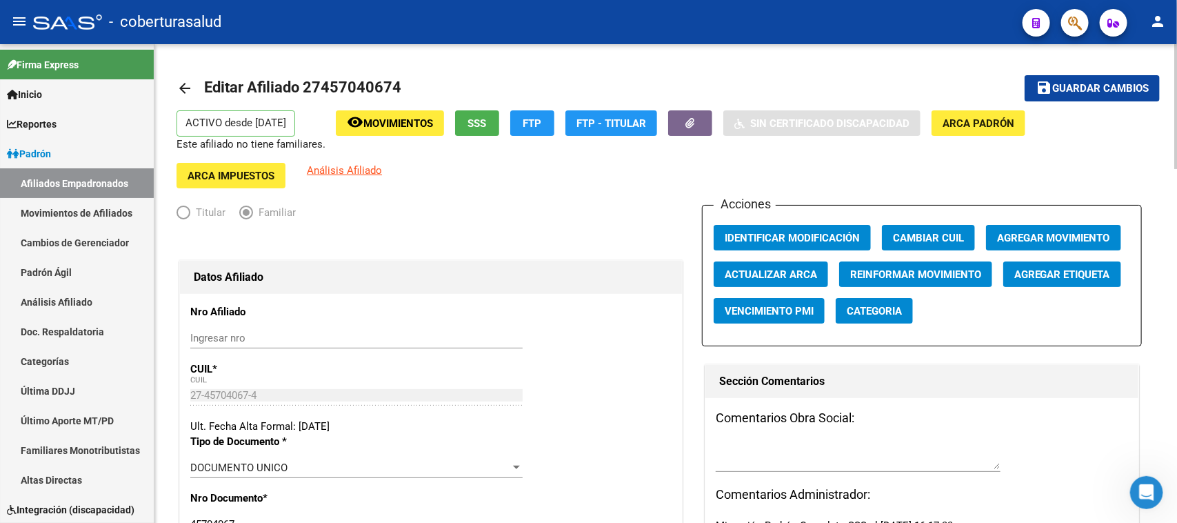
click at [941, 92] on div at bounding box center [1175, 106] width 3 height 125
click at [941, 83] on span "Guardar cambios" at bounding box center [1100, 89] width 97 height 12
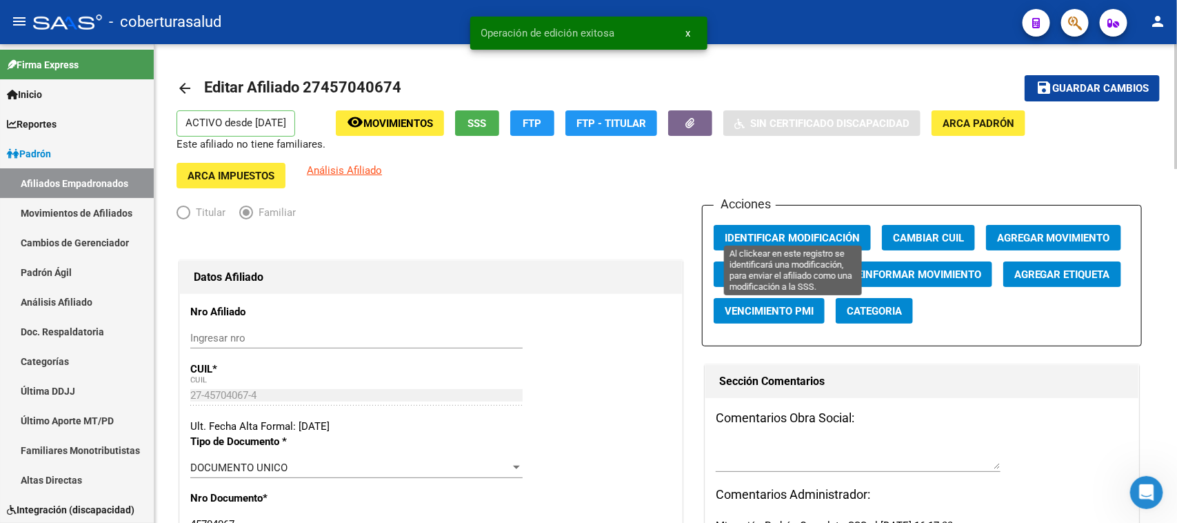
click at [760, 232] on span "Identificar Modificación" at bounding box center [792, 238] width 135 height 12
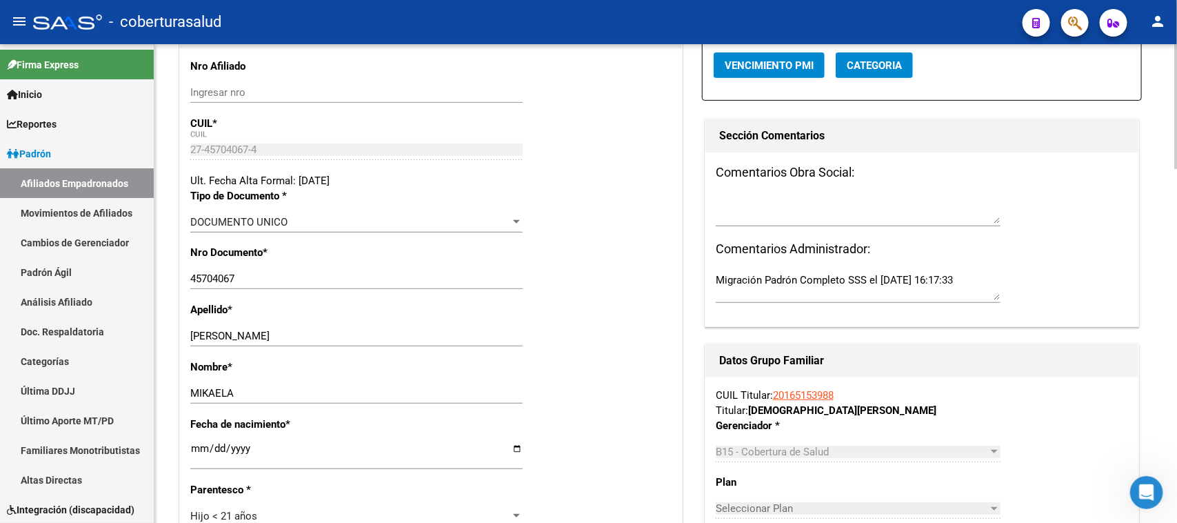
scroll to position [345, 0]
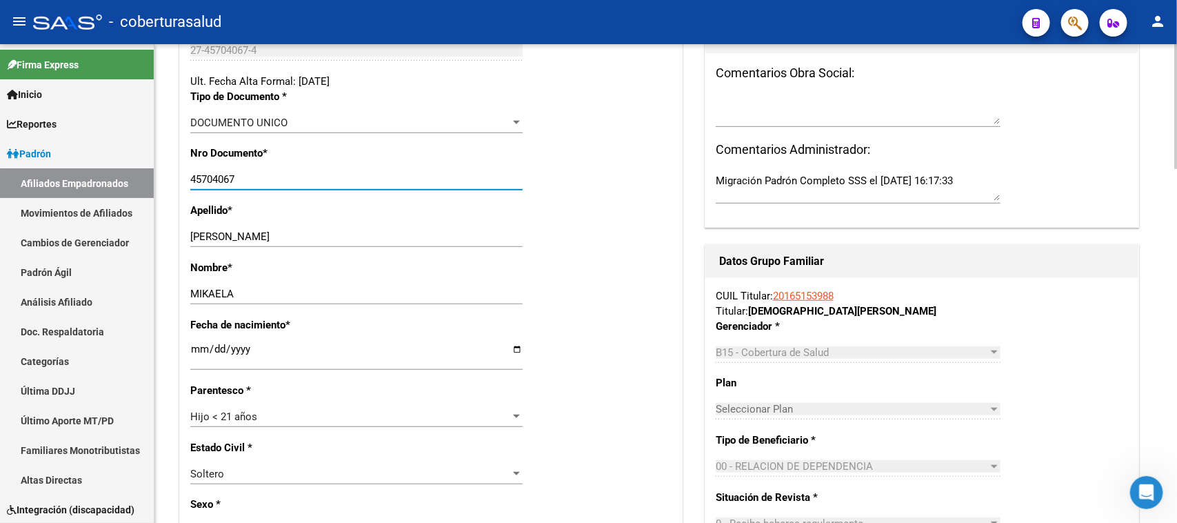
drag, startPoint x: 191, startPoint y: 166, endPoint x: 254, endPoint y: 166, distance: 62.8
click at [254, 173] on input "45704067" at bounding box center [356, 179] width 332 height 12
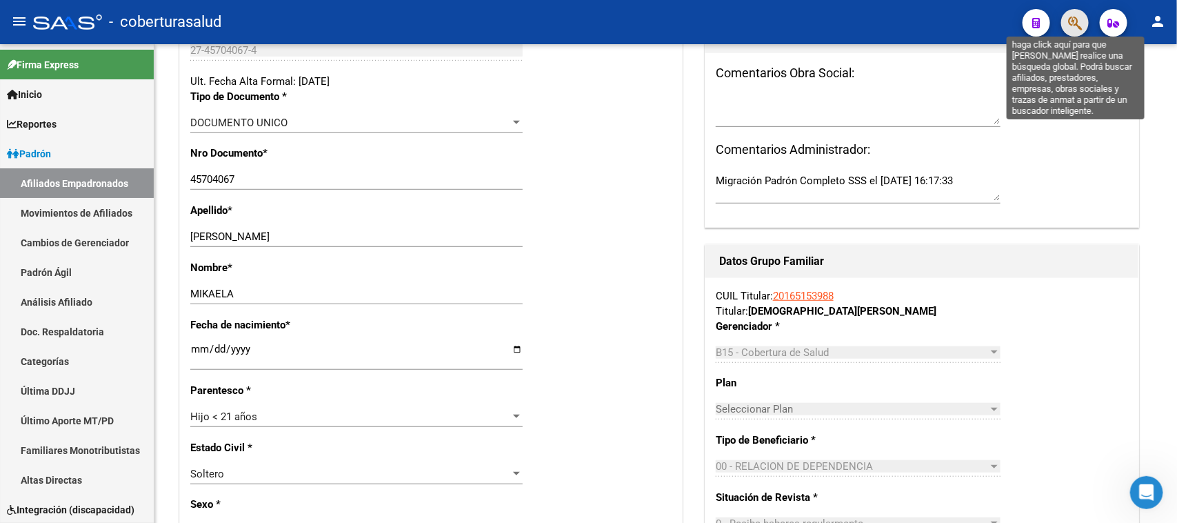
click at [941, 25] on icon "button" at bounding box center [1075, 23] width 14 height 16
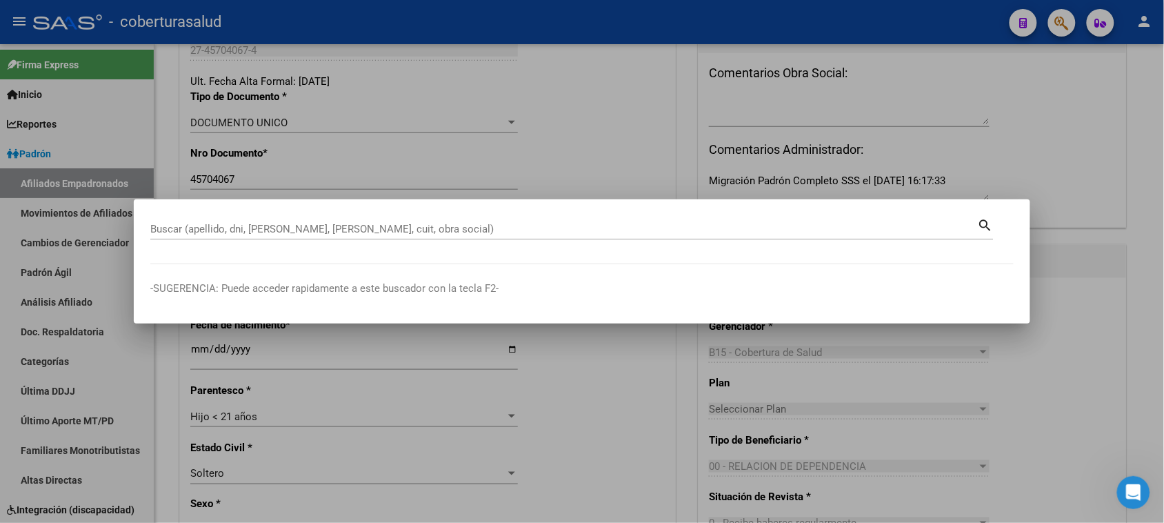
click at [216, 222] on div "Buscar (apellido, dni, [PERSON_NAME], [PERSON_NAME], cuit, obra social)" at bounding box center [564, 229] width 828 height 21
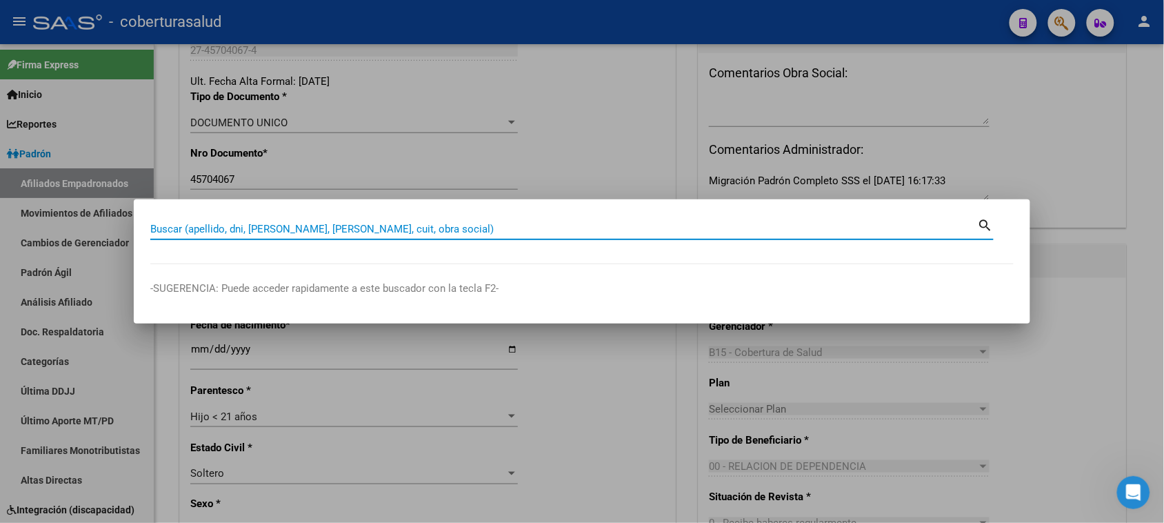
click at [205, 226] on input "Buscar (apellido, dni, [PERSON_NAME], [PERSON_NAME], cuit, obra social)" at bounding box center [564, 229] width 828 height 12
paste input "27457040674"
type input "27457040674"
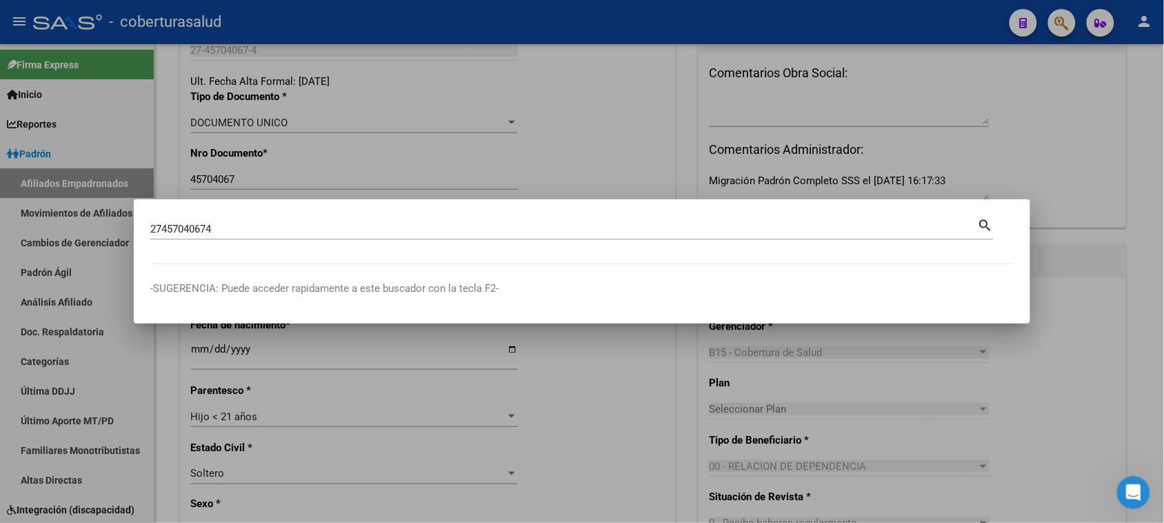
click at [941, 221] on mat-icon "search" at bounding box center [986, 224] width 16 height 17
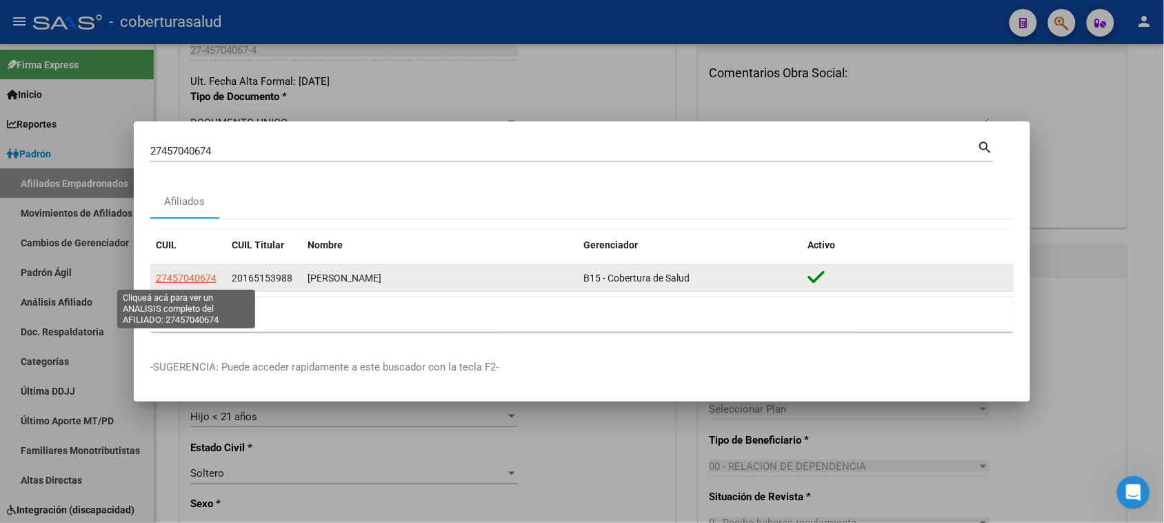
click at [199, 283] on span "27457040674" at bounding box center [186, 277] width 61 height 11
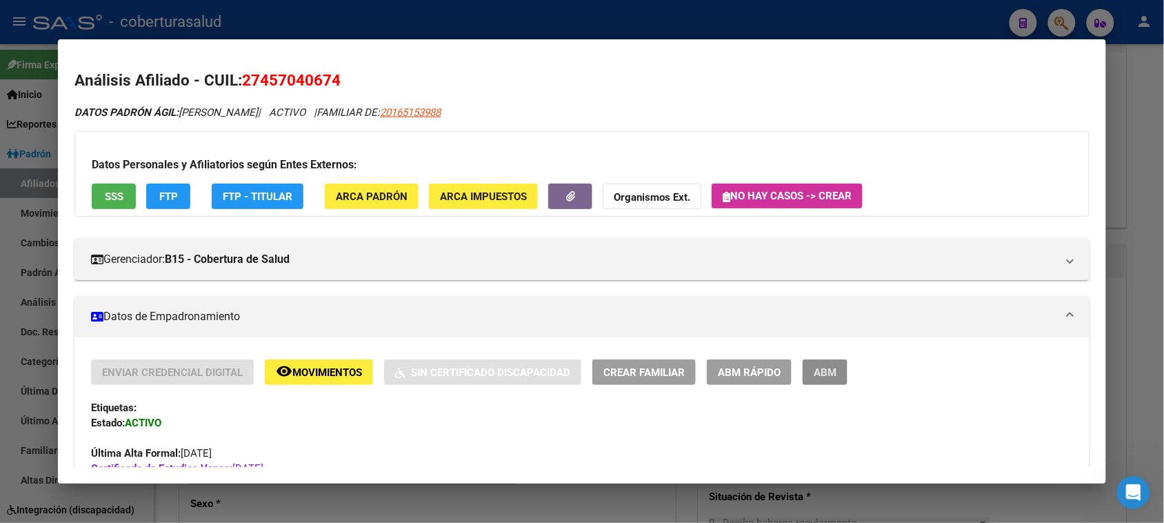
click at [828, 367] on span "ABM" at bounding box center [825, 372] width 23 height 12
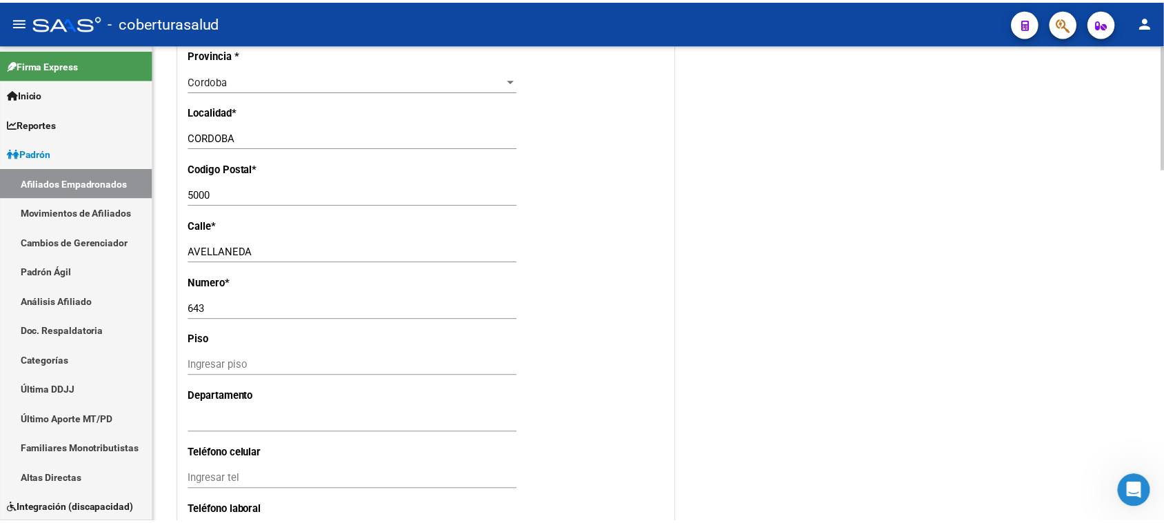
scroll to position [1207, 0]
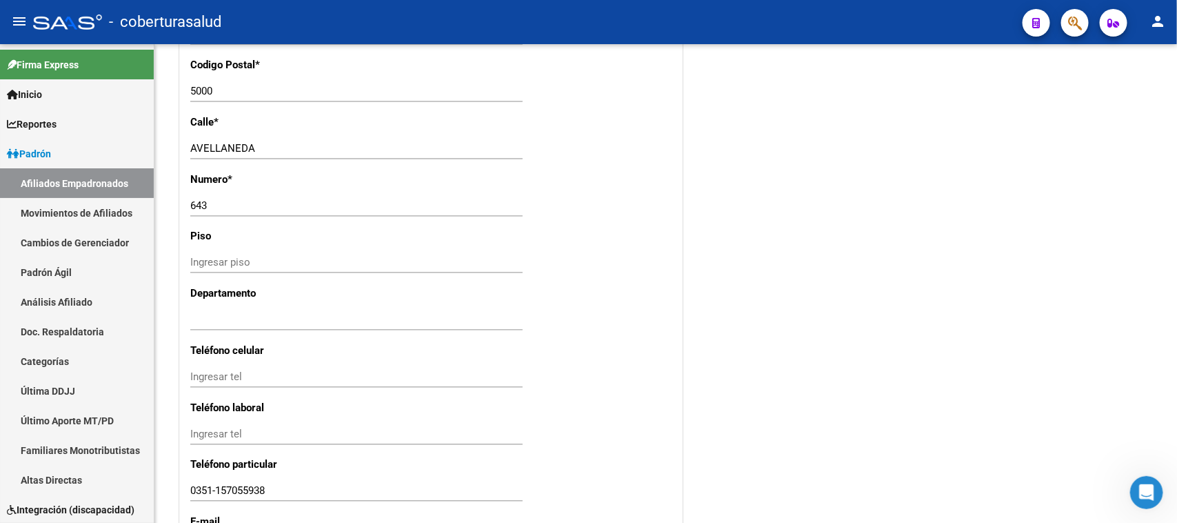
click at [941, 30] on button "button" at bounding box center [1075, 23] width 28 height 28
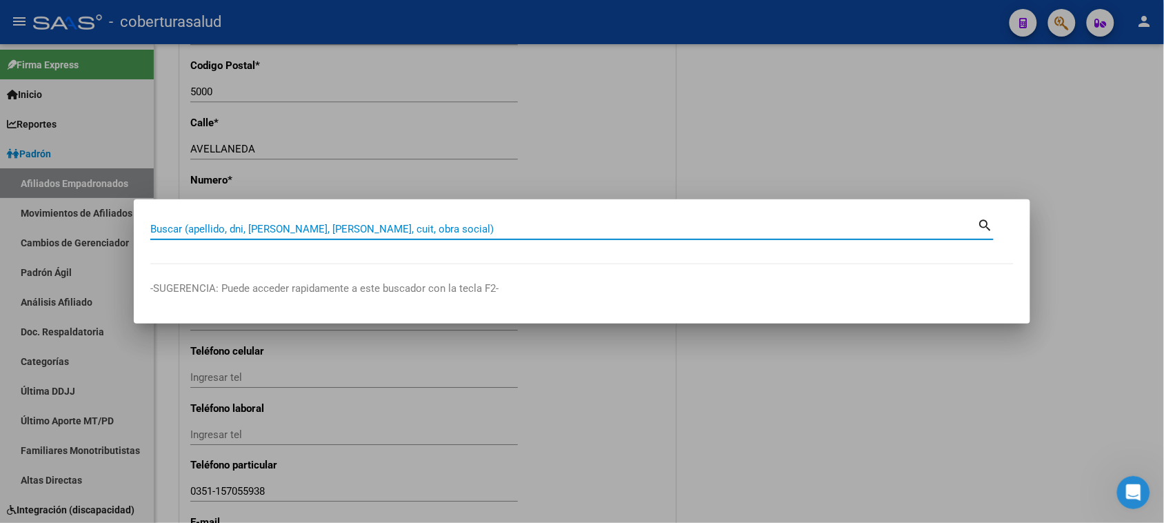
click at [200, 232] on input "Buscar (apellido, dni, [PERSON_NAME], [PERSON_NAME], cuit, obra social)" at bounding box center [564, 229] width 828 height 12
paste input "23457214294"
type input "23457214294"
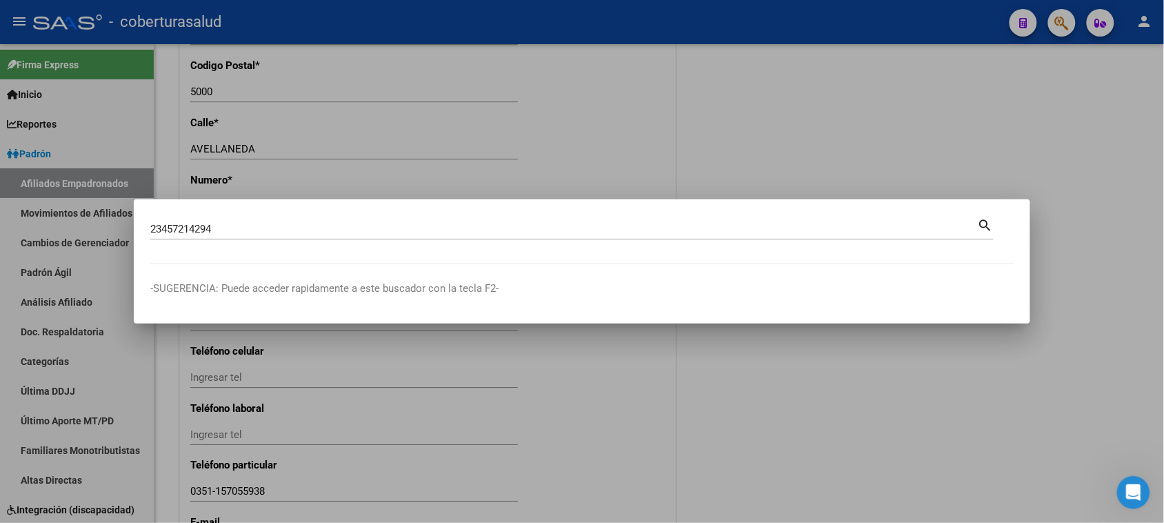
click at [941, 221] on mat-icon "search" at bounding box center [986, 224] width 16 height 17
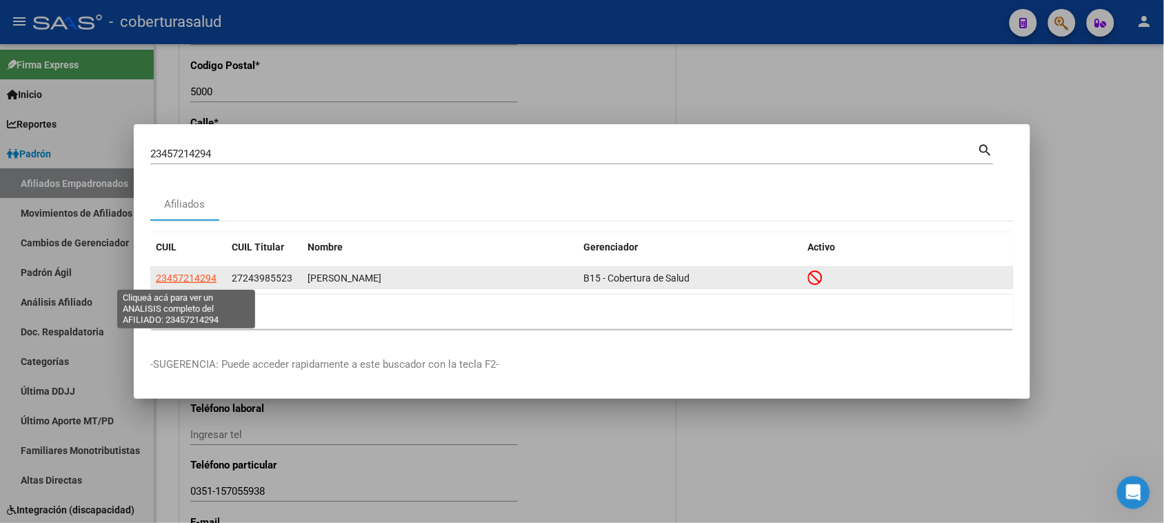
click at [193, 279] on span "23457214294" at bounding box center [186, 277] width 61 height 11
type textarea "23457214294"
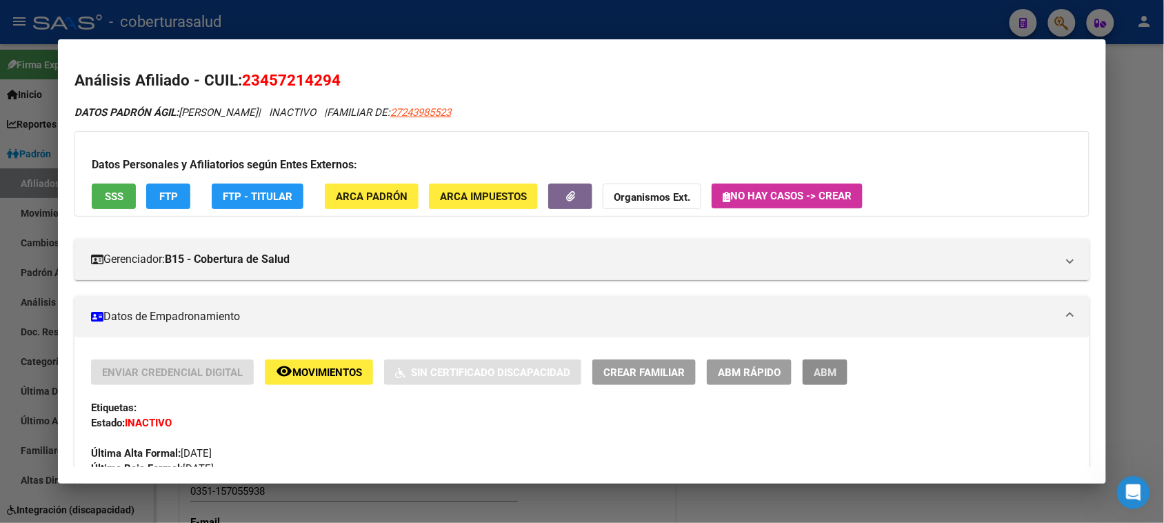
click at [821, 369] on span "ABM" at bounding box center [825, 372] width 23 height 12
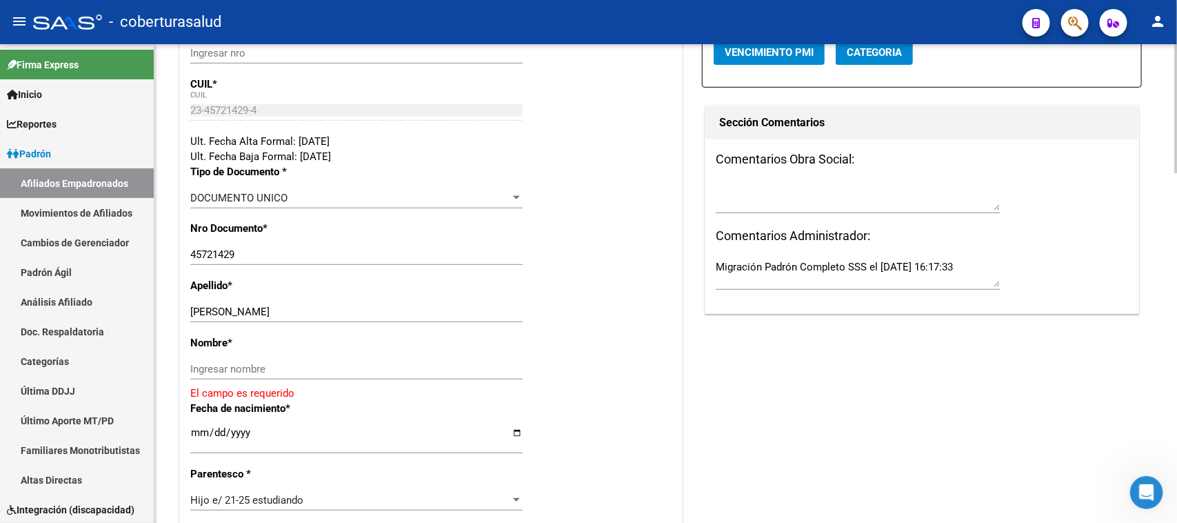
scroll to position [431, 0]
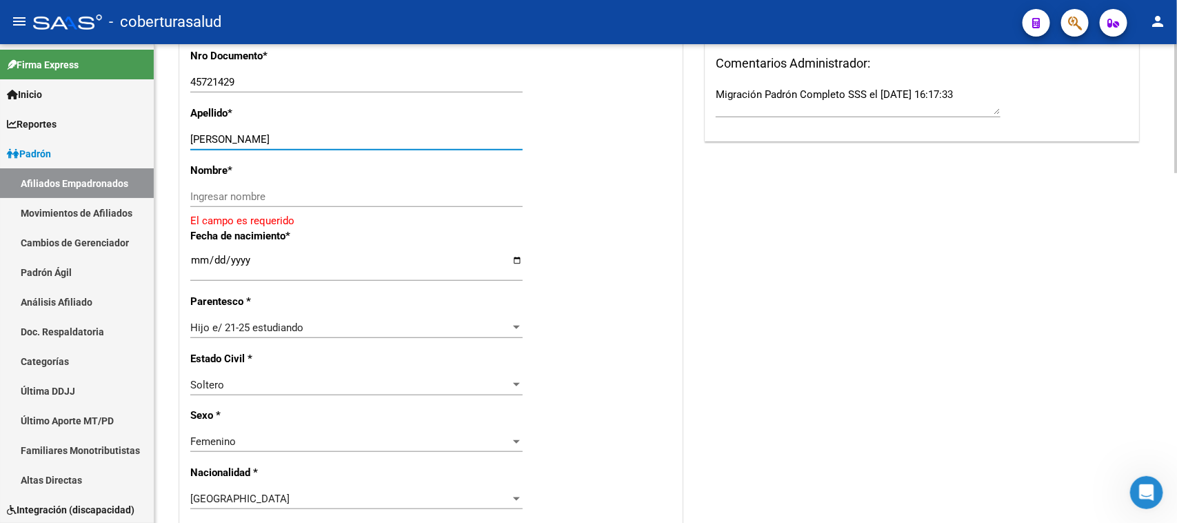
drag, startPoint x: 237, startPoint y: 135, endPoint x: 311, endPoint y: 134, distance: 74.5
click at [311, 134] on input "GUEVARA CONSTANZA" at bounding box center [356, 139] width 332 height 12
drag, startPoint x: 238, startPoint y: 130, endPoint x: 274, endPoint y: 136, distance: 36.4
click at [274, 136] on div "GUEVARA CONSTANZA Ingresar apellido" at bounding box center [356, 139] width 332 height 21
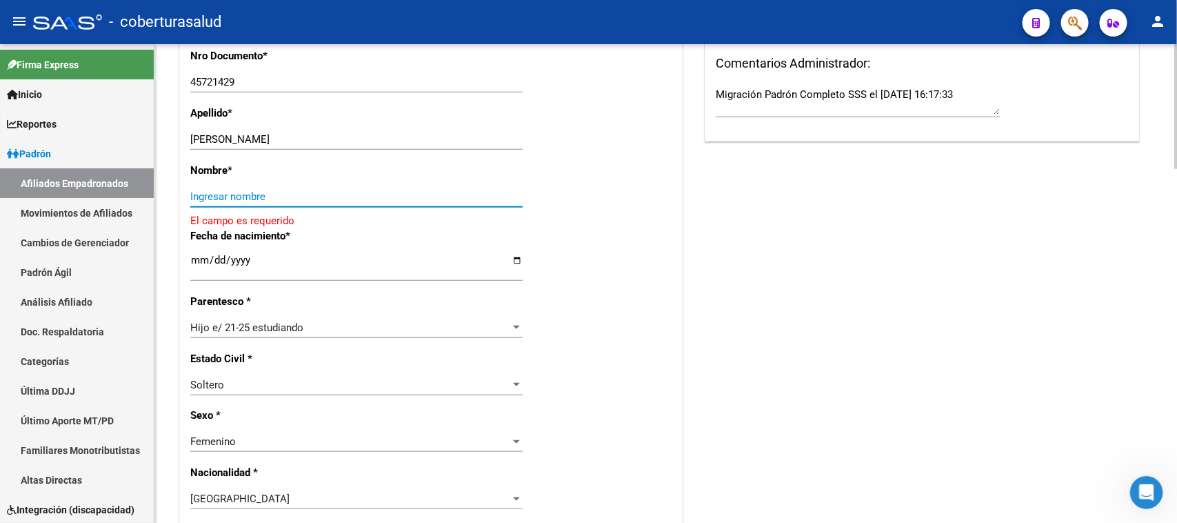
click at [232, 194] on input "Ingresar nombre" at bounding box center [356, 196] width 332 height 12
paste input "CONSTANZA"
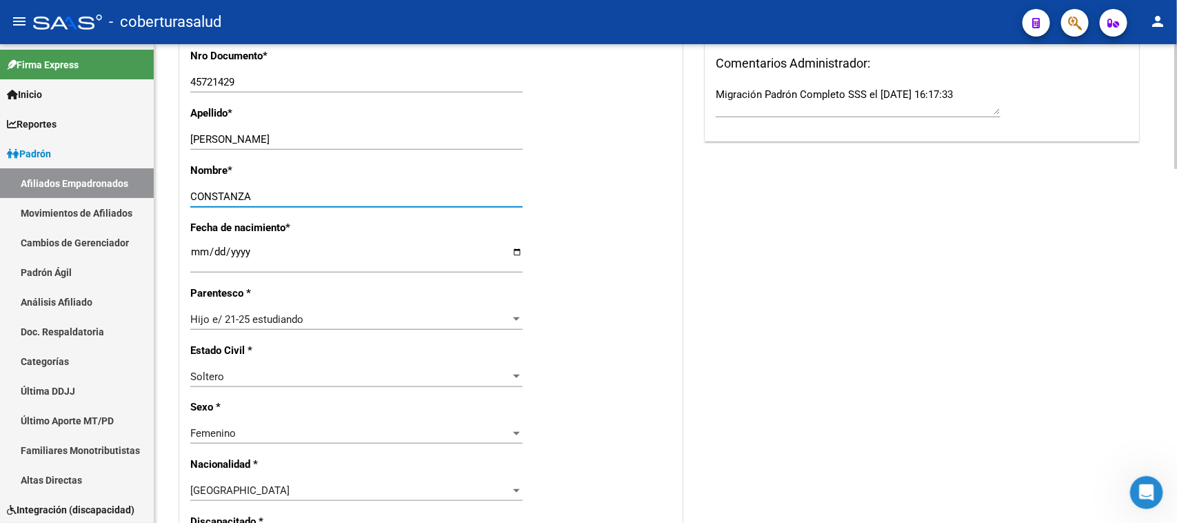
type input "CONSTANZA"
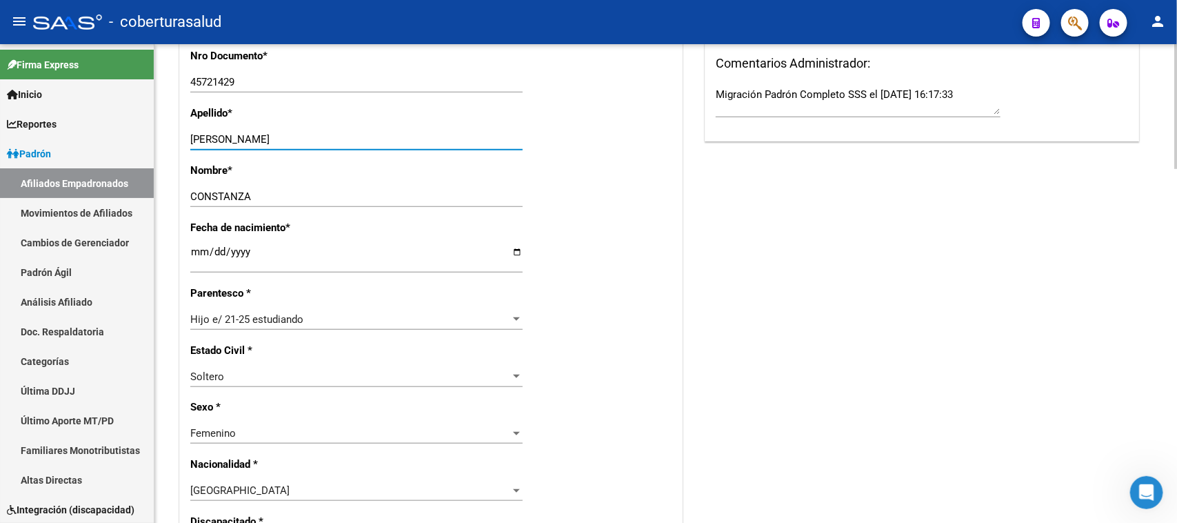
drag, startPoint x: 310, startPoint y: 139, endPoint x: 239, endPoint y: 135, distance: 71.1
click at [239, 135] on input "GUEVARA CONSTANZA" at bounding box center [356, 139] width 332 height 12
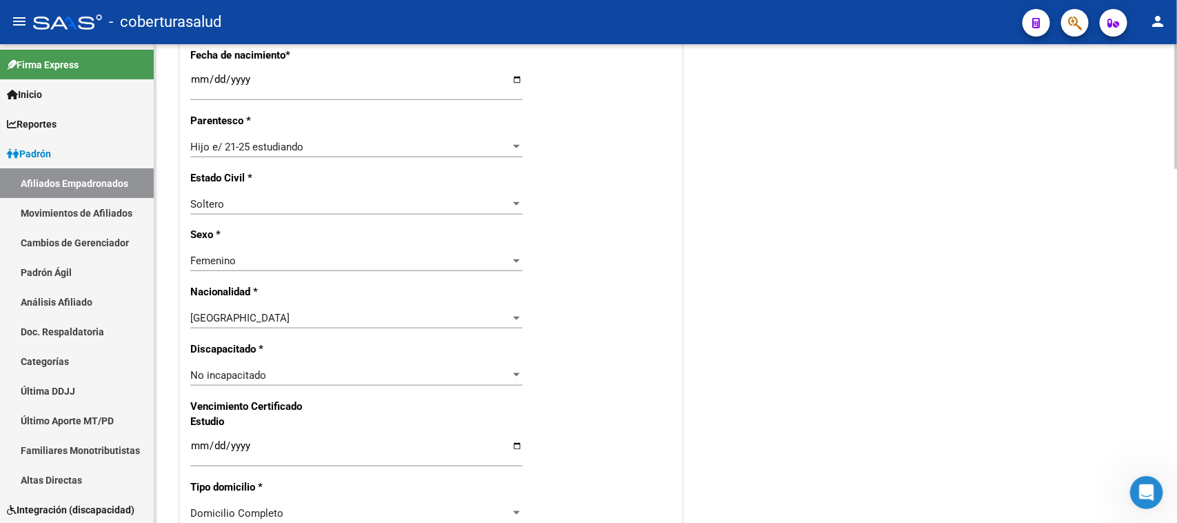
scroll to position [690, 0]
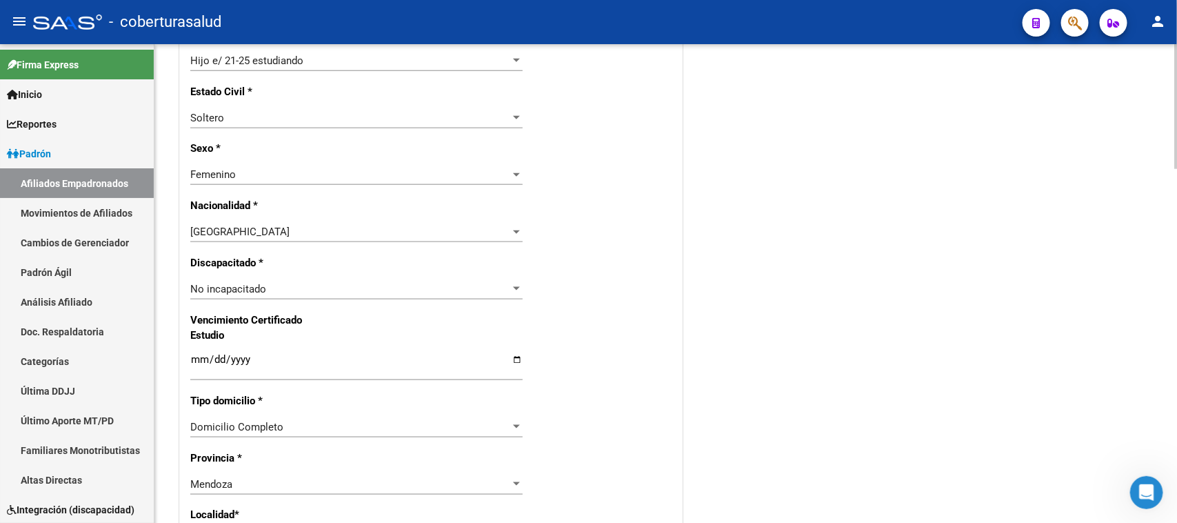
type input "GUEVARA"
click at [193, 360] on input "Ingresar fecha" at bounding box center [356, 365] width 332 height 22
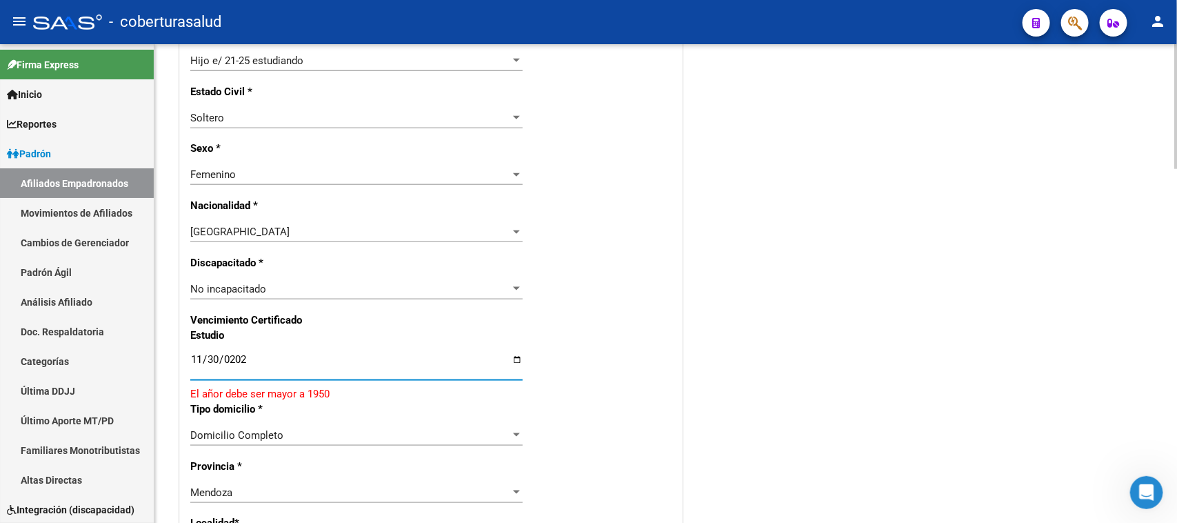
type input "[DATE]"
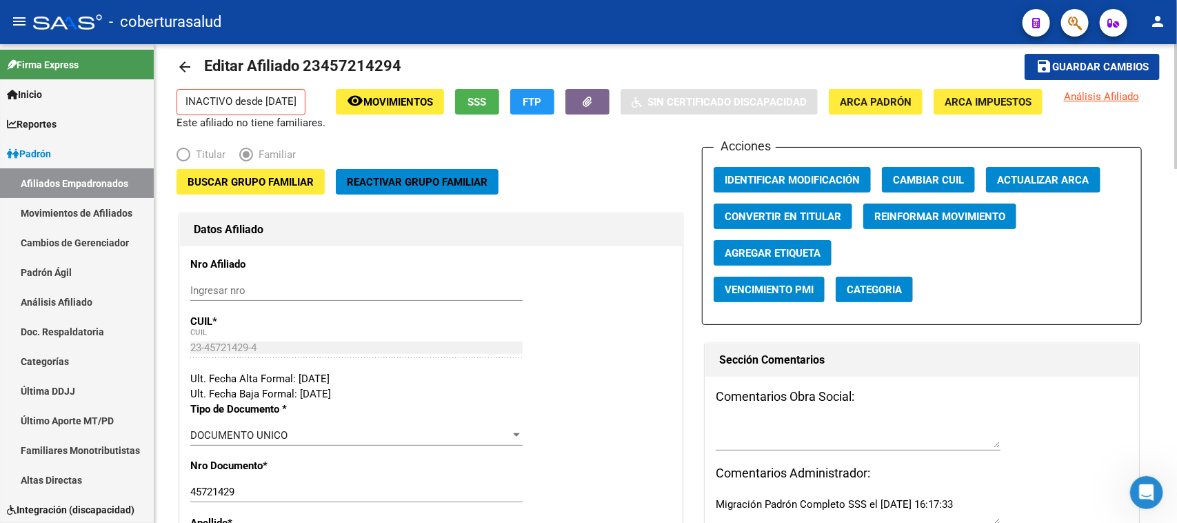
scroll to position [5, 0]
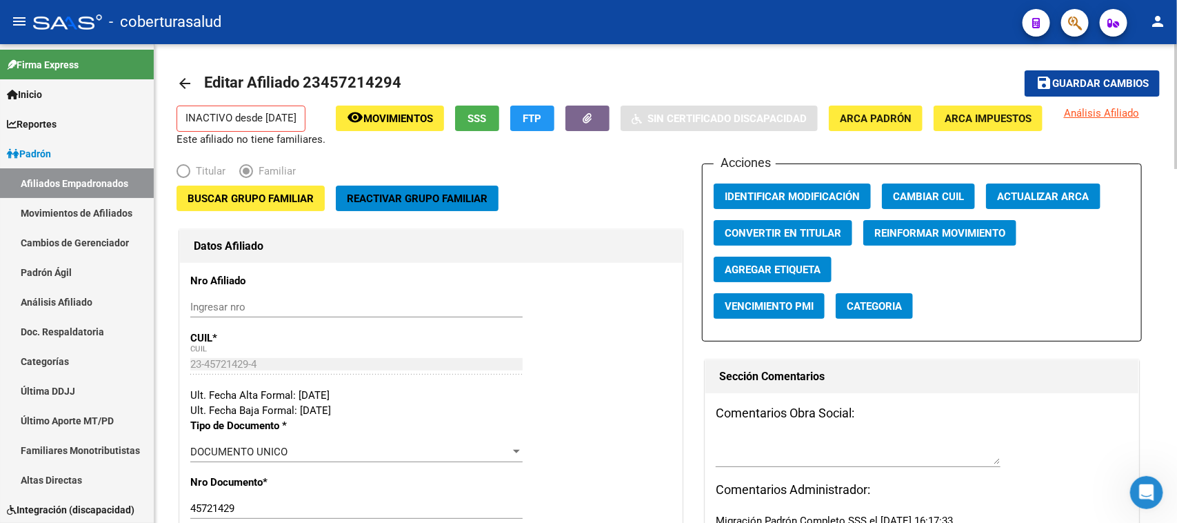
click at [941, 101] on div at bounding box center [1175, 108] width 3 height 125
click at [225, 192] on span "Buscar Grupo Familiar" at bounding box center [251, 198] width 126 height 12
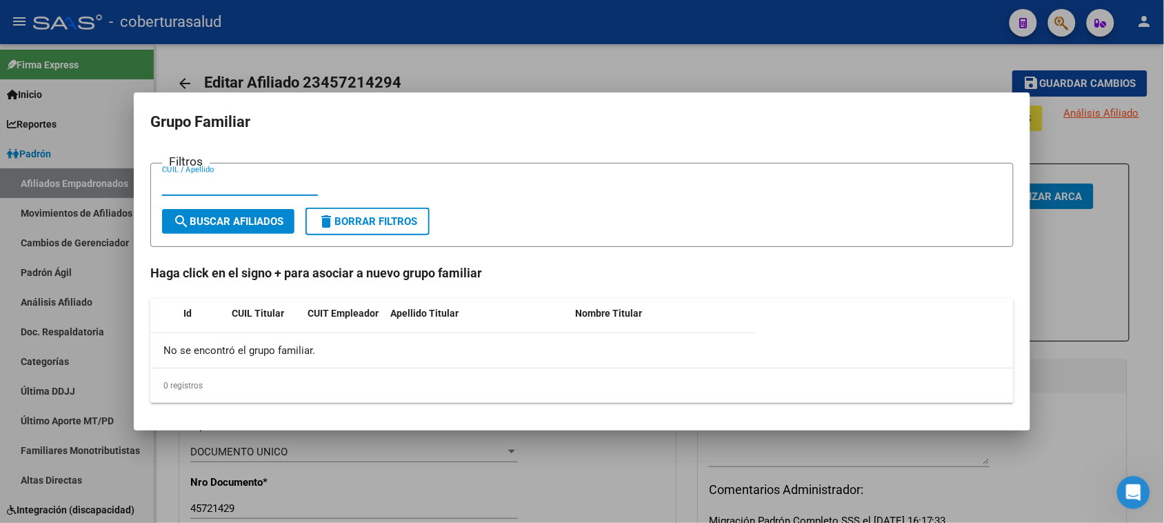
click at [177, 185] on input "CUIL / Apellido" at bounding box center [240, 185] width 156 height 12
paste input "24398552"
type input "24398552"
click at [229, 221] on span "search Buscar Afiliados" at bounding box center [228, 221] width 110 height 12
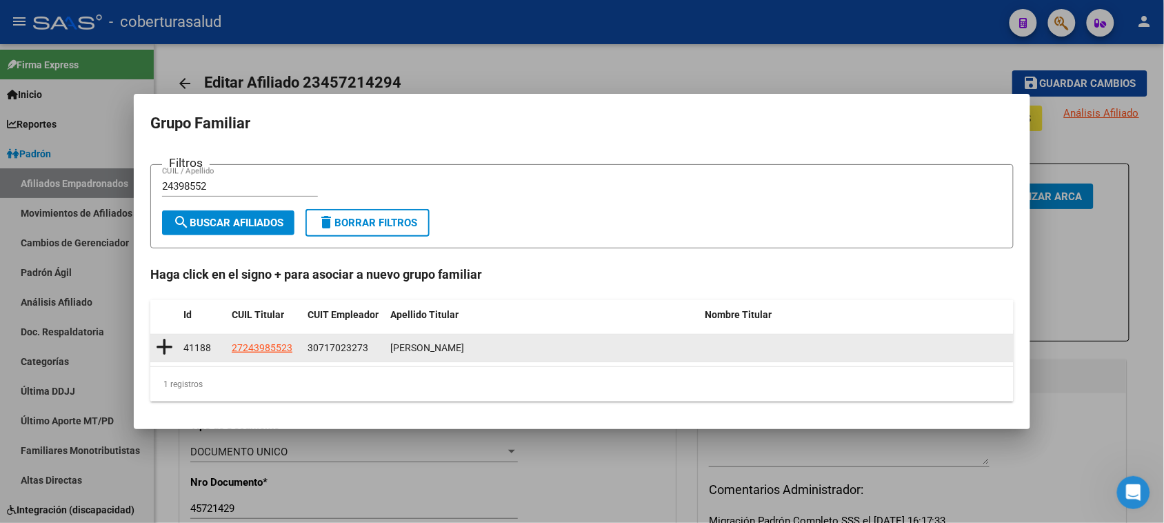
click at [163, 347] on icon at bounding box center [164, 346] width 17 height 19
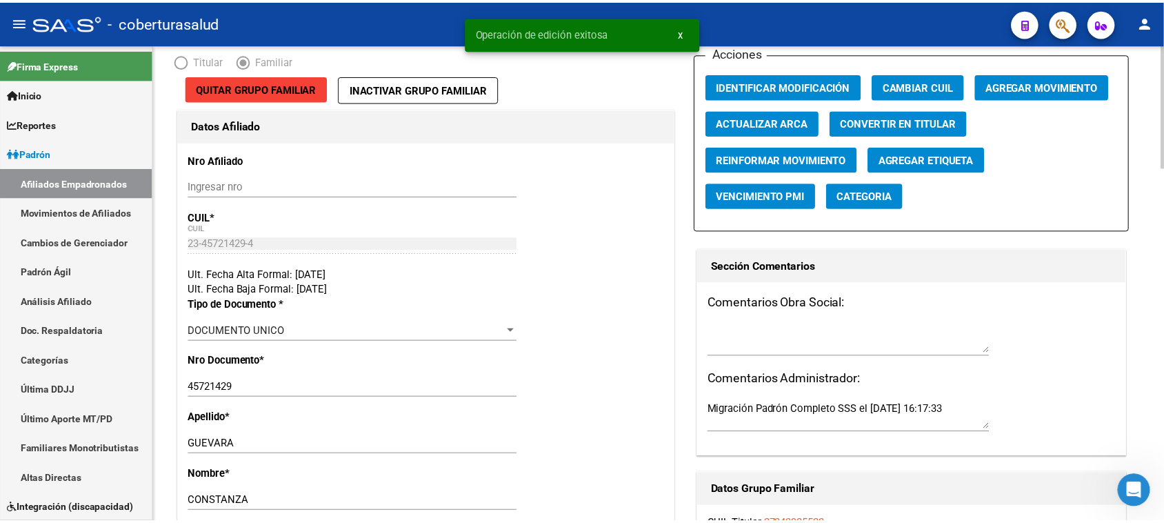
scroll to position [0, 0]
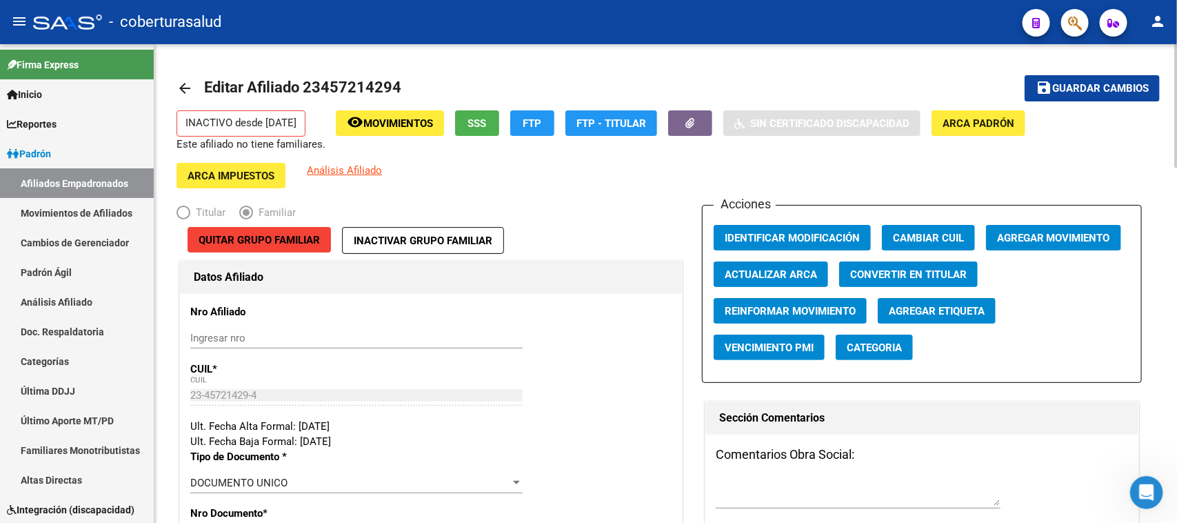
click at [941, 29] on div "menu - coberturasalud person Firma Express Inicio Calendario SSS Instructivos C…" at bounding box center [588, 261] width 1177 height 523
click at [941, 92] on span "Guardar cambios" at bounding box center [1100, 89] width 97 height 12
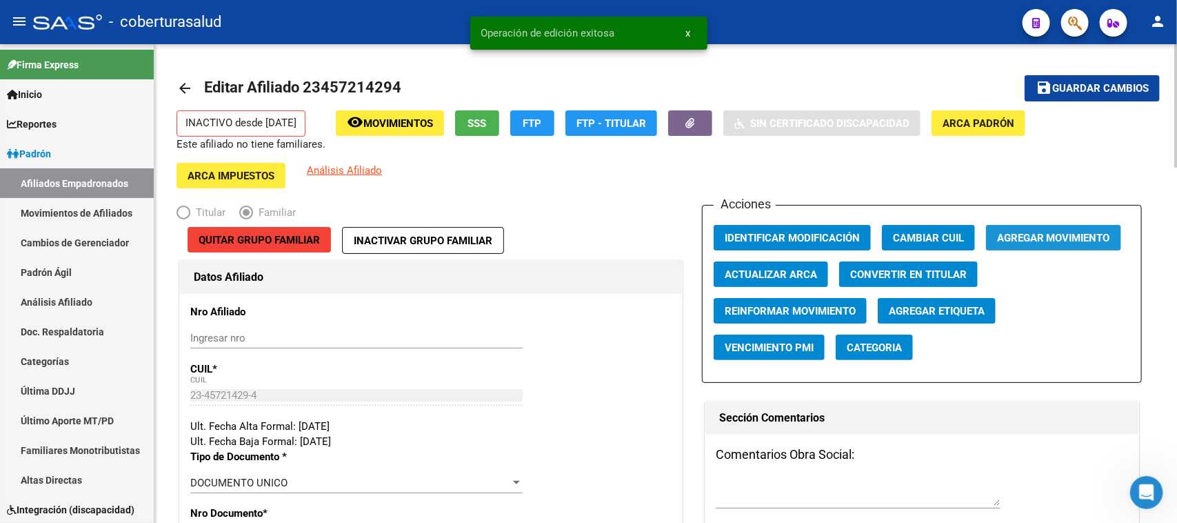
click at [941, 235] on span "Agregar Movimiento" at bounding box center [1053, 238] width 113 height 12
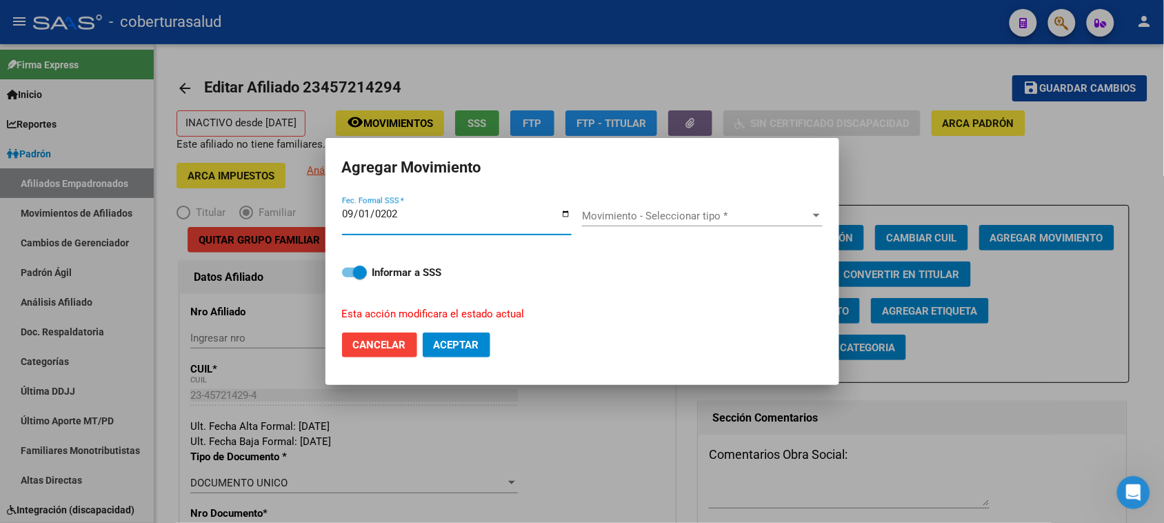
type input "[DATE]"
click at [674, 208] on div "Movimiento - Seleccionar tipo * Movimiento - Seleccionar tipo *" at bounding box center [702, 215] width 241 height 21
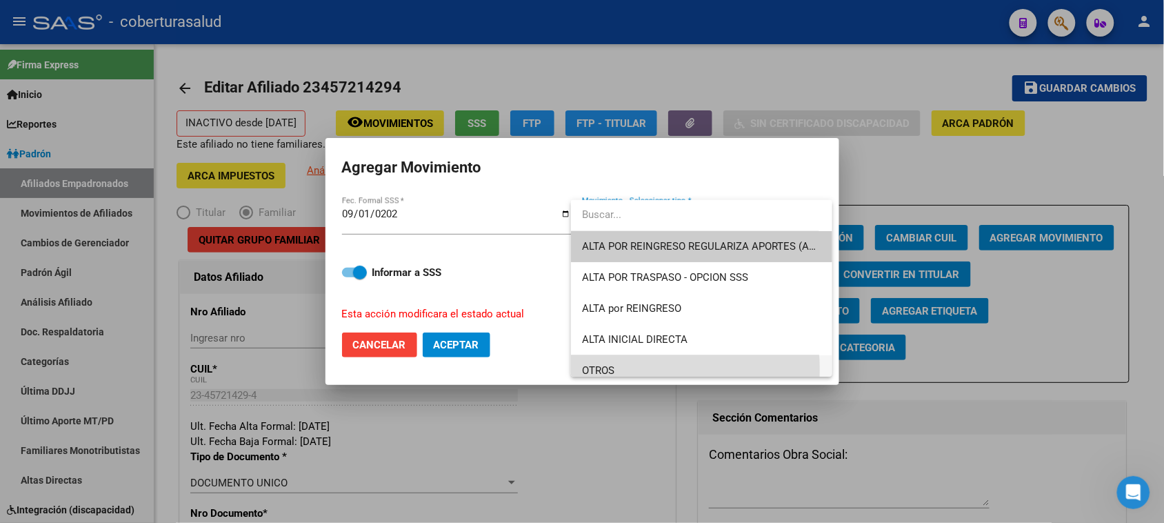
click at [623, 370] on span "OTROS" at bounding box center [701, 370] width 239 height 31
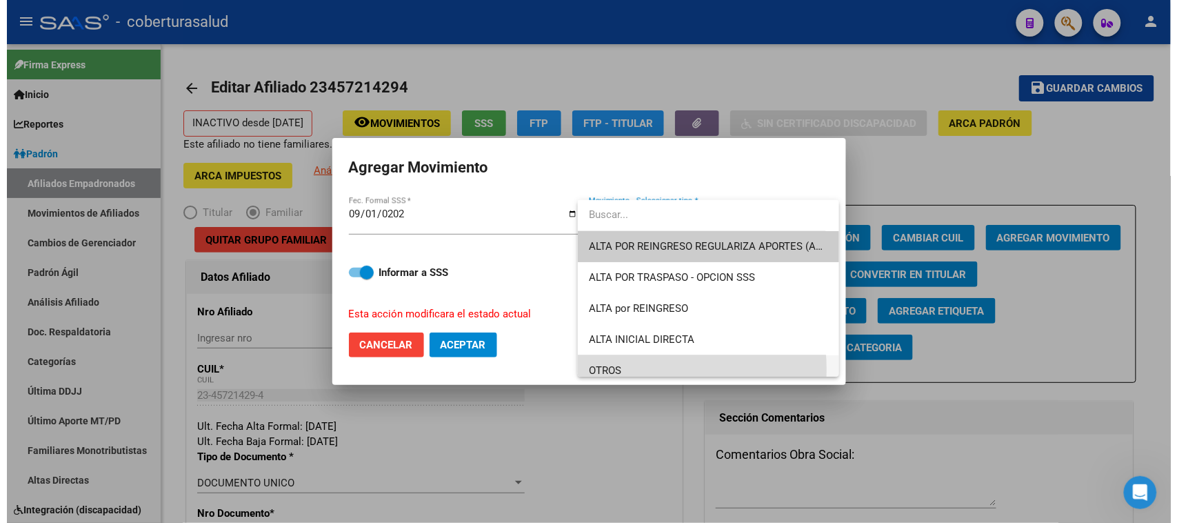
scroll to position [9, 0]
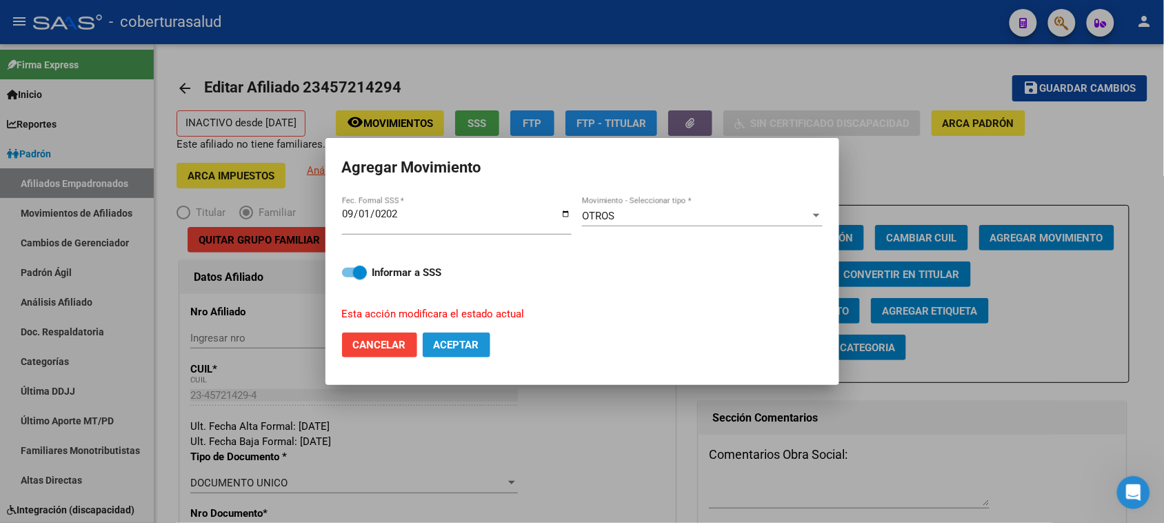
click at [453, 352] on button "Aceptar" at bounding box center [457, 344] width 68 height 25
checkbox input "false"
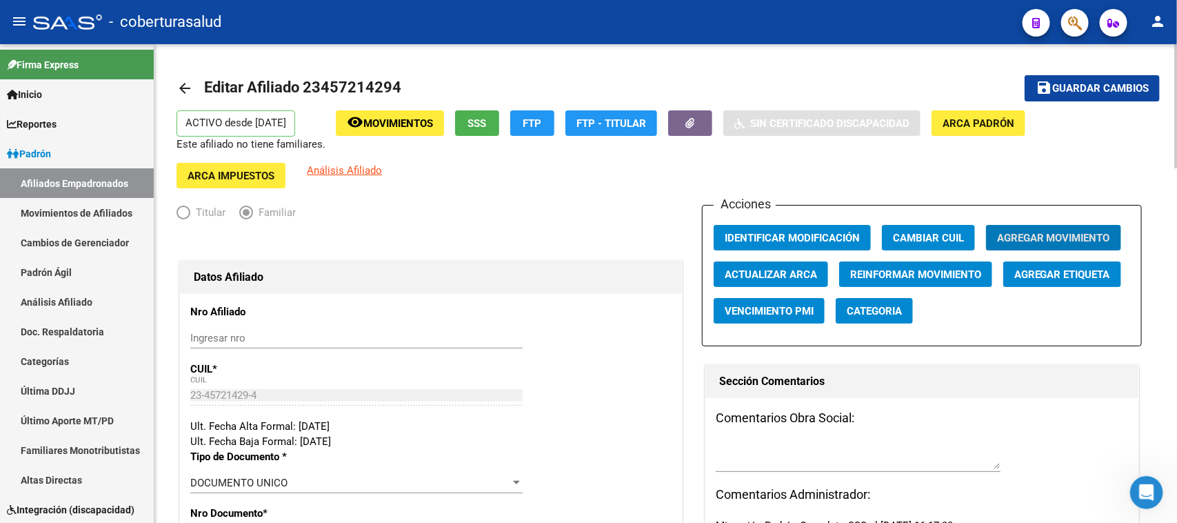
click at [795, 173] on div "ACTIVO desde 01/09/2025 Este afiliado no tiene familiares. remove_red_eye Movim…" at bounding box center [666, 149] width 979 height 78
click at [941, 85] on span "Guardar cambios" at bounding box center [1100, 89] width 97 height 12
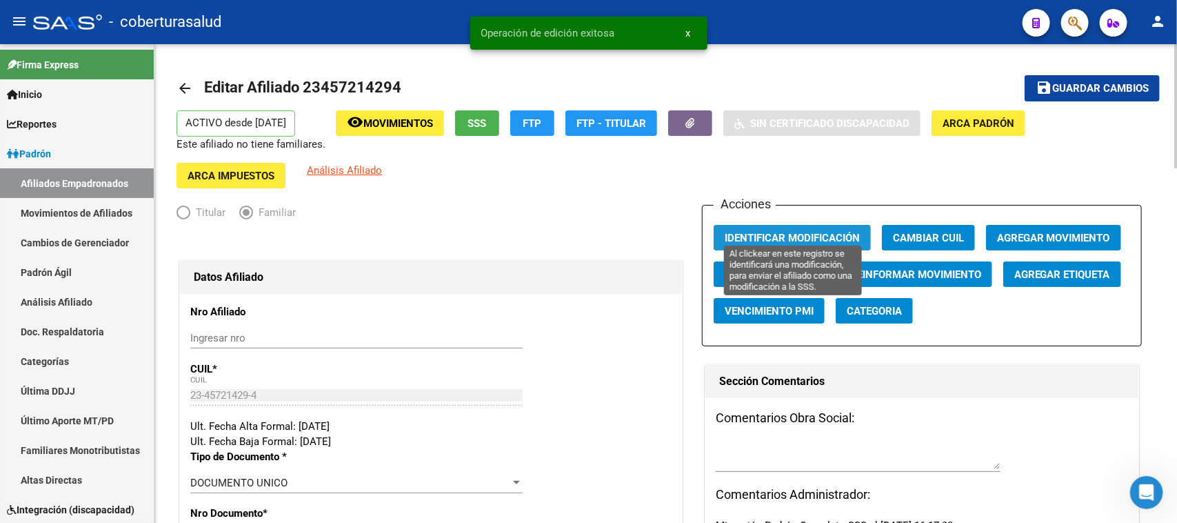
click at [765, 232] on span "Identificar Modificación" at bounding box center [792, 238] width 135 height 12
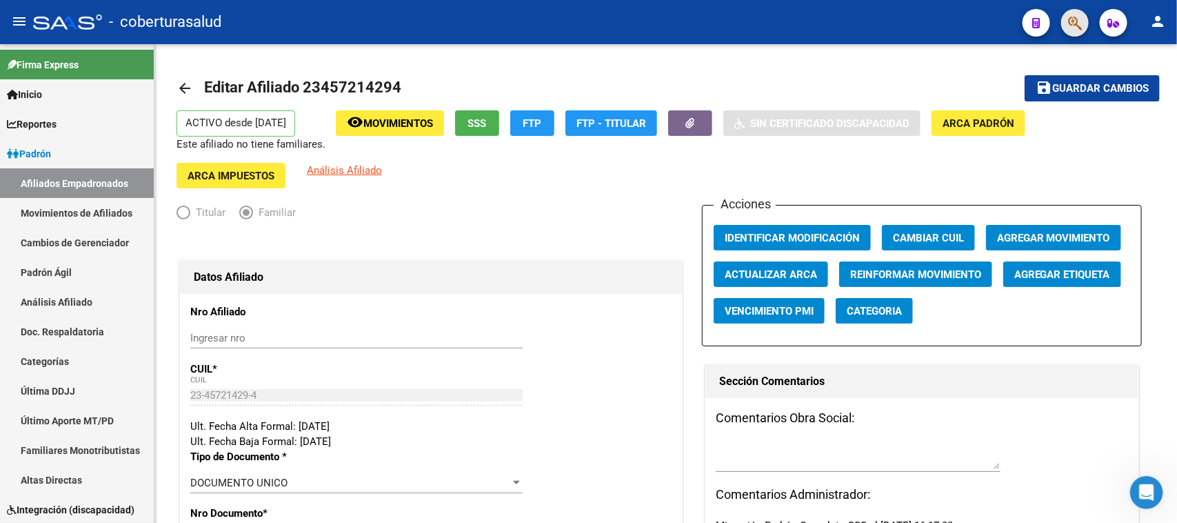
click at [941, 14] on span "button" at bounding box center [1075, 23] width 14 height 28
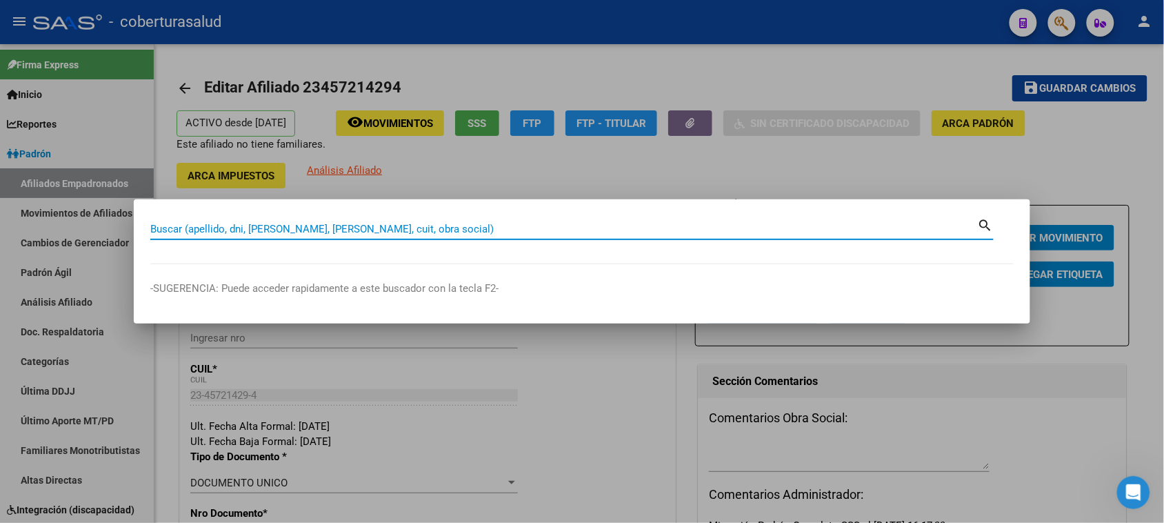
click at [229, 228] on input "Buscar (apellido, dni, [PERSON_NAME], [PERSON_NAME], cuit, obra social)" at bounding box center [564, 229] width 828 height 12
paste input "27457240762"
type input "27457240762"
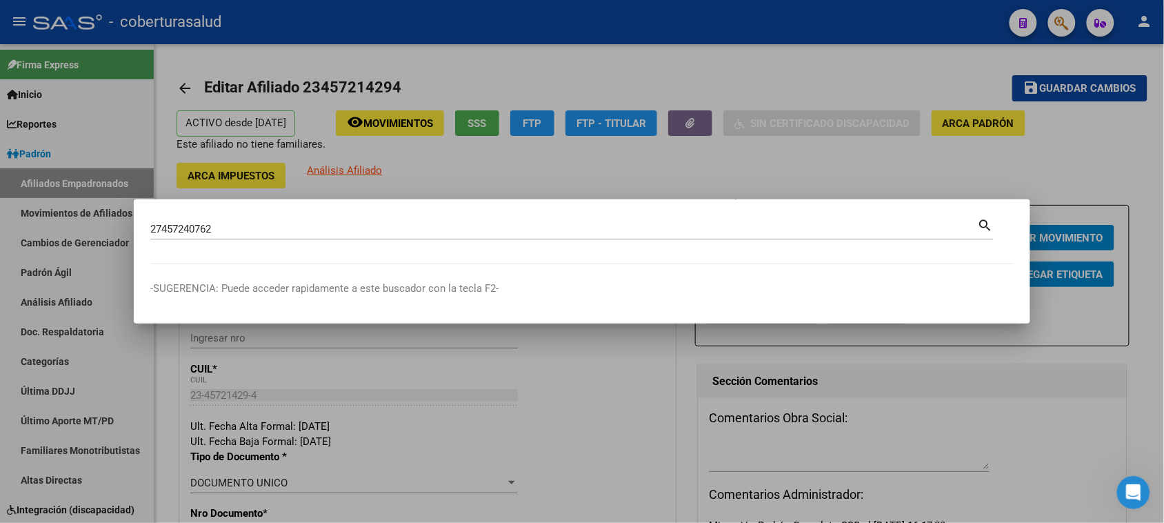
click at [941, 219] on mat-icon "search" at bounding box center [986, 224] width 16 height 17
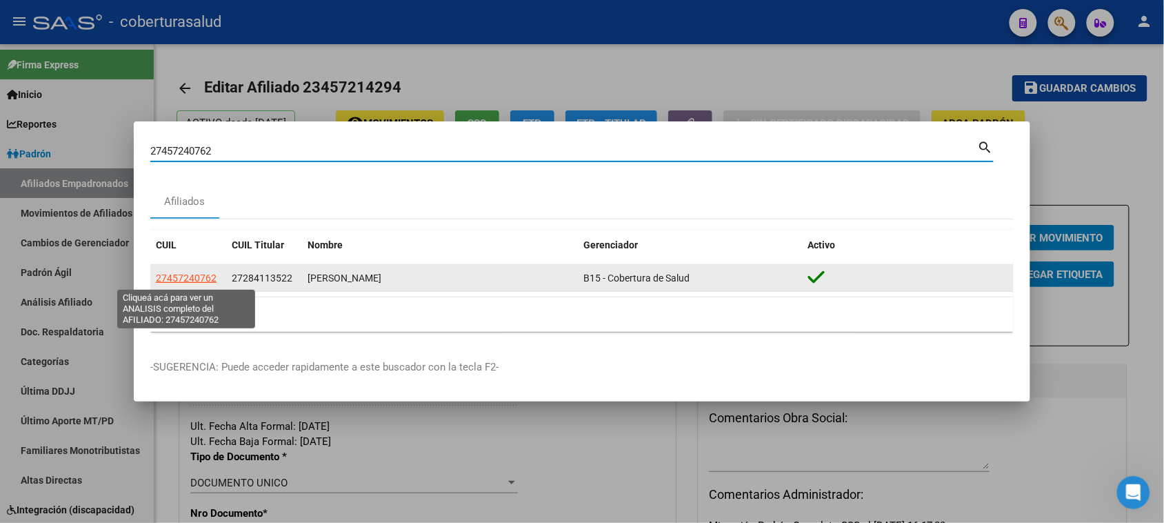
click at [172, 279] on span "27457240762" at bounding box center [186, 277] width 61 height 11
type textarea "27457240762"
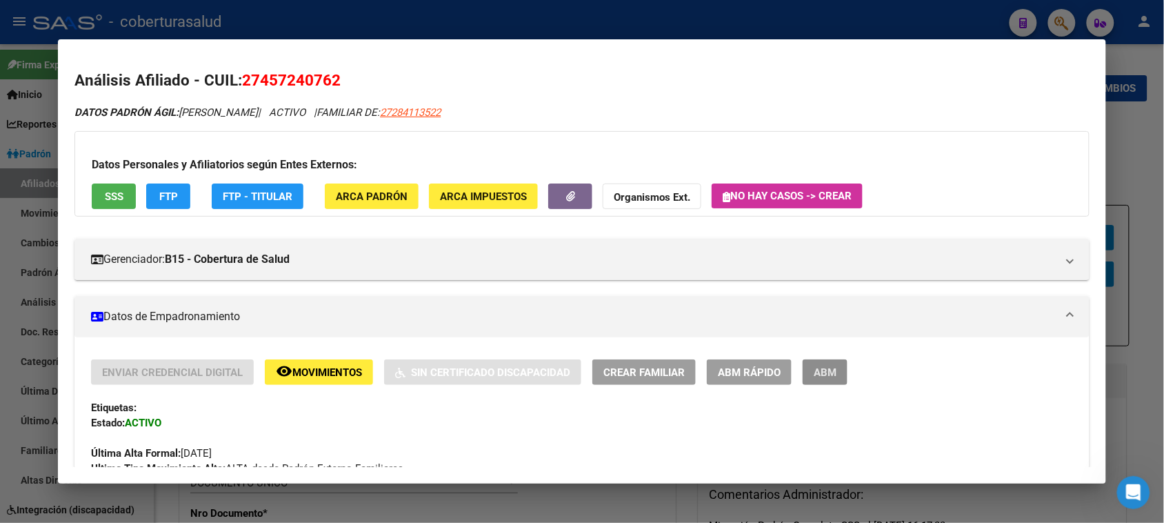
click at [814, 370] on span "ABM" at bounding box center [825, 372] width 23 height 12
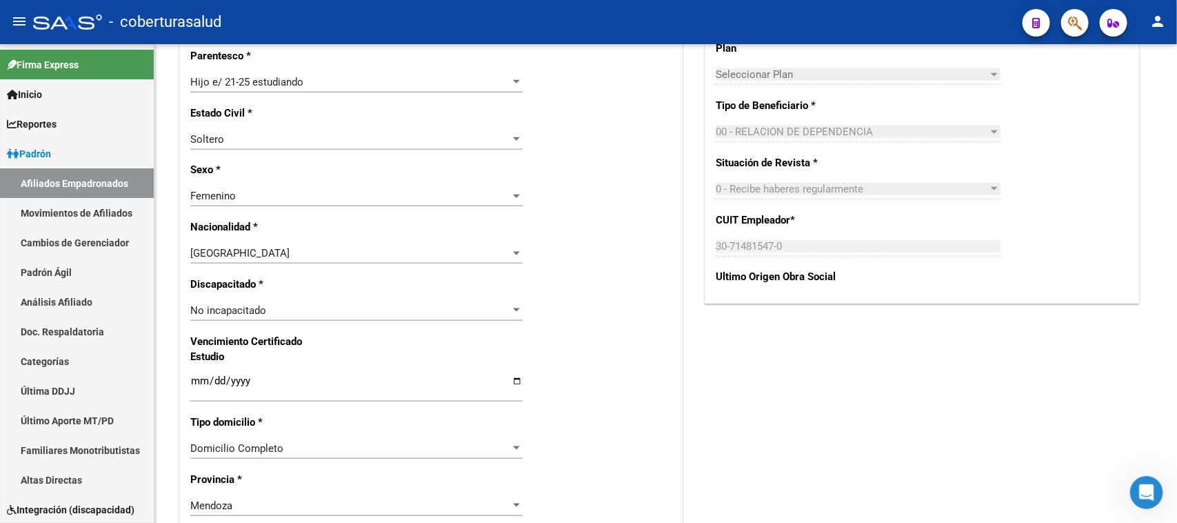
scroll to position [680, 0]
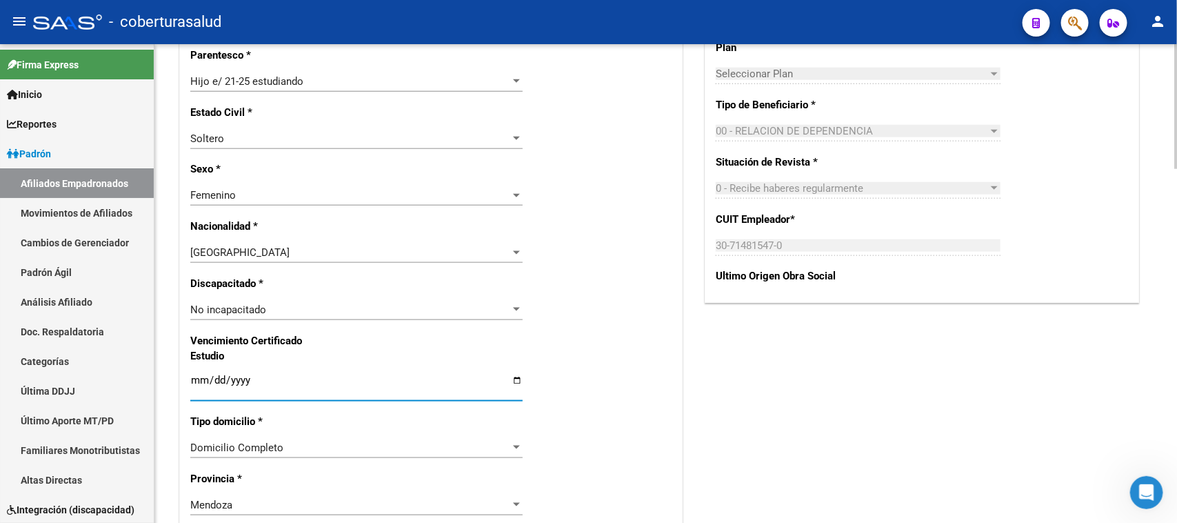
click at [193, 374] on input "Ingresar fecha" at bounding box center [356, 385] width 332 height 22
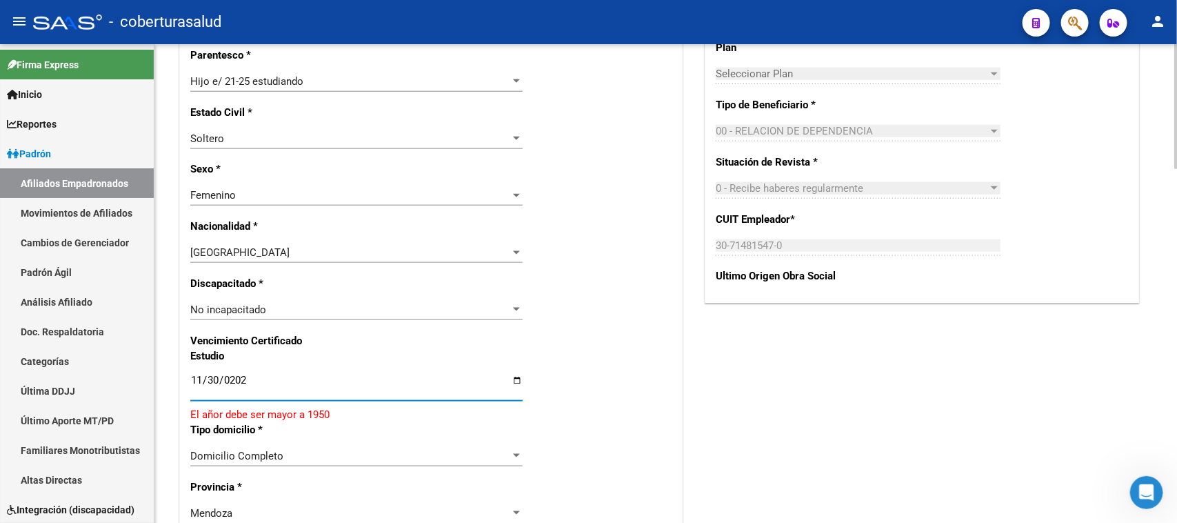
type input "[DATE]"
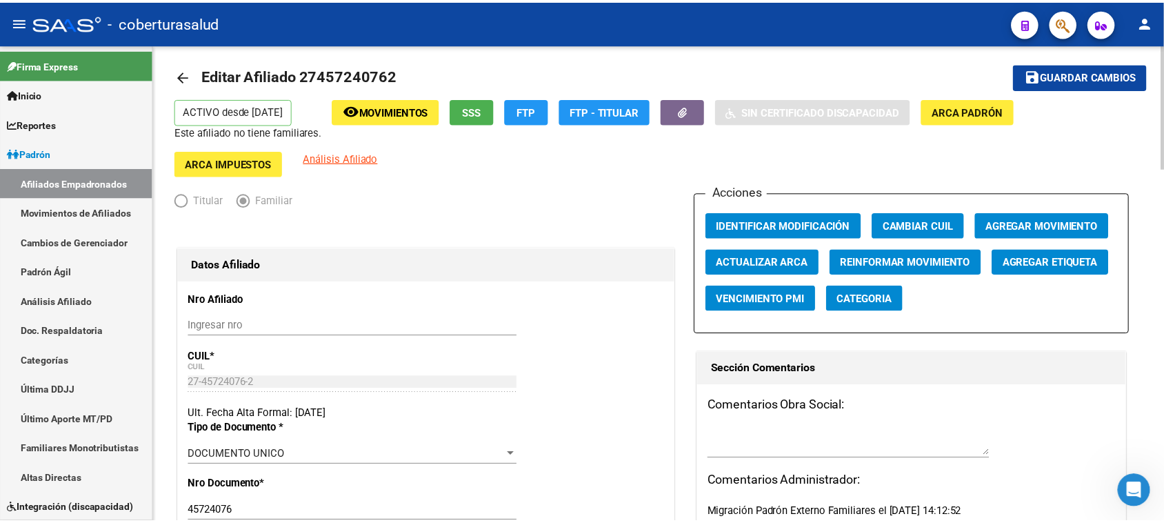
scroll to position [0, 0]
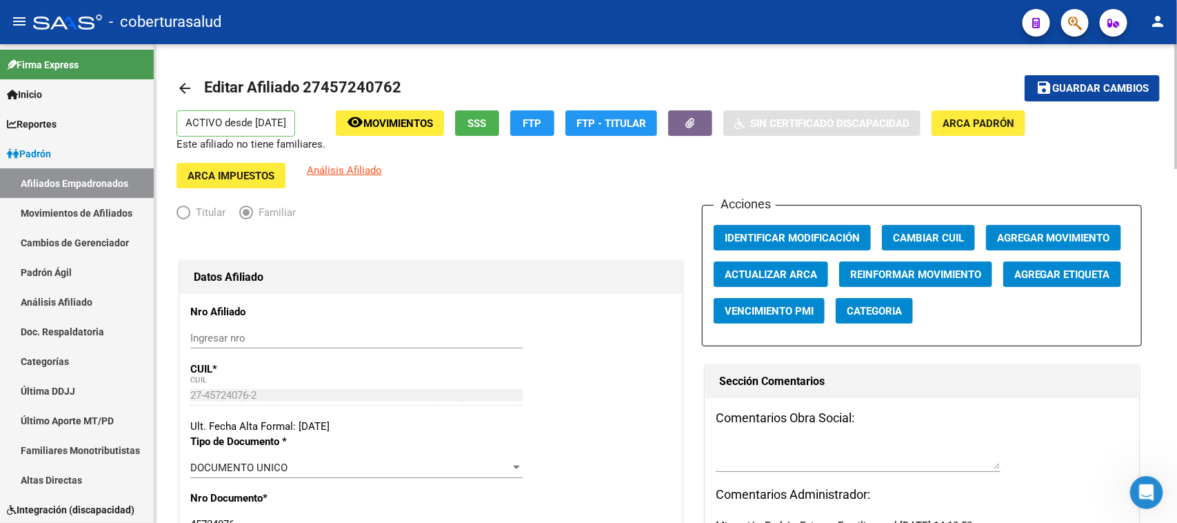
click at [941, 83] on span "Guardar cambios" at bounding box center [1100, 89] width 97 height 12
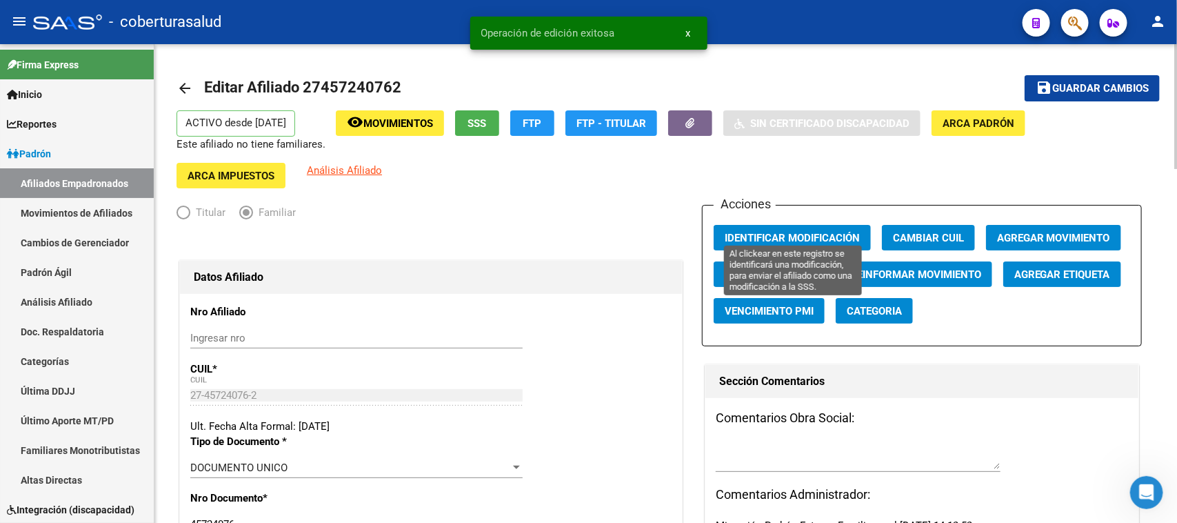
click at [814, 232] on span "Identificar Modificación" at bounding box center [792, 238] width 135 height 12
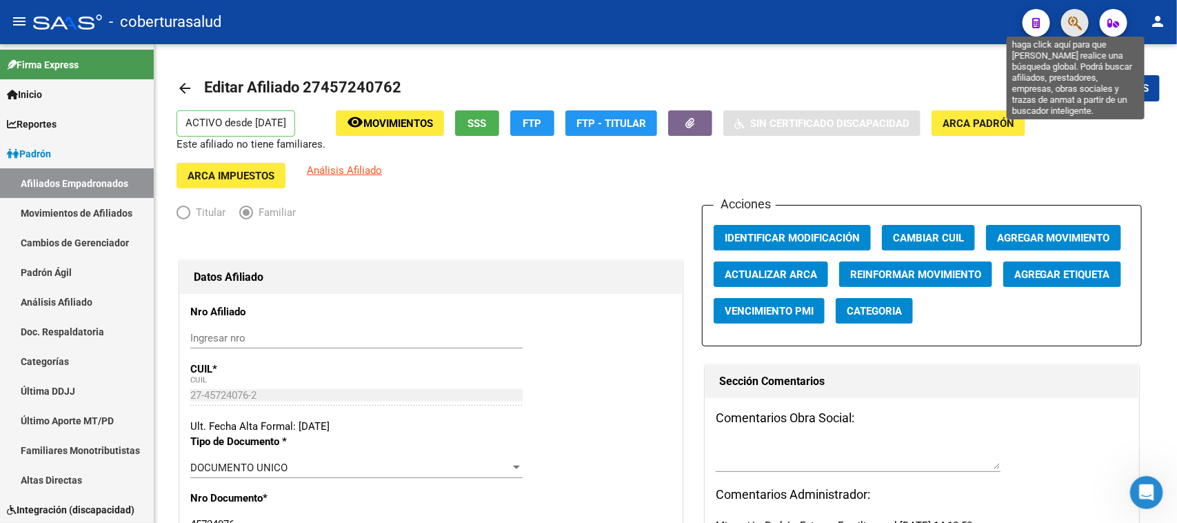
click at [941, 26] on icon "button" at bounding box center [1075, 23] width 14 height 16
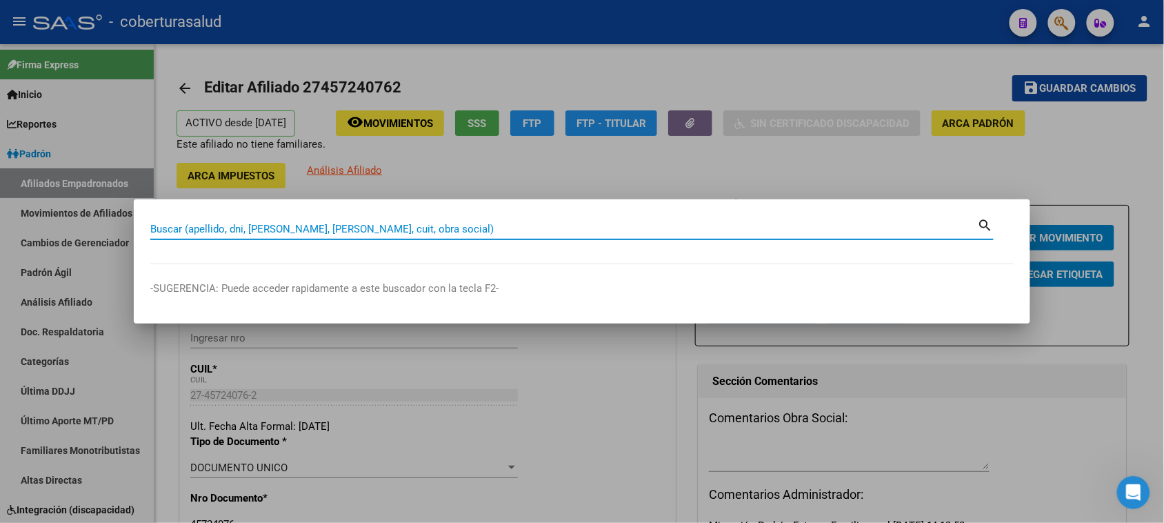
click at [217, 229] on input "Buscar (apellido, dni, [PERSON_NAME], [PERSON_NAME], cuit, obra social)" at bounding box center [564, 229] width 828 height 12
paste input "27457613704"
type input "27457613704"
click at [941, 222] on mat-icon "search" at bounding box center [986, 224] width 16 height 17
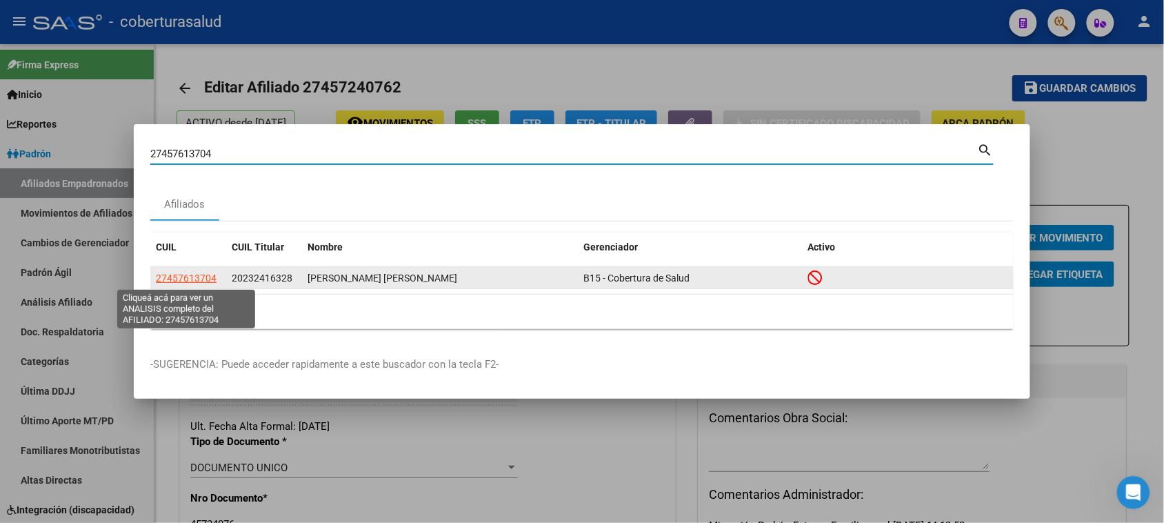
click at [197, 279] on span "27457613704" at bounding box center [186, 277] width 61 height 11
type textarea "27457613704"
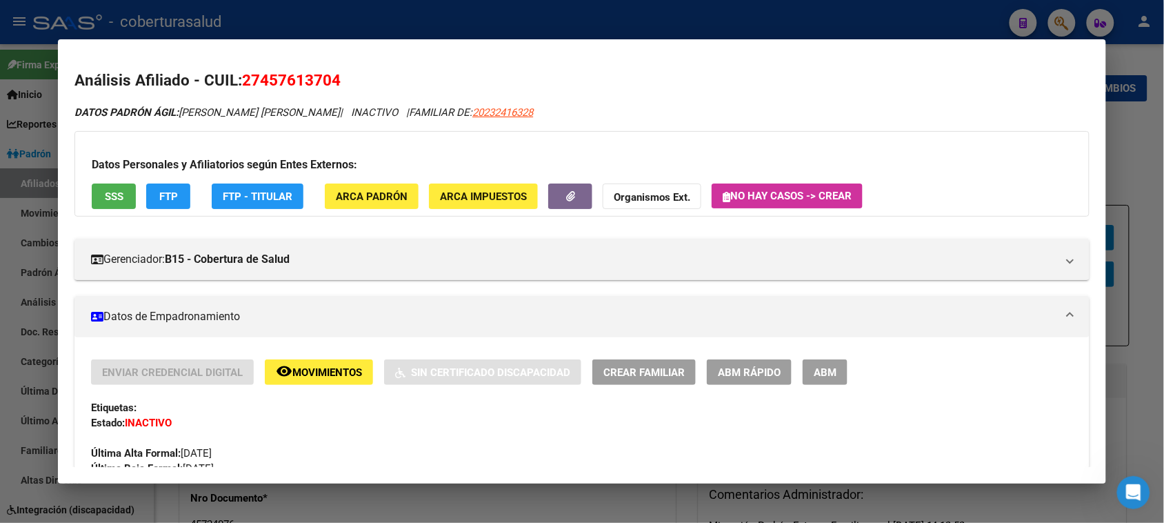
click at [826, 377] on span "ABM" at bounding box center [825, 372] width 23 height 12
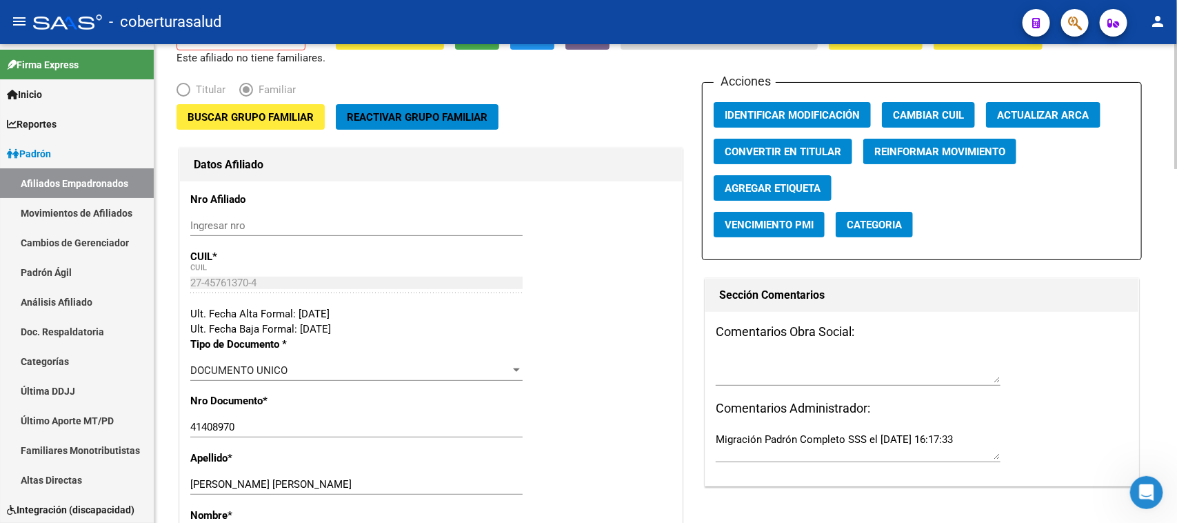
scroll to position [259, 0]
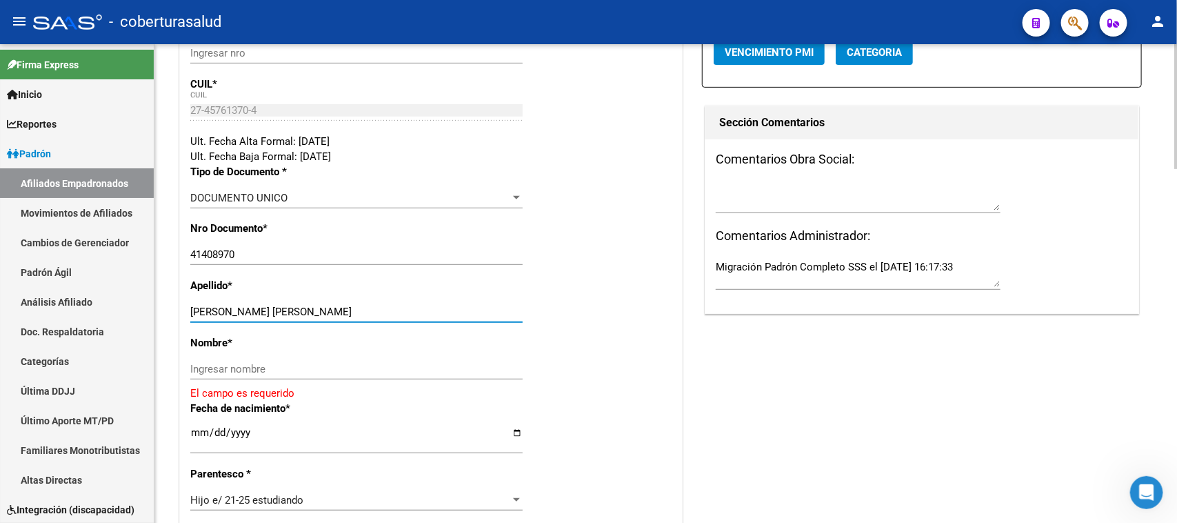
drag, startPoint x: 245, startPoint y: 309, endPoint x: 345, endPoint y: 303, distance: 100.1
click at [352, 302] on div "TARITOLAY GABRIELA MARISOL Ingresar apellido" at bounding box center [356, 311] width 332 height 21
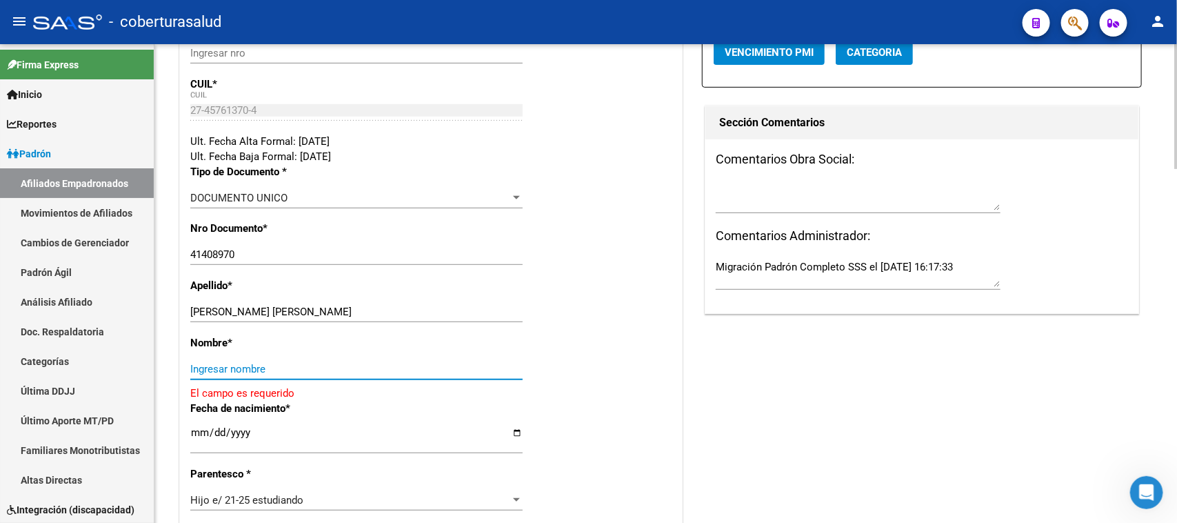
click at [219, 368] on input "Ingresar nombre" at bounding box center [356, 369] width 332 height 12
paste input "GABRIELA MARISOL"
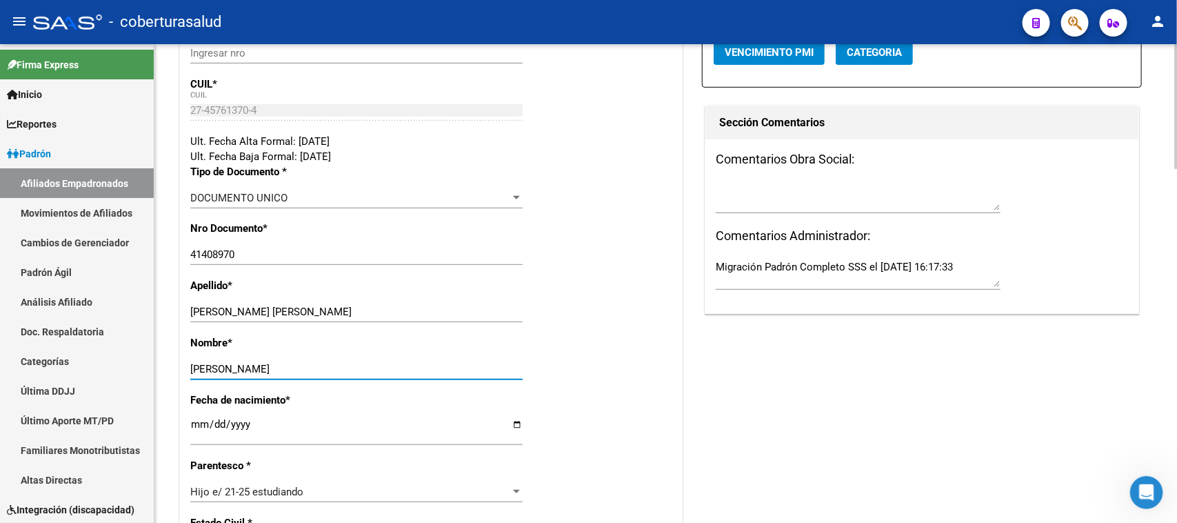
type input "GABRIELA MARISOL"
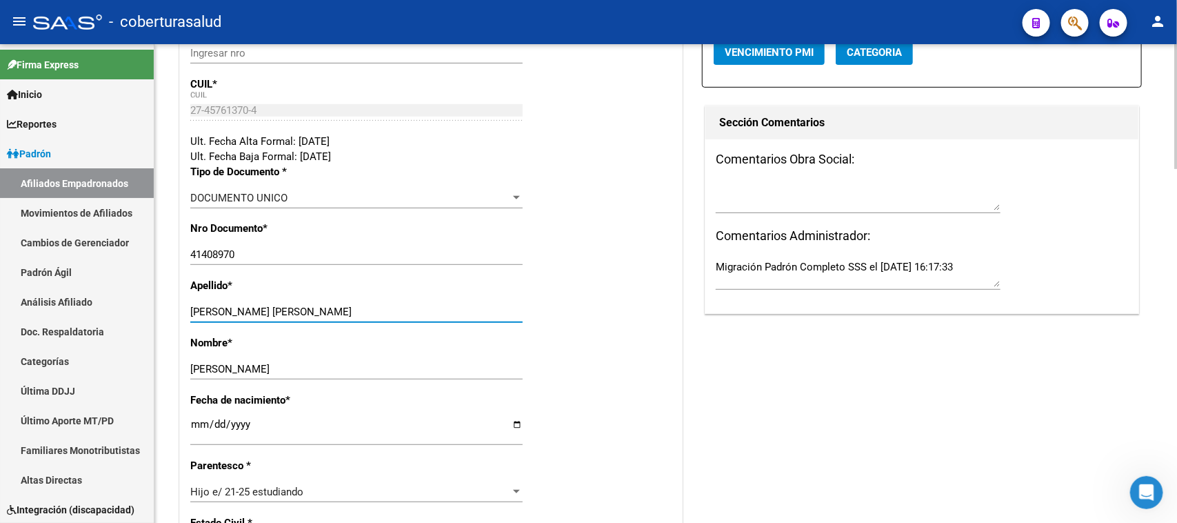
click at [355, 317] on input "TARITOLAY GABRIELA MARISOL" at bounding box center [356, 311] width 332 height 12
type input "TARITOLAY"
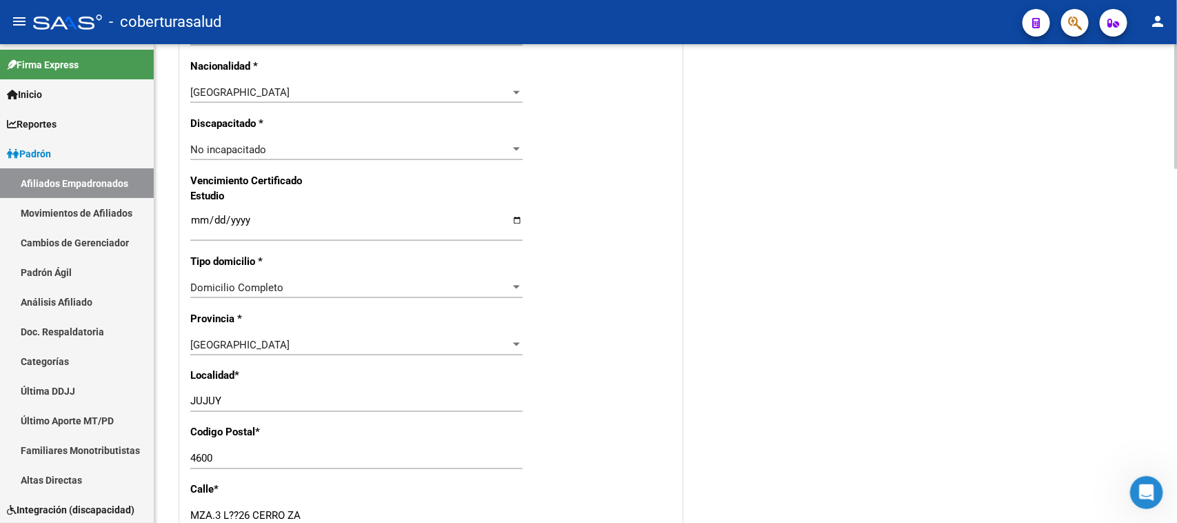
scroll to position [862, 0]
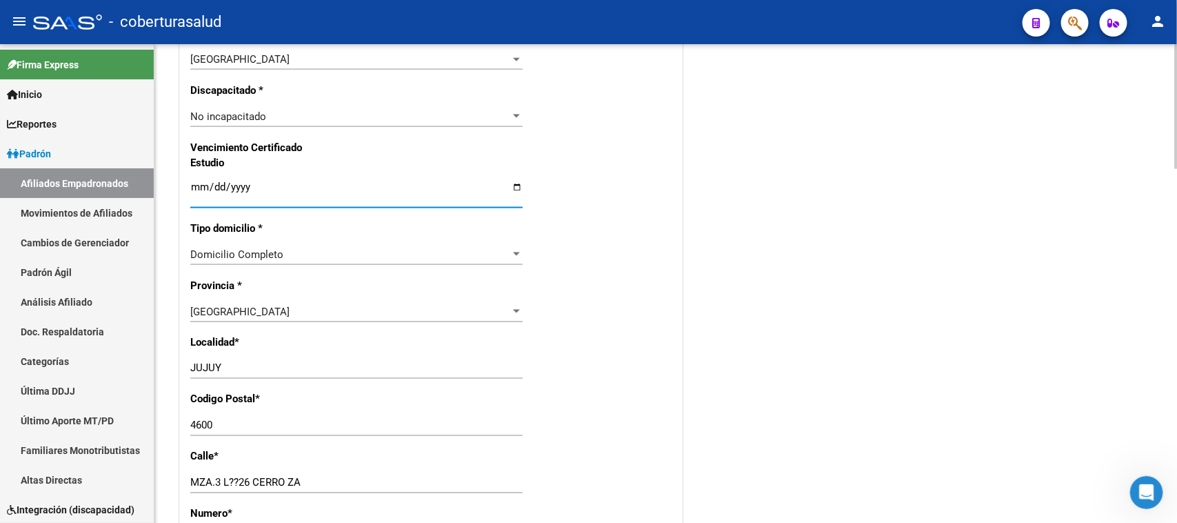
click at [197, 190] on input "Ingresar fecha" at bounding box center [356, 192] width 332 height 22
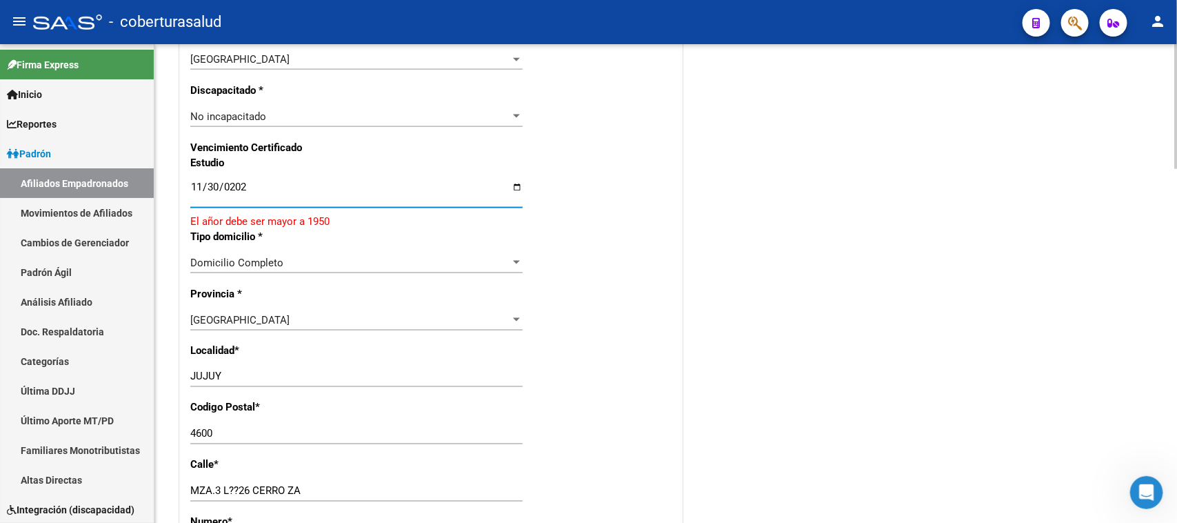
type input "[DATE]"
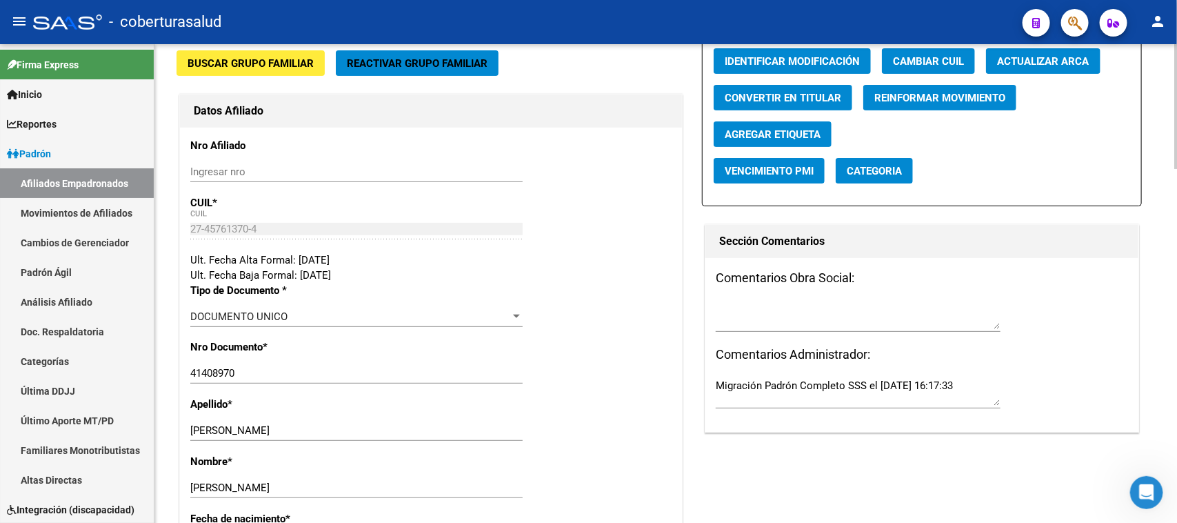
click at [941, 166] on div at bounding box center [1175, 143] width 3 height 125
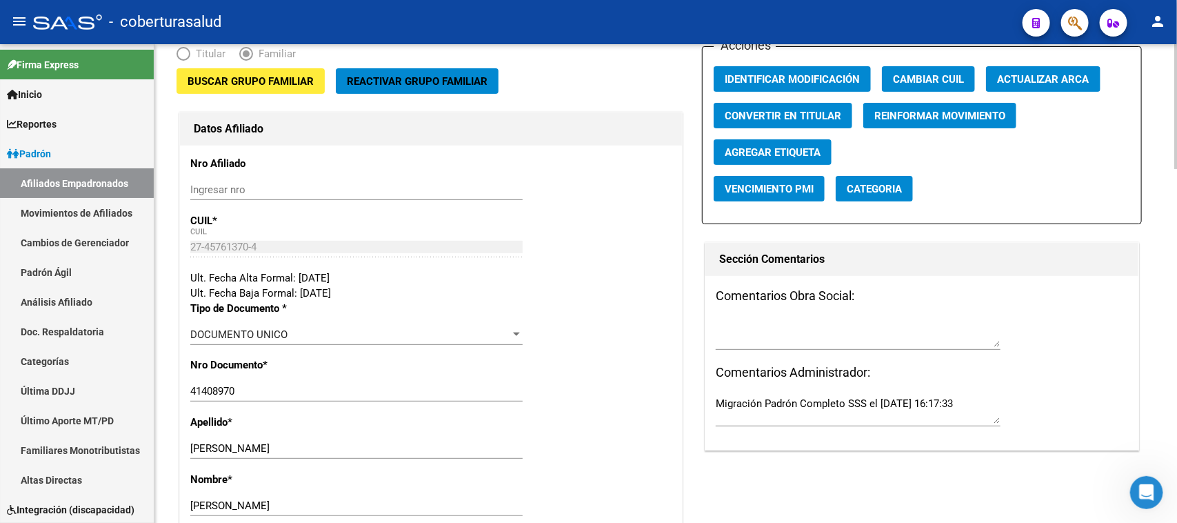
scroll to position [83, 0]
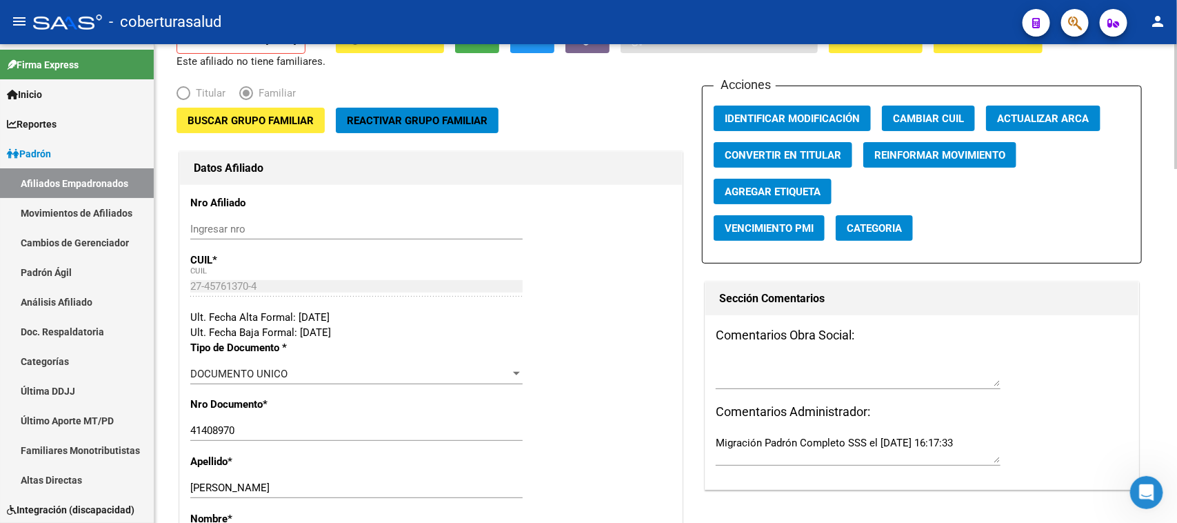
click at [941, 139] on div at bounding box center [1175, 128] width 3 height 125
click at [252, 116] on span "Buscar Grupo Familiar" at bounding box center [251, 120] width 126 height 12
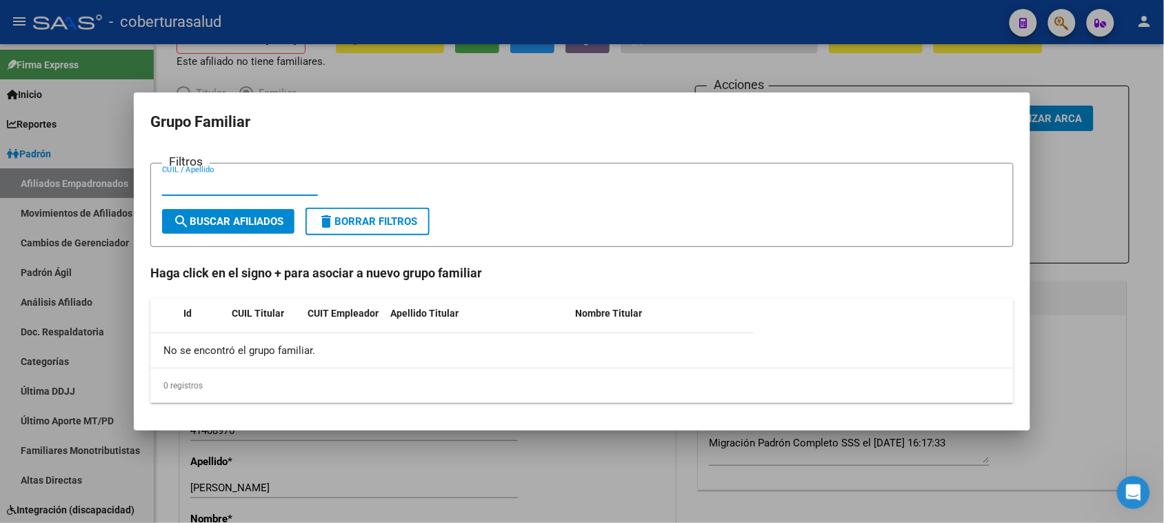
click at [209, 183] on input "CUIL / Apellido" at bounding box center [240, 185] width 156 height 12
paste input "23241632"
type input "23241632"
click at [249, 225] on span "search Buscar Afiliados" at bounding box center [228, 221] width 110 height 12
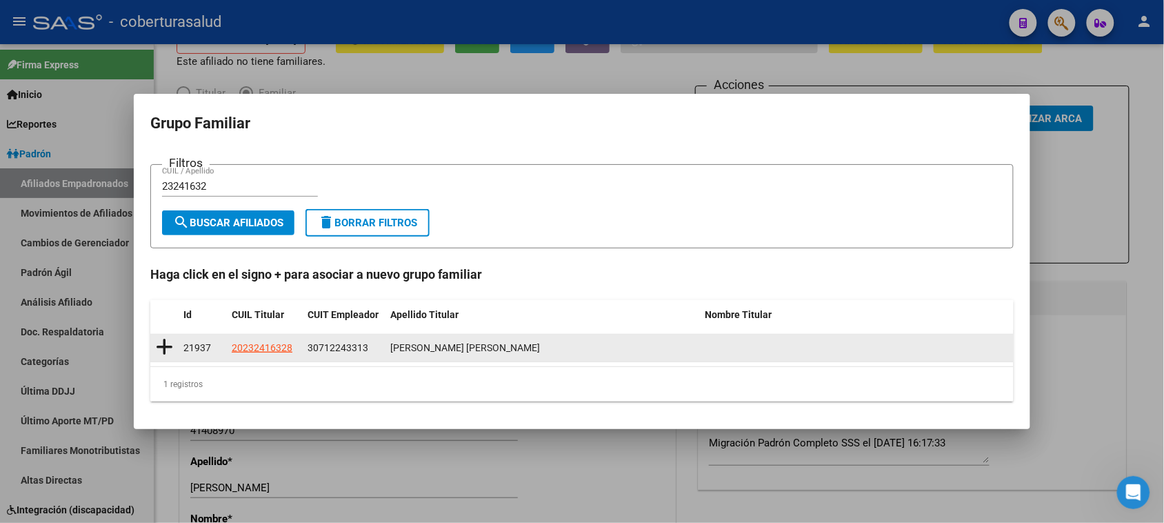
click at [166, 343] on icon at bounding box center [164, 346] width 17 height 19
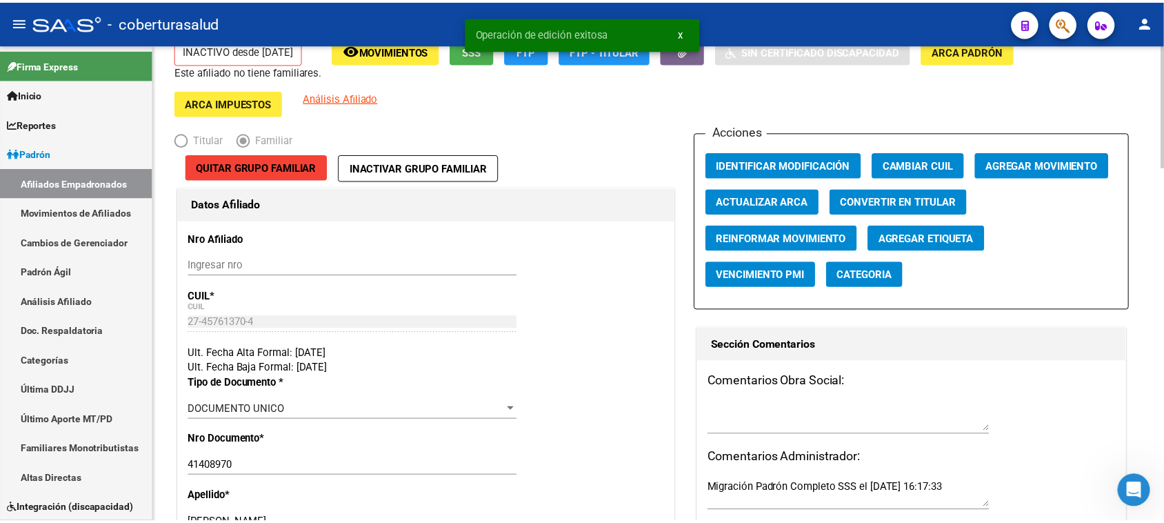
scroll to position [0, 0]
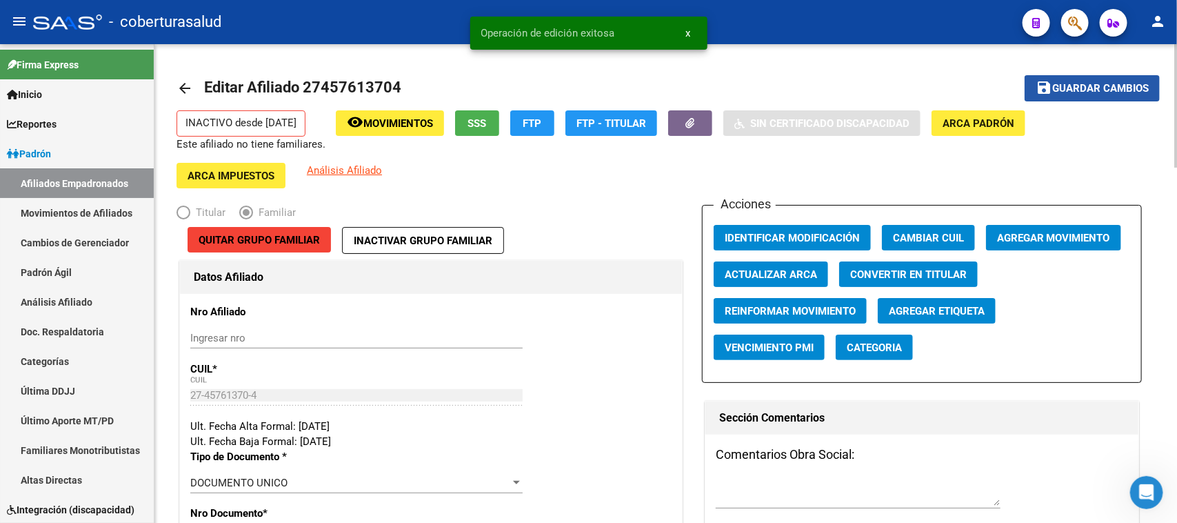
click at [941, 91] on span "Guardar cambios" at bounding box center [1100, 89] width 97 height 12
click at [941, 239] on span "Agregar Movimiento" at bounding box center [1053, 238] width 113 height 12
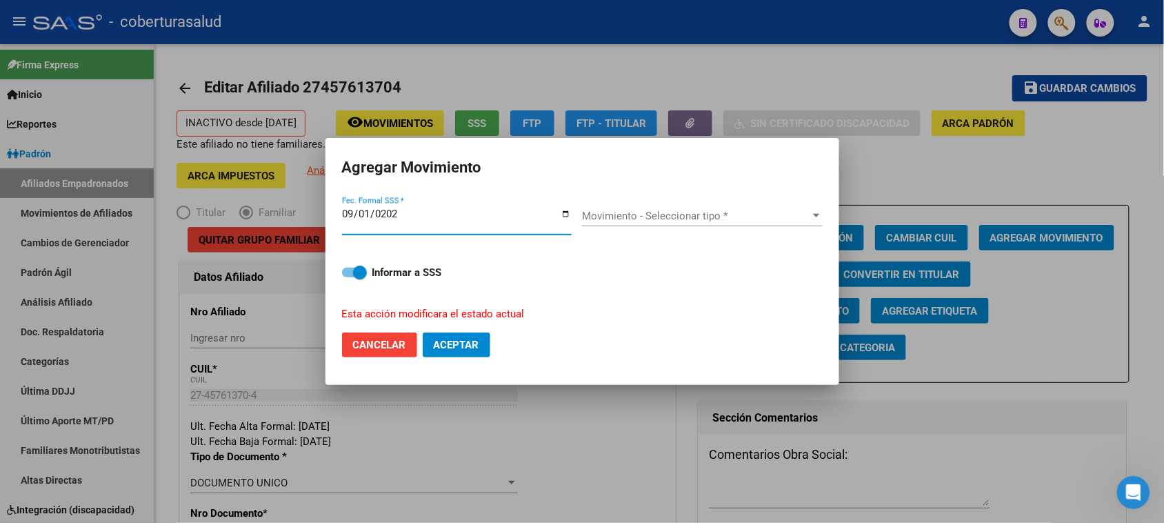
type input "[DATE]"
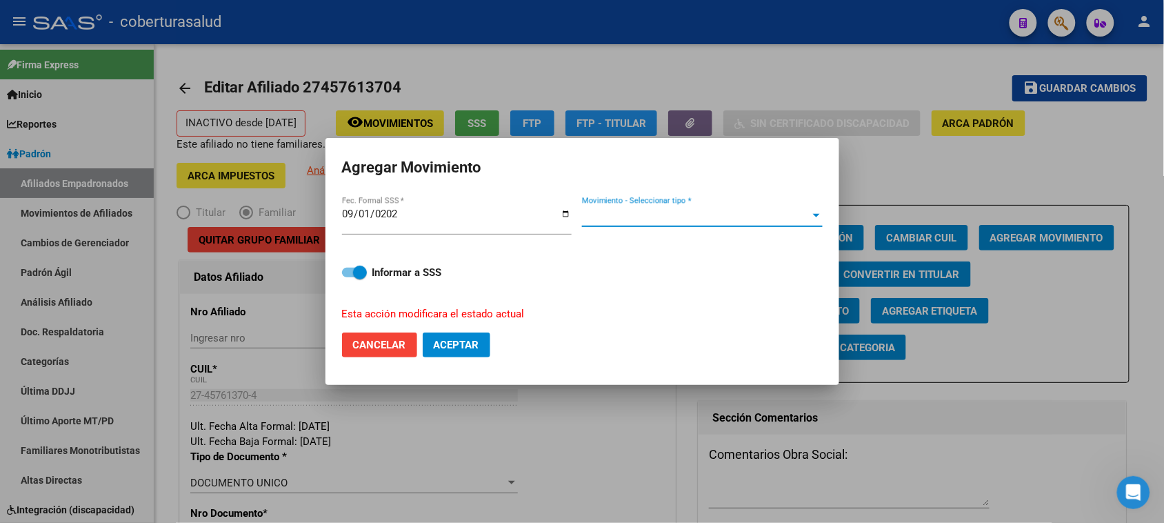
click at [615, 214] on span "Movimiento - Seleccionar tipo *" at bounding box center [696, 216] width 228 height 12
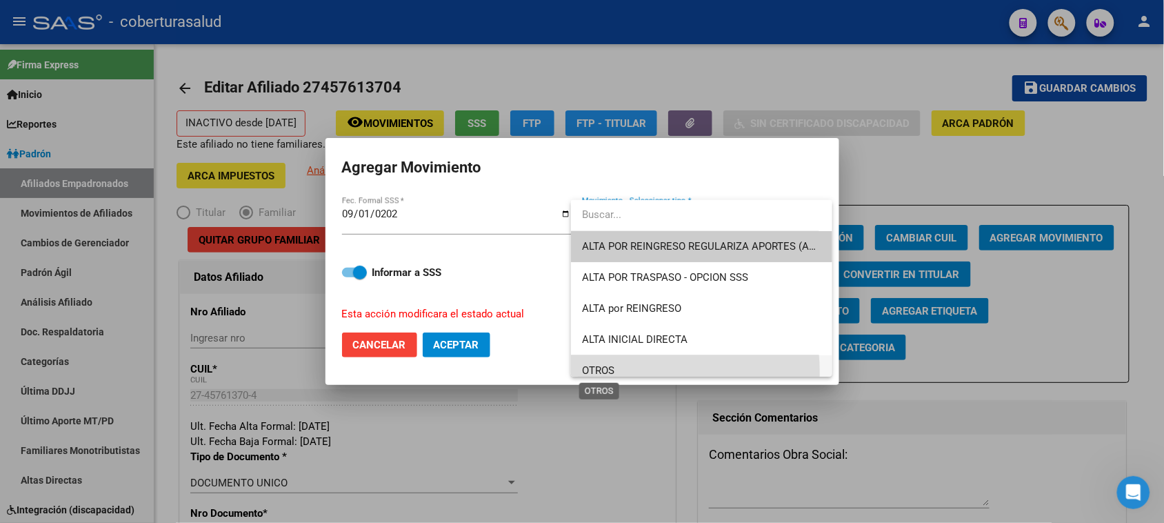
click at [611, 372] on span "OTROS" at bounding box center [598, 370] width 32 height 12
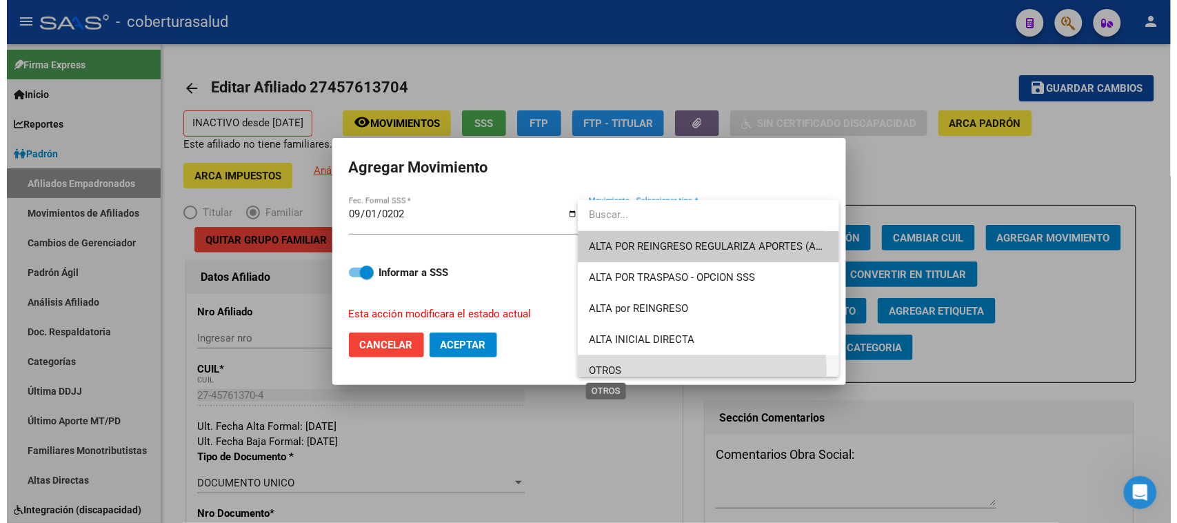
scroll to position [9, 0]
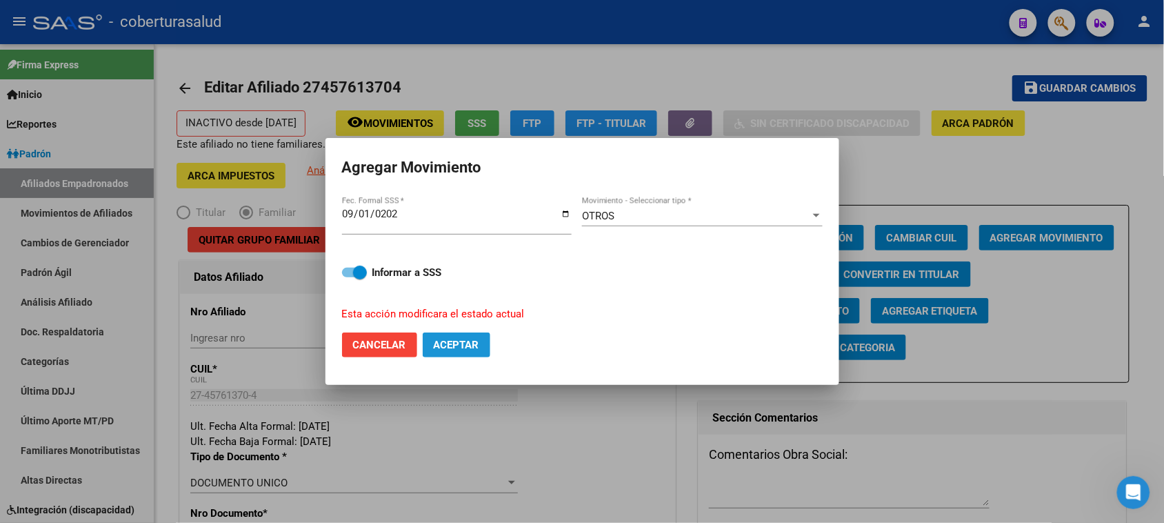
click at [464, 343] on span "Aceptar" at bounding box center [457, 345] width 46 height 12
checkbox input "false"
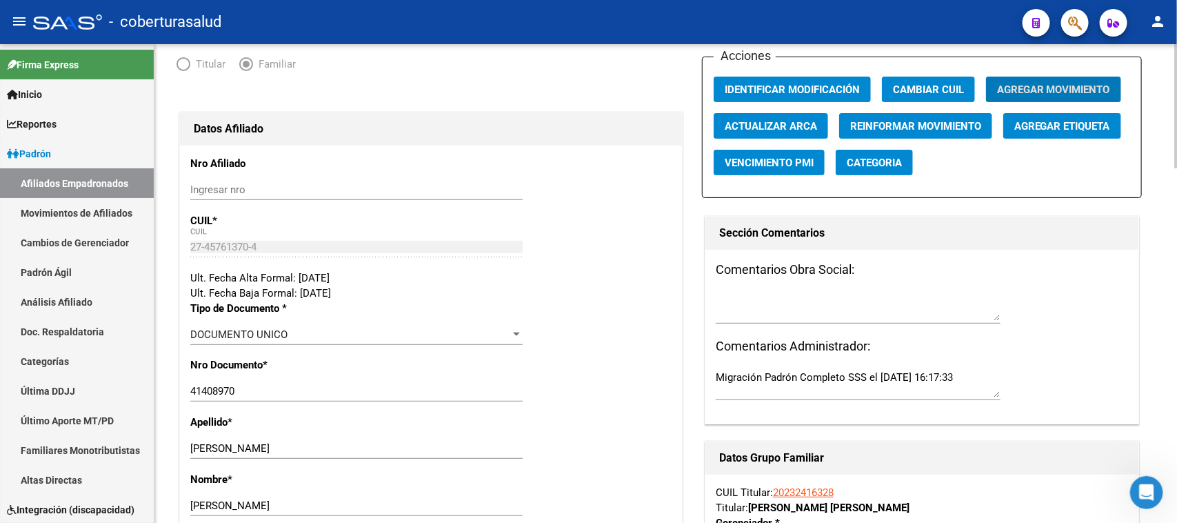
scroll to position [0, 0]
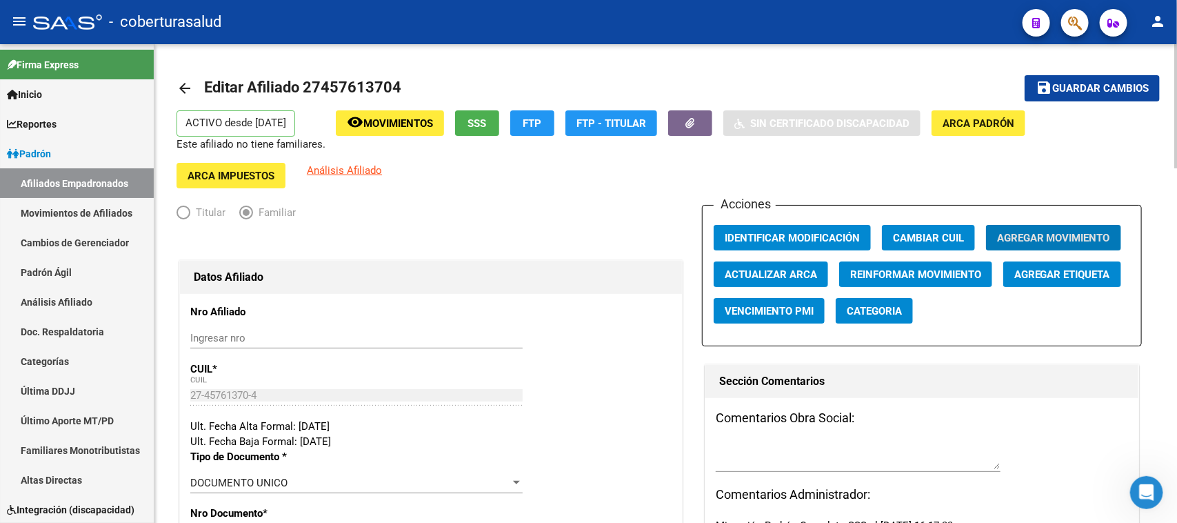
click at [941, 92] on span "Guardar cambios" at bounding box center [1100, 89] width 97 height 12
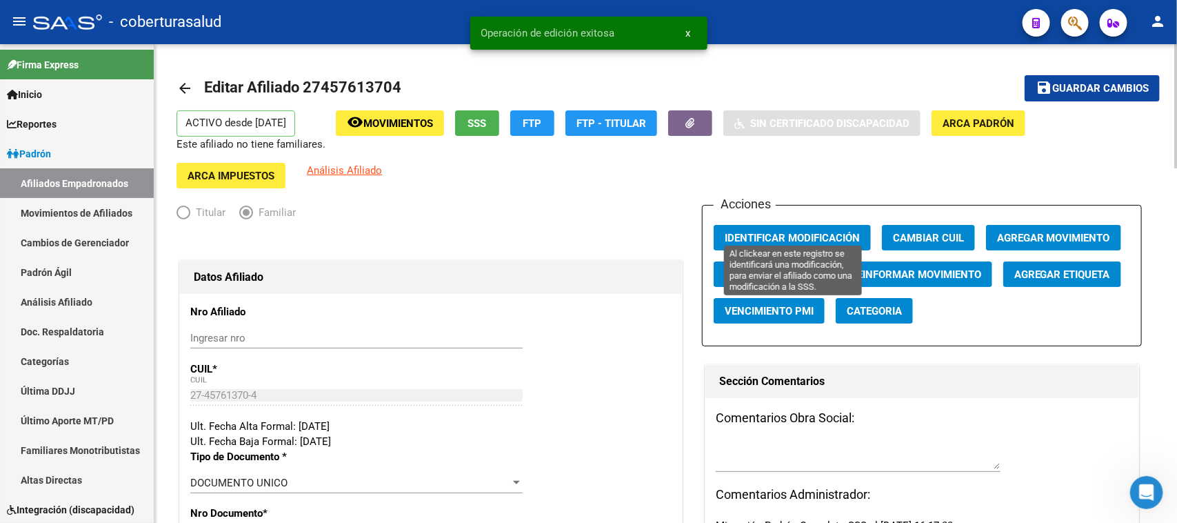
click at [805, 225] on button "Identificar Modificación" at bounding box center [792, 238] width 157 height 26
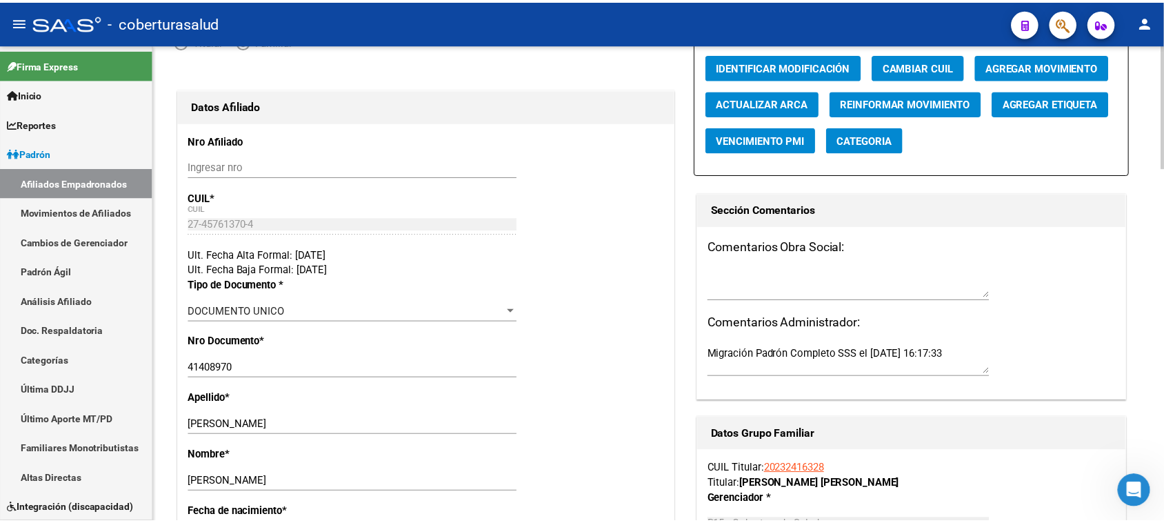
scroll to position [172, 0]
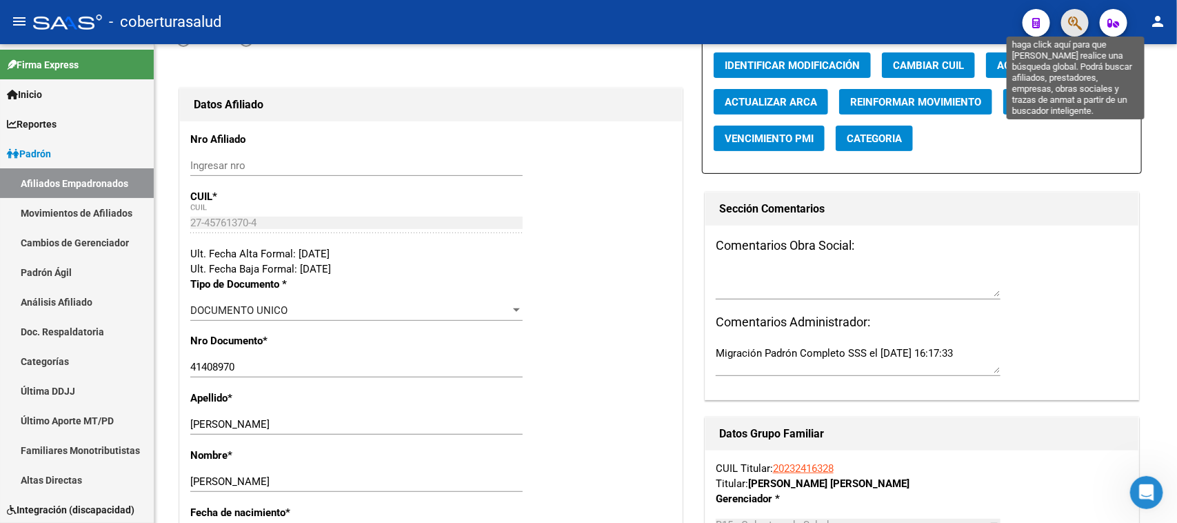
click at [941, 18] on icon "button" at bounding box center [1075, 23] width 14 height 16
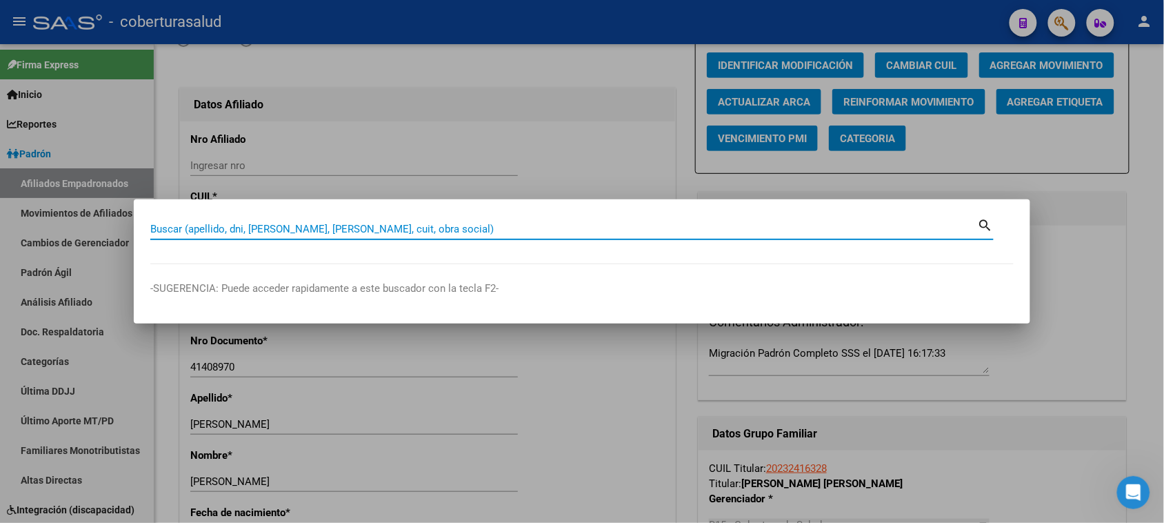
click at [228, 233] on input "Buscar (apellido, dni, [PERSON_NAME], [PERSON_NAME], cuit, obra social)" at bounding box center [564, 229] width 828 height 12
paste input "27457616738"
type input "27457616738"
click at [941, 228] on mat-icon "search" at bounding box center [986, 224] width 16 height 17
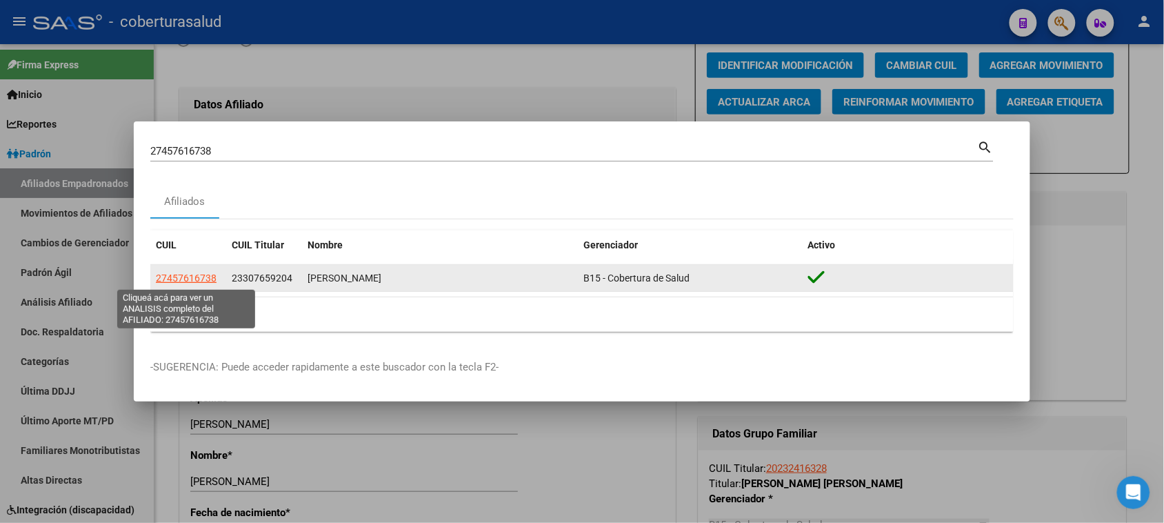
click at [188, 279] on span "27457616738" at bounding box center [186, 277] width 61 height 11
type textarea "27457616738"
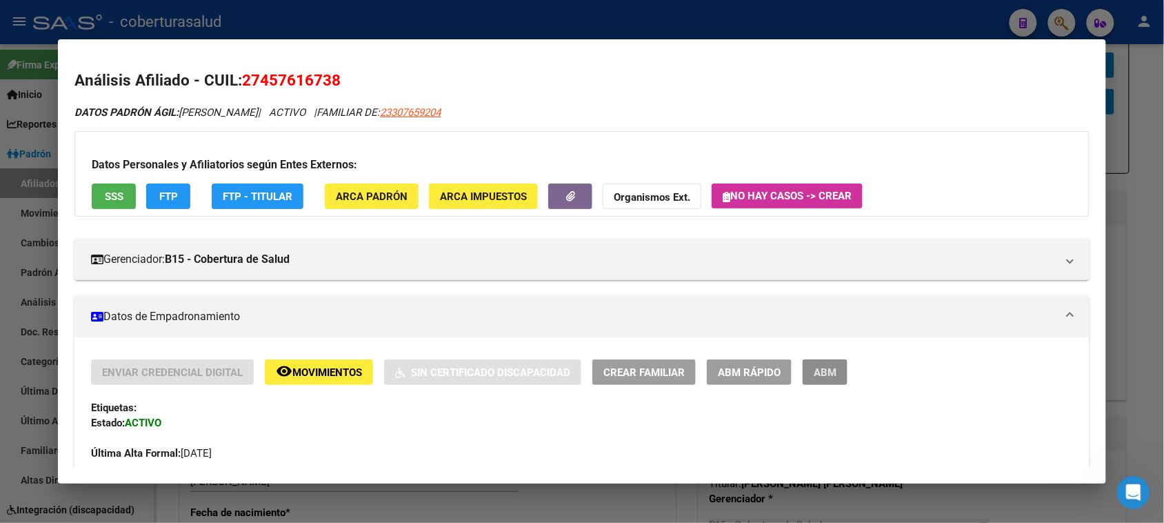
click at [829, 370] on span "ABM" at bounding box center [825, 372] width 23 height 12
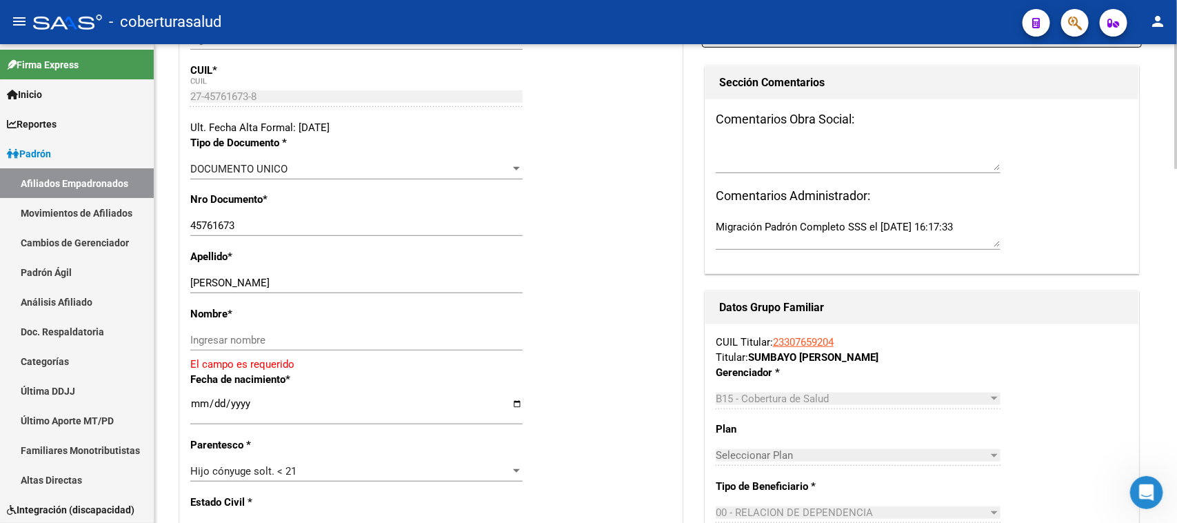
scroll to position [345, 0]
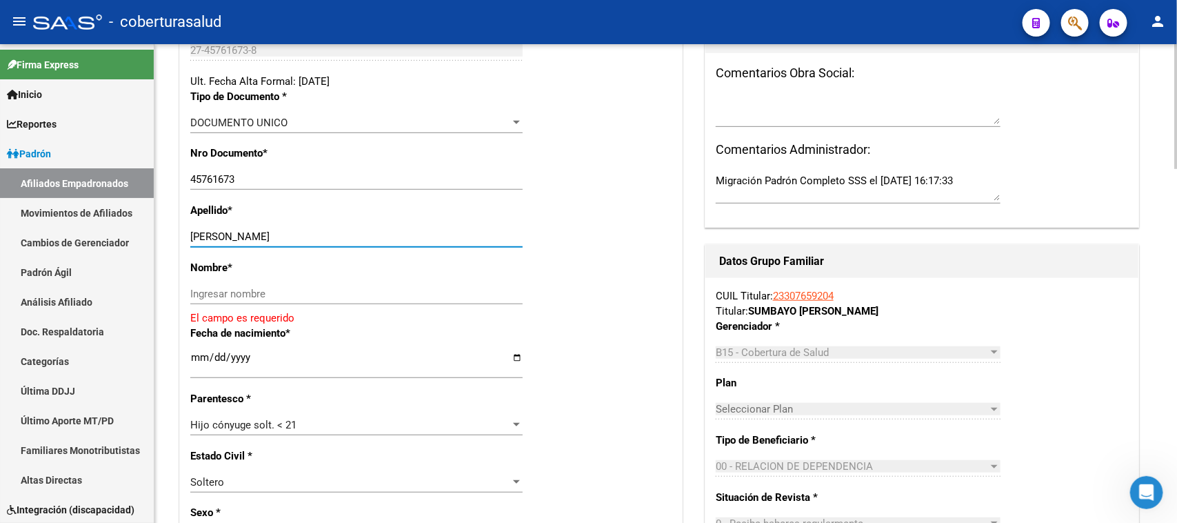
drag, startPoint x: 225, startPoint y: 222, endPoint x: 325, endPoint y: 223, distance: 100.0
click at [325, 230] on input "AMIRA AGUSTINA SUMBAYO" at bounding box center [356, 236] width 332 height 12
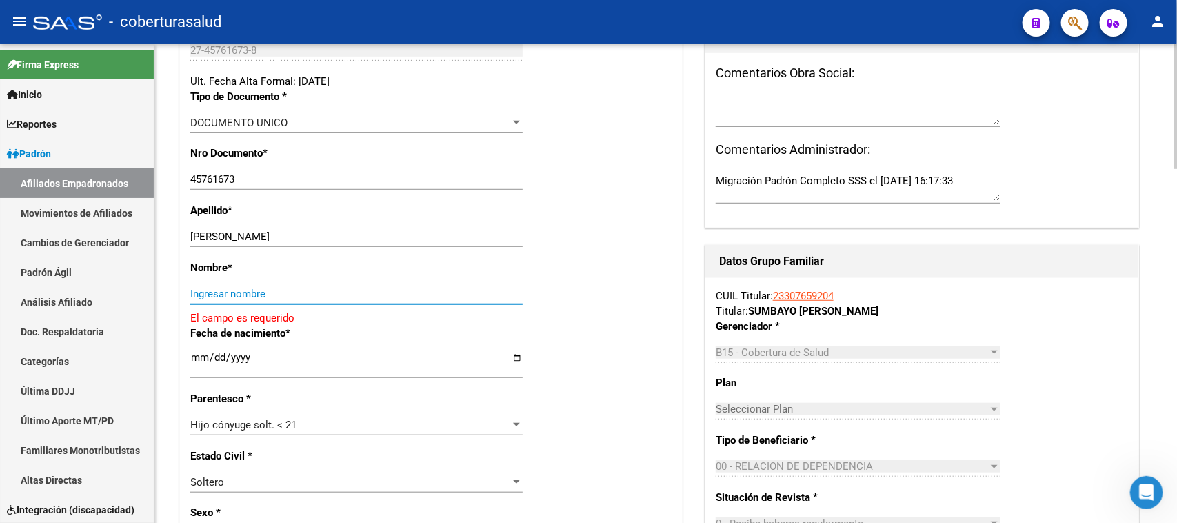
click at [264, 288] on input "Ingresar nombre" at bounding box center [356, 294] width 332 height 12
paste input "AGUSTINA SUMBAYO"
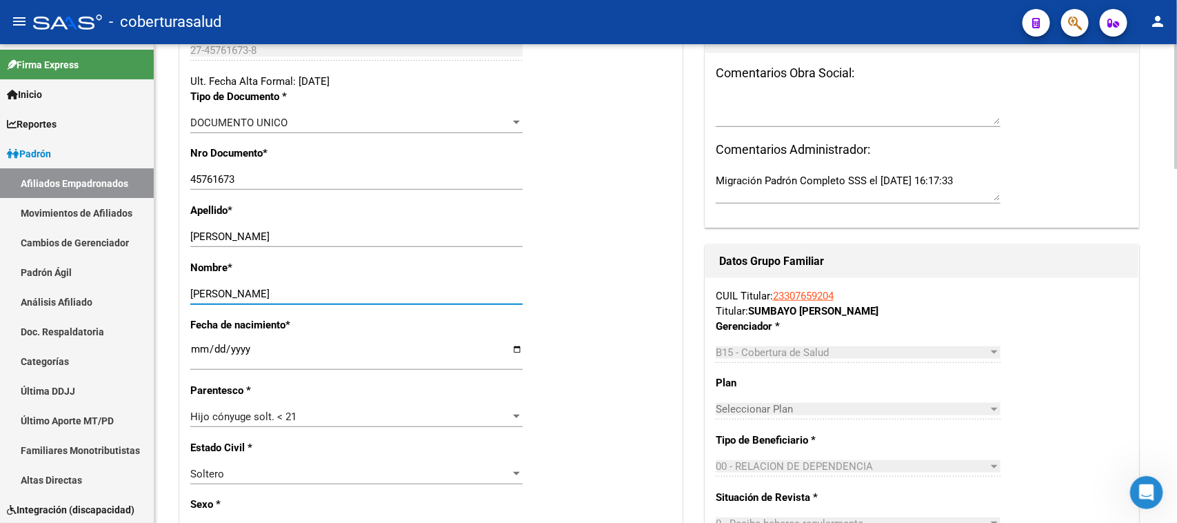
type input "AGUSTINA SUMBAYO"
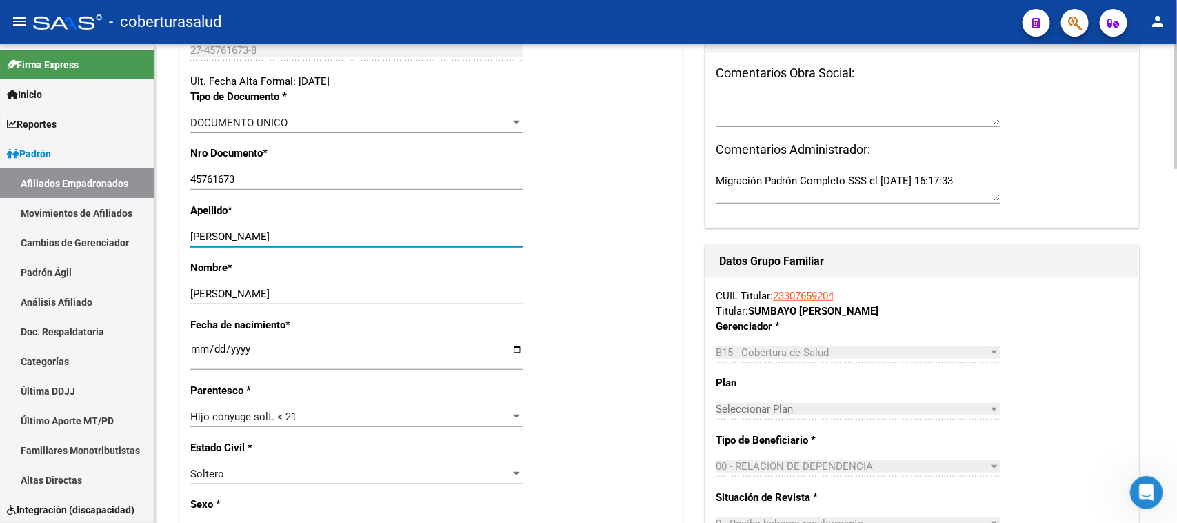
drag, startPoint x: 350, startPoint y: 230, endPoint x: 226, endPoint y: 242, distance: 124.1
click at [226, 242] on div "AMIRA AGUSTINA SUMBAYO Ingresar apellido" at bounding box center [356, 243] width 332 height 34
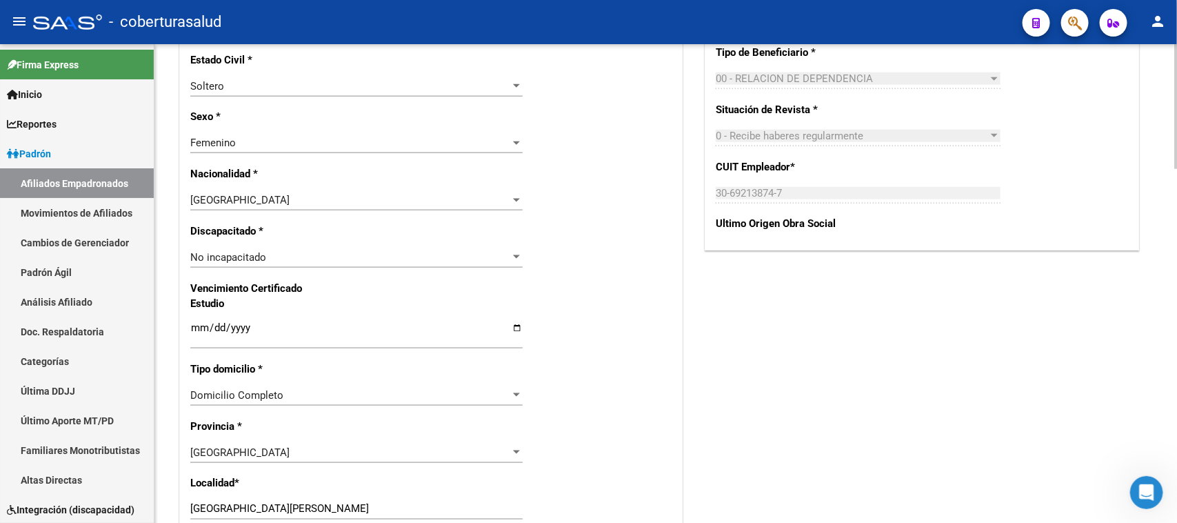
scroll to position [776, 0]
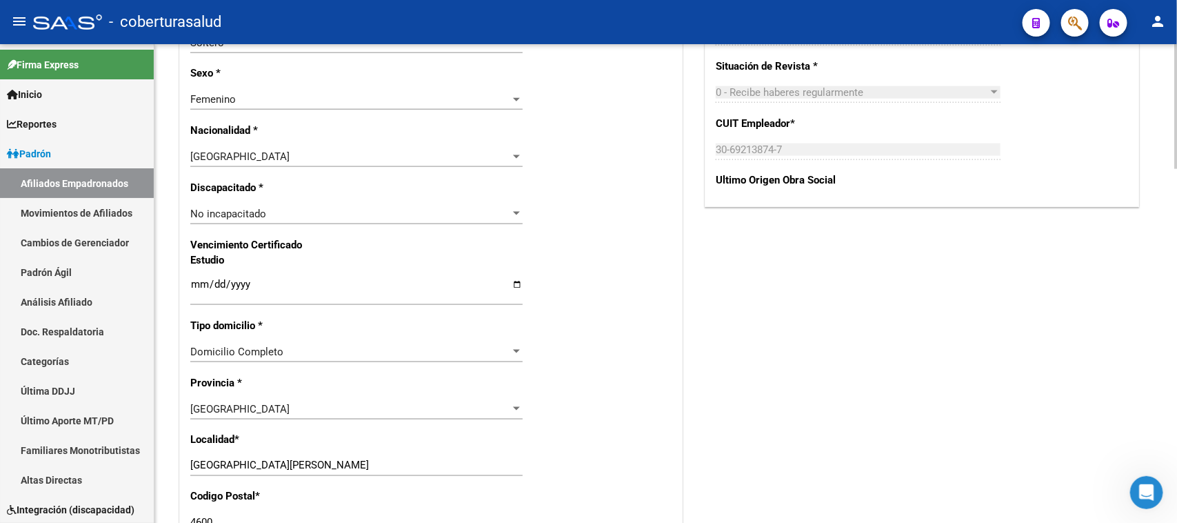
type input "AMIRA"
click at [197, 279] on input "Ingresar fecha" at bounding box center [356, 290] width 332 height 22
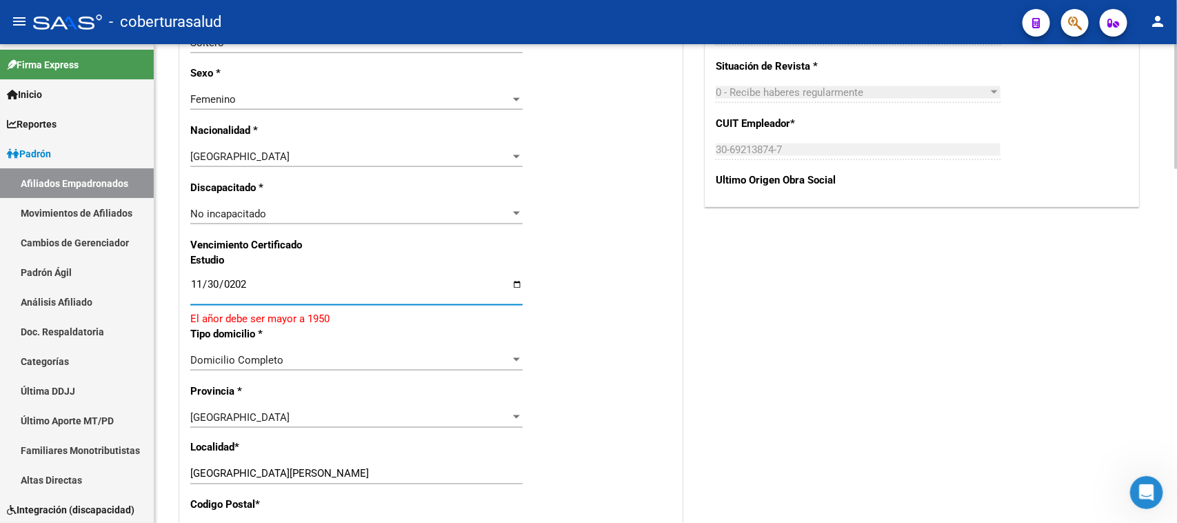
type input "[DATE]"
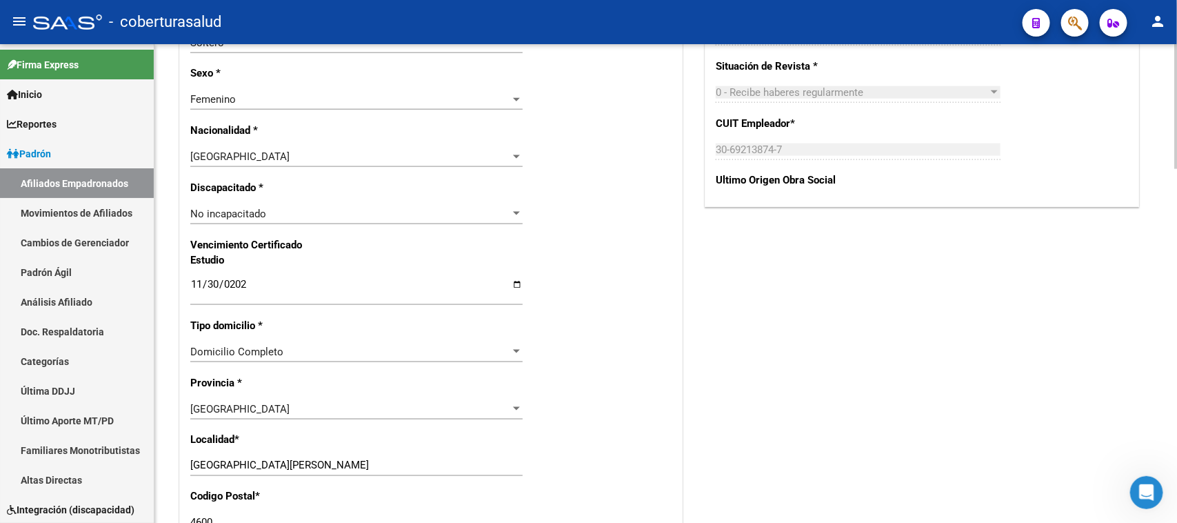
click at [561, 314] on div "Nro Afiliado Ingresar nro CUIL * 27-45761673-8 CUIL ARCA Padrón Ult. Fecha Alta…" at bounding box center [431, 265] width 502 height 1495
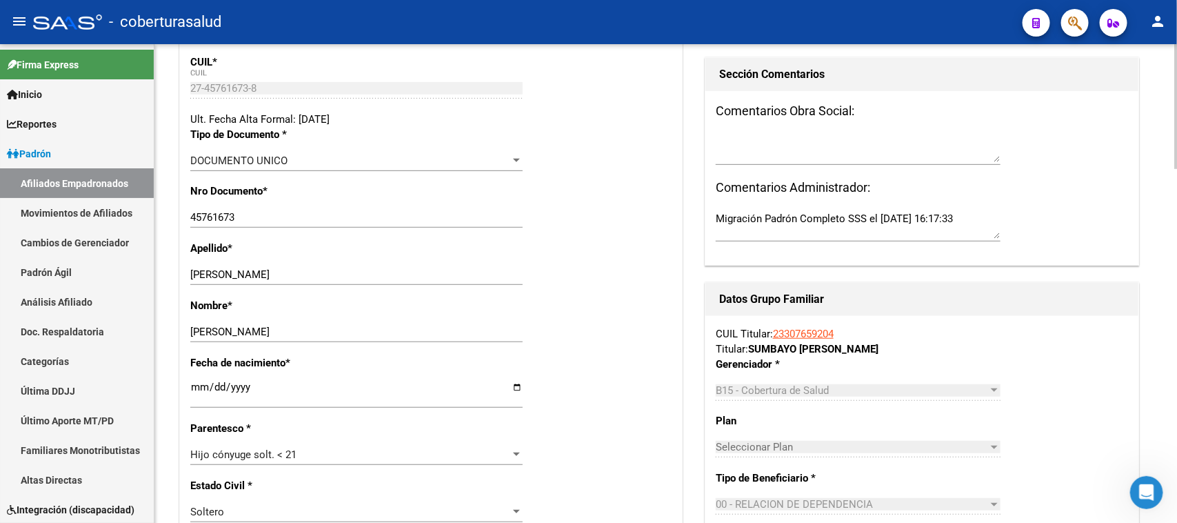
scroll to position [231, 0]
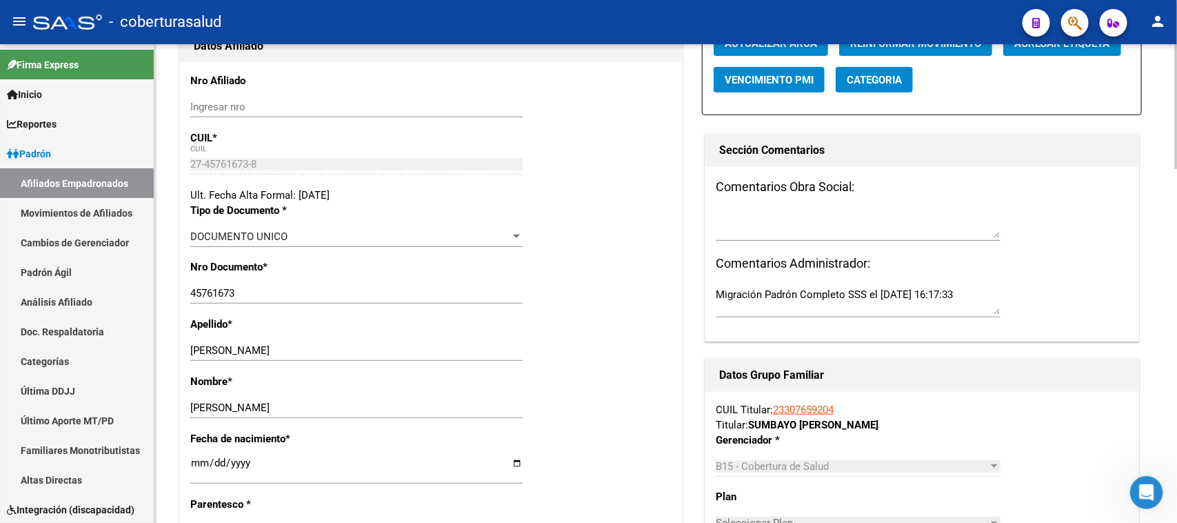
click at [941, 142] on div at bounding box center [1175, 166] width 3 height 125
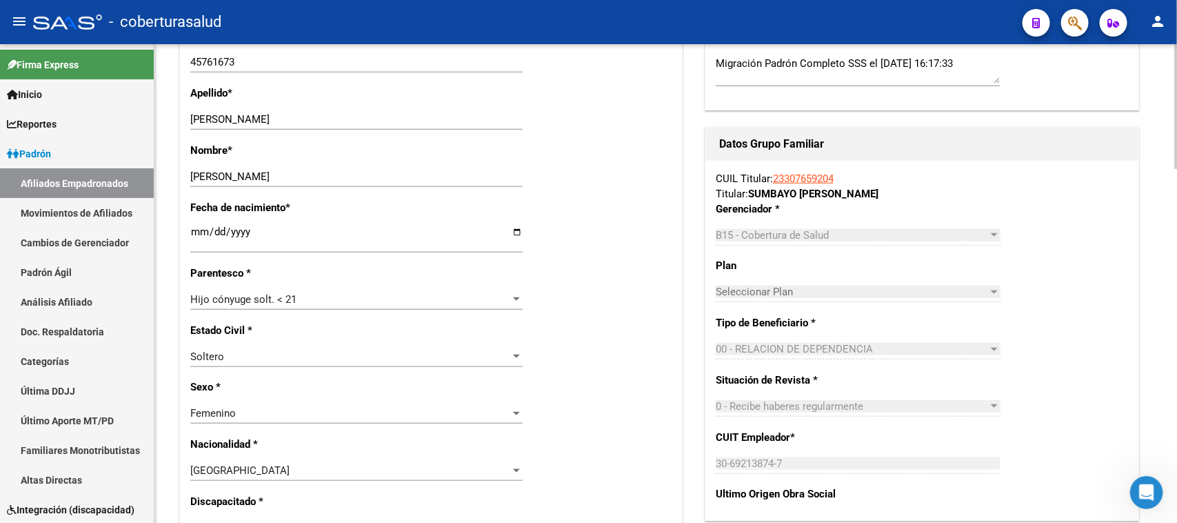
scroll to position [431, 0]
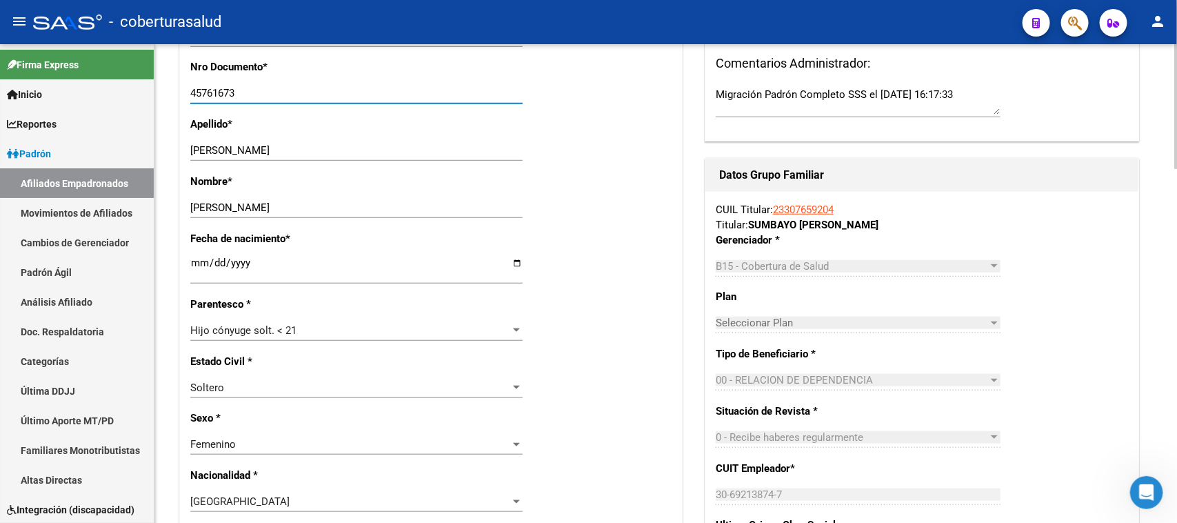
drag, startPoint x: 190, startPoint y: 77, endPoint x: 260, endPoint y: 79, distance: 69.7
click at [260, 87] on input "45761673" at bounding box center [356, 93] width 332 height 12
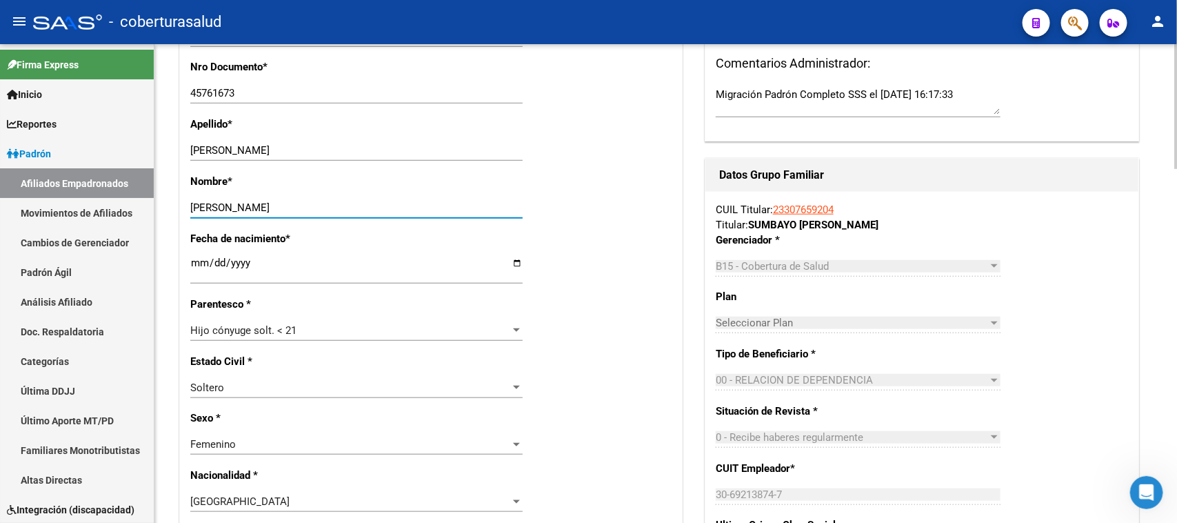
drag, startPoint x: 299, startPoint y: 198, endPoint x: 241, endPoint y: 199, distance: 57.2
click at [241, 201] on input "AGUSTINA SUMBAYO" at bounding box center [356, 207] width 332 height 12
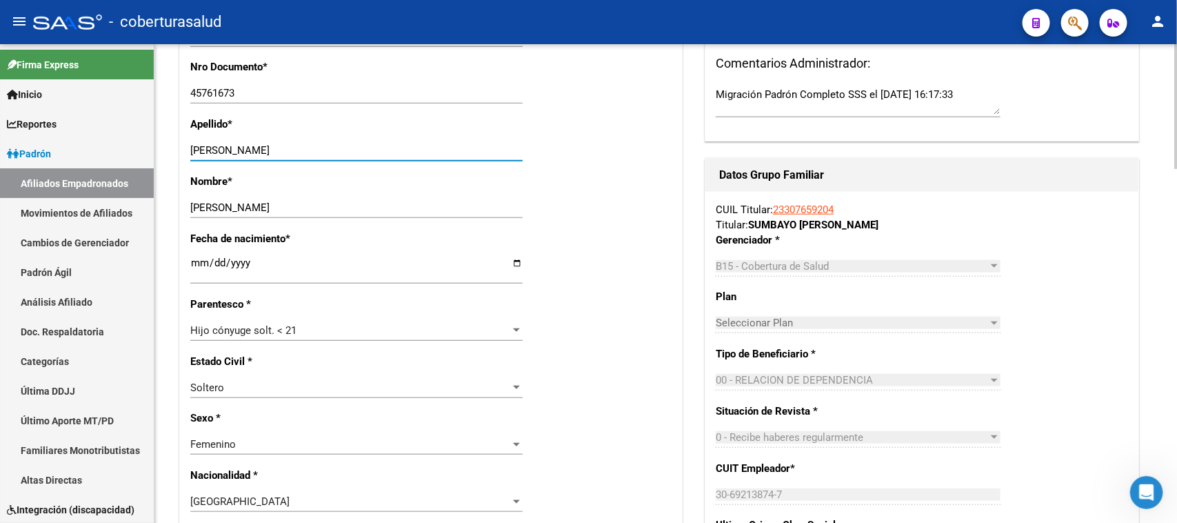
drag, startPoint x: 239, startPoint y: 135, endPoint x: 163, endPoint y: 135, distance: 75.9
paste input "SUMBAYO"
type input "SUMBAYO"
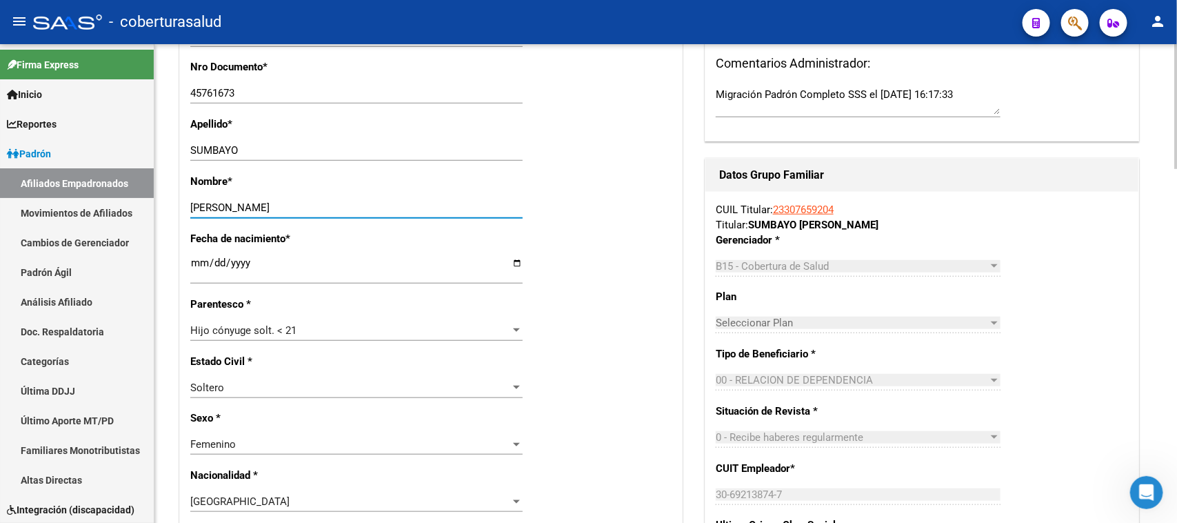
drag, startPoint x: 307, startPoint y: 190, endPoint x: 239, endPoint y: 193, distance: 68.3
click at [239, 201] on input "AGUSTINA SUMBAYO" at bounding box center [356, 207] width 332 height 12
click at [190, 201] on input "AGUSTINA" at bounding box center [356, 207] width 332 height 12
type input "AMIRA AGUSTINA"
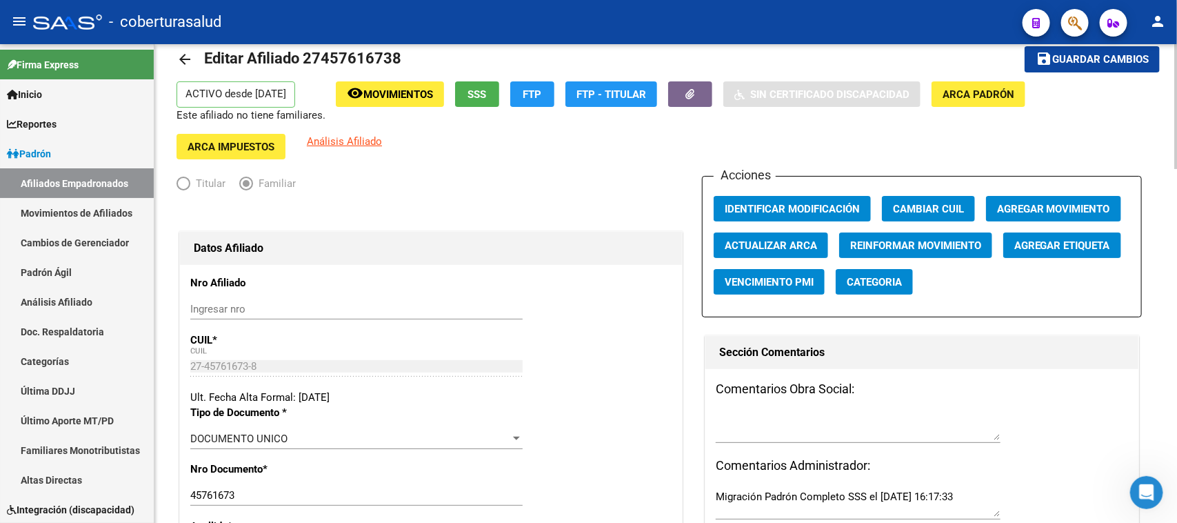
scroll to position [0, 0]
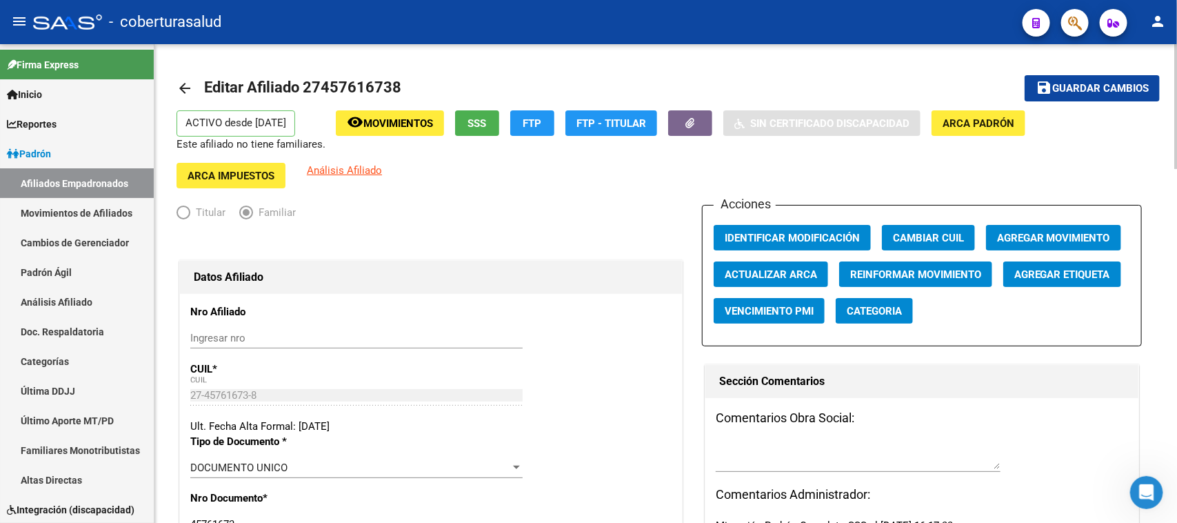
click at [941, 72] on div at bounding box center [1175, 106] width 3 height 125
click at [941, 80] on button "save Guardar cambios" at bounding box center [1092, 88] width 135 height 26
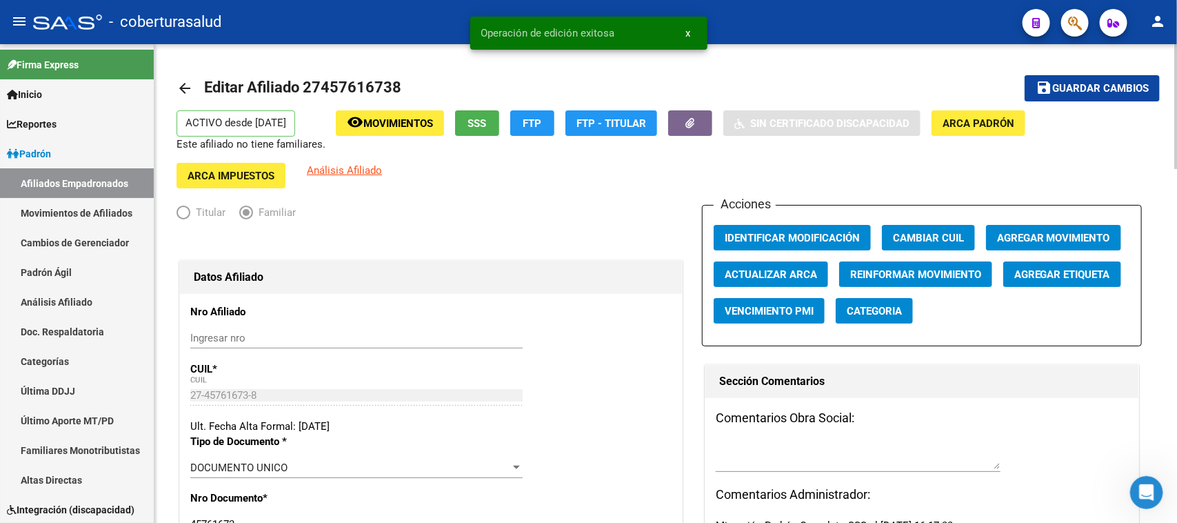
click at [941, 232] on span "Agregar Movimiento" at bounding box center [1053, 238] width 113 height 12
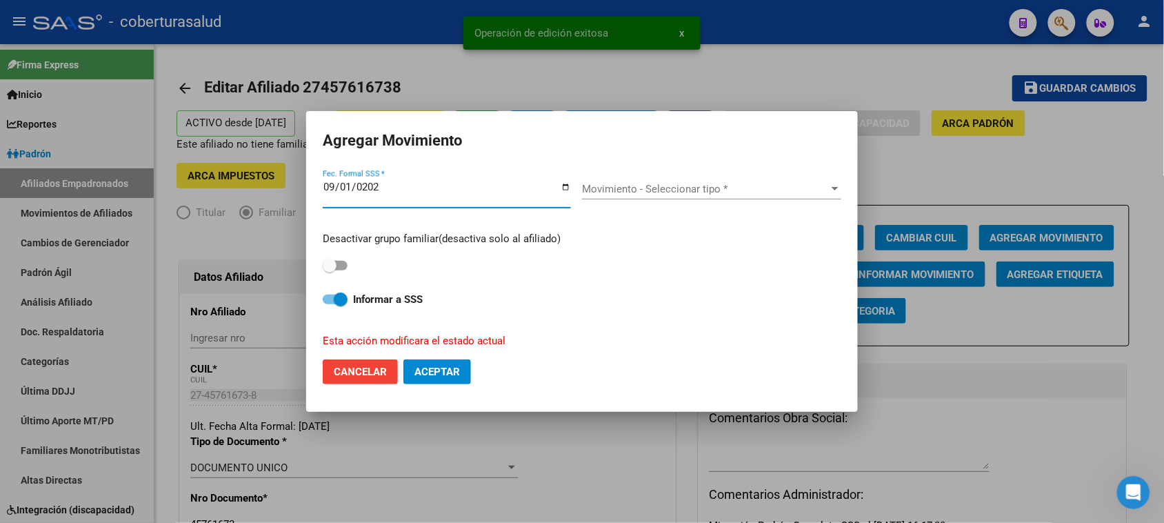
type input "[DATE]"
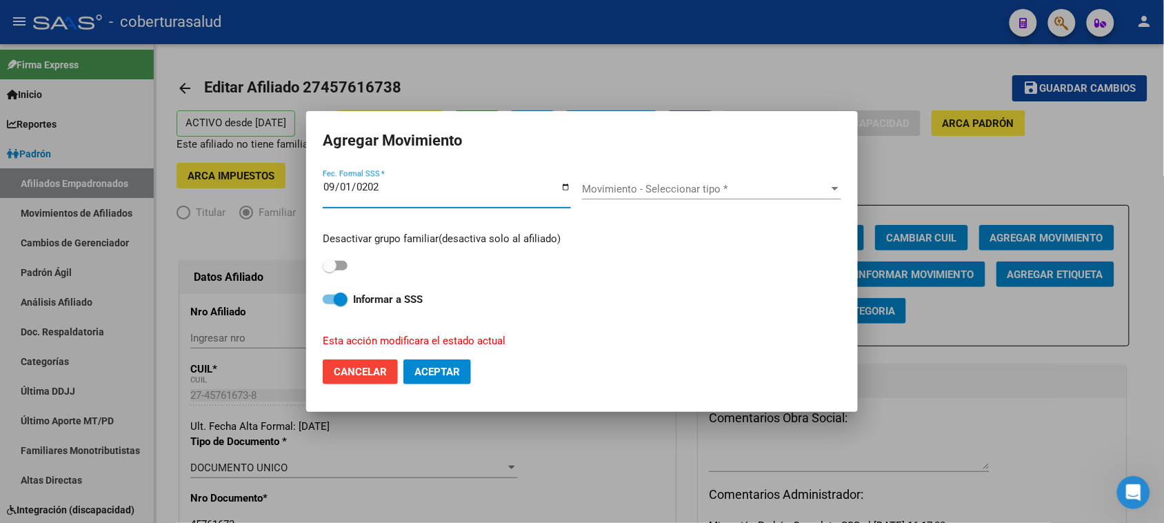
click at [750, 180] on div "Movimiento - Seleccionar tipo * Movimiento - Seleccionar tipo *" at bounding box center [711, 189] width 259 height 21
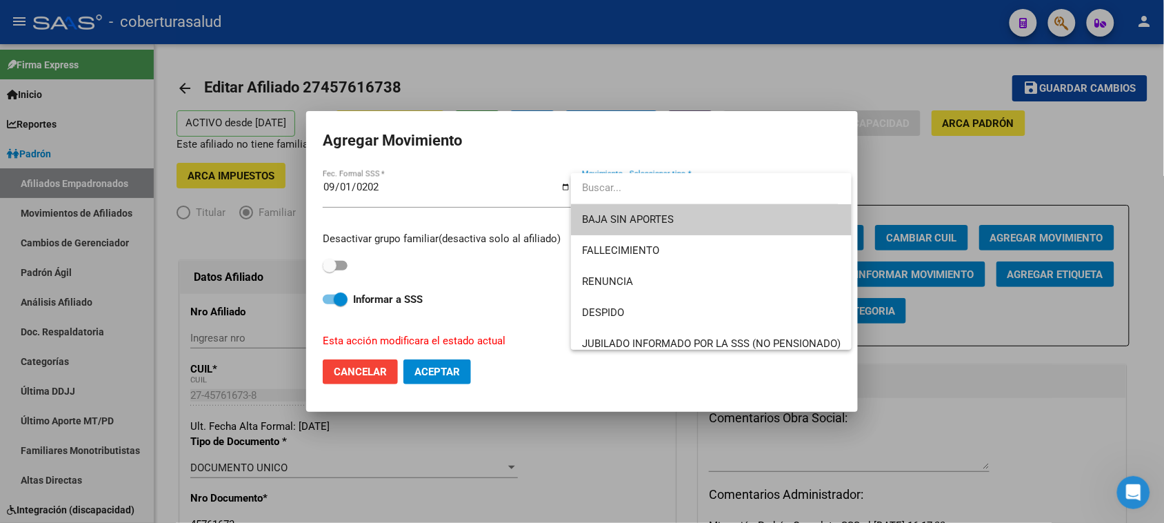
click at [350, 373] on div at bounding box center [582, 261] width 1164 height 523
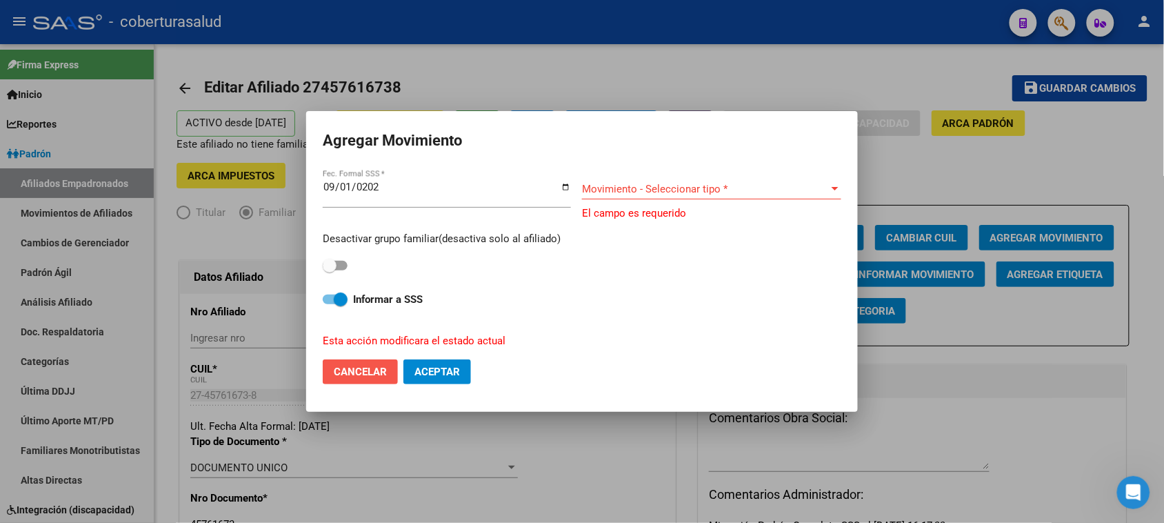
click at [362, 367] on span "Cancelar" at bounding box center [360, 371] width 53 height 12
checkbox input "false"
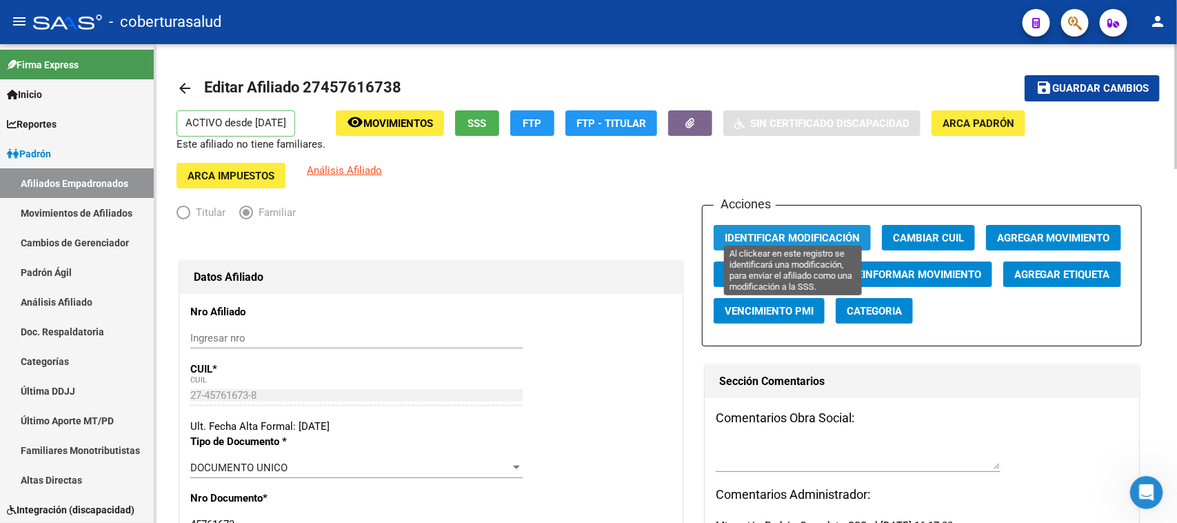
click at [780, 232] on span "Identificar Modificación" at bounding box center [792, 238] width 135 height 12
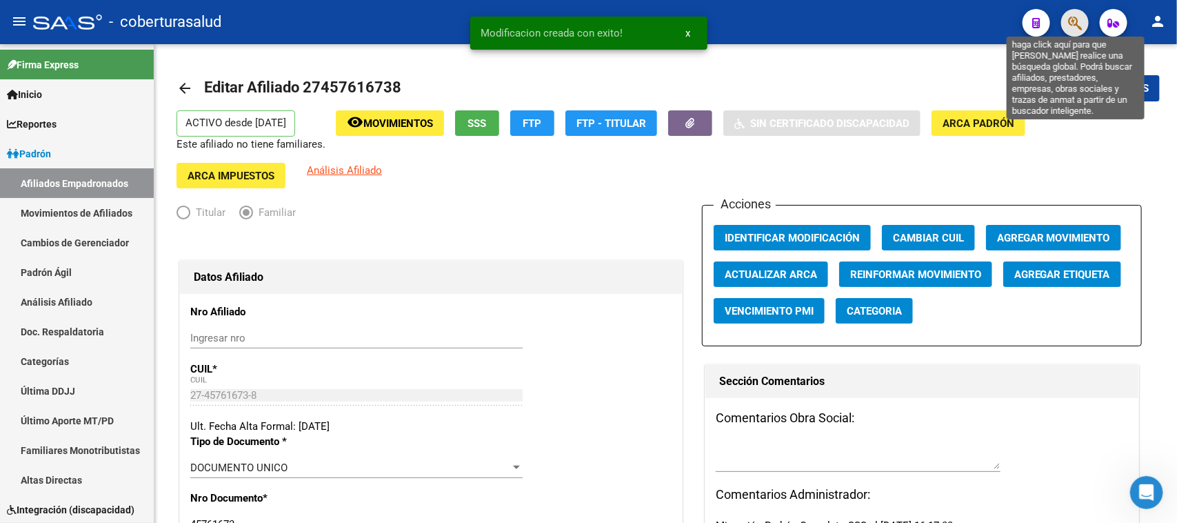
click at [941, 19] on icon "button" at bounding box center [1075, 23] width 14 height 16
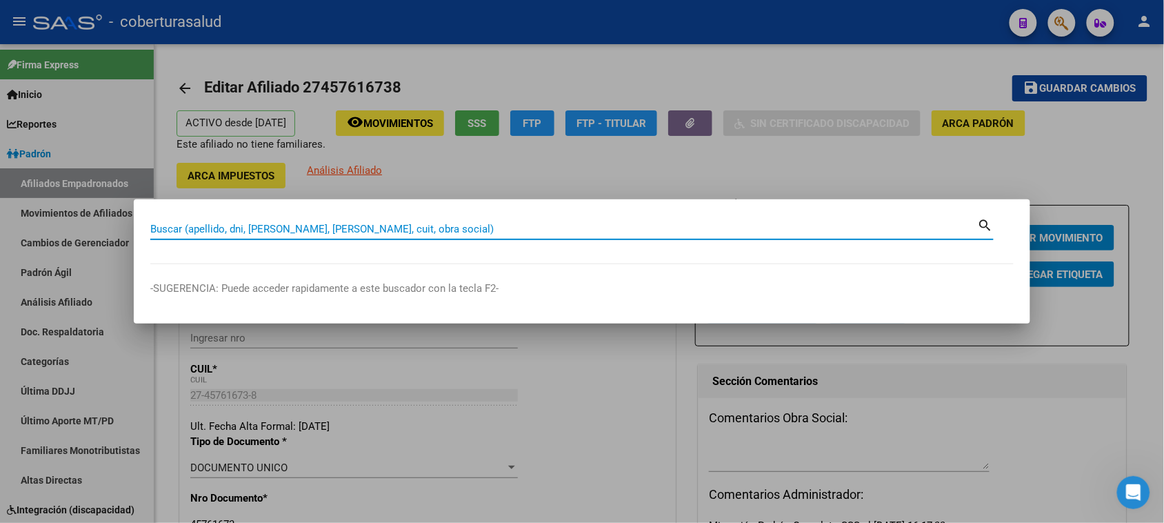
click at [325, 230] on input "Buscar (apellido, dni, [PERSON_NAME], [PERSON_NAME], cuit, obra social)" at bounding box center [564, 229] width 828 height 12
click at [517, 67] on div at bounding box center [582, 261] width 1164 height 523
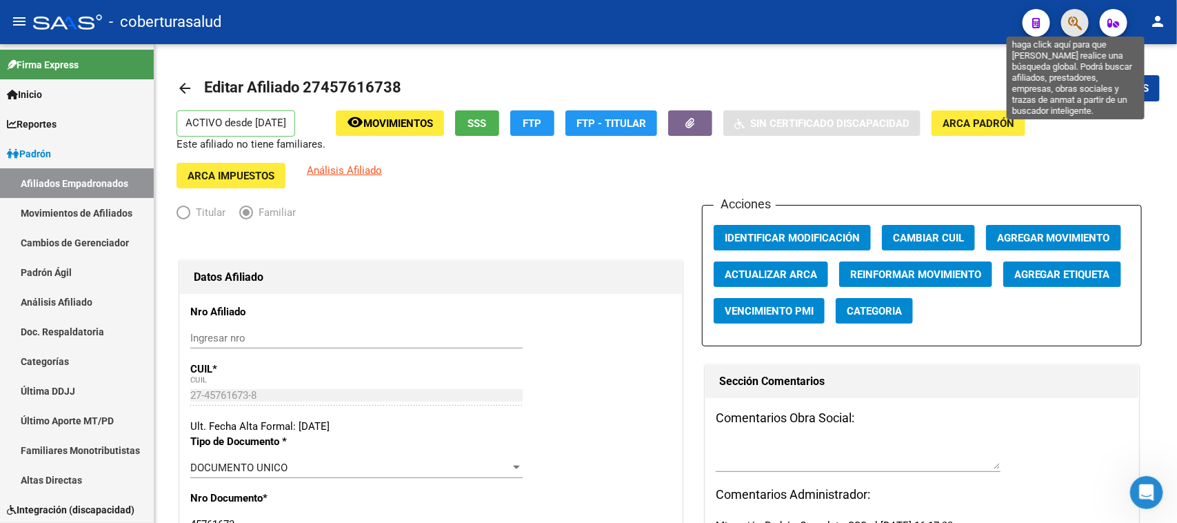
click at [941, 18] on icon "button" at bounding box center [1075, 23] width 14 height 16
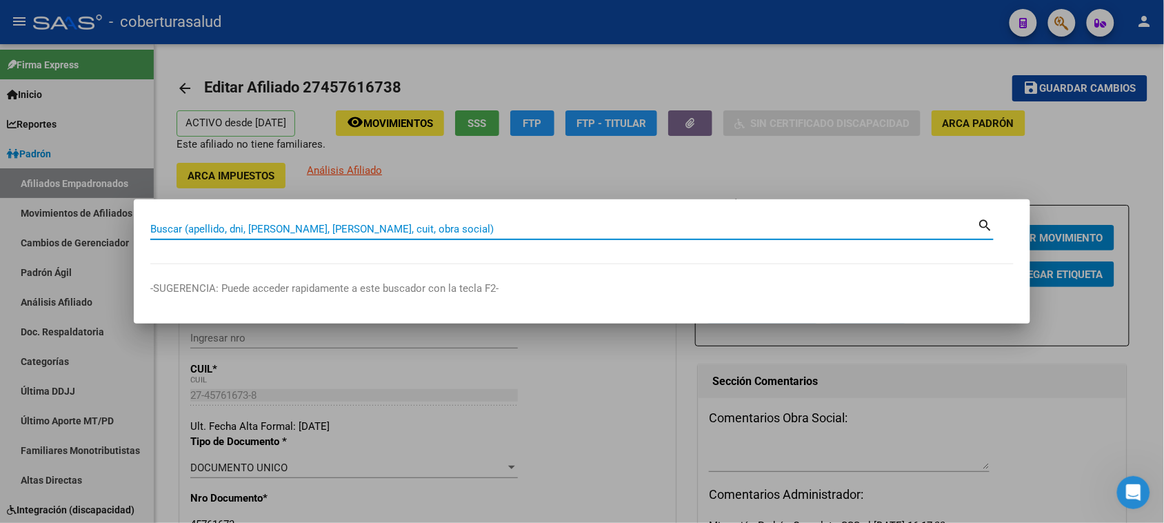
click at [271, 234] on input "Buscar (apellido, dni, [PERSON_NAME], [PERSON_NAME], cuit, obra social)" at bounding box center [564, 229] width 828 height 12
paste input "20457709529"
type input "20457709529"
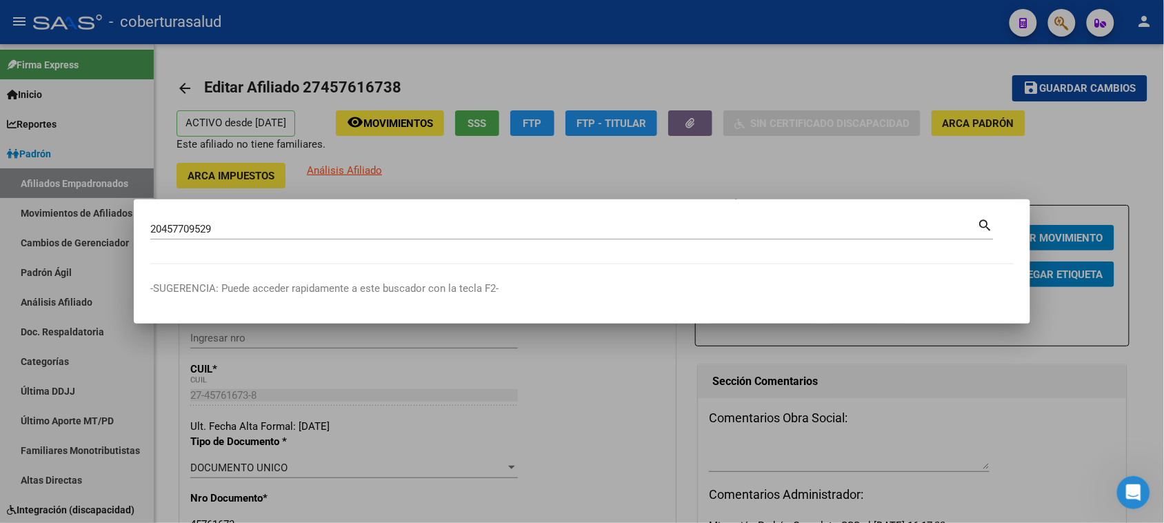
click at [941, 219] on mat-icon "search" at bounding box center [986, 224] width 16 height 17
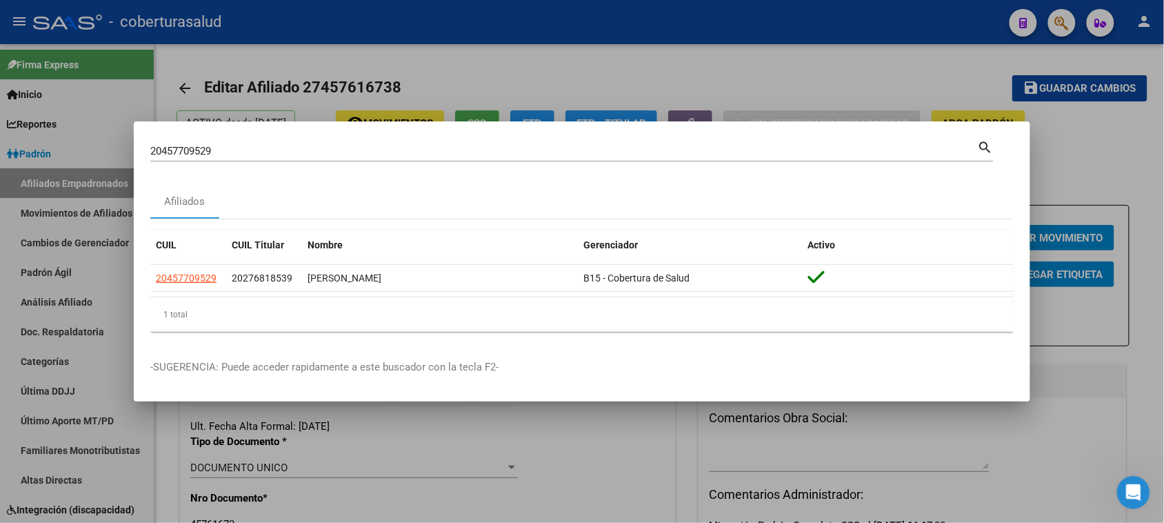
click at [887, 60] on div at bounding box center [582, 261] width 1164 height 523
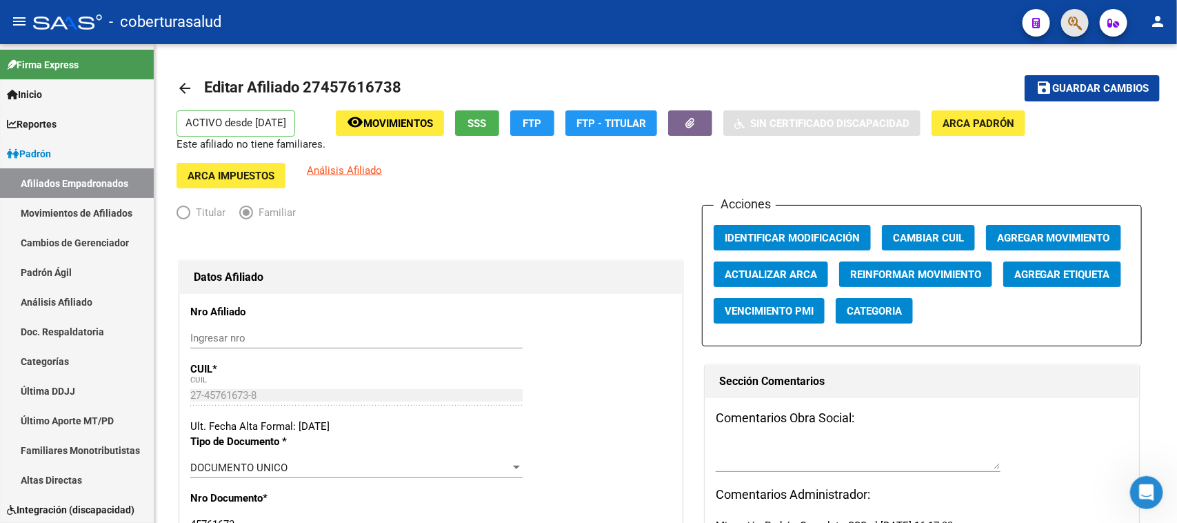
click at [941, 21] on button "button" at bounding box center [1075, 23] width 28 height 28
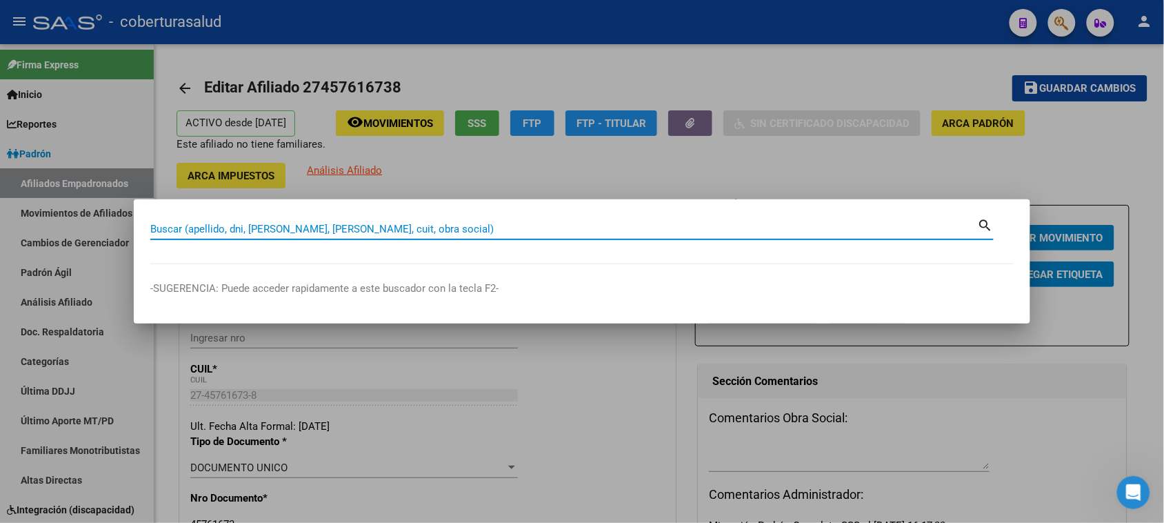
click at [237, 228] on input "Buscar (apellido, dni, [PERSON_NAME], [PERSON_NAME], cuit, obra social)" at bounding box center [564, 229] width 828 height 12
paste input "27457616738"
type input "27457616738"
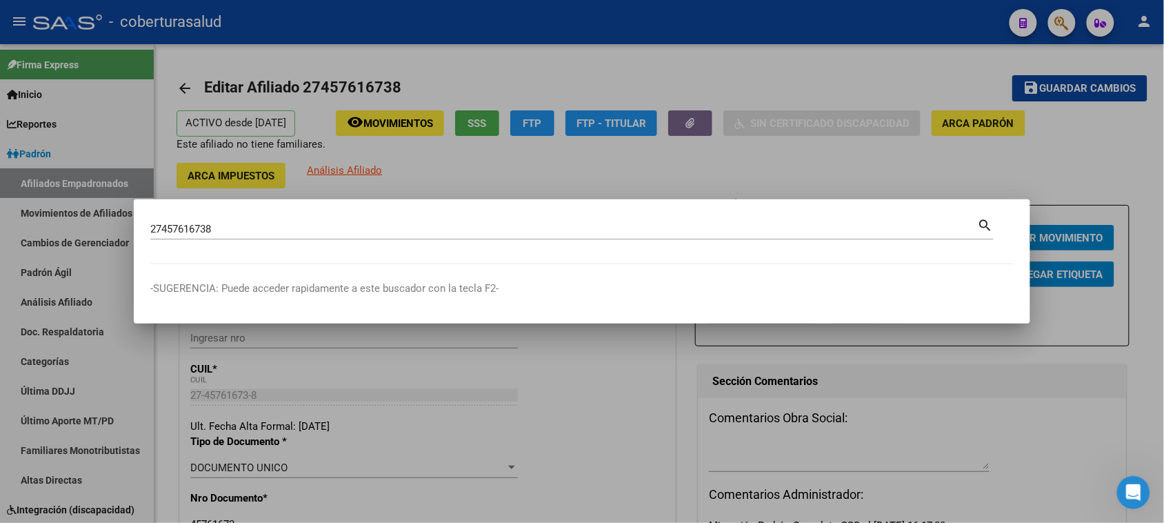
click at [941, 224] on mat-icon "search" at bounding box center [986, 224] width 16 height 17
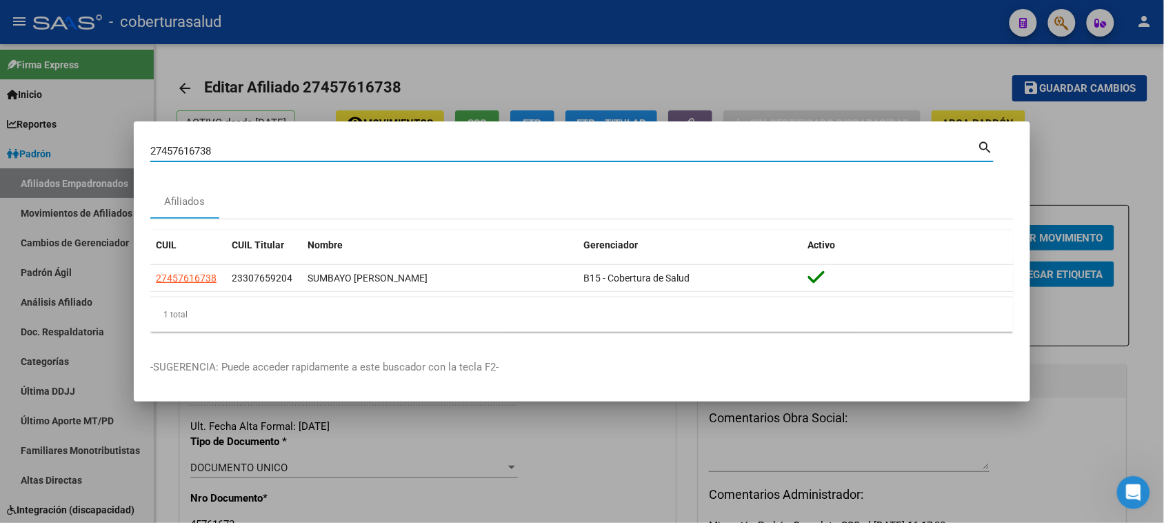
click at [852, 68] on div at bounding box center [582, 261] width 1164 height 523
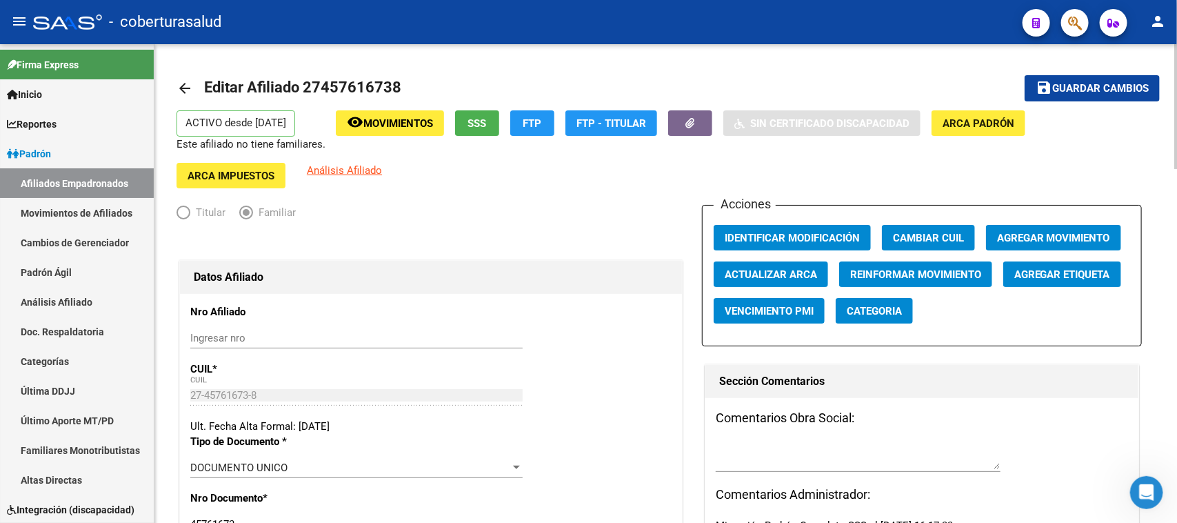
click at [941, 87] on span "Guardar cambios" at bounding box center [1100, 89] width 97 height 12
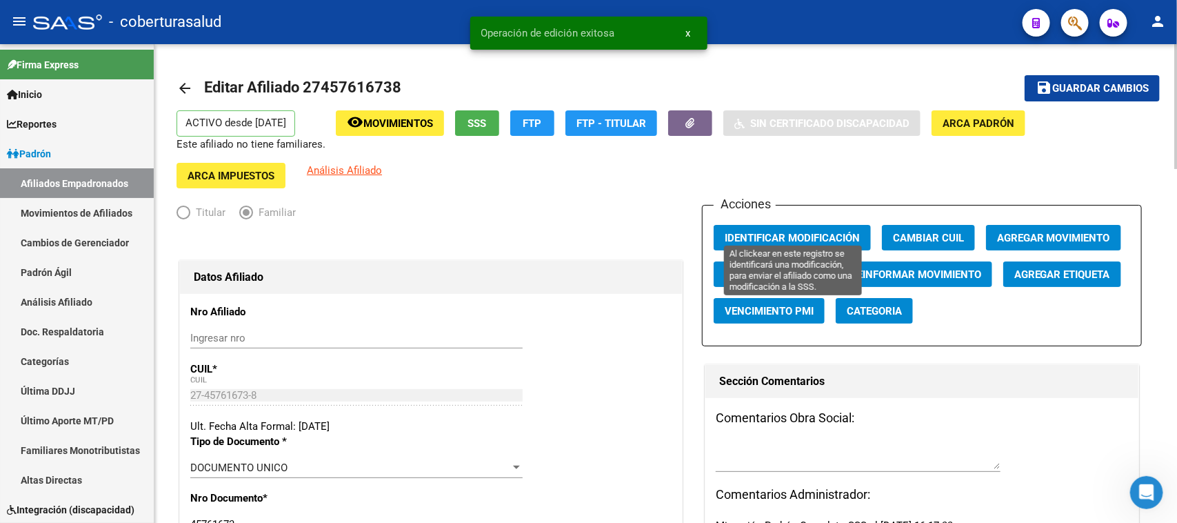
click at [795, 232] on span "Identificar Modificación" at bounding box center [792, 238] width 135 height 12
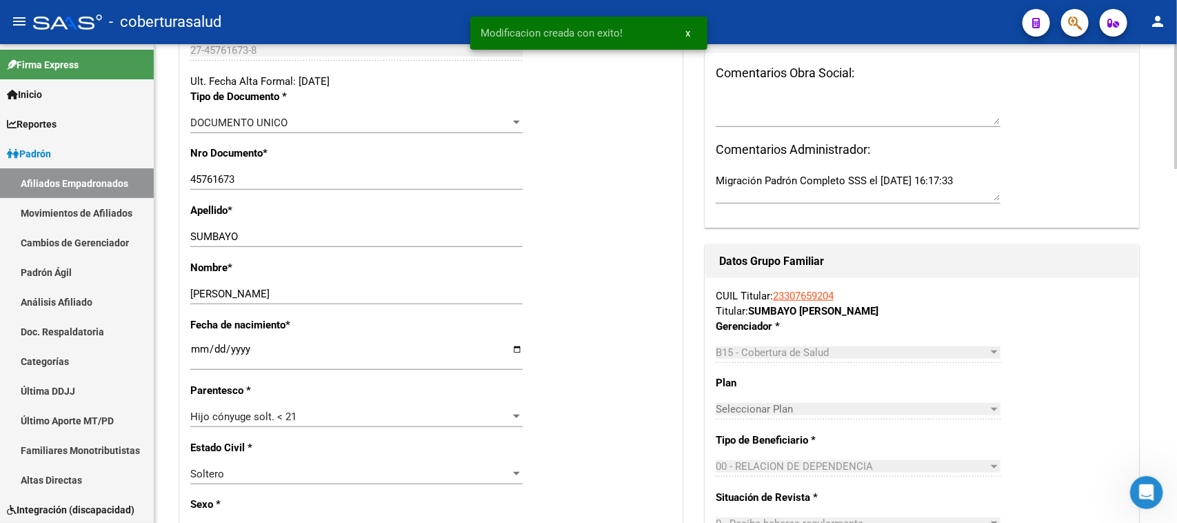
scroll to position [431, 0]
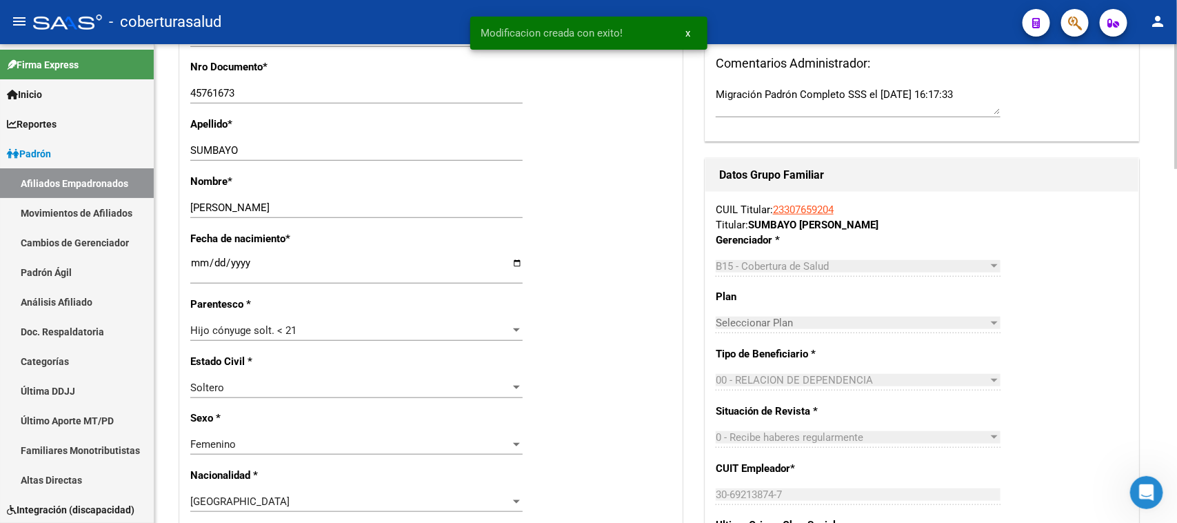
click at [425, 320] on div "Hijo cónyuge solt. < 21 Seleccionar parentesco" at bounding box center [356, 330] width 332 height 21
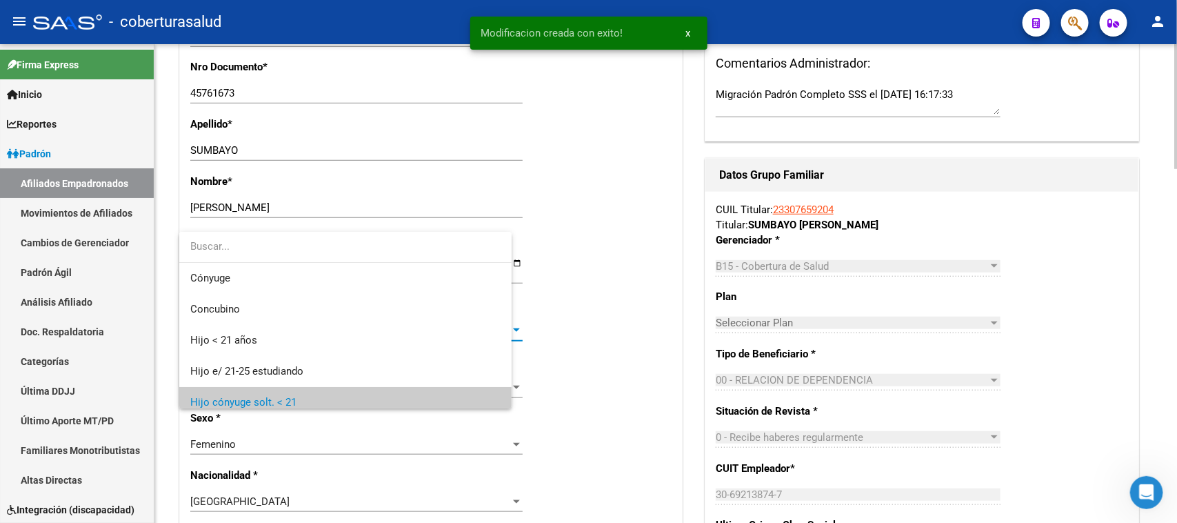
scroll to position [83, 0]
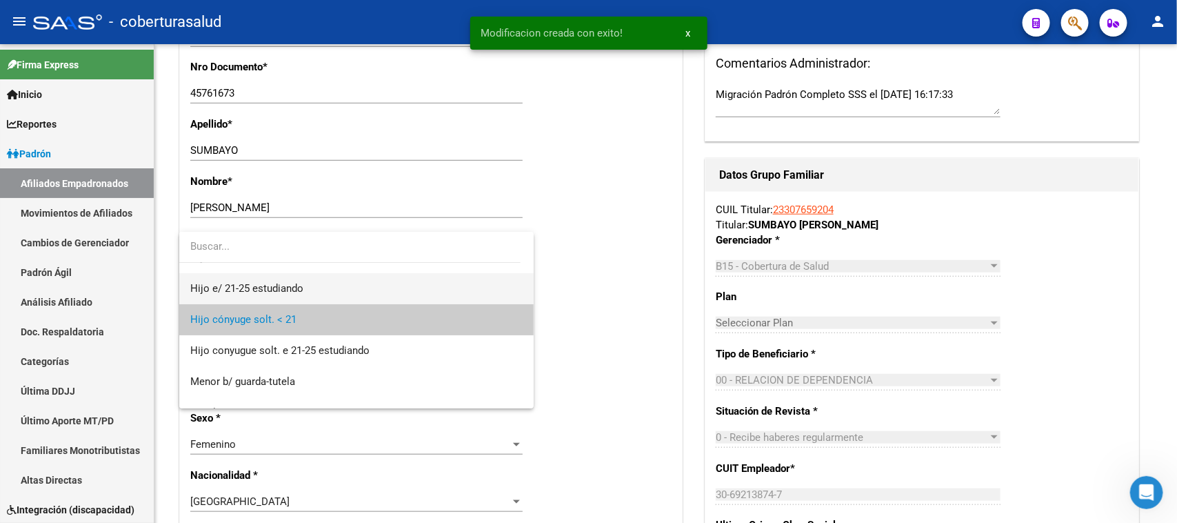
click at [308, 290] on span "Hijo e/ 21-25 estudiando" at bounding box center [356, 288] width 332 height 31
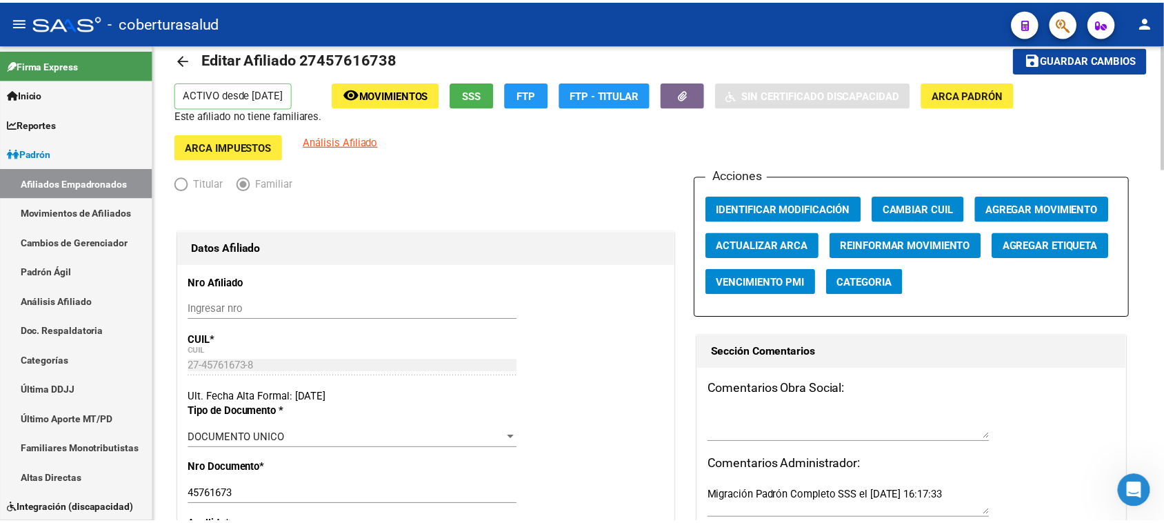
scroll to position [0, 0]
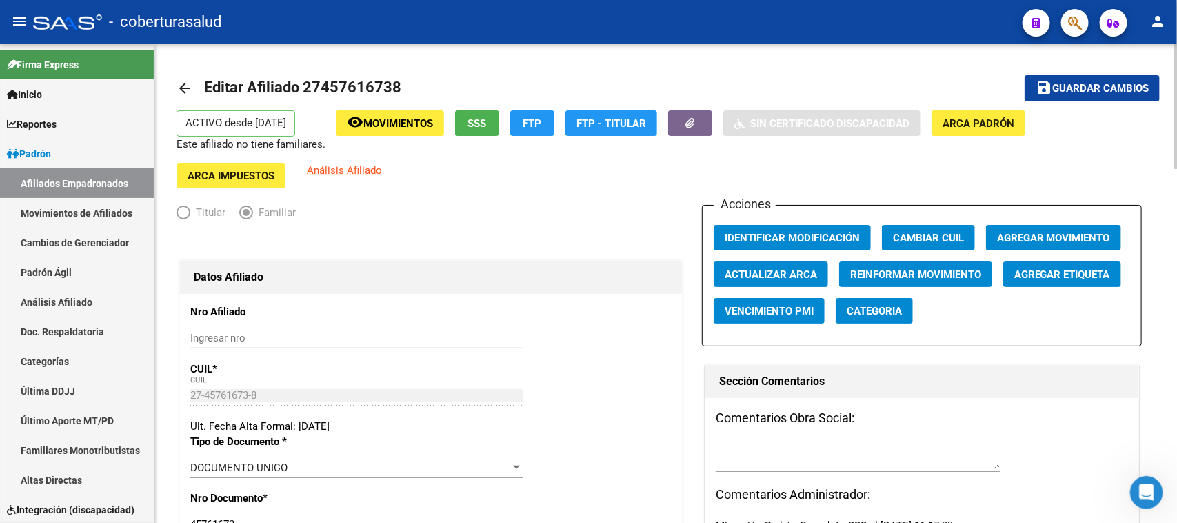
click at [941, 76] on button "save Guardar cambios" at bounding box center [1092, 88] width 135 height 26
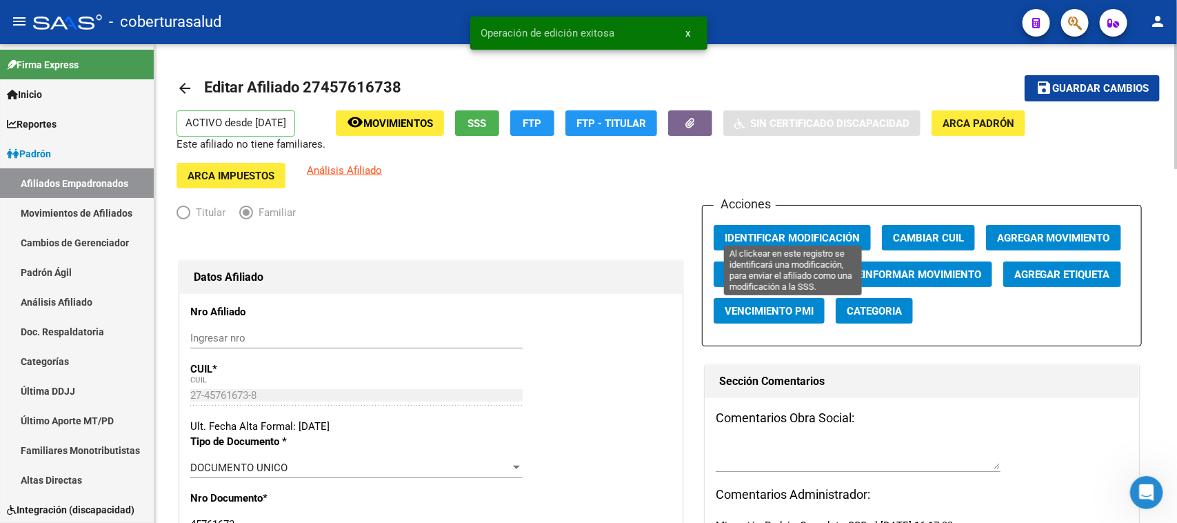
click at [779, 225] on button "Identificar Modificación" at bounding box center [792, 238] width 157 height 26
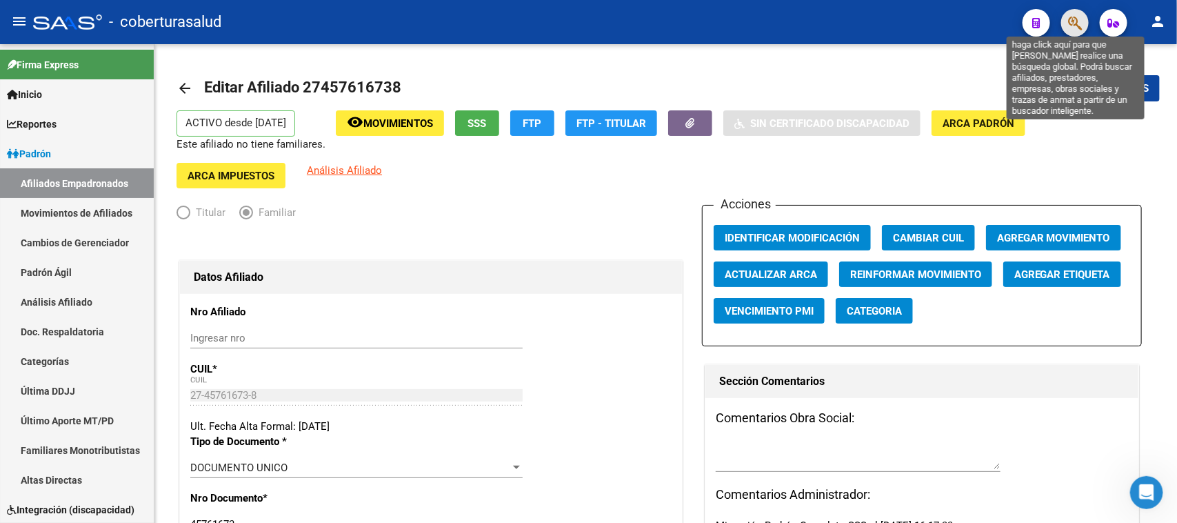
click at [941, 24] on icon "button" at bounding box center [1075, 23] width 14 height 16
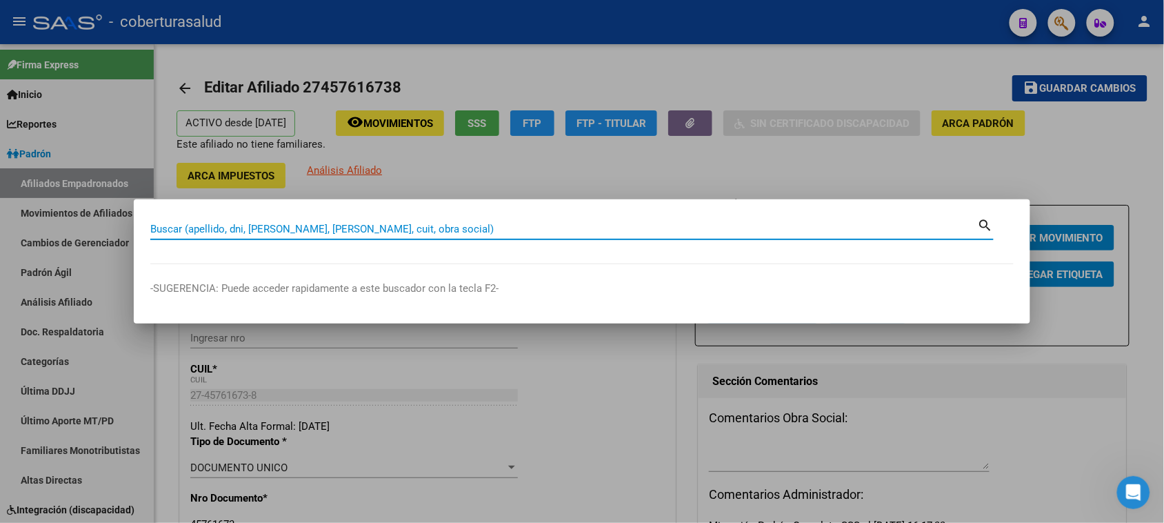
click at [211, 230] on input "Buscar (apellido, dni, [PERSON_NAME], [PERSON_NAME], cuit, obra social)" at bounding box center [564, 229] width 828 height 12
paste input "20457709529"
type input "20457709529"
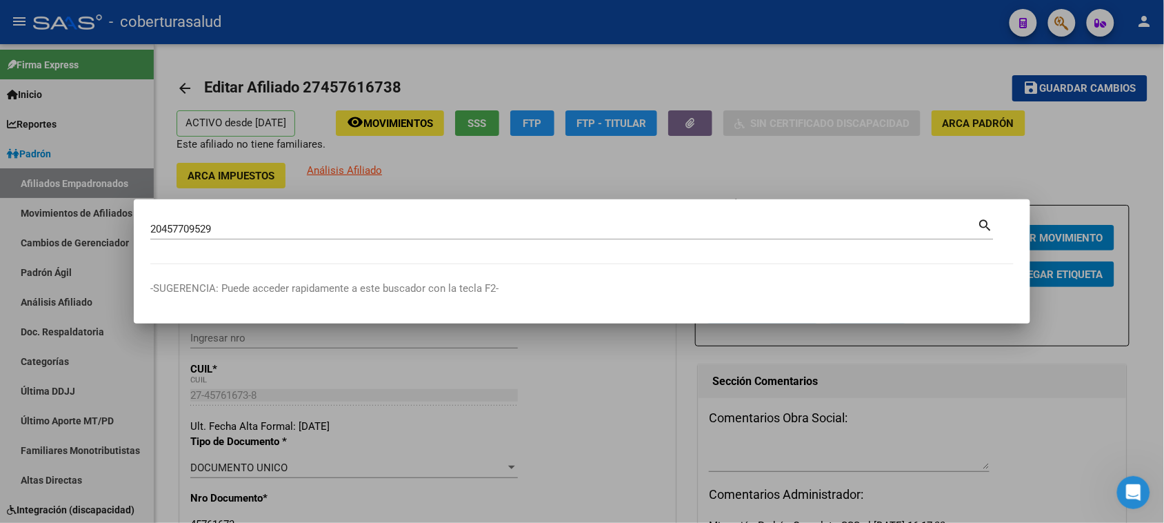
click at [941, 223] on mat-icon "search" at bounding box center [986, 224] width 16 height 17
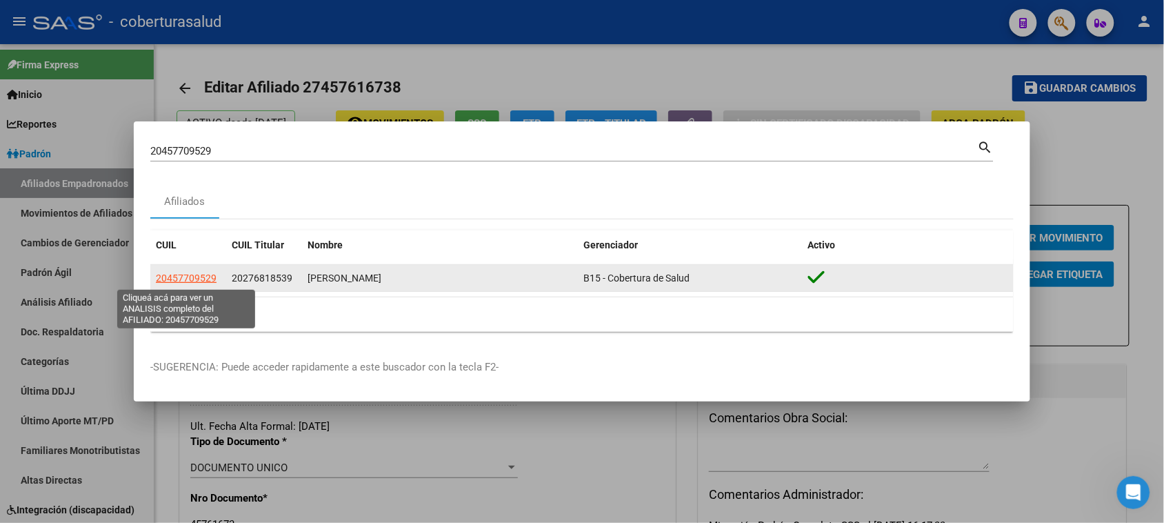
click at [198, 279] on span "20457709529" at bounding box center [186, 277] width 61 height 11
type textarea "20457709529"
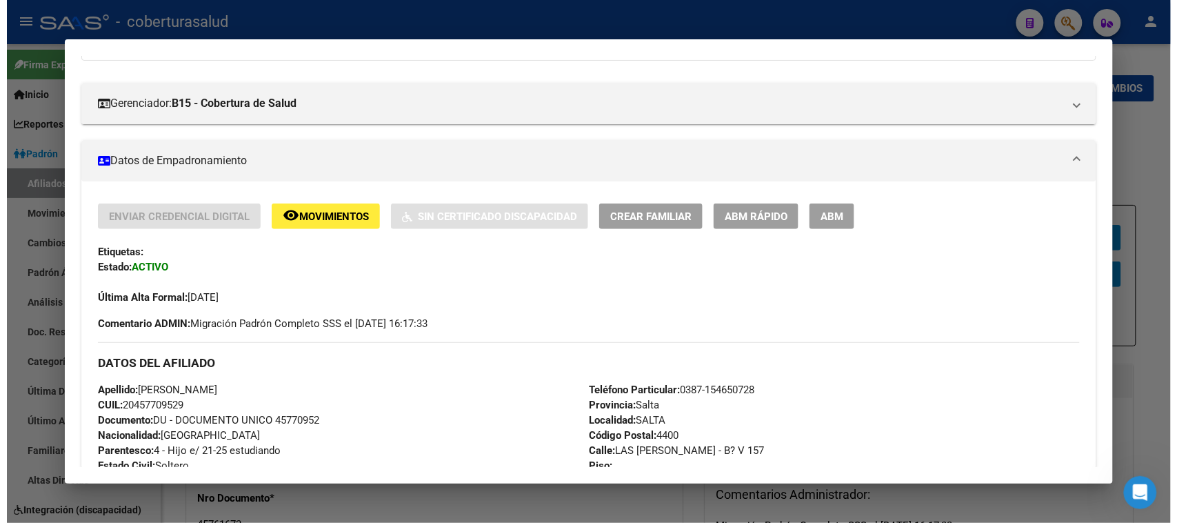
scroll to position [172, 0]
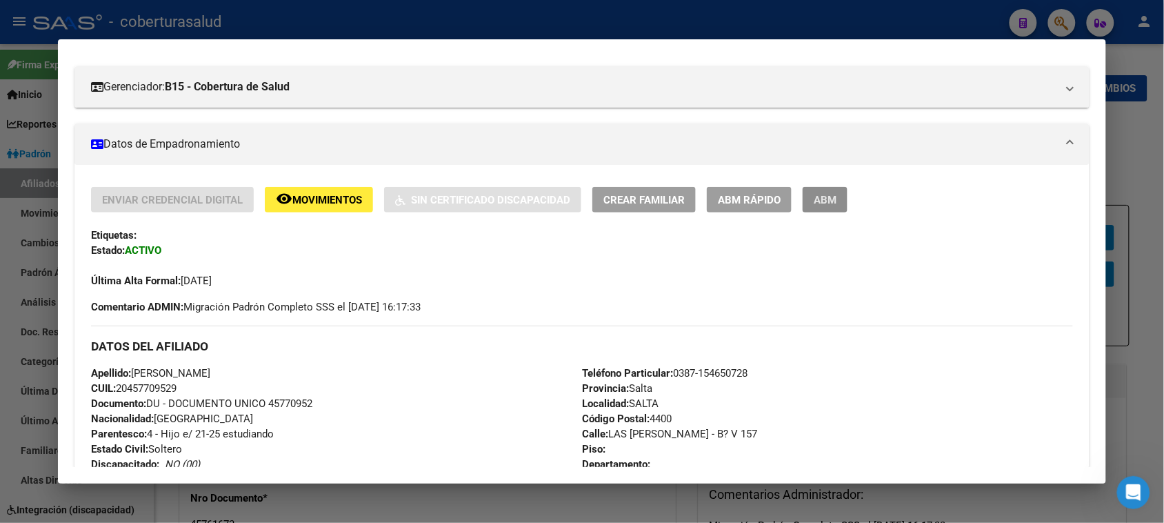
click at [814, 198] on span "ABM" at bounding box center [825, 200] width 23 height 12
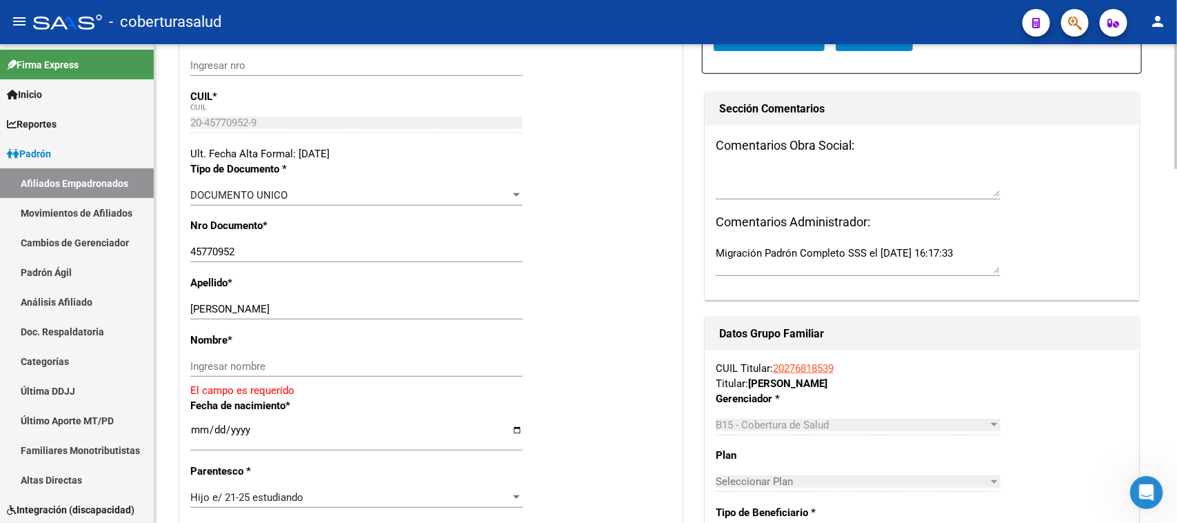
scroll to position [292, 0]
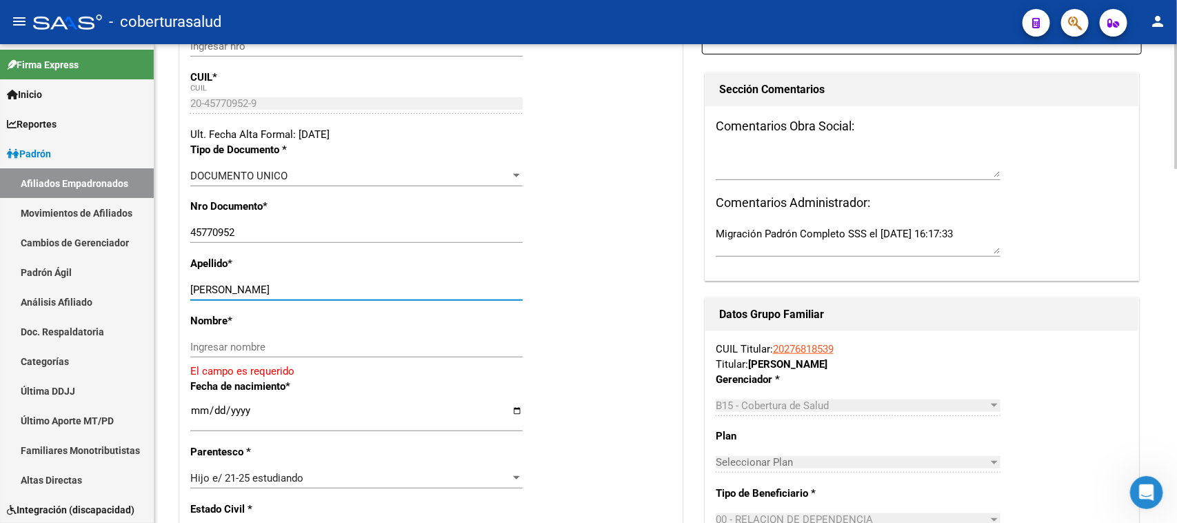
drag, startPoint x: 232, startPoint y: 279, endPoint x: 328, endPoint y: 273, distance: 96.7
click at [328, 283] on input "DOUNES FRANCO DANIEL" at bounding box center [356, 289] width 332 height 12
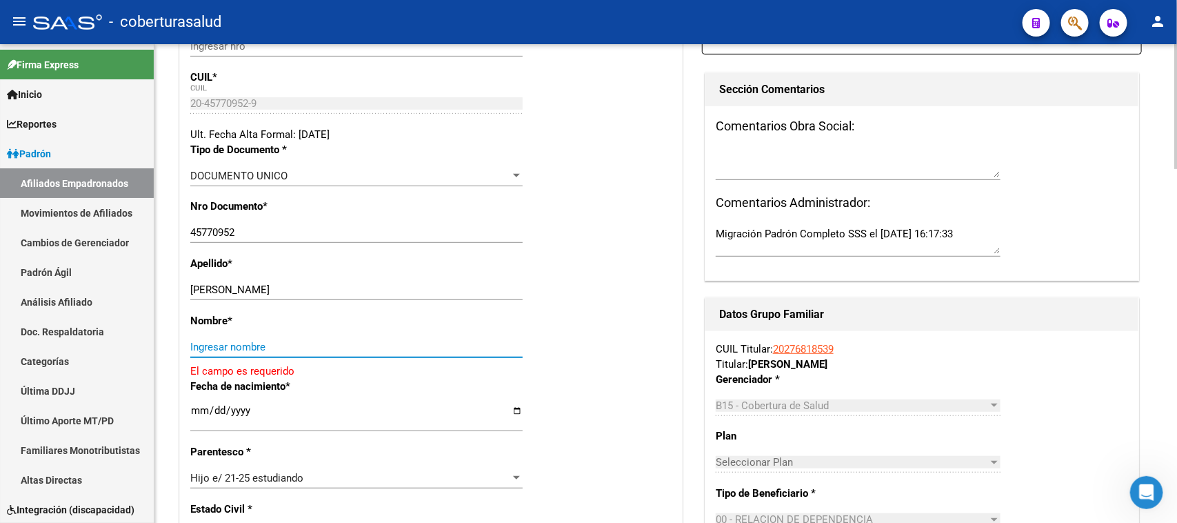
click at [245, 341] on input "Ingresar nombre" at bounding box center [356, 347] width 332 height 12
paste input "FRANCO DANIEL"
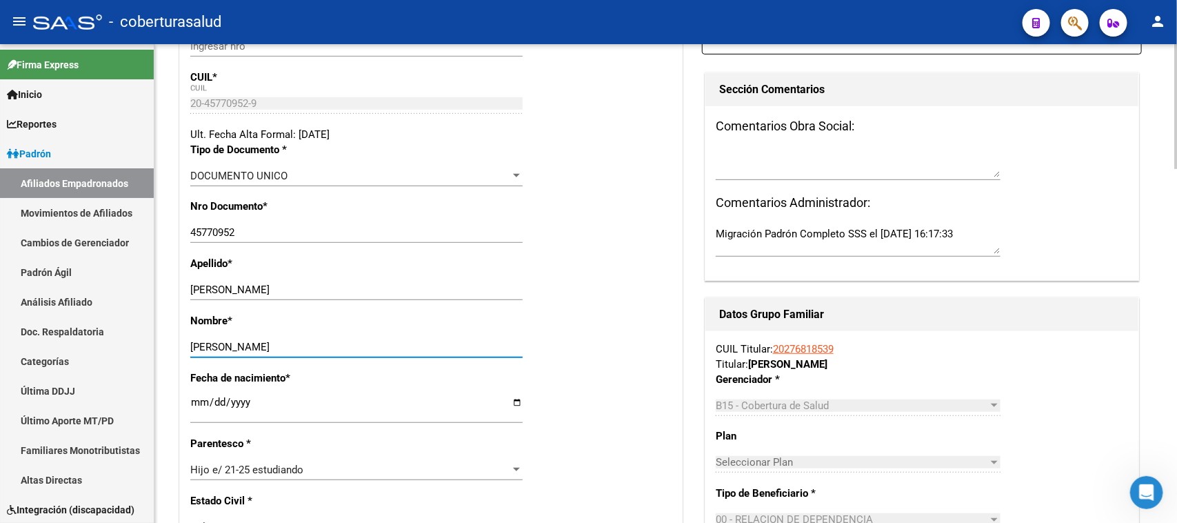
type input "FRANCO DANIEL"
drag, startPoint x: 325, startPoint y: 273, endPoint x: 235, endPoint y: 273, distance: 89.6
click at [235, 283] on input "DOUNES FRANCO DANIEL" at bounding box center [356, 289] width 332 height 12
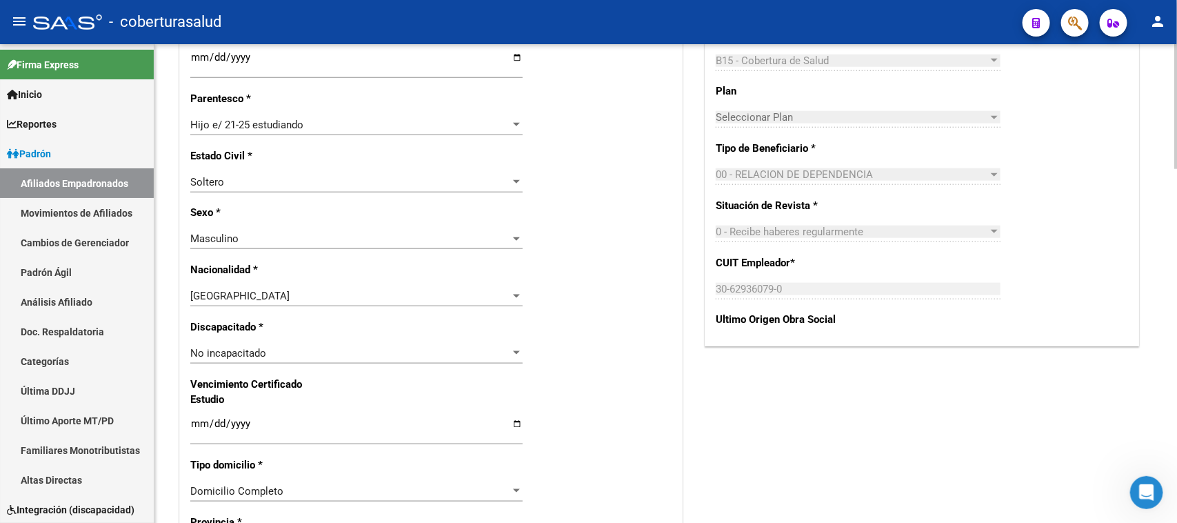
scroll to position [723, 0]
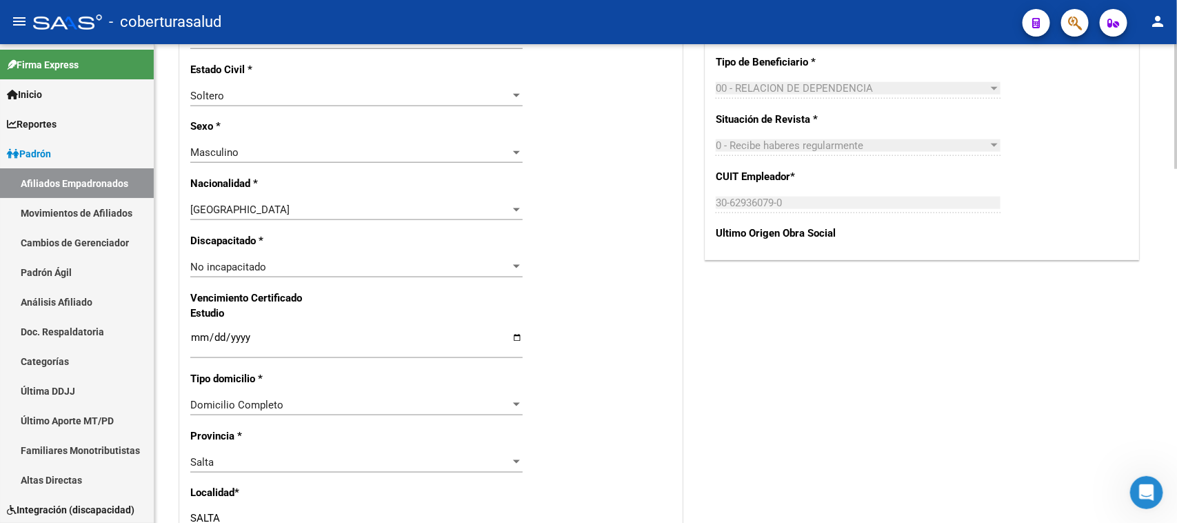
type input "DOUNES"
click at [197, 332] on input "Ingresar fecha" at bounding box center [356, 343] width 332 height 22
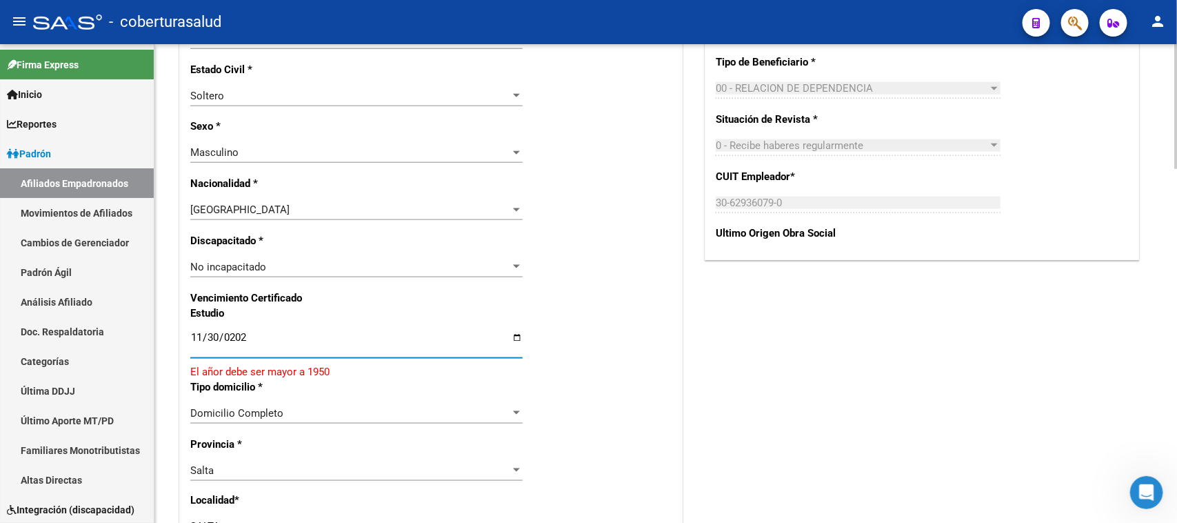
type input "[DATE]"
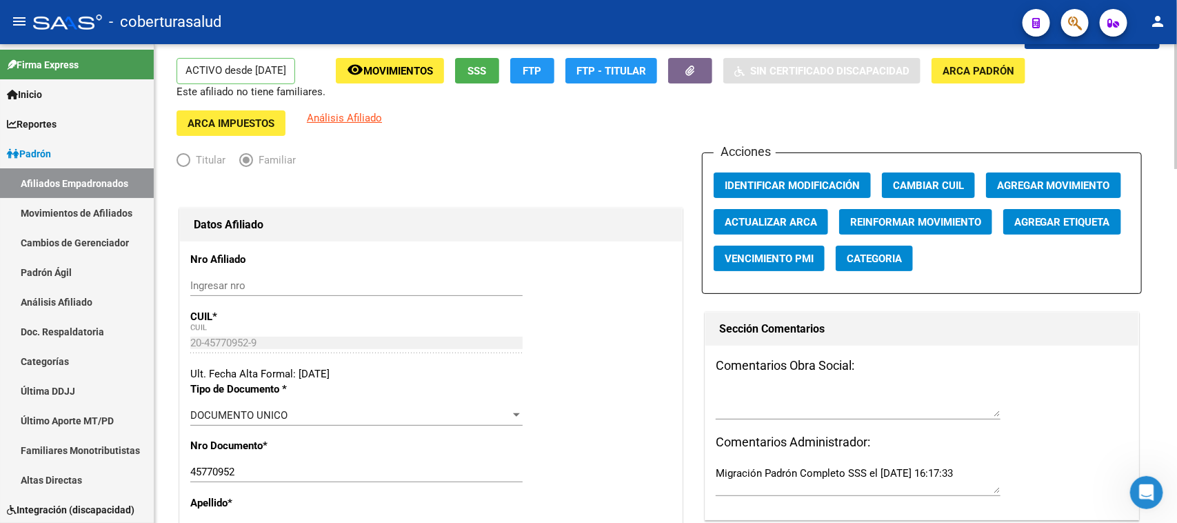
scroll to position [0, 0]
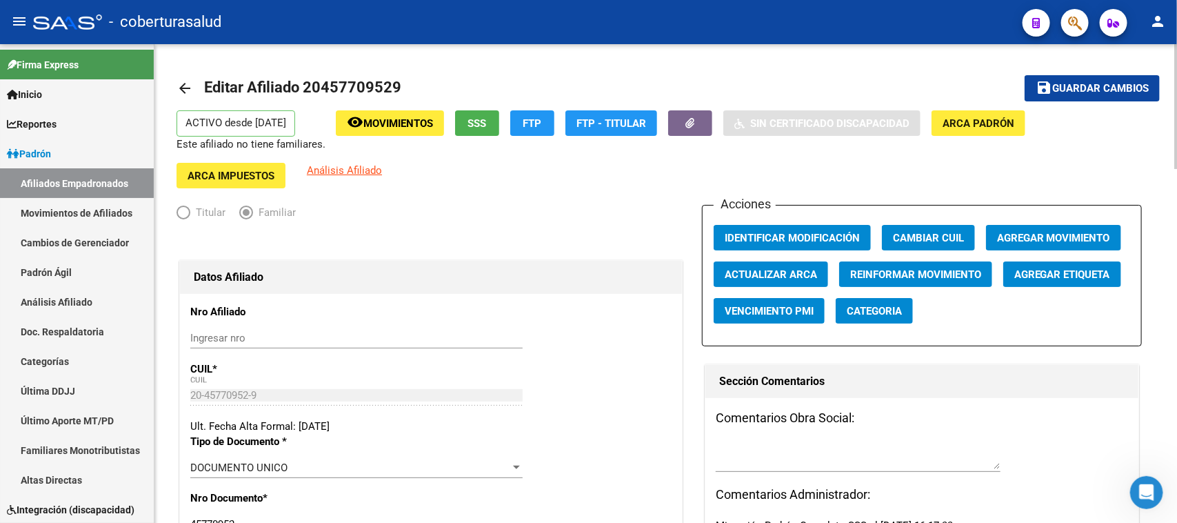
click at [941, 63] on div at bounding box center [1175, 106] width 3 height 125
click at [941, 60] on div at bounding box center [1175, 106] width 3 height 125
click at [941, 86] on span "Guardar cambios" at bounding box center [1100, 89] width 97 height 12
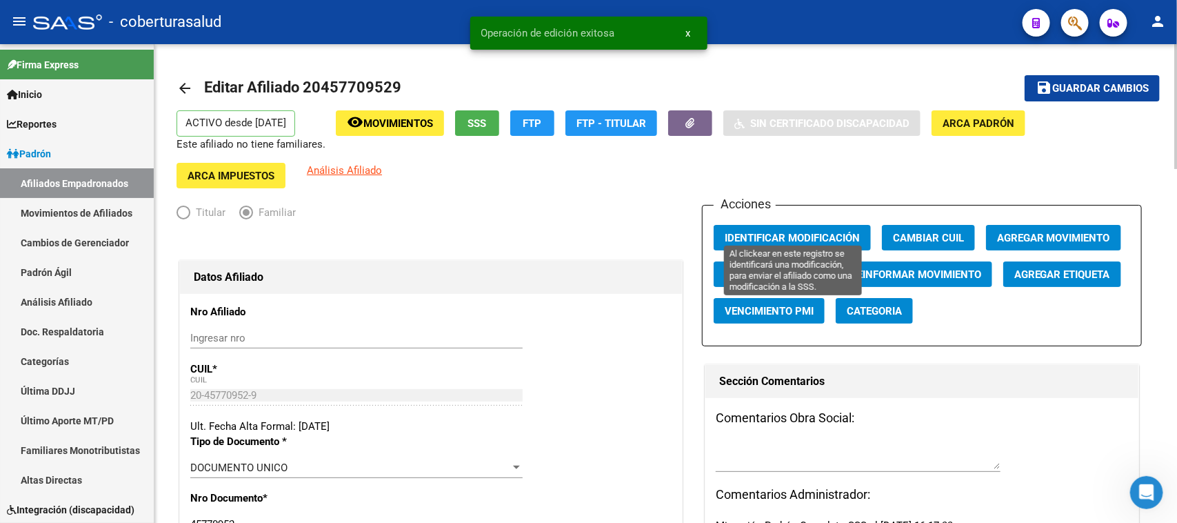
click at [794, 232] on span "Identificar Modificación" at bounding box center [792, 238] width 135 height 12
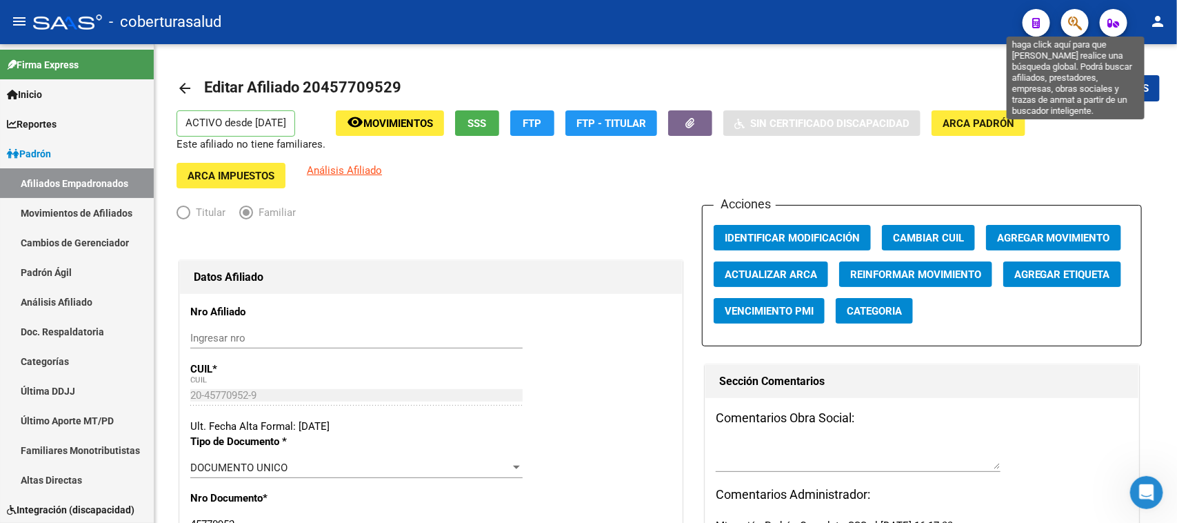
click at [941, 24] on icon "button" at bounding box center [1075, 23] width 14 height 16
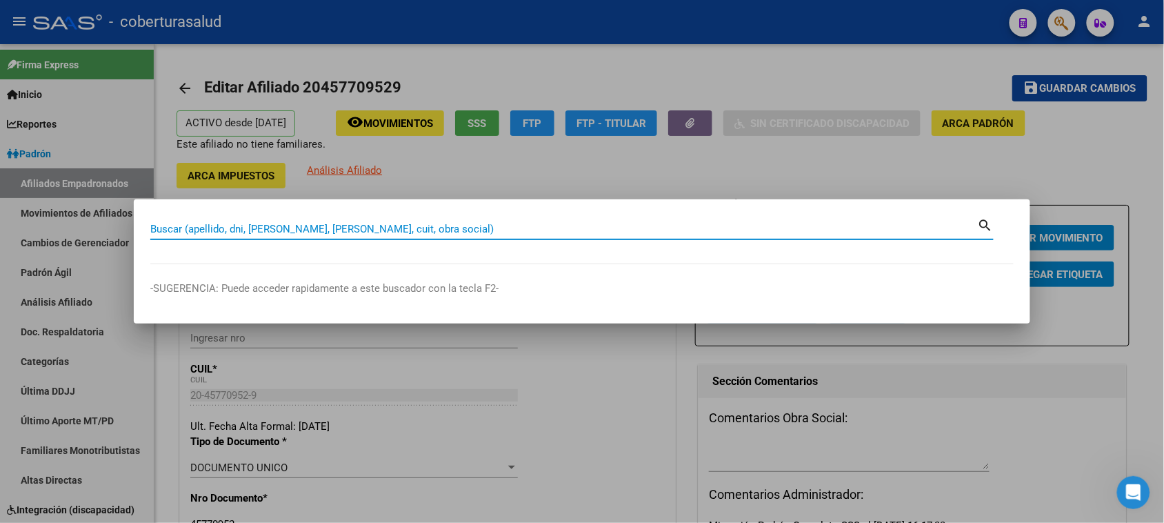
click at [221, 231] on input "Buscar (apellido, dni, [PERSON_NAME], [PERSON_NAME], cuit, obra social)" at bounding box center [564, 229] width 828 height 12
paste input "20457711531"
type input "20457711531"
click at [941, 219] on mat-icon "search" at bounding box center [986, 224] width 16 height 17
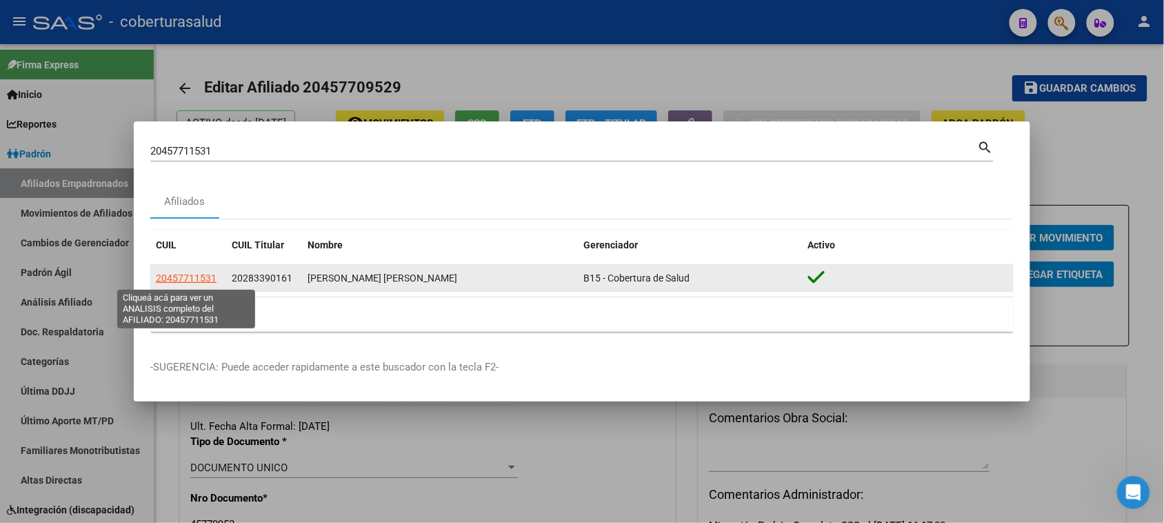
click at [188, 279] on span "20457711531" at bounding box center [186, 277] width 61 height 11
type textarea "20457711531"
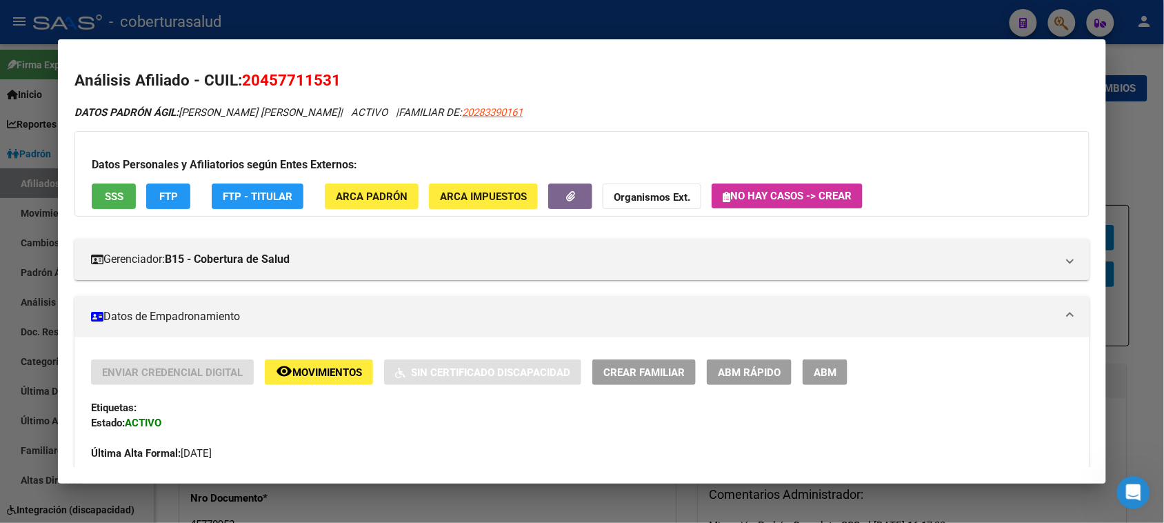
click at [814, 366] on span "ABM" at bounding box center [825, 372] width 23 height 12
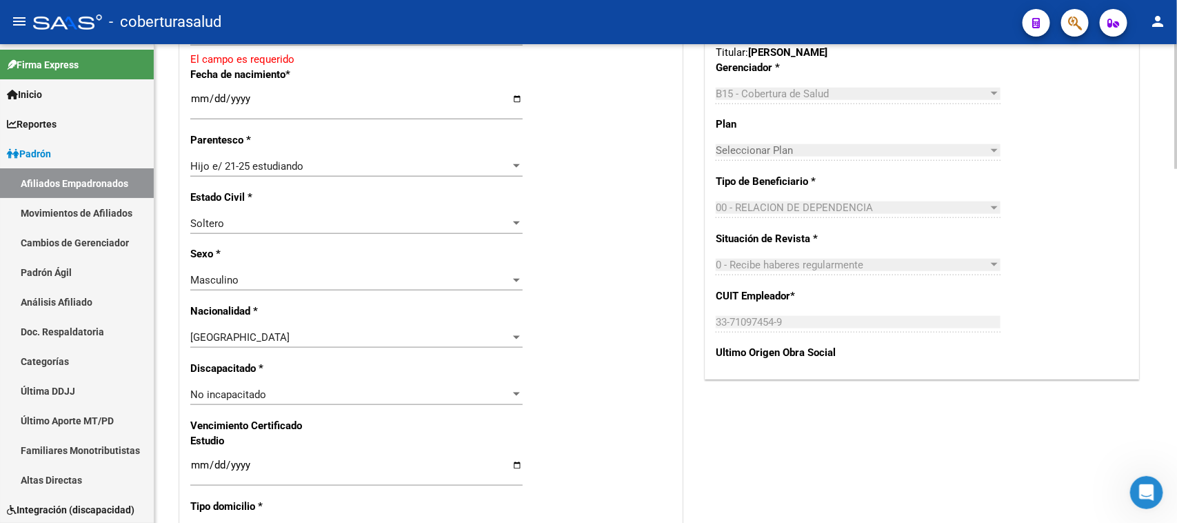
scroll to position [690, 0]
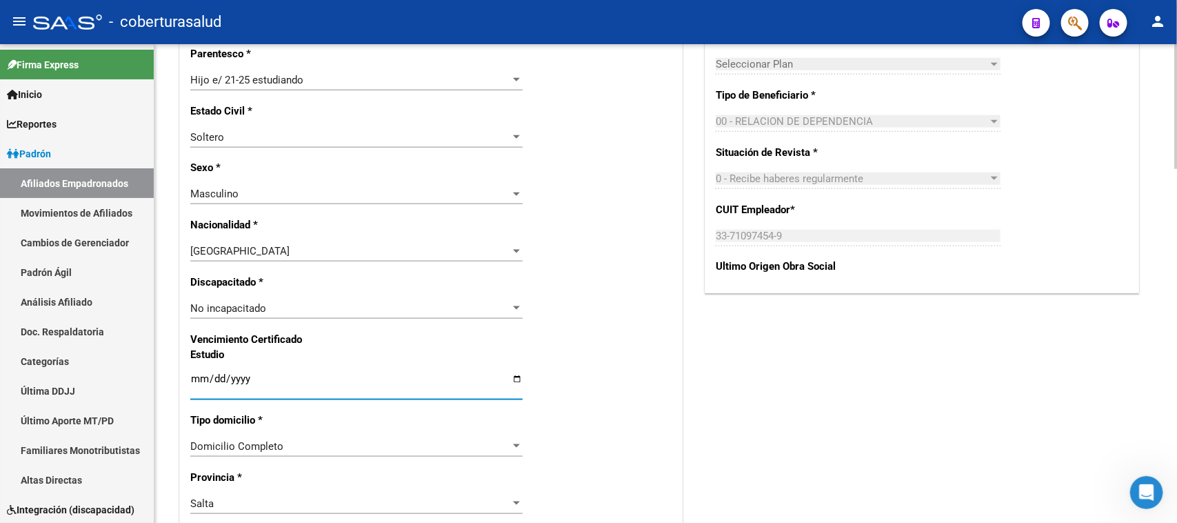
click at [202, 373] on input "Ingresar fecha" at bounding box center [356, 384] width 332 height 22
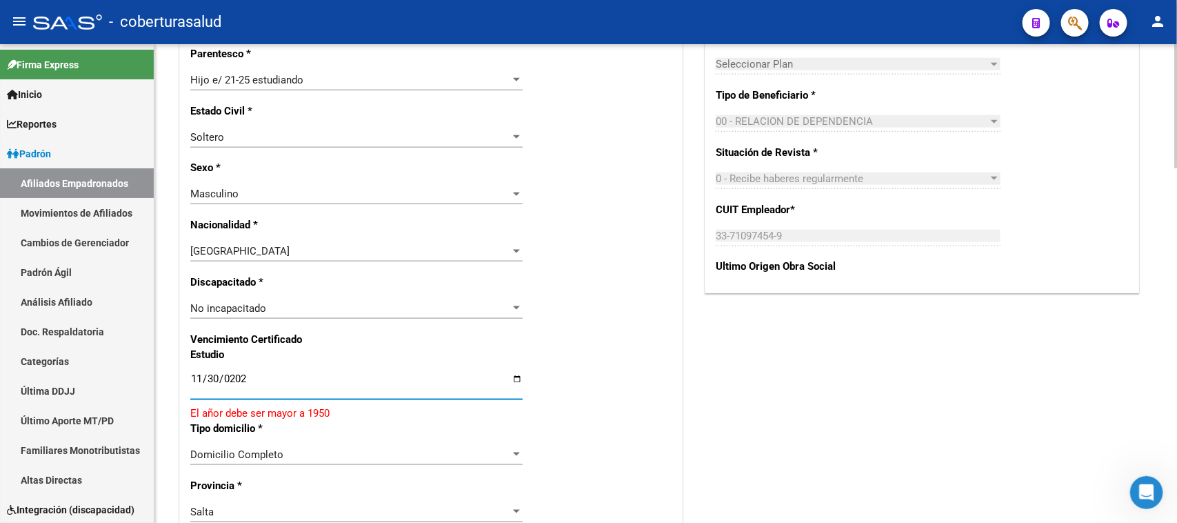
type input "[DATE]"
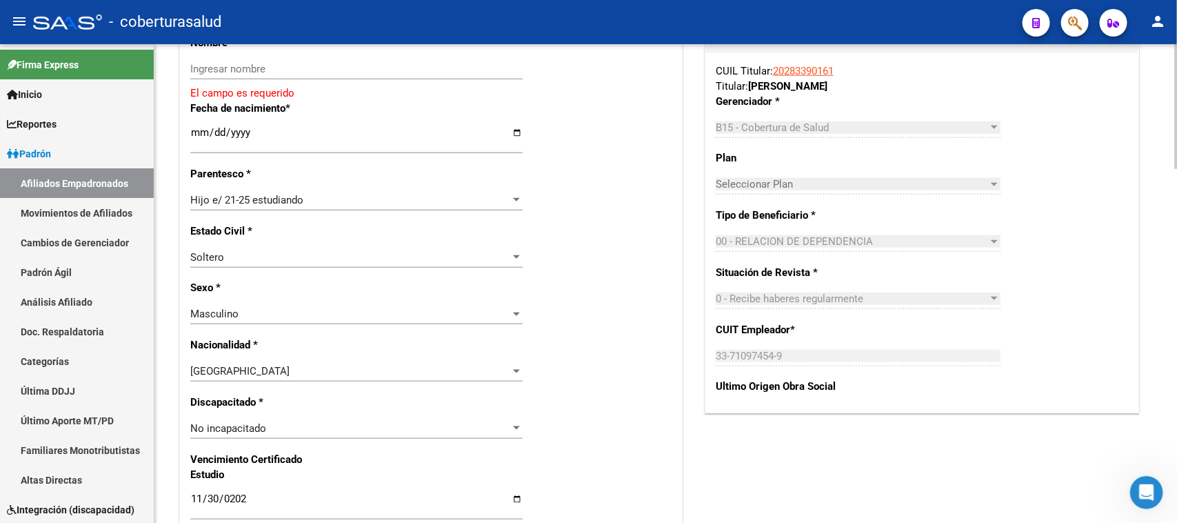
scroll to position [566, 0]
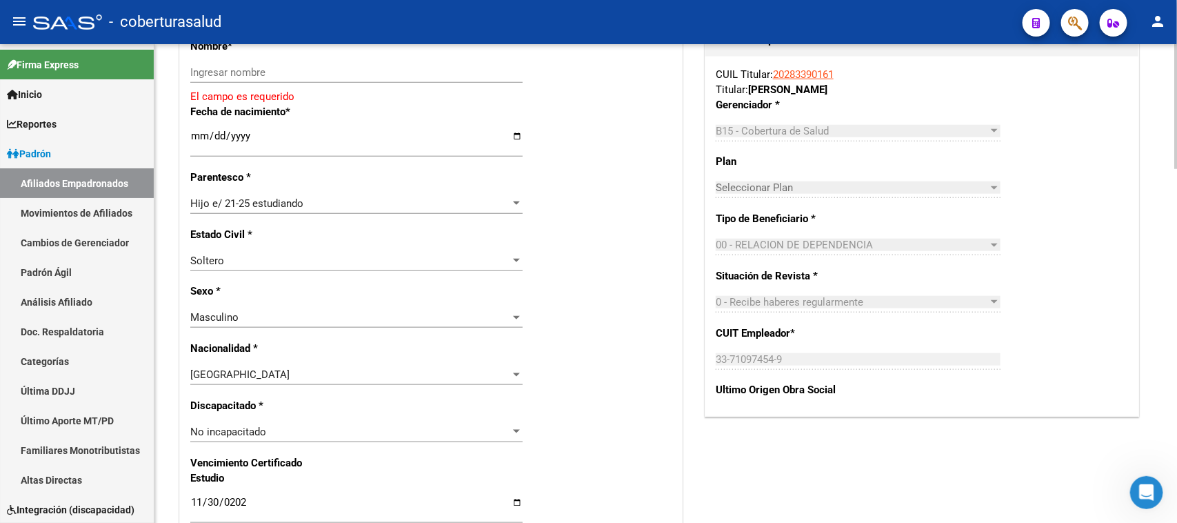
click at [941, 245] on div at bounding box center [1175, 252] width 3 height 125
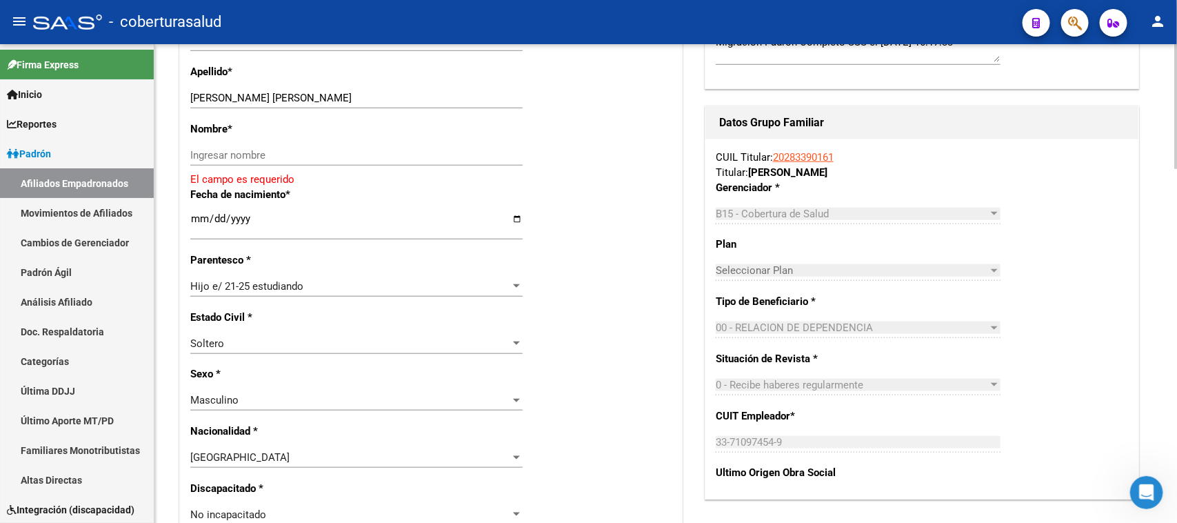
scroll to position [470, 0]
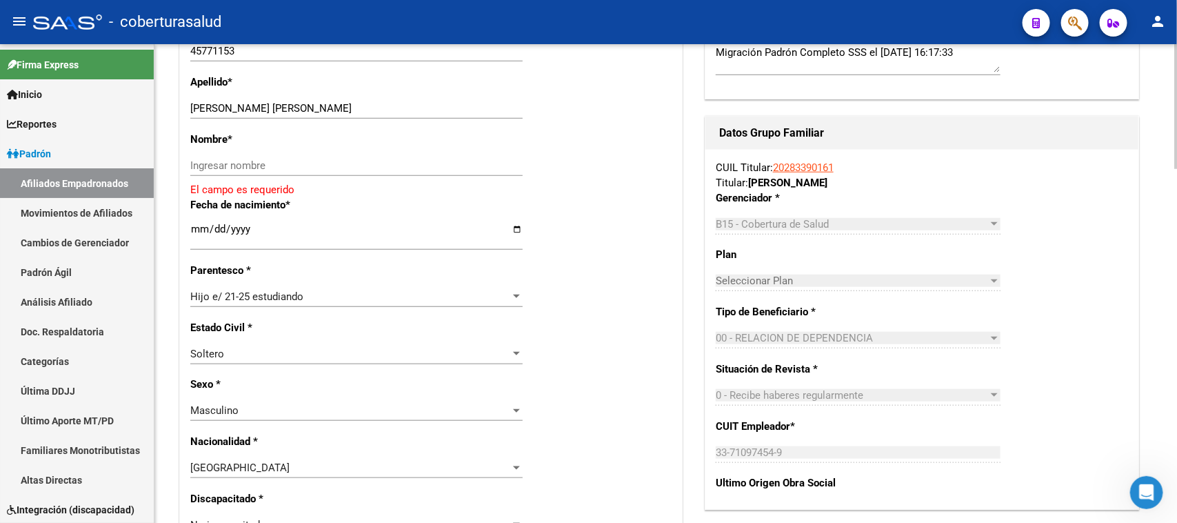
click at [941, 197] on div at bounding box center [1175, 228] width 3 height 125
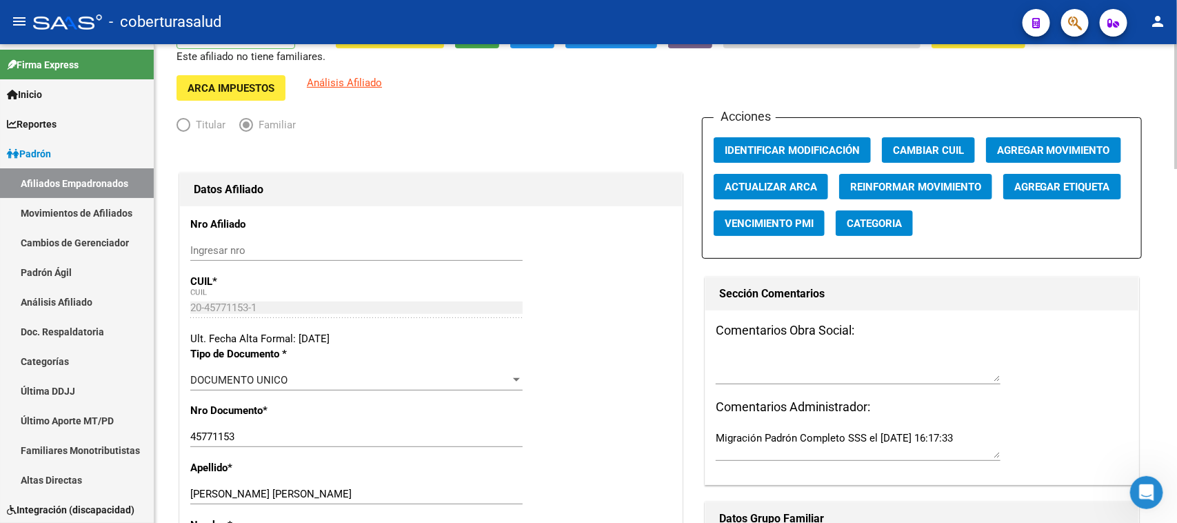
click at [941, 98] on div at bounding box center [1175, 129] width 3 height 125
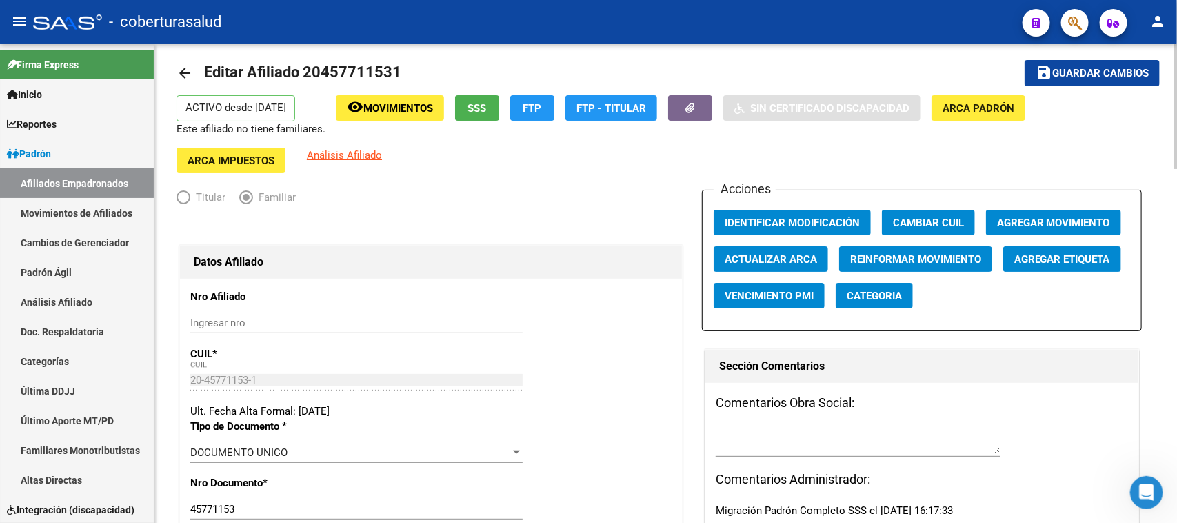
scroll to position [0, 0]
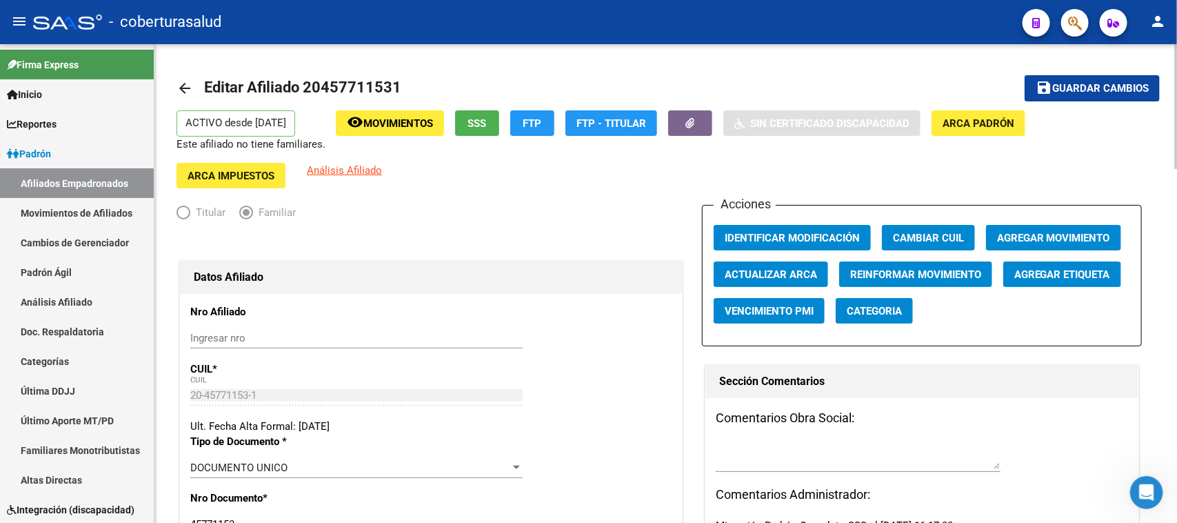
click at [941, 88] on span "Guardar cambios" at bounding box center [1100, 89] width 97 height 12
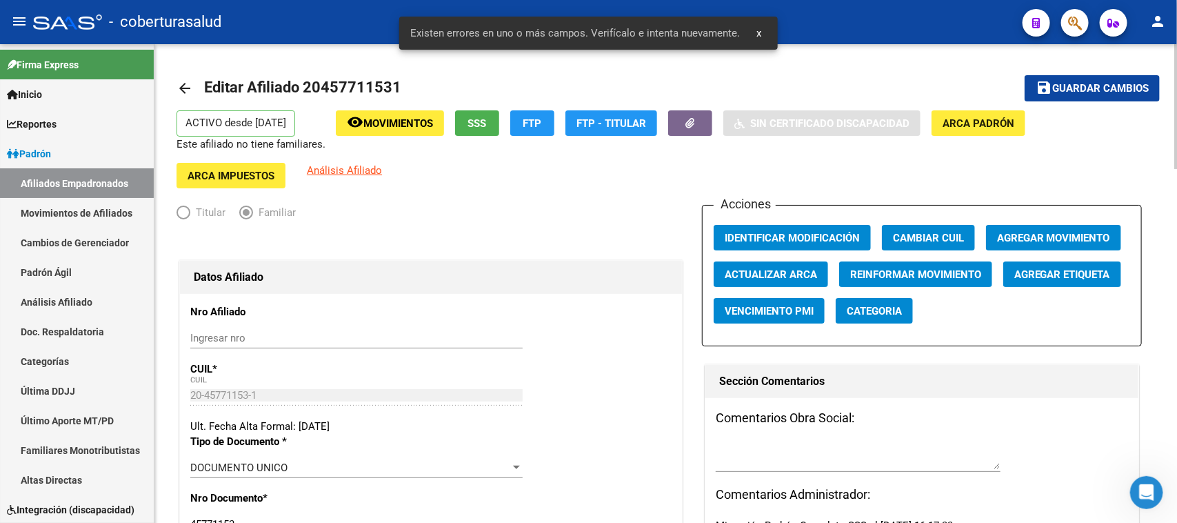
click at [568, 236] on div at bounding box center [431, 242] width 509 height 30
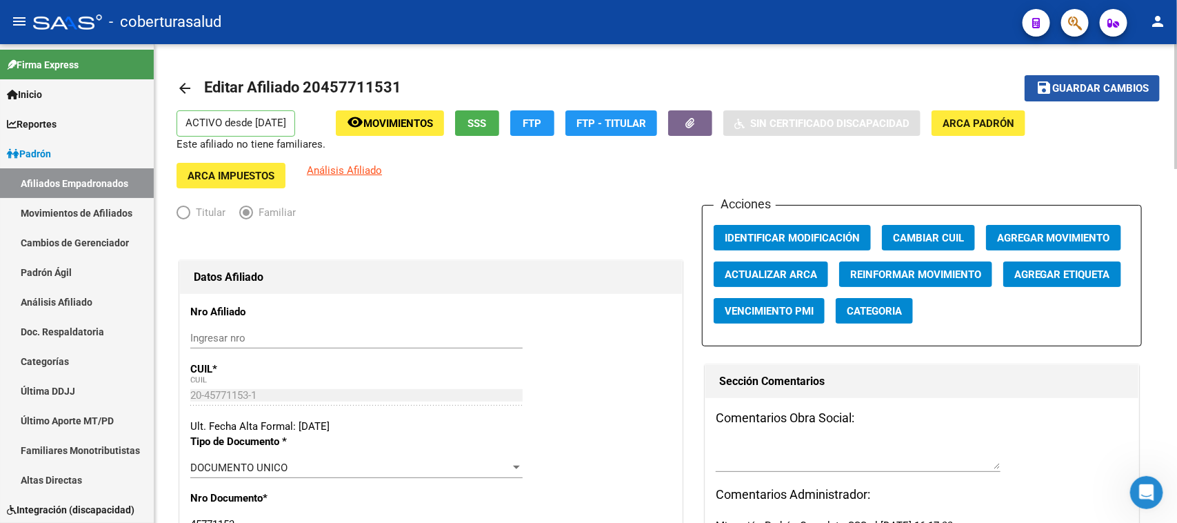
click at [941, 83] on span "Guardar cambios" at bounding box center [1100, 89] width 97 height 12
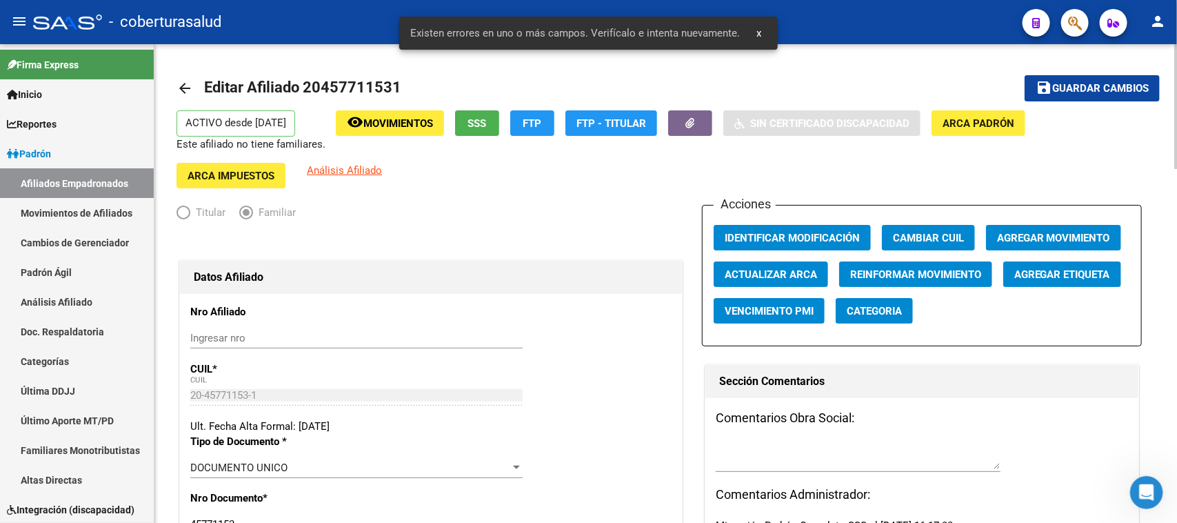
click at [586, 277] on h1 "Datos Afiliado" at bounding box center [431, 277] width 474 height 22
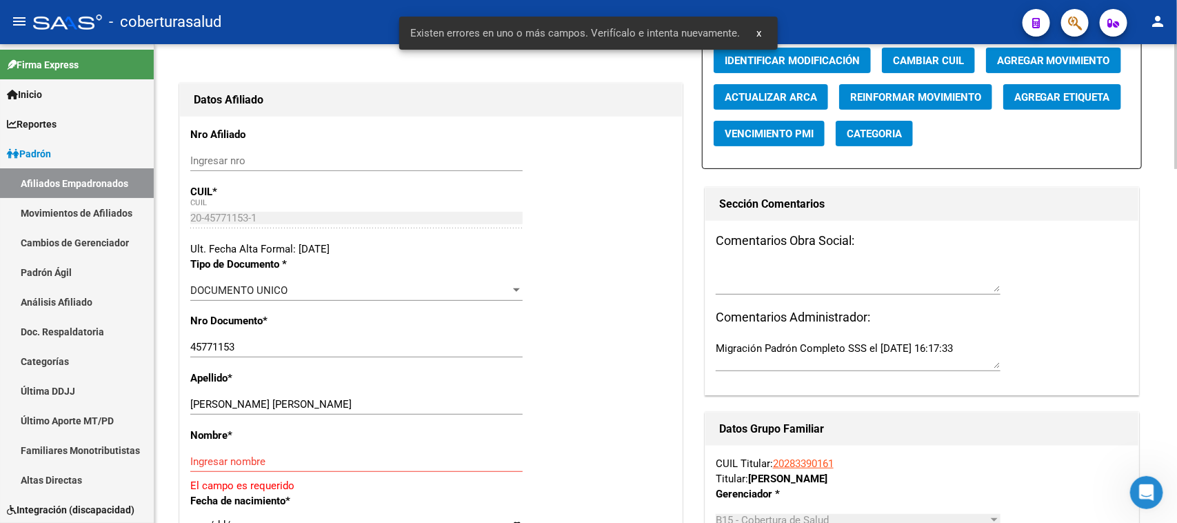
scroll to position [259, 0]
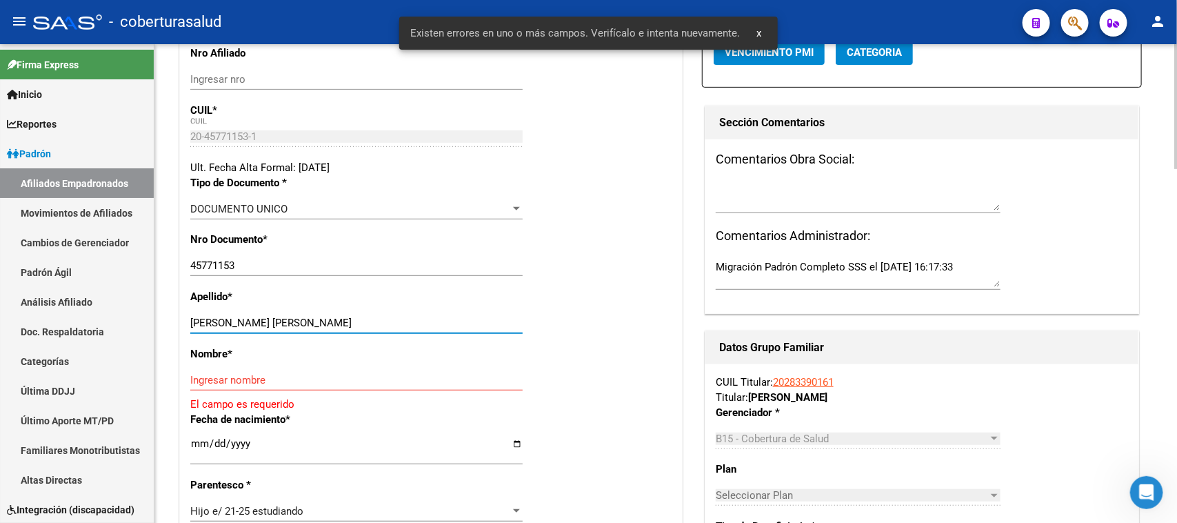
drag, startPoint x: 278, startPoint y: 309, endPoint x: 359, endPoint y: 305, distance: 80.8
click at [383, 301] on div "Apellido * COLQUE VILLALBA AGUSTIN GABRIE Ingresar apellido" at bounding box center [430, 317] width 481 height 57
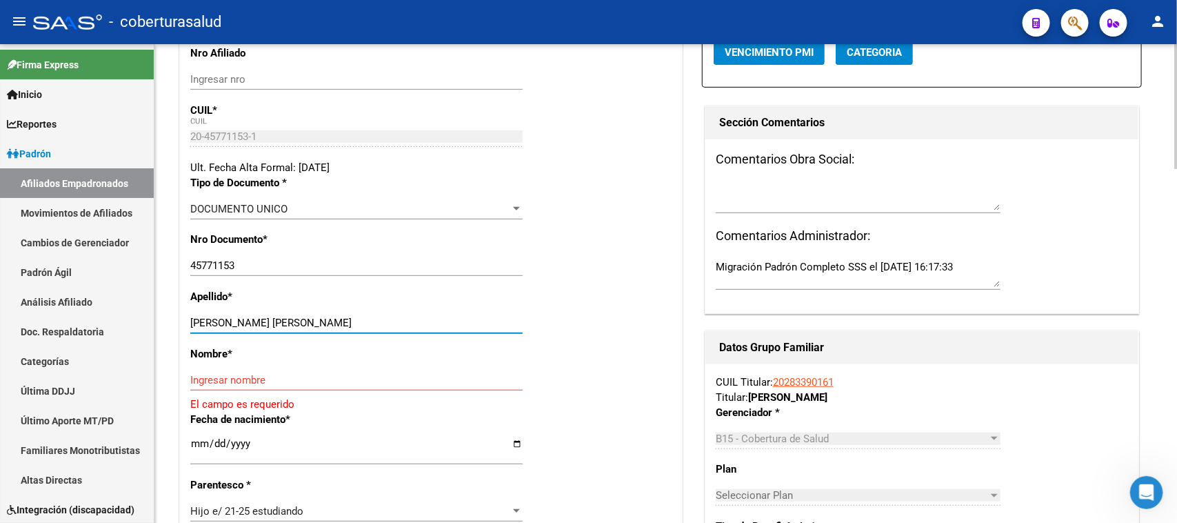
click at [252, 374] on input "Ingresar nombre" at bounding box center [356, 380] width 332 height 12
paste input "AGUSTIN GABRIE"
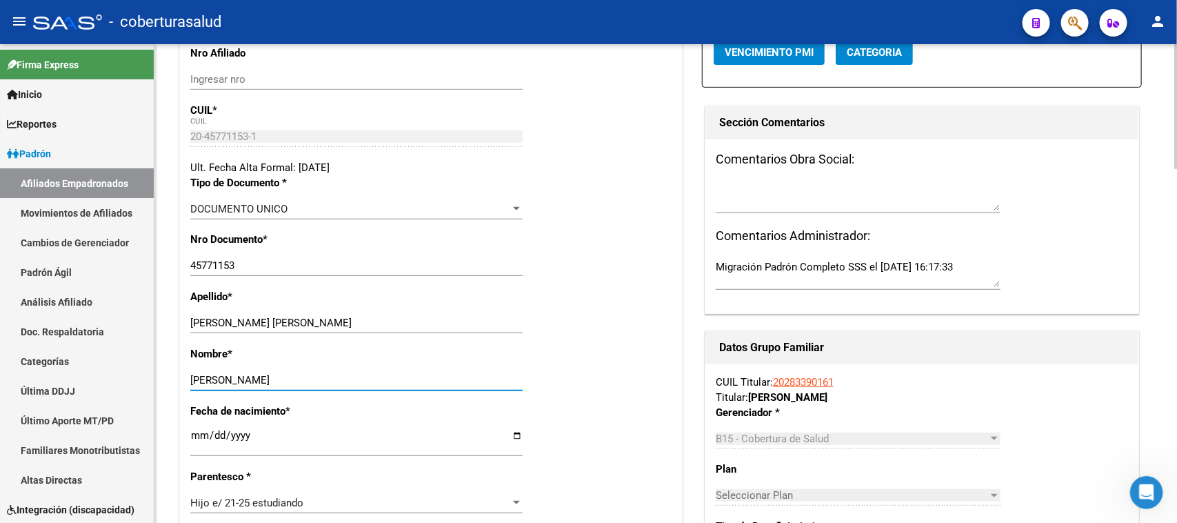
type input "AGUSTIN GABRIEL"
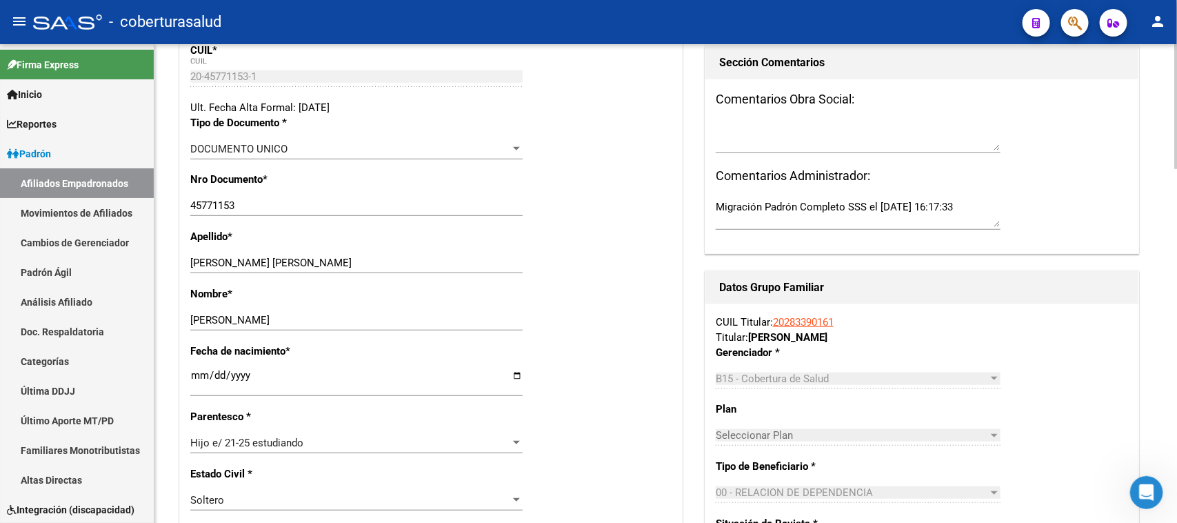
scroll to position [345, 0]
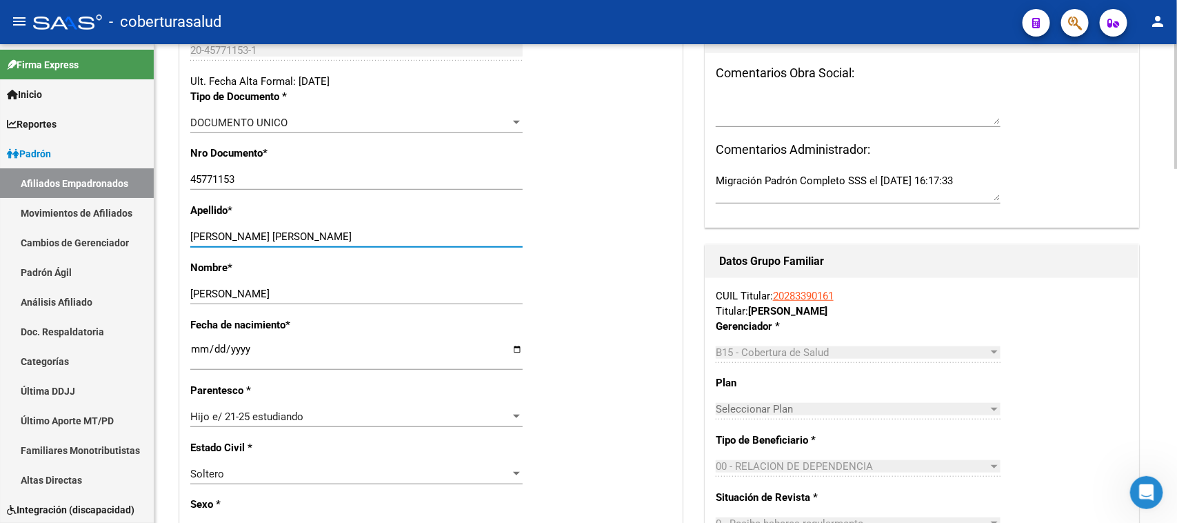
drag, startPoint x: 376, startPoint y: 228, endPoint x: 281, endPoint y: 228, distance: 94.5
click at [281, 230] on input "COLQUE VILLALBA AGUSTIN GABRIE" at bounding box center [356, 236] width 332 height 12
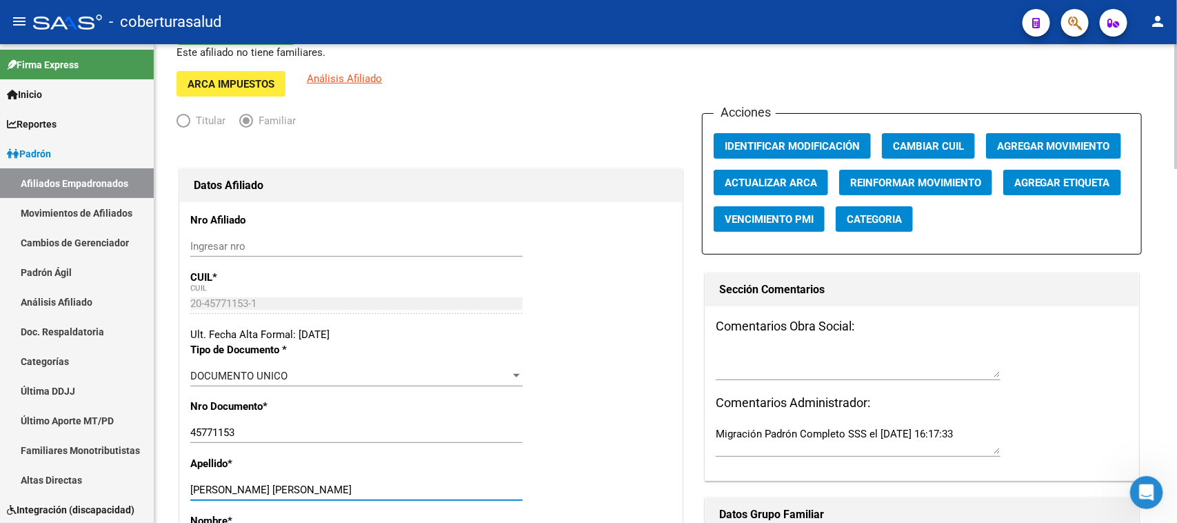
scroll to position [0, 0]
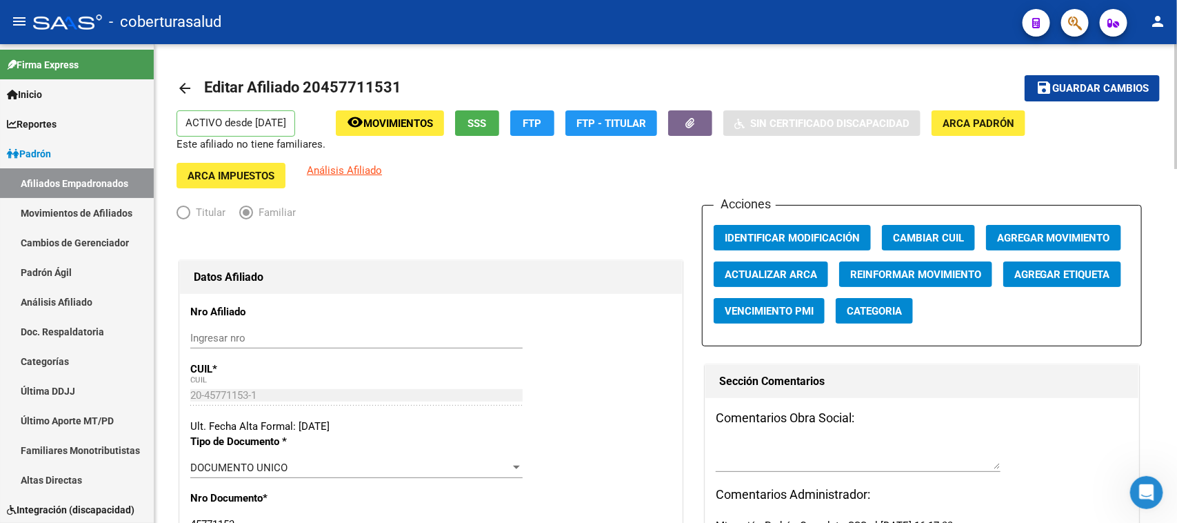
click at [941, 50] on div at bounding box center [1175, 106] width 3 height 125
type input "COLQUE VILLALBA"
click at [941, 85] on span "Guardar cambios" at bounding box center [1100, 89] width 97 height 12
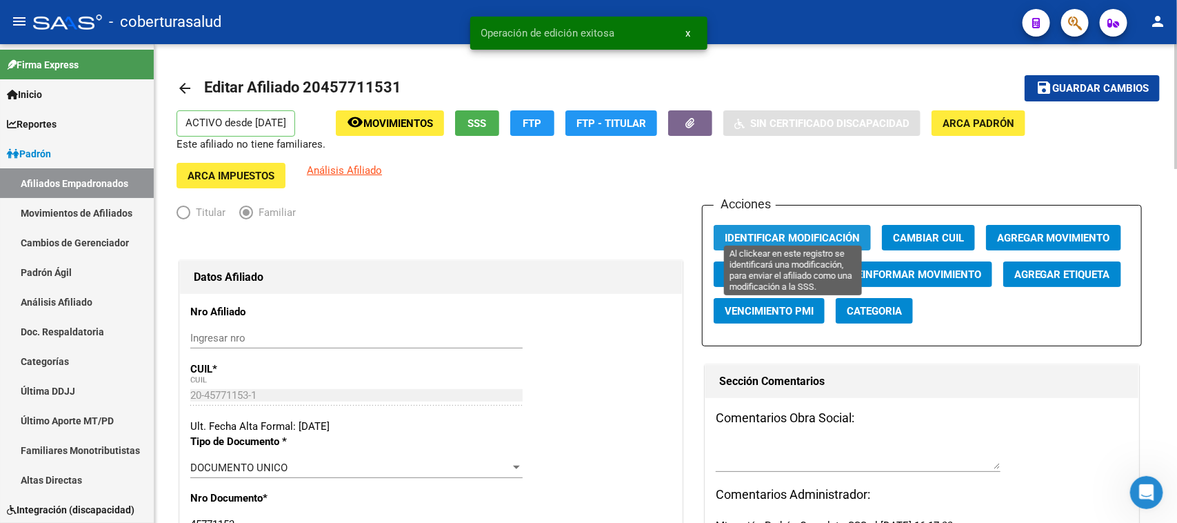
click at [755, 232] on span "Identificar Modificación" at bounding box center [792, 238] width 135 height 12
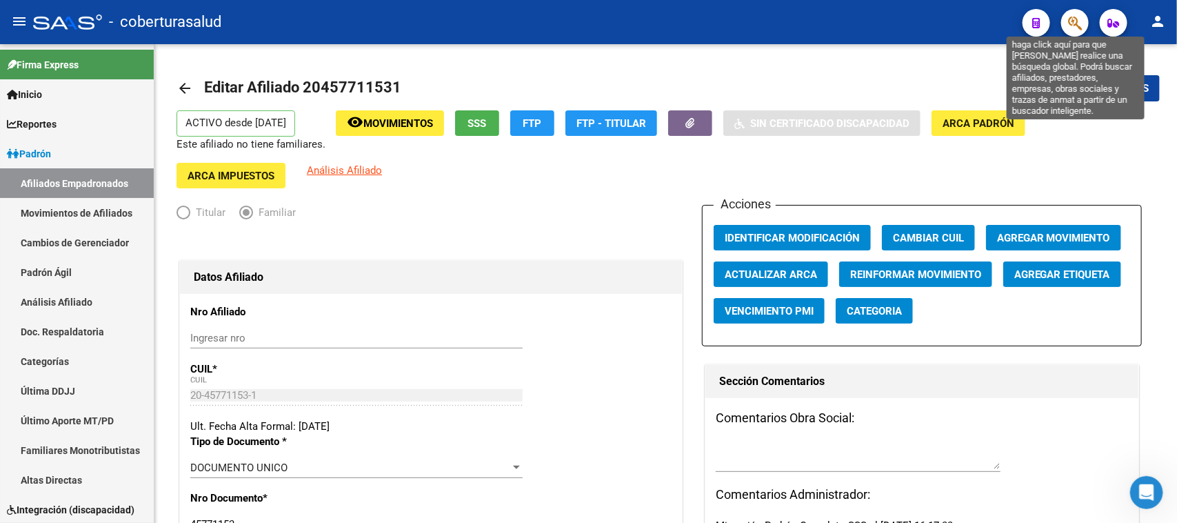
click at [941, 21] on icon "button" at bounding box center [1075, 23] width 14 height 16
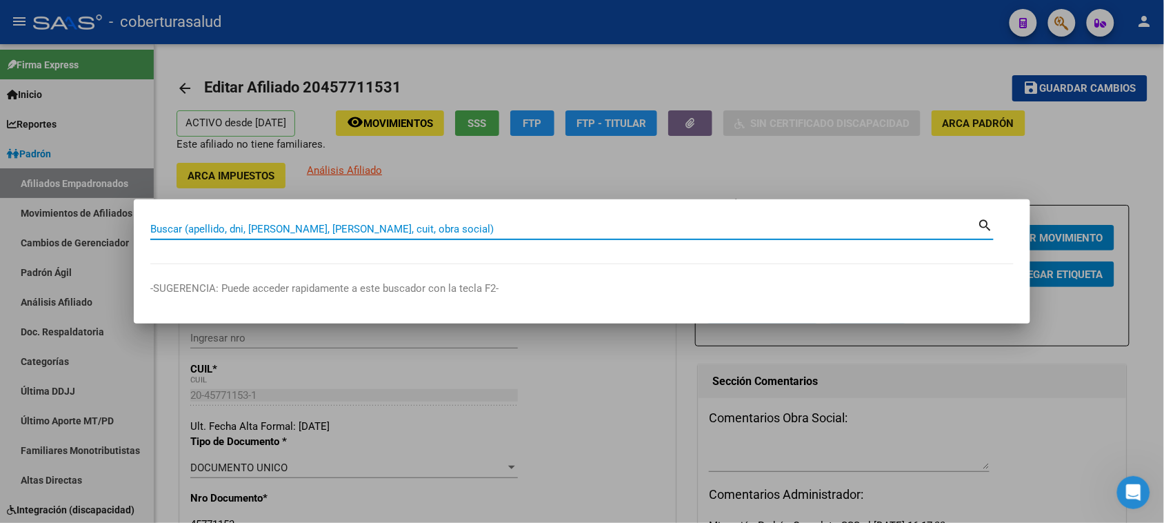
click at [194, 230] on input "Buscar (apellido, dni, [PERSON_NAME], [PERSON_NAME], cuit, obra social)" at bounding box center [564, 229] width 828 height 12
paste input "20458015849"
type input "20458015849"
click at [941, 225] on mat-icon "search" at bounding box center [986, 224] width 16 height 17
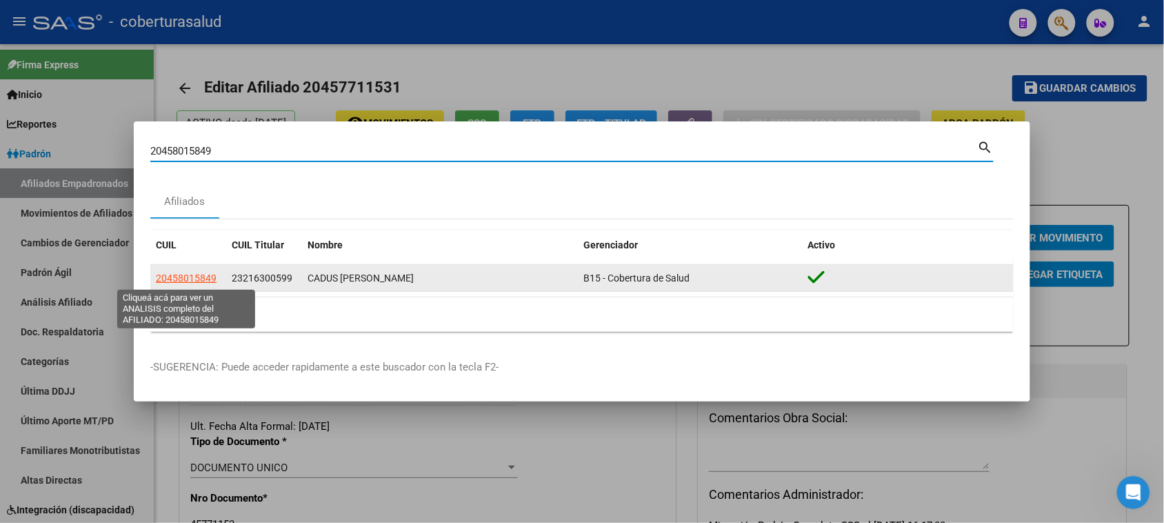
click at [174, 276] on span "20458015849" at bounding box center [186, 277] width 61 height 11
type textarea "20458015849"
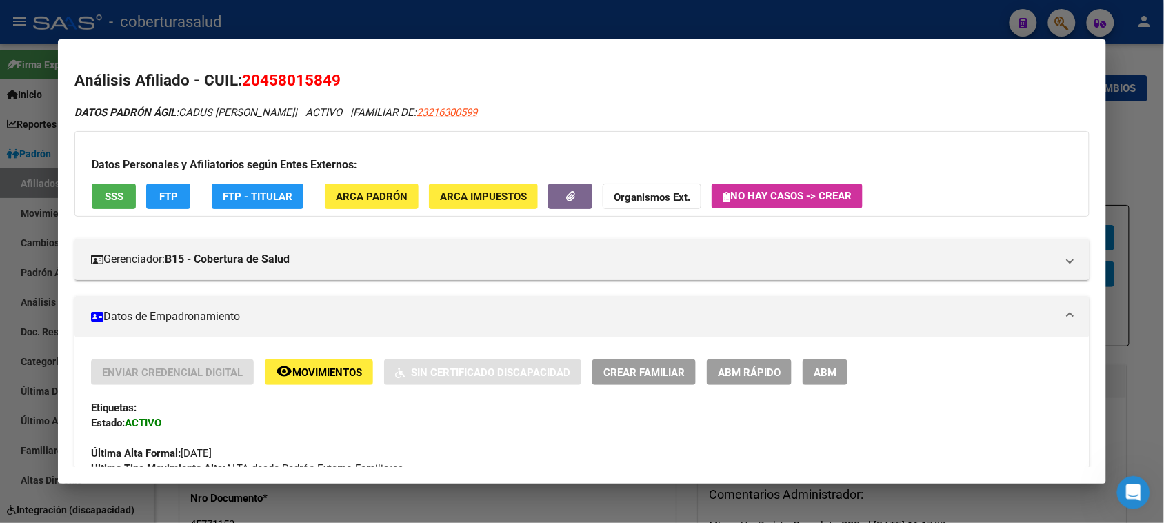
click at [821, 370] on span "ABM" at bounding box center [825, 372] width 23 height 12
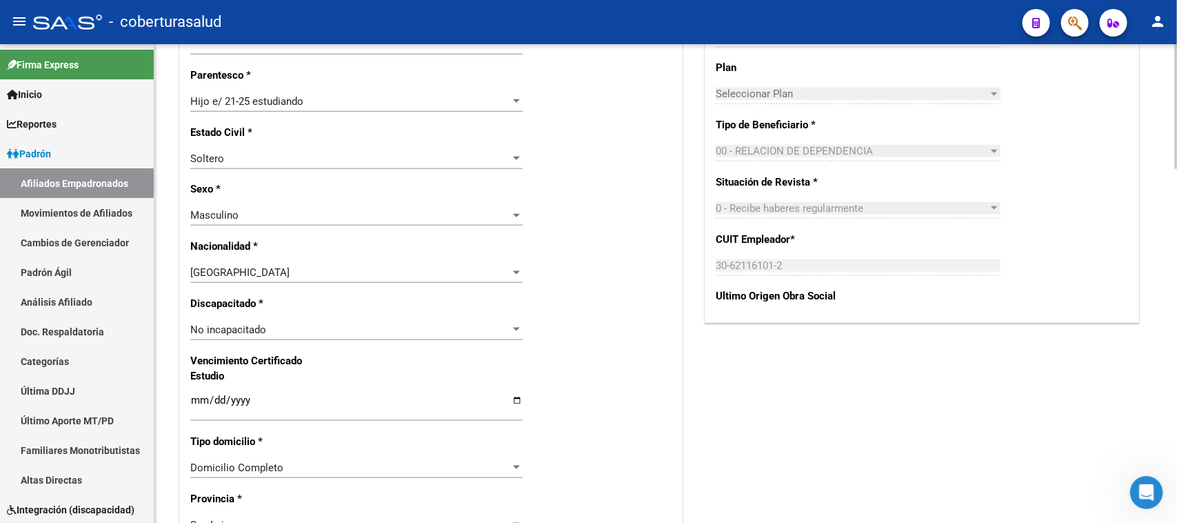
scroll to position [766, 0]
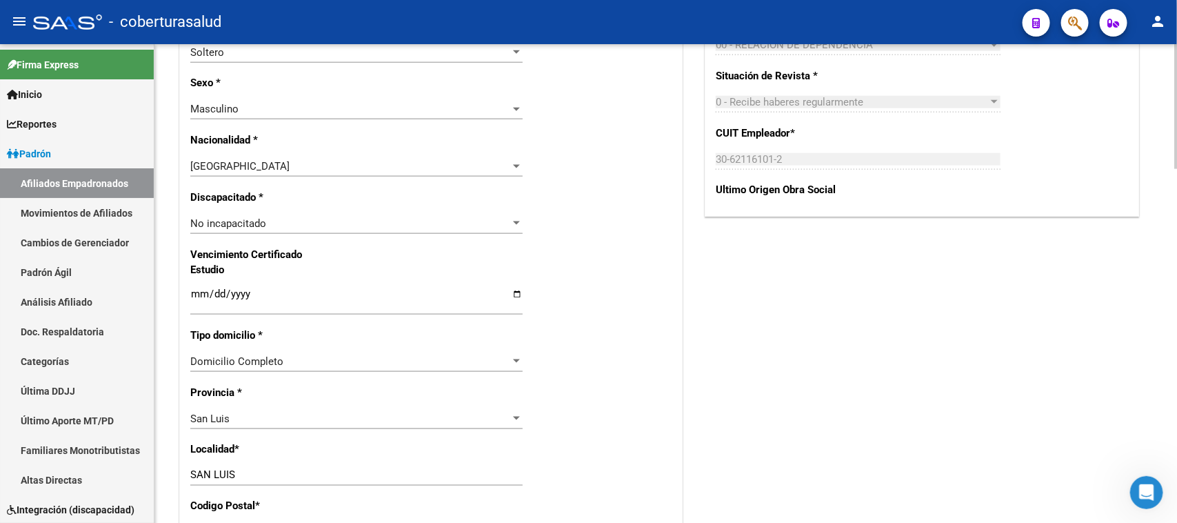
click at [200, 288] on input "Ingresar fecha" at bounding box center [356, 299] width 332 height 22
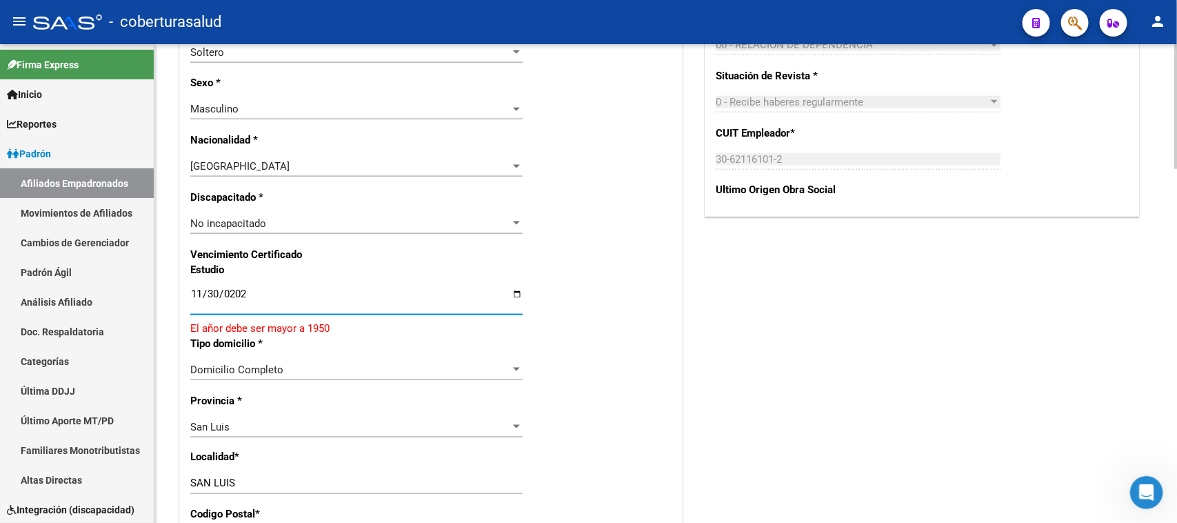
type input "[DATE]"
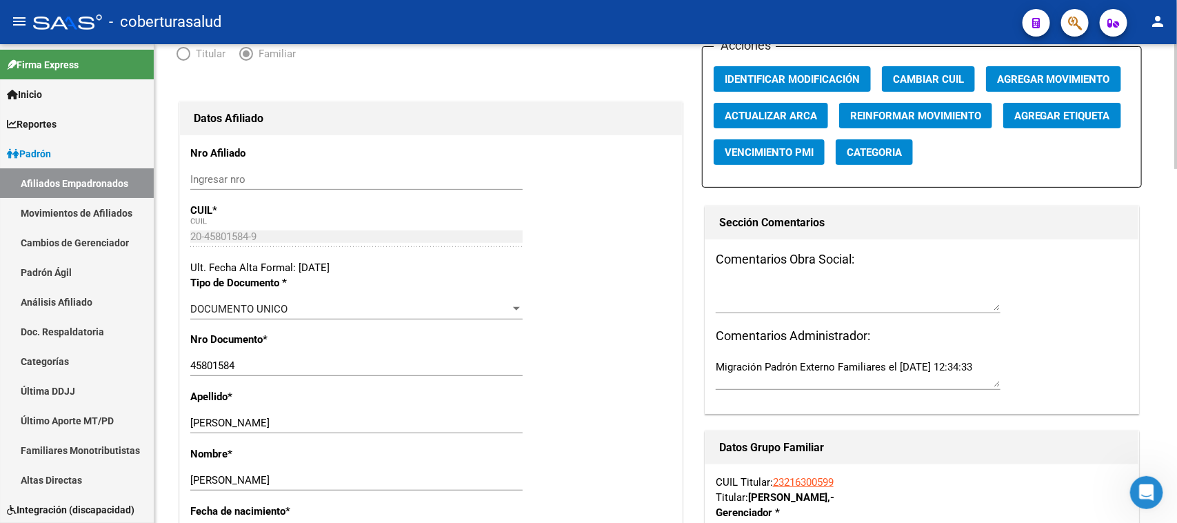
scroll to position [0, 0]
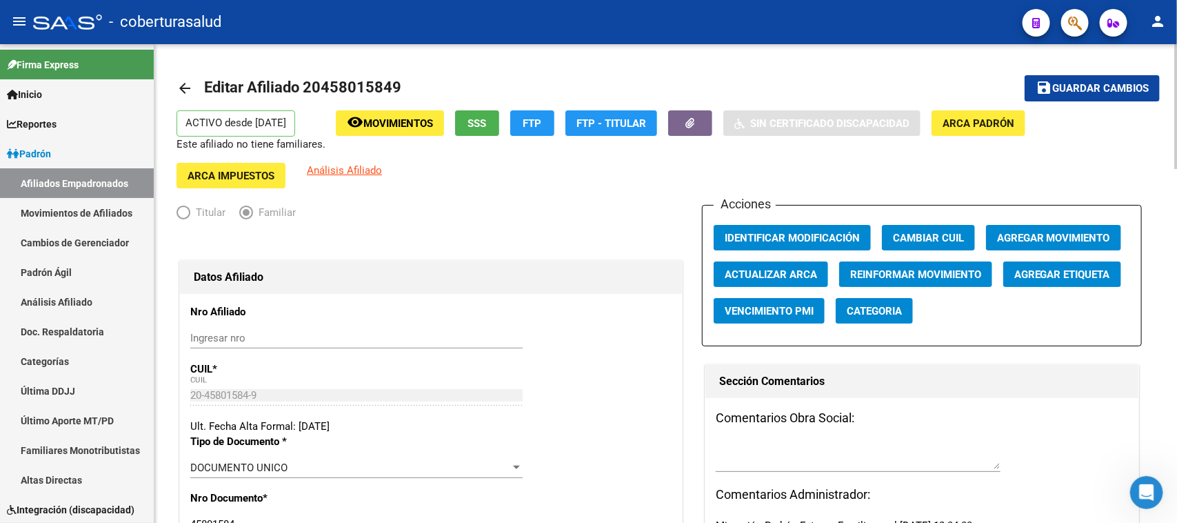
click at [941, 45] on div at bounding box center [1175, 106] width 3 height 125
click at [941, 85] on span "Guardar cambios" at bounding box center [1100, 89] width 97 height 12
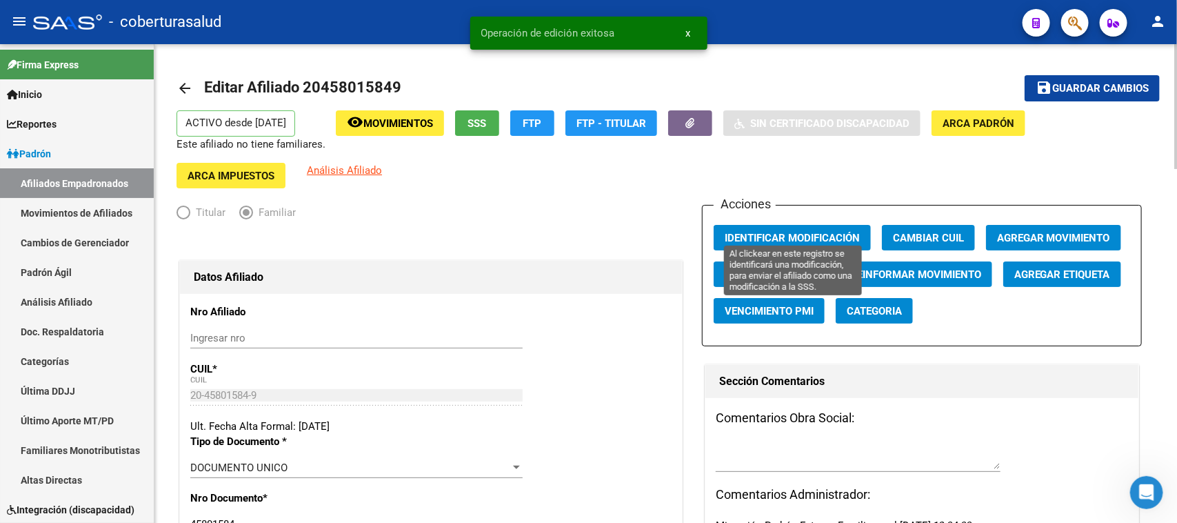
click at [783, 232] on span "Identificar Modificación" at bounding box center [792, 238] width 135 height 12
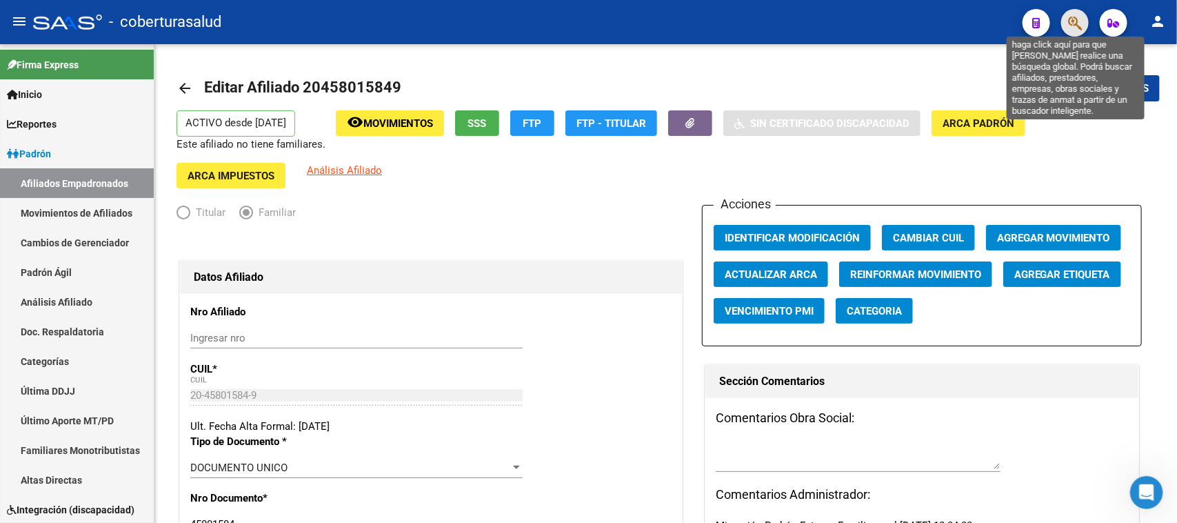
click at [941, 19] on icon "button" at bounding box center [1075, 23] width 14 height 16
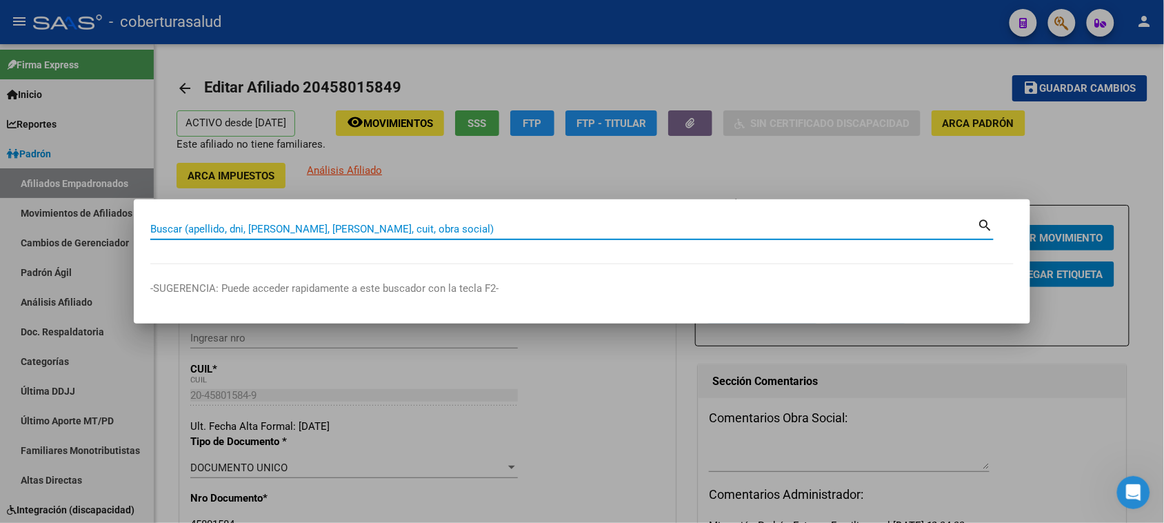
click at [186, 232] on input "Buscar (apellido, dni, [PERSON_NAME], [PERSON_NAME], cuit, obra social)" at bounding box center [564, 229] width 828 height 12
paste input "20460239525"
click at [941, 225] on mat-icon "search" at bounding box center [986, 224] width 16 height 17
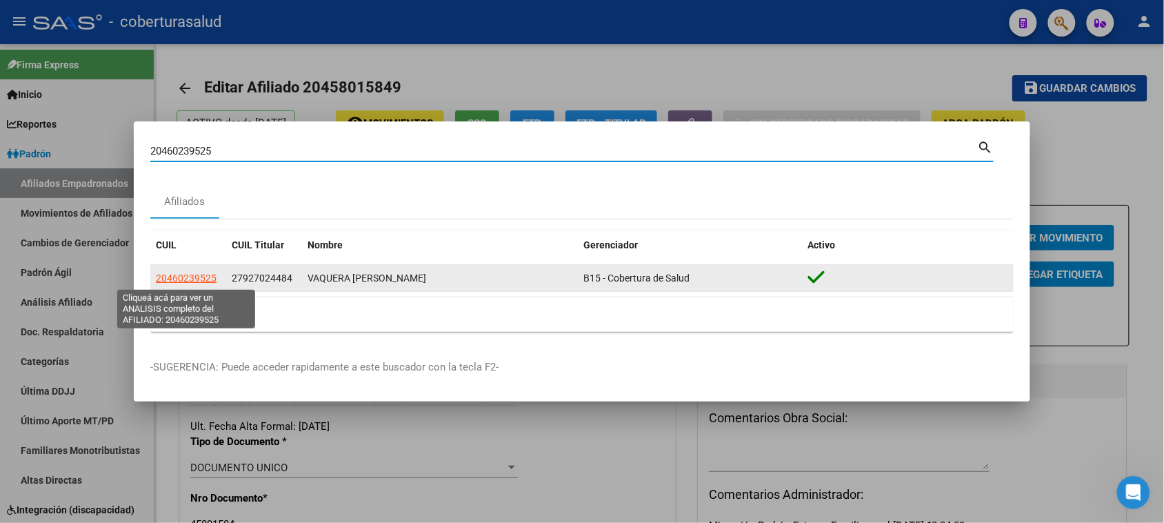
click at [184, 281] on span "20460239525" at bounding box center [186, 277] width 61 height 11
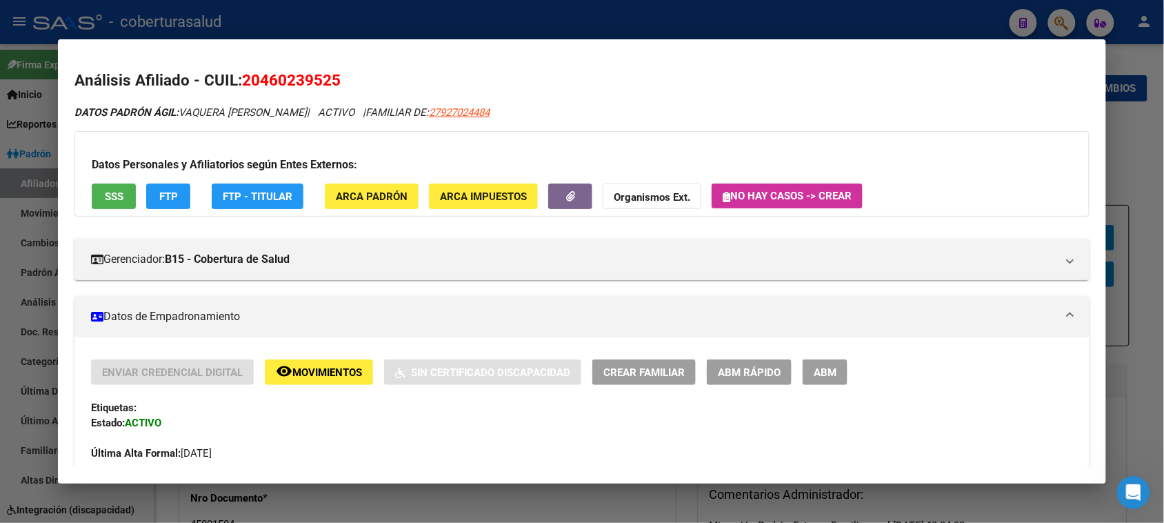
click at [836, 369] on button "ABM" at bounding box center [825, 372] width 45 height 26
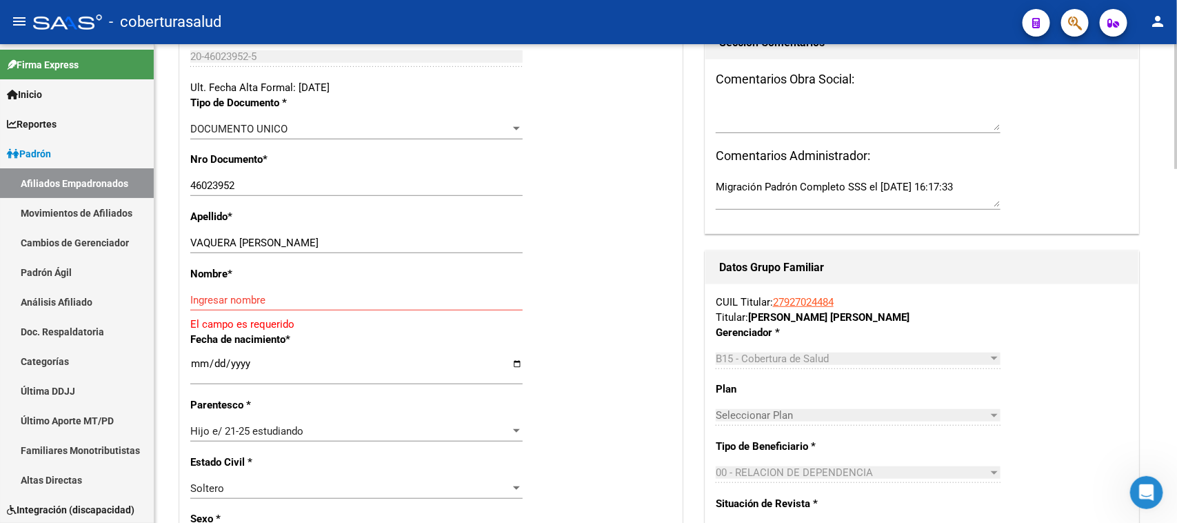
scroll to position [345, 0]
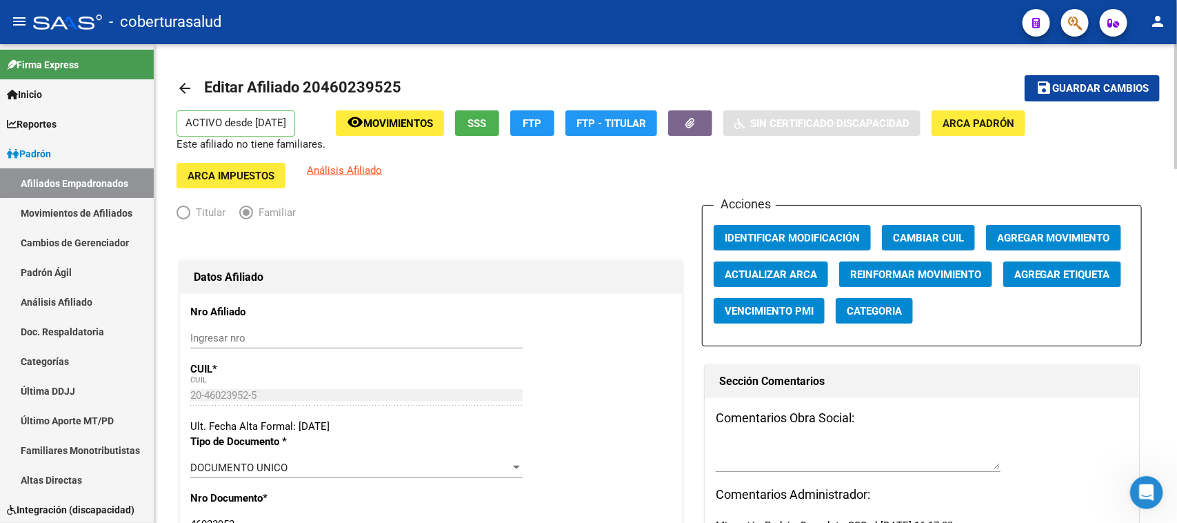
scroll to position [345, 0]
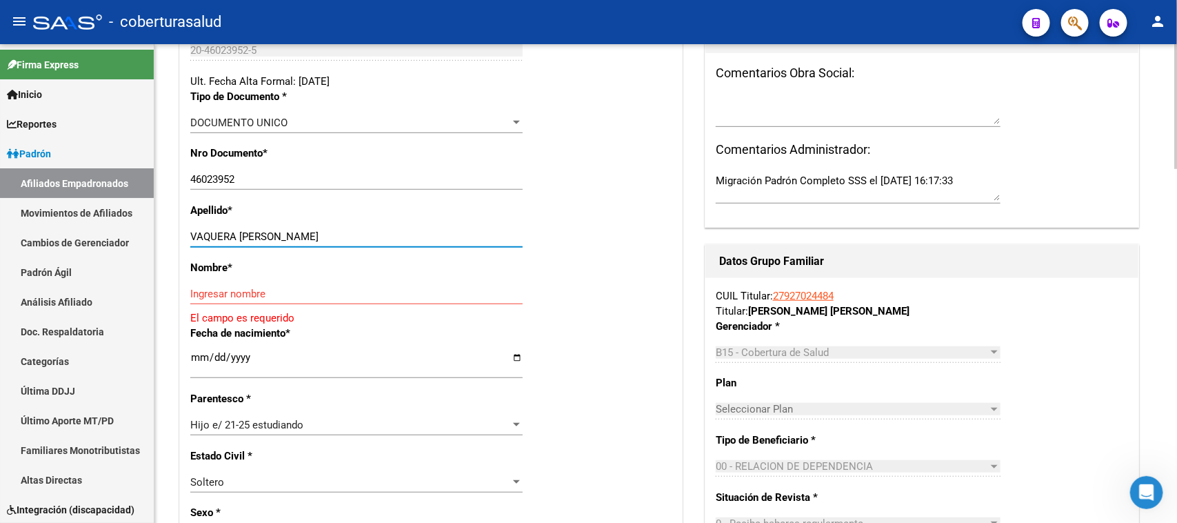
click at [319, 226] on div "VAQUERA [PERSON_NAME] apellido" at bounding box center [356, 236] width 332 height 21
click at [242, 288] on input "Ingresar nombre" at bounding box center [356, 294] width 332 height 12
paste input "[PERSON_NAME]"
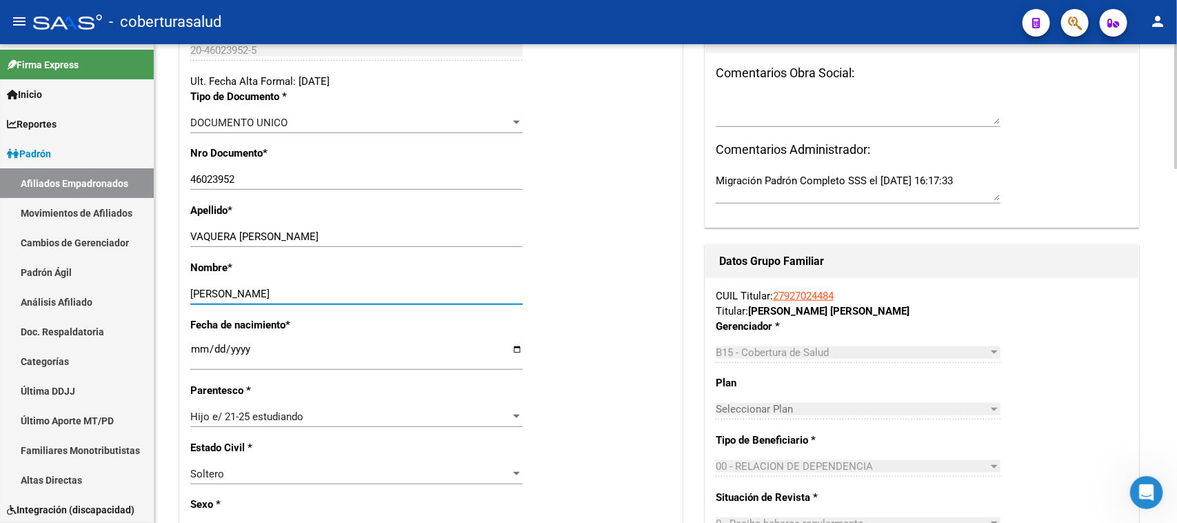
type input "[PERSON_NAME]"
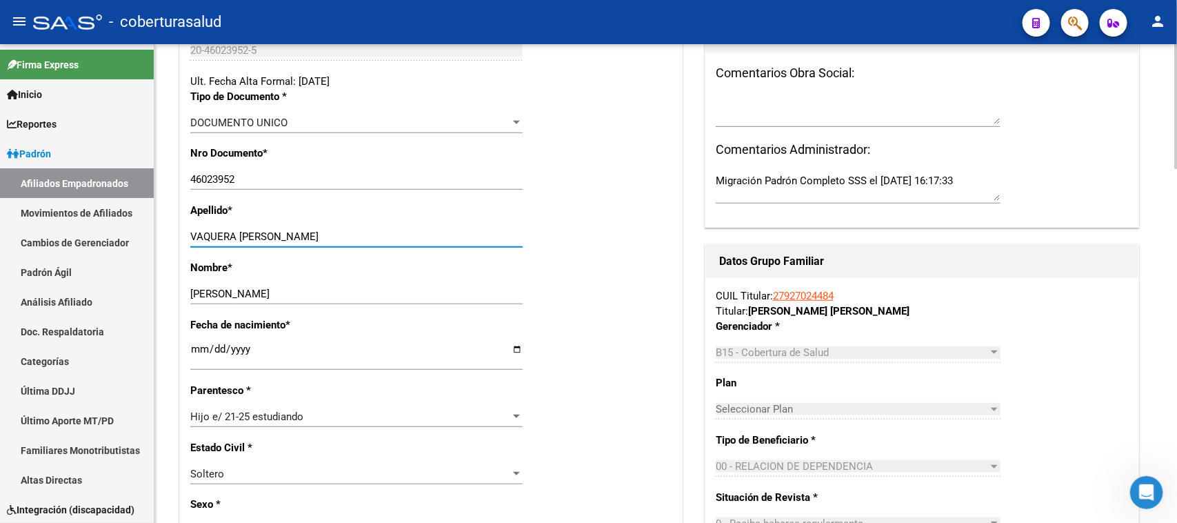
drag, startPoint x: 319, startPoint y: 225, endPoint x: 239, endPoint y: 225, distance: 80.0
click at [239, 230] on input "VAQUERA [PERSON_NAME]" at bounding box center [356, 236] width 332 height 12
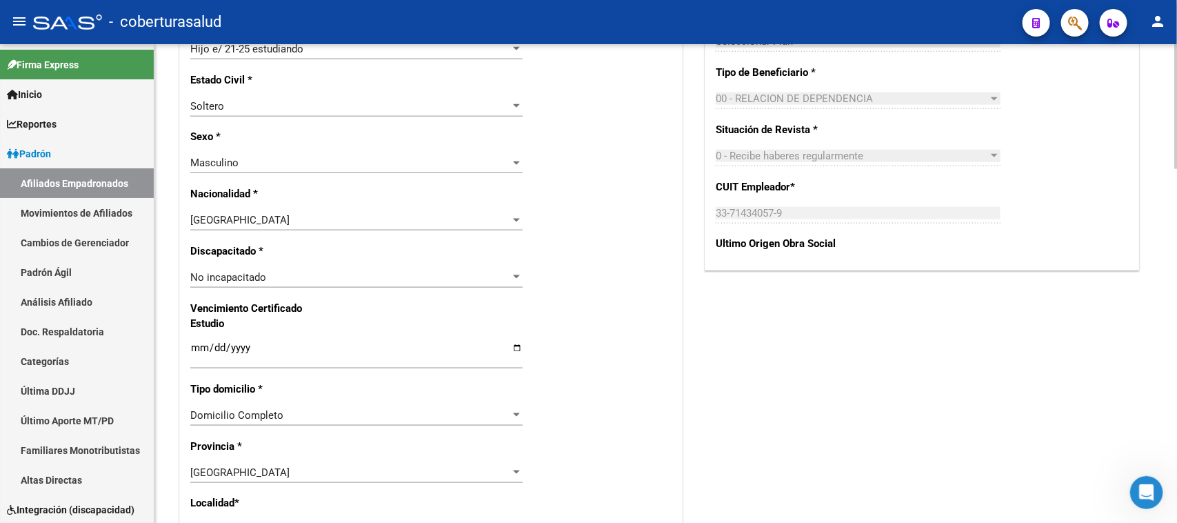
scroll to position [862, 0]
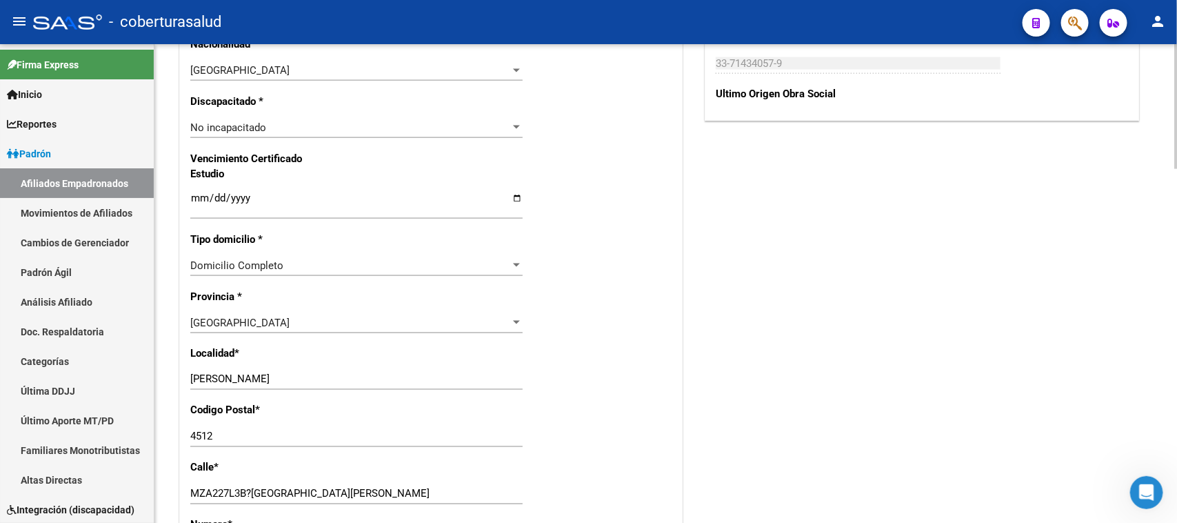
type input "VAQUERA"
click at [195, 192] on input "Ingresar fecha" at bounding box center [356, 203] width 332 height 22
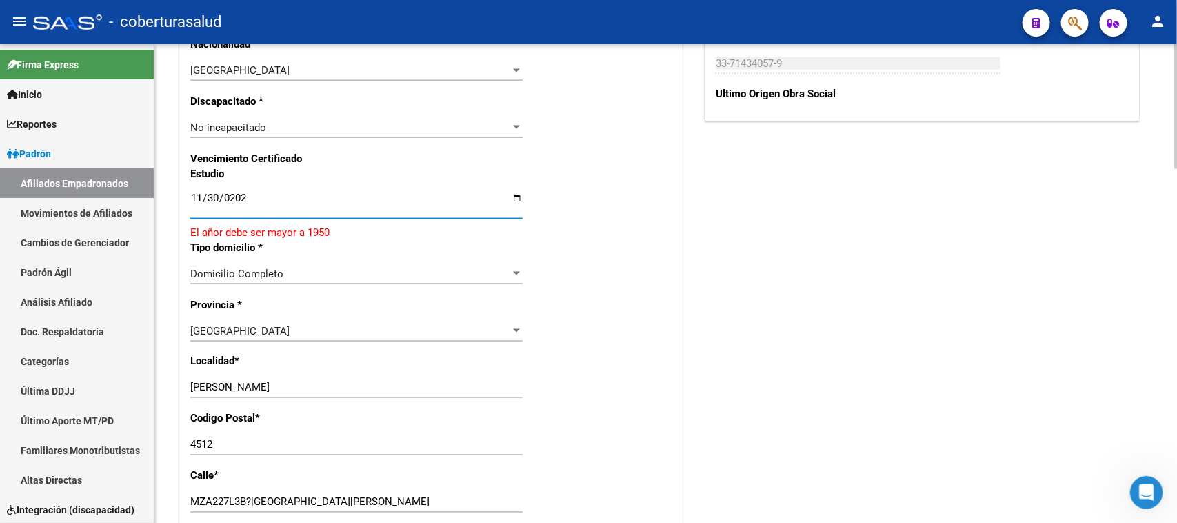
type input "[DATE]"
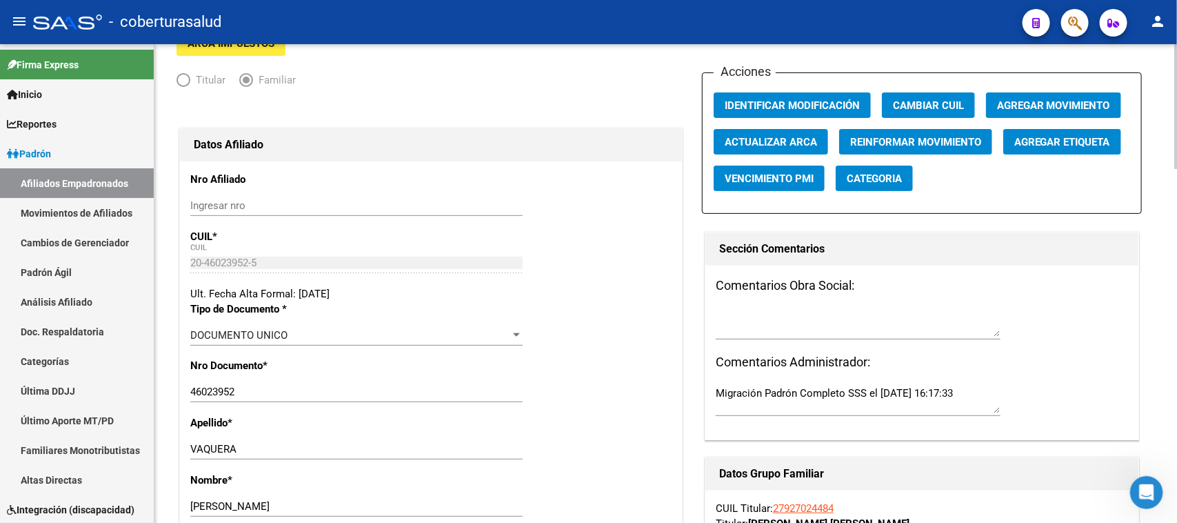
scroll to position [83, 0]
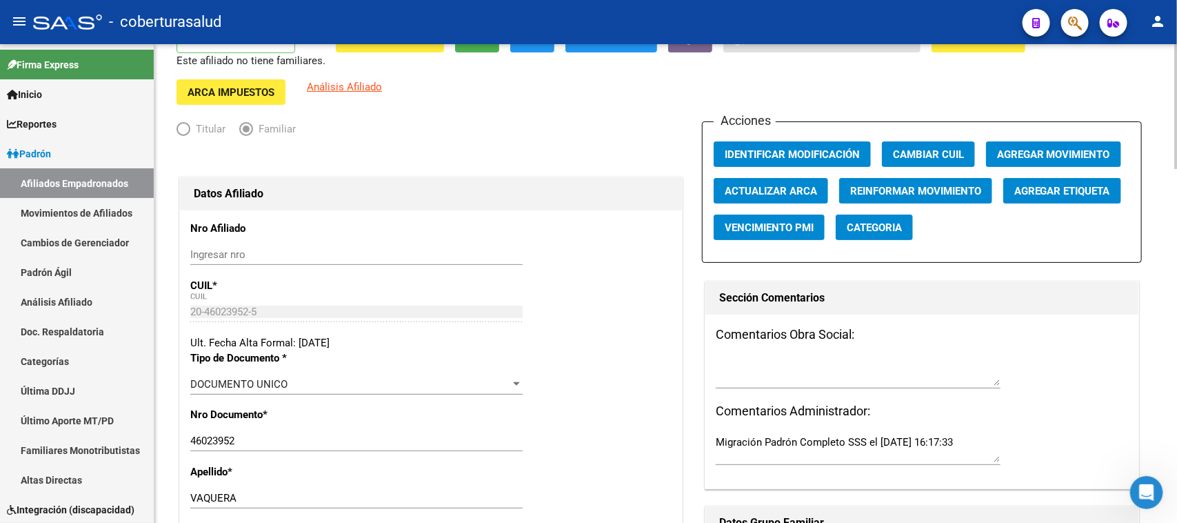
click at [1176, 103] on div at bounding box center [1175, 128] width 3 height 125
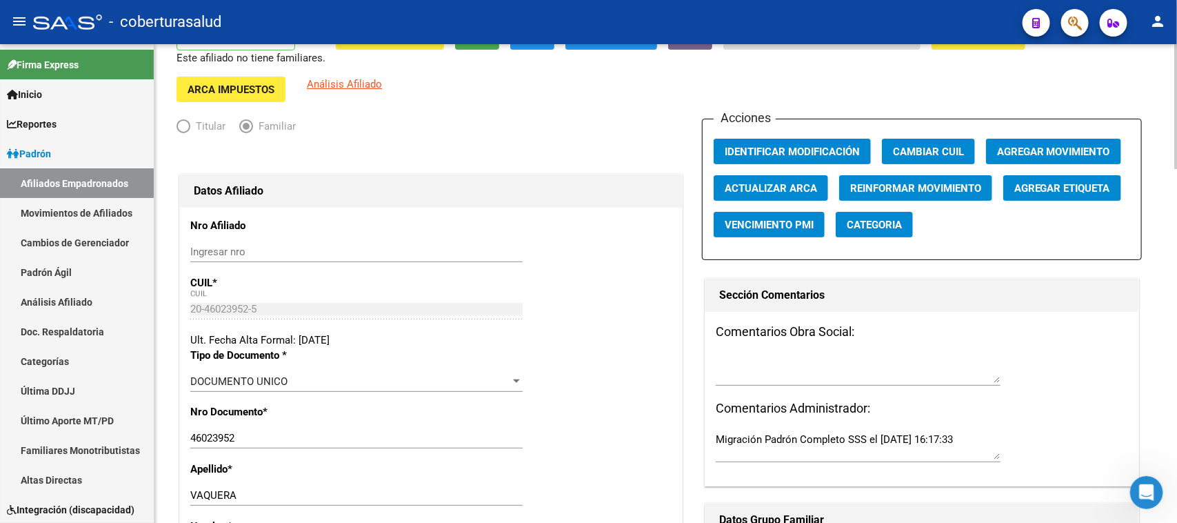
scroll to position [0, 0]
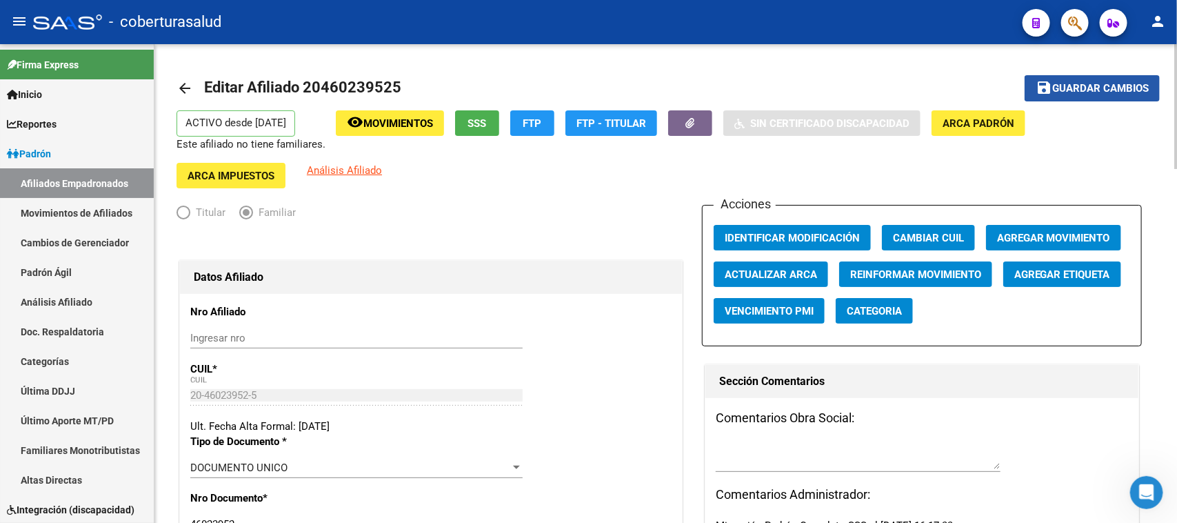
click at [1104, 88] on span "Guardar cambios" at bounding box center [1100, 89] width 97 height 12
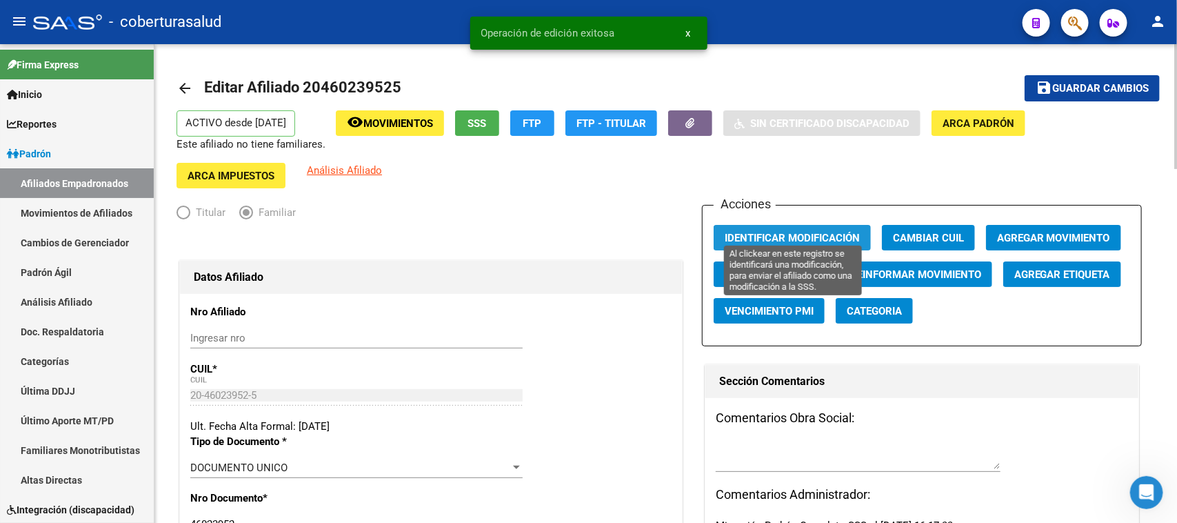
click at [769, 232] on span "Identificar Modificación" at bounding box center [792, 238] width 135 height 12
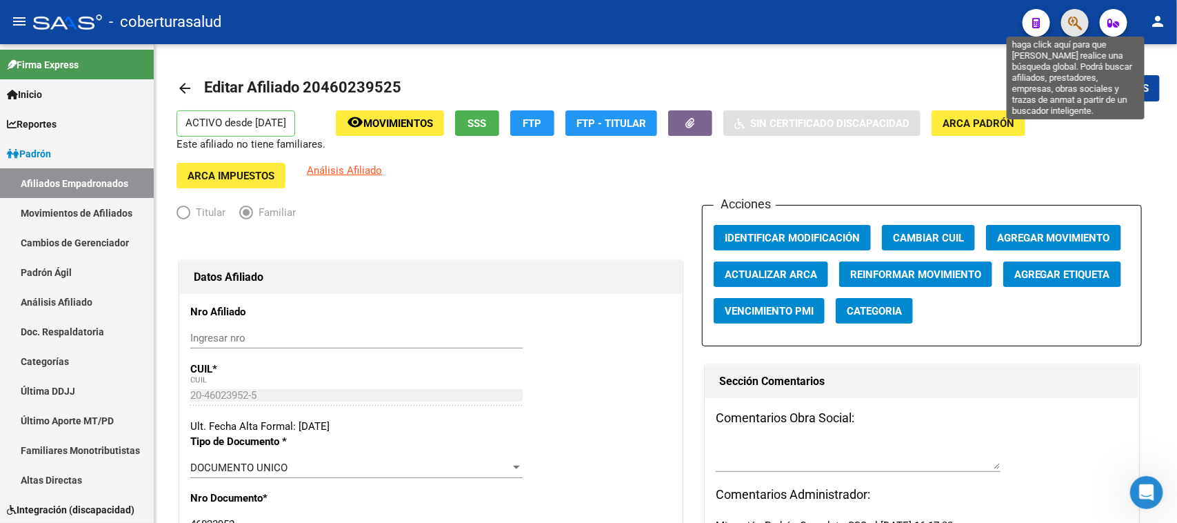
click at [1069, 25] on icon "button" at bounding box center [1075, 23] width 14 height 16
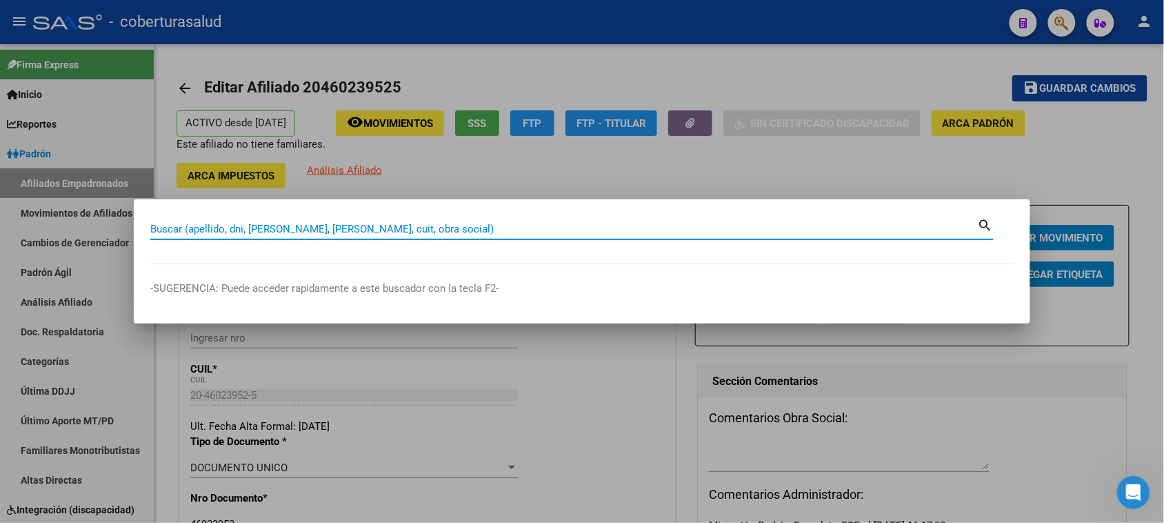
click at [186, 228] on input "Buscar (apellido, dni, [PERSON_NAME], [PERSON_NAME], cuit, obra social)" at bounding box center [564, 229] width 828 height 12
paste input "20460671230"
type input "20460671230"
click at [987, 221] on mat-icon "search" at bounding box center [986, 224] width 16 height 17
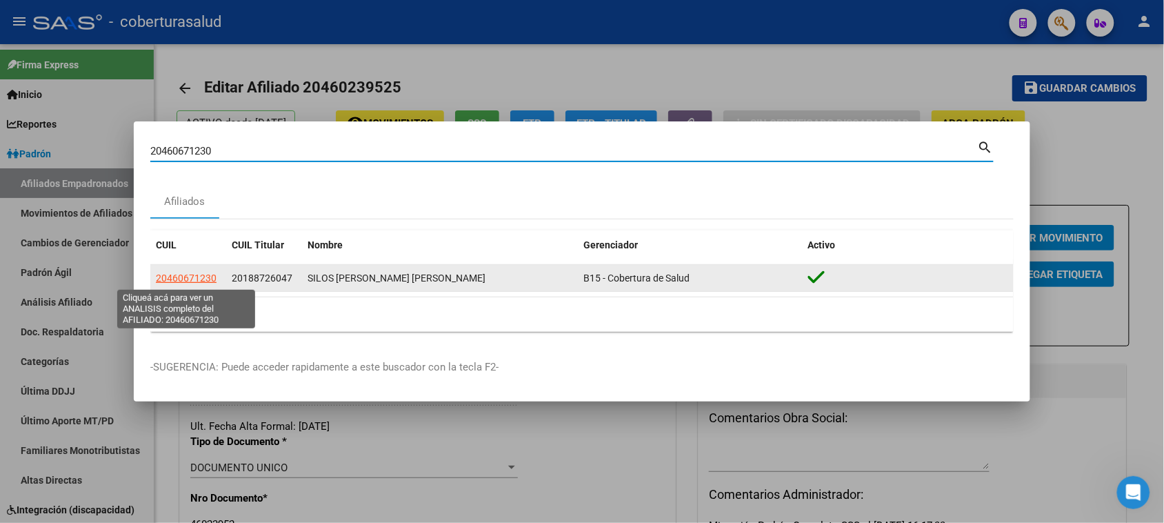
click at [169, 281] on span "20460671230" at bounding box center [186, 277] width 61 height 11
type textarea "20460671230"
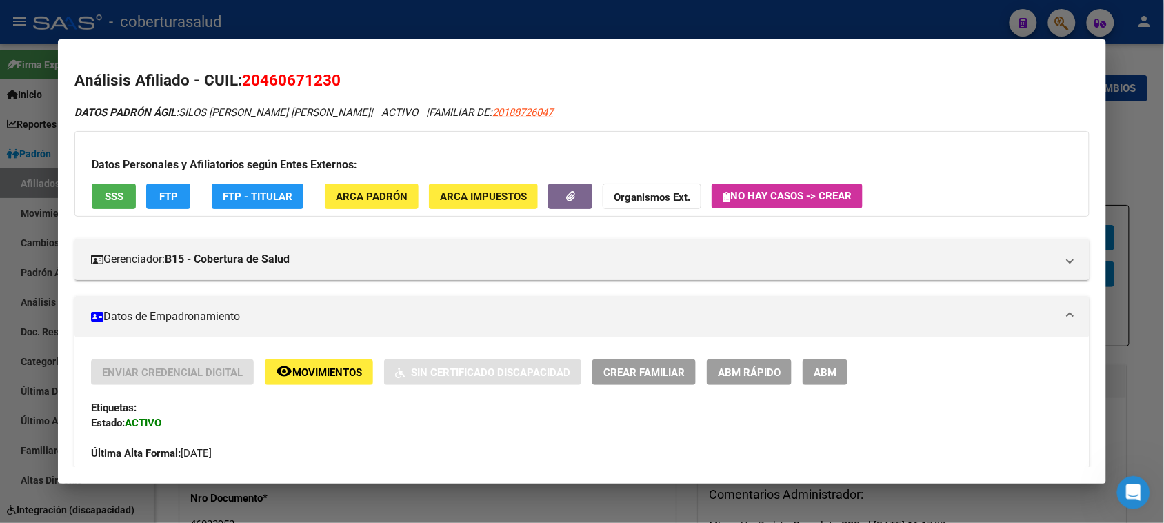
click at [814, 371] on span "ABM" at bounding box center [825, 372] width 23 height 12
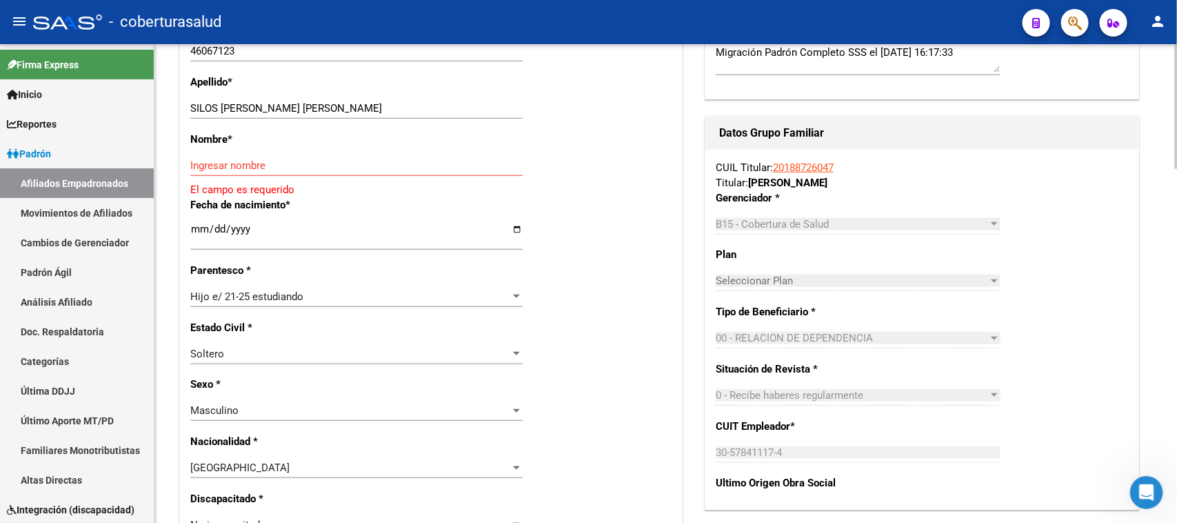
scroll to position [431, 0]
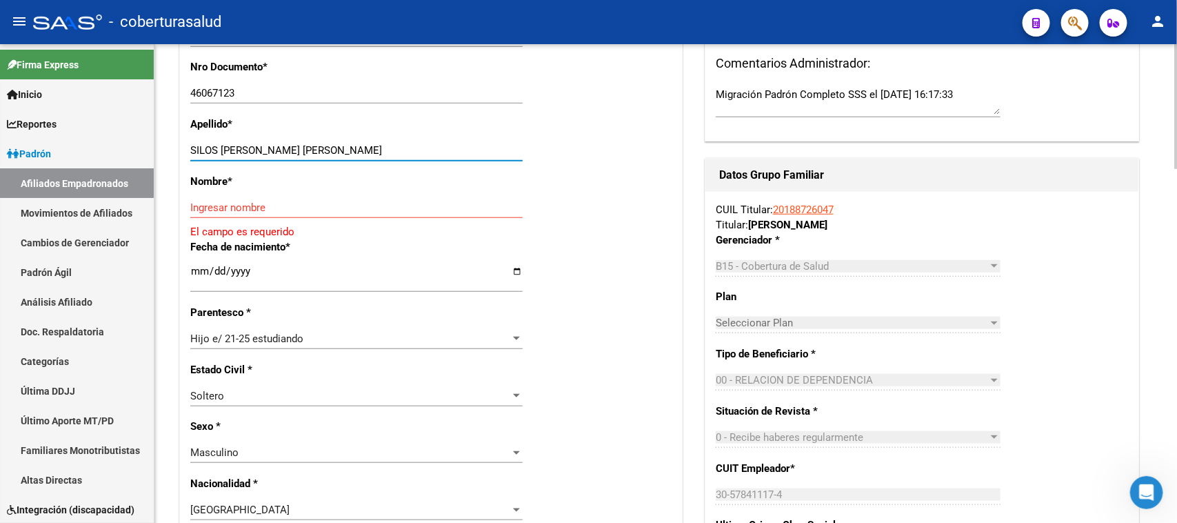
drag, startPoint x: 290, startPoint y: 140, endPoint x: 359, endPoint y: 140, distance: 69.0
click at [359, 144] on input "SILOS [PERSON_NAME] [PERSON_NAME]" at bounding box center [356, 150] width 332 height 12
click at [294, 201] on input "Ingresar nombre" at bounding box center [356, 207] width 332 height 12
paste input "[PERSON_NAME]"
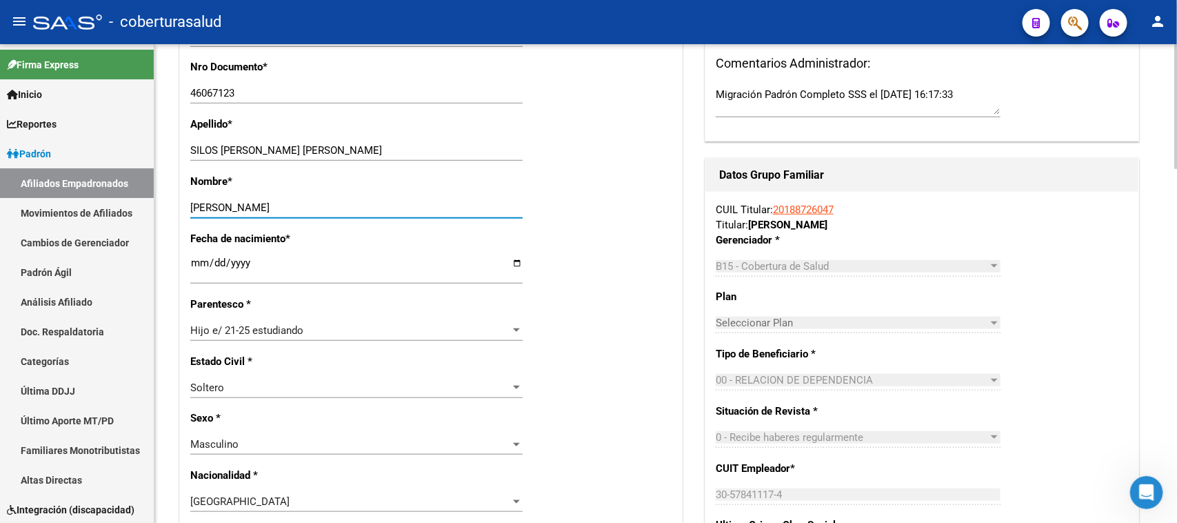
type input "[PERSON_NAME]"
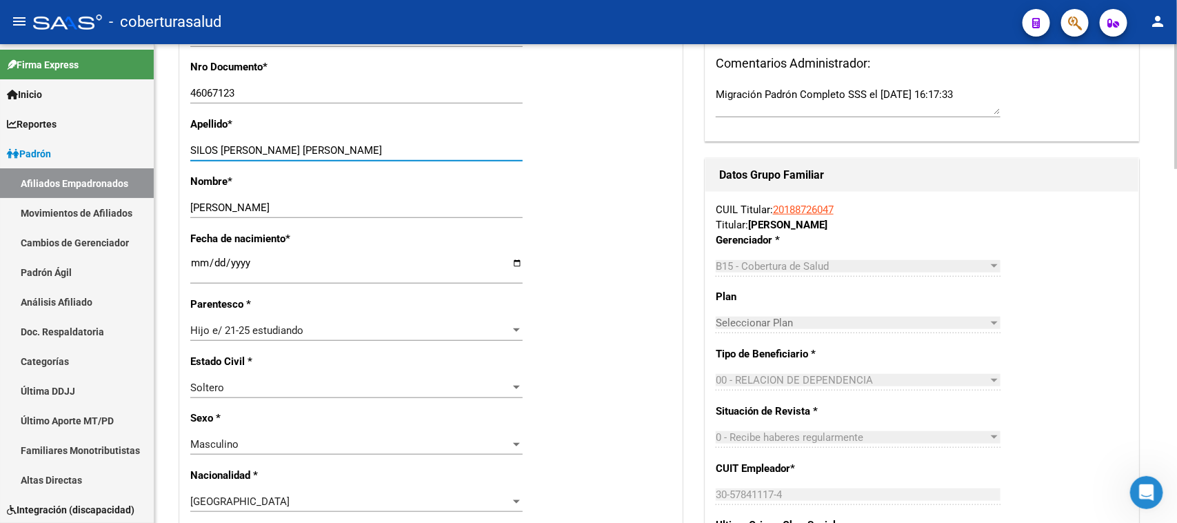
drag, startPoint x: 312, startPoint y: 139, endPoint x: 290, endPoint y: 140, distance: 22.8
click at [290, 144] on input "SILOS [PERSON_NAME] [PERSON_NAME]" at bounding box center [356, 150] width 332 height 12
type input "SILOS [PERSON_NAME]"
drag, startPoint x: 188, startPoint y: 78, endPoint x: 240, endPoint y: 78, distance: 51.7
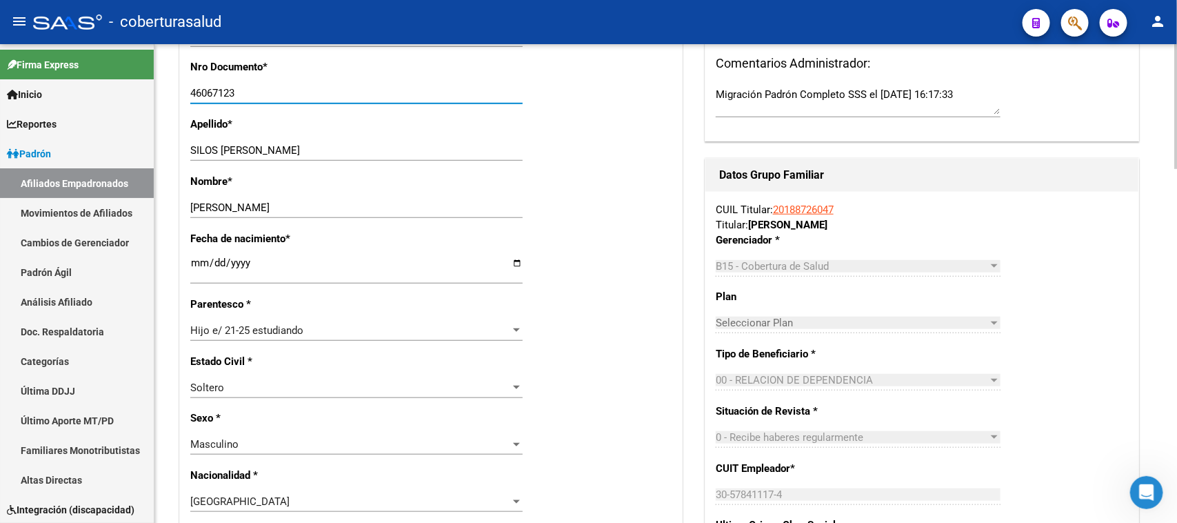
drag, startPoint x: 190, startPoint y: 84, endPoint x: 247, endPoint y: 84, distance: 57.2
click at [247, 87] on input "46067123" at bounding box center [356, 93] width 332 height 12
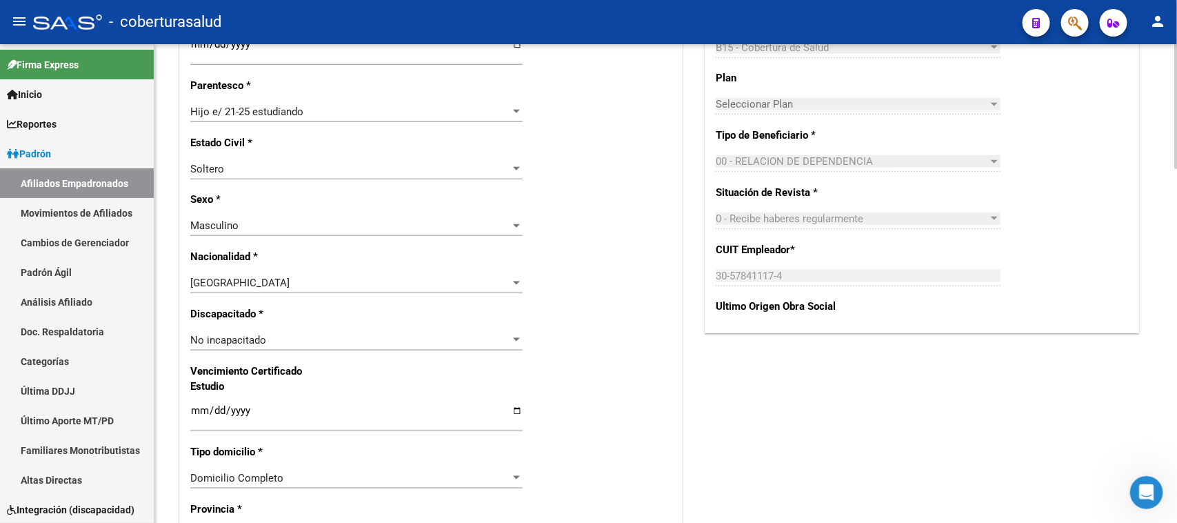
scroll to position [690, 0]
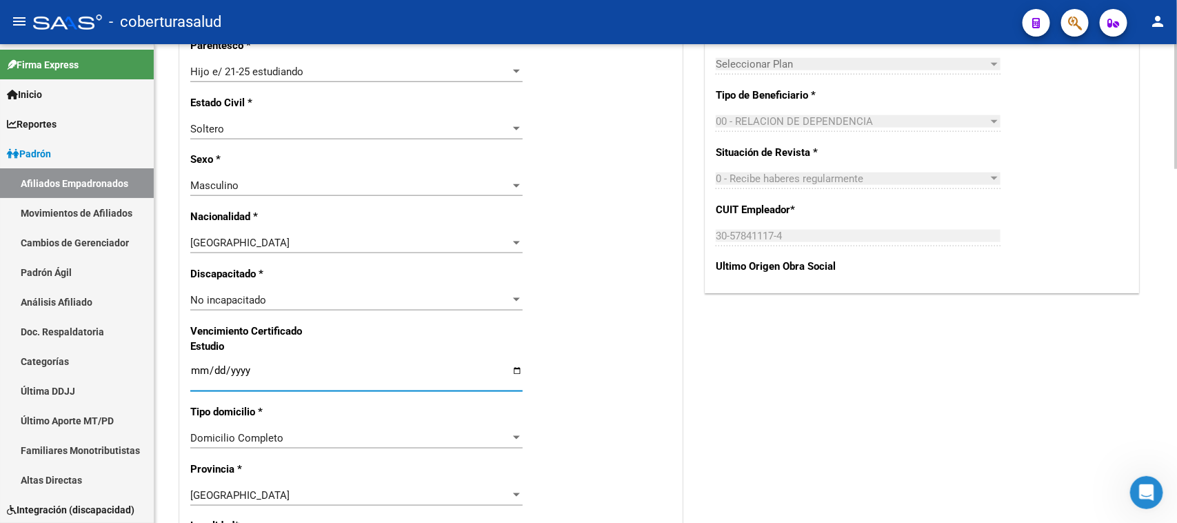
click at [191, 365] on input "Ingresar fecha" at bounding box center [356, 376] width 332 height 22
type input "[DATE]"
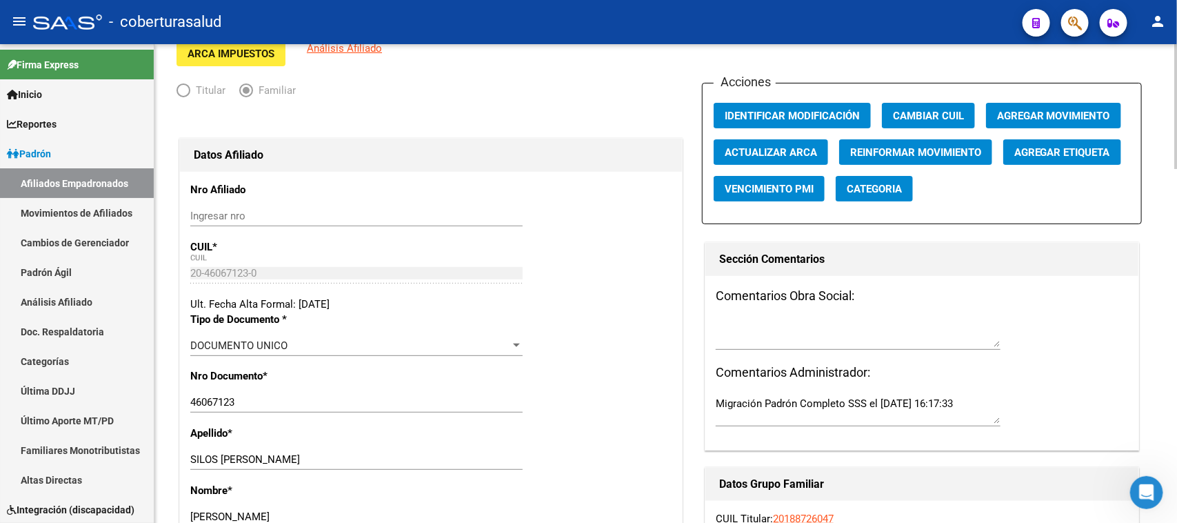
scroll to position [0, 0]
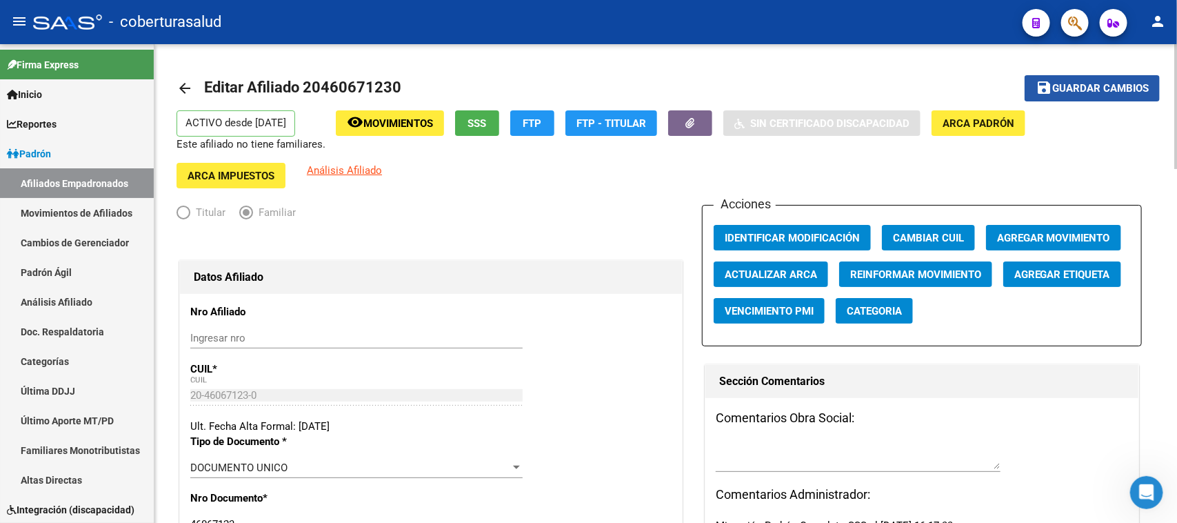
click at [1116, 85] on span "Guardar cambios" at bounding box center [1100, 89] width 97 height 12
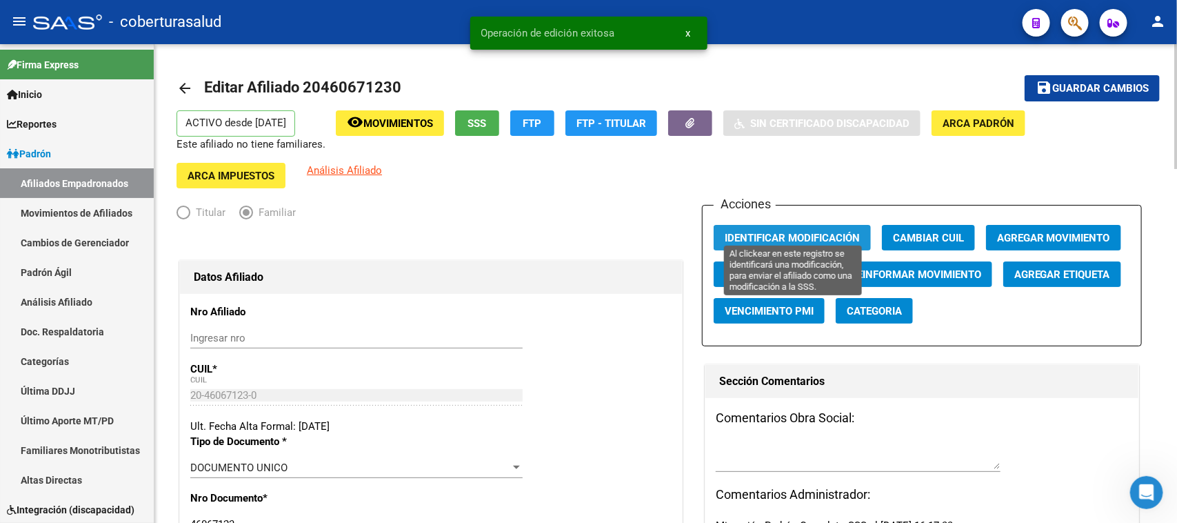
click at [829, 232] on span "Identificar Modificación" at bounding box center [792, 238] width 135 height 12
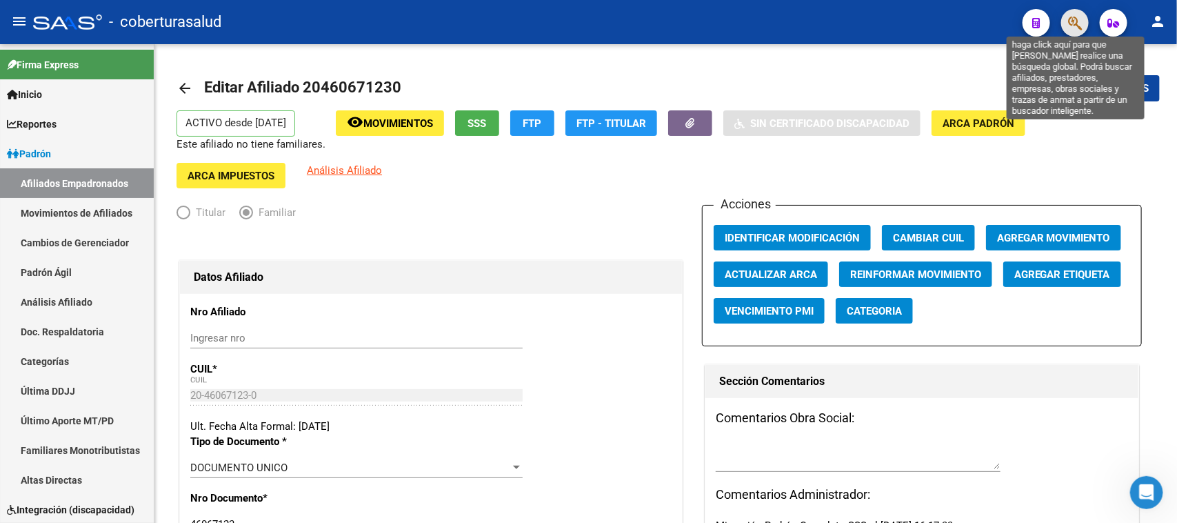
click at [1071, 22] on icon "button" at bounding box center [1075, 23] width 14 height 16
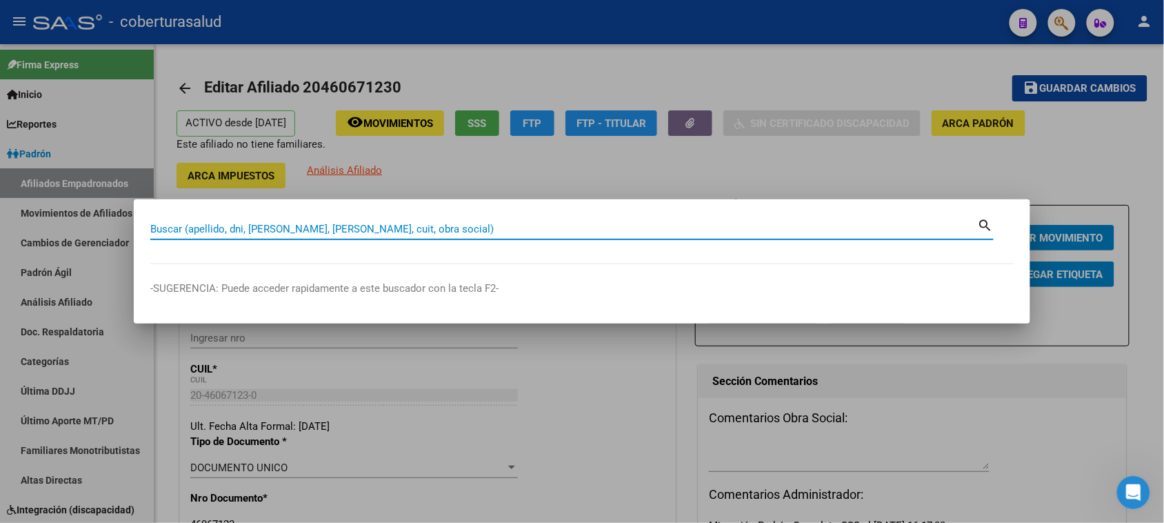
click at [255, 234] on input "Buscar (apellido, dni, [PERSON_NAME], [PERSON_NAME], cuit, obra social)" at bounding box center [564, 229] width 828 height 12
paste input "23476272769"
type input "23476272769"
click at [984, 223] on mat-icon "search" at bounding box center [986, 224] width 16 height 17
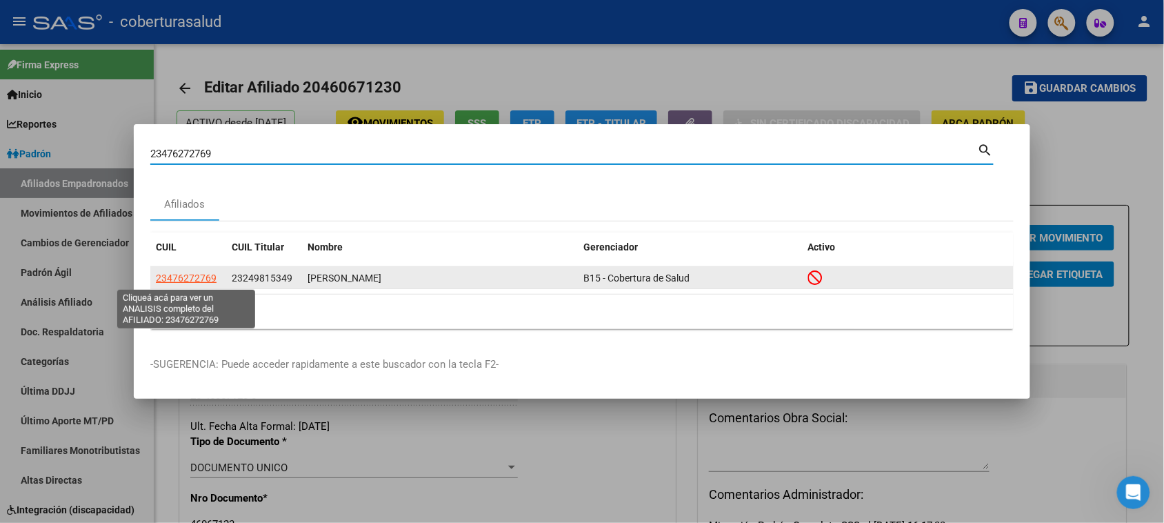
click at [181, 277] on span "23476272769" at bounding box center [186, 277] width 61 height 11
type textarea "23476272769"
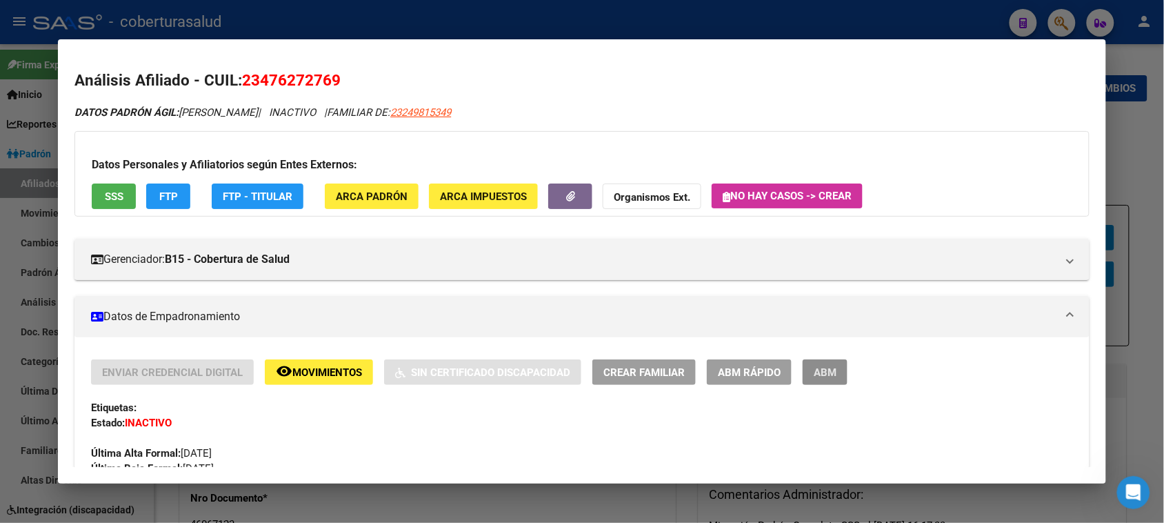
click at [825, 376] on span "ABM" at bounding box center [825, 372] width 23 height 12
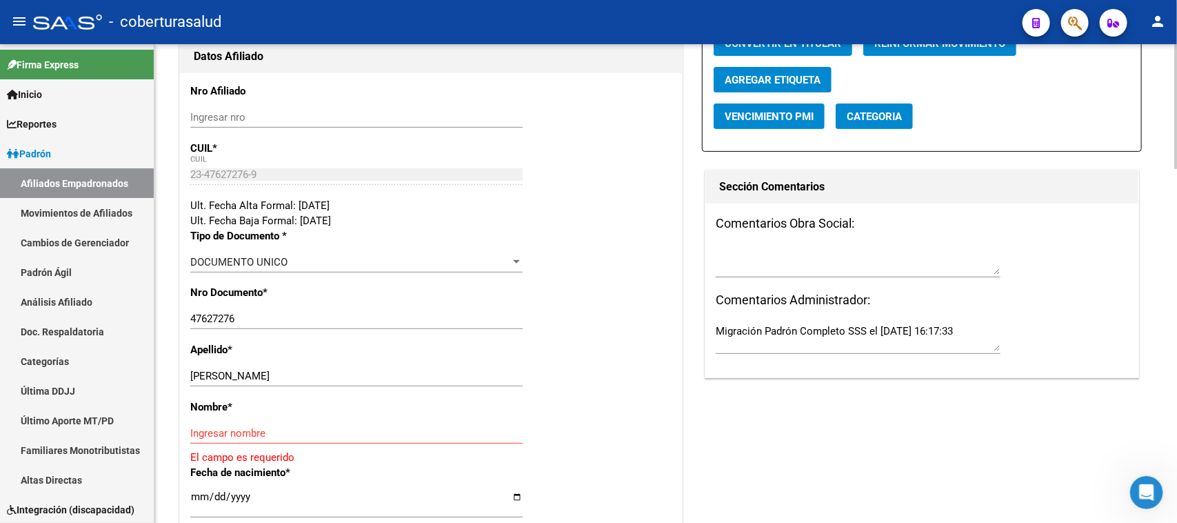
scroll to position [345, 0]
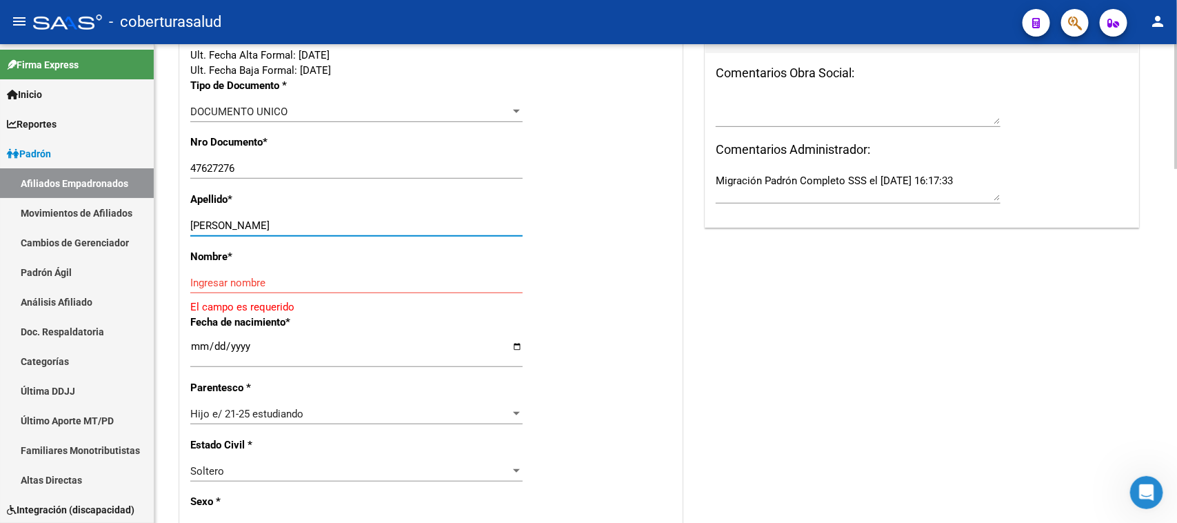
drag, startPoint x: 243, startPoint y: 224, endPoint x: 294, endPoint y: 225, distance: 51.0
click at [294, 225] on input "[PERSON_NAME]" at bounding box center [356, 225] width 332 height 12
click at [218, 279] on input "Ingresar nombre" at bounding box center [356, 283] width 332 height 12
paste input "[PERSON_NAME]"
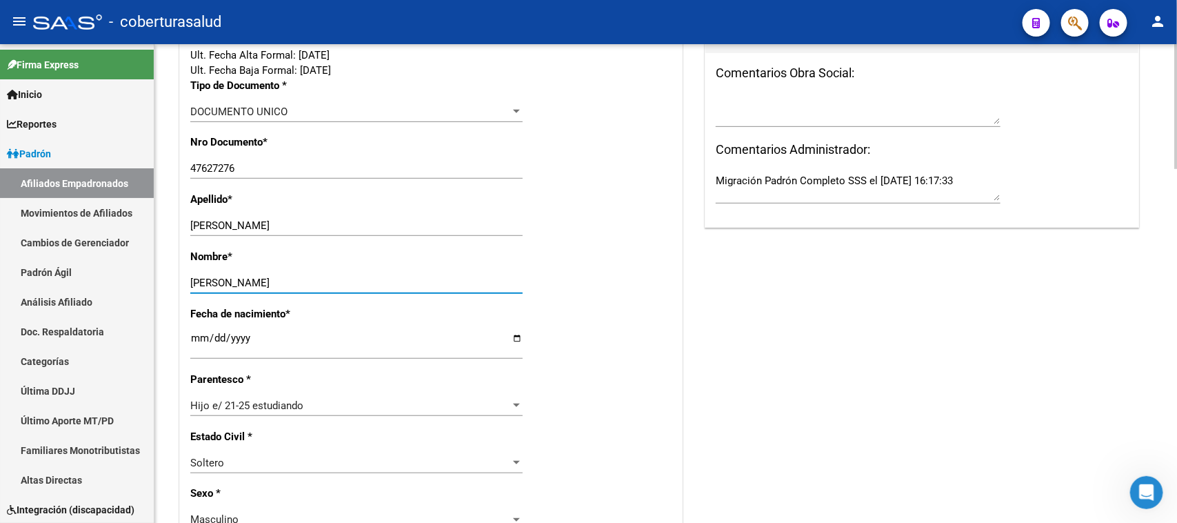
type input "[PERSON_NAME]"
drag, startPoint x: 319, startPoint y: 225, endPoint x: 242, endPoint y: 225, distance: 76.5
click at [242, 225] on input "[PERSON_NAME]" at bounding box center [356, 225] width 332 height 12
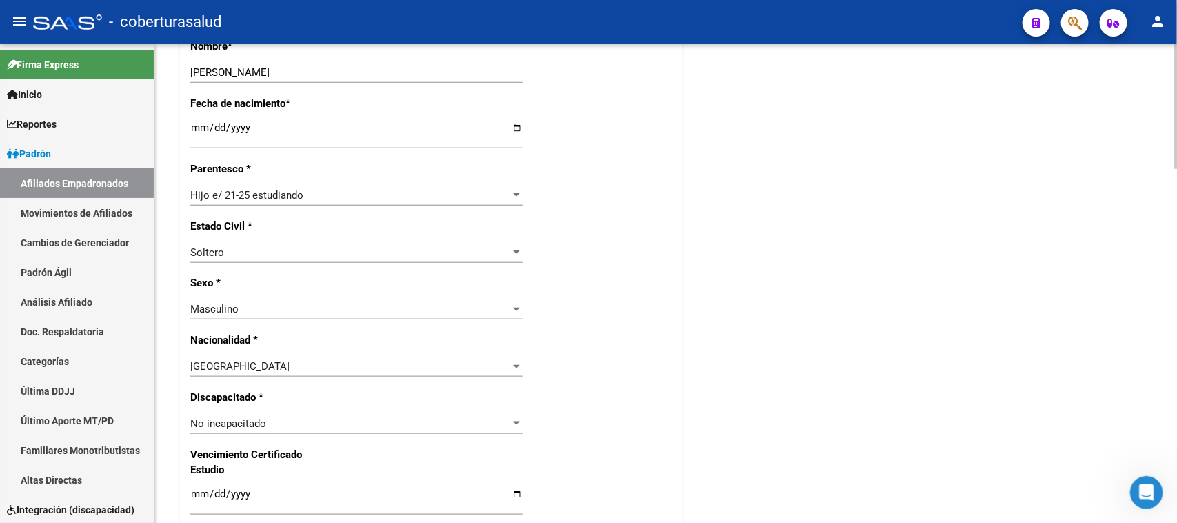
scroll to position [690, 0]
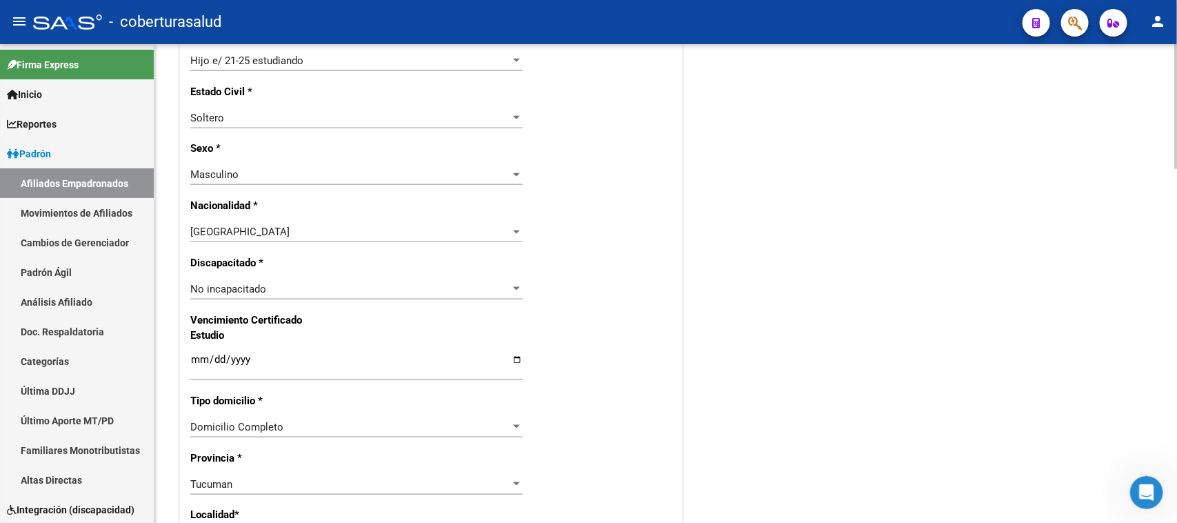
type input "[PERSON_NAME]"
click at [202, 357] on input "Ingresar fecha" at bounding box center [356, 365] width 332 height 22
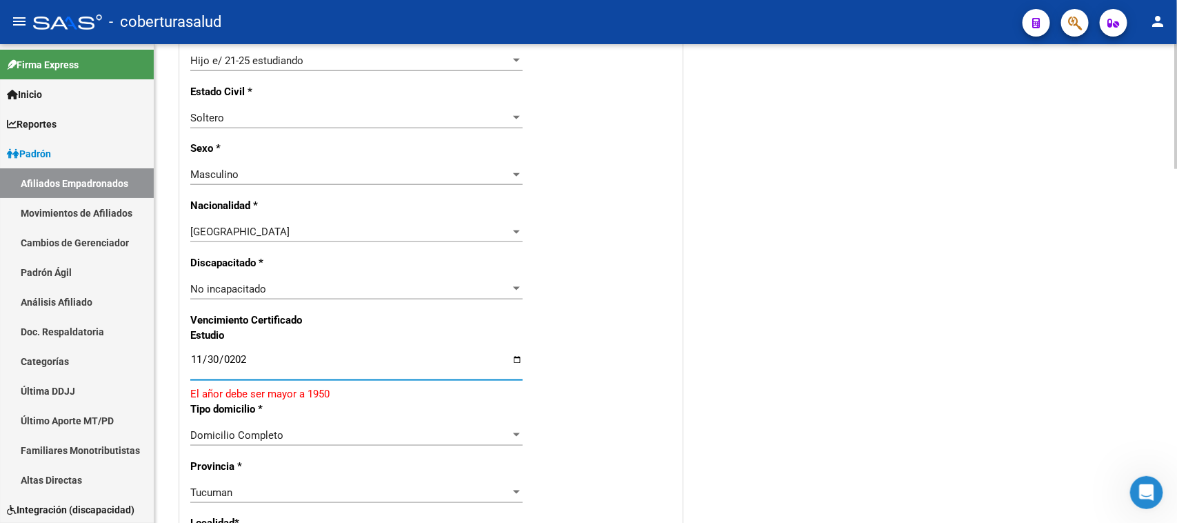
type input "[DATE]"
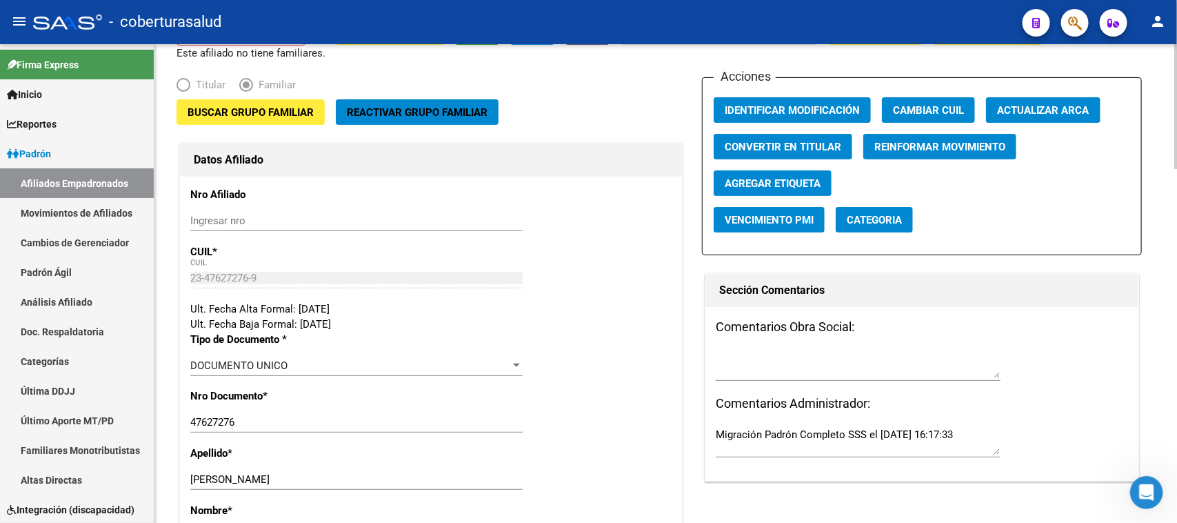
scroll to position [86, 0]
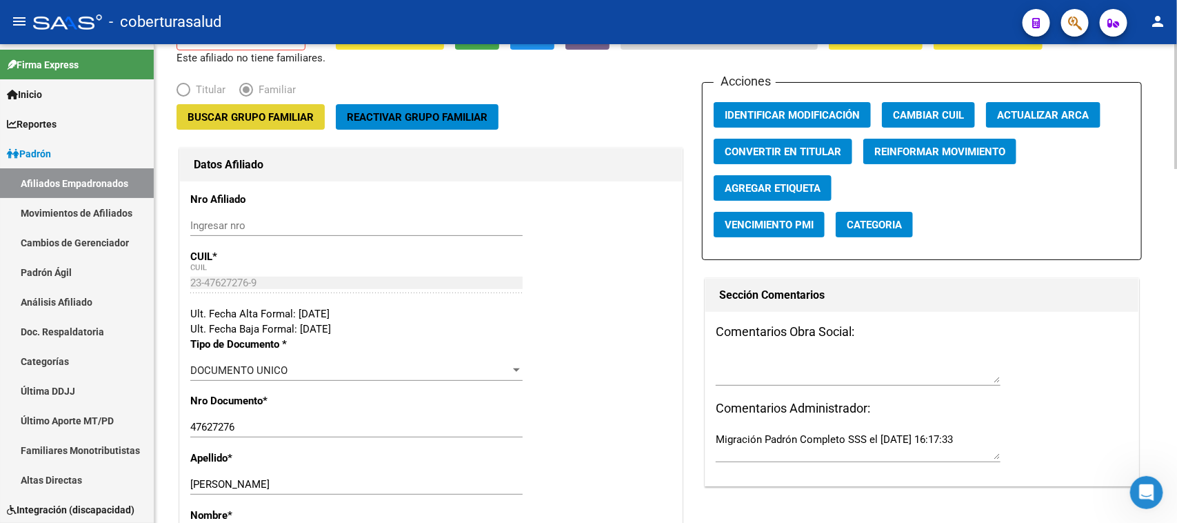
click at [266, 122] on span "Buscar Grupo Familiar" at bounding box center [251, 117] width 126 height 12
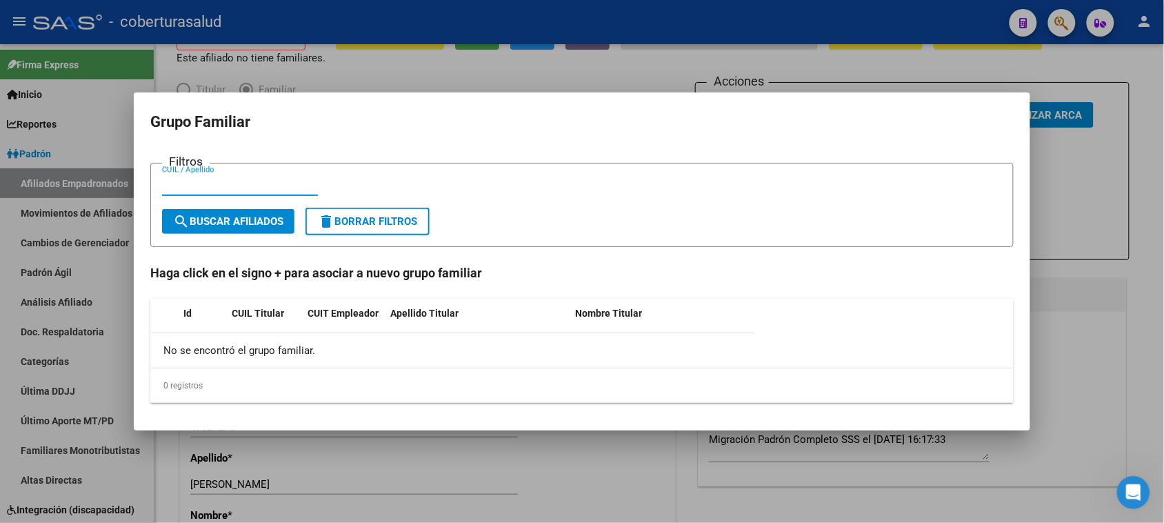
click at [212, 190] on input "CUIL / Apellido" at bounding box center [240, 185] width 156 height 12
paste input "24981534"
type input "24981534"
click at [264, 221] on span "search Buscar Afiliados" at bounding box center [228, 221] width 110 height 12
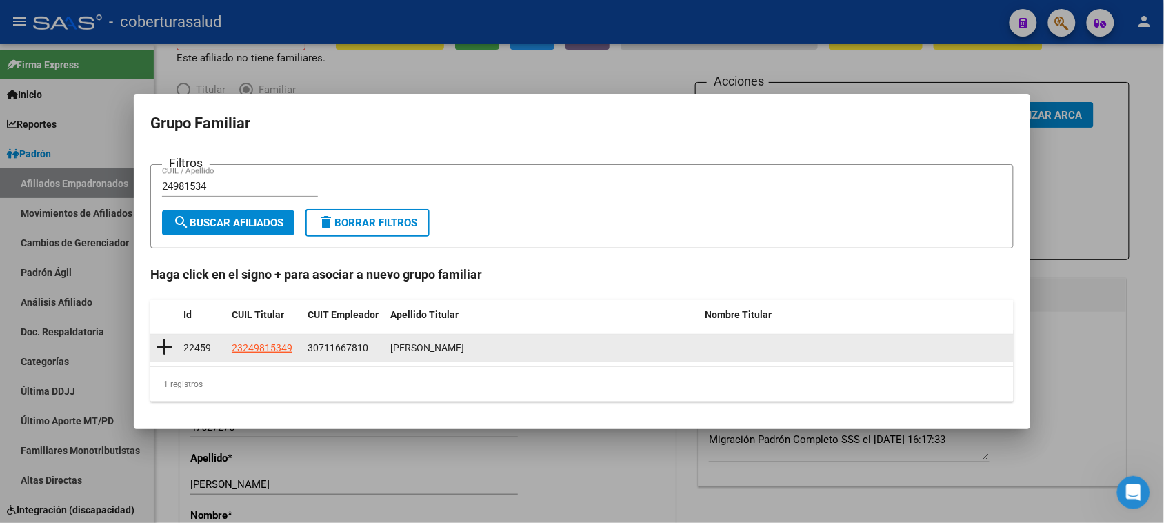
click at [166, 345] on icon at bounding box center [164, 346] width 17 height 19
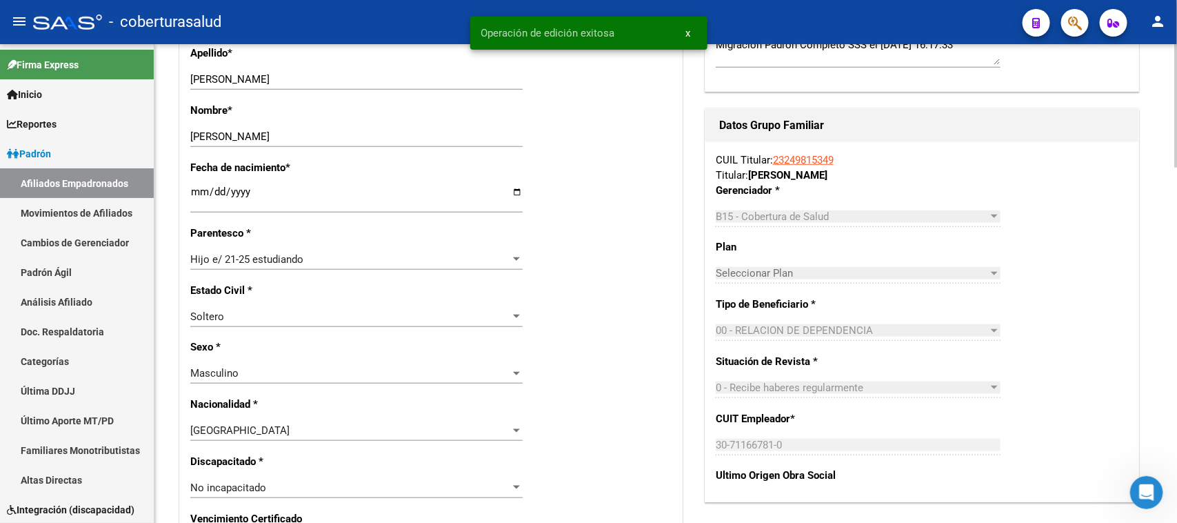
scroll to position [862, 0]
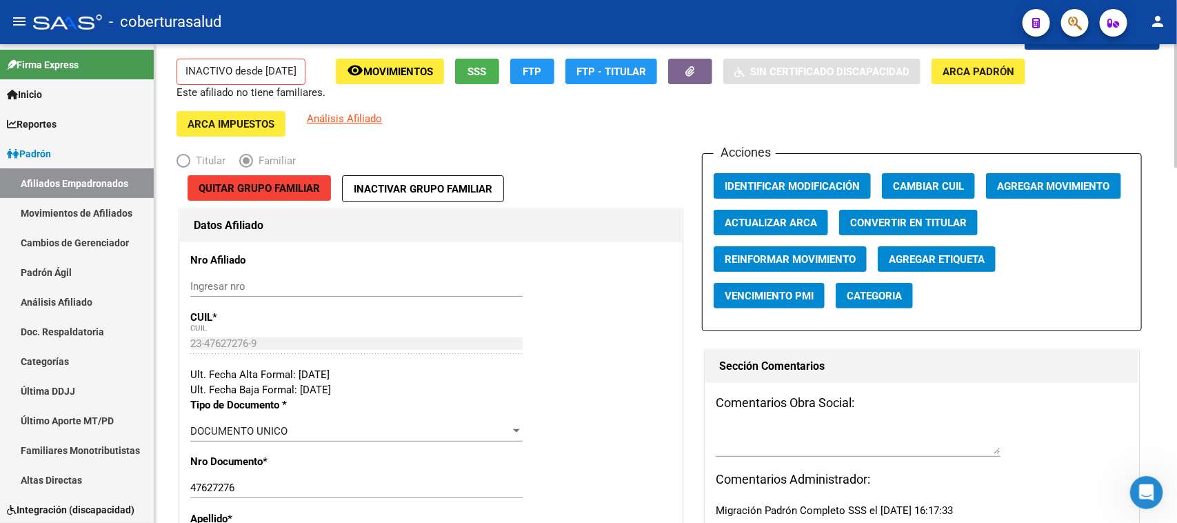
click at [1176, 104] on div at bounding box center [1175, 118] width 3 height 123
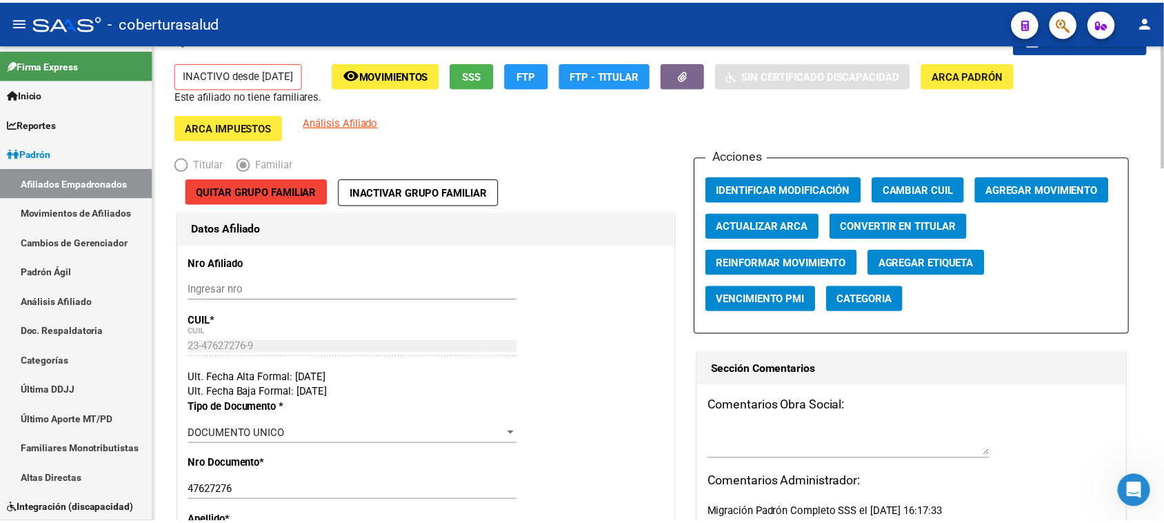
scroll to position [0, 0]
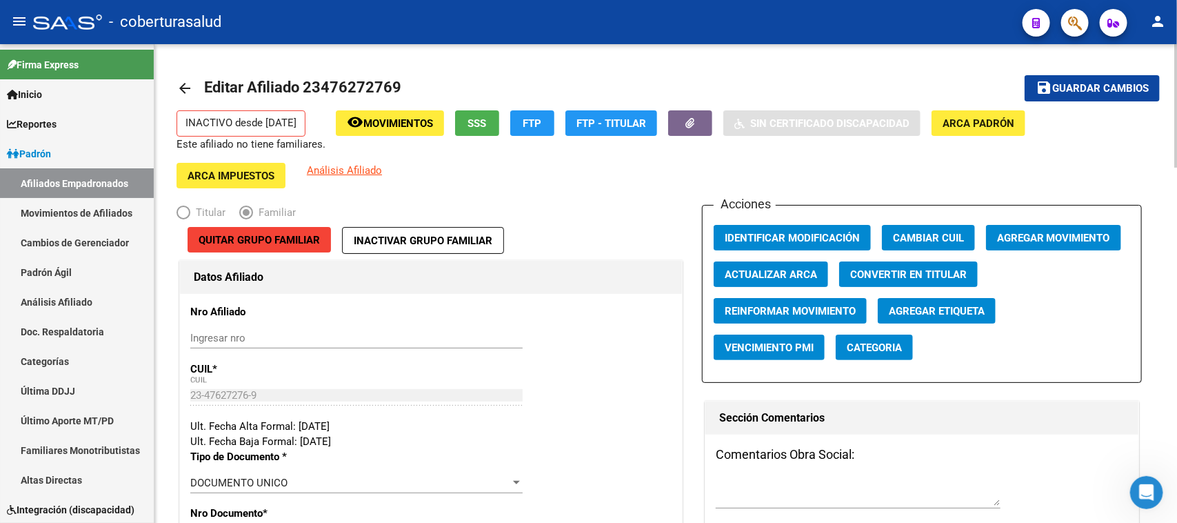
click at [1102, 85] on span "Guardar cambios" at bounding box center [1100, 89] width 97 height 12
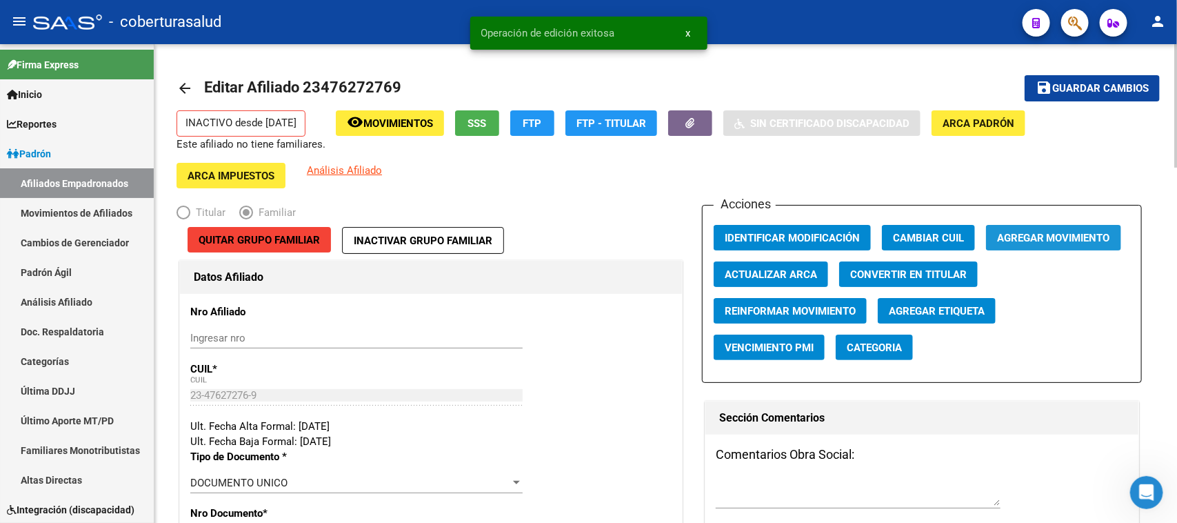
click at [1074, 240] on span "Agregar Movimiento" at bounding box center [1053, 238] width 113 height 12
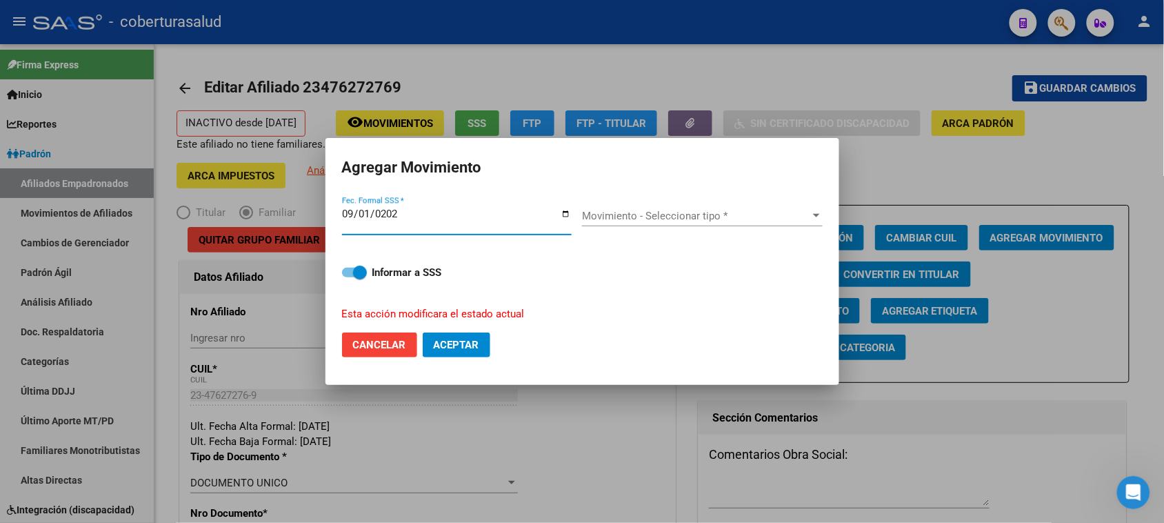
type input "[DATE]"
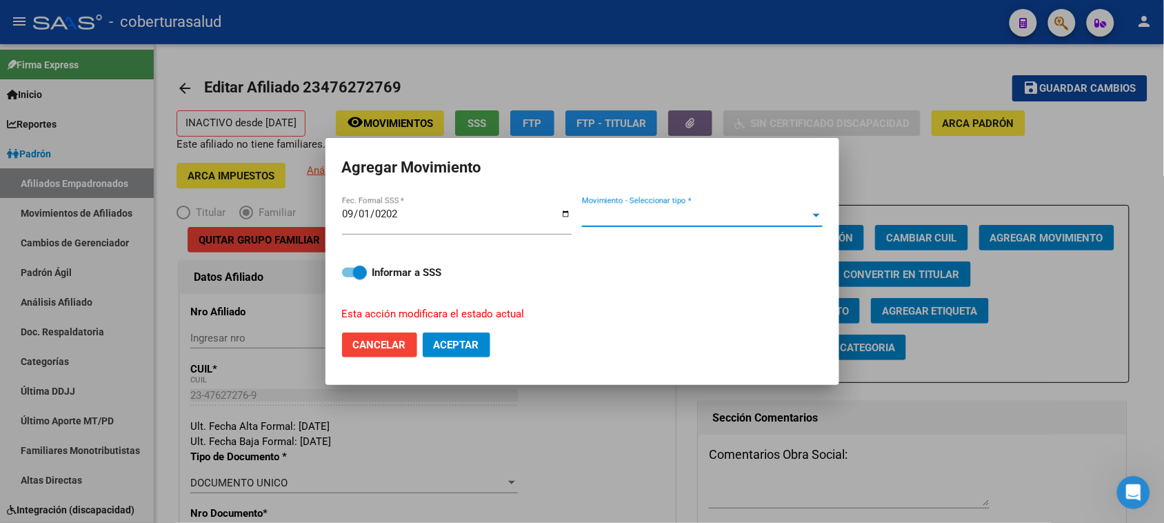
click at [674, 212] on span "Movimiento - Seleccionar tipo *" at bounding box center [696, 216] width 228 height 12
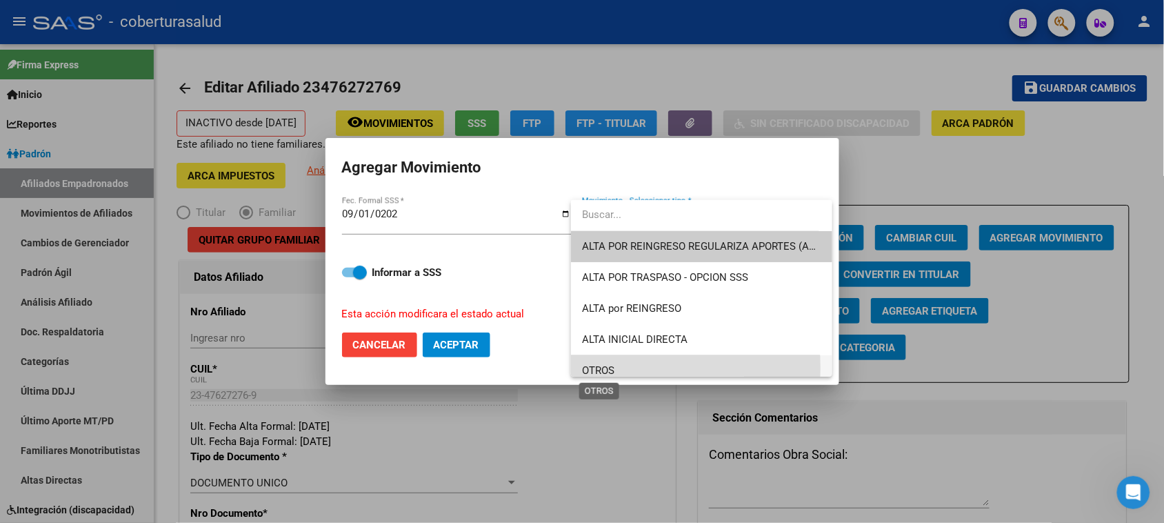
click at [607, 368] on span "OTROS" at bounding box center [598, 370] width 32 height 12
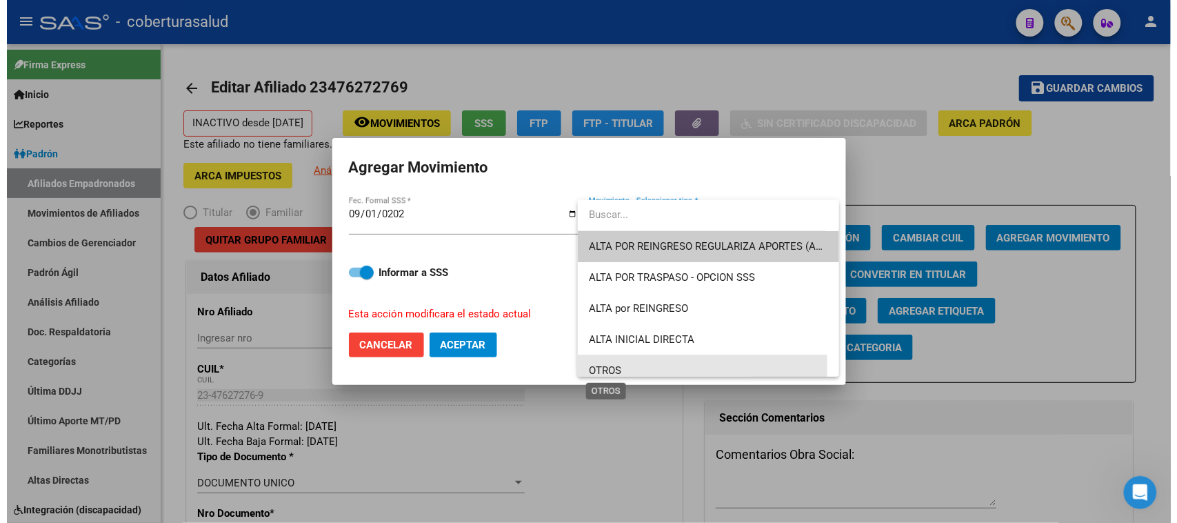
scroll to position [9, 0]
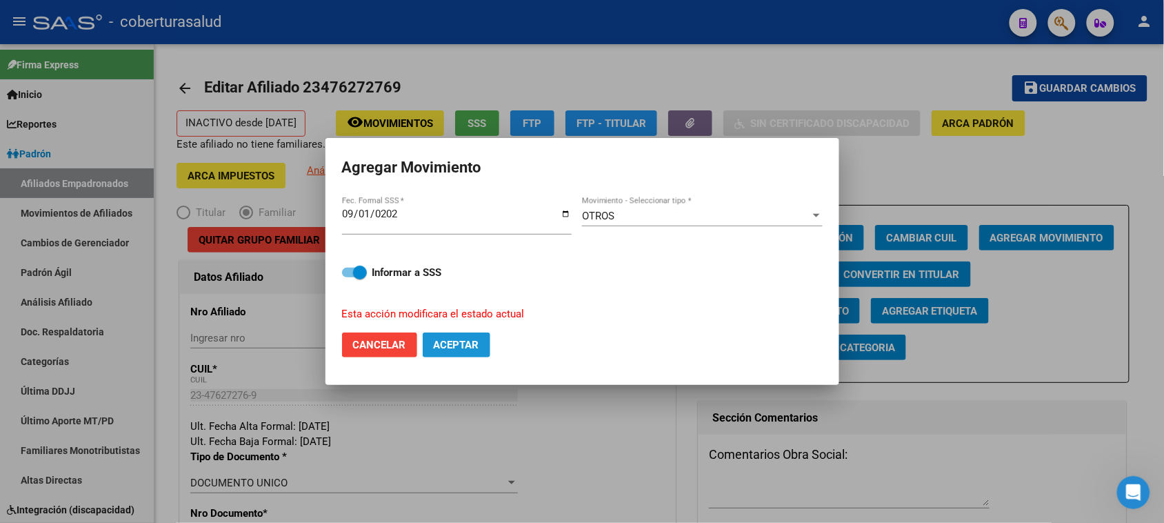
click at [457, 345] on span "Aceptar" at bounding box center [457, 345] width 46 height 12
checkbox input "false"
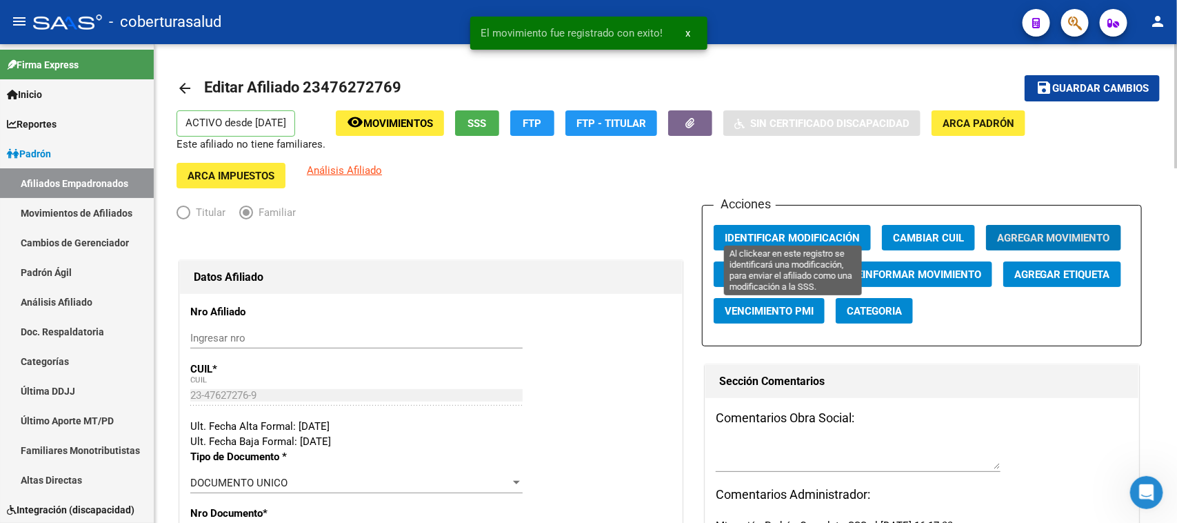
click at [810, 232] on span "Identificar Modificación" at bounding box center [792, 238] width 135 height 12
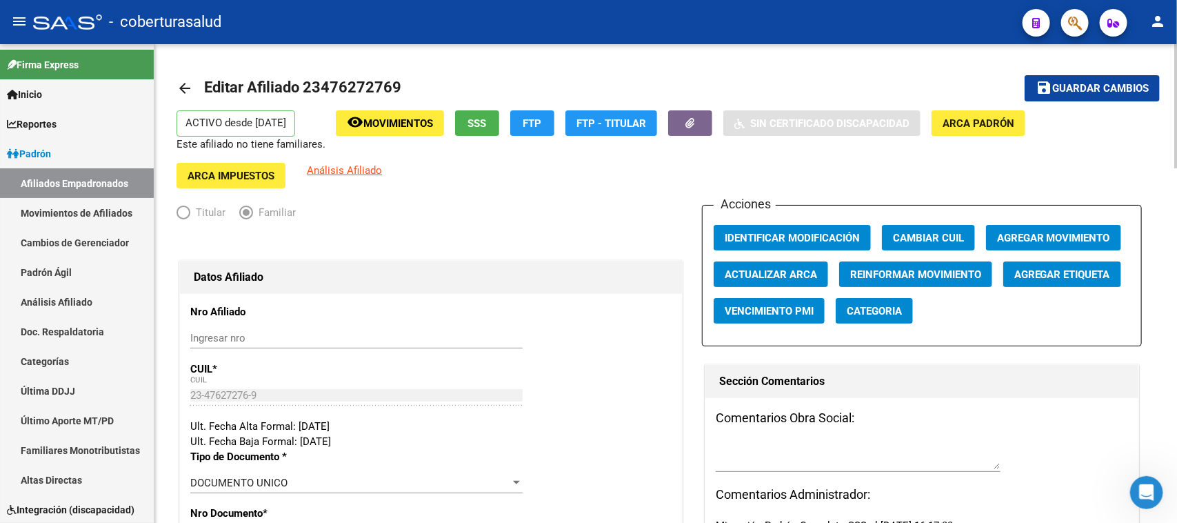
click at [693, 66] on mat-toolbar-row "arrow_back Editar Afiliado 23476272769" at bounding box center [558, 88] width 763 height 44
click at [838, 88] on mat-toolbar-row "arrow_back Editar Afiliado 23476272769" at bounding box center [558, 88] width 763 height 44
click at [528, 230] on div at bounding box center [431, 242] width 509 height 30
click at [783, 83] on mat-toolbar-row "arrow_back Editar Afiliado 23476272769" at bounding box center [558, 88] width 763 height 44
